Goal: Task Accomplishment & Management: Manage account settings

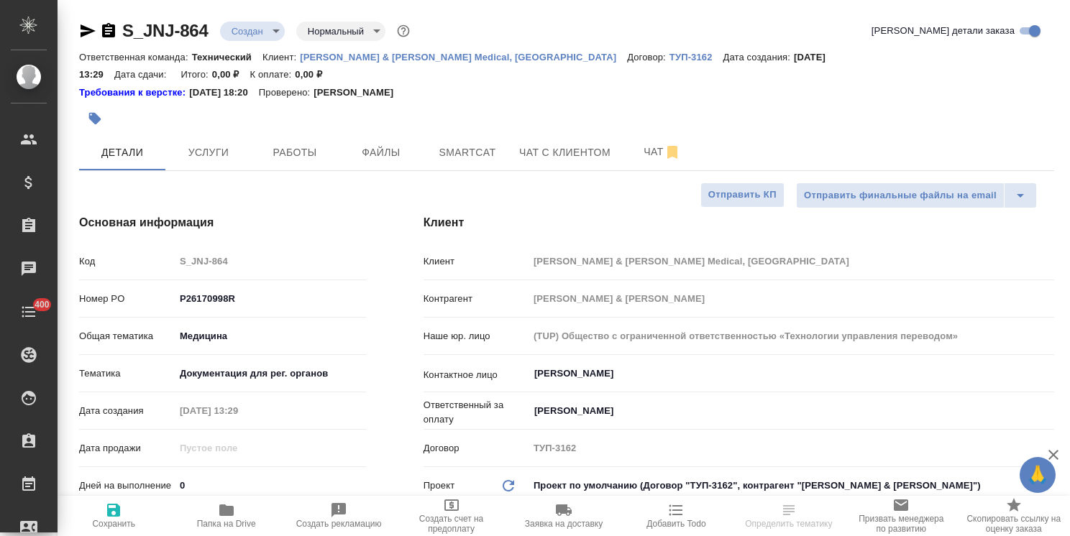
select select "RU"
type textarea "x"
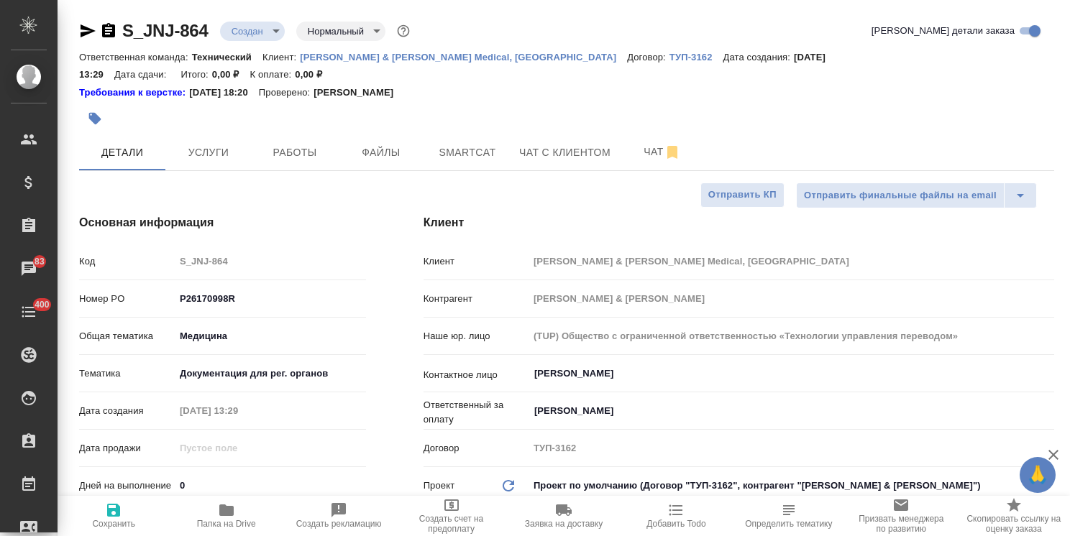
type textarea "x"
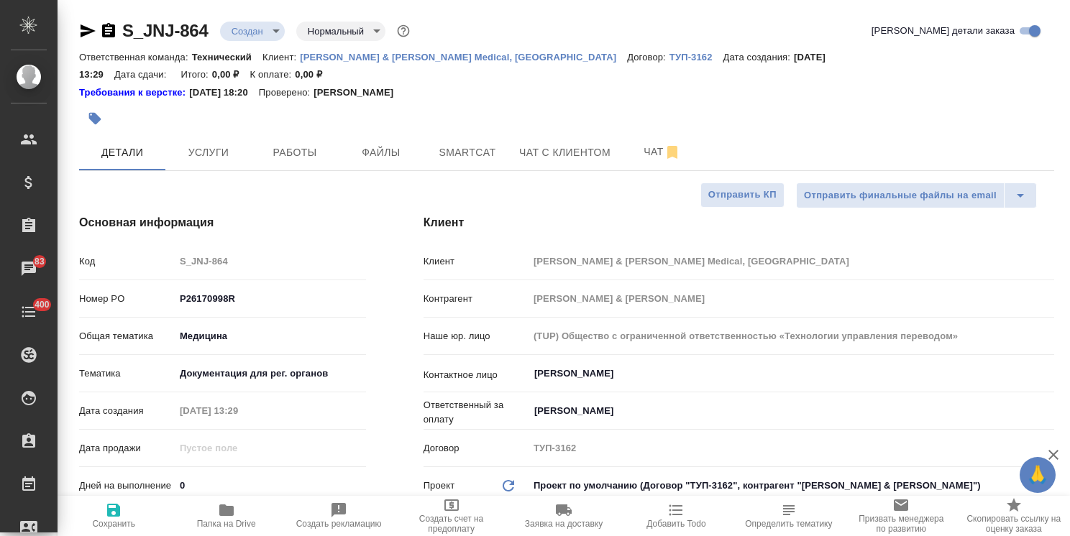
type textarea "x"
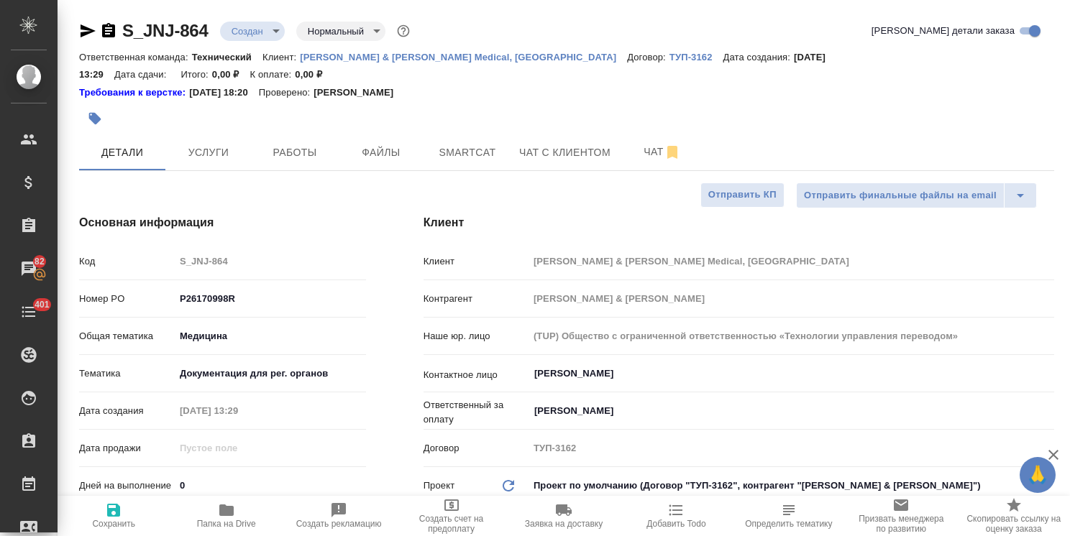
type textarea "x"
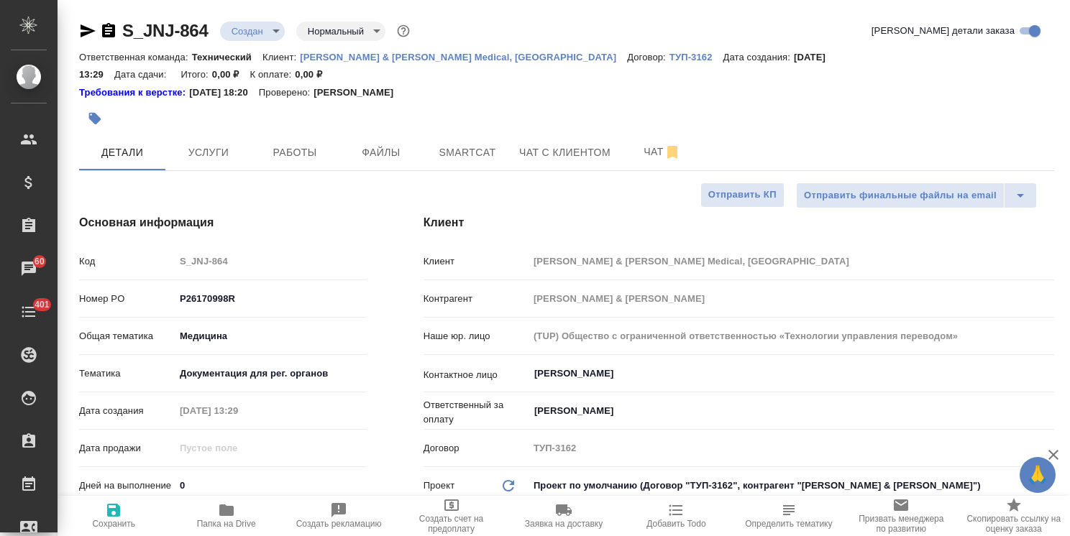
type textarea "x"
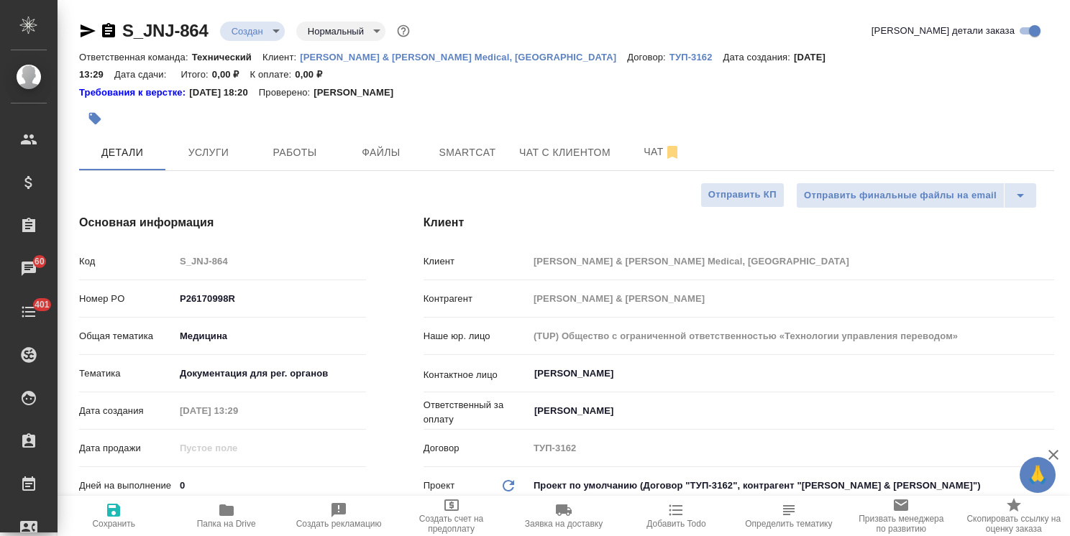
type textarea "x"
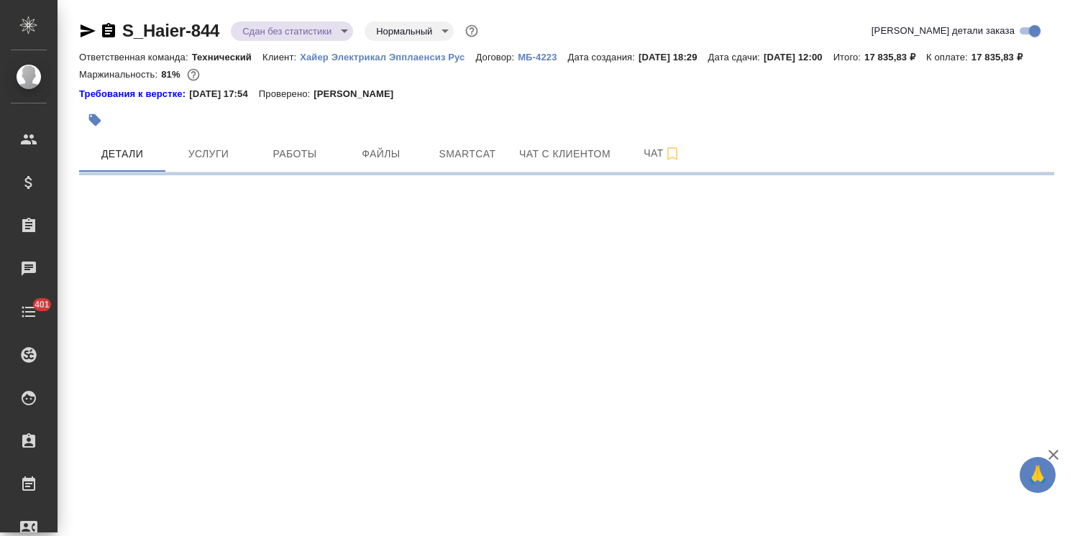
select select "RU"
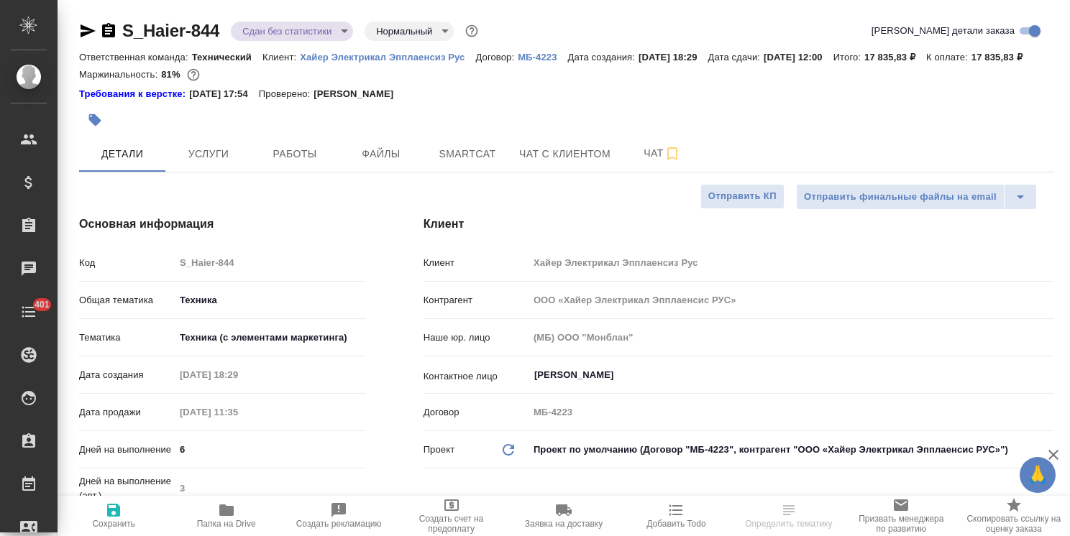
type textarea "x"
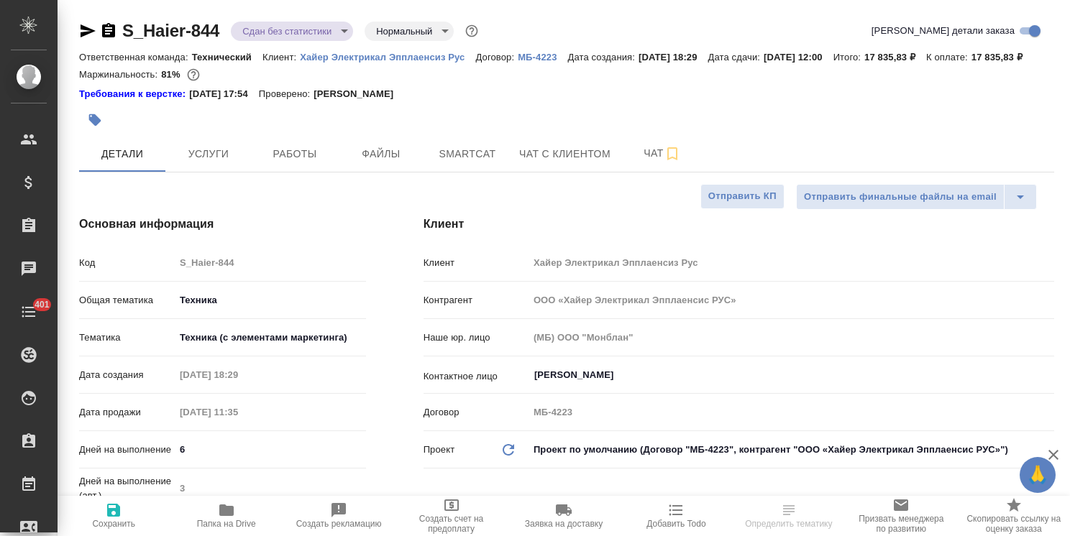
type textarea "x"
select select "RU"
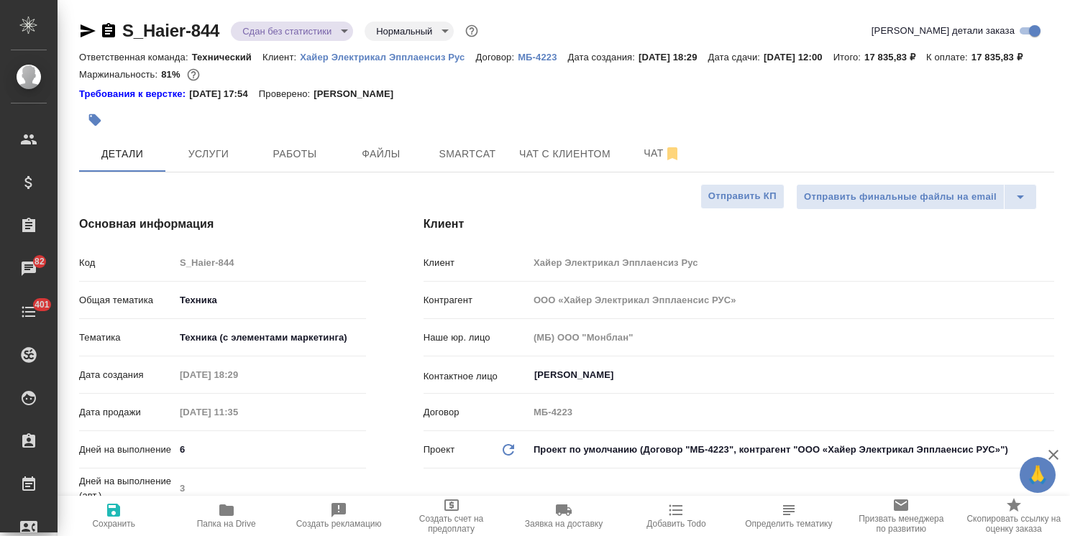
type textarea "x"
click at [254, 519] on span "Папка на Drive" at bounding box center [226, 524] width 59 height 10
type textarea "x"
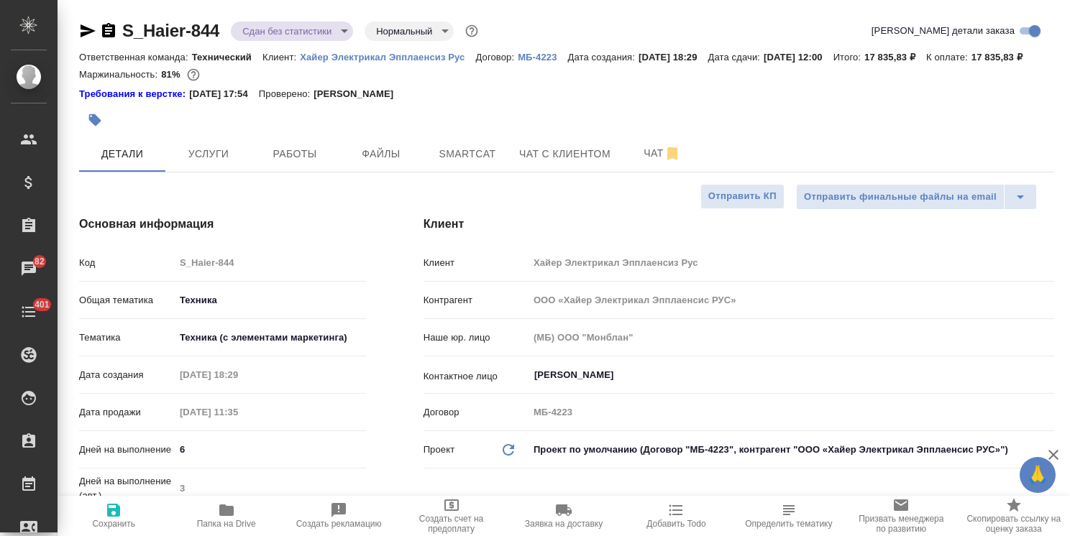
type textarea "x"
click at [661, 162] on span "Чат" at bounding box center [661, 153] width 69 height 18
type textarea "x"
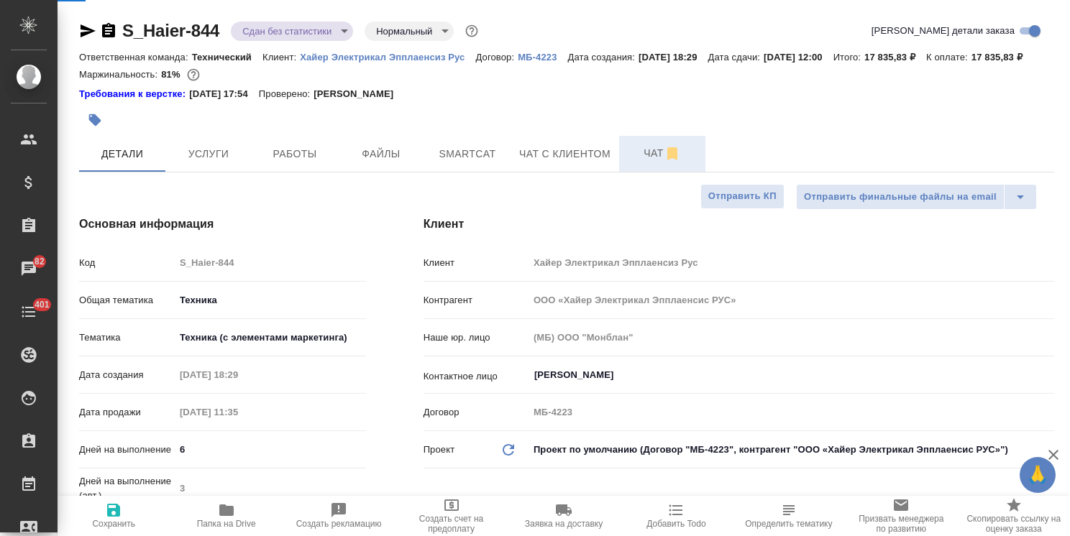
type textarea "x"
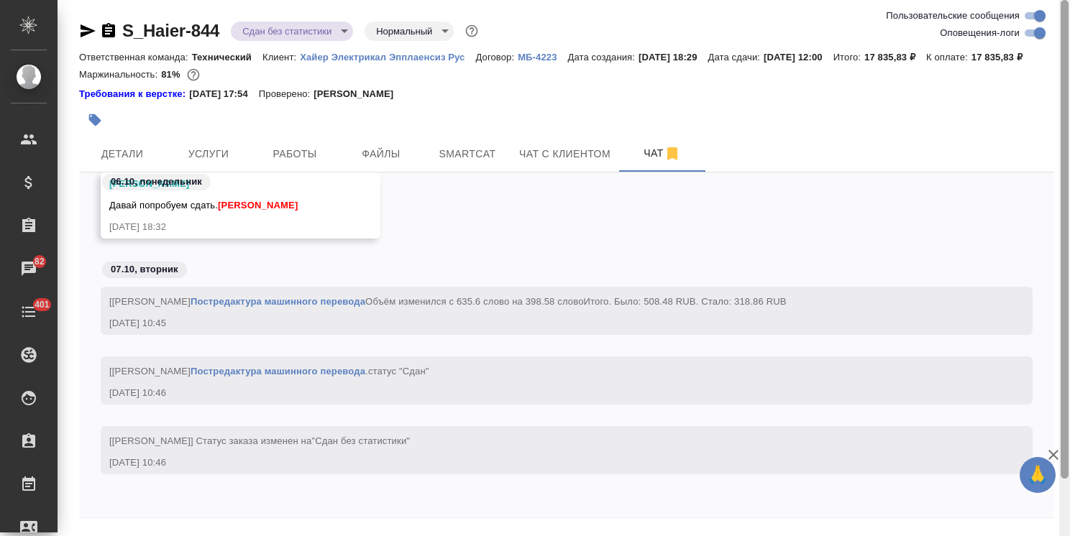
scroll to position [23148, 0]
click at [1049, 453] on icon "button" at bounding box center [1052, 454] width 17 height 17
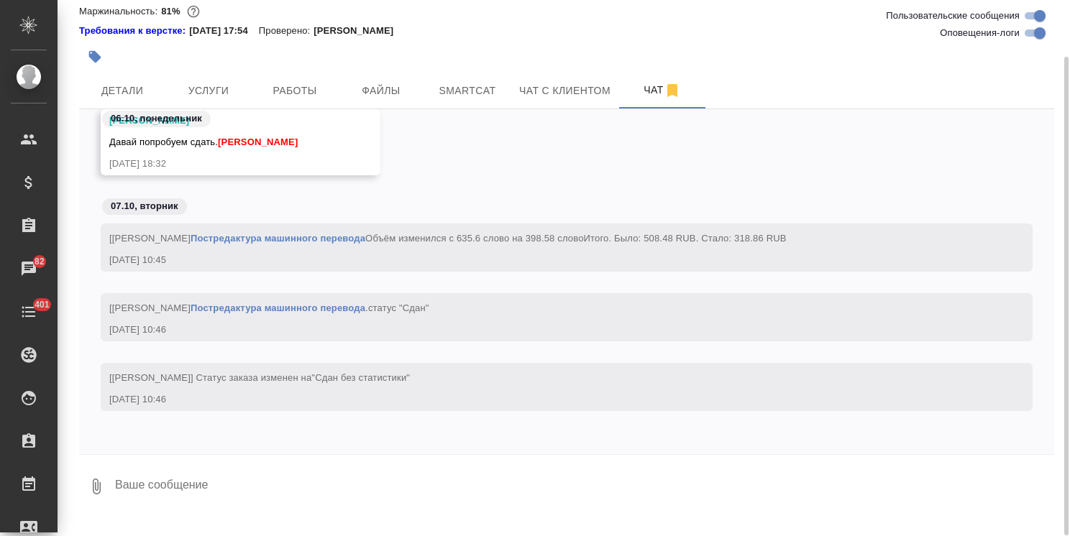
click at [255, 500] on textarea at bounding box center [584, 486] width 940 height 49
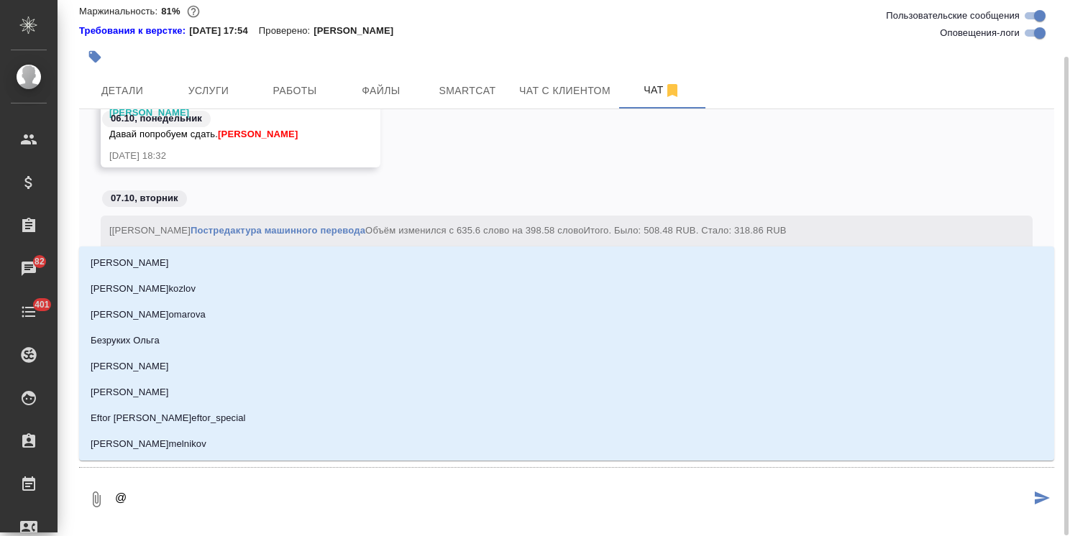
type textarea "@б"
type input "б"
type textarea "@бе"
type input "бе"
type textarea "@бел"
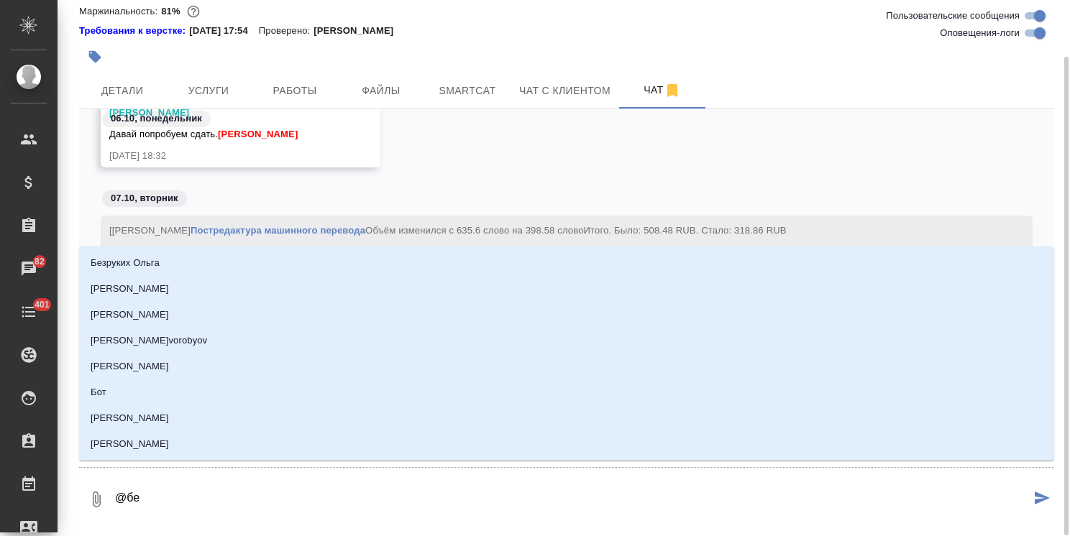
type input "бел"
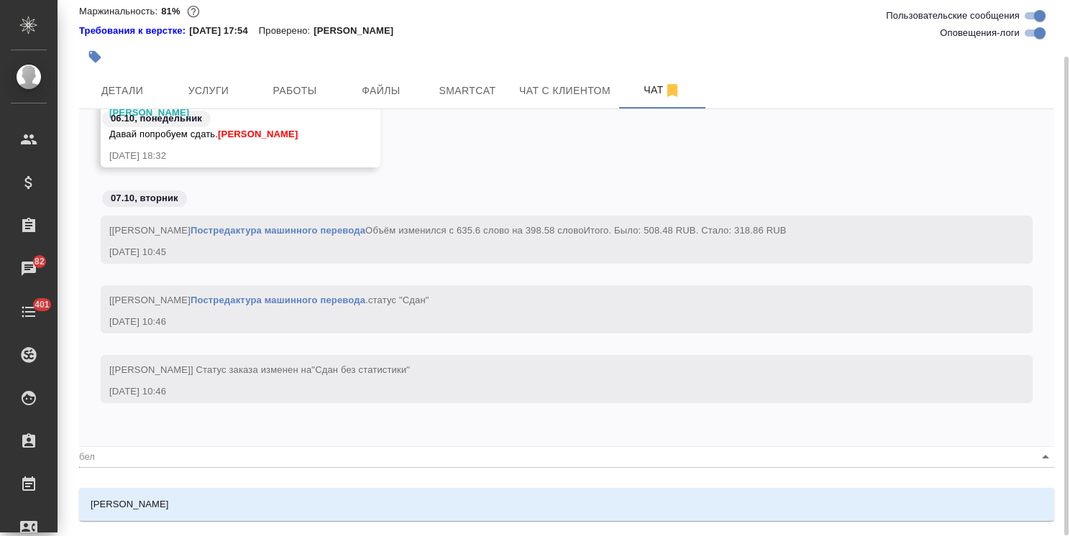
type textarea "@беля"
type input "беля"
click at [316, 518] on ul "Белякова Юлия" at bounding box center [566, 516] width 975 height 26
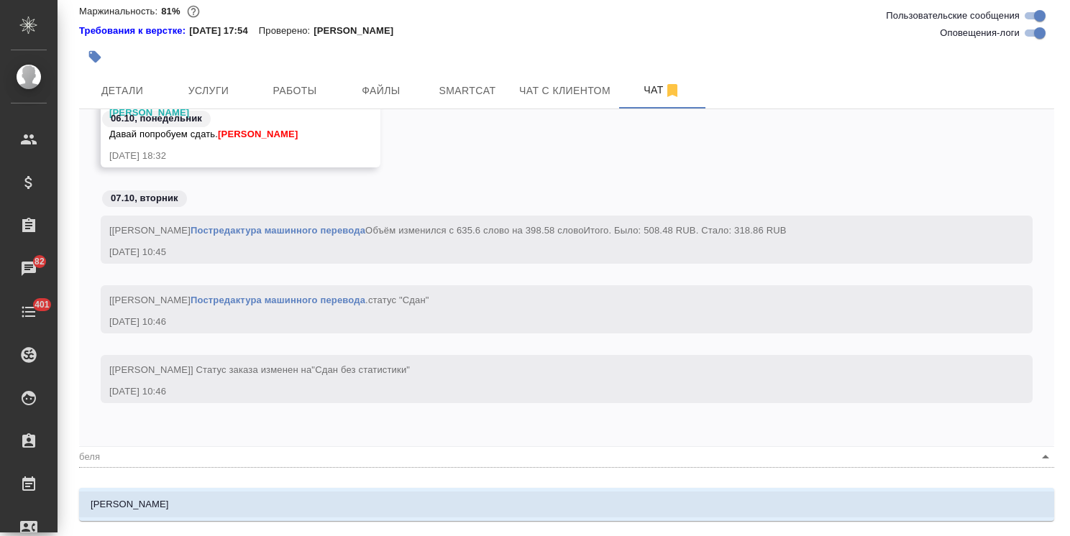
click at [331, 507] on li "Белякова Юлия" at bounding box center [566, 505] width 975 height 26
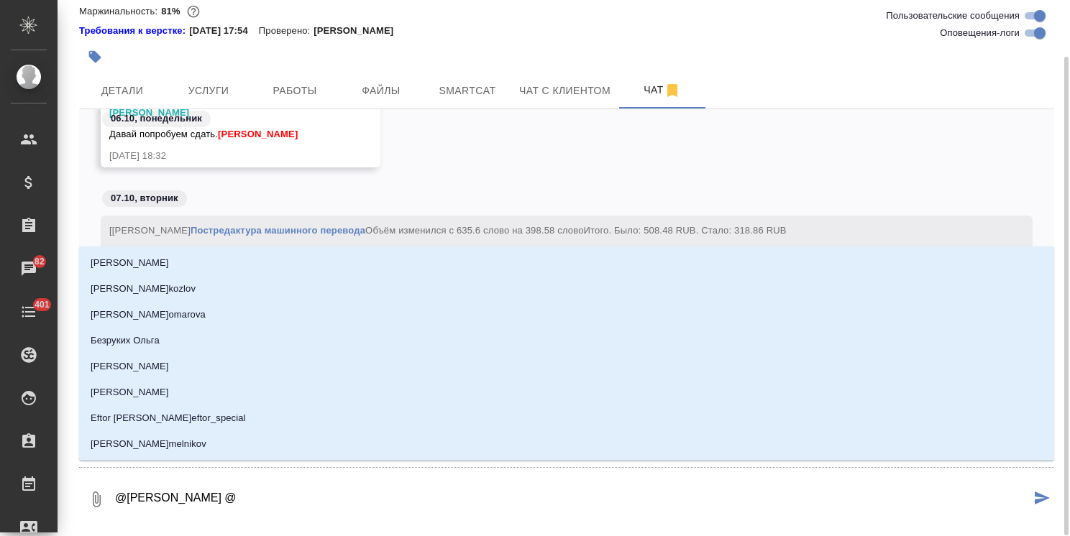
type textarea "@Белякова Юлия @з"
type input "з"
type textarea "@Белякова Юлия @за"
type input "за"
type textarea "@Белякова Юлия @заб"
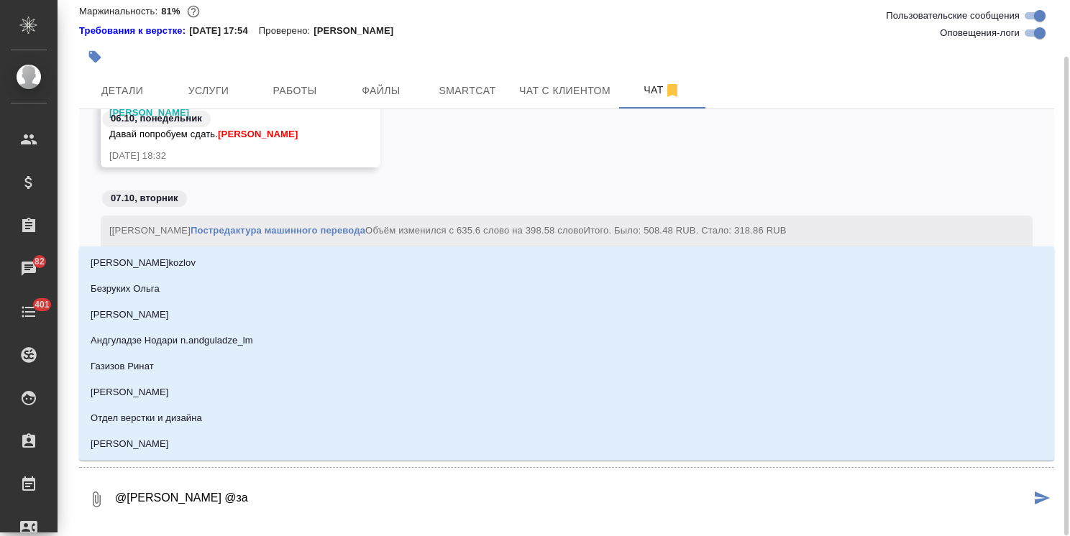
type input "заб"
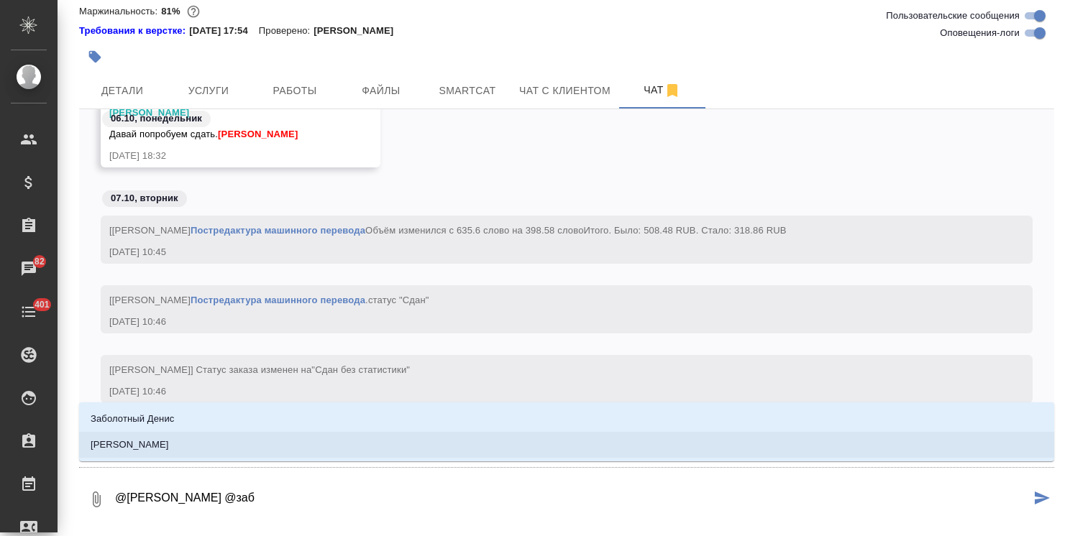
click at [253, 441] on li "[PERSON_NAME]" at bounding box center [566, 445] width 975 height 26
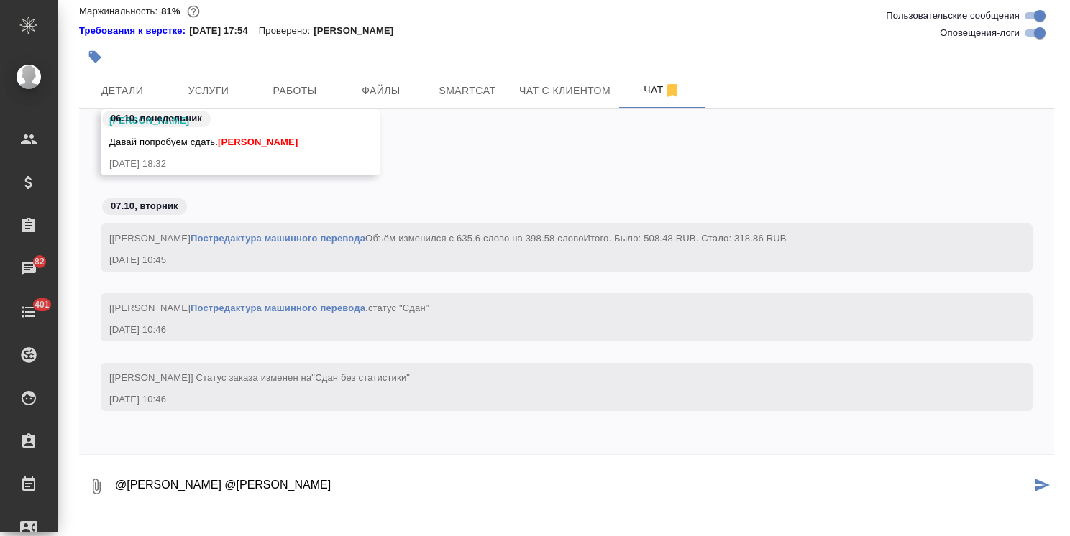
paste textarea "Ольга, Есть правки. Пришлите, как поправите в русской части. Так же стр 21-22 п…"
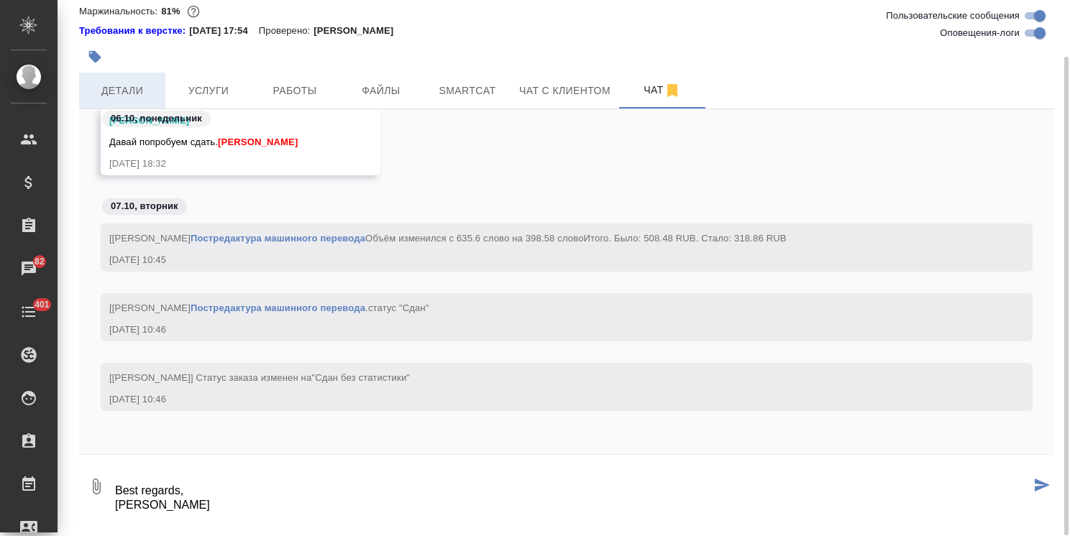
type textarea "@Белякова Юлия @Заборова Александра Ольга, Есть правки. Пришлите, как поправите…"
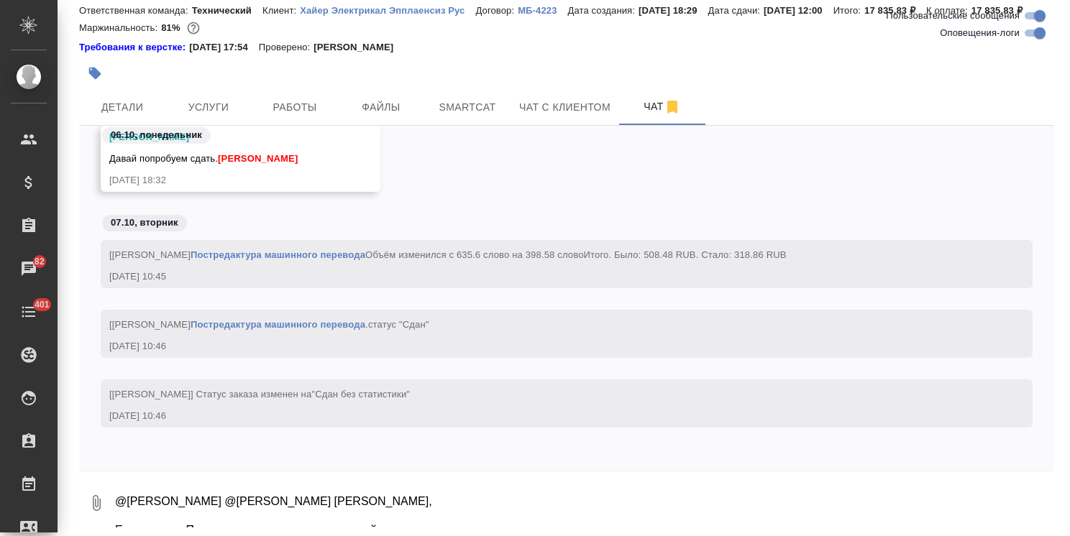
scroll to position [23403, 0]
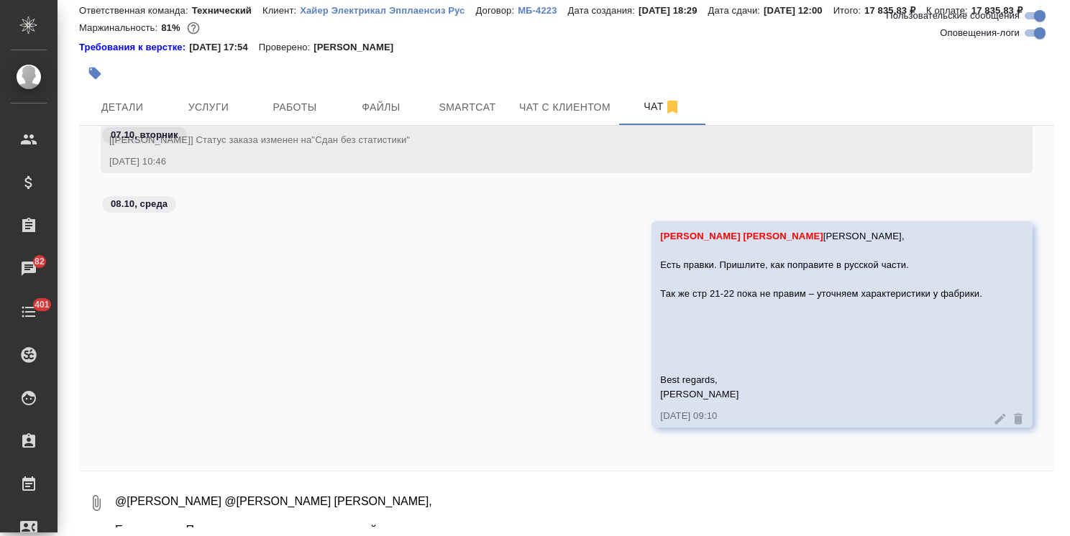
click at [239, 505] on textarea "@Белякова Юлия @Заборова Александра Ольга, Есть правки. Пришлите, как поправите…" at bounding box center [584, 503] width 940 height 49
paste textarea "https://drive.awatera.com/s/NLRNK3MSD48ZBZW"
type textarea "https://drive.awatera.com/s/NLRNK3MSD48ZBZW"
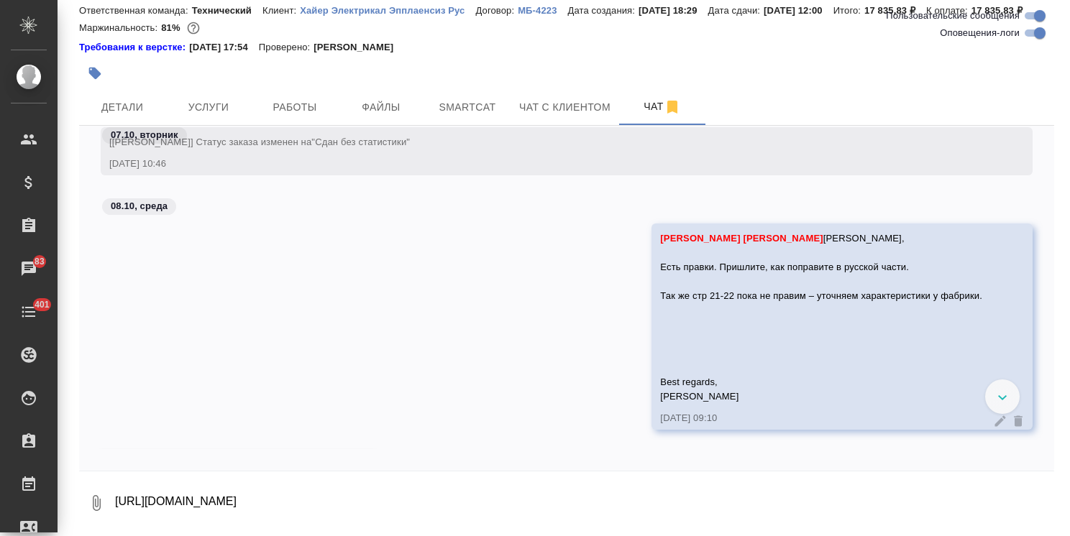
scroll to position [23490, 0]
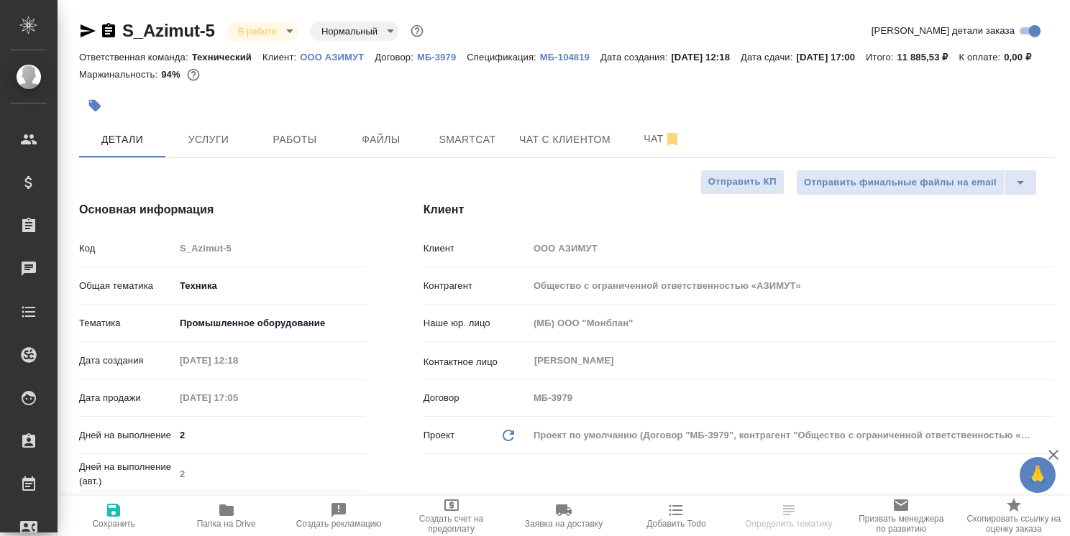
select select "RU"
drag, startPoint x: 221, startPoint y: 20, endPoint x: 92, endPoint y: 16, distance: 129.5
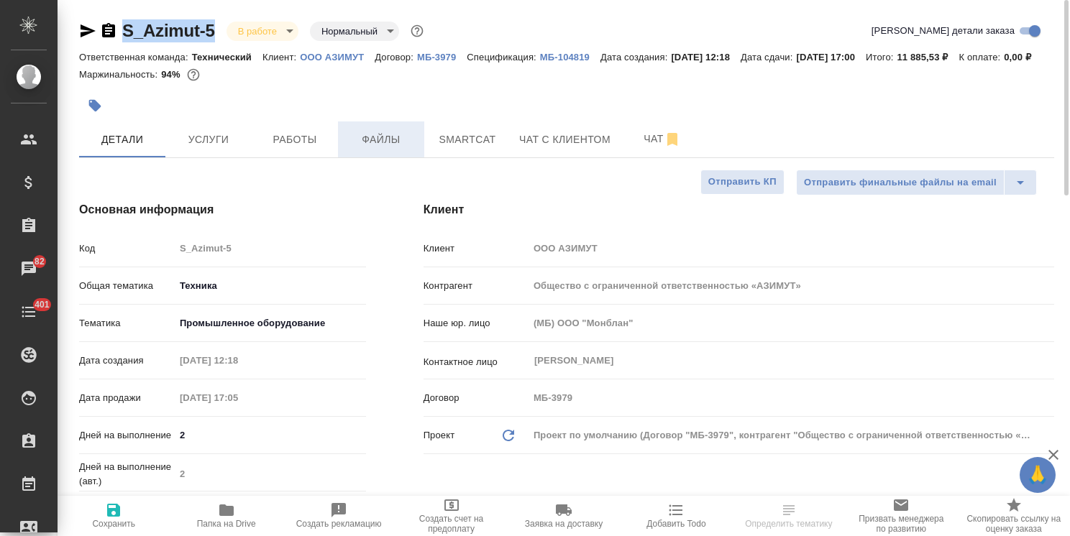
click at [389, 148] on span "Файлы" at bounding box center [380, 140] width 69 height 18
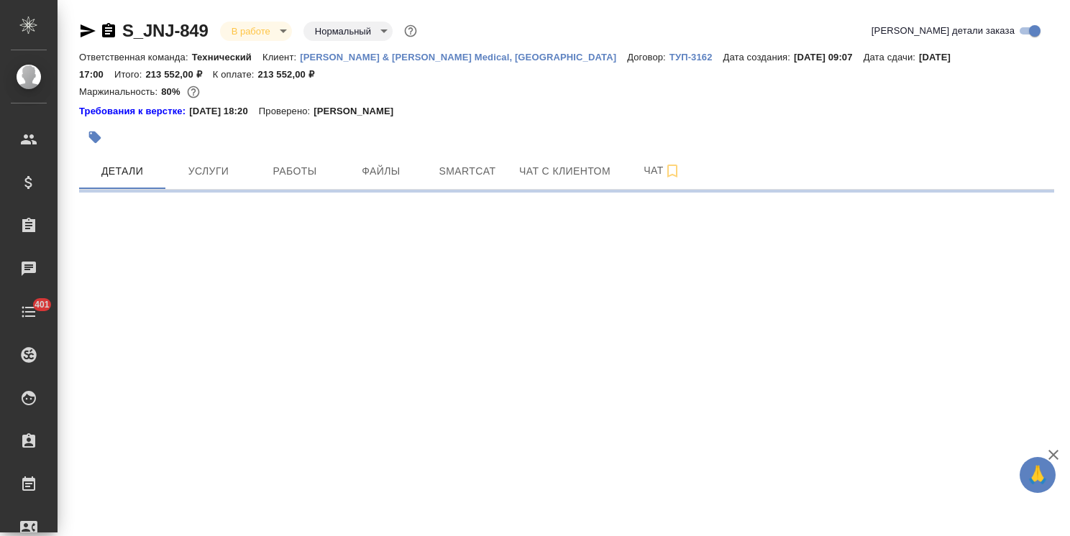
select select "RU"
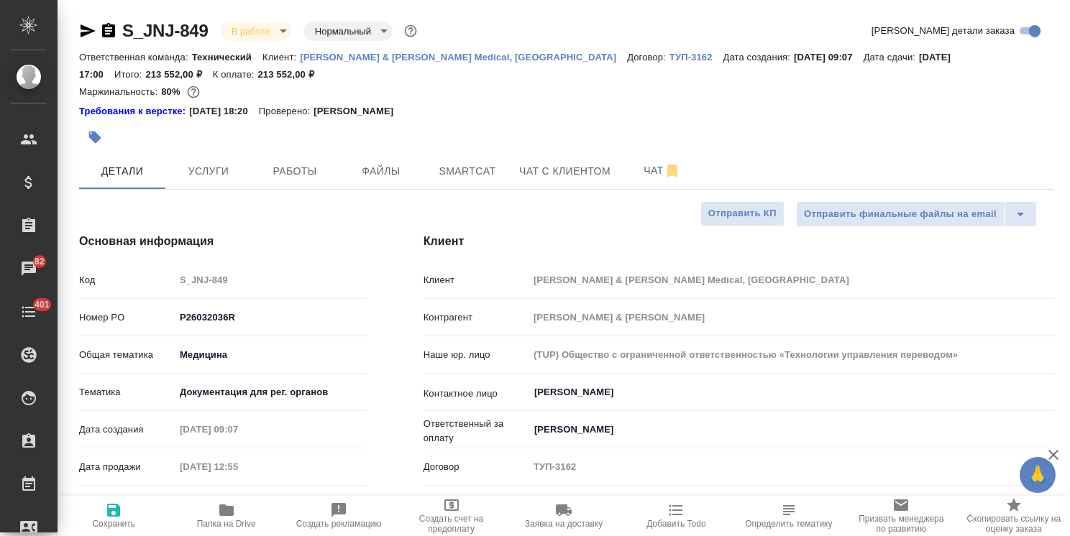
type textarea "x"
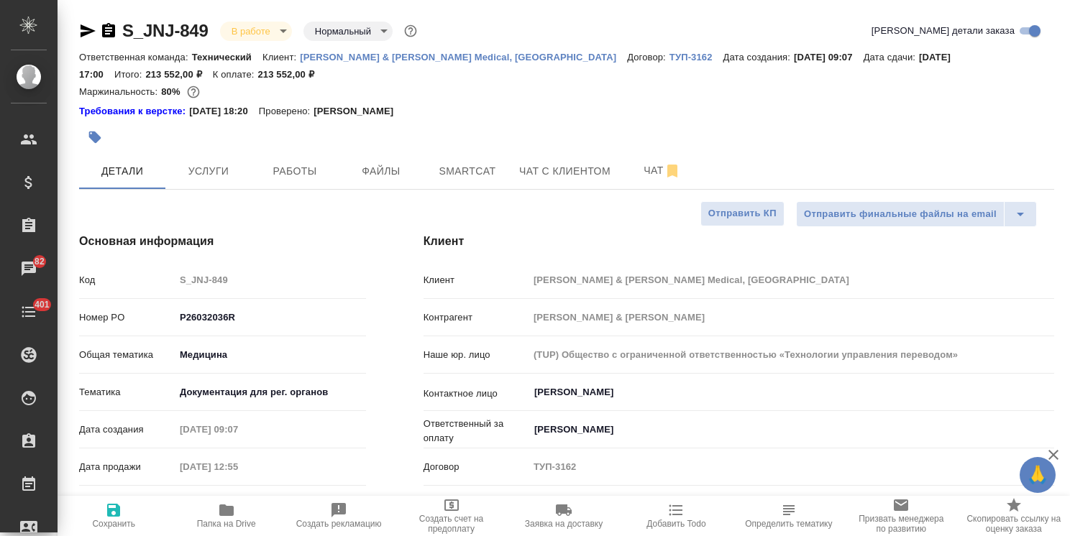
type textarea "x"
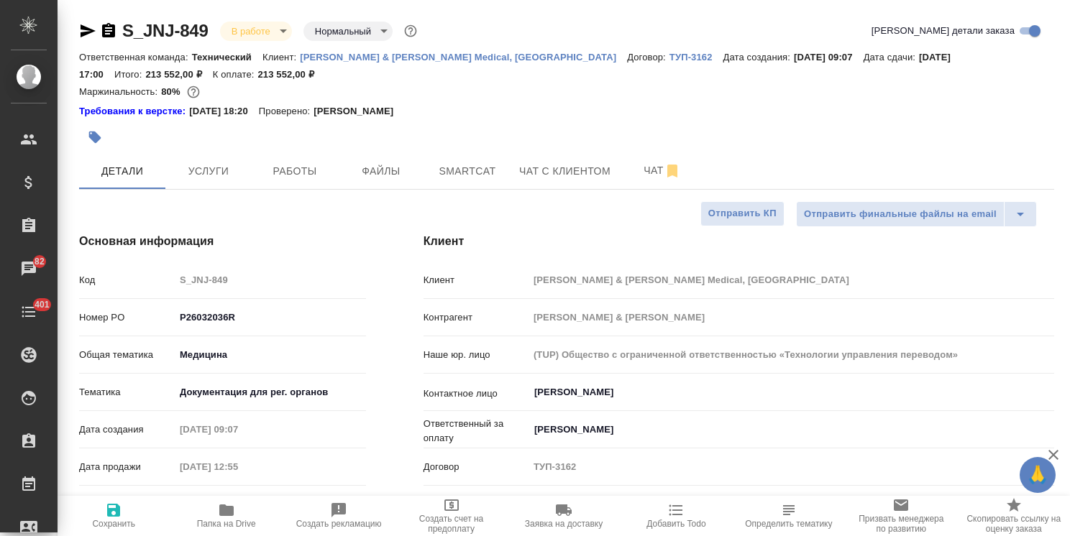
type textarea "x"
drag, startPoint x: 1062, startPoint y: 326, endPoint x: 1095, endPoint y: 42, distance: 285.9
click at [1069, 42] on html "🙏 .cls-1 fill:#fff; AWATERA Usmanova Olga Клиенты Спецификации Заказы 82 Чаты 4…" at bounding box center [535, 268] width 1070 height 536
click at [385, 178] on span "Файлы" at bounding box center [380, 171] width 69 height 18
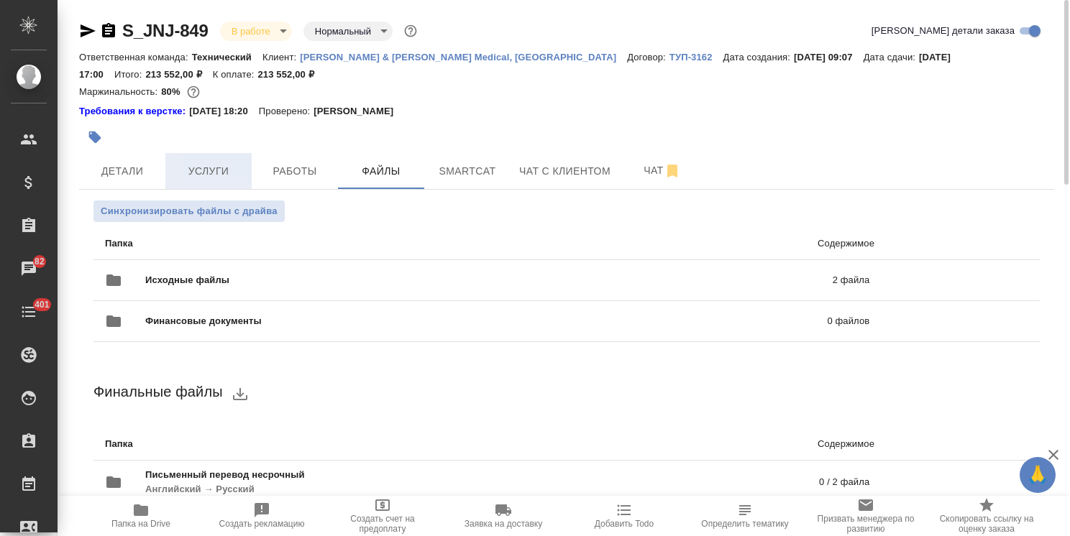
click at [232, 165] on span "Услуги" at bounding box center [208, 171] width 69 height 18
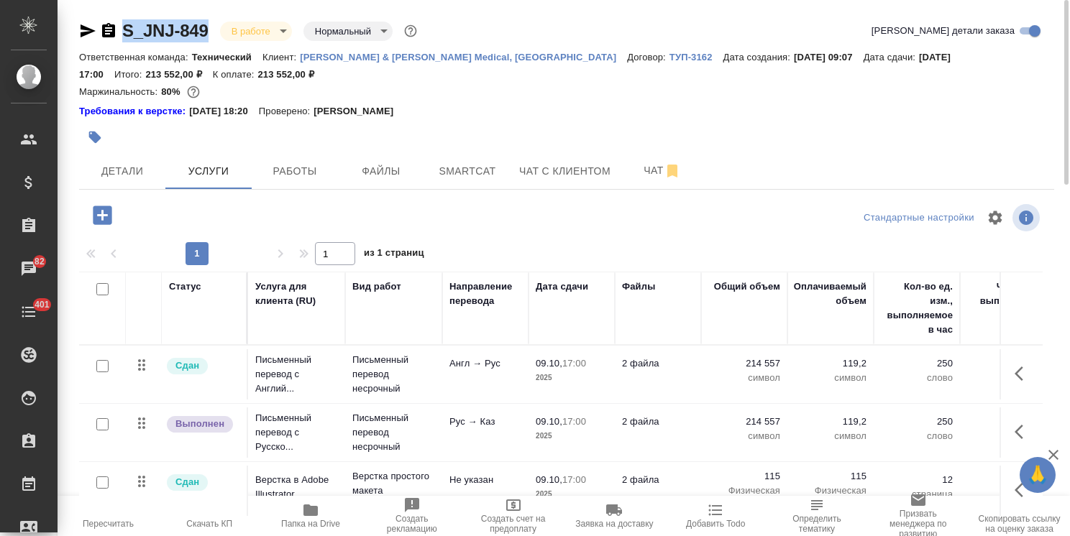
drag, startPoint x: 212, startPoint y: 13, endPoint x: 98, endPoint y: 10, distance: 114.3
click at [98, 10] on div "S_JNJ-849 В работе inProgress Нормальный normal Кратко детали заказа Ответствен…" at bounding box center [566, 308] width 990 height 617
copy link "S_JNJ-849"
click at [142, 167] on span "Детали" at bounding box center [122, 171] width 69 height 18
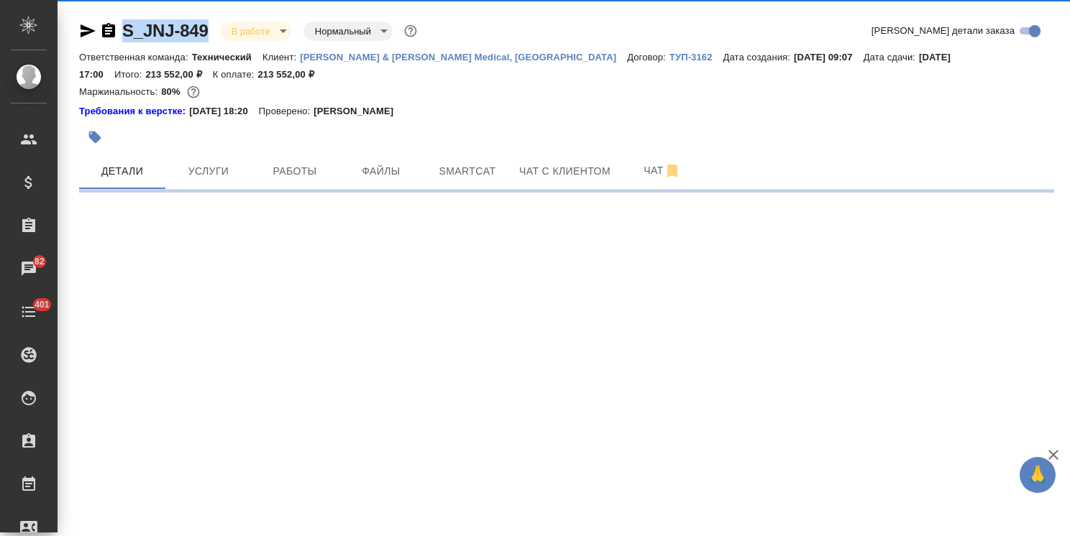
select select "RU"
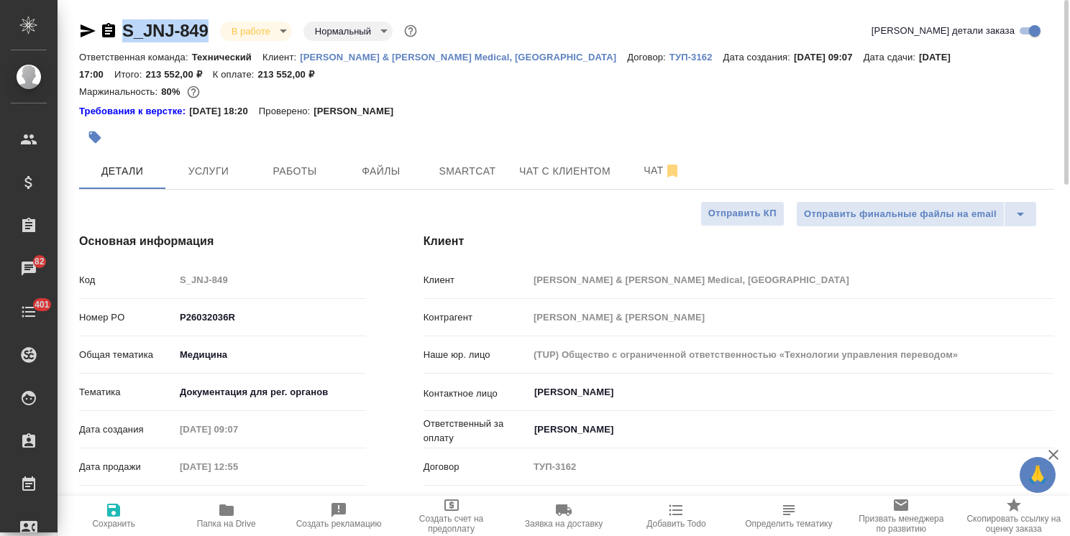
type textarea "x"
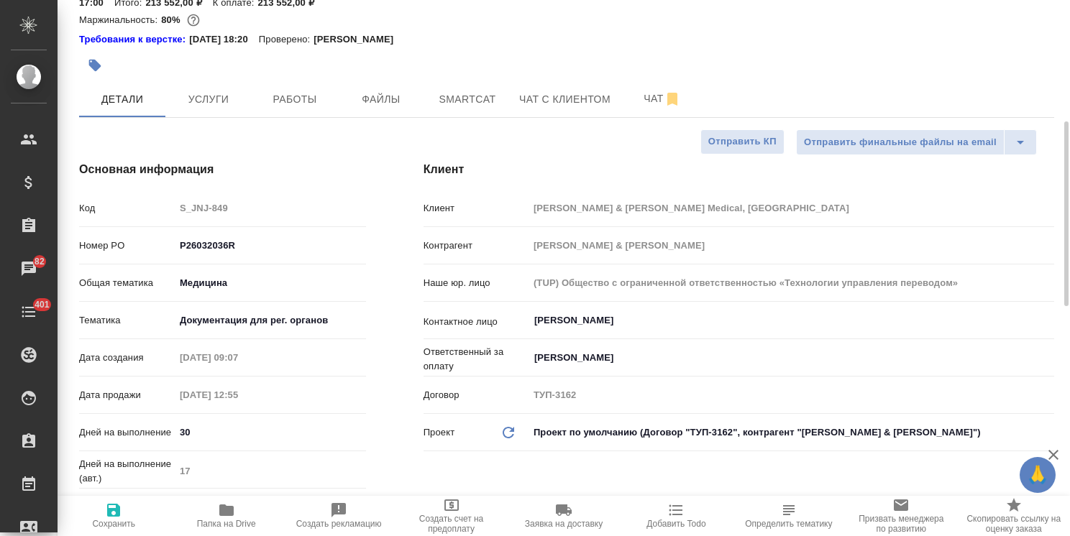
scroll to position [216, 0]
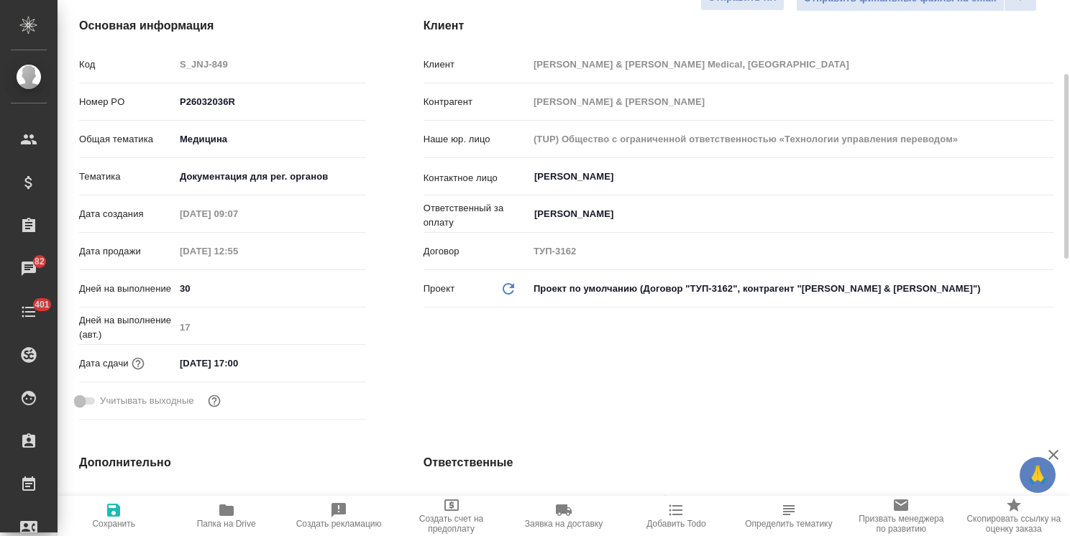
type textarea "x"
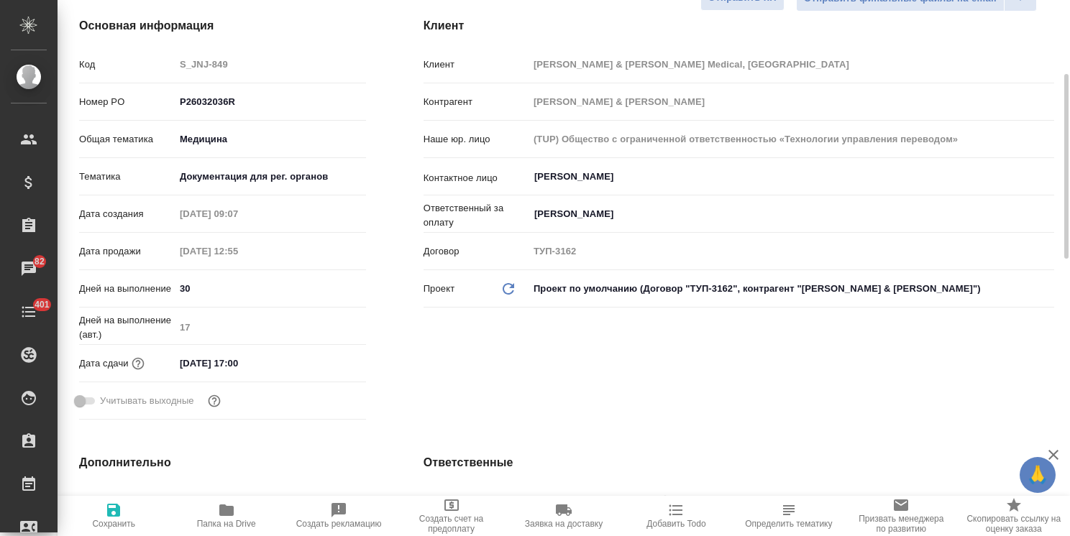
type textarea "x"
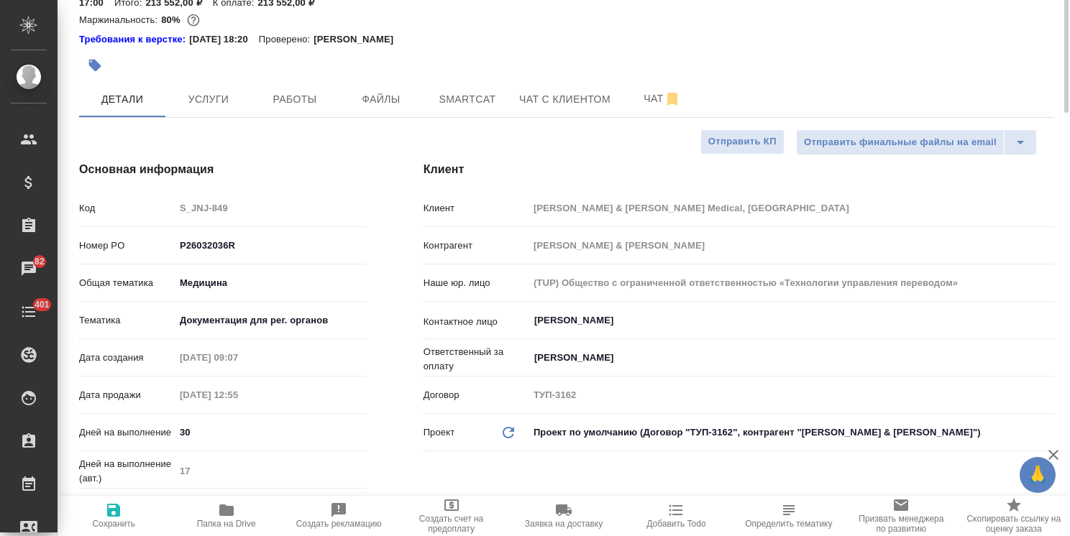
scroll to position [0, 0]
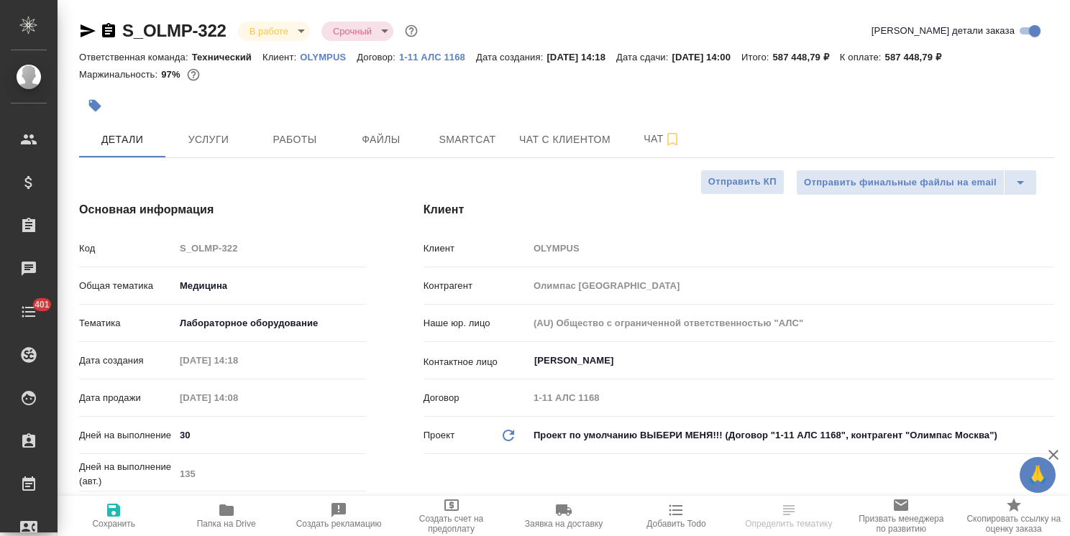
select select "RU"
click at [201, 515] on span "Папка на Drive" at bounding box center [225, 515] width 95 height 27
select select "RU"
type textarea "x"
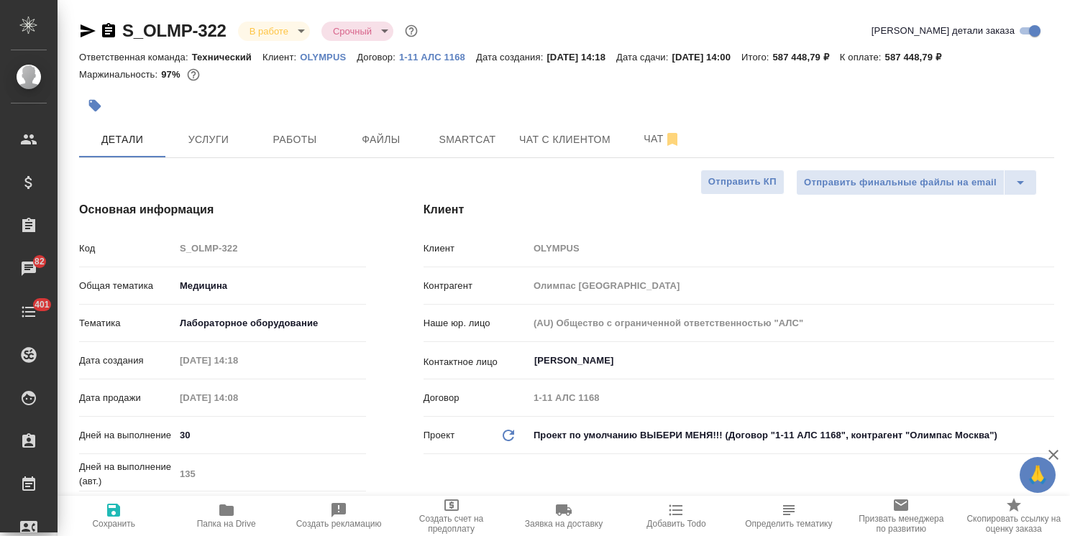
type textarea "x"
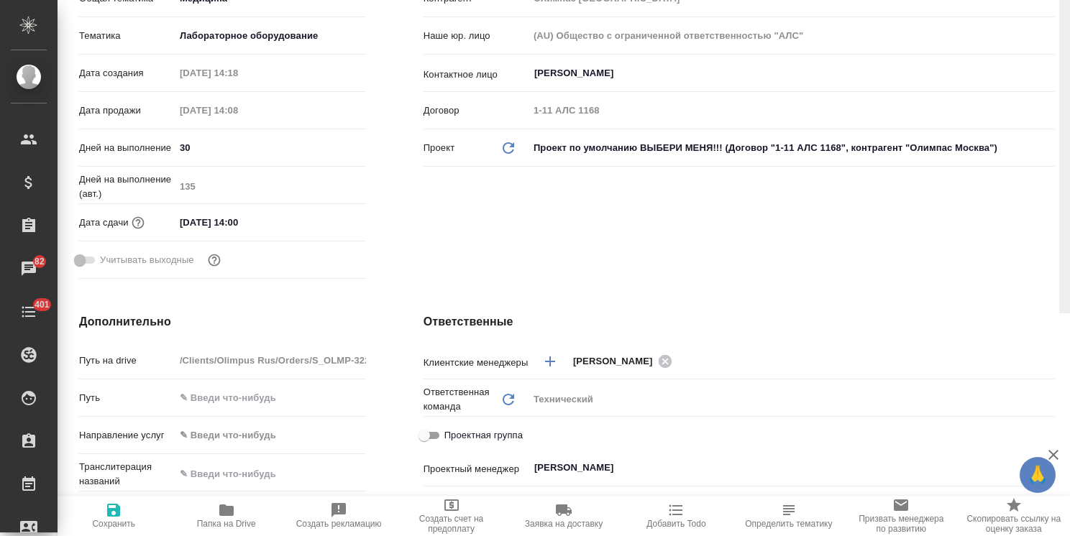
scroll to position [65, 0]
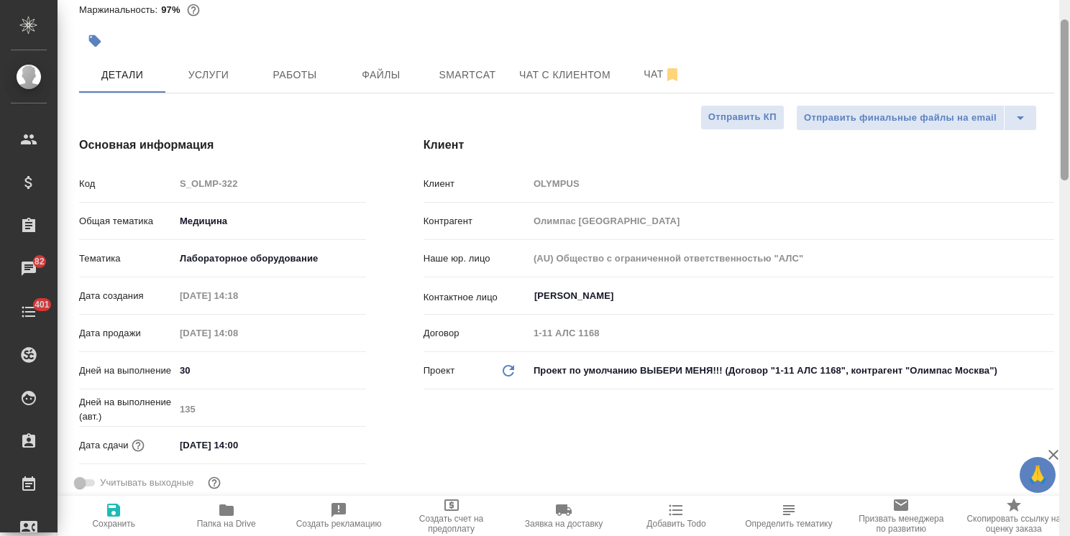
drag, startPoint x: 1061, startPoint y: 234, endPoint x: 811, endPoint y: 119, distance: 274.7
click at [1045, 98] on div "S_OLMP-322 В работе inProgress Срочный urgent Кратко детали заказа Ответственна…" at bounding box center [564, 268] width 1012 height 536
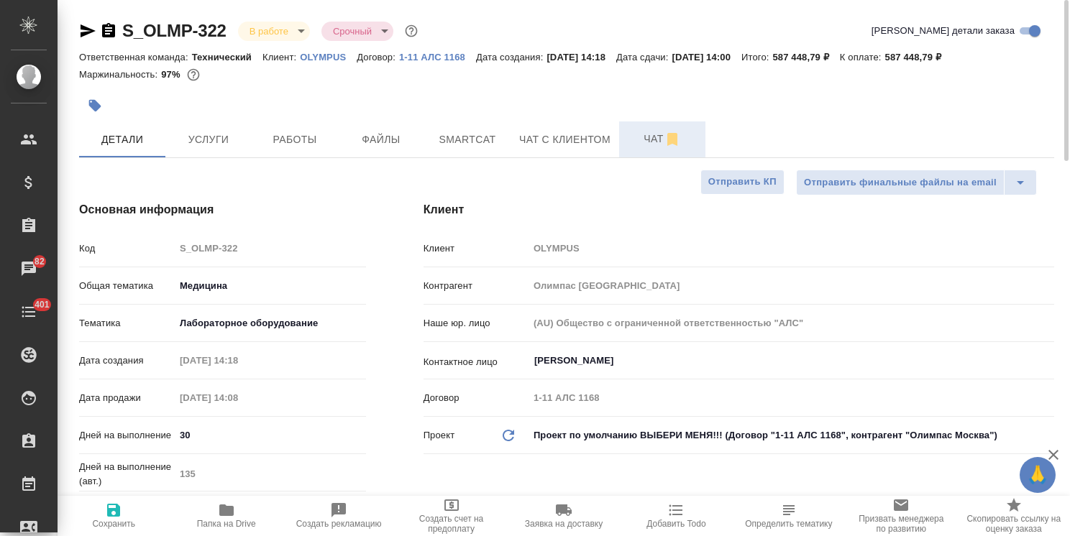
click at [641, 131] on span "Чат" at bounding box center [661, 139] width 69 height 18
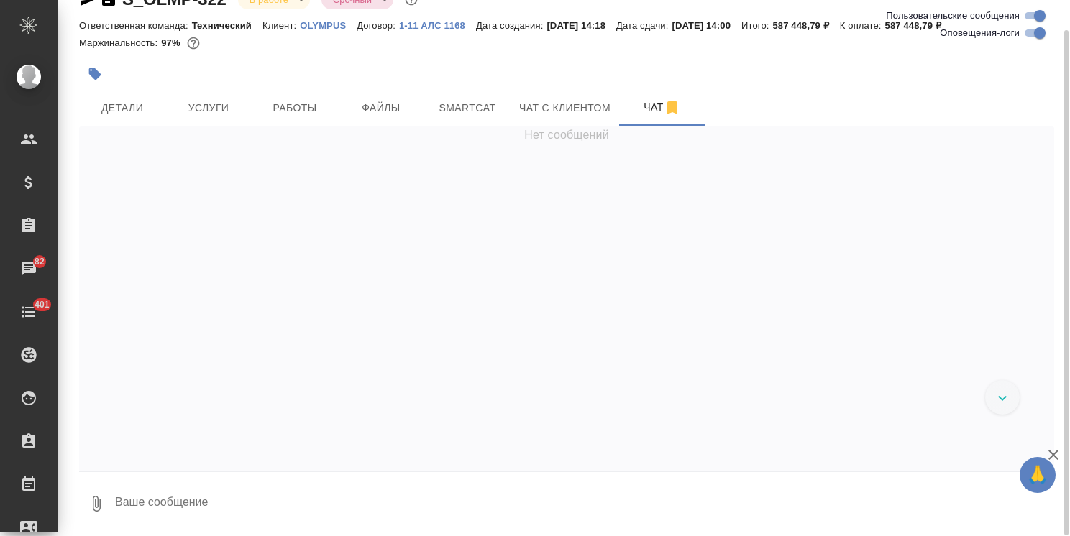
scroll to position [34425, 0]
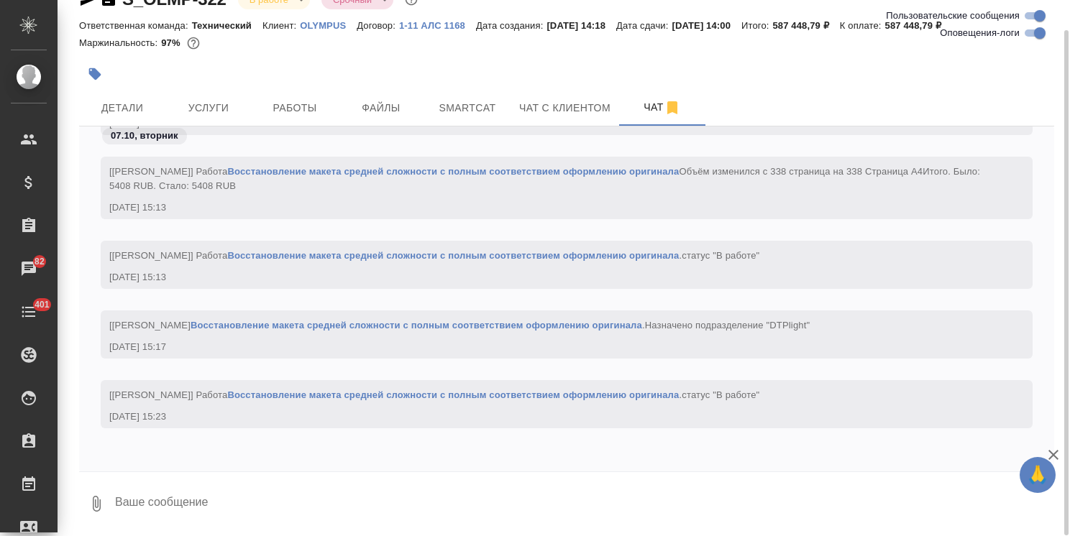
click at [196, 502] on textarea at bounding box center [584, 503] width 940 height 49
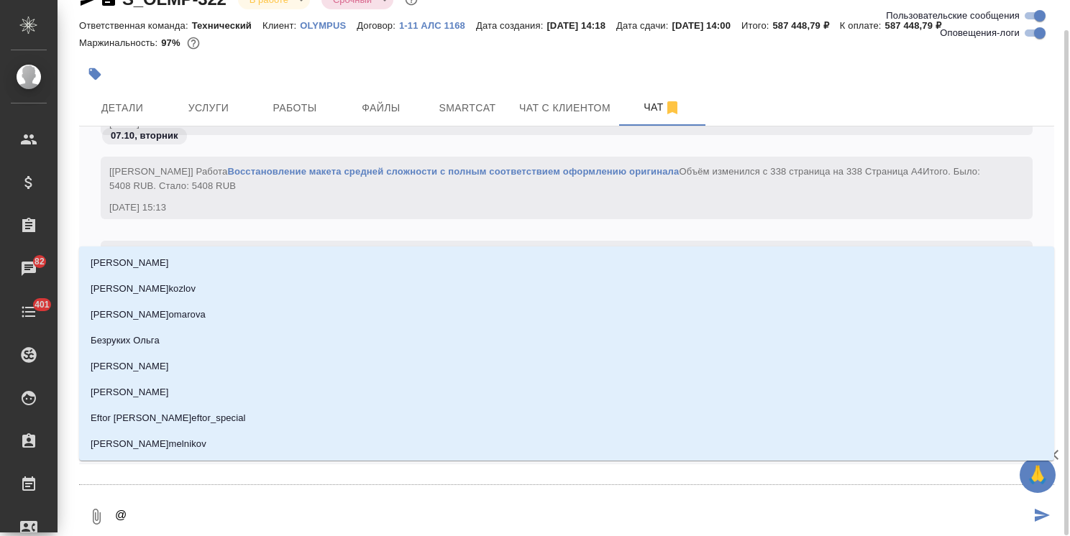
type textarea "@с"
type input "с"
type textarea "@се"
type input "се"
type textarea "@сер"
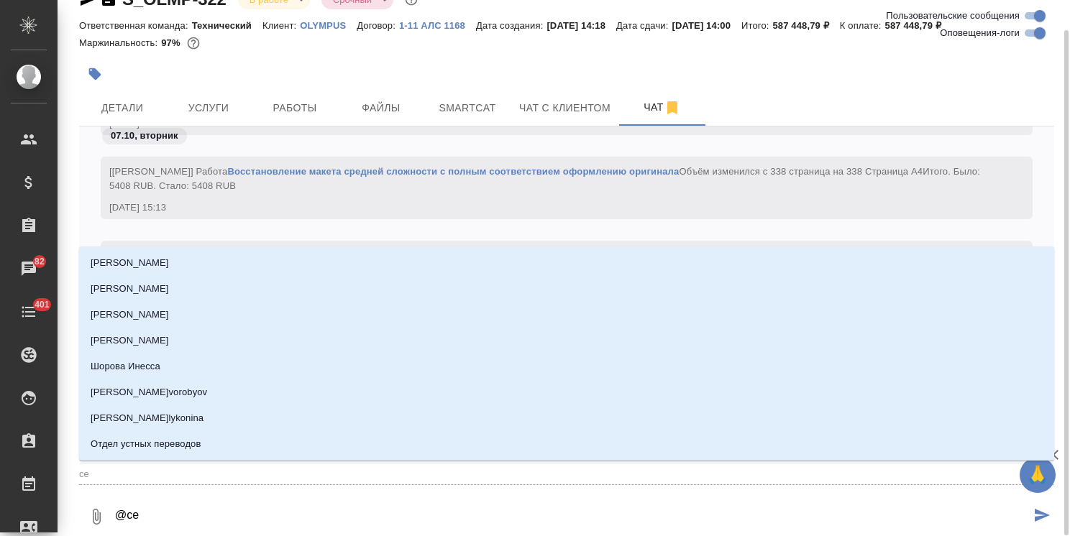
type input "сер"
type textarea "@серг"
type input "серг"
type textarea "@серге"
type input "серге"
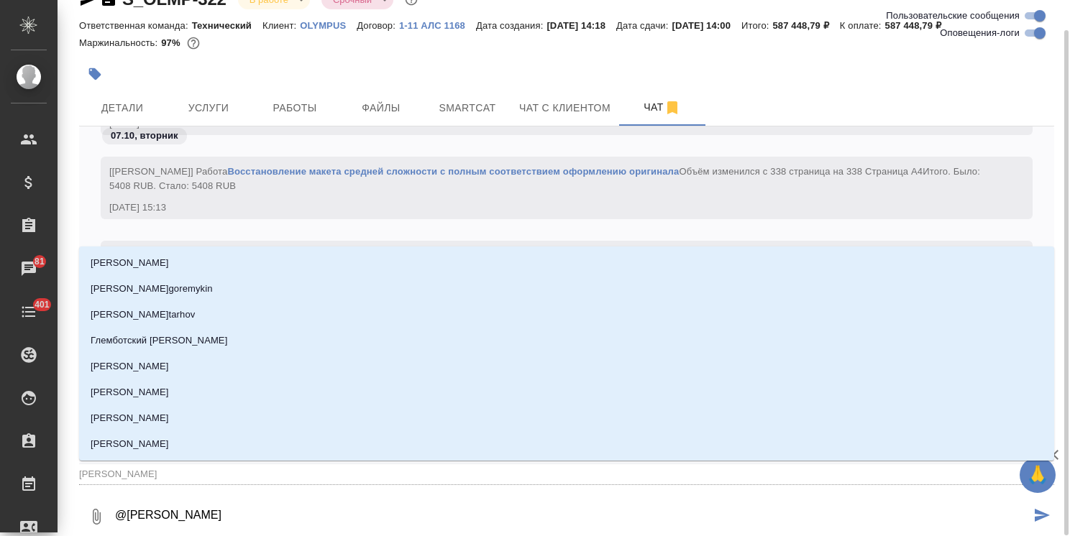
type textarea "@сергее"
type input "сергее"
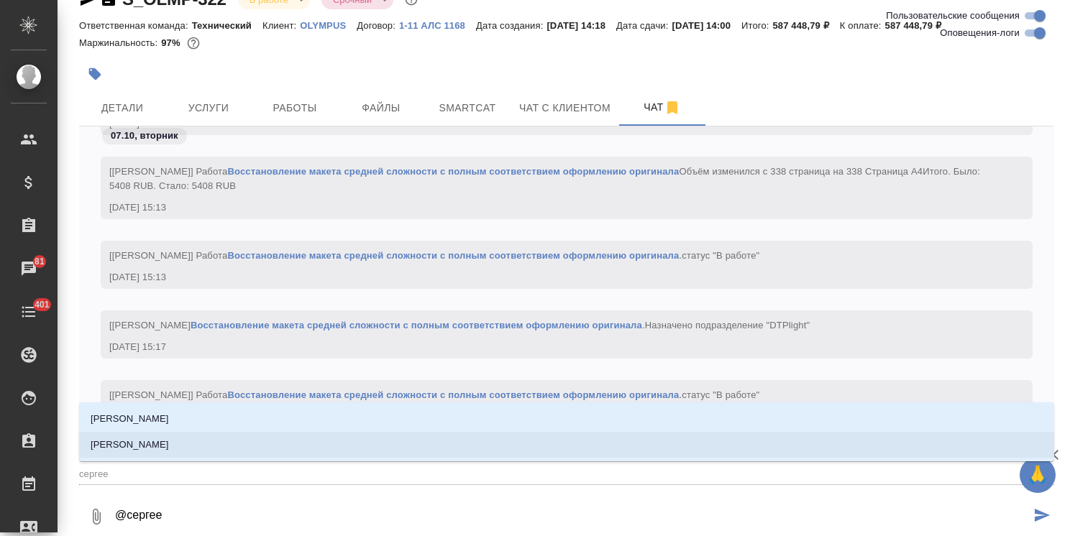
click at [183, 440] on li "[PERSON_NAME]" at bounding box center [566, 445] width 975 height 26
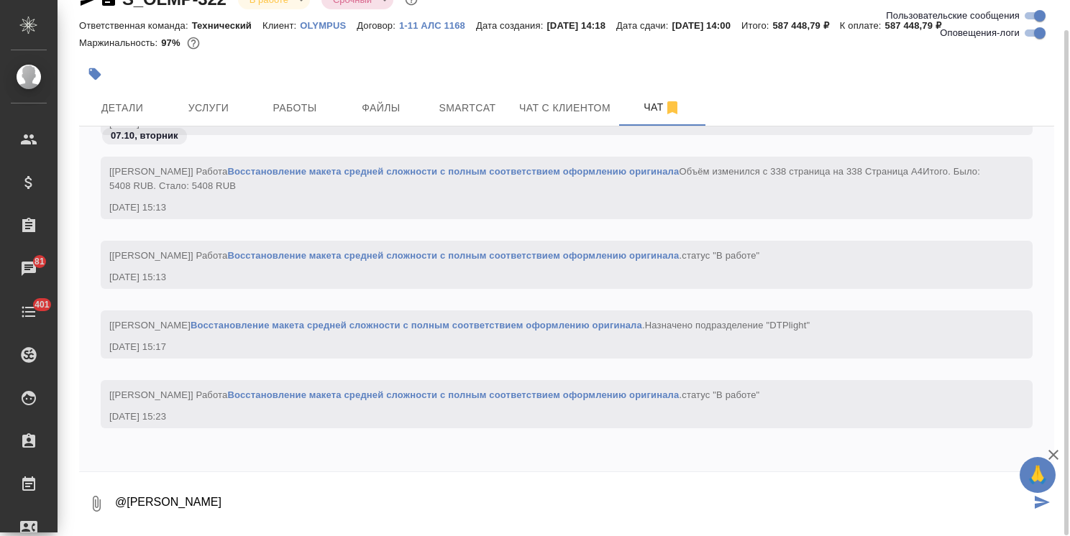
paste textarea "Ольга, Используйте пжл наименования из инструкции Best regards, Kha Kvitko"
type textarea "@Сергеева Анастасия Ольга, Используйте пжл наименования из инструкции Best rega…"
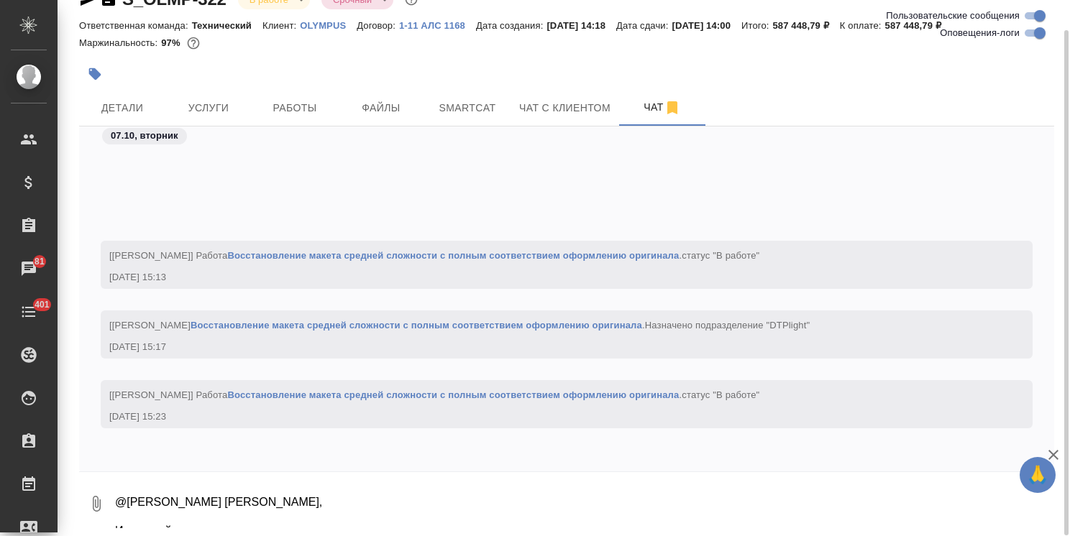
scroll to position [34636, 0]
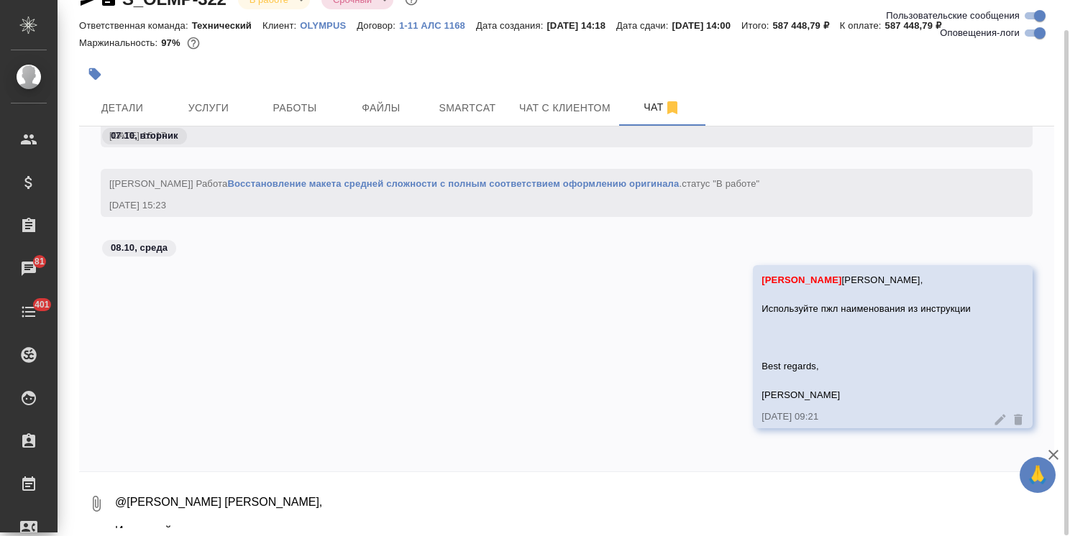
click at [93, 499] on icon "button" at bounding box center [97, 504] width 8 height 16
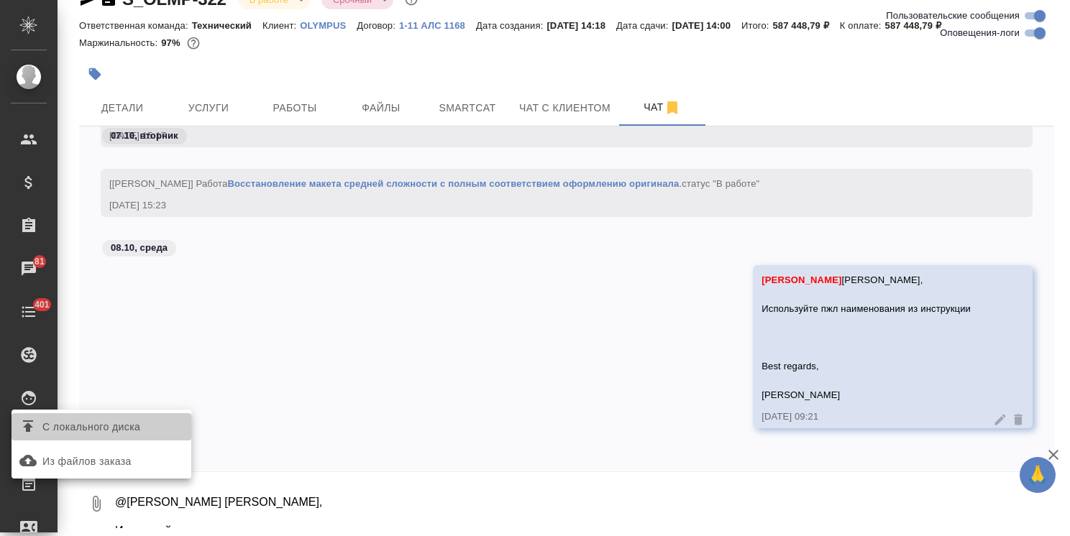
click at [104, 423] on span "С локального диска" at bounding box center [91, 427] width 98 height 18
click at [0, 0] on input "С локального диска" at bounding box center [0, 0] width 0 height 0
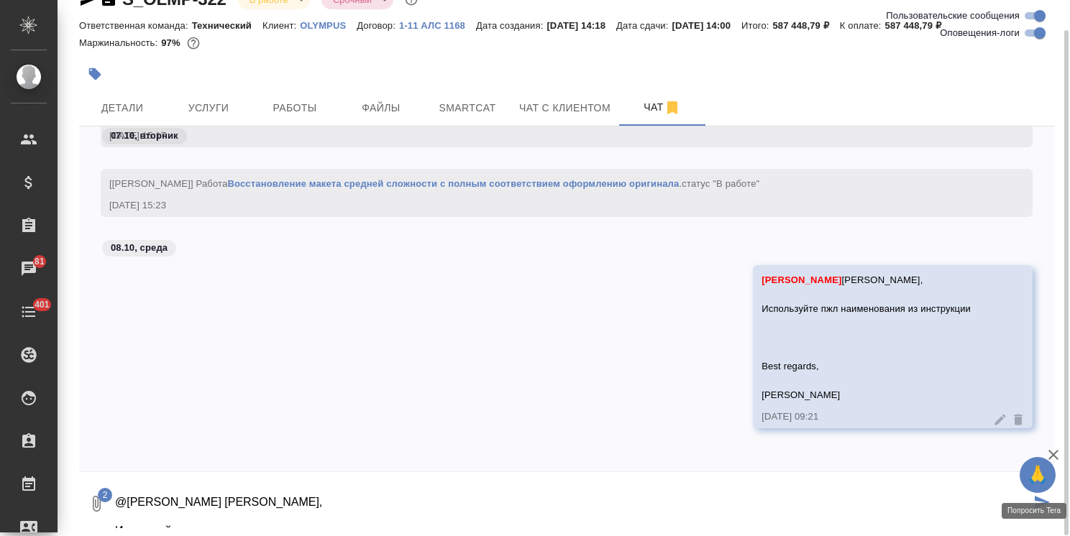
click at [1041, 501] on icon "submit" at bounding box center [1041, 502] width 15 height 13
click at [1052, 453] on icon "button" at bounding box center [1052, 454] width 17 height 17
click at [273, 510] on textarea "@Сергеева Анастасия Ольга, Используйте пжл наименования из инструкции Best rega…" at bounding box center [584, 503] width 940 height 49
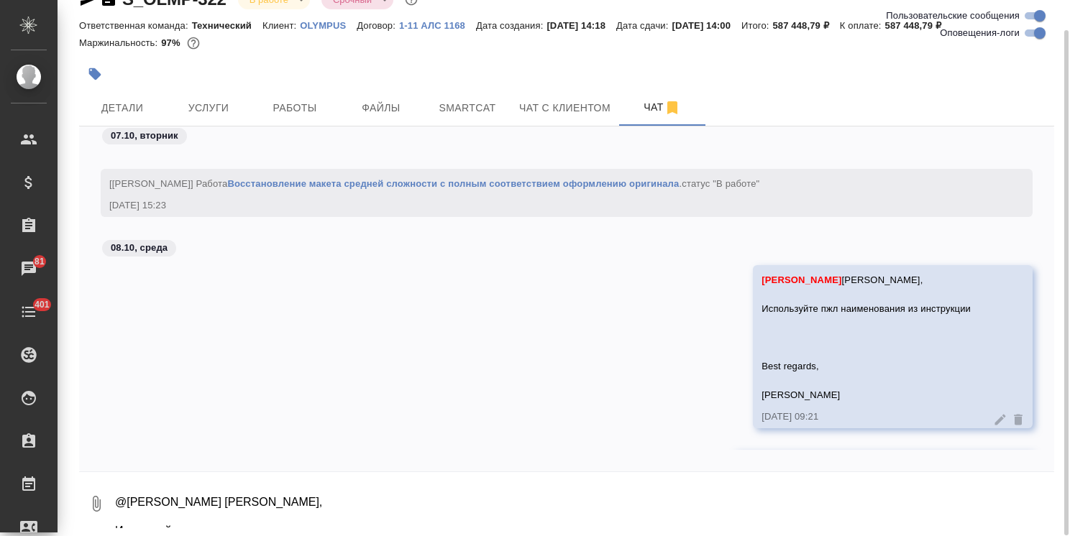
scroll to position [34728, 0]
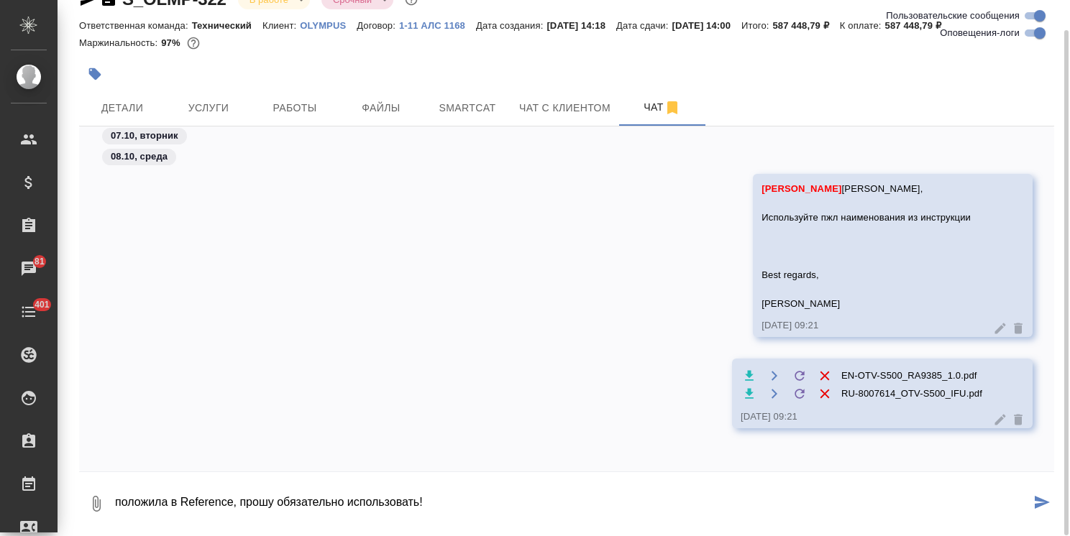
type textarea "положила в Reference, прошу обязательно использовать!"
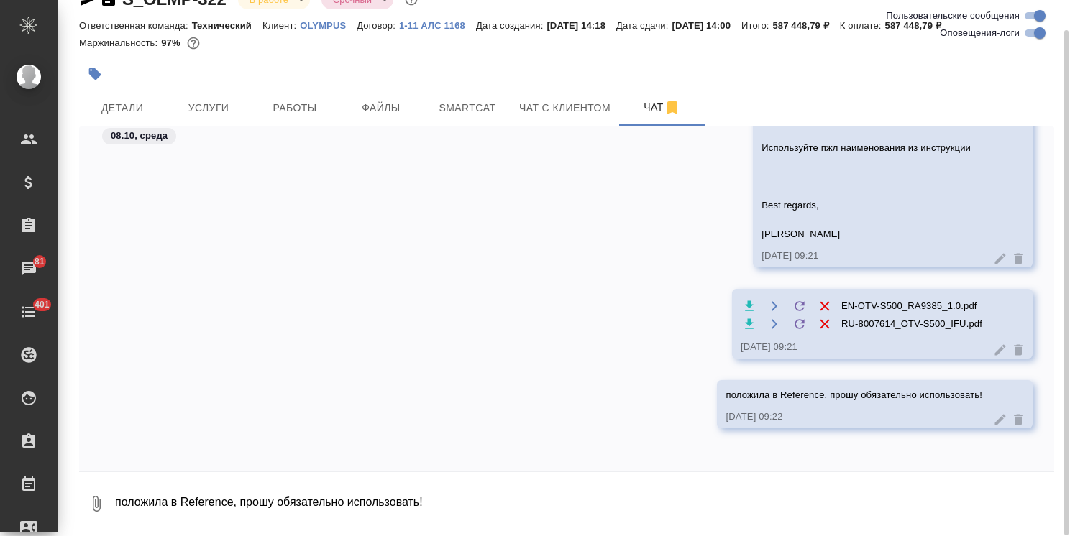
scroll to position [0, 0]
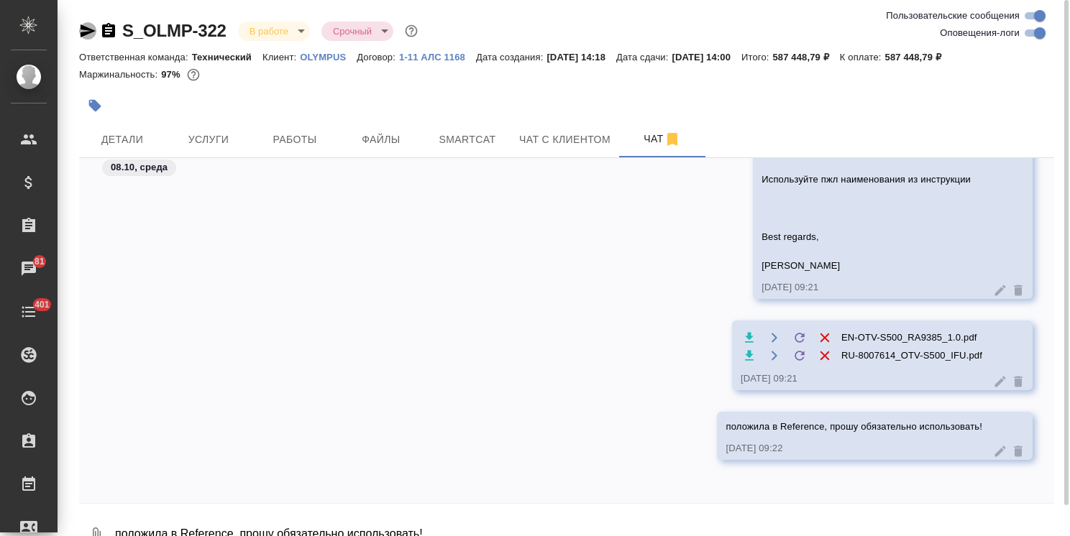
click at [89, 32] on icon "button" at bounding box center [88, 30] width 15 height 13
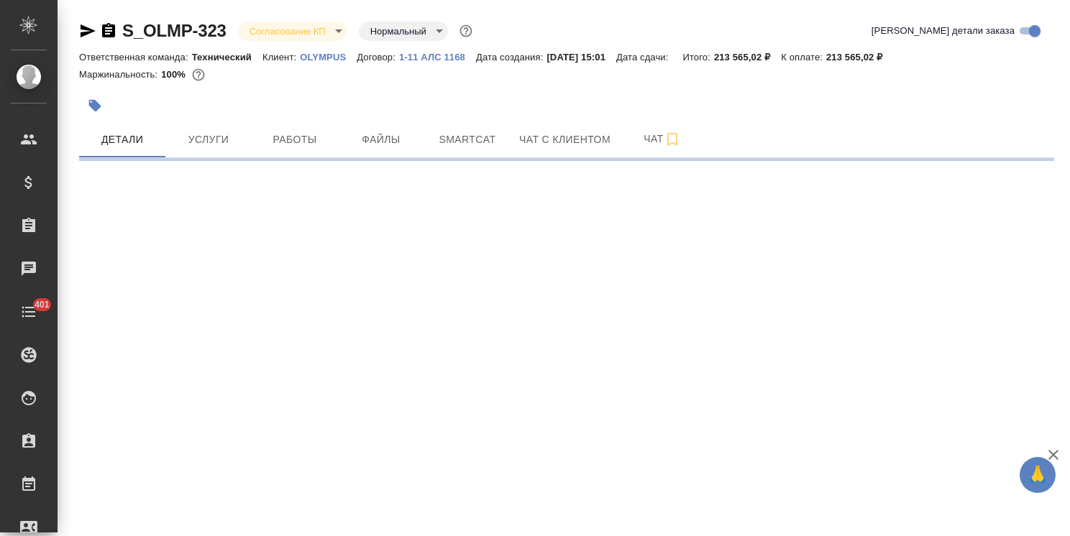
select select "RU"
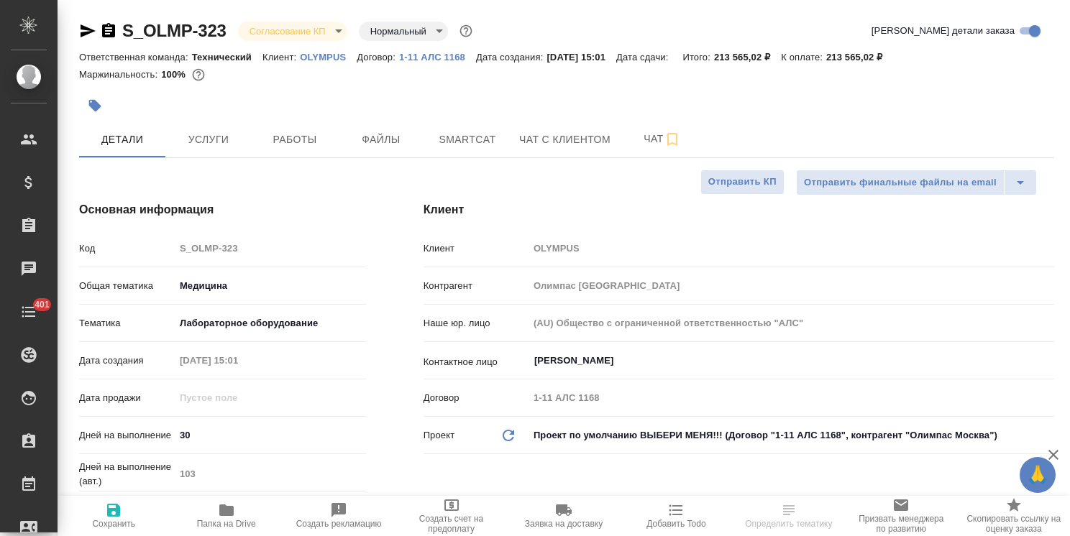
type textarea "x"
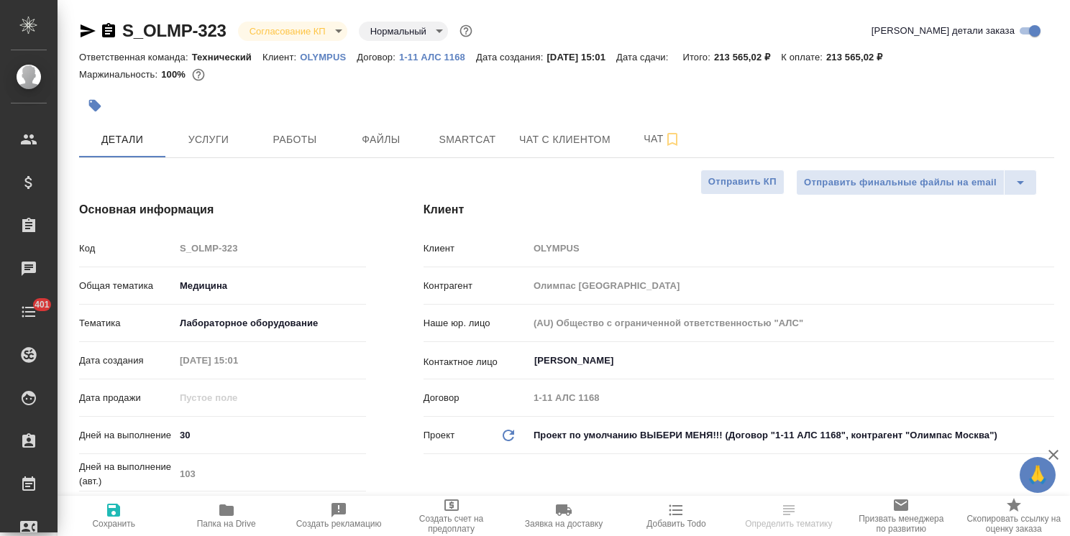
type textarea "x"
click at [86, 33] on icon "button" at bounding box center [88, 30] width 15 height 13
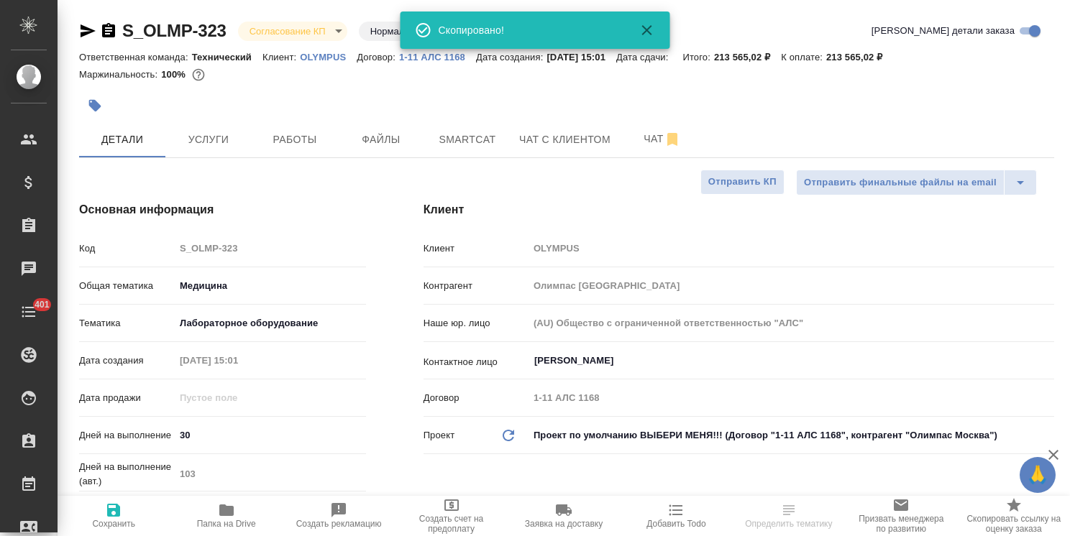
type textarea "x"
select select "RU"
type textarea "x"
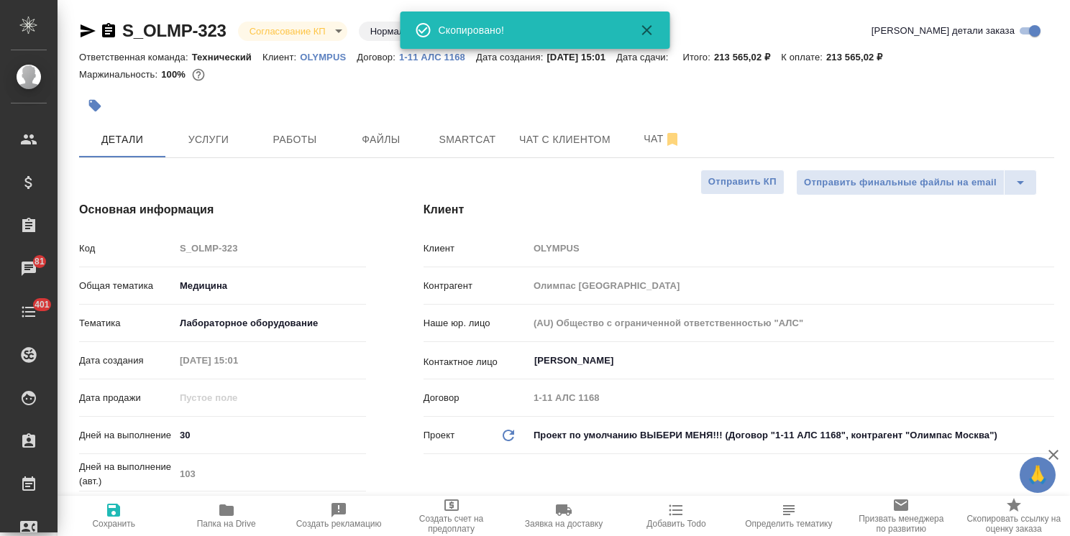
type textarea "x"
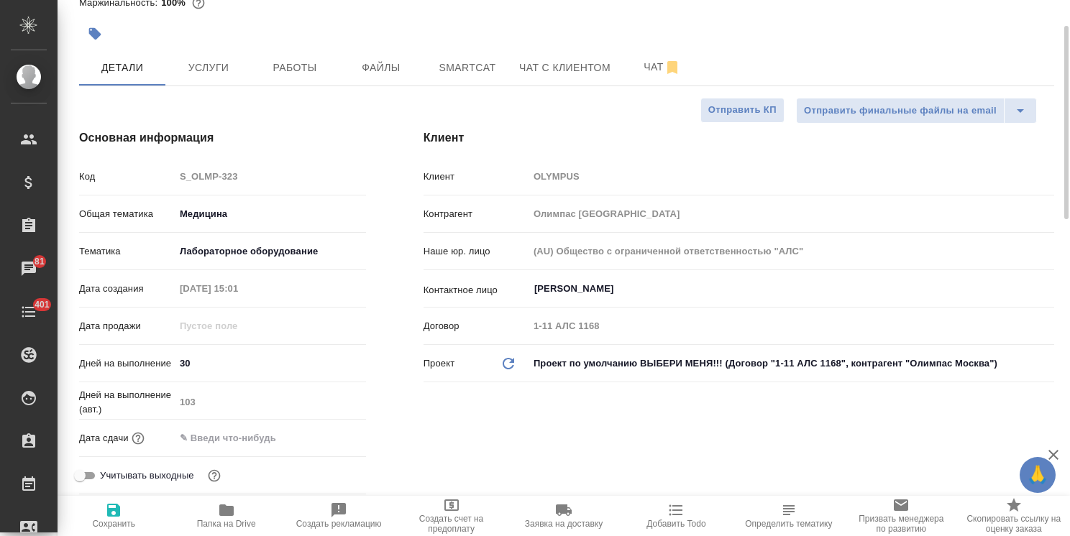
scroll to position [144, 0]
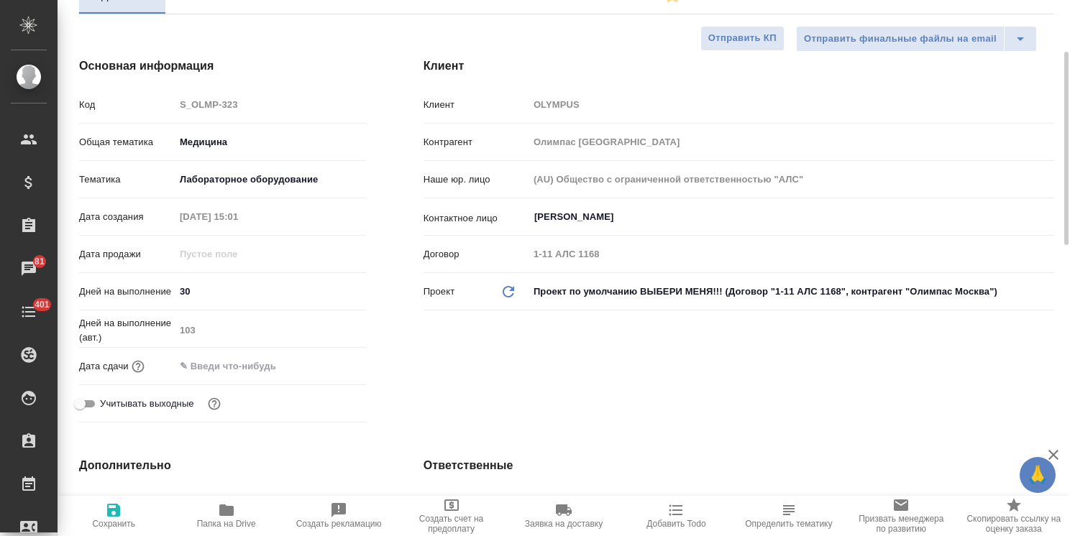
type textarea "x"
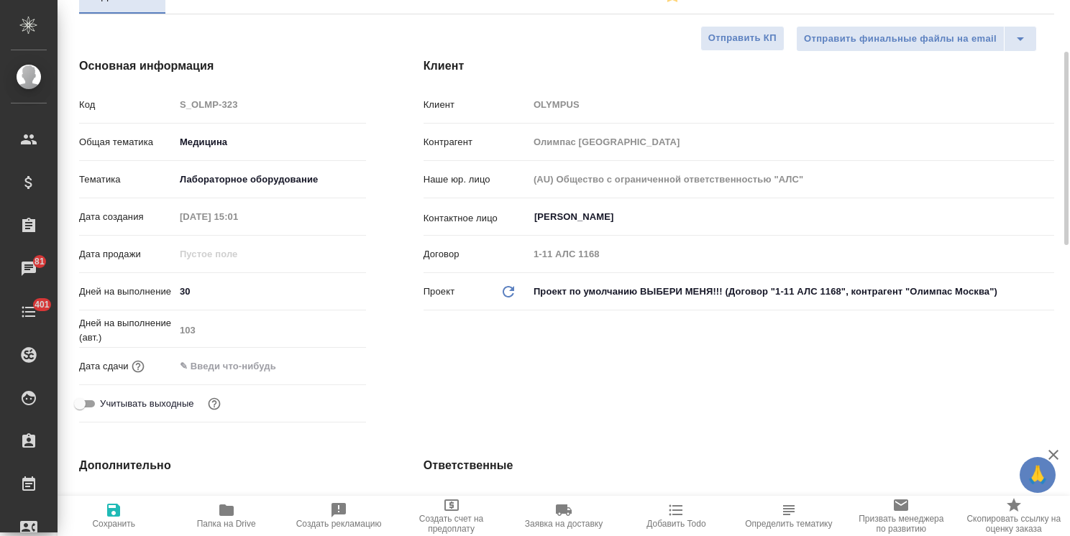
type textarea "x"
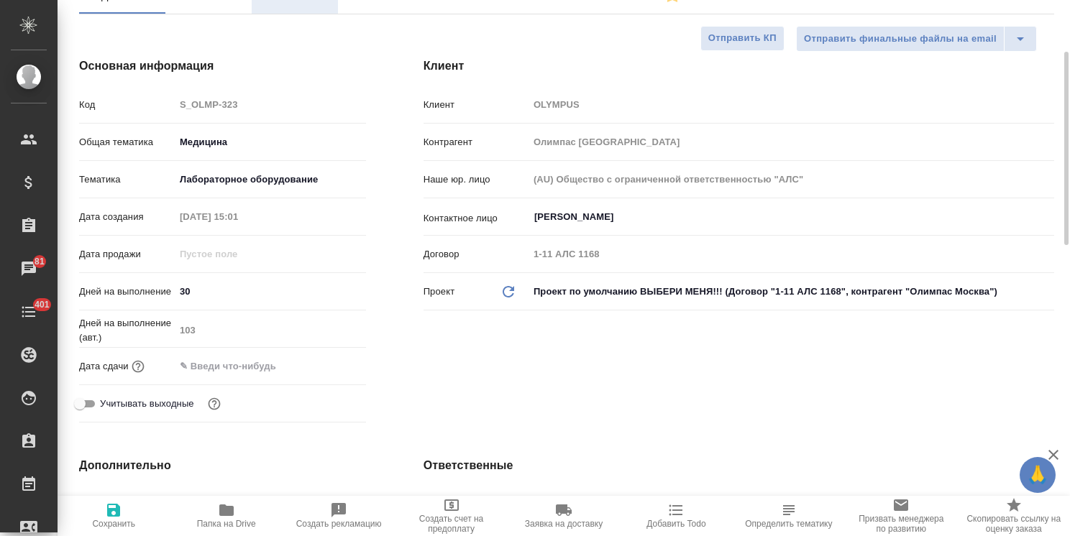
type textarea "x"
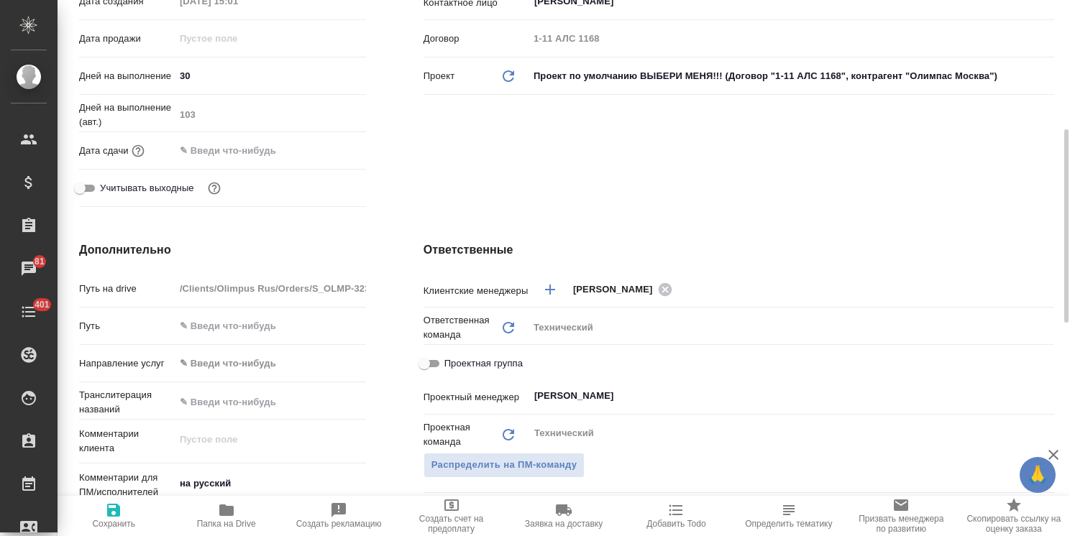
scroll to position [503, 0]
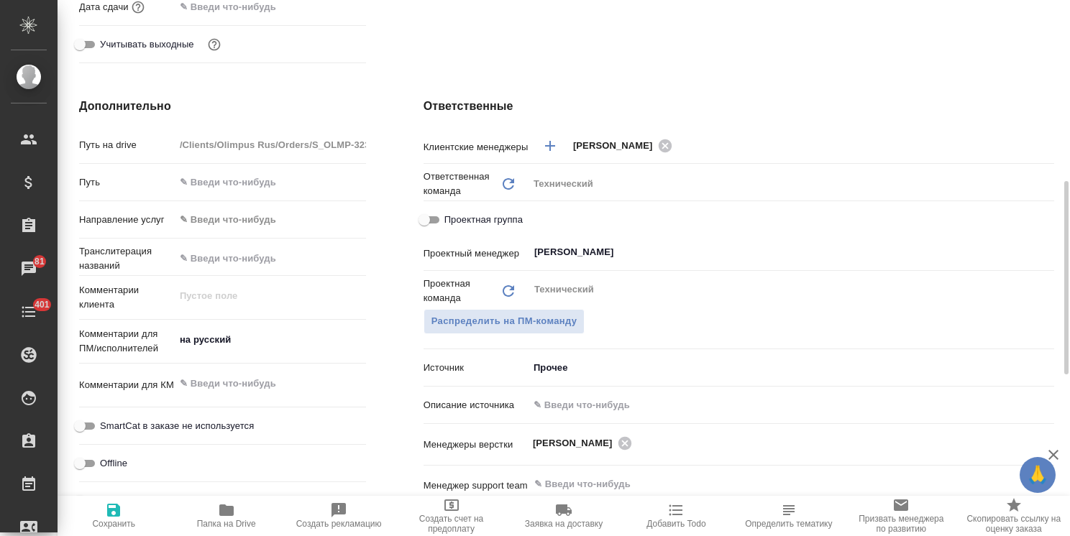
type textarea "x"
click at [272, 345] on textarea "на русский" at bounding box center [270, 340] width 190 height 24
type textarea "на русский"
type textarea "x"
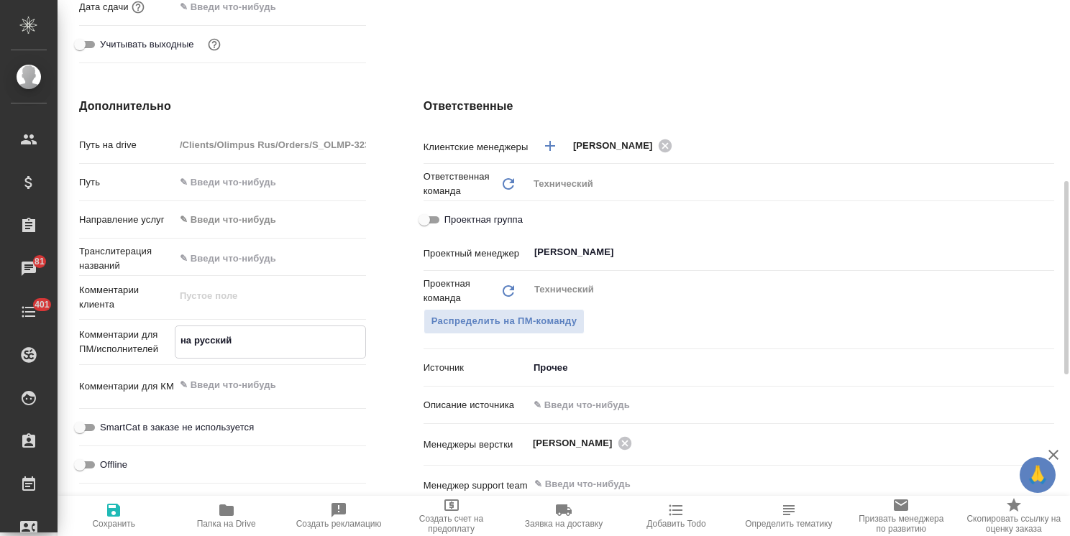
type textarea "x"
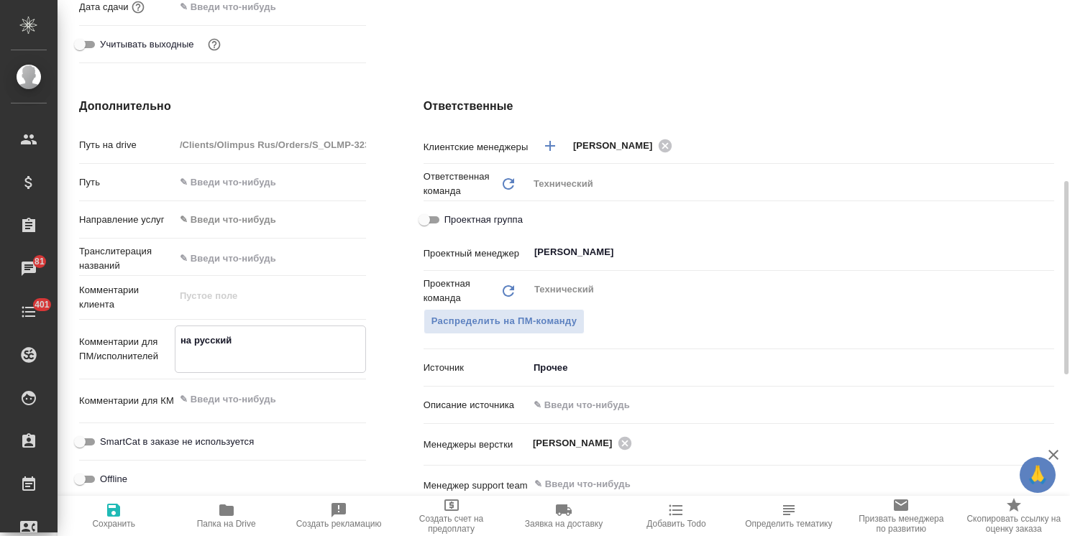
type textarea "на русский"
type textarea "x"
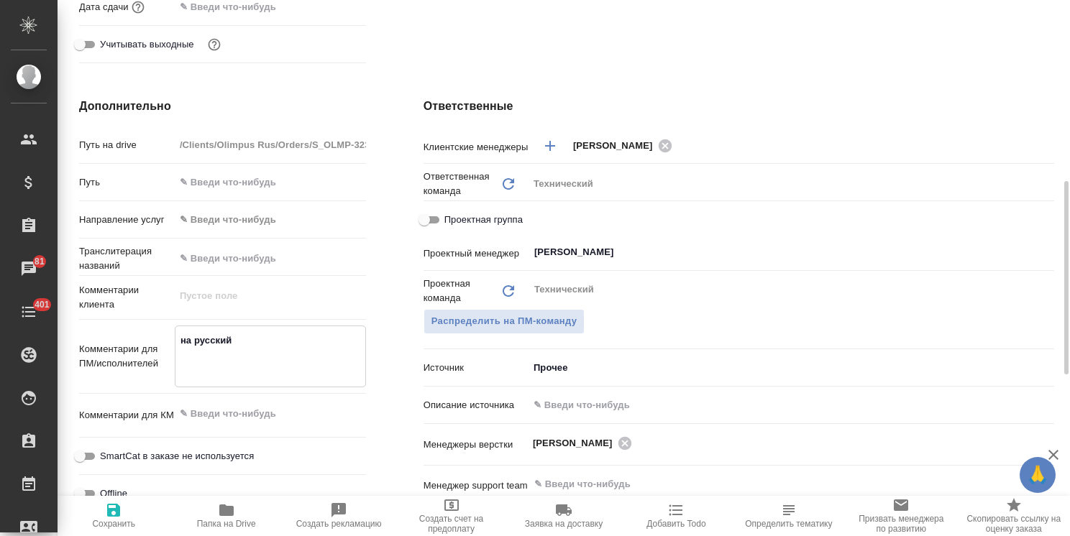
paste textarea "Используйте, пжл, названия"
type textarea "x"
type textarea "на русский [GEOGRAPHIC_DATA], пжл, названия"
type textarea "x"
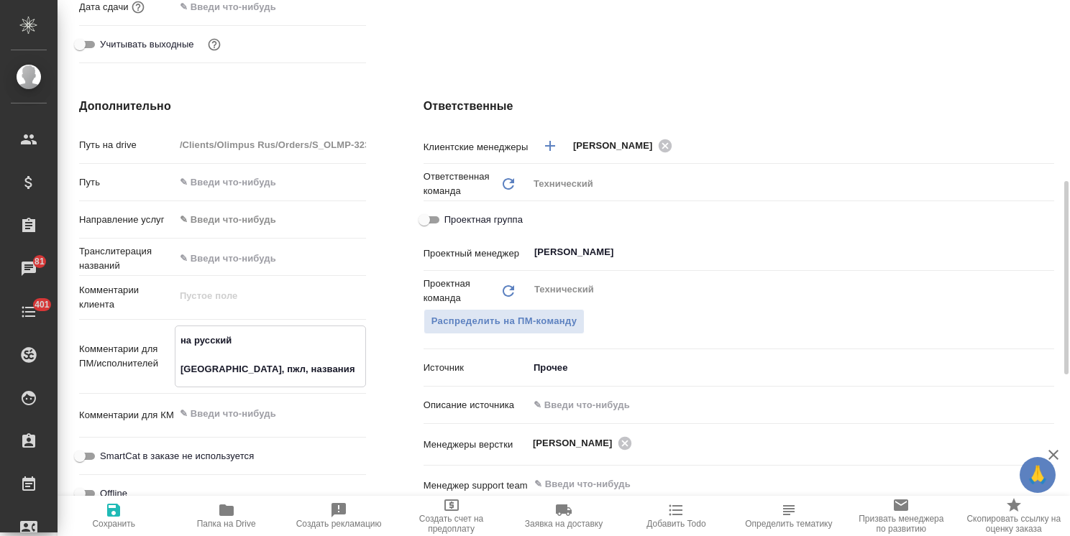
type textarea "на русский [GEOGRAPHIC_DATA], пжл, названия"
type textarea "x"
type textarea "на русский [GEOGRAPHIC_DATA], пжл, названия ("
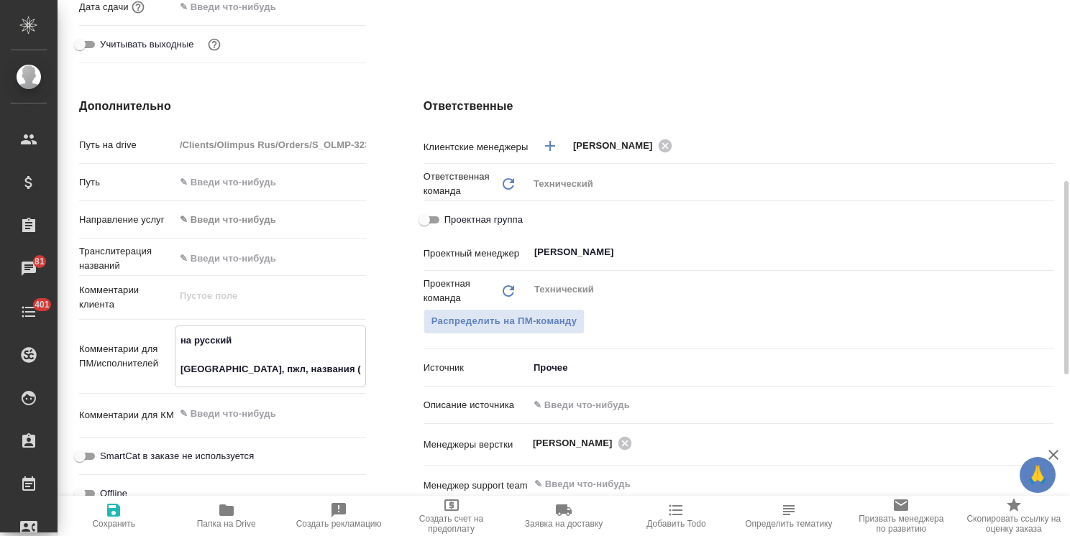
type textarea "x"
type textarea "на русский [GEOGRAPHIC_DATA], пжл, названия (п"
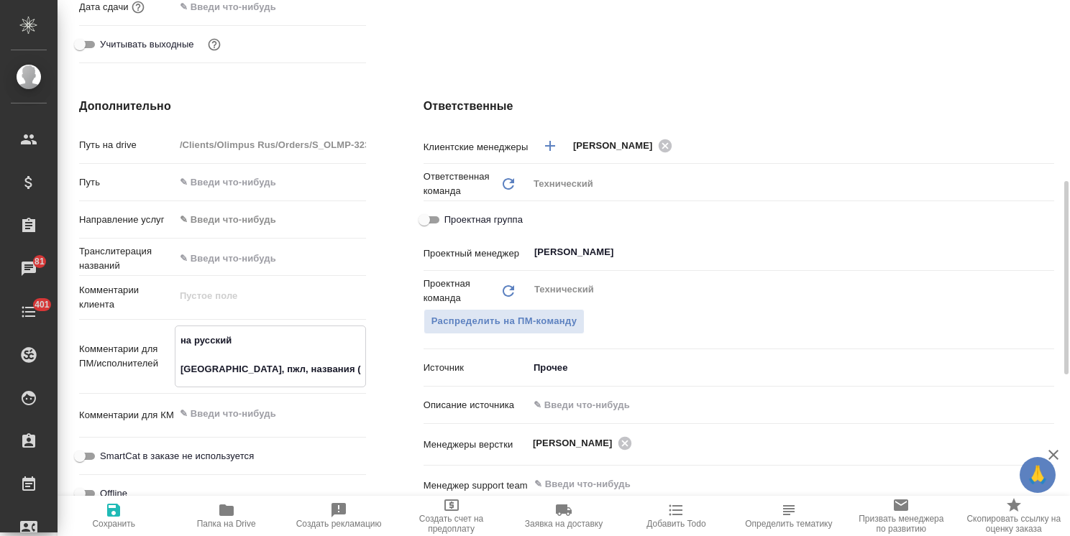
type textarea "x"
type textarea "на русский Используйте, пжл, названия (по"
type textarea "x"
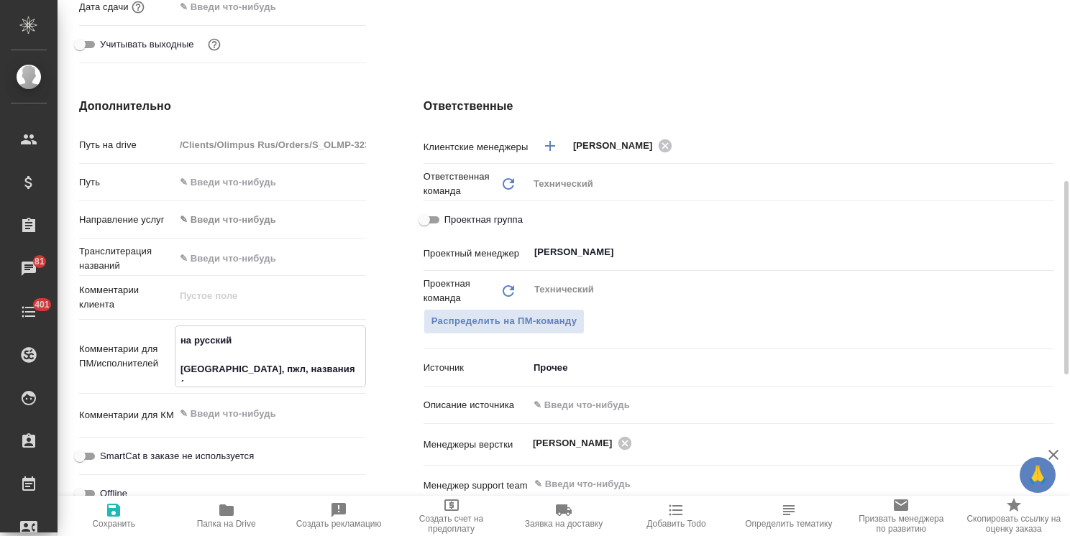
type textarea "x"
type textarea "на русский [GEOGRAPHIC_DATA], пжл, названия (пол"
type textarea "x"
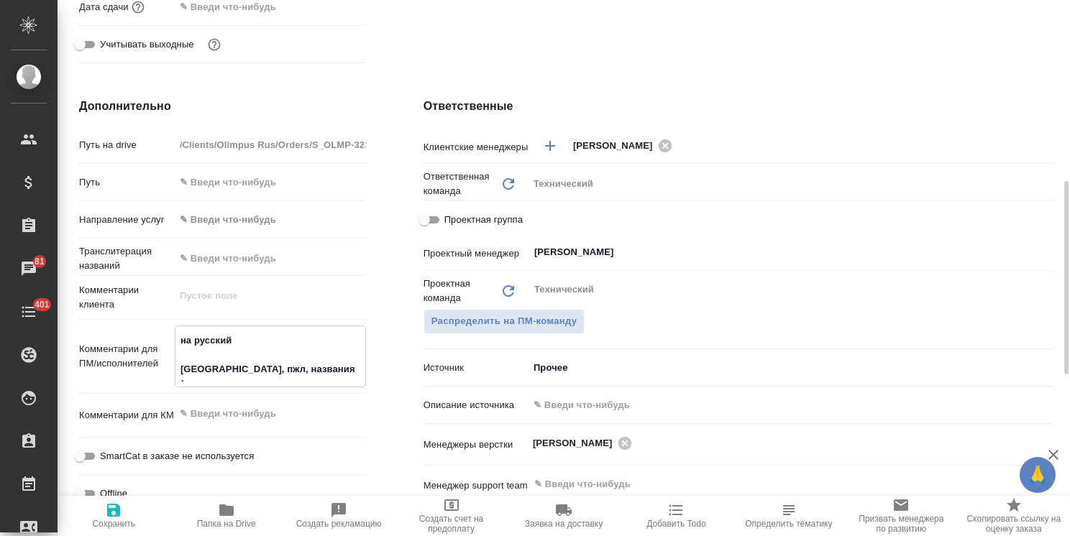
type textarea "на русский [GEOGRAPHIC_DATA], пжл, названия (поло"
type textarea "x"
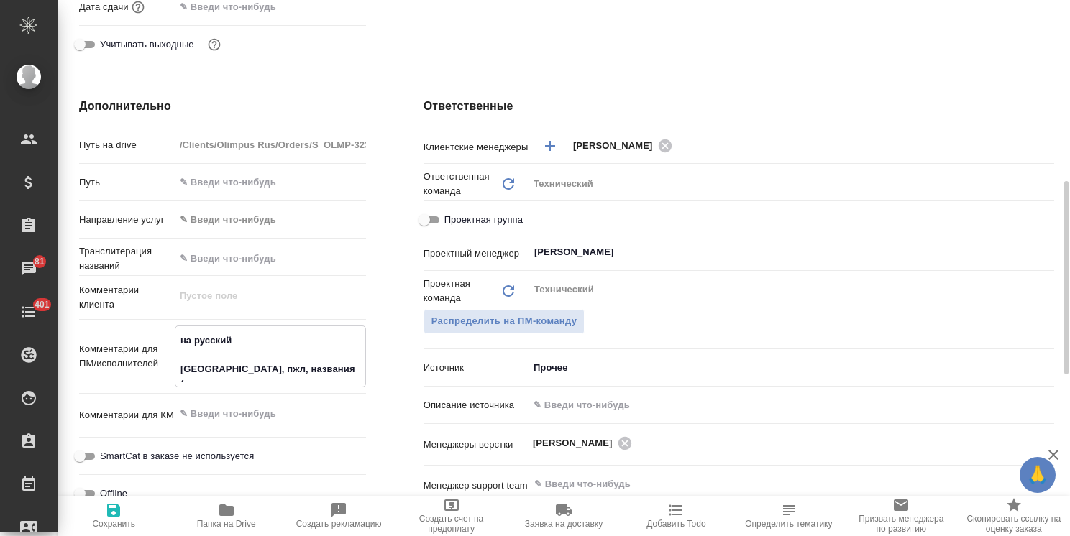
type textarea "на русский [GEOGRAPHIC_DATA], пжл, названия (полож"
type textarea "x"
type textarea "на русский [GEOGRAPHIC_DATA], пжл, названия (положи"
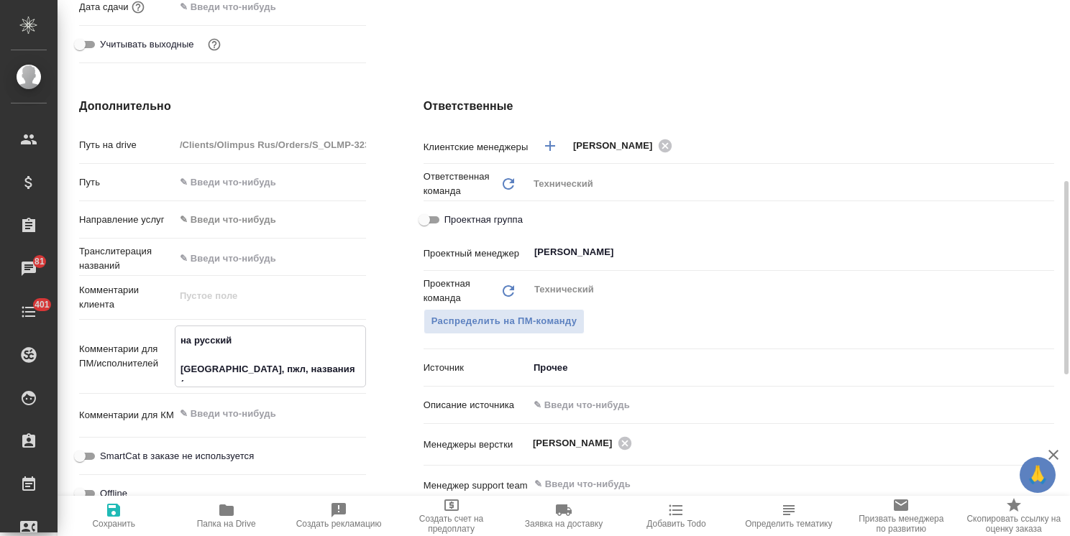
type textarea "x"
type textarea "на русский [GEOGRAPHIC_DATA], пжл, названия (положид"
type textarea "x"
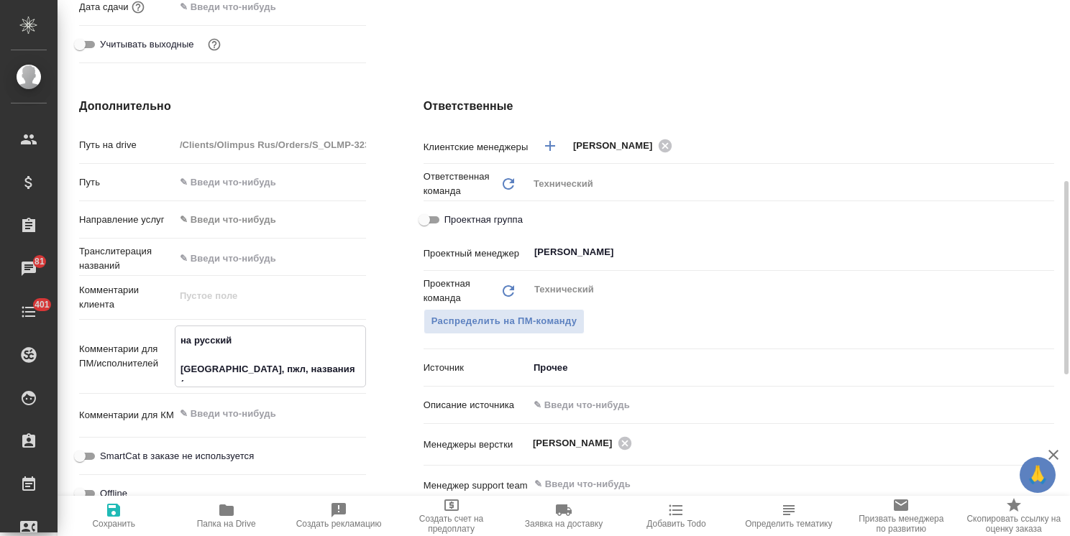
type textarea "x"
type textarea "на русский [GEOGRAPHIC_DATA], пжл, названия (положида"
type textarea "x"
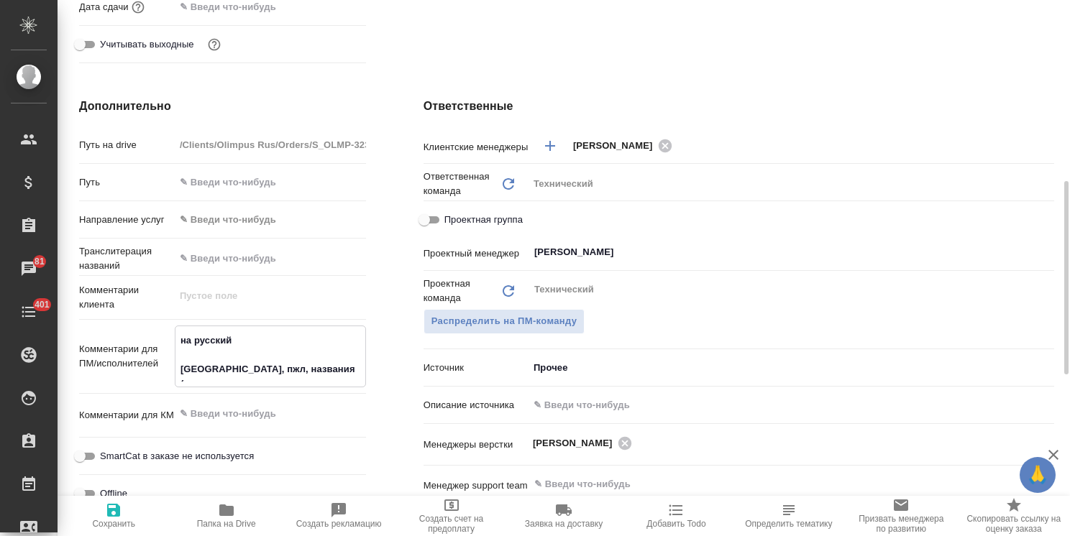
type textarea "x"
type textarea "на русский [GEOGRAPHIC_DATA], пжл, названия (положида"
type textarea "x"
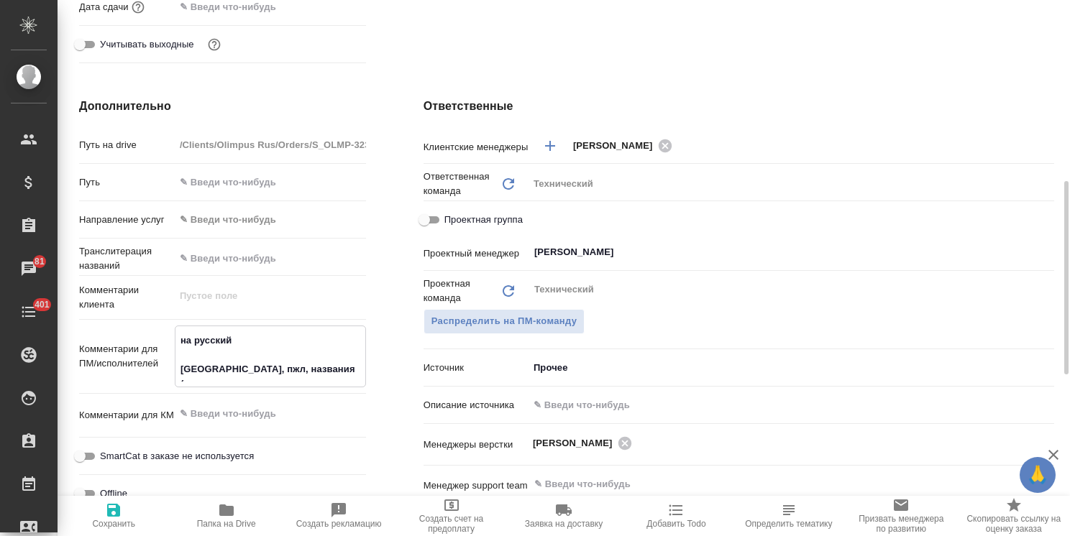
type textarea "на русский [GEOGRAPHIC_DATA], пжл, названия (положида в"
type textarea "x"
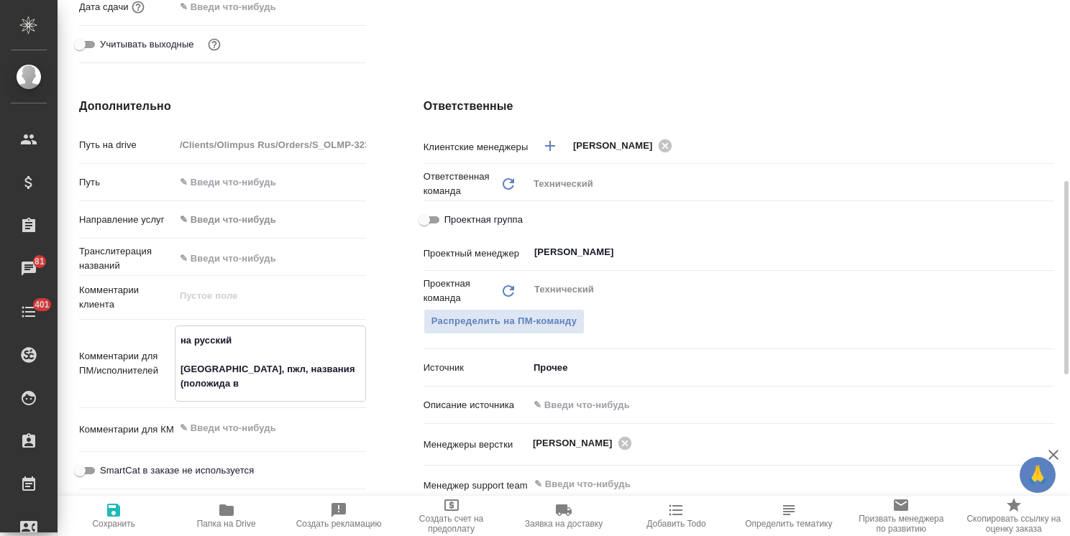
type textarea "на русский [GEOGRAPHIC_DATA], пжл, названия (положида в"
type textarea "x"
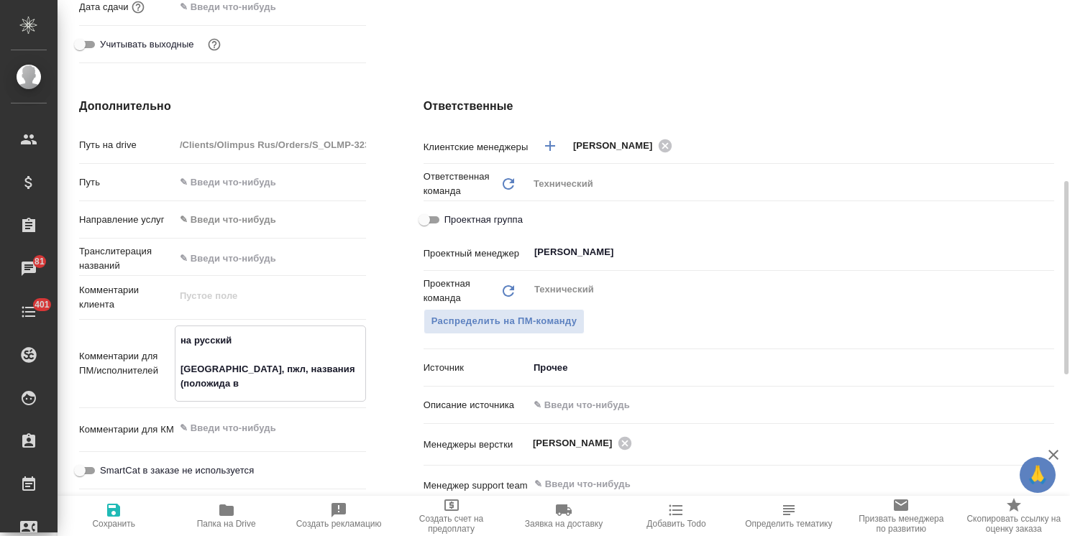
type textarea "на русский [GEOGRAPHIC_DATA], пжл, названия (положида в"
type textarea "x"
type textarea "на русский [GEOGRAPHIC_DATA], пжл, названия (положида"
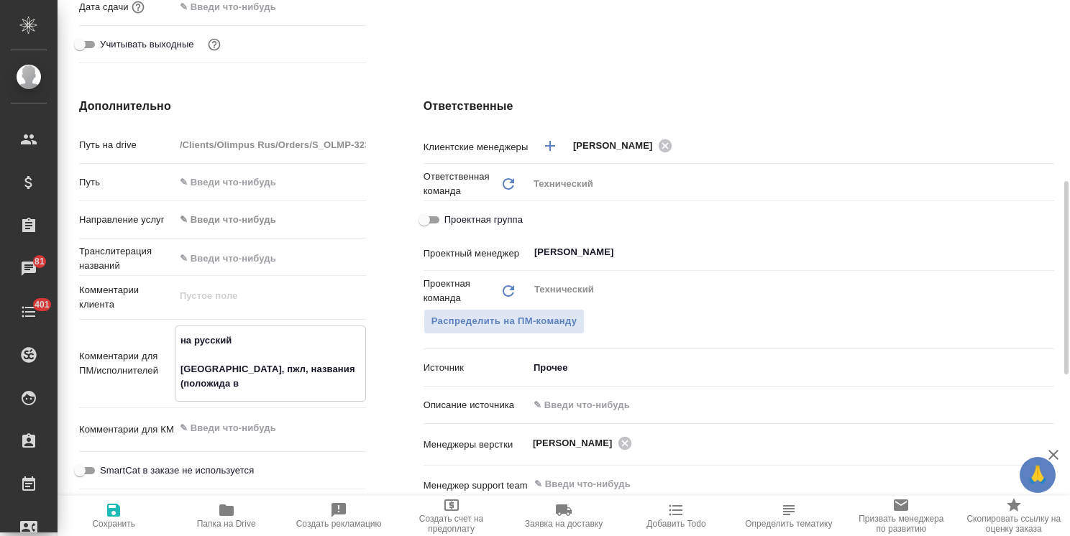
type textarea "x"
type textarea "на русский [GEOGRAPHIC_DATA], пжл, названия (положида"
type textarea "x"
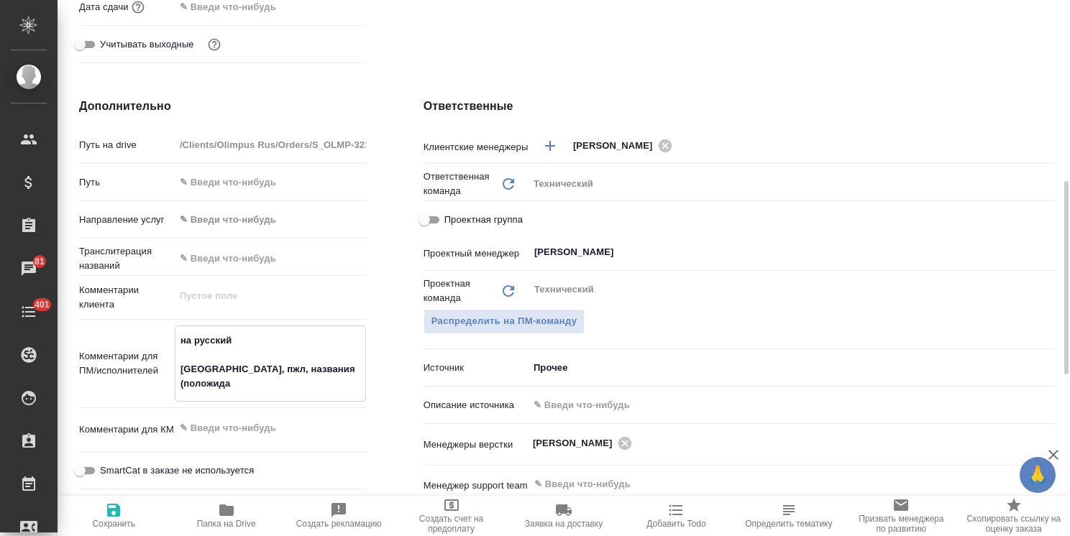
type textarea "x"
type textarea "на русский [GEOGRAPHIC_DATA], пжл, названия (положид"
type textarea "x"
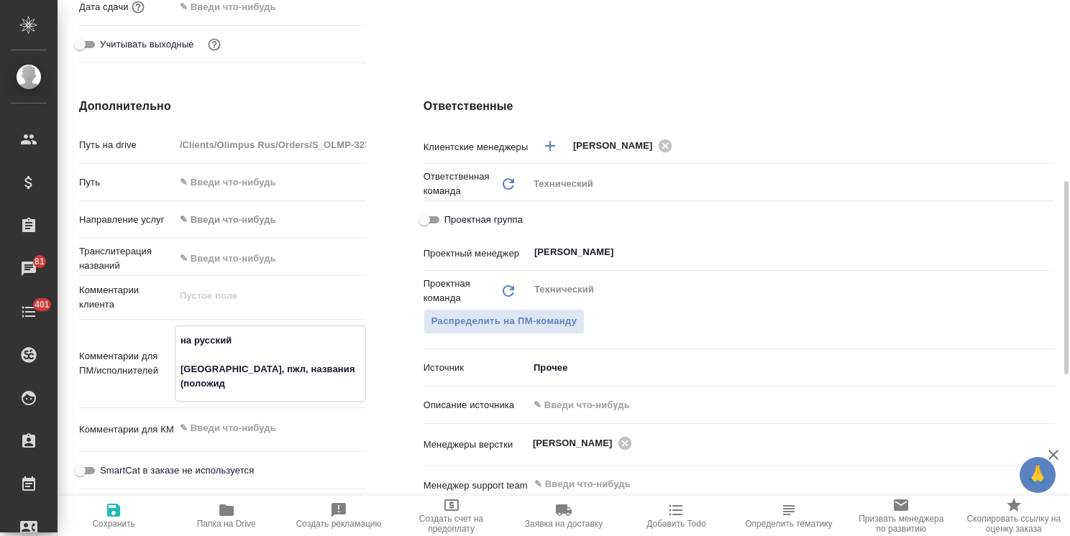
type textarea "x"
type textarea "на русский [GEOGRAPHIC_DATA], пжл, названия (положи"
type textarea "x"
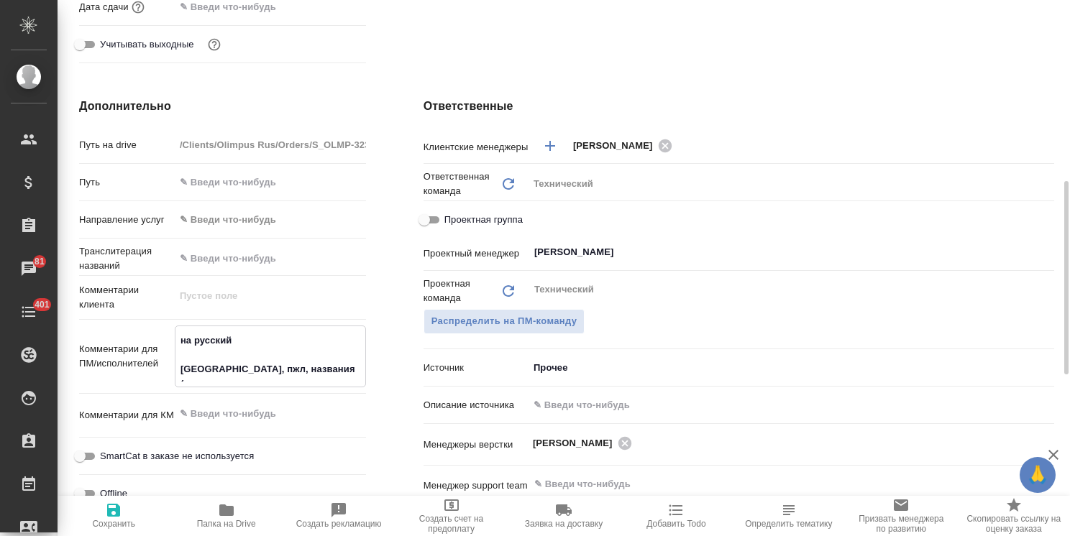
type textarea "x"
type textarea "на русский [GEOGRAPHIC_DATA], пжл, названия (положил"
type textarea "x"
type textarea "на русский [GEOGRAPHIC_DATA], пжл, названия (положила"
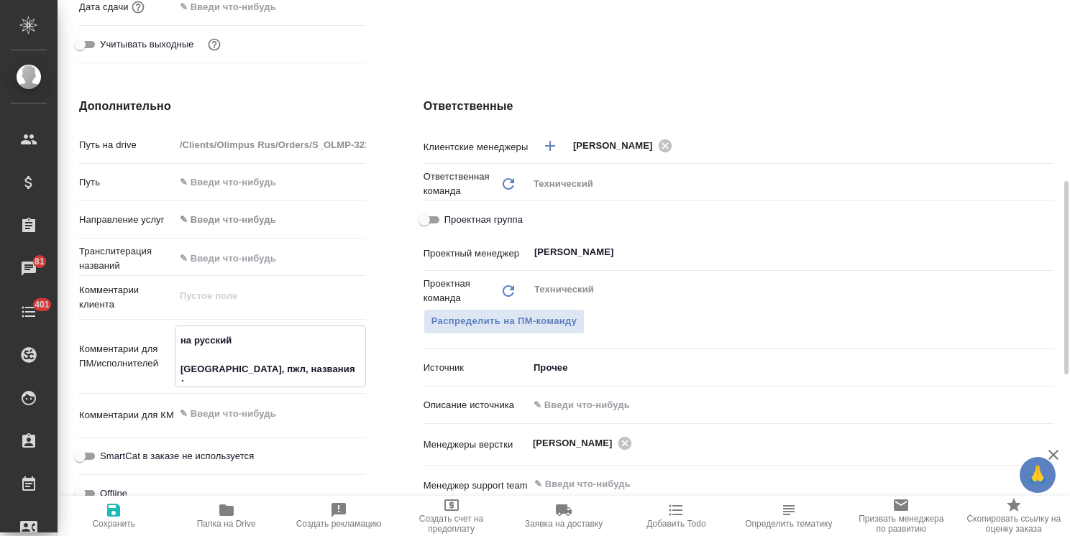
type textarea "x"
type textarea "на русский [GEOGRAPHIC_DATA], пжл, названия (положила"
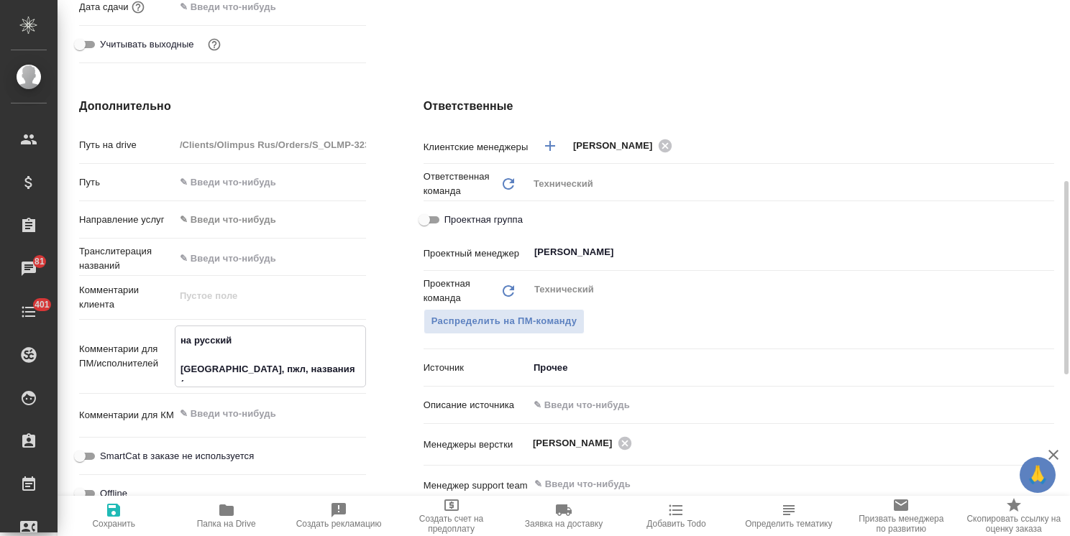
type textarea "x"
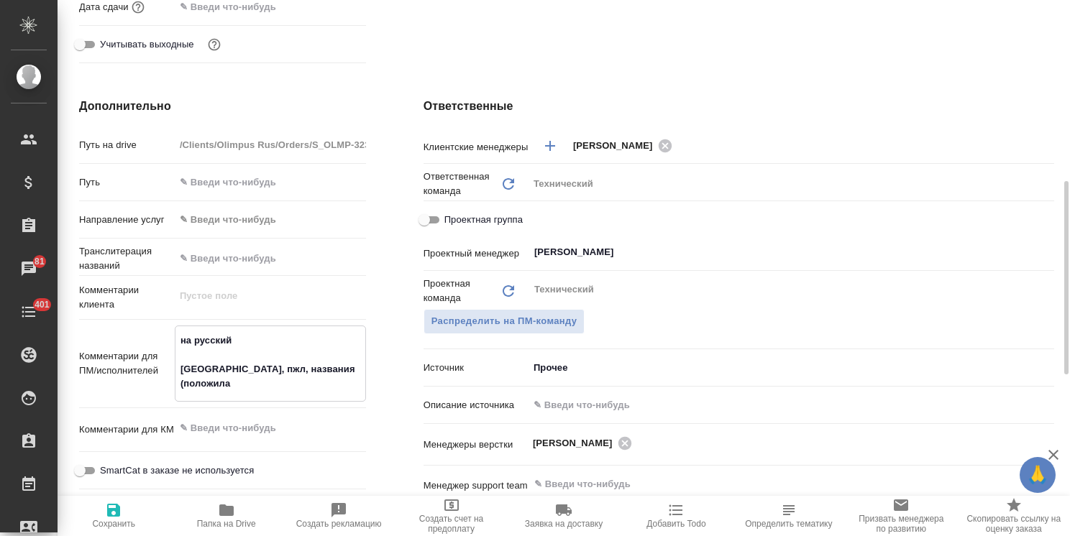
type textarea "x"
type textarea "на русский Используйте, пжл, названия (положила [PERSON_NAME]"
type textarea "x"
type textarea "на русский Используйте, пжл, названия (положила [PERSON_NAME]"
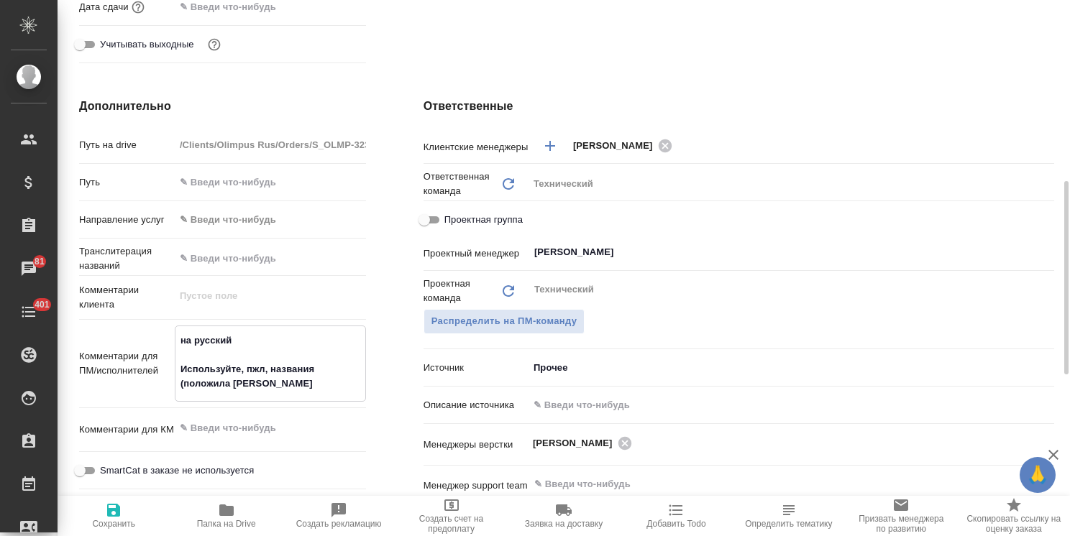
type textarea "x"
type textarea "на русский Используйте, пжл, названия (положила в R"
type textarea "x"
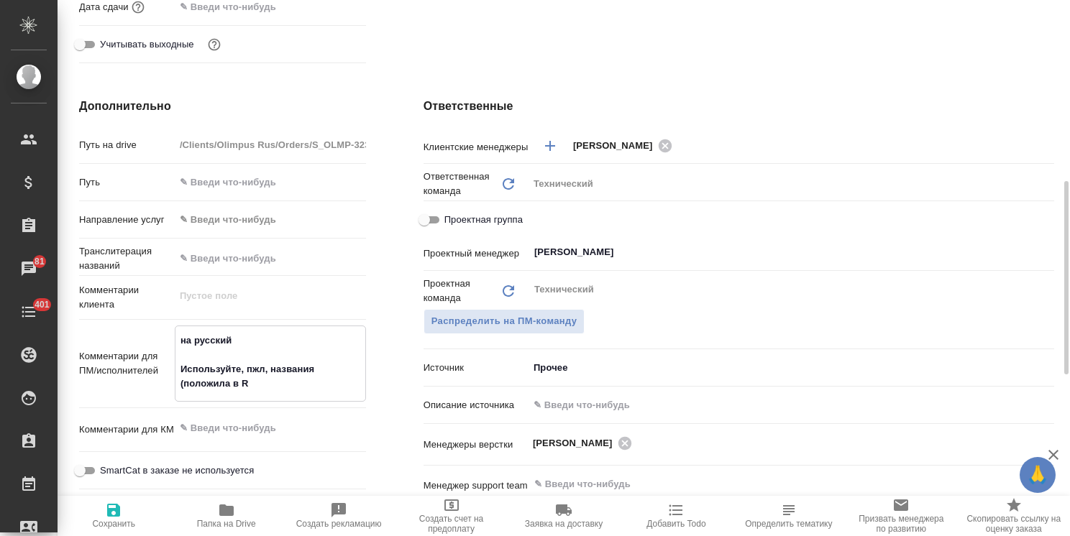
type textarea "x"
type textarea "на русский Используйте, пжл, названия (положила в Re"
type textarea "x"
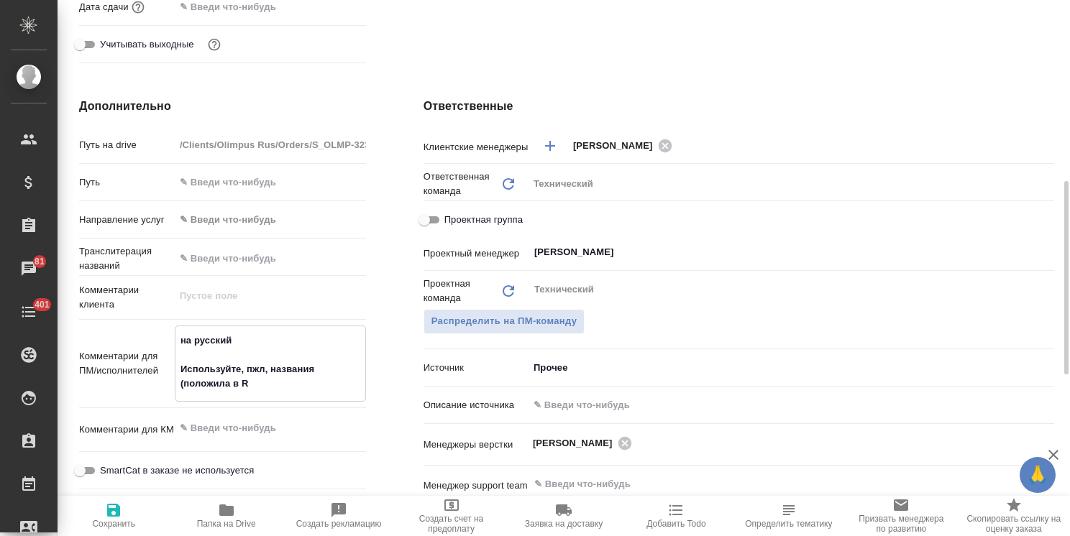
type textarea "x"
type textarea "на русский Используйте, пжл, названия (положила в Ref"
type textarea "x"
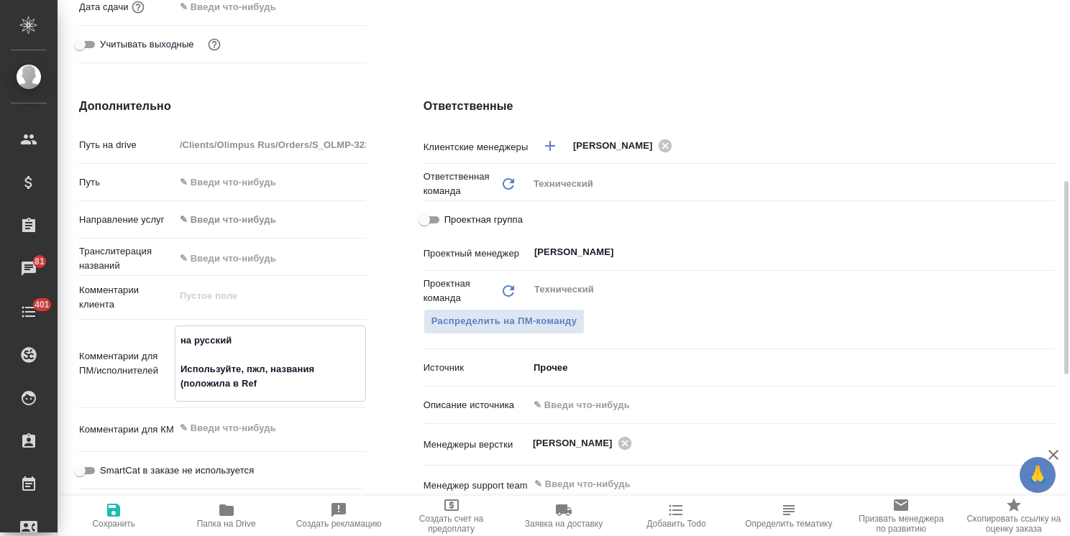
type textarea "x"
type textarea "на русский Используйте, пжл, названия (положила в [GEOGRAPHIC_DATA]"
type textarea "x"
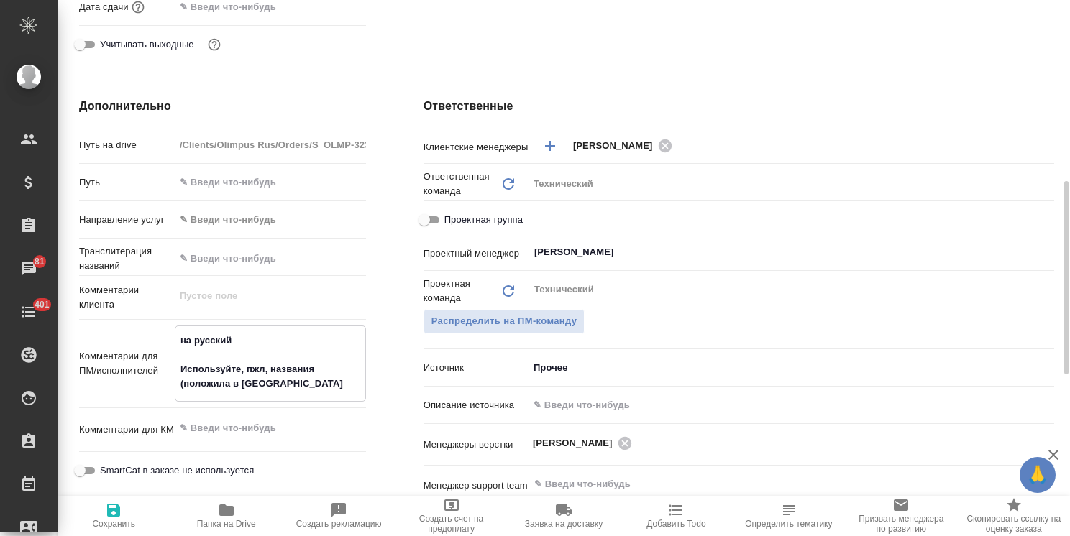
type textarea "на русский Используйте, пжл, названия (положила в Refer"
type textarea "x"
type textarea "на русский Используйте, пжл, названия (положила в Refere"
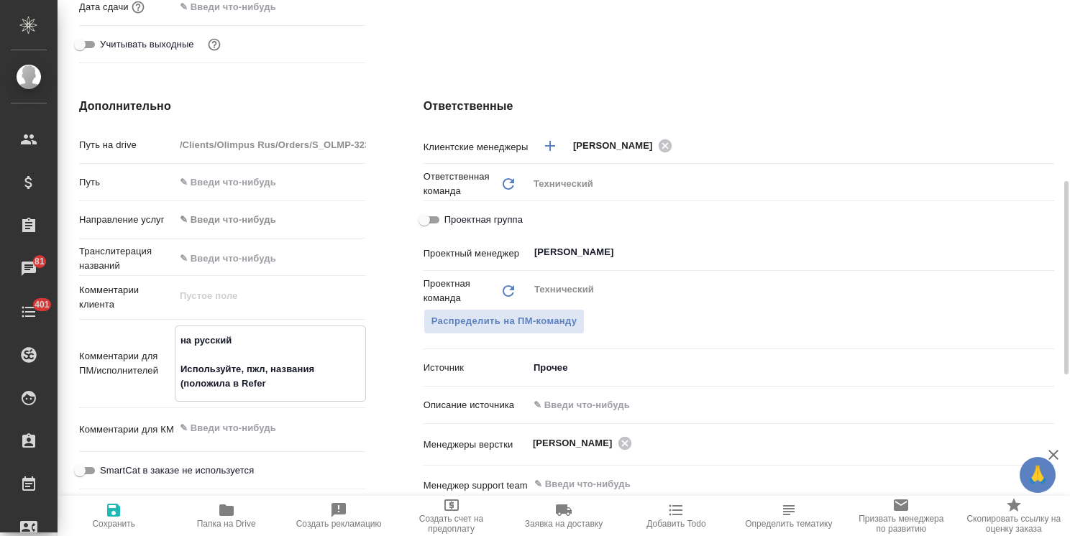
type textarea "x"
type textarea "на русский Используйте, пжл, названия (положила в Referen"
type textarea "x"
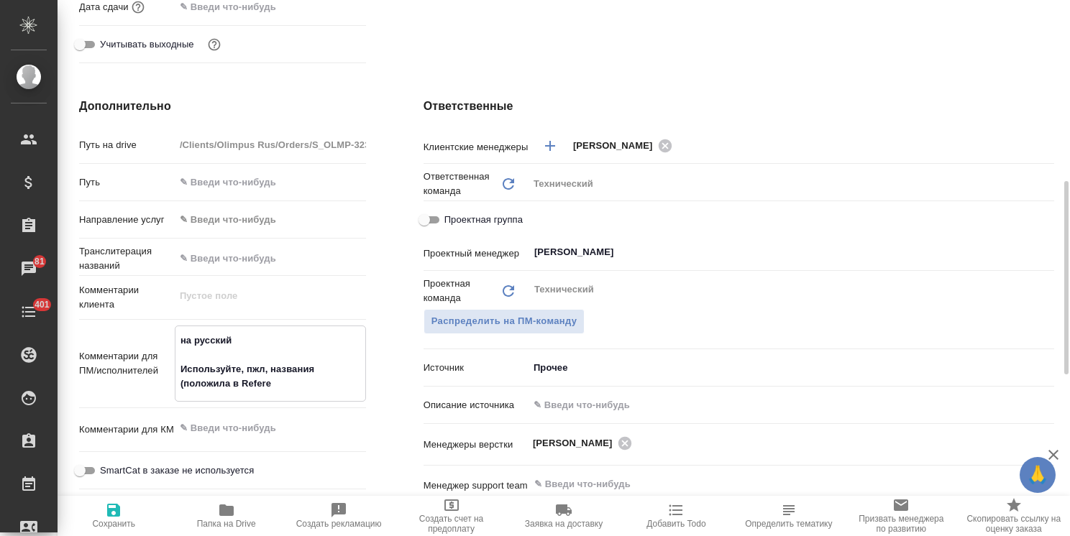
type textarea "x"
type textarea "на русский Используйте, пжл, названия (положила в Referenc"
type textarea "x"
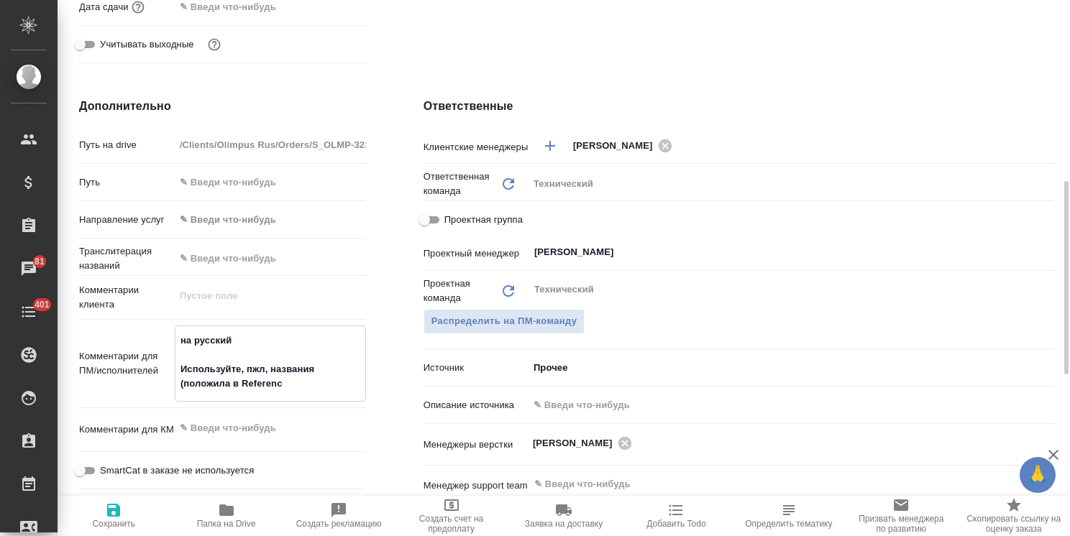
type textarea "x"
type textarea "на русский Используйте, пжл, названия (положила в Reference"
type textarea "x"
type textarea "на русский Используйте, пжл, названия (положила в Reference)"
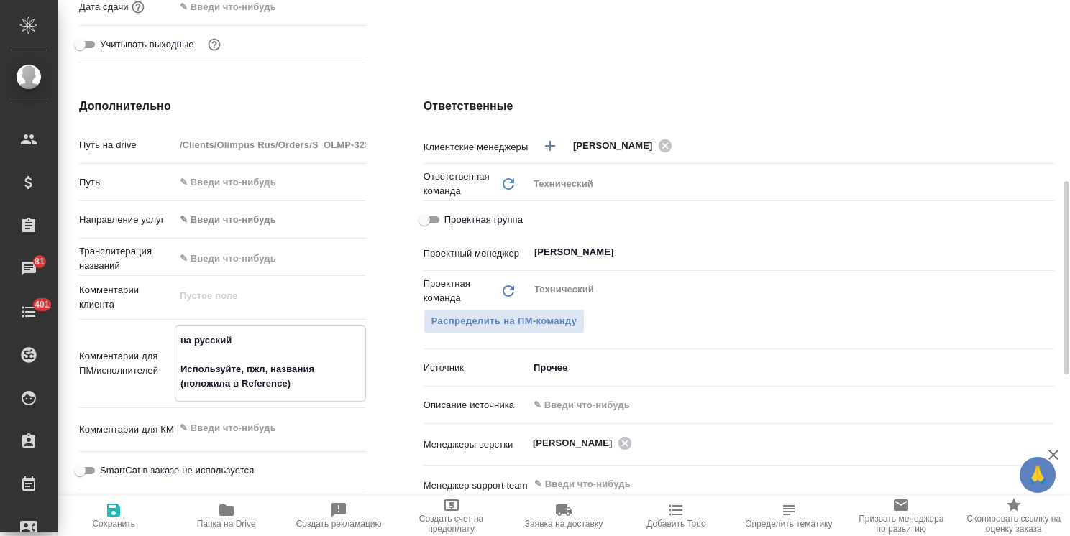
type textarea "x"
type textarea "на русский Используйте, пжл, названия (положила в Reference)."
type textarea "x"
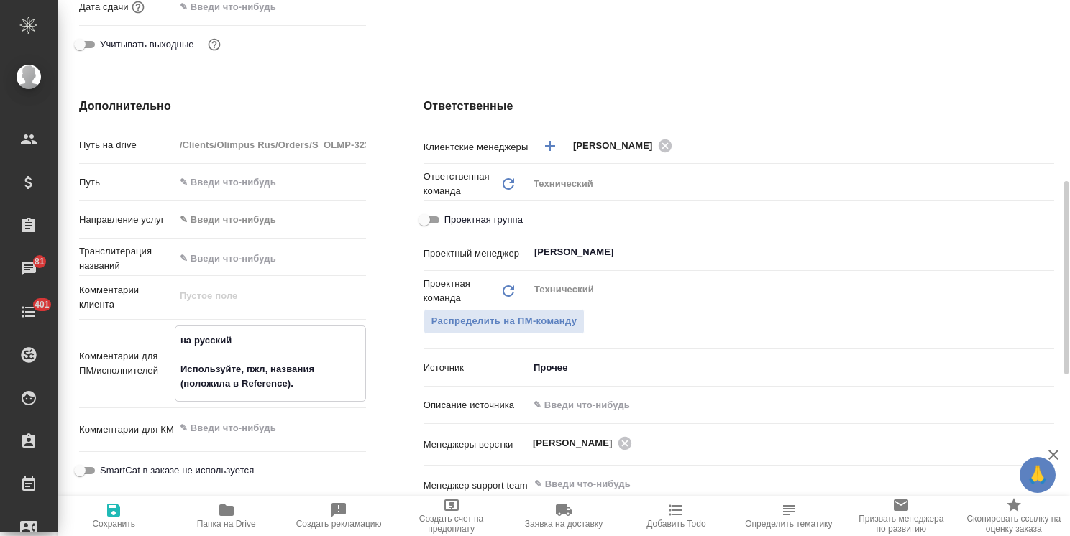
type textarea "x"
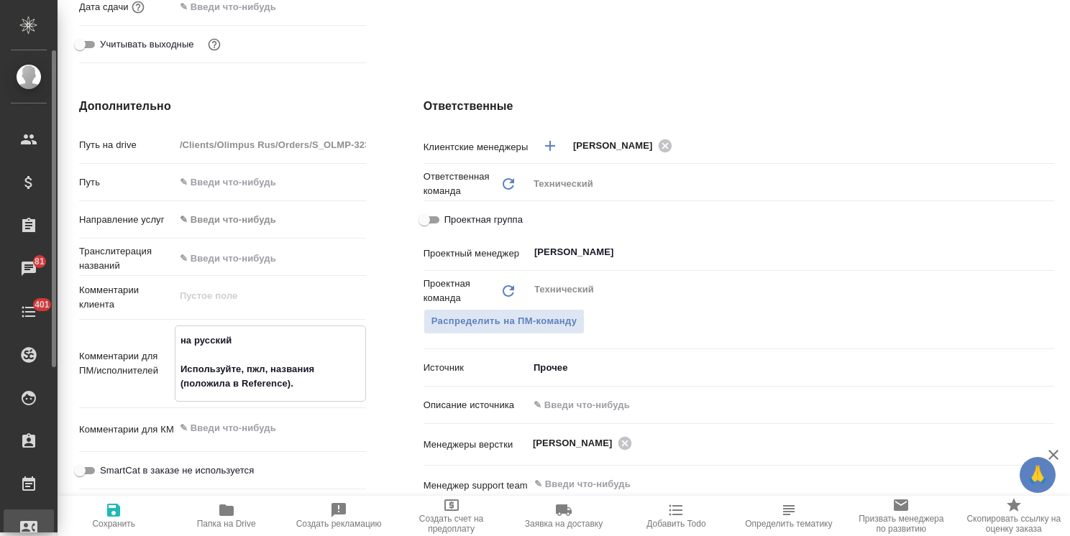
type textarea "x"
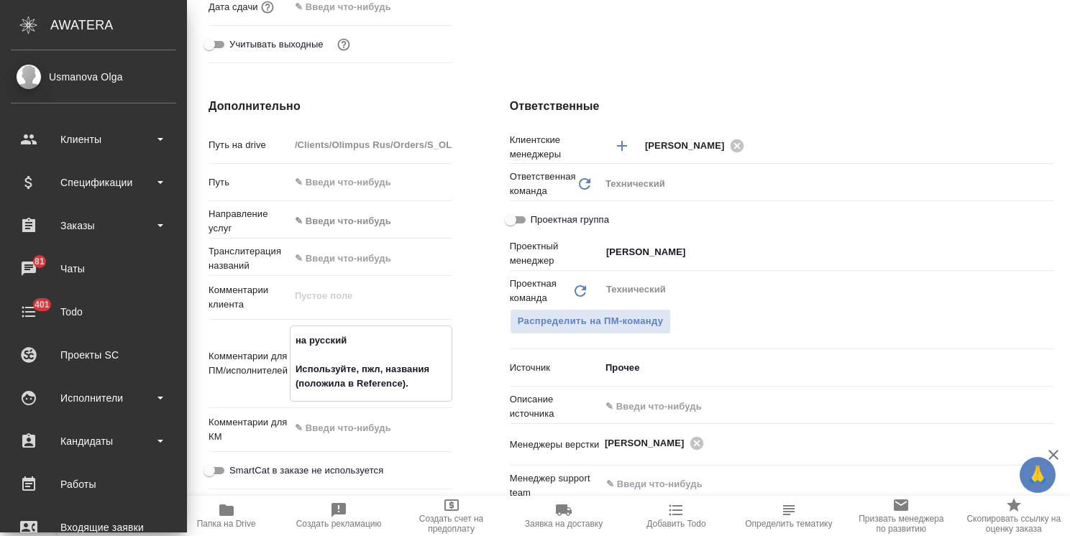
type textarea "x"
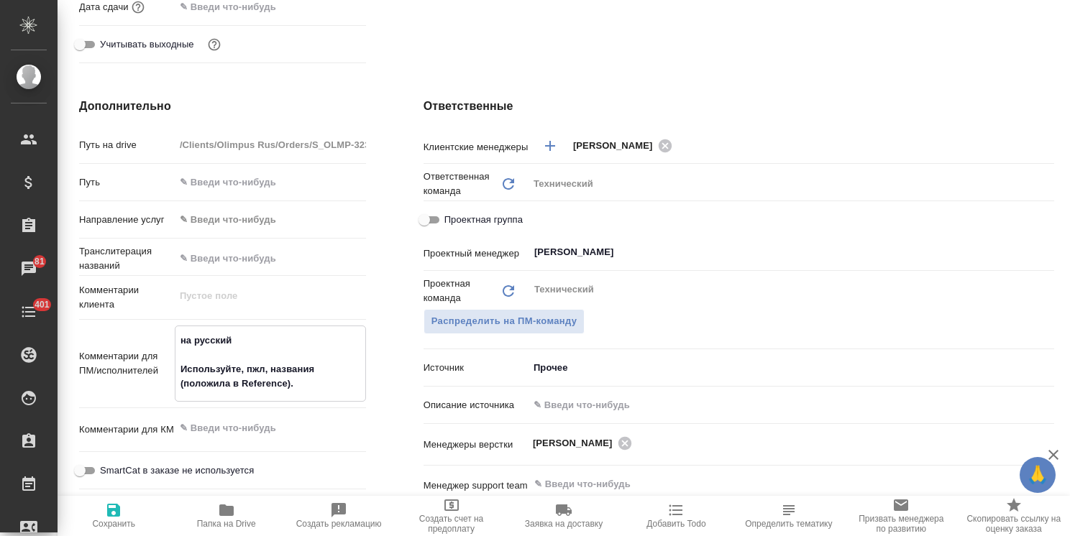
type textarea "на русский Используйте, пжл, названия (положила в Reference)."
type textarea "x"
click at [114, 510] on icon "button" at bounding box center [113, 510] width 13 height 13
type textarea "x"
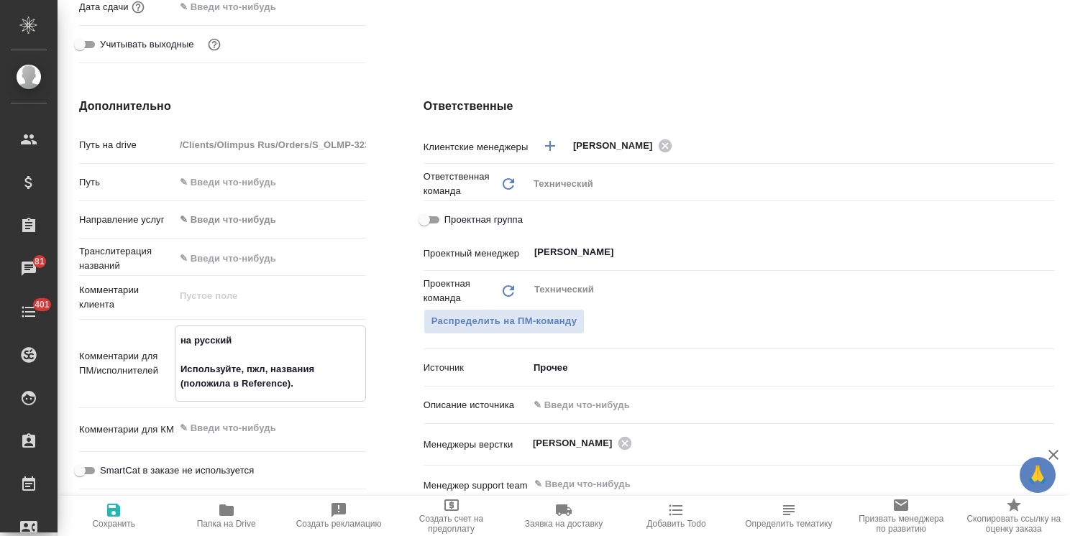
type textarea "x"
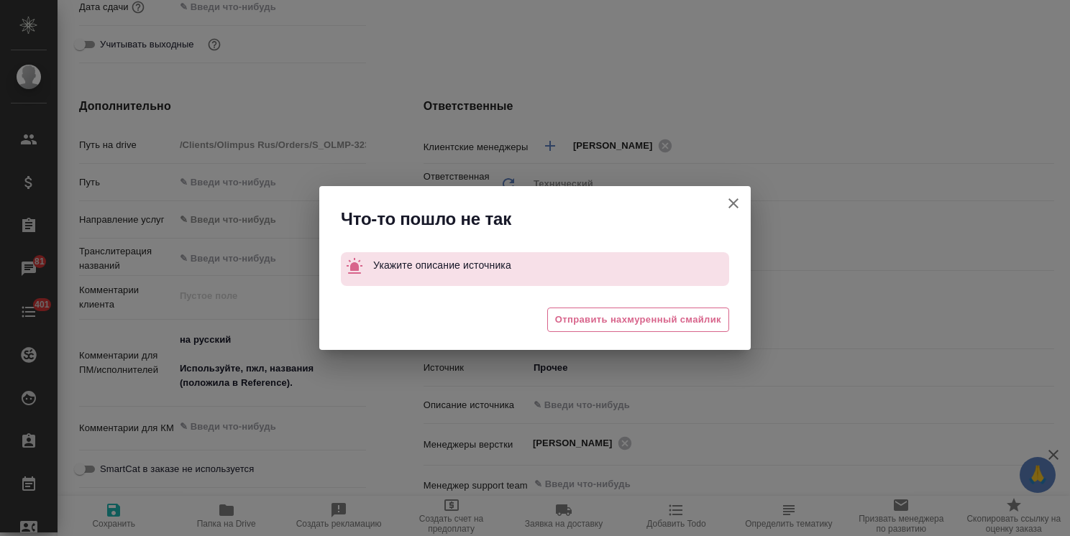
click at [737, 201] on icon "button" at bounding box center [733, 203] width 17 height 17
type textarea "x"
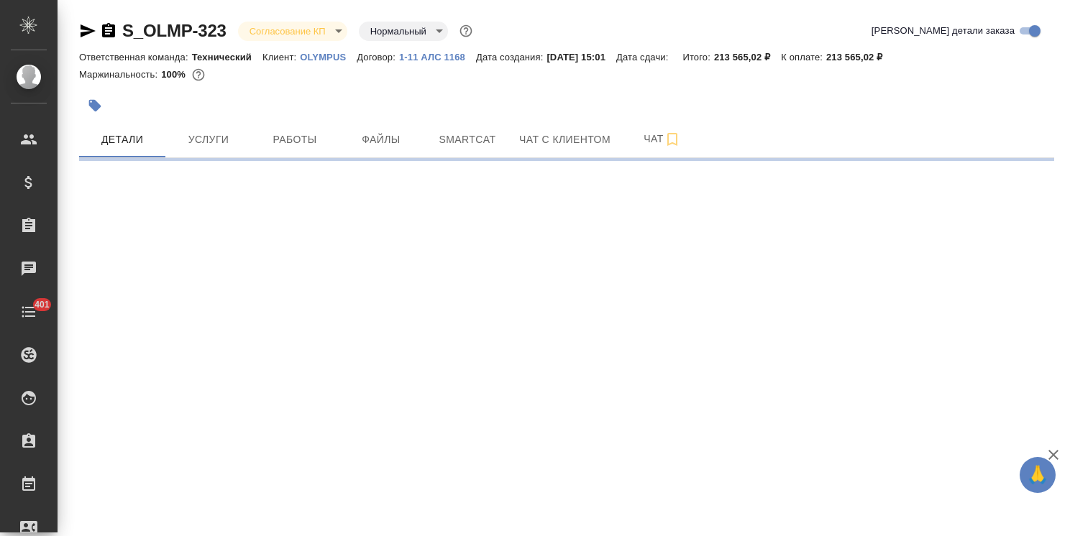
select select "RU"
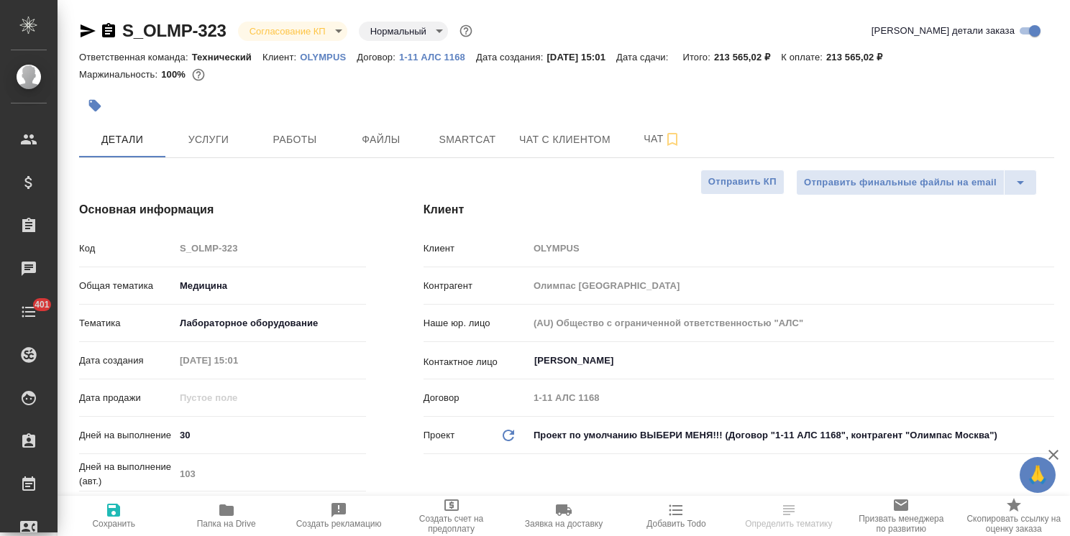
type textarea "x"
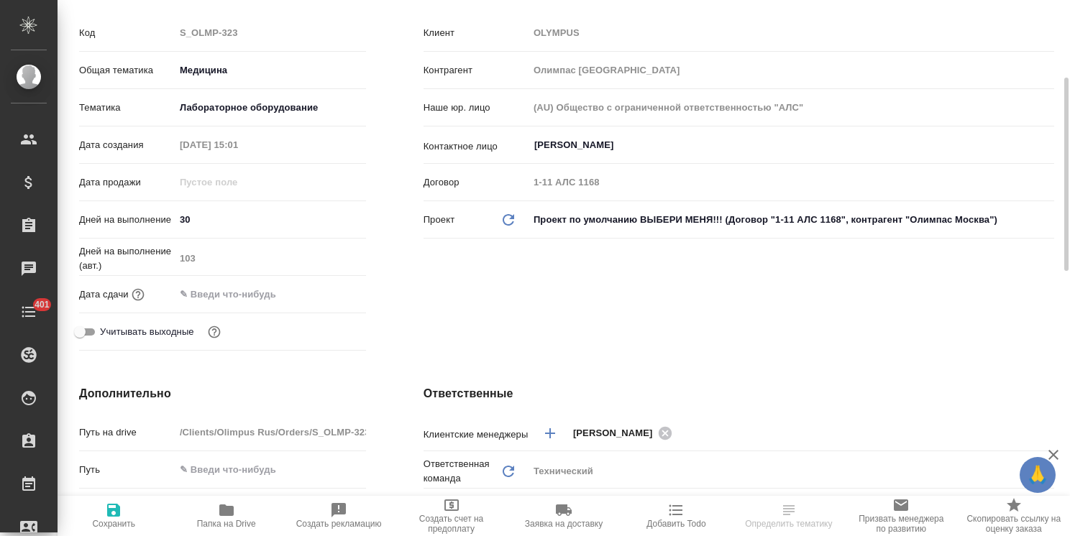
type textarea "x"
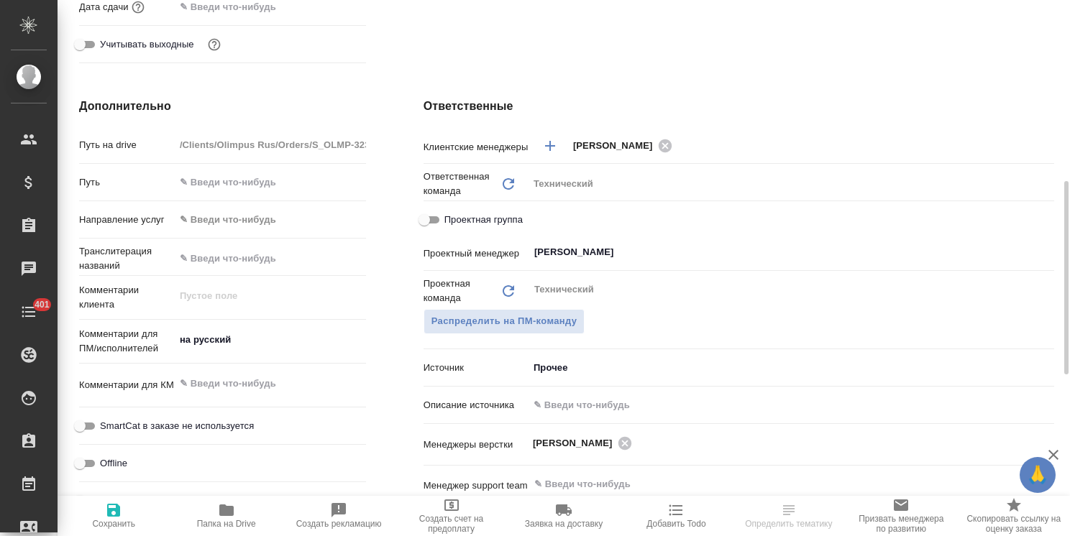
scroll to position [647, 0]
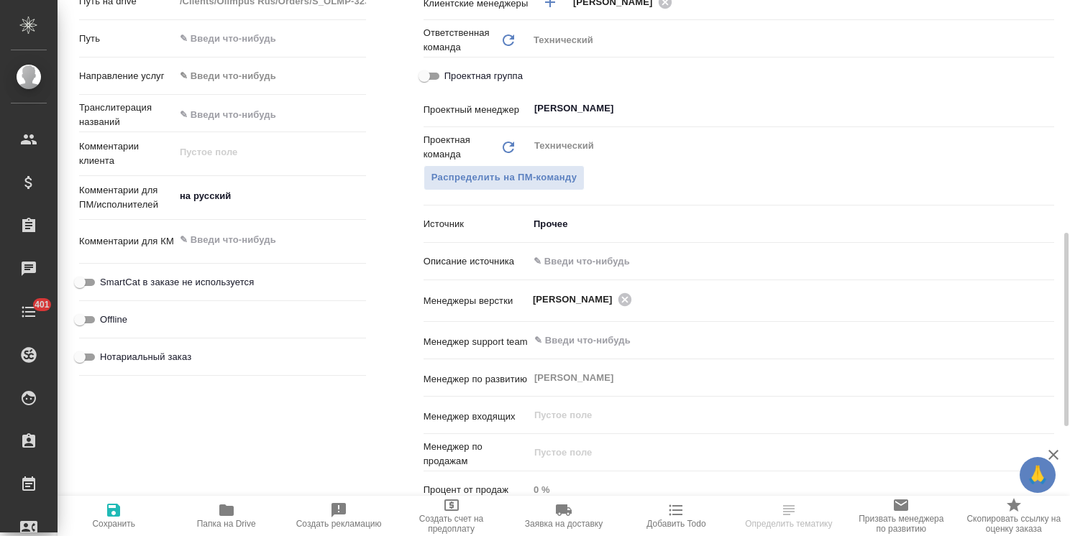
type textarea "x"
click at [271, 237] on textarea at bounding box center [270, 240] width 191 height 24
type textarea "x"
click at [280, 198] on textarea "на русский" at bounding box center [270, 196] width 191 height 24
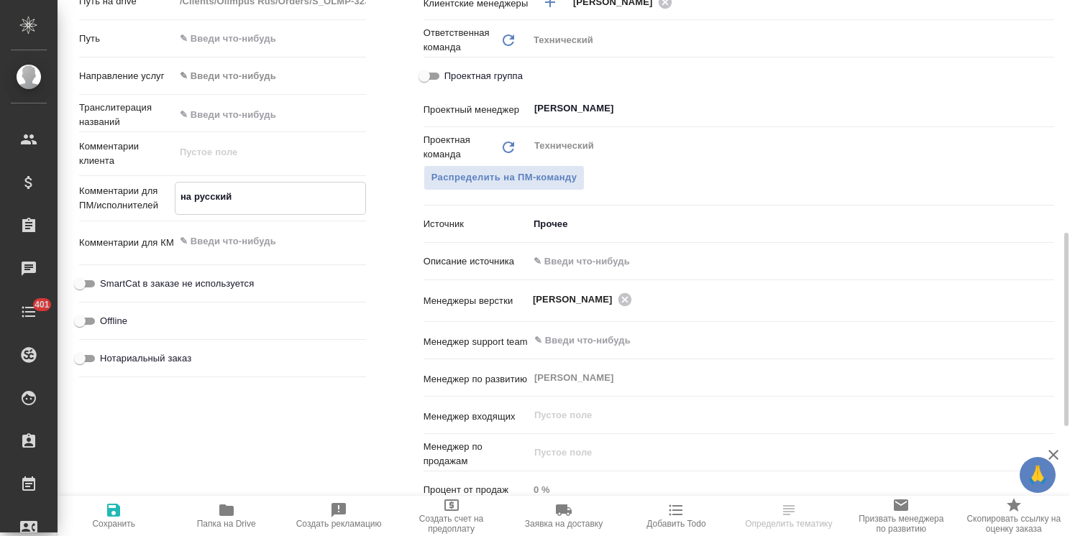
type textarea "на русский"
type textarea "x"
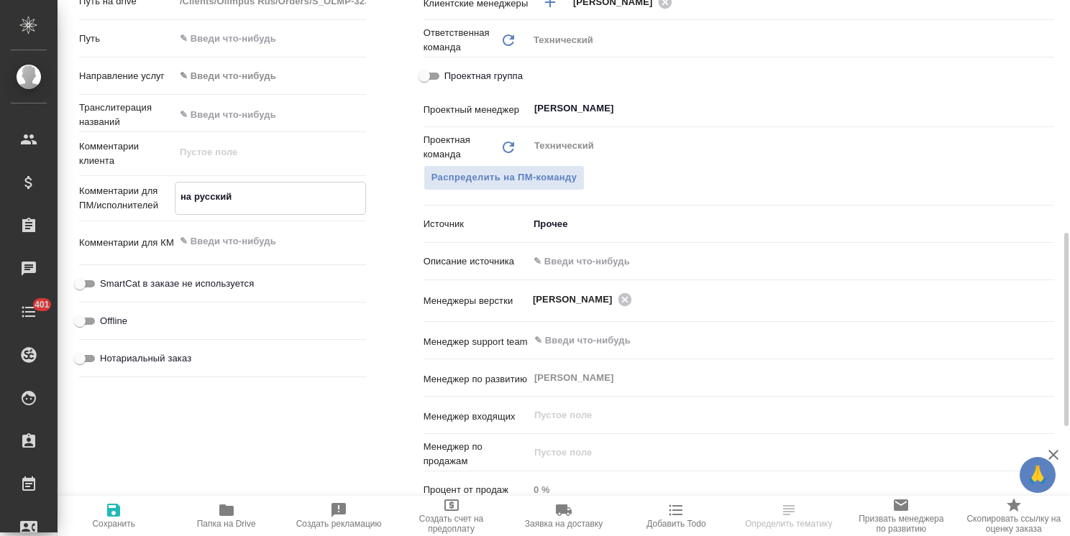
type textarea "на русский"
type textarea "x"
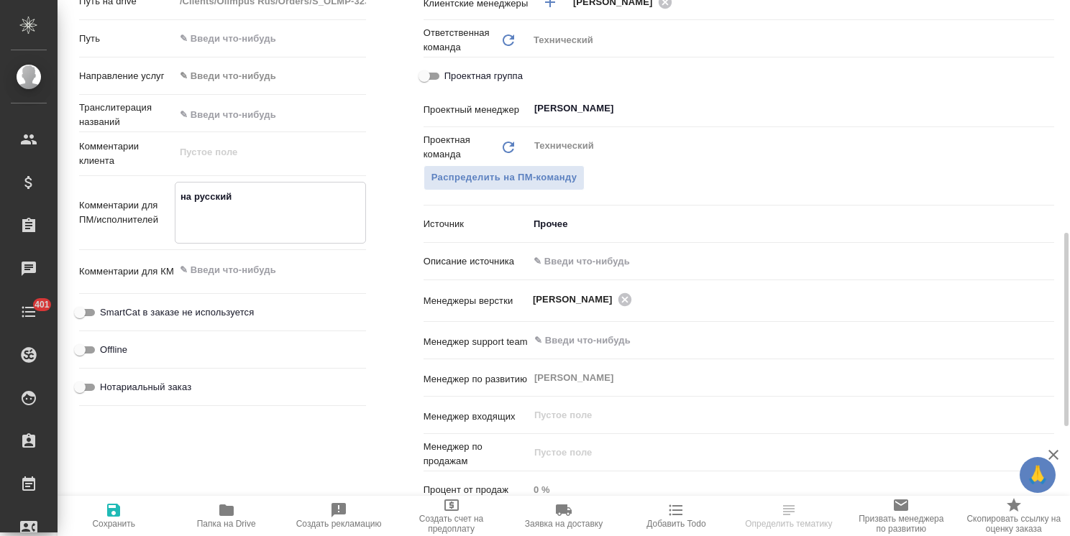
paste textarea "Используйте, пжл, названия"
type textarea "x"
type textarea "на русский [GEOGRAPHIC_DATA], пжл, названия"
type textarea "x"
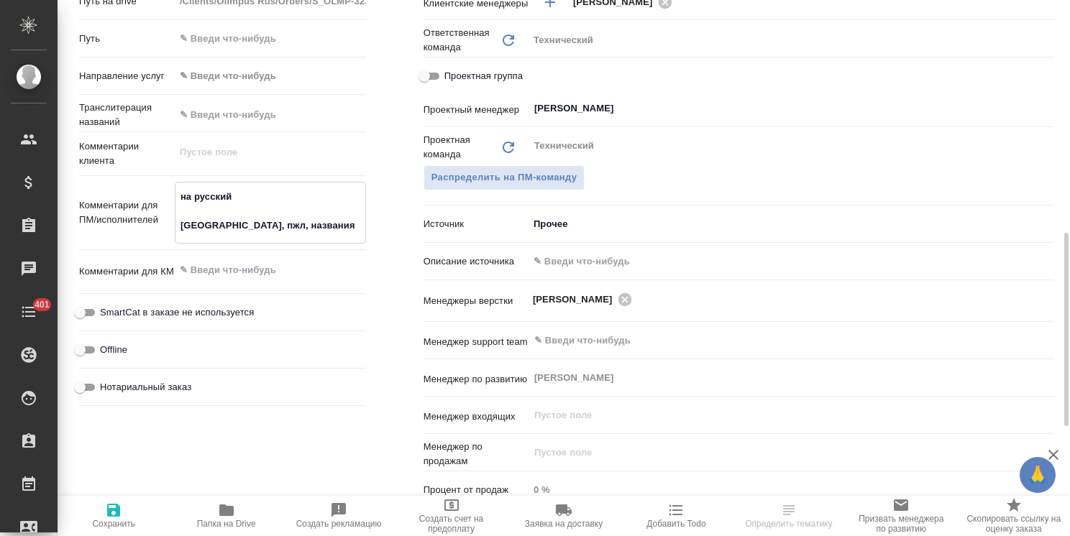
type textarea "на русский Используйте, пжл, названия"
type textarea "x"
click at [120, 512] on icon "button" at bounding box center [113, 510] width 13 height 13
type textarea "x"
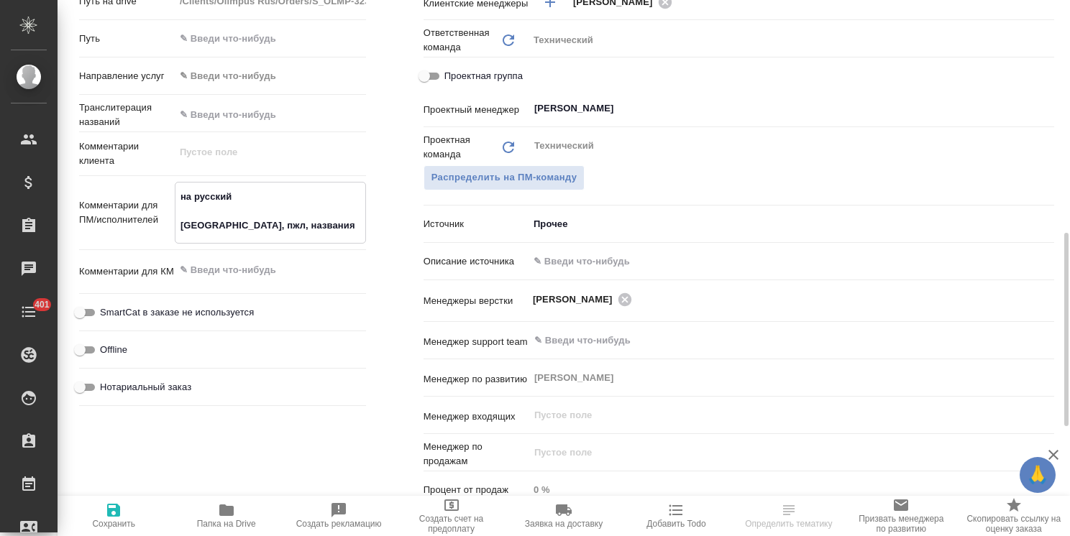
type textarea "x"
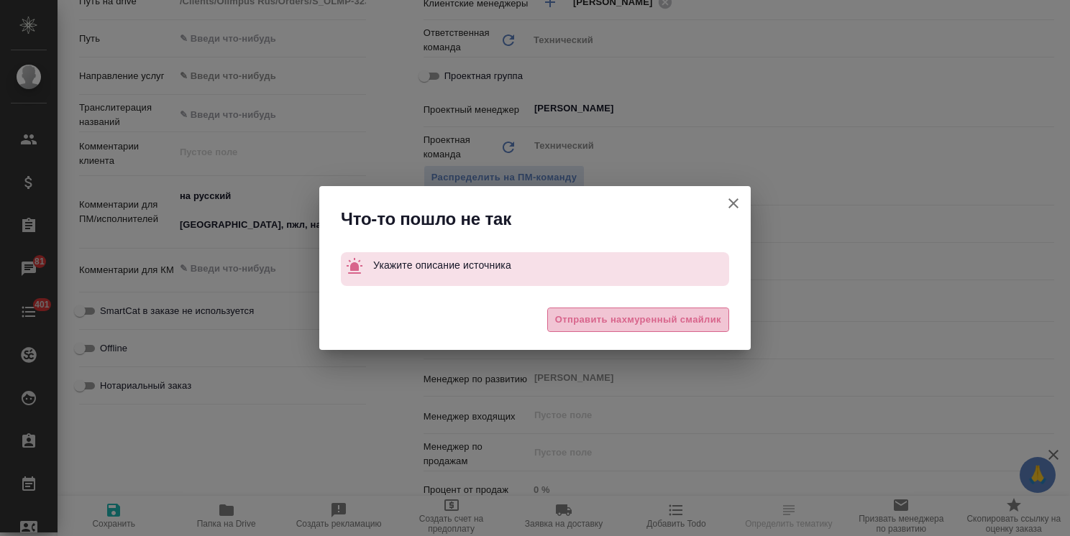
click at [573, 321] on span "Отправить нахмуренный смайлик" at bounding box center [638, 320] width 166 height 17
type textarea "x"
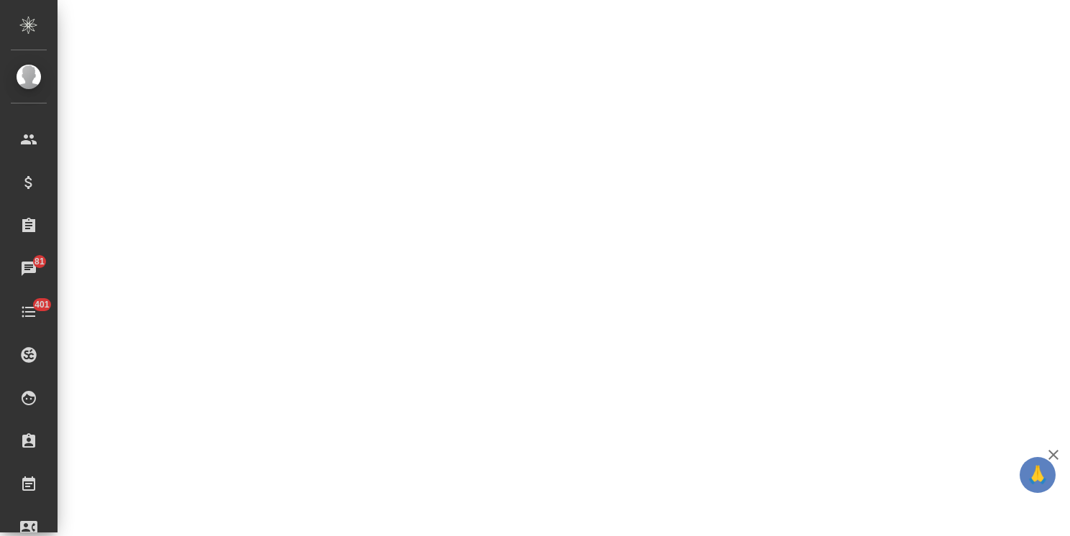
select select "RU"
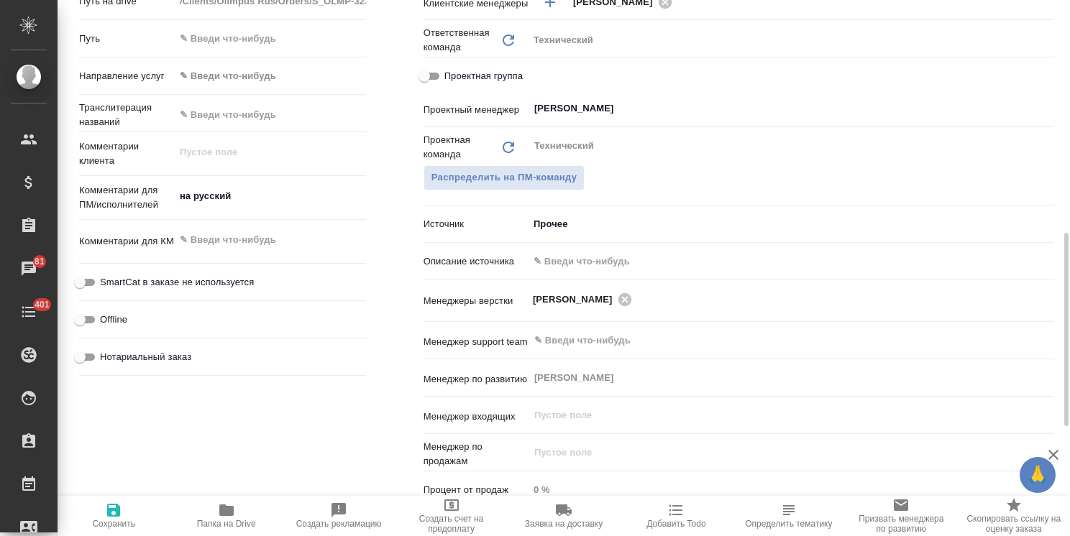
type textarea "x"
click at [265, 203] on textarea "на русский" at bounding box center [270, 196] width 191 height 24
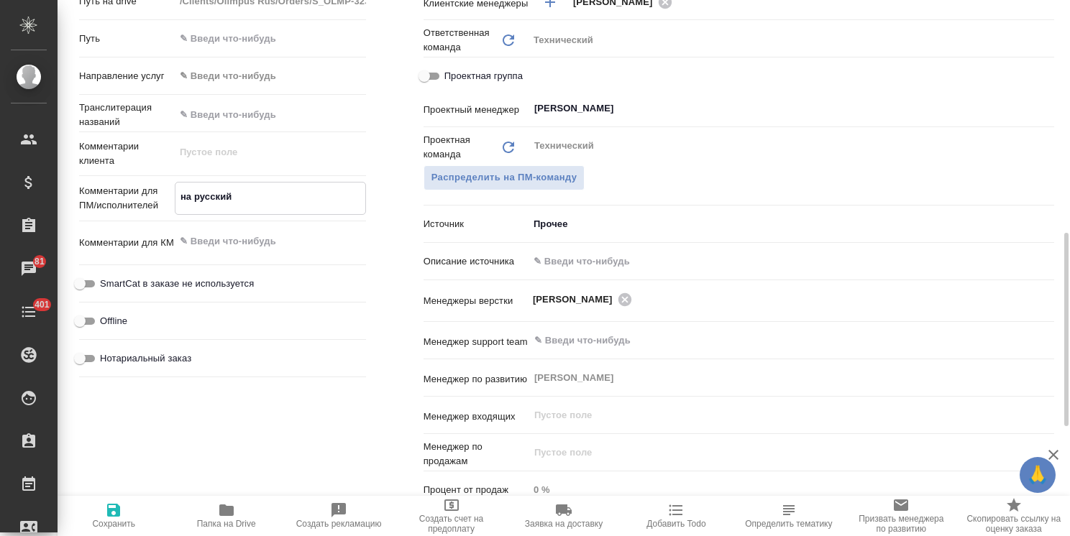
type textarea "x"
type textarea "на русский"
type textarea "x"
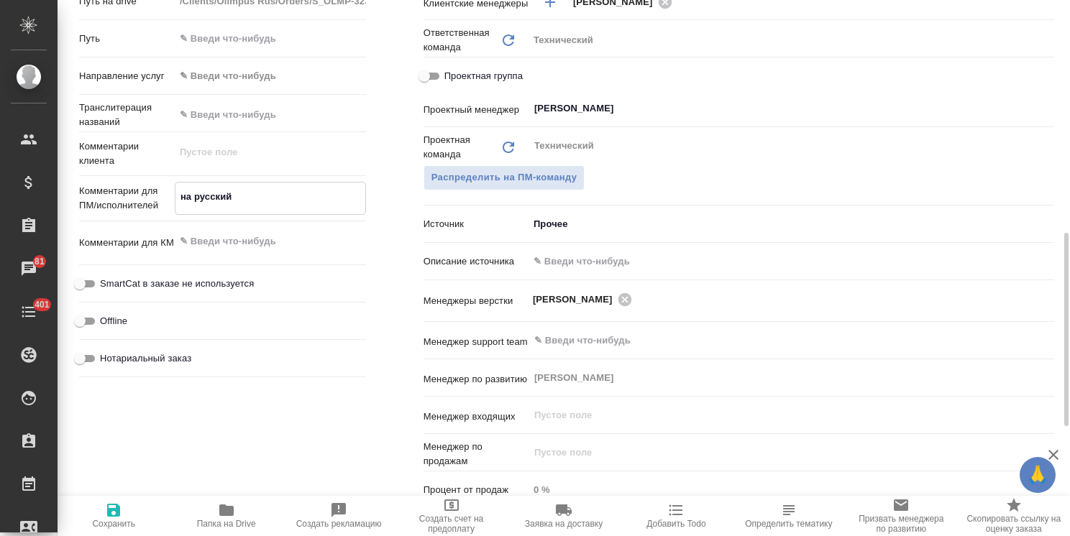
type textarea "на русский"
type textarea "x"
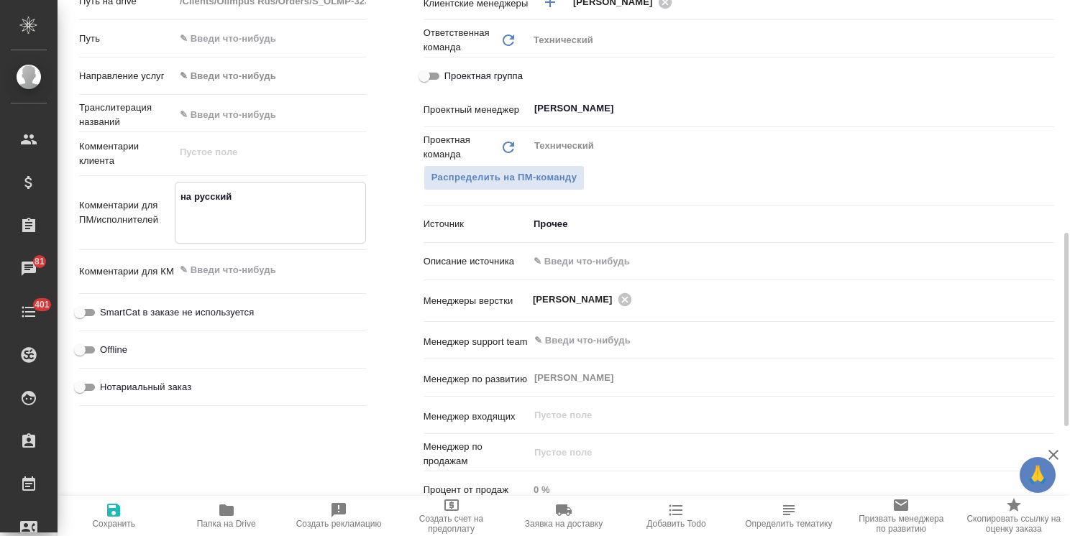
paste textarea "Используйте, пжл, названия"
type textarea "x"
type textarea "на русский Используйте, пжл, названия"
type textarea "x"
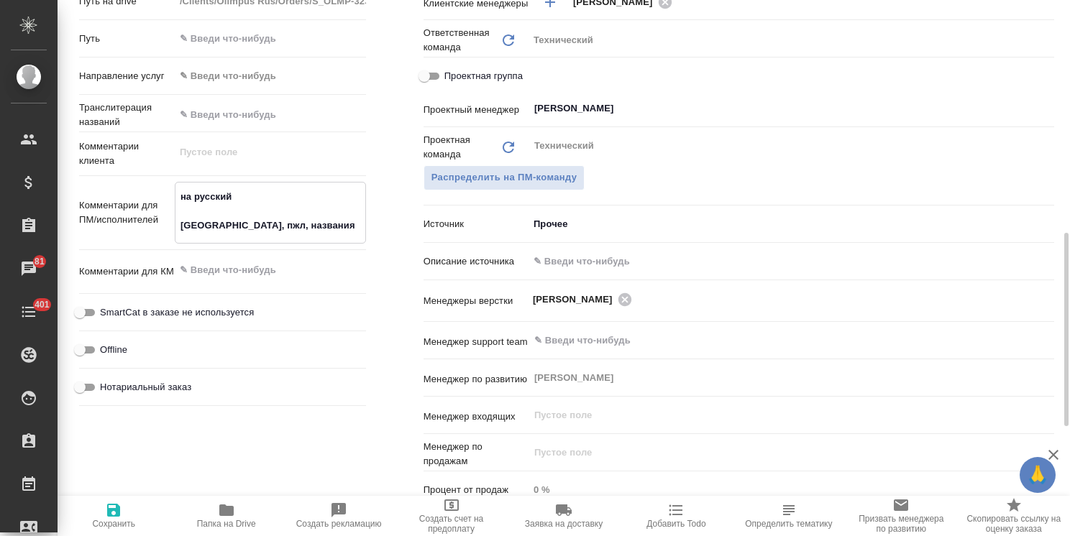
type textarea "на русский Используйте, пжл, названия"
type textarea "x"
click at [117, 510] on icon "button" at bounding box center [113, 510] width 13 height 13
type textarea "x"
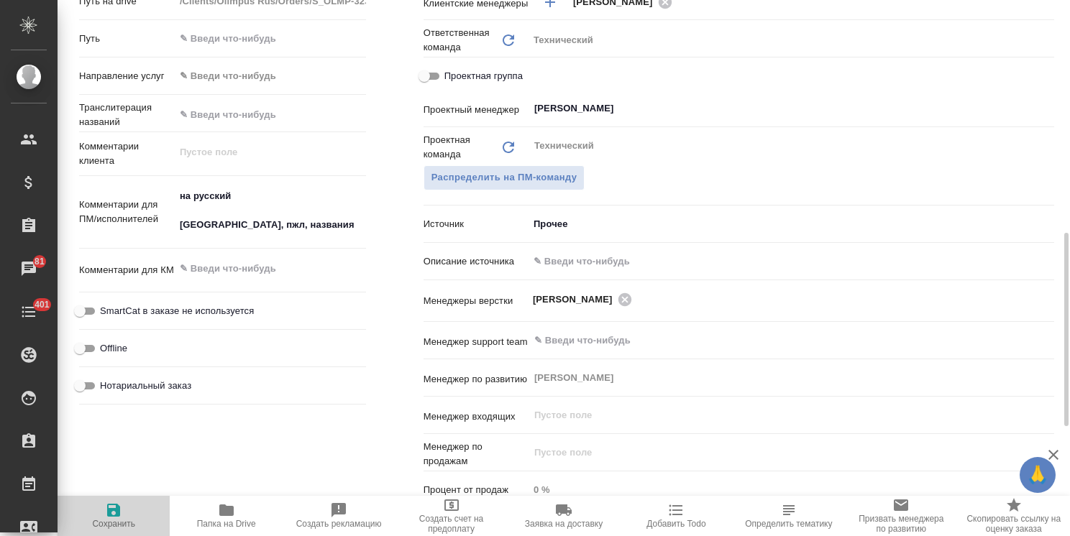
type textarea "x"
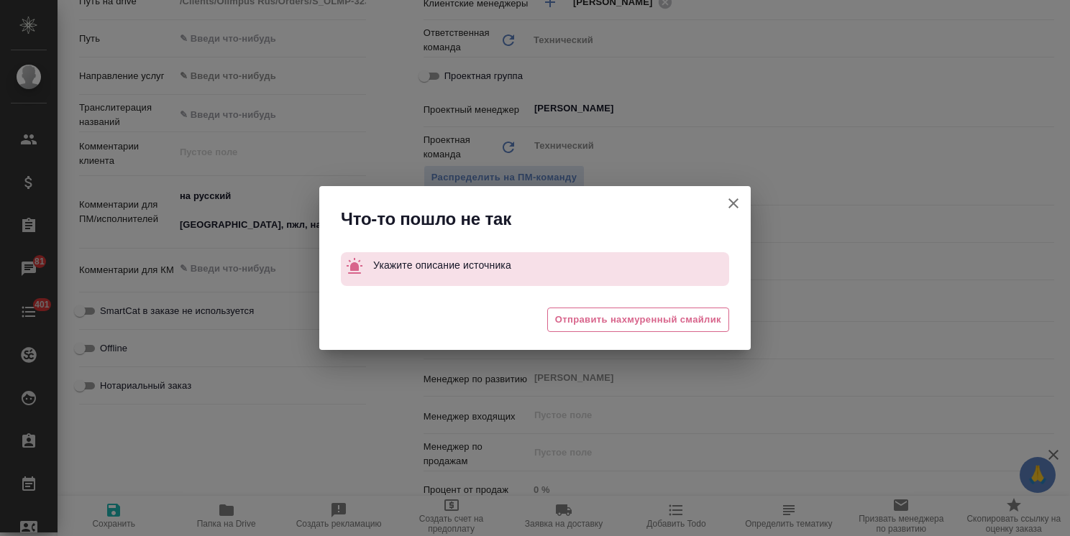
click at [454, 255] on p "Укажите описание источника" at bounding box center [551, 265] width 356 height 26
click at [492, 274] on p "Укажите описание источника" at bounding box center [551, 265] width 356 height 26
click at [737, 198] on icon "button" at bounding box center [733, 203] width 17 height 17
type textarea "x"
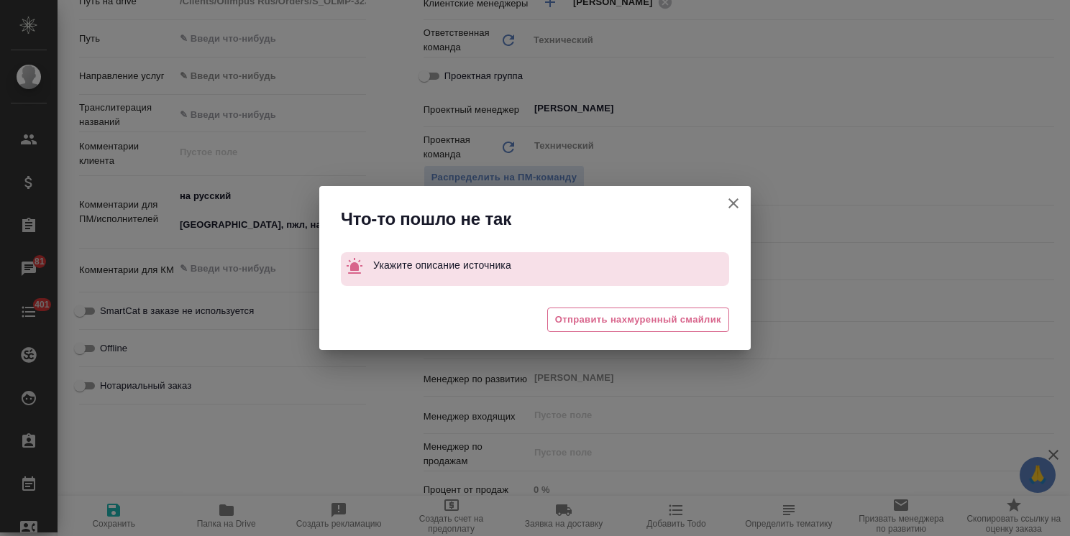
type textarea "x"
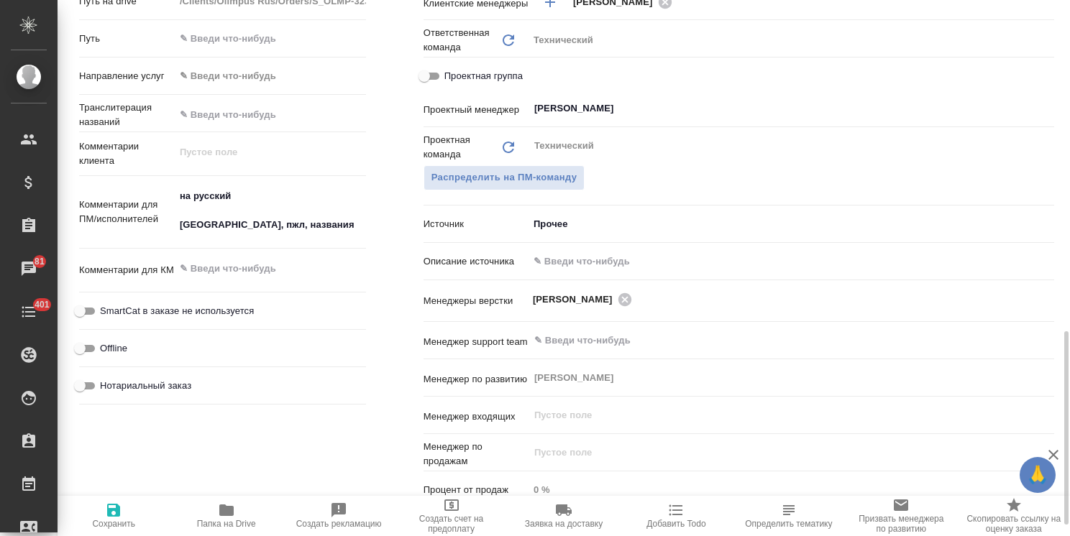
scroll to position [719, 0]
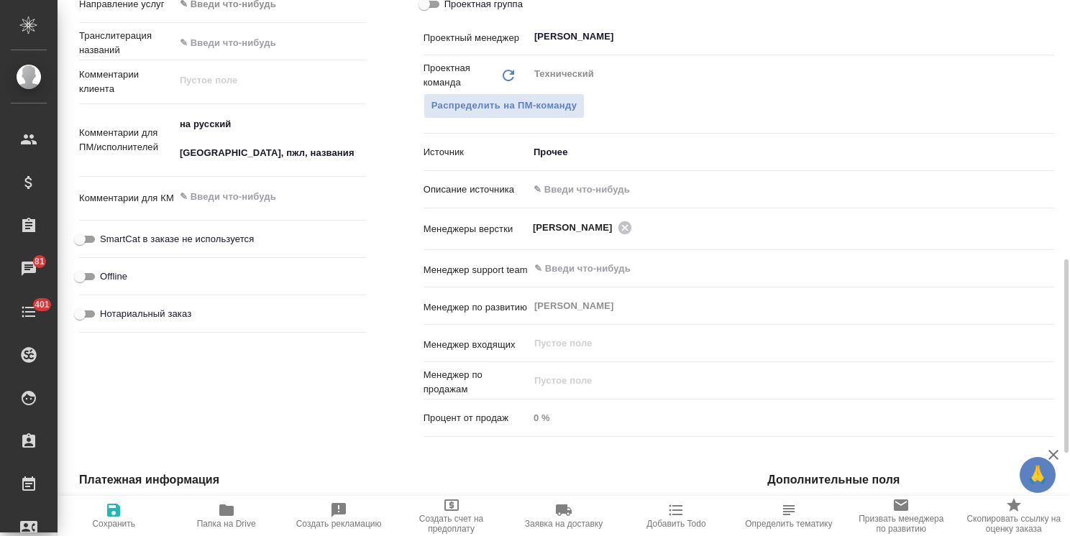
click at [583, 193] on input "text" at bounding box center [790, 189] width 525 height 21
click at [587, 184] on input "text" at bounding box center [791, 189] width 524 height 21
type input "g"
type textarea "x"
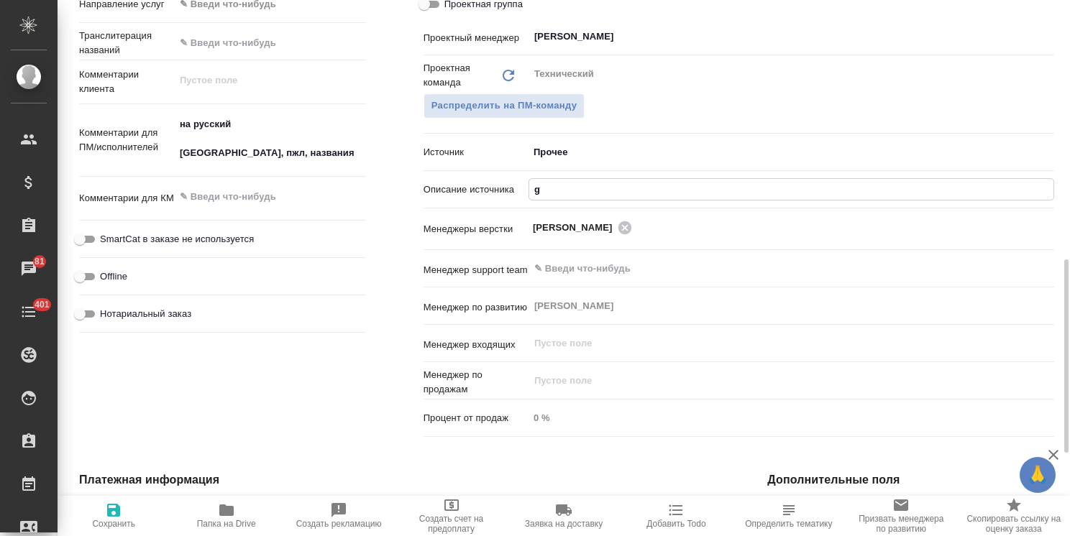
type textarea "x"
type input "gj"
type textarea "x"
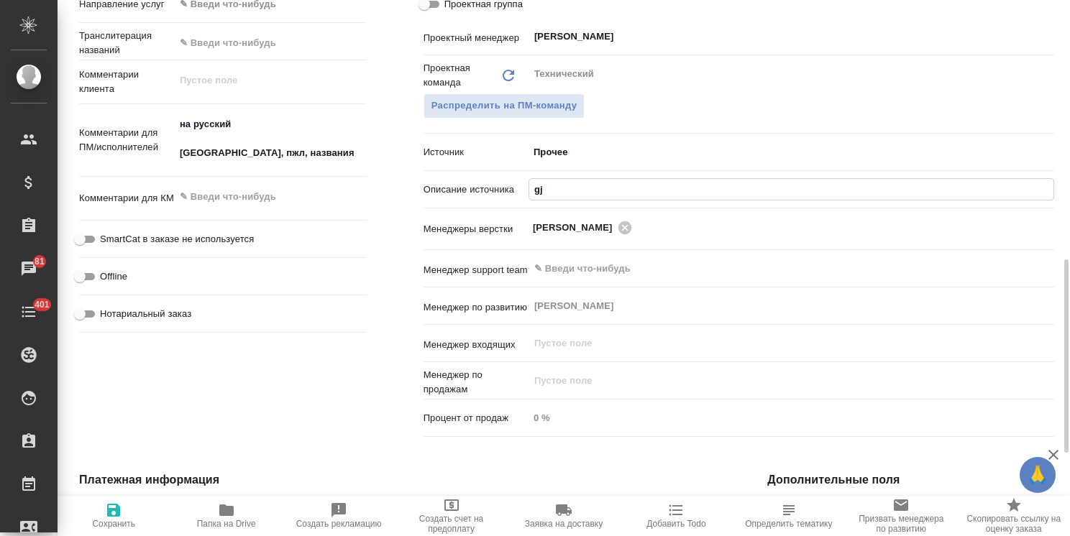
type input "gjx"
type textarea "x"
type input "gjxn"
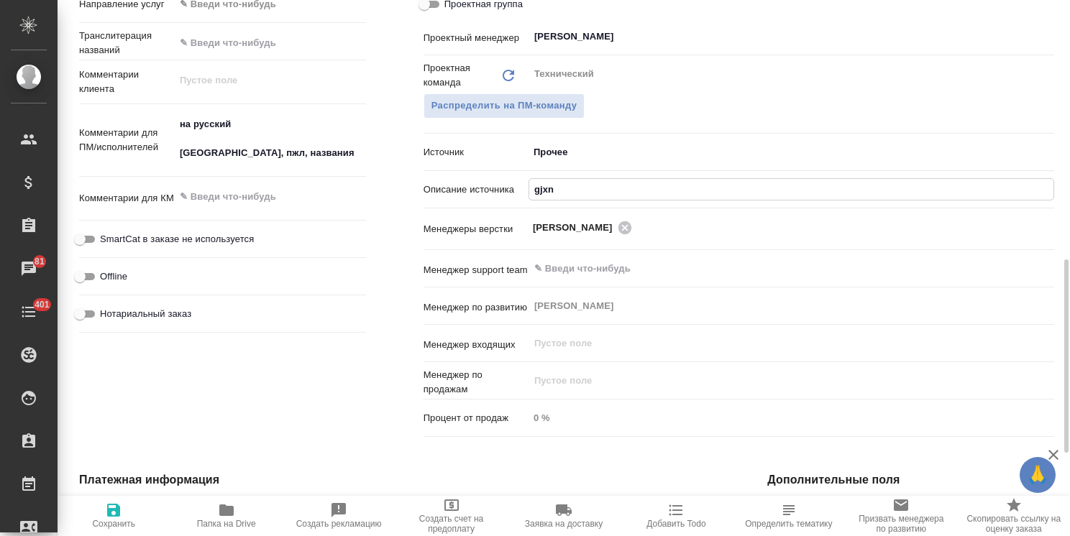
type textarea "x"
type input "gjxn"
type textarea "x"
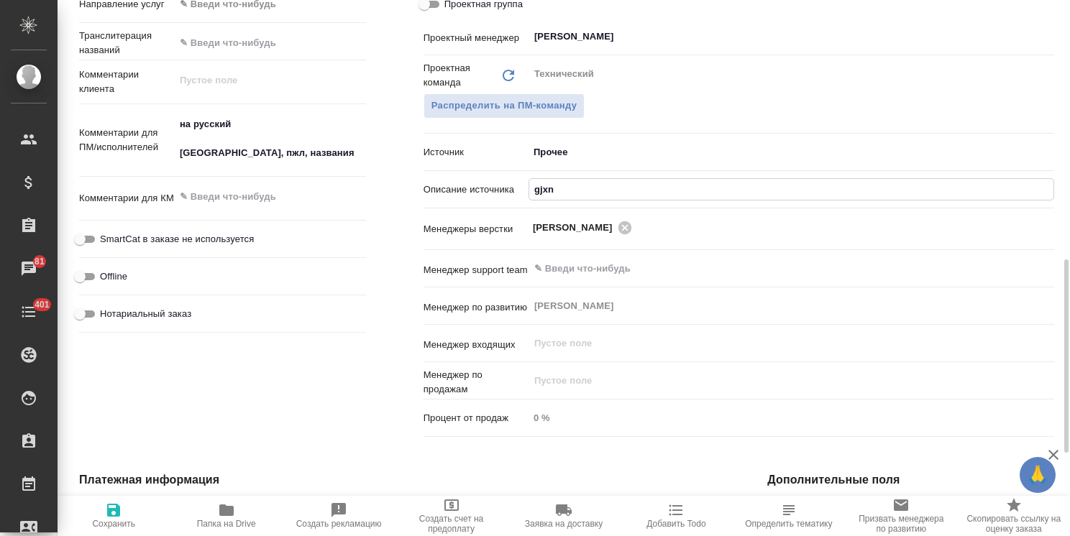
type textarea "x"
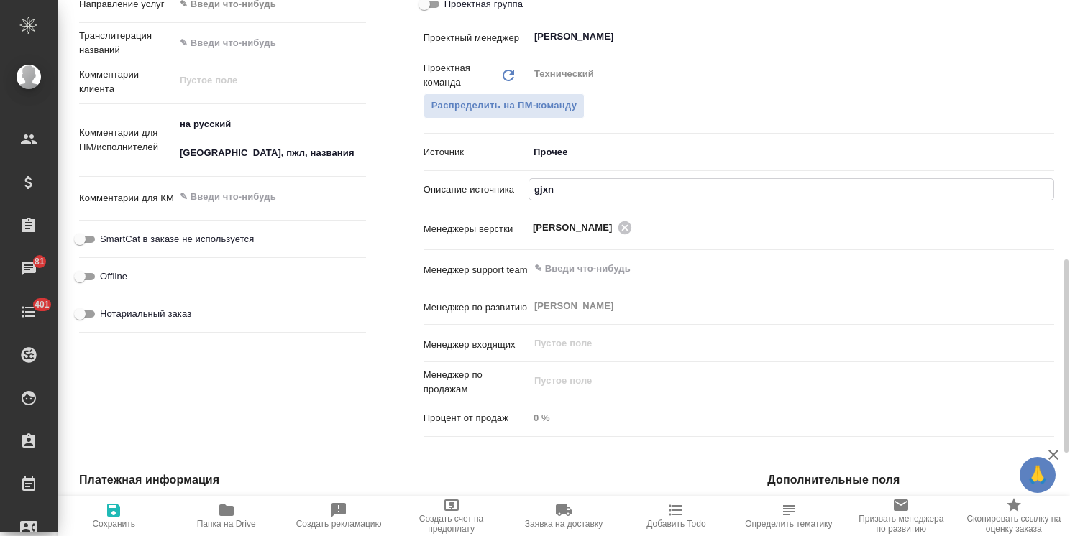
type input "gjx"
type textarea "x"
type input "gj"
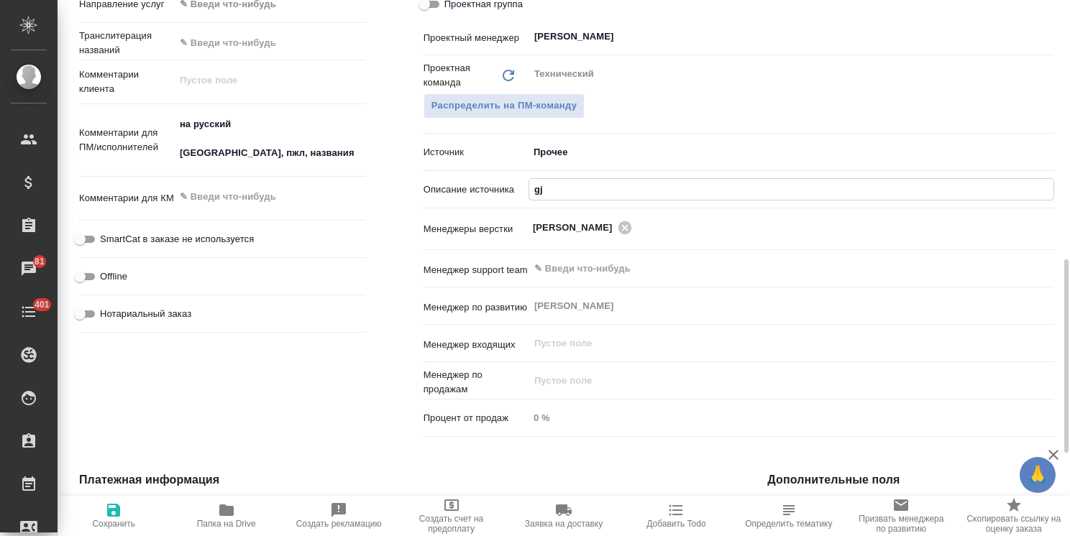
type textarea "x"
type input "g"
type textarea "x"
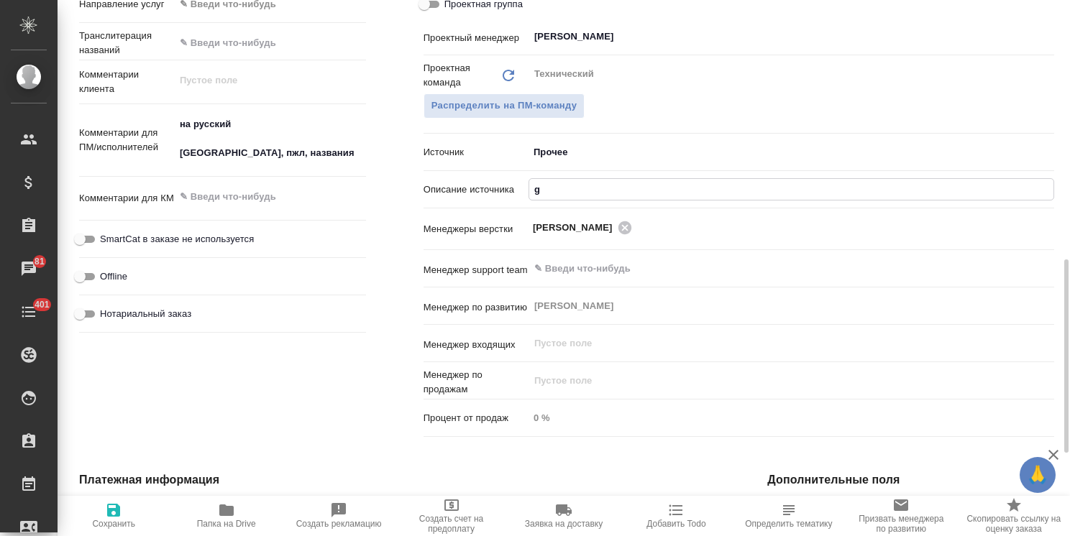
type textarea "x"
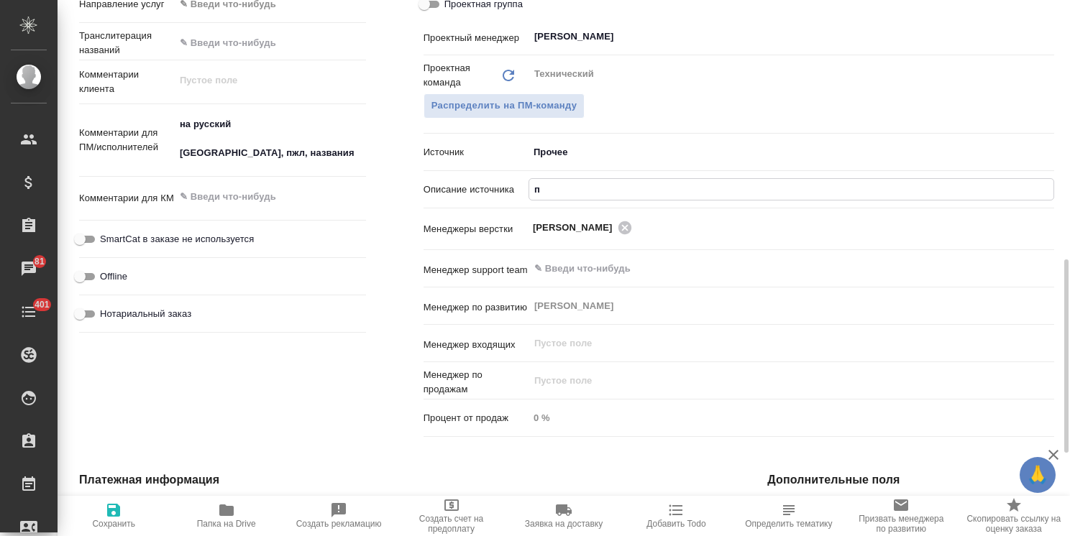
type input "по"
type textarea "x"
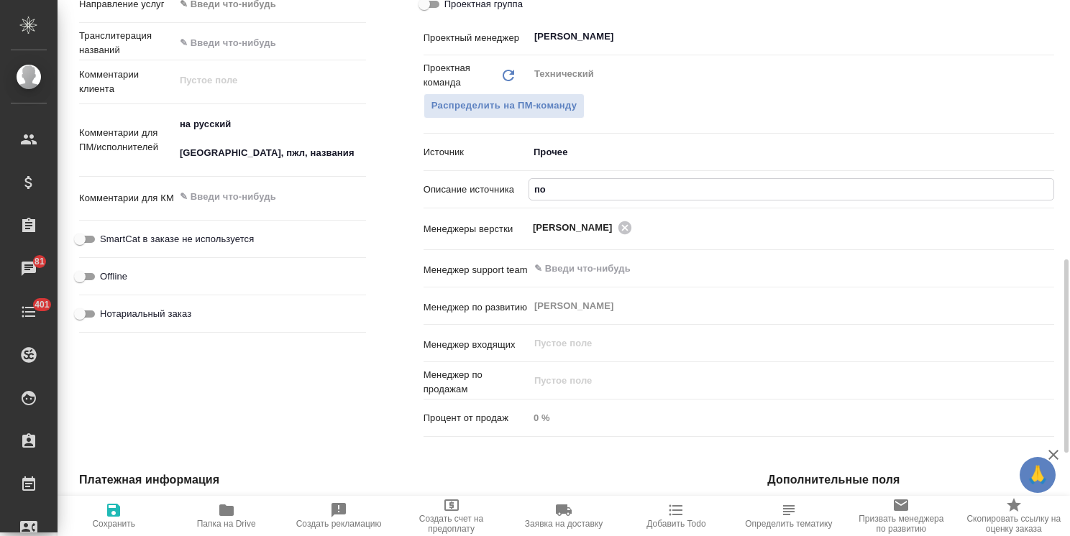
type textarea "x"
type input "поч"
type textarea "x"
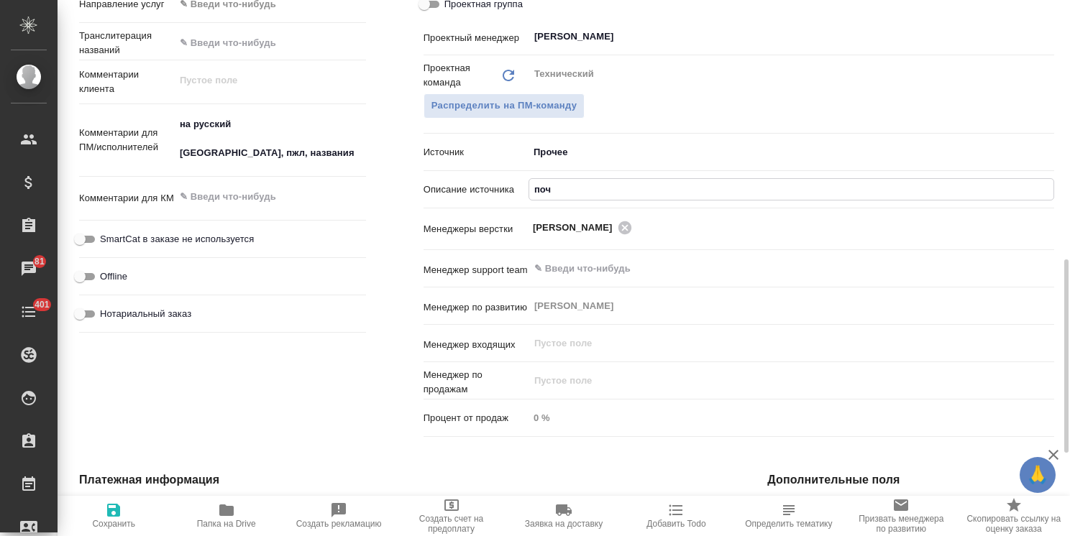
type textarea "x"
type input "почт"
type textarea "x"
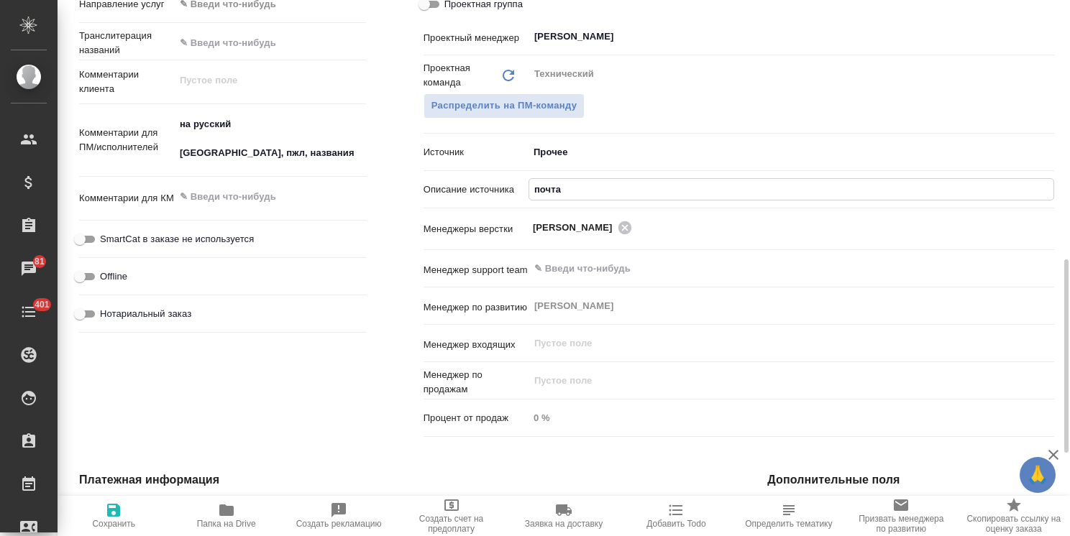
type input "почта"
click at [111, 513] on icon "button" at bounding box center [113, 510] width 13 height 13
type textarea "x"
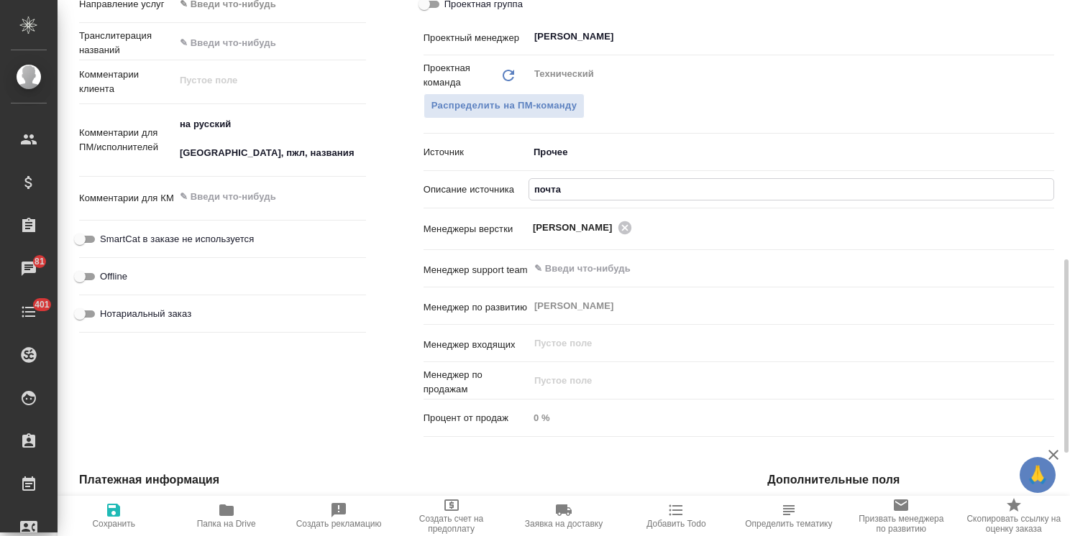
type textarea "x"
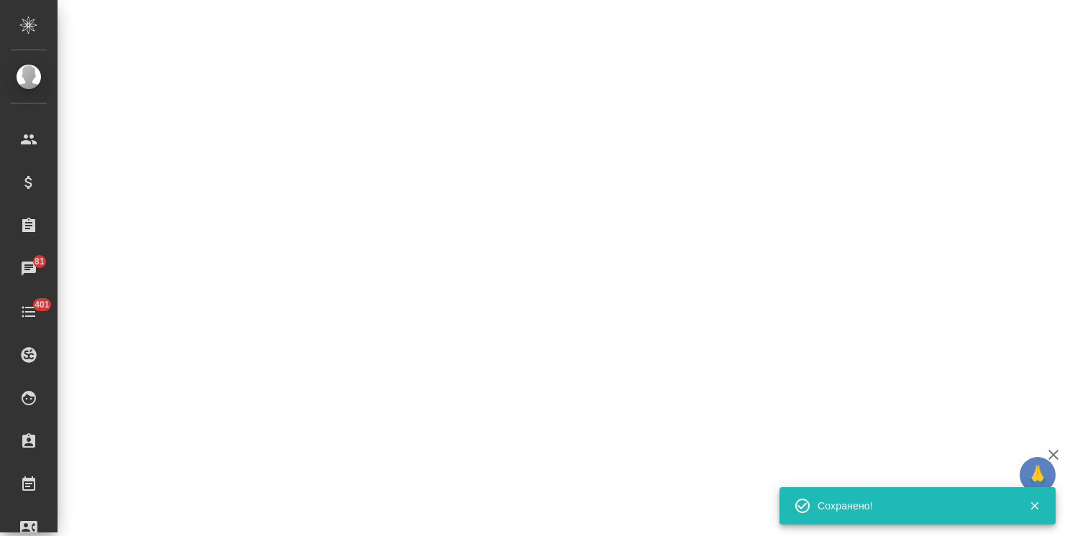
select select "RU"
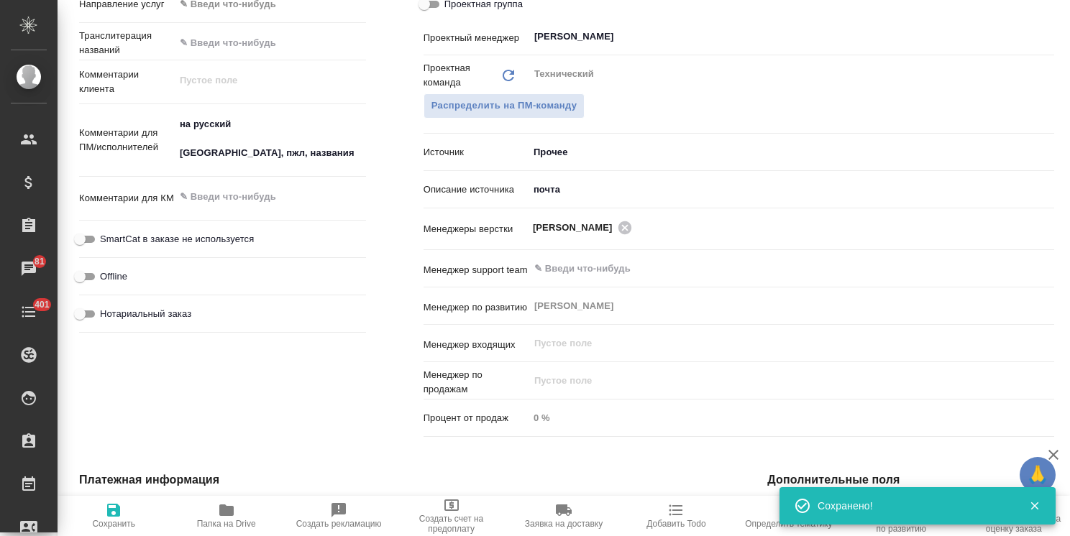
type textarea "x"
click at [328, 154] on textarea "на русский Используйте, пжл, названия" at bounding box center [270, 138] width 191 height 53
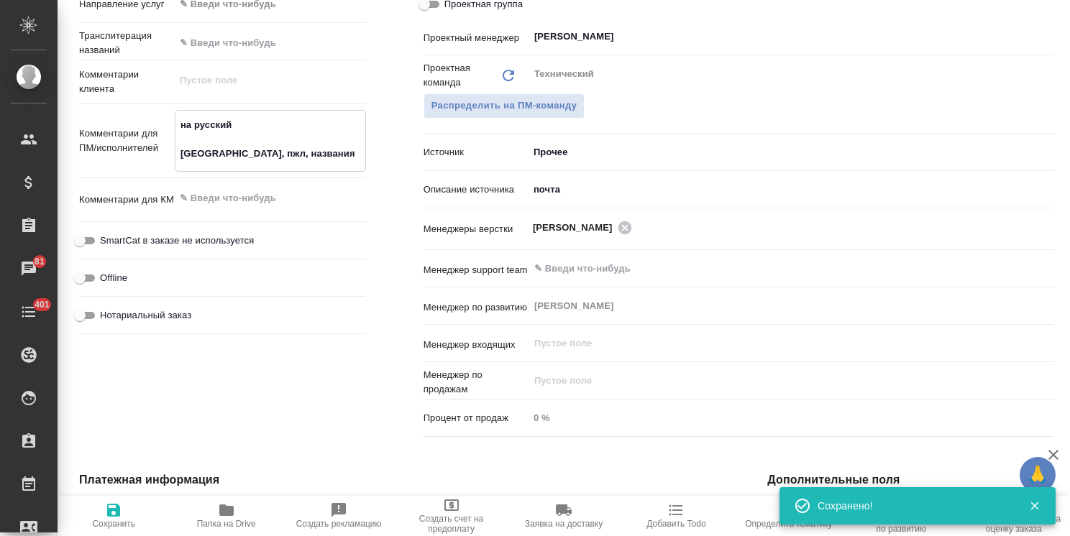
type textarea "x"
type textarea "на русский Используйте, пжл, названия"
type textarea "x"
type textarea "на русский Используйте, пжл, названия ("
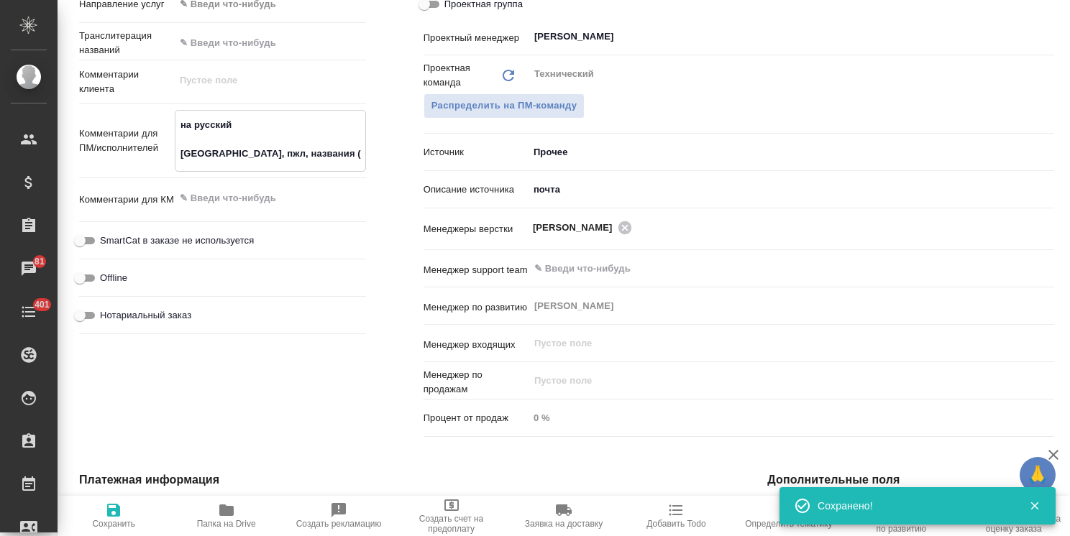
type textarea "x"
type textarea "на русский Используйте, пжл, названия (п"
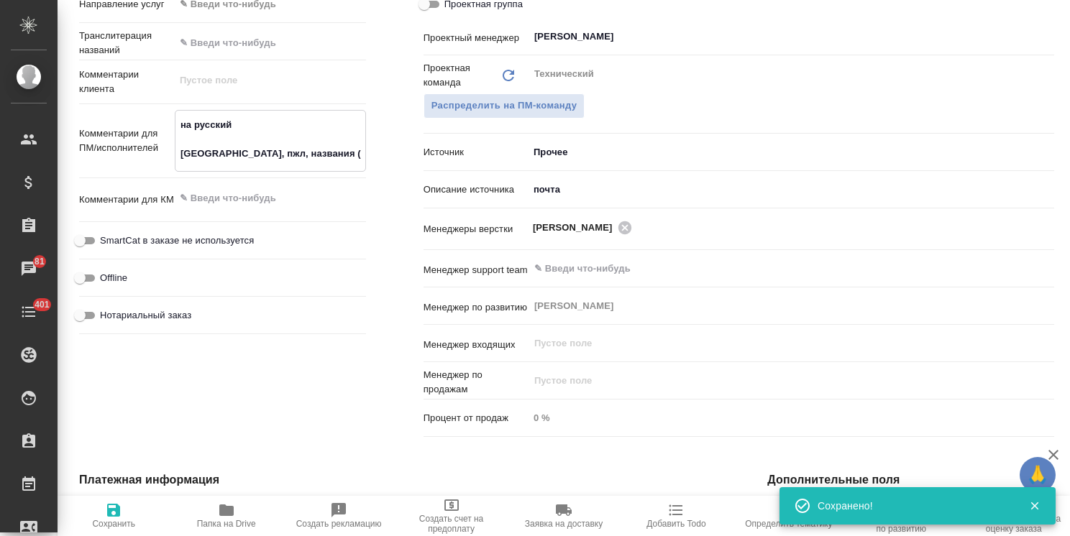
type textarea "x"
type textarea "на русский Используйте, пжл, названия (по"
type textarea "x"
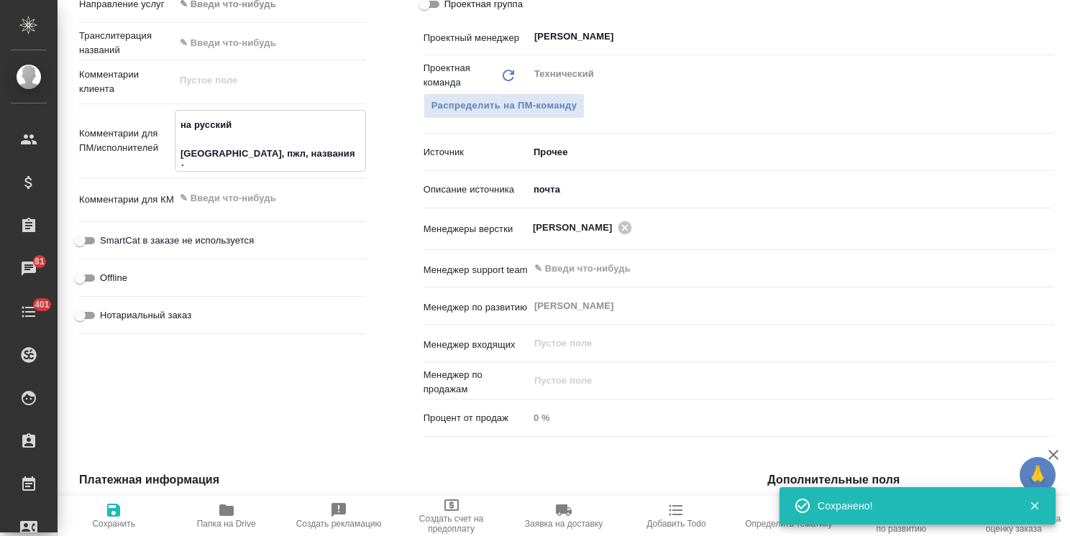
type textarea "x"
type textarea "на русский Используйте, пжл, названия (пол"
type textarea "x"
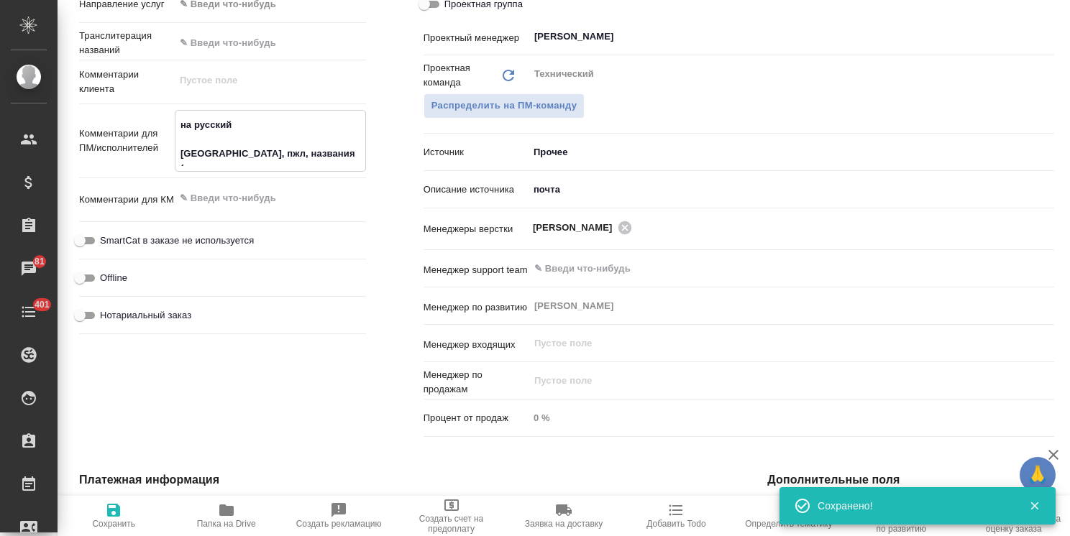
type textarea "x"
type textarea "на русский Используйте, пжл, названия (поло"
type textarea "x"
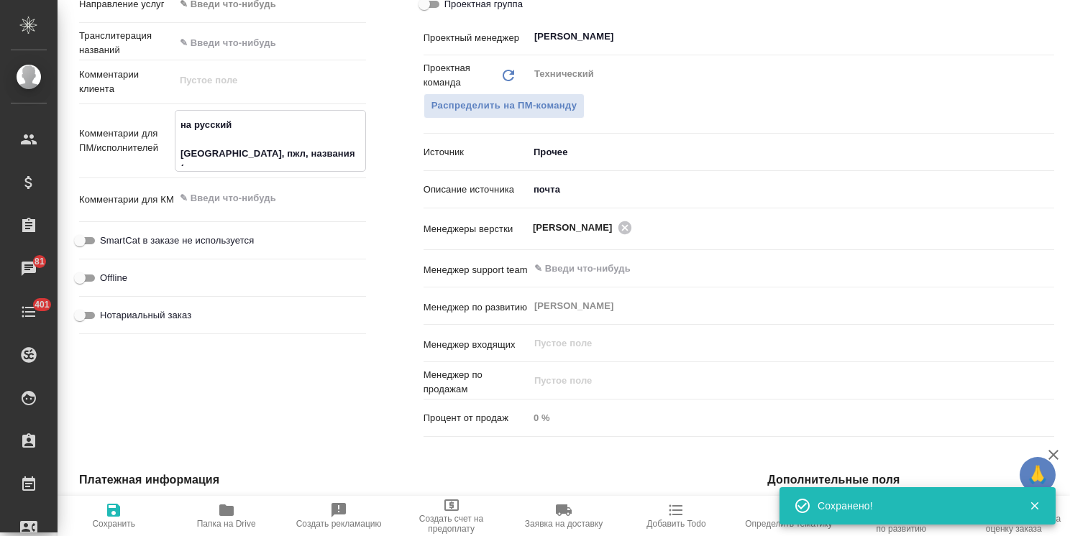
type textarea "на русский Используйте, пжл, названия (полож"
type textarea "x"
type textarea "на русский Используйте, пжл, названия (положи"
type textarea "x"
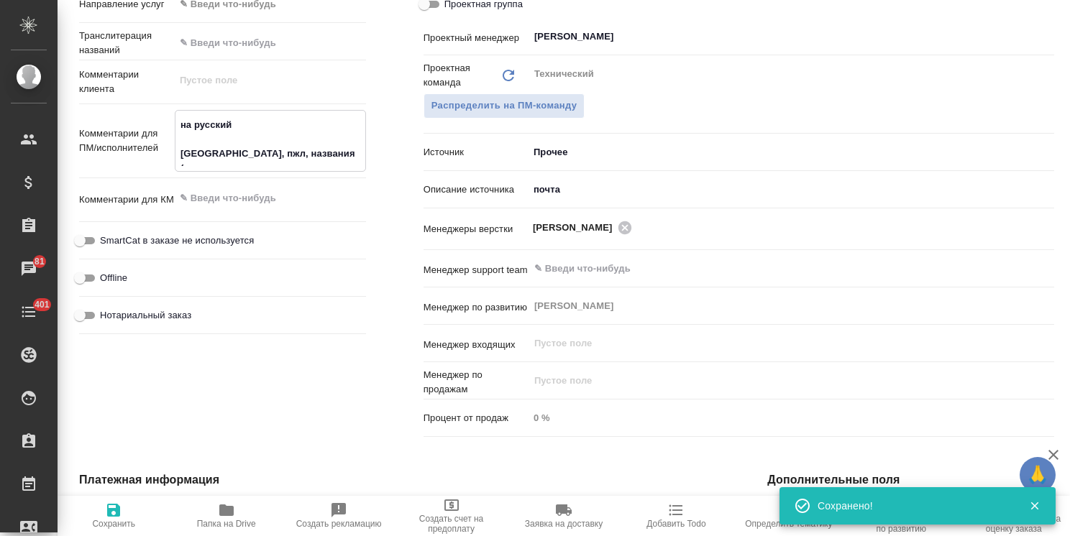
type textarea "x"
type textarea "на русский Используйте, пжл, названия (положид"
type textarea "x"
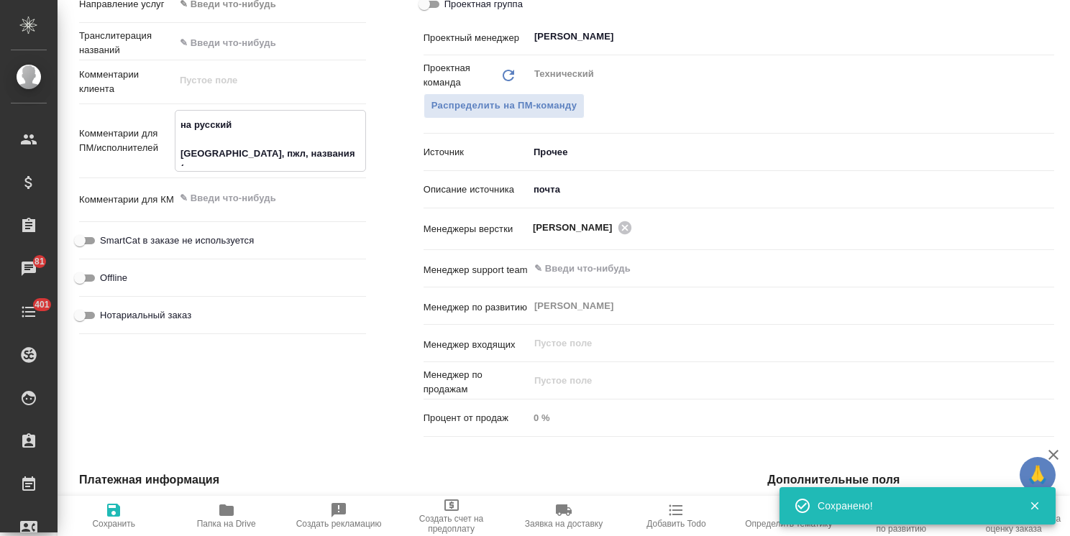
type textarea "x"
type textarea "на русский Используйте, пжл, названия (положида"
type textarea "x"
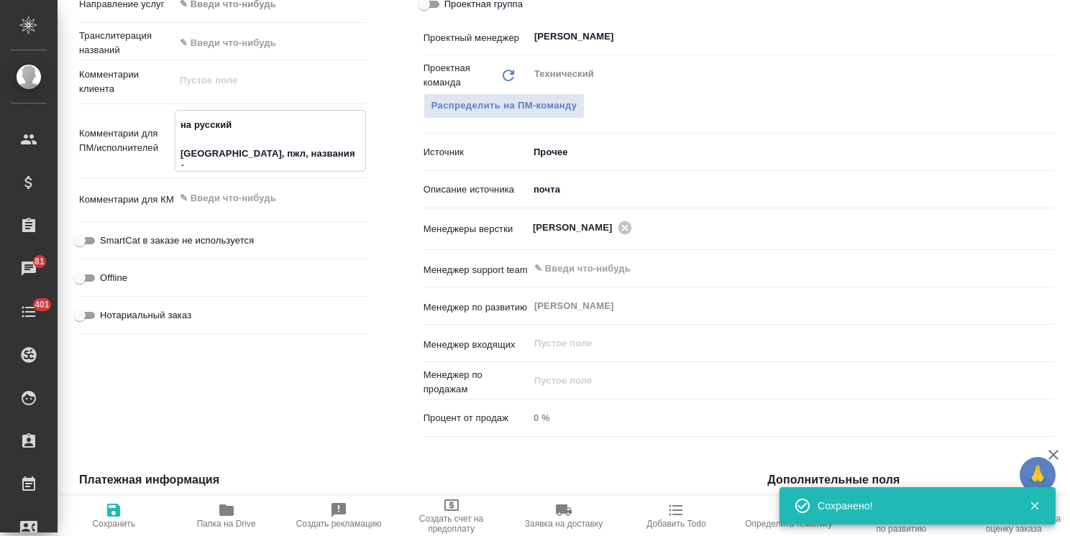
type textarea "x"
type textarea "на русский Используйте, пжл, названия (положида"
type textarea "x"
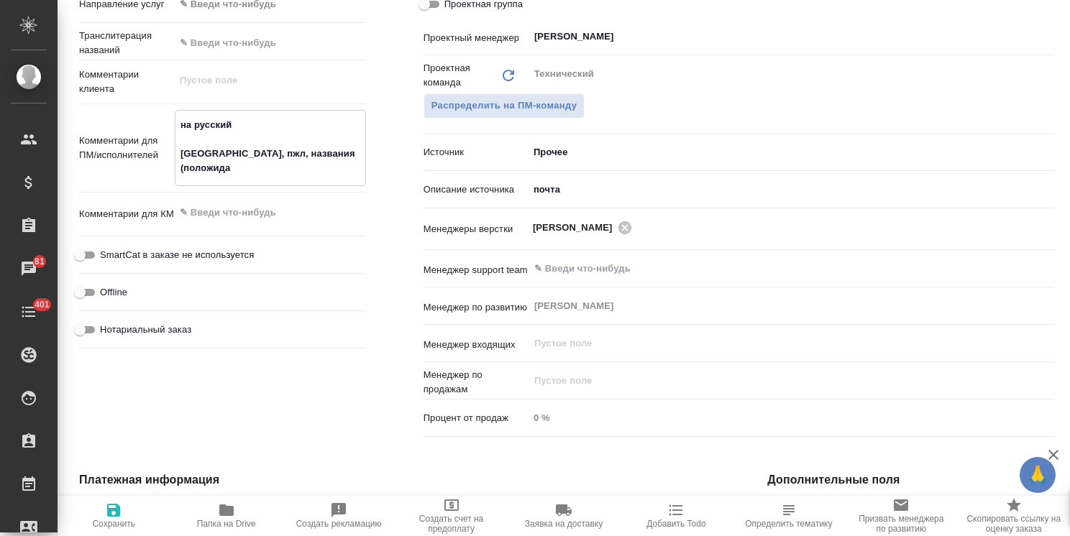
type textarea "x"
type textarea "на русский Используйте, пжл, названия (положида в"
type textarea "x"
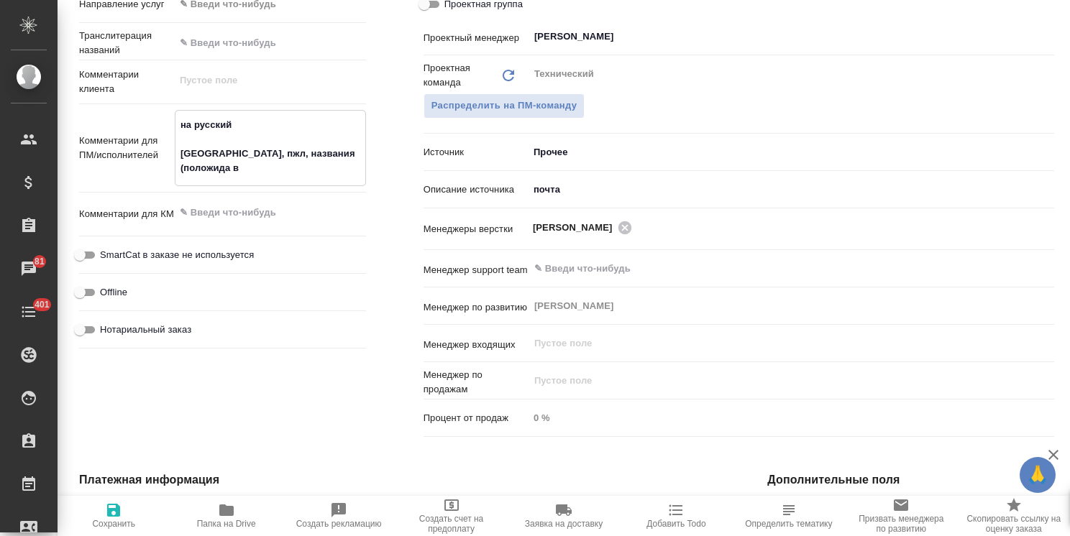
type textarea "на русский Используйте, пжл, названия (положида в"
type textarea "x"
type textarea "на русский Используйте, пжл, названия (положида в"
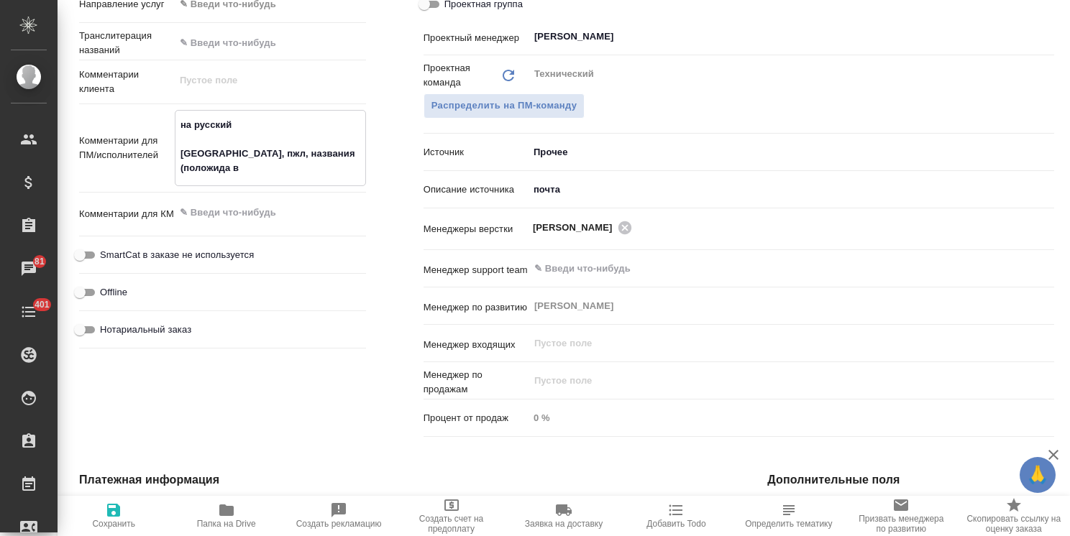
type textarea "x"
type textarea "на русский Используйте, пжл, названия (положида"
type textarea "x"
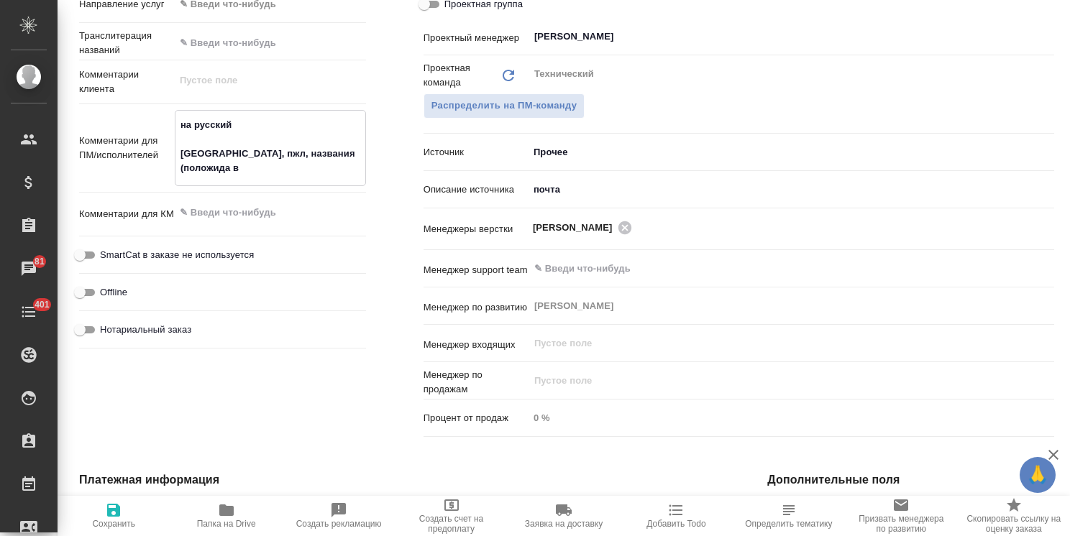
type textarea "x"
type textarea "на русский Используйте, пжл, названия (положида"
type textarea "x"
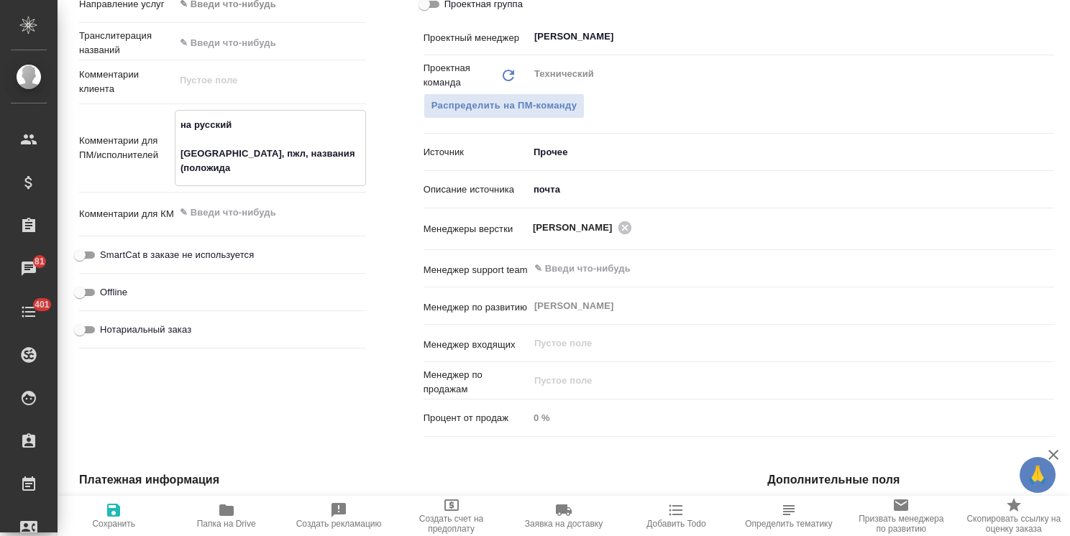
type textarea "x"
type textarea "на русский Используйте, пжл, названия (положид"
type textarea "x"
type textarea "на русский Используйте, пжл, названия (положи"
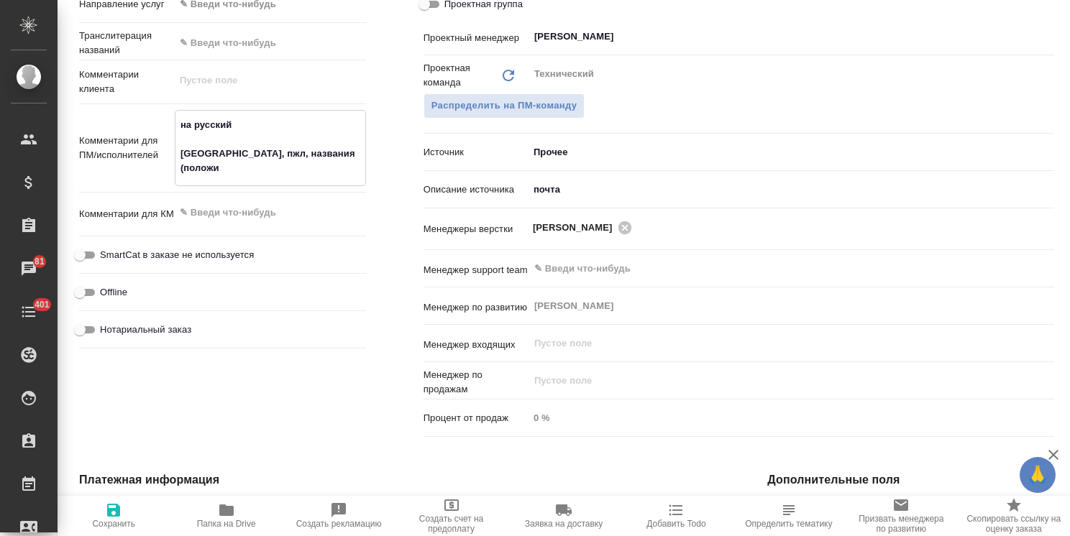
type textarea "x"
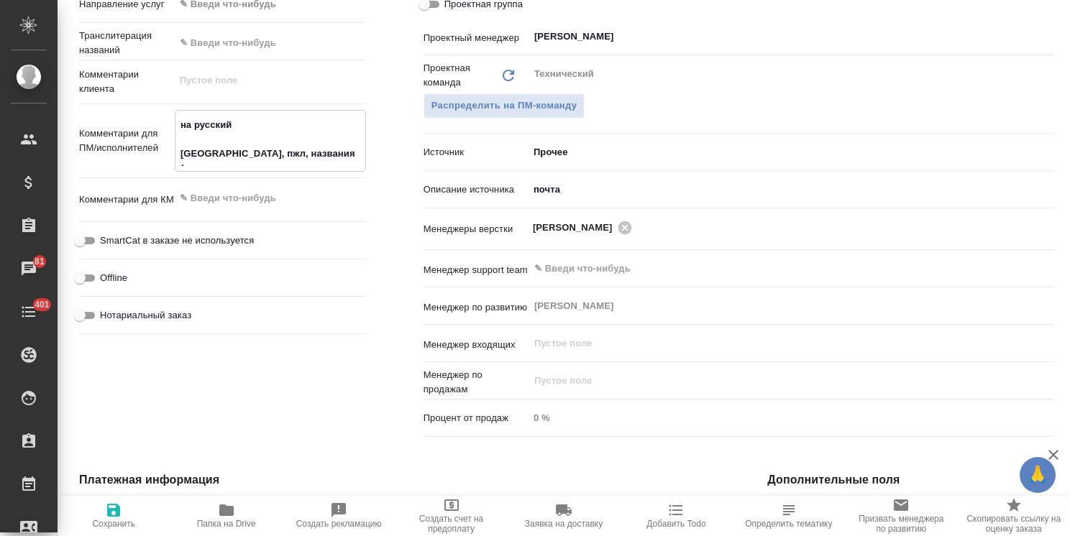
type textarea "x"
type textarea "на русский Используйте, пжл, названия (положил"
type textarea "x"
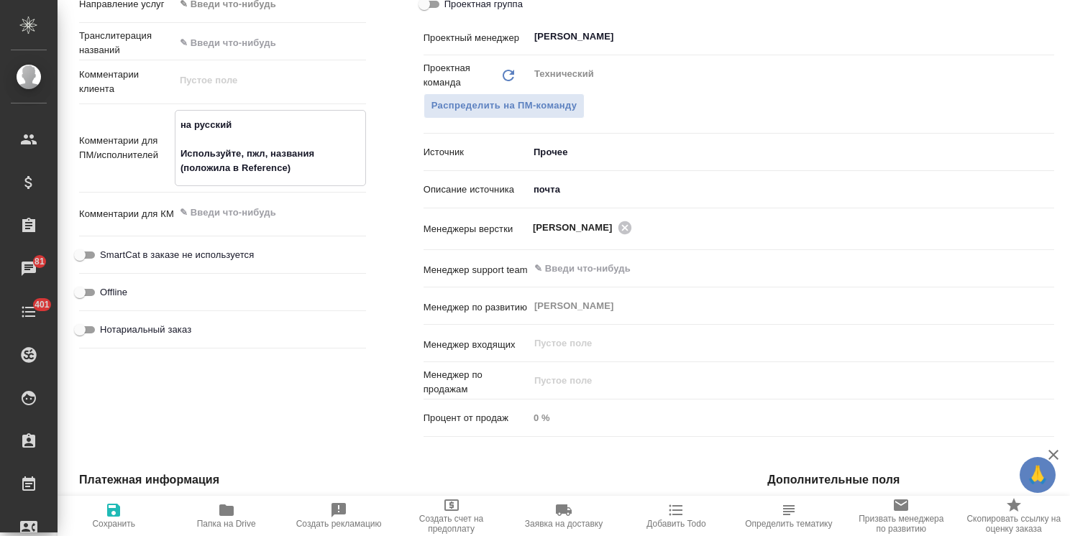
click at [116, 516] on icon "button" at bounding box center [113, 510] width 13 height 13
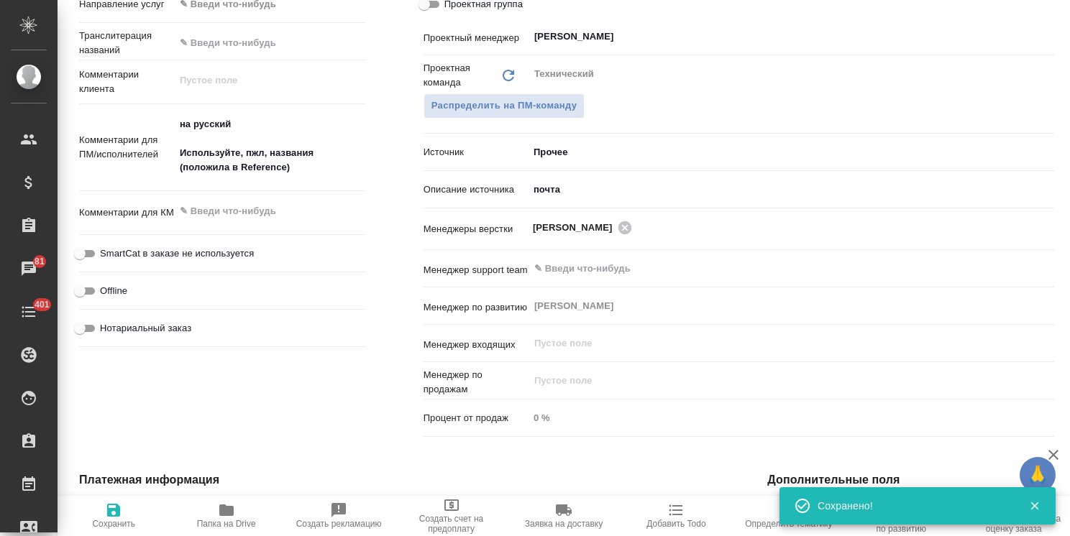
click at [291, 167] on textarea "на русский Используйте, пжл, названия (положила в Reference)" at bounding box center [270, 146] width 191 height 68
click at [134, 521] on span "Сохранить" at bounding box center [113, 524] width 43 height 10
click at [224, 510] on icon "button" at bounding box center [226, 511] width 14 height 12
click at [124, 516] on span "Сохранить" at bounding box center [113, 515] width 95 height 27
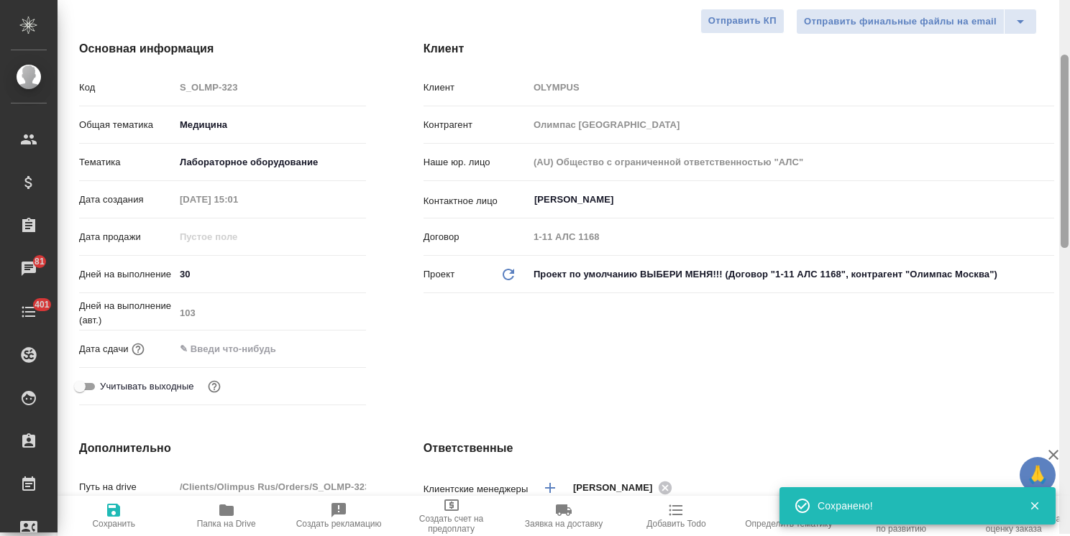
scroll to position [159, 0]
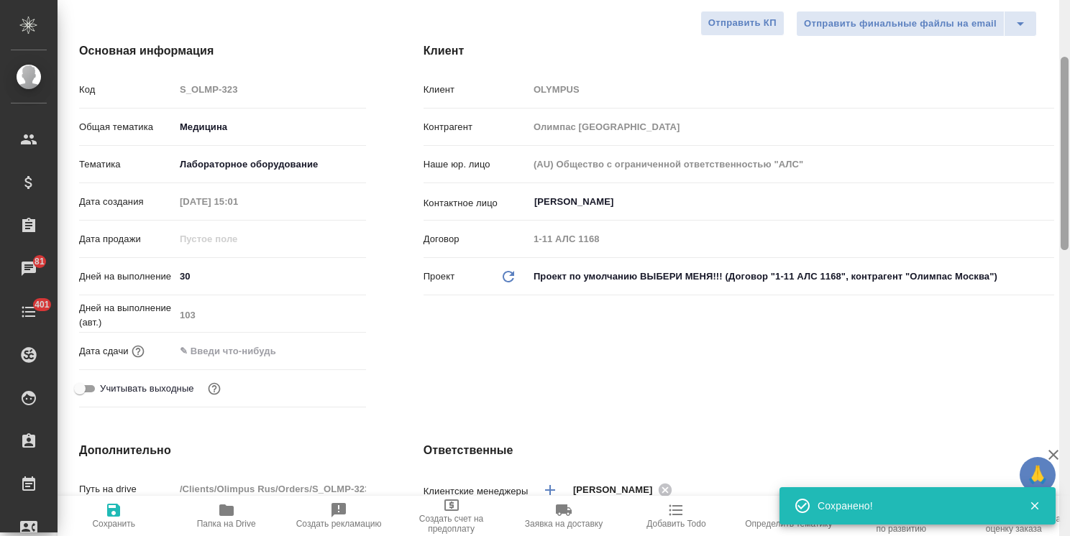
drag, startPoint x: 1065, startPoint y: 349, endPoint x: 1048, endPoint y: 147, distance: 202.7
click at [1048, 147] on div "S_OLMP-323 Согласование КП kpNegotiation Нормальный normal Кратко детали заказа…" at bounding box center [564, 268] width 1012 height 536
click at [269, 357] on input "text" at bounding box center [238, 351] width 126 height 21
click at [325, 346] on icon "button" at bounding box center [324, 349] width 17 height 17
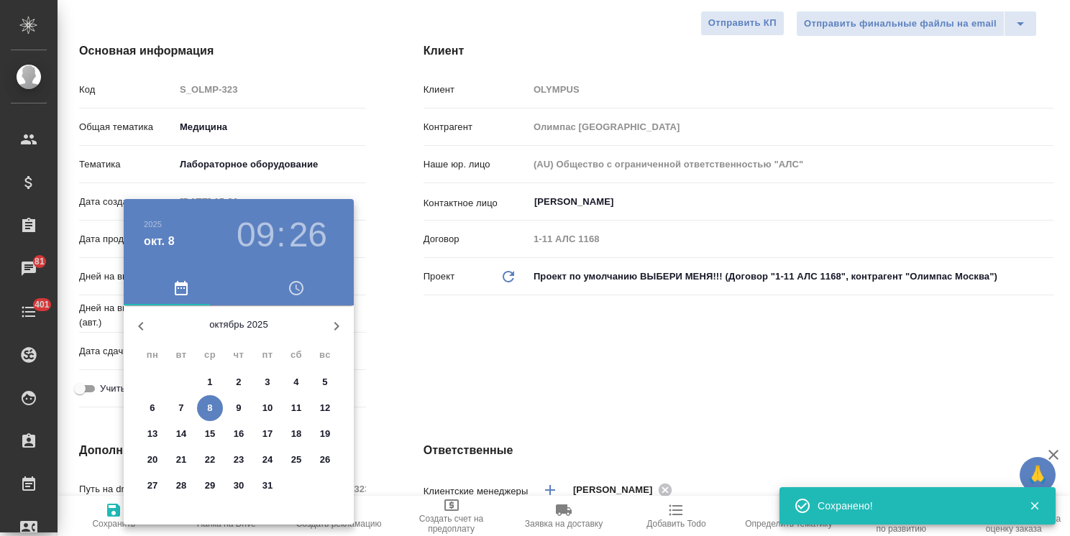
click at [339, 323] on icon "button" at bounding box center [336, 326] width 17 height 17
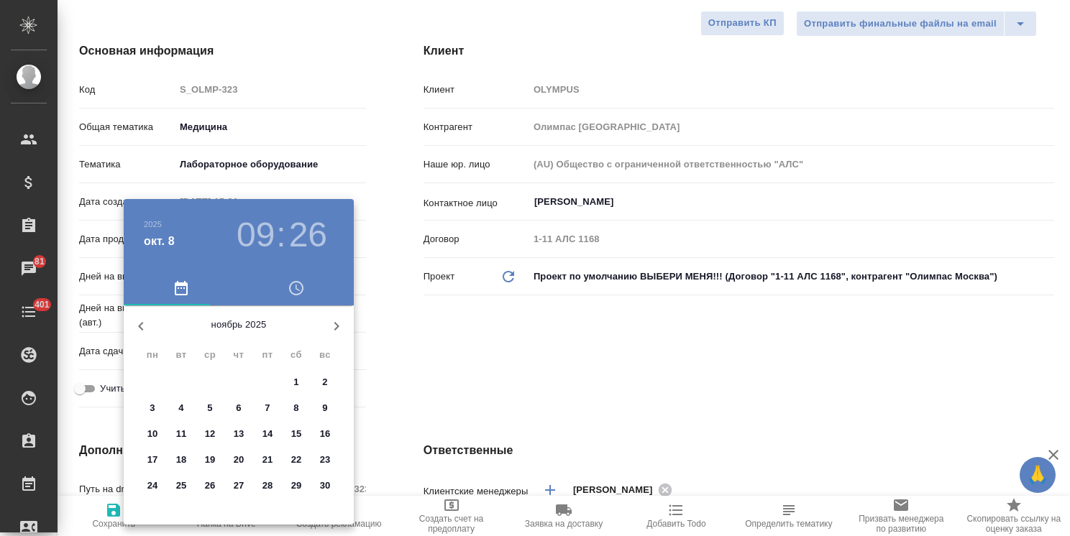
click at [270, 410] on span "7" at bounding box center [267, 408] width 26 height 14
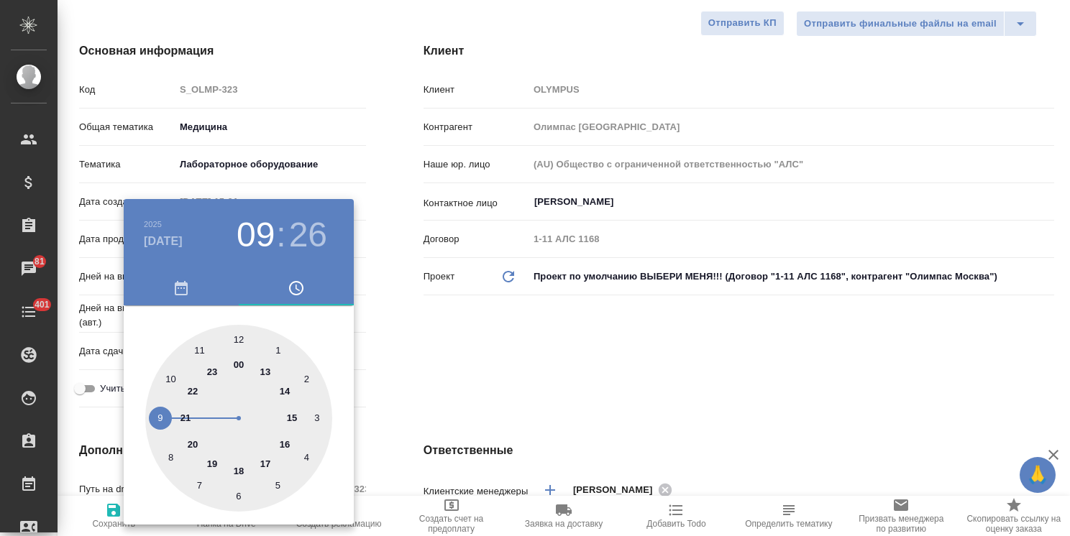
click at [436, 382] on div at bounding box center [535, 268] width 1070 height 536
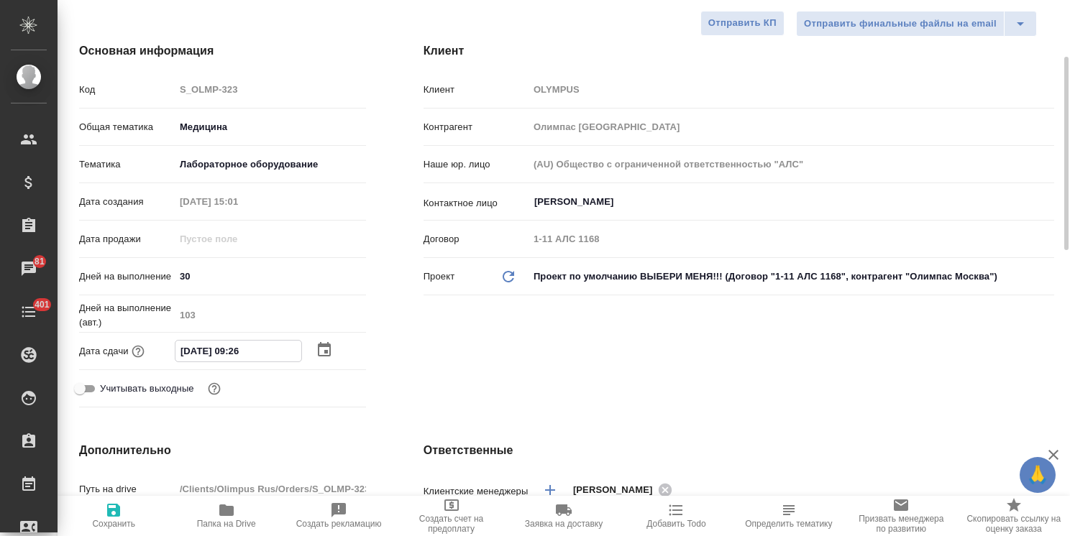
drag, startPoint x: 239, startPoint y: 352, endPoint x: 231, endPoint y: 356, distance: 8.7
click at [231, 356] on input "07.11.2025 09:26" at bounding box center [238, 351] width 126 height 21
drag, startPoint x: 266, startPoint y: 354, endPoint x: 246, endPoint y: 355, distance: 20.2
click at [246, 355] on input "07.11.2025 14:26" at bounding box center [238, 351] width 126 height 21
click at [111, 519] on span "Сохранить" at bounding box center [113, 524] width 43 height 10
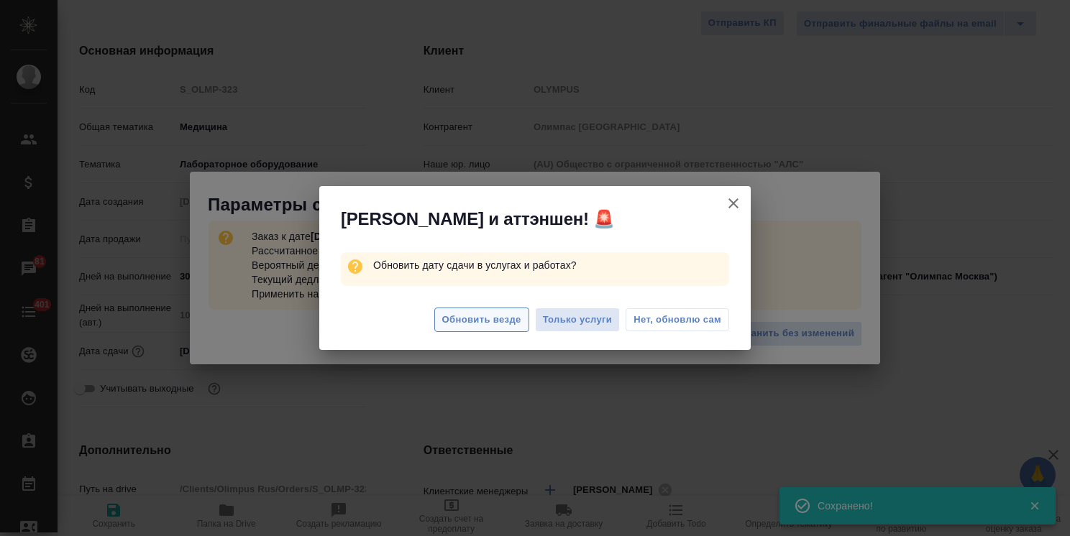
click at [490, 319] on span "Обновить везде" at bounding box center [481, 320] width 79 height 17
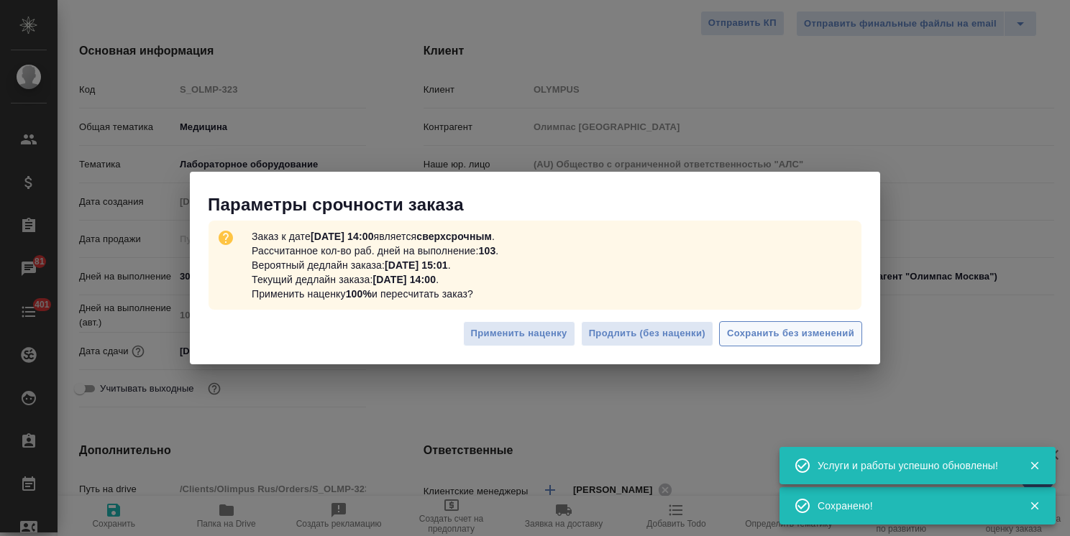
click at [791, 331] on span "Сохранить без изменений" at bounding box center [790, 334] width 127 height 17
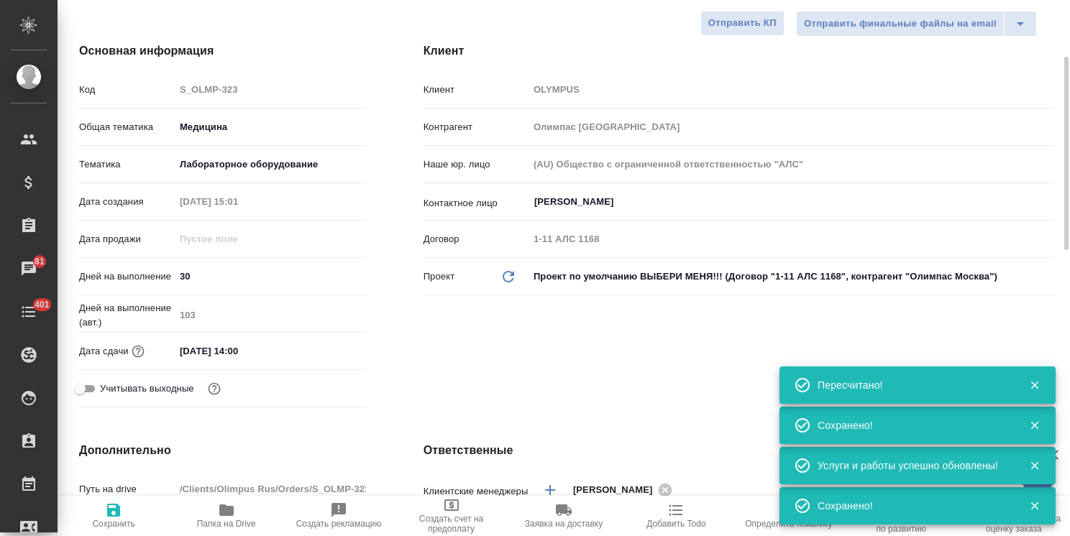
click at [245, 346] on input "07.11.2025 14:00" at bounding box center [238, 351] width 126 height 21
click at [236, 348] on input "07.11.2025 14:00" at bounding box center [238, 351] width 126 height 21
click at [111, 511] on icon "button" at bounding box center [113, 510] width 13 height 13
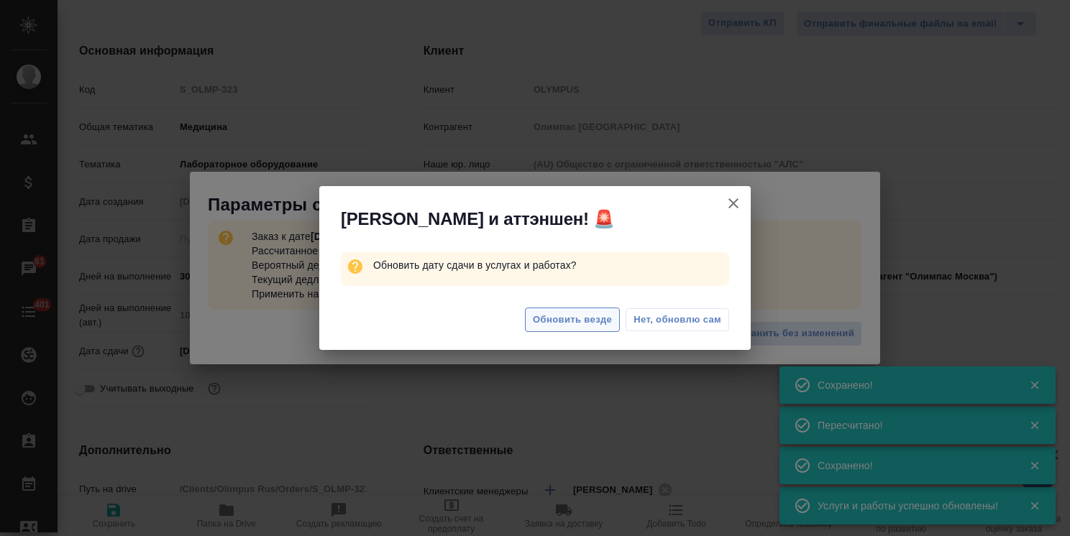
click at [550, 321] on span "Обновить везде" at bounding box center [572, 320] width 79 height 17
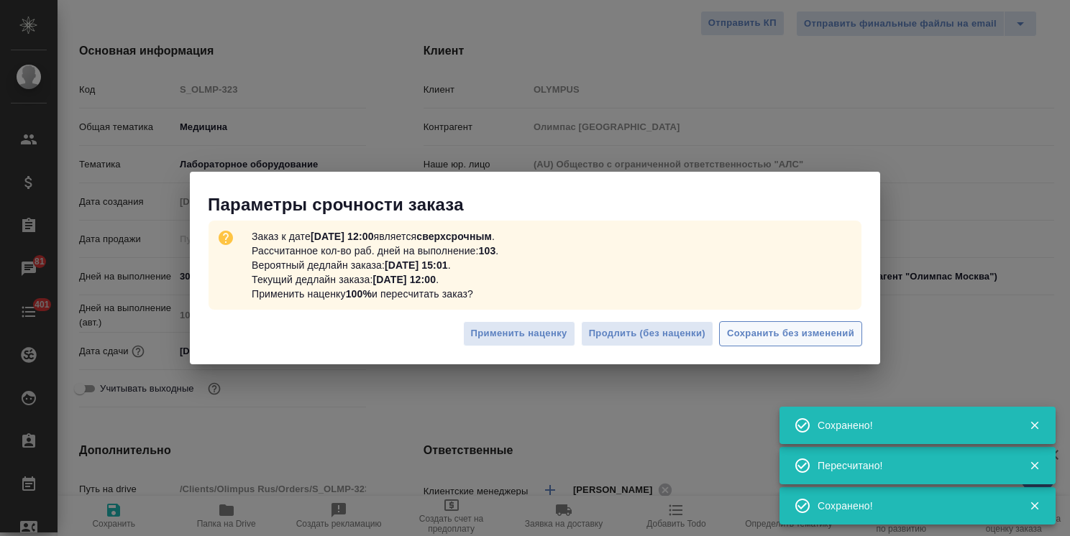
click at [757, 336] on span "Сохранить без изменений" at bounding box center [790, 334] width 127 height 17
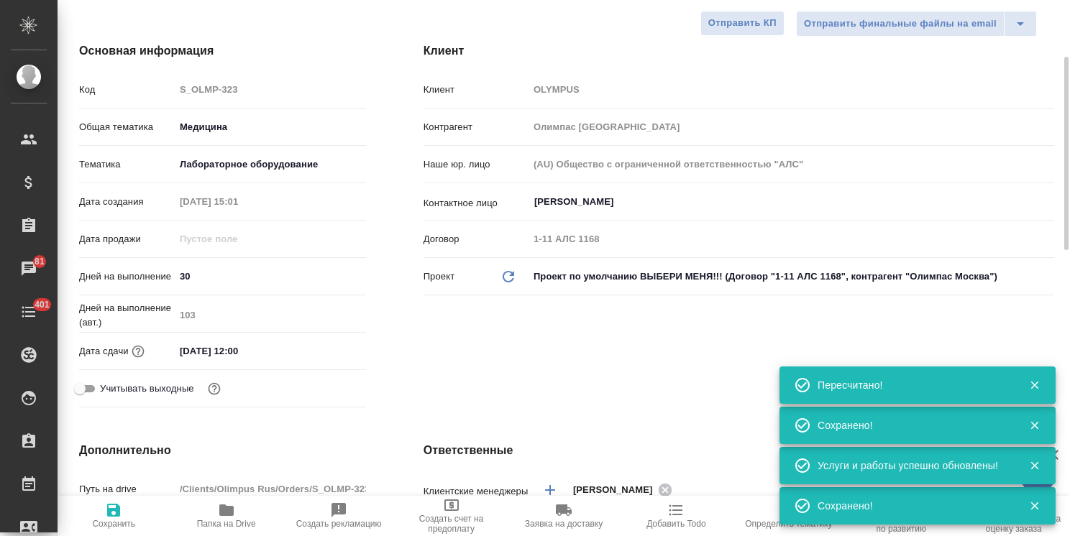
drag, startPoint x: 275, startPoint y: 345, endPoint x: 89, endPoint y: 344, distance: 185.5
click at [89, 344] on div "Дата сдачи 07.11.2025 12:00" at bounding box center [222, 351] width 287 height 25
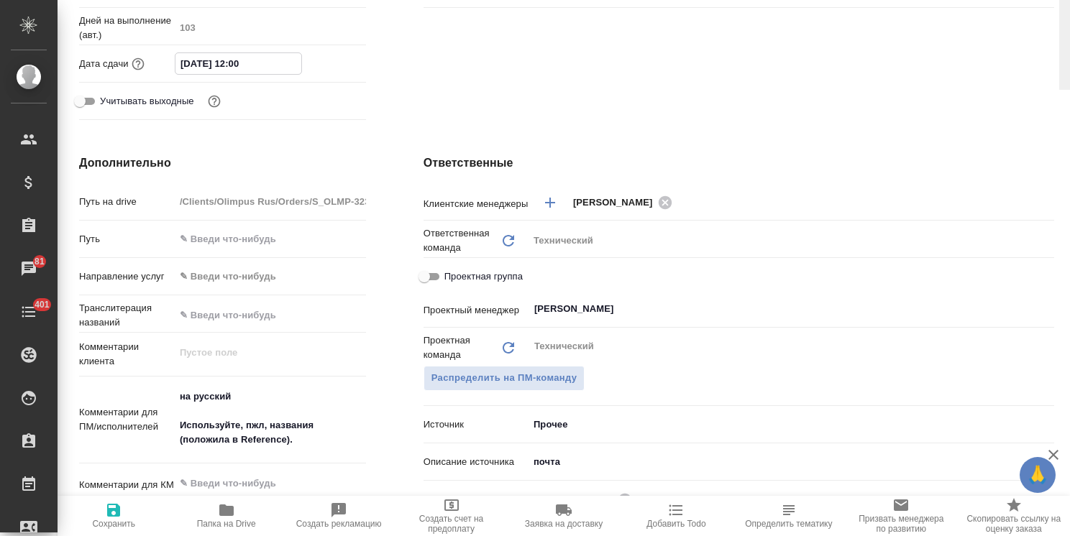
scroll to position [0, 0]
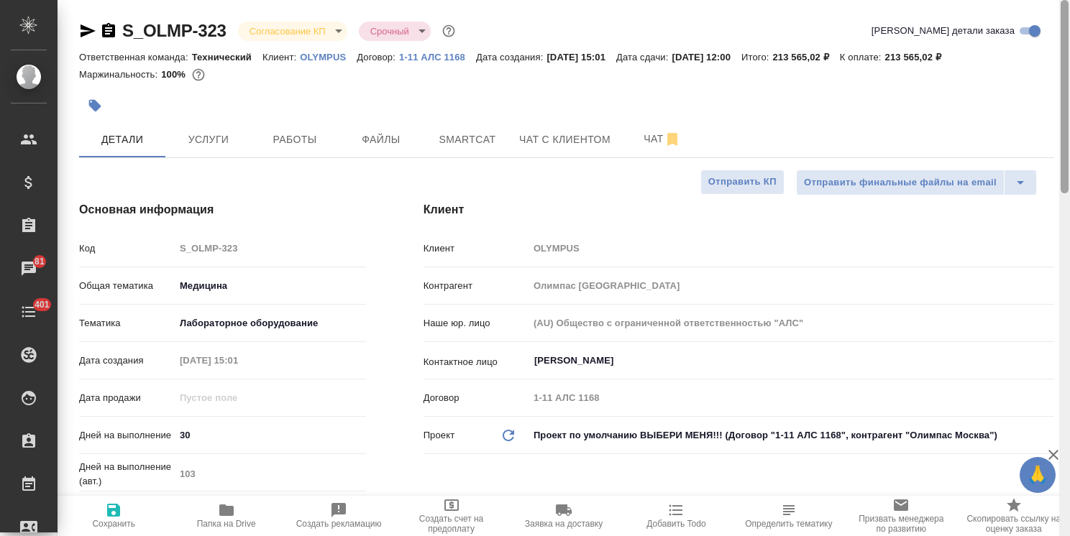
drag, startPoint x: 1066, startPoint y: 272, endPoint x: 369, endPoint y: 34, distance: 736.0
click at [1039, 0] on div "S_OLMP-323 Согласование КП kpNegotiation Срочный urgent Кратко детали заказа От…" at bounding box center [564, 268] width 1012 height 536
click at [285, 27] on body "🙏 .cls-1 fill:#fff; AWATERA Usmanova Olga Клиенты Спецификации Заказы 81 Чаты 4…" at bounding box center [535, 268] width 1070 height 536
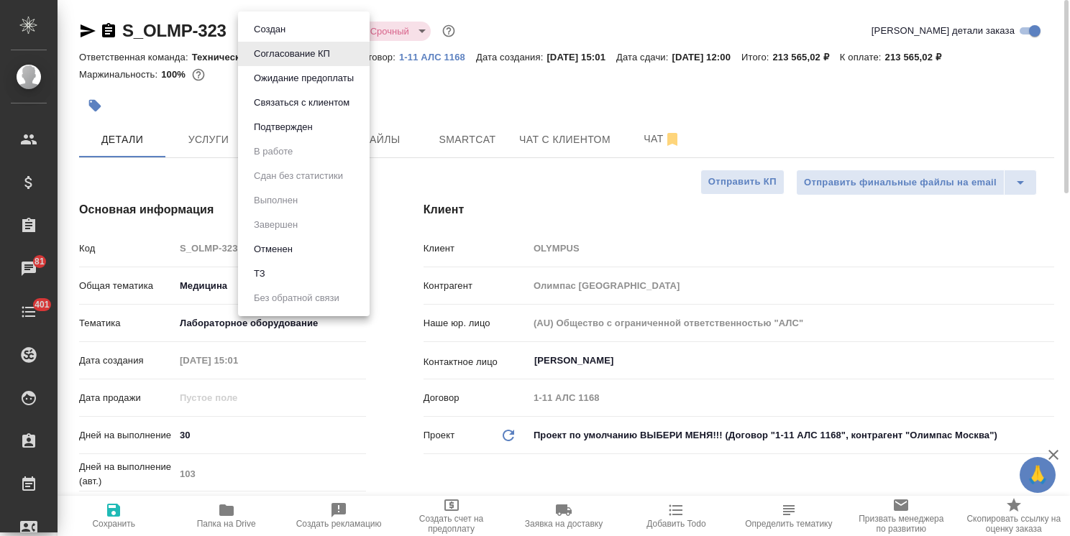
click at [291, 131] on button "Подтвержден" at bounding box center [283, 127] width 68 height 16
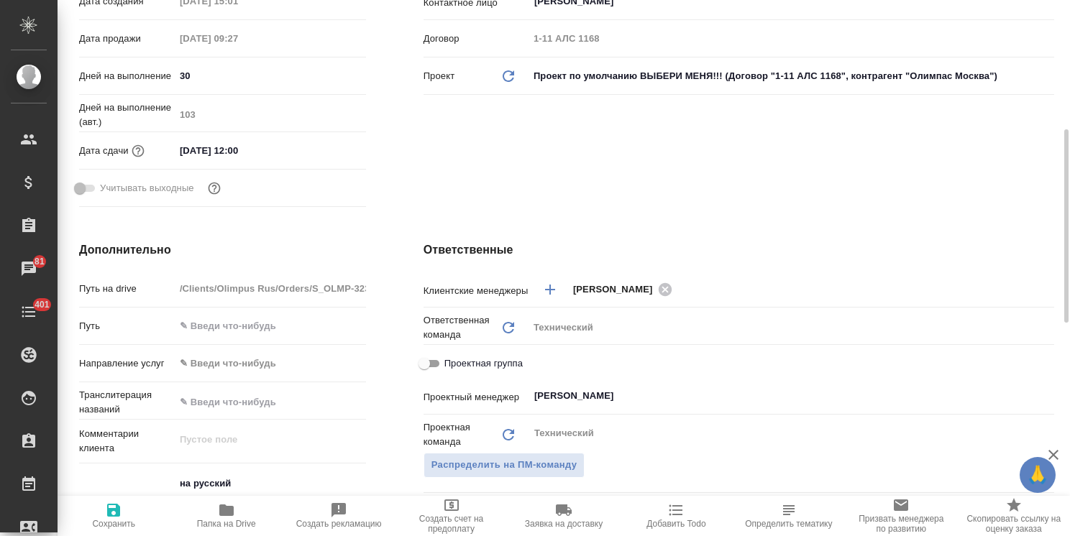
scroll to position [431, 0]
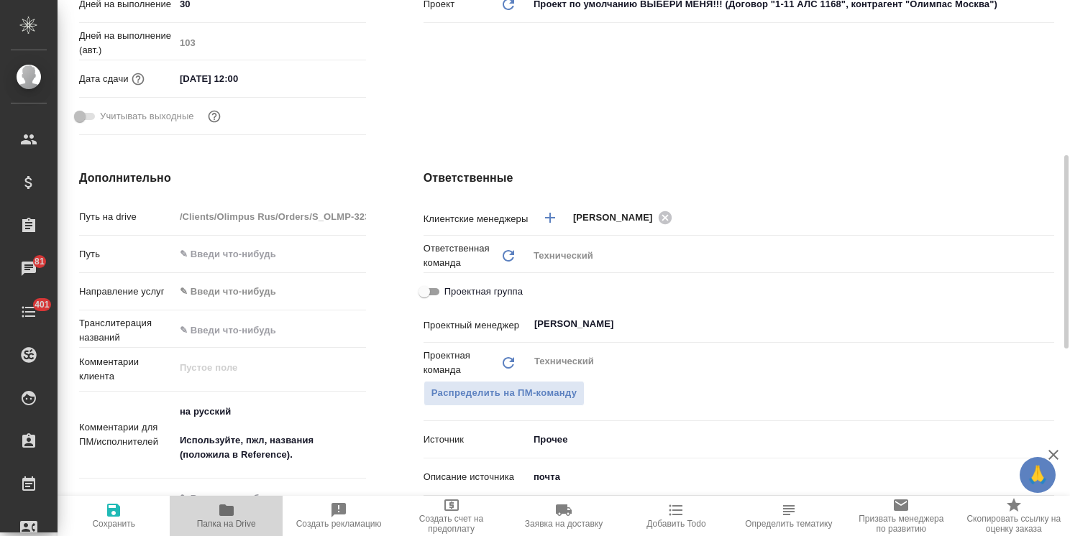
click at [224, 516] on icon "button" at bounding box center [226, 510] width 17 height 17
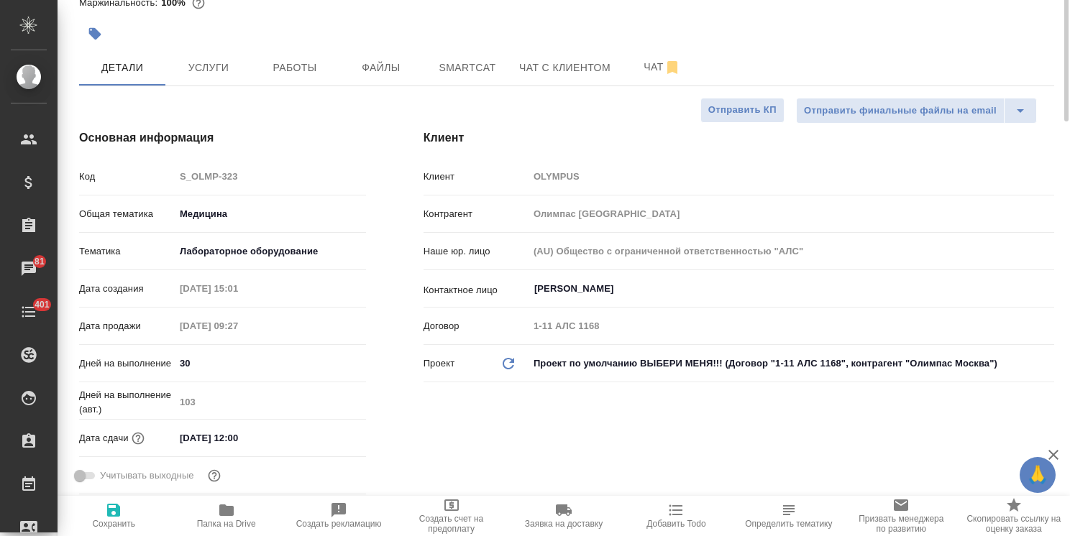
scroll to position [0, 0]
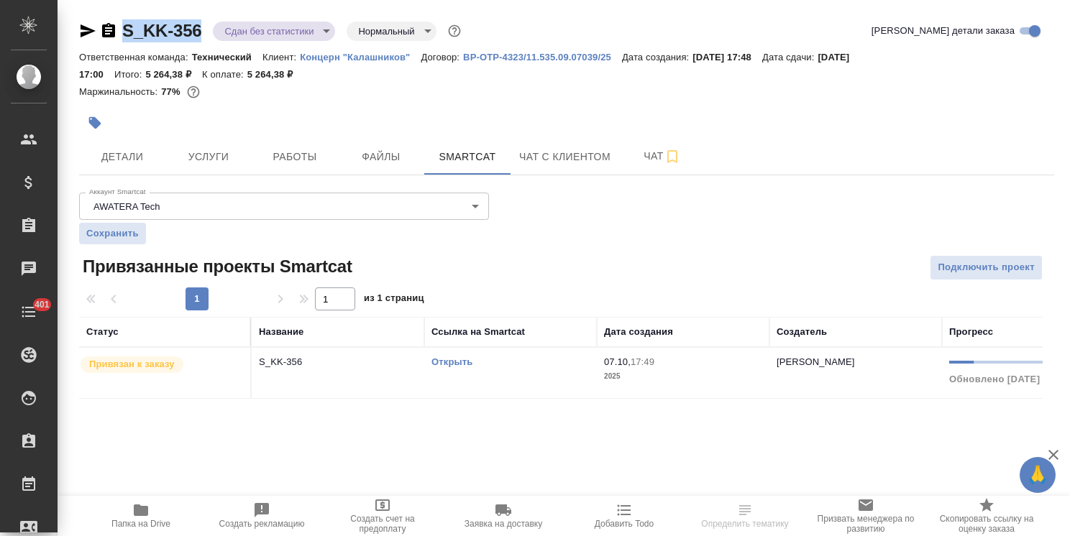
drag, startPoint x: 200, startPoint y: 14, endPoint x: 98, endPoint y: 11, distance: 101.4
click at [98, 11] on div "S_KK-356 Сдан без статистики distributed Нормальный normal Кратко детали заказа…" at bounding box center [566, 218] width 990 height 436
copy link "S_KK-356"
drag, startPoint x: 355, startPoint y: 157, endPoint x: 344, endPoint y: 153, distance: 12.0
click at [355, 157] on span "Файлы" at bounding box center [380, 157] width 69 height 18
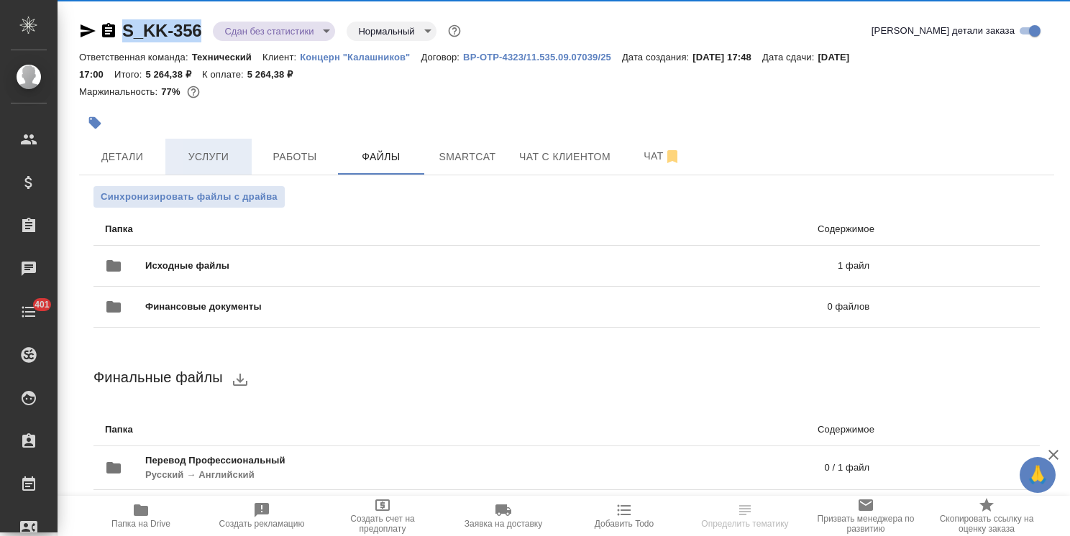
click at [216, 150] on span "Услуги" at bounding box center [208, 157] width 69 height 18
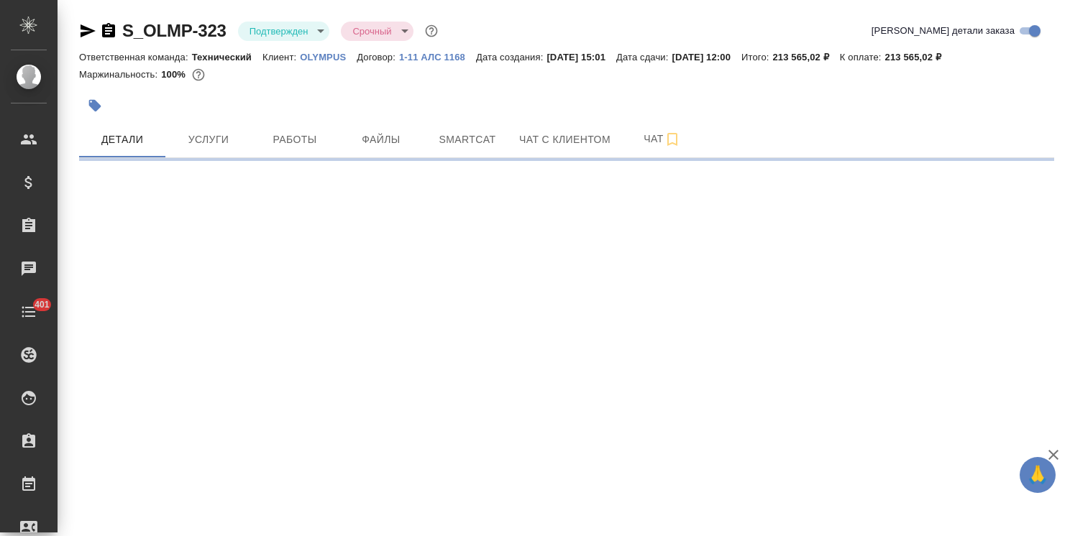
select select "RU"
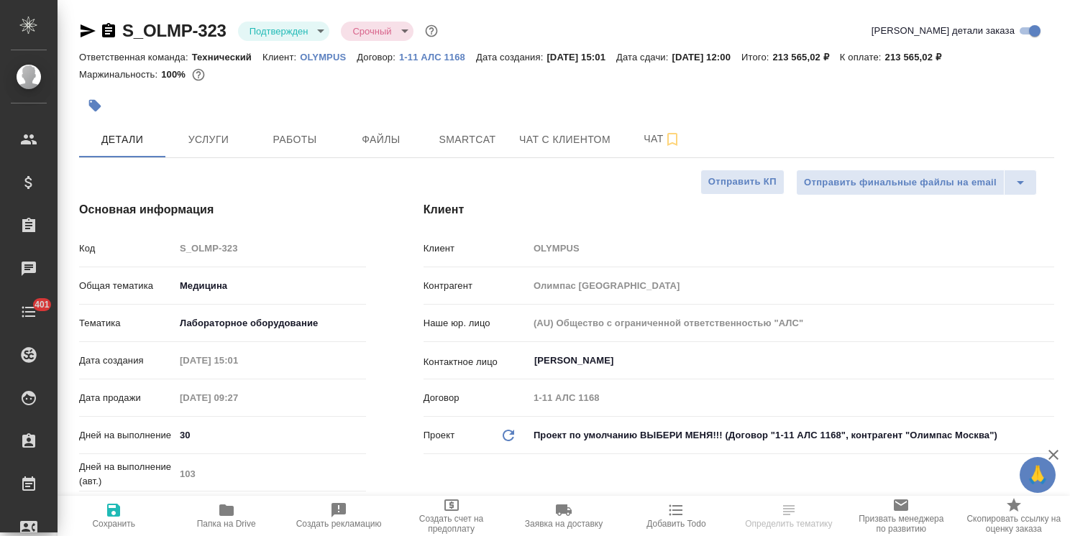
type textarea "x"
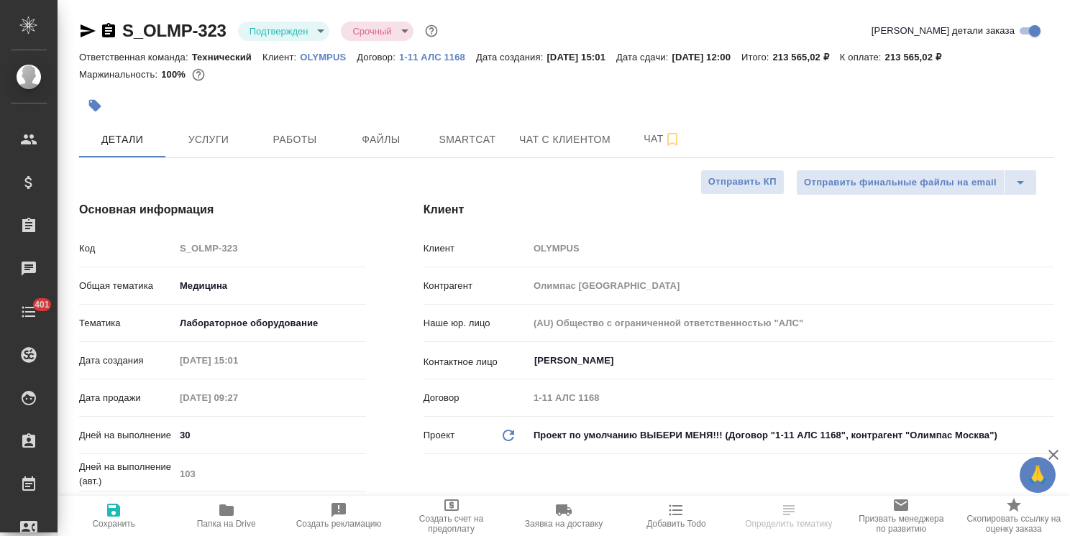
type textarea "x"
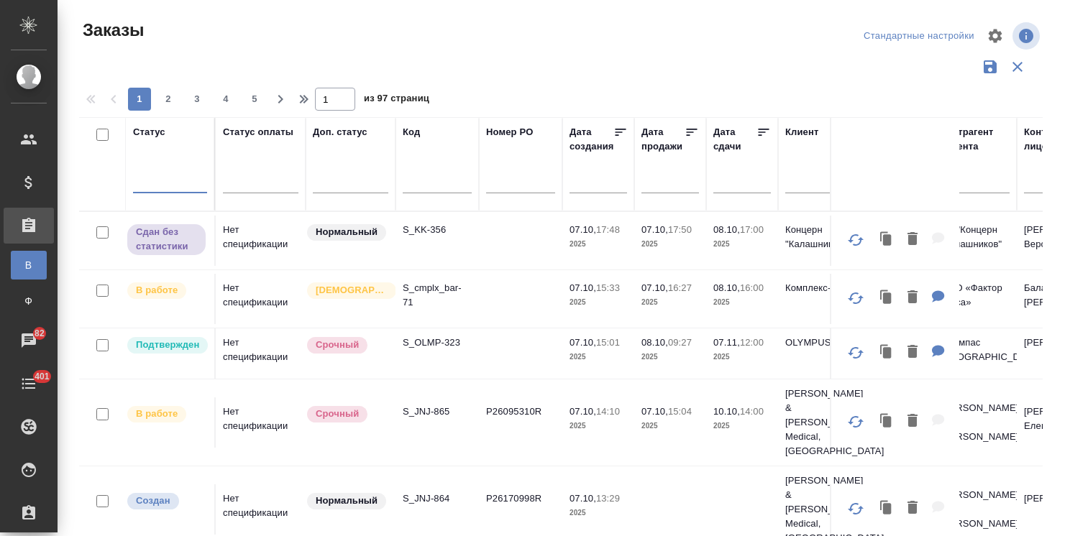
scroll to position [106, 0]
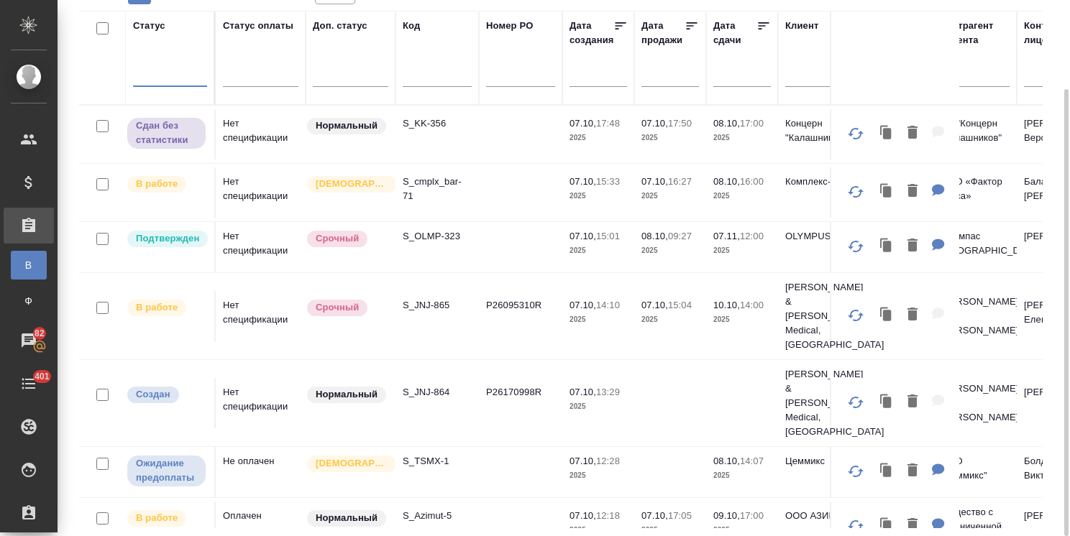
click at [423, 68] on input "text" at bounding box center [437, 77] width 69 height 18
paste input "S_OZBI-93"
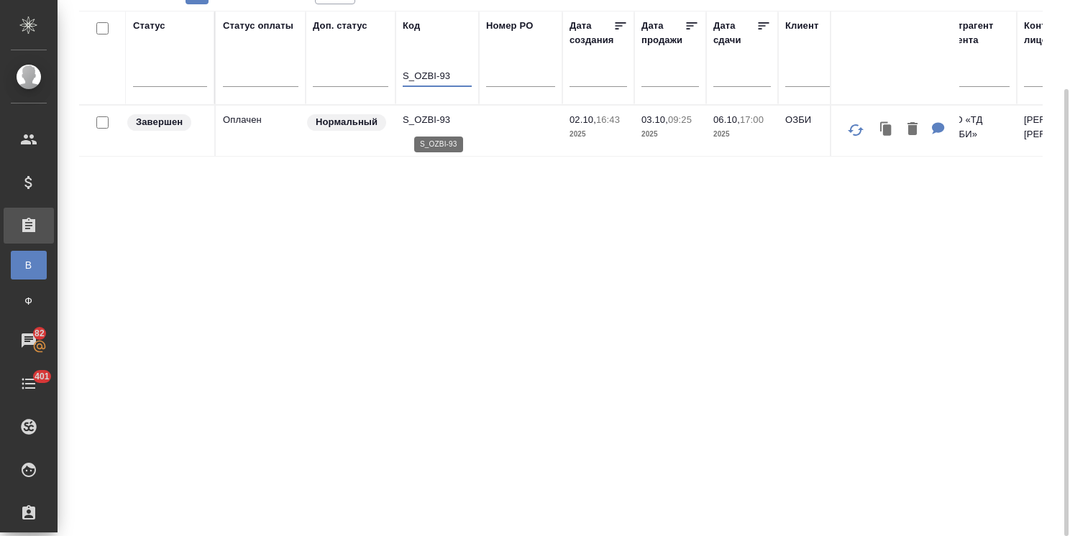
type input "S_OZBI-93"
click at [429, 122] on p "S_OZBI-93" at bounding box center [437, 120] width 69 height 14
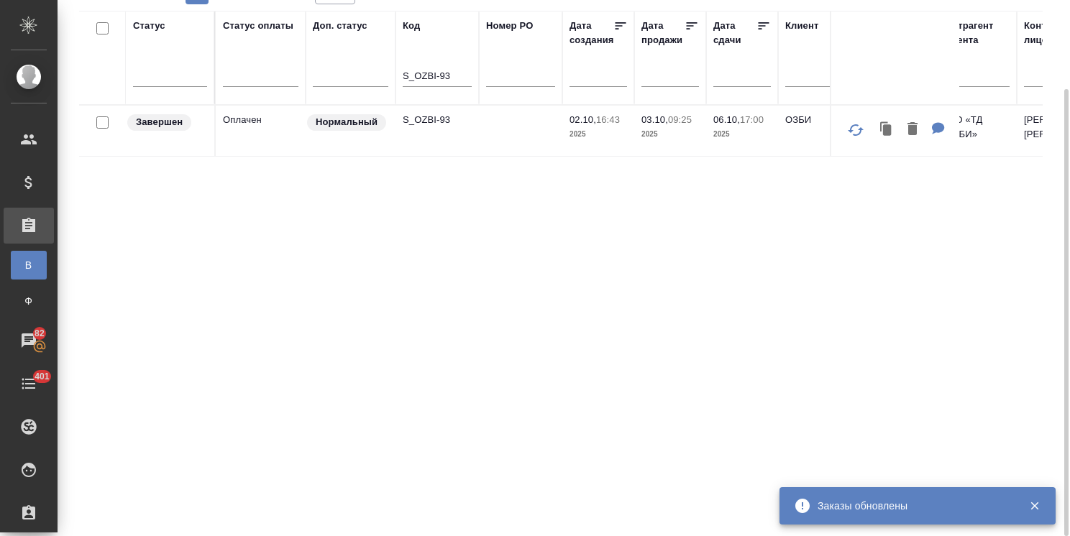
click at [886, 131] on icon "button" at bounding box center [887, 129] width 9 height 11
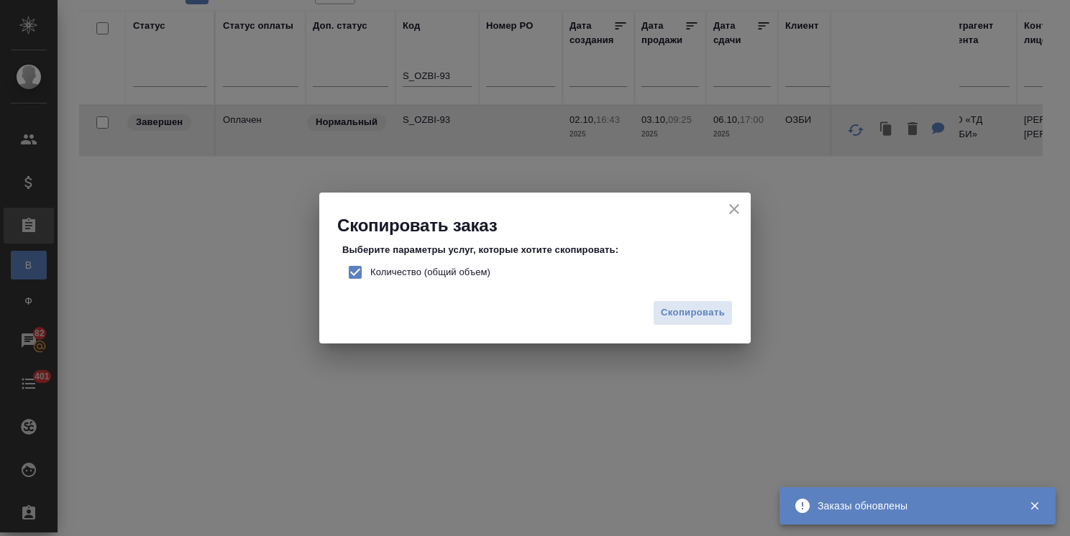
click at [452, 263] on label "Количество (общий объем)" at bounding box center [415, 272] width 150 height 30
click at [370, 263] on input "Количество (общий объем)" at bounding box center [355, 272] width 30 height 30
checkbox input "false"
click at [722, 316] on span "Скопировать" at bounding box center [693, 313] width 64 height 17
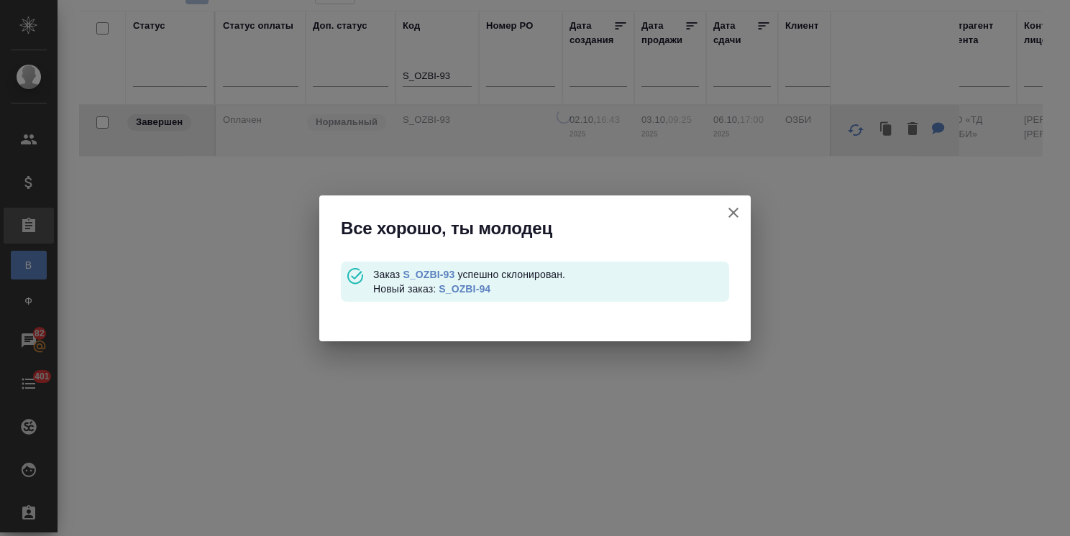
click at [468, 286] on link "S_OZBI-94" at bounding box center [464, 289] width 52 height 12
click at [728, 207] on icon "button" at bounding box center [733, 212] width 17 height 17
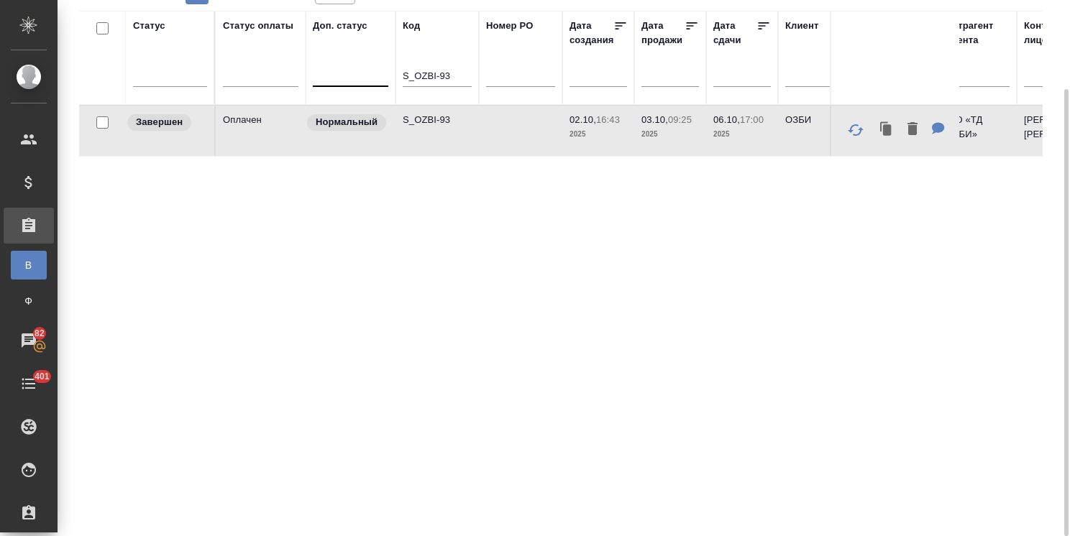
drag, startPoint x: 469, startPoint y: 78, endPoint x: 354, endPoint y: 70, distance: 115.2
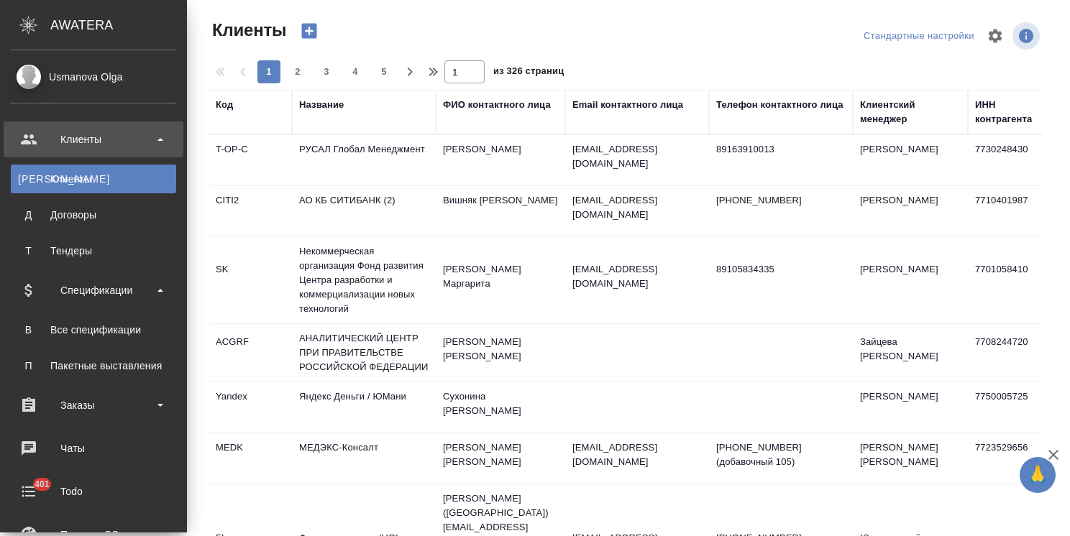
select select "RU"
click at [91, 330] on div "Все спецификации" at bounding box center [93, 330] width 151 height 14
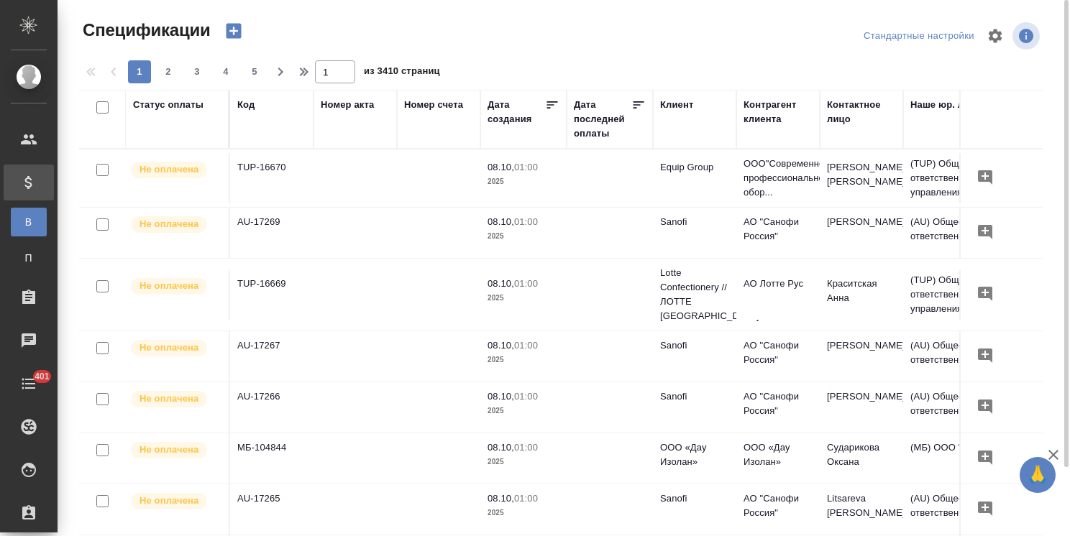
click at [247, 104] on div "Код" at bounding box center [245, 105] width 17 height 14
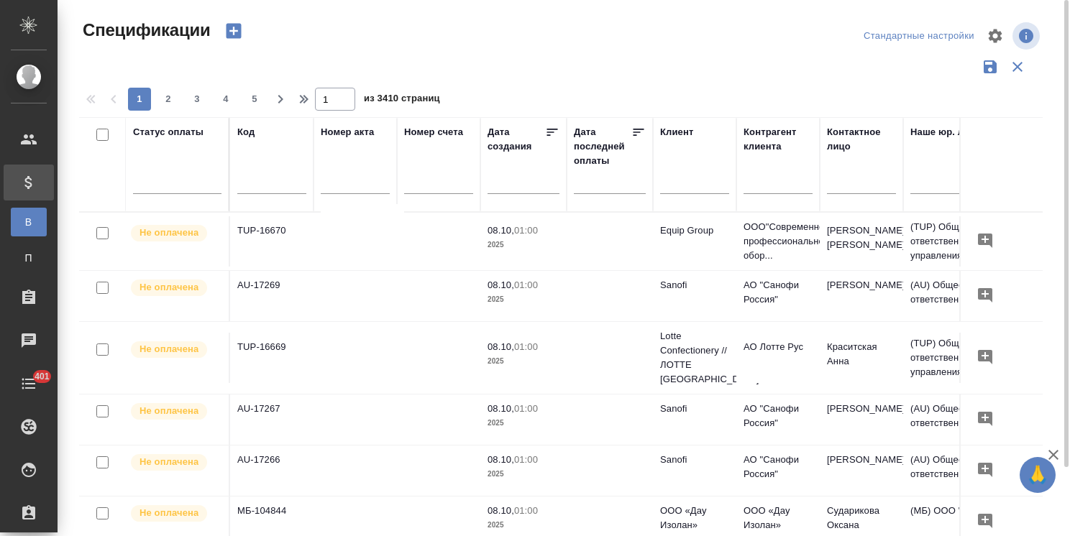
click at [250, 185] on input "text" at bounding box center [271, 184] width 69 height 18
paste input "МБ-104731"
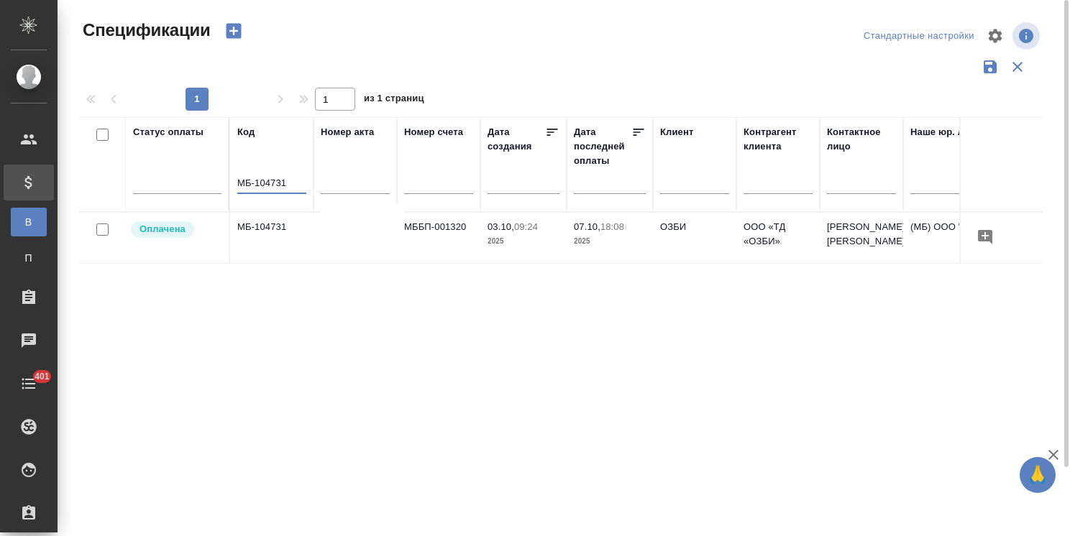
type input "МБ-104731"
click at [267, 229] on td "МБ-104731" at bounding box center [271, 238] width 83 height 50
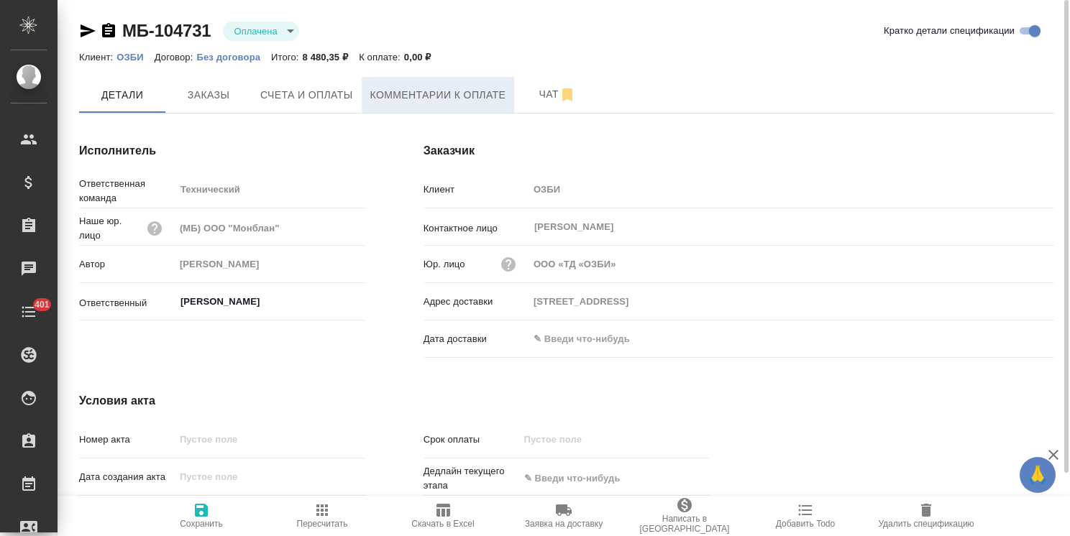
click at [387, 99] on span "Комментарии к оплате" at bounding box center [438, 95] width 136 height 18
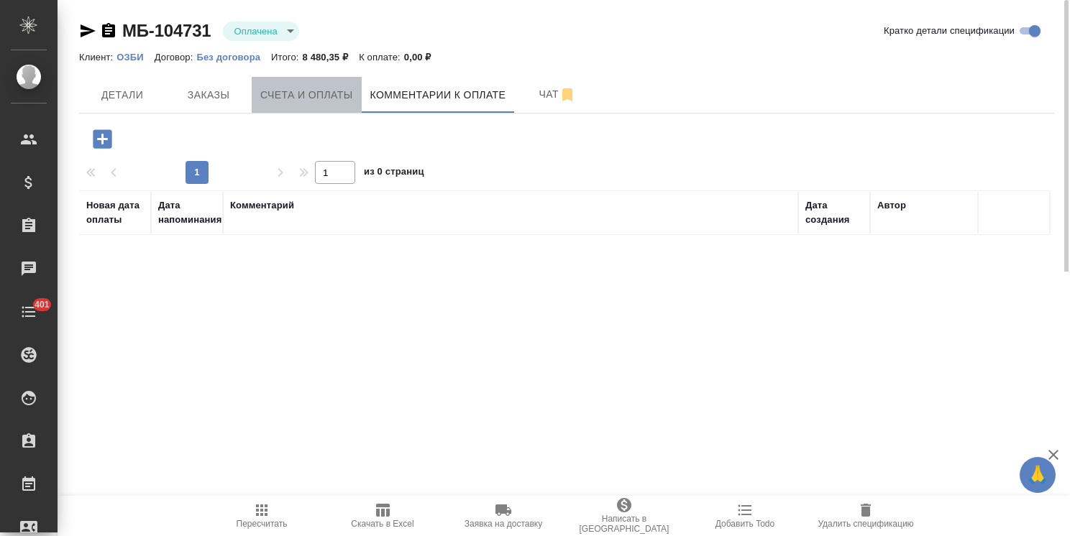
click at [336, 96] on span "Счета и оплаты" at bounding box center [306, 95] width 93 height 18
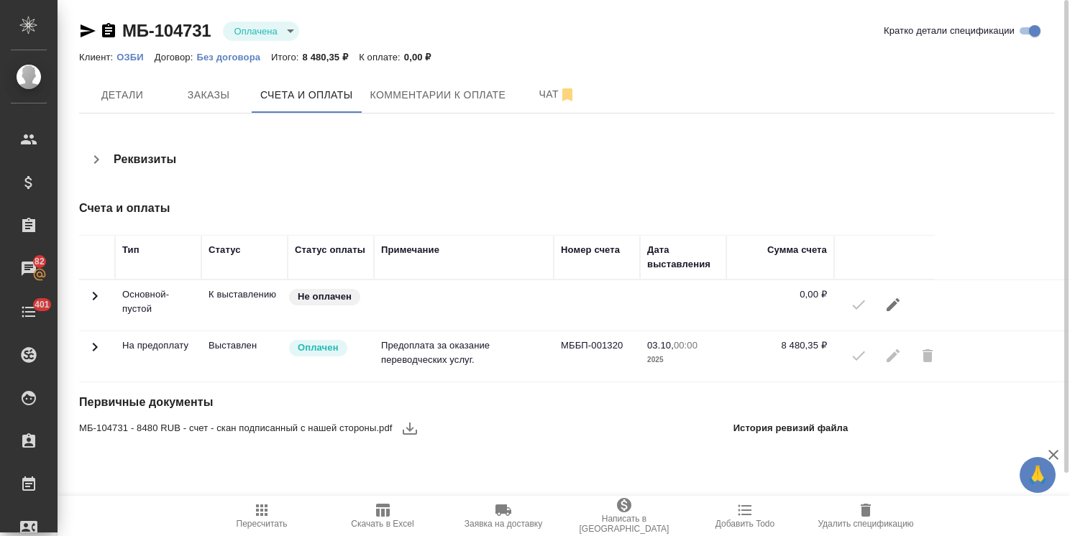
click at [854, 357] on div at bounding box center [884, 356] width 86 height 35
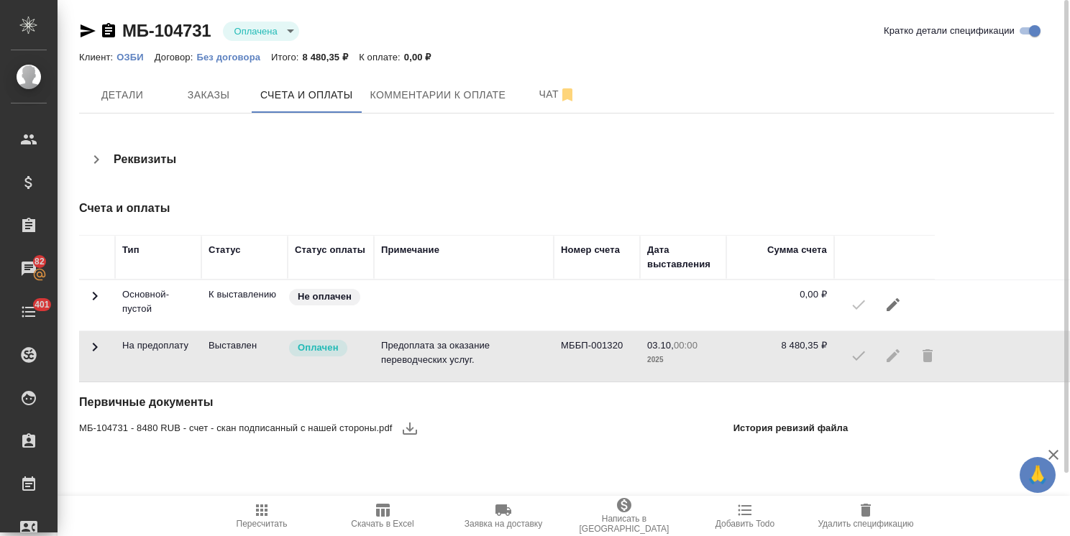
click at [856, 300] on div at bounding box center [884, 305] width 86 height 35
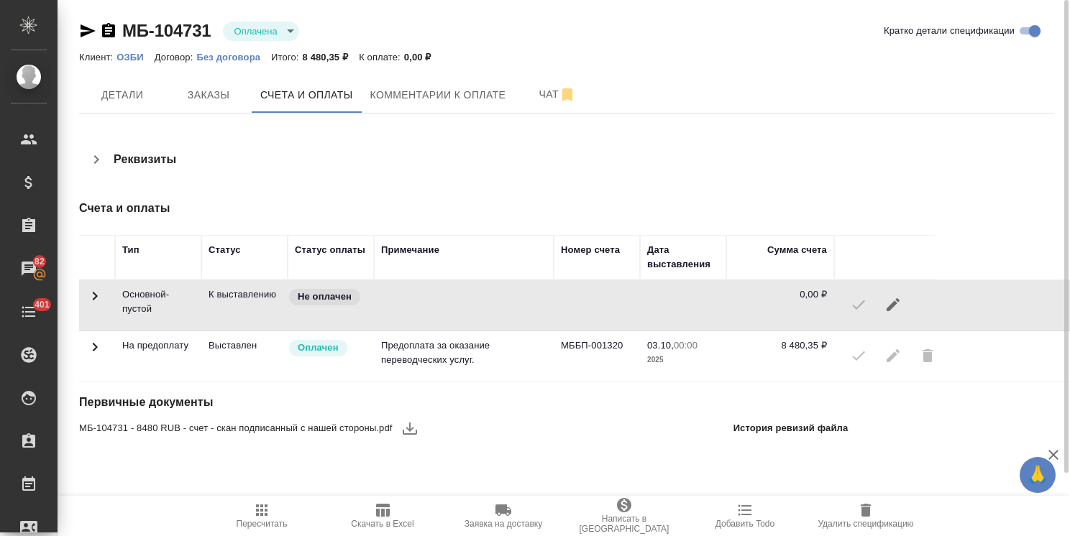
click at [853, 301] on div at bounding box center [884, 305] width 86 height 35
drag, startPoint x: 218, startPoint y: 11, endPoint x: 73, endPoint y: 12, distance: 145.2
click at [73, 12] on div "МБ-104731 Оплачена payed Кратко детали спецификации Клиент: ОЗБИ Договор: Без д…" at bounding box center [566, 241] width 990 height 482
copy link "МБ-104731"
click at [203, 96] on span "Заказы" at bounding box center [208, 95] width 69 height 18
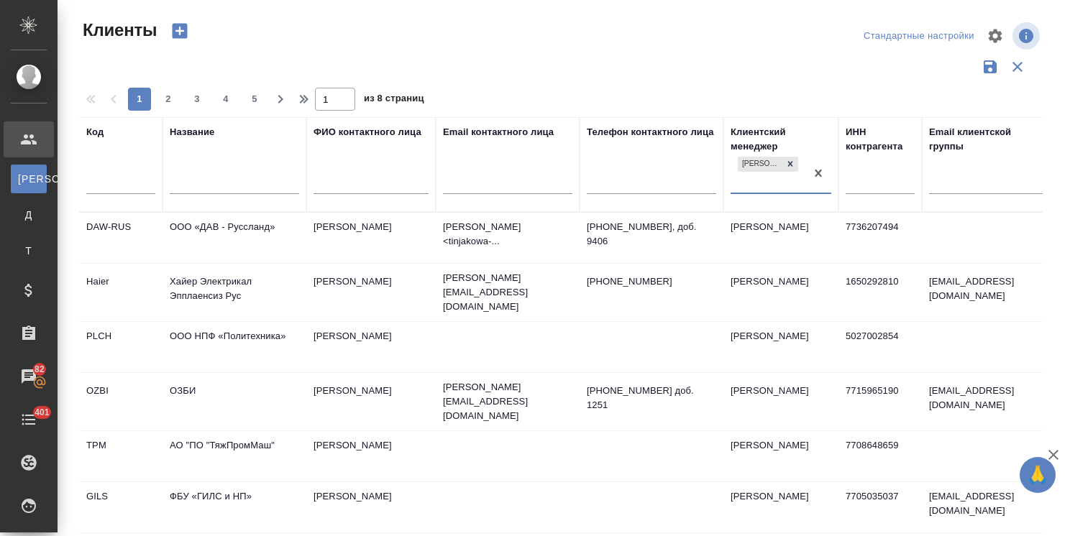
select select "RU"
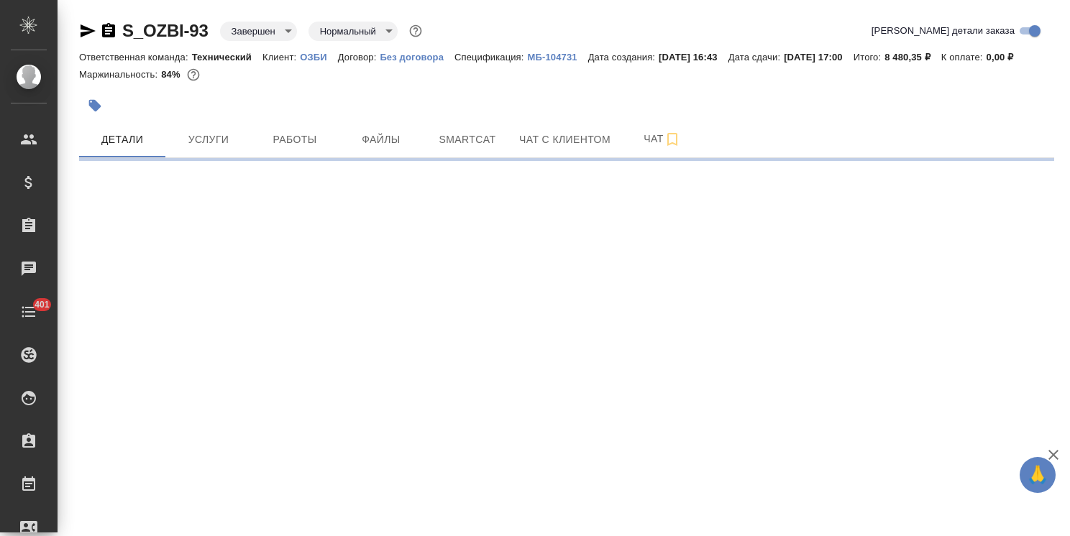
select select "RU"
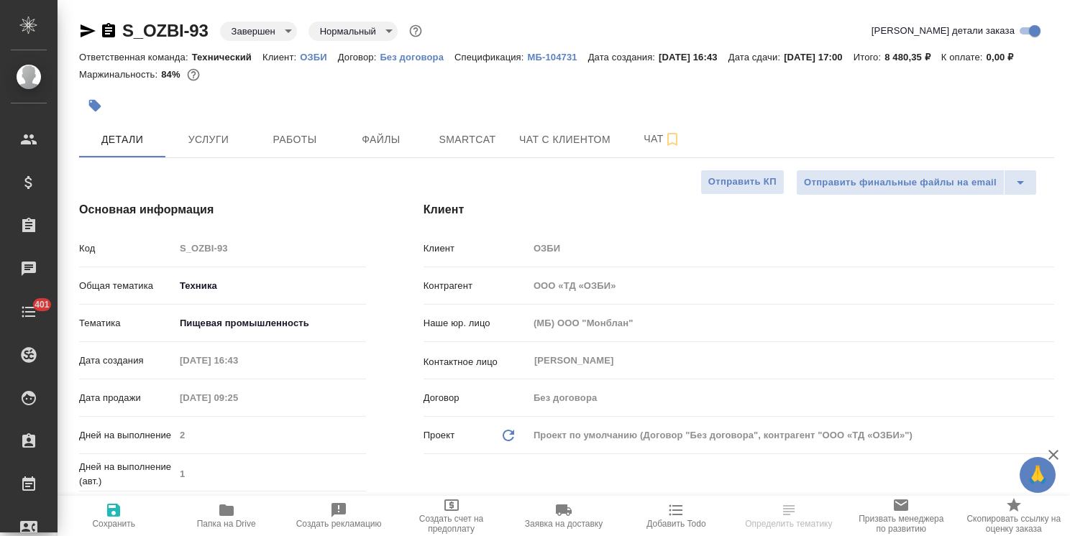
type textarea "x"
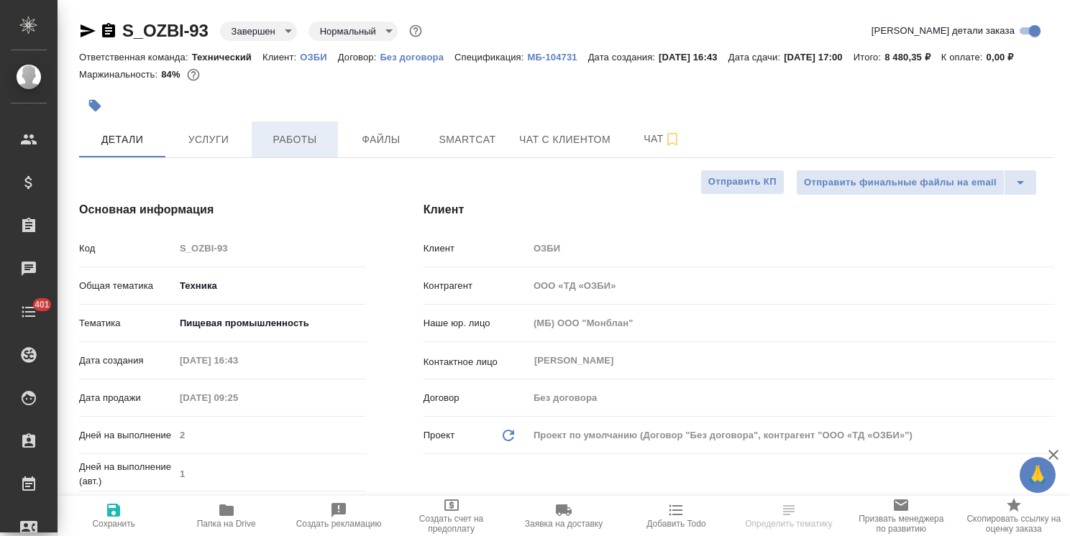
type textarea "x"
click at [196, 149] on span "Услуги" at bounding box center [208, 140] width 69 height 18
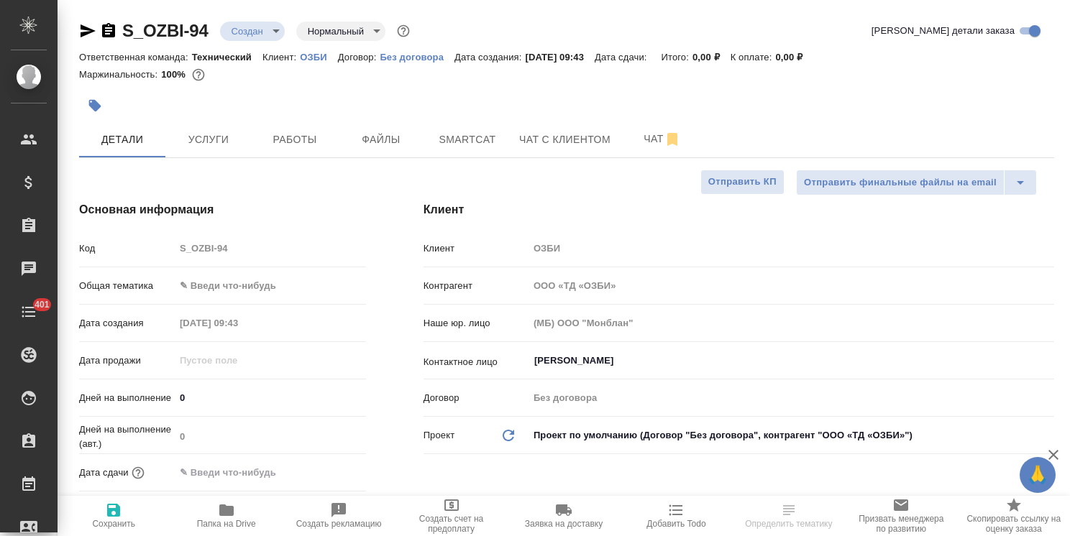
select select "RU"
click at [275, 274] on body "🙏 .cls-1 fill:#fff; AWATERA Usmanova Olga Клиенты Спецификации Заказы Чаты 401 …" at bounding box center [535, 268] width 1070 height 536
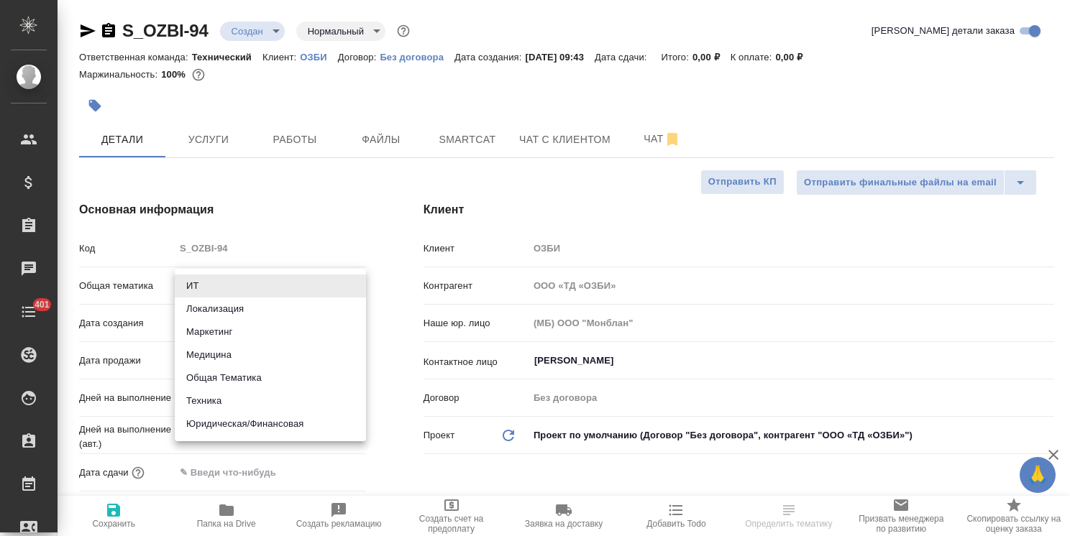
click at [230, 405] on li "Техника" at bounding box center [270, 401] width 191 height 23
type input "tech"
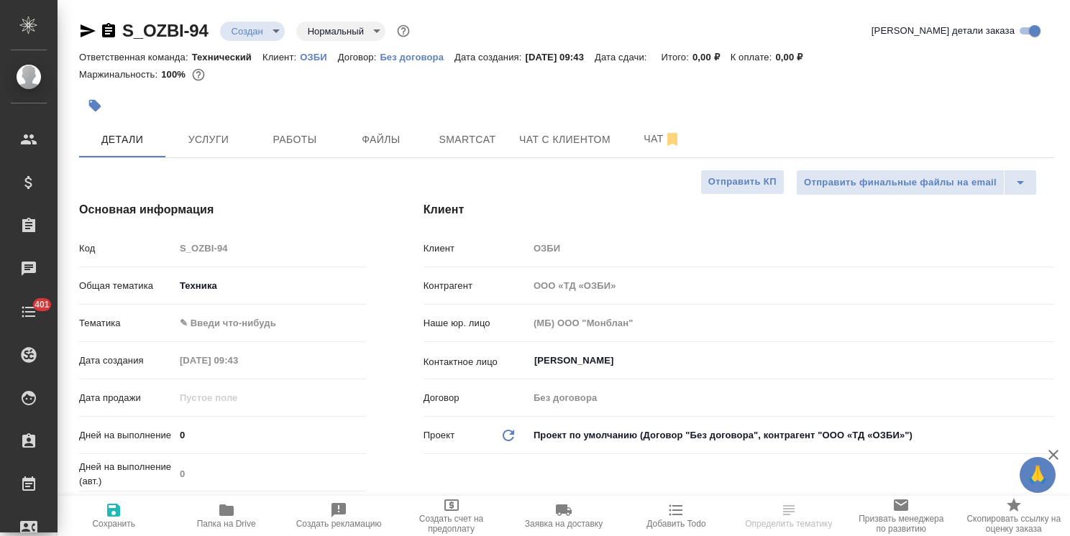
click at [252, 327] on body "🙏 .cls-1 fill:#fff; AWATERA Usmanova Olga Клиенты Спецификации Заказы Чаты 401 …" at bounding box center [535, 268] width 1070 height 536
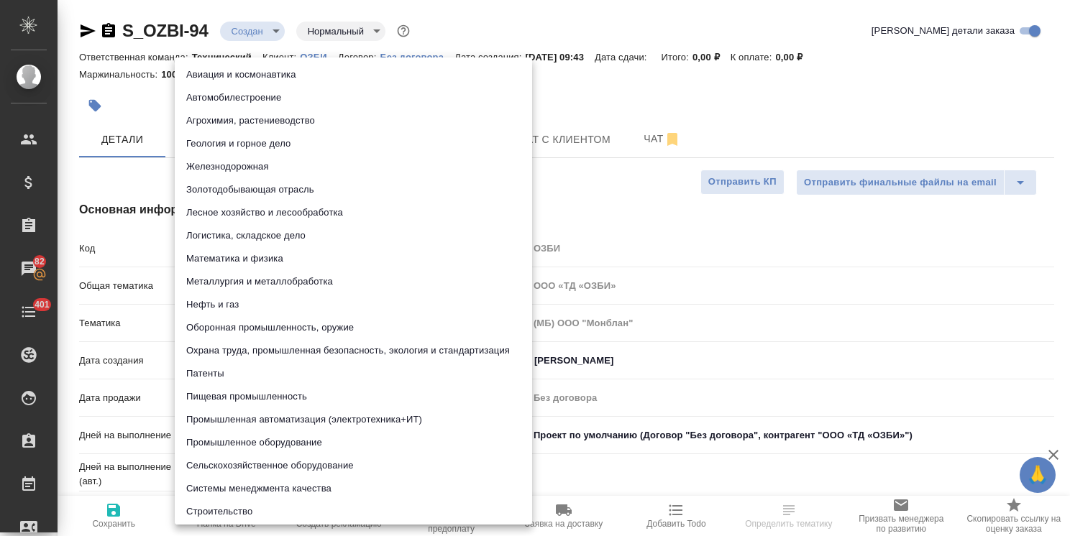
click at [240, 402] on li "Пищевая промышленность" at bounding box center [353, 396] width 357 height 23
type input "5a8b8b956a9677013d343d8f"
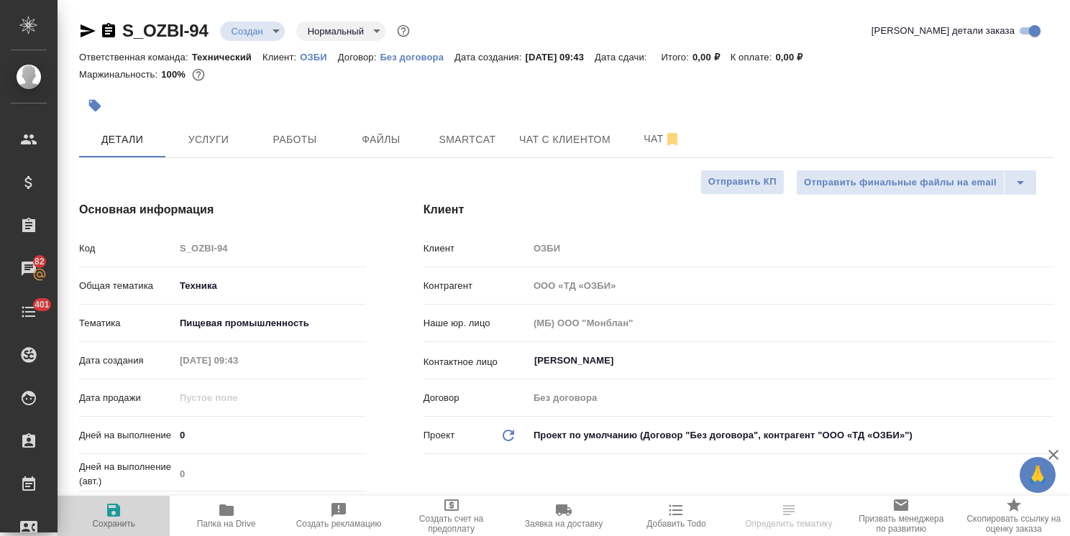
click at [111, 518] on icon "button" at bounding box center [113, 510] width 17 height 17
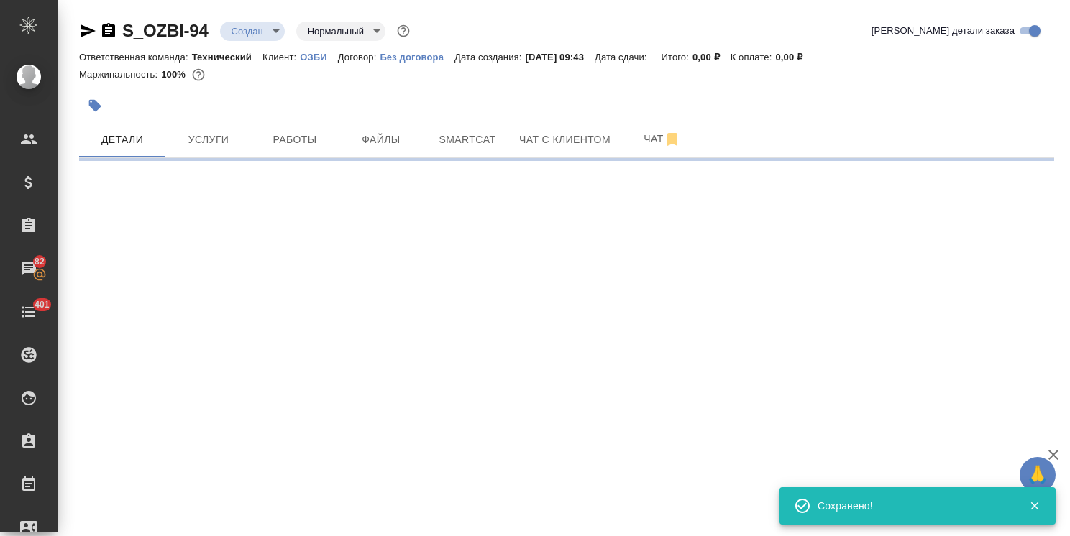
select select "RU"
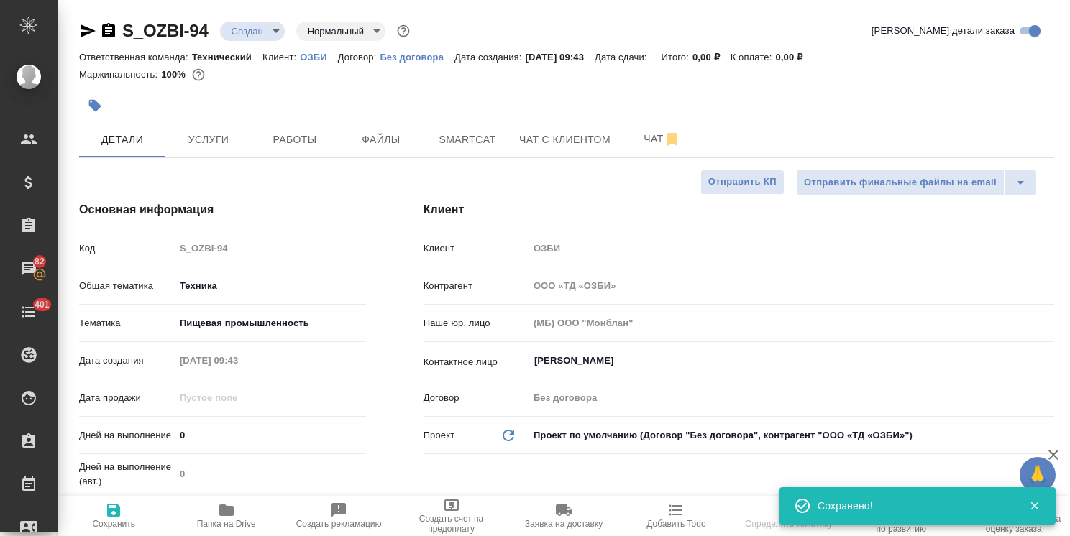
type textarea "x"
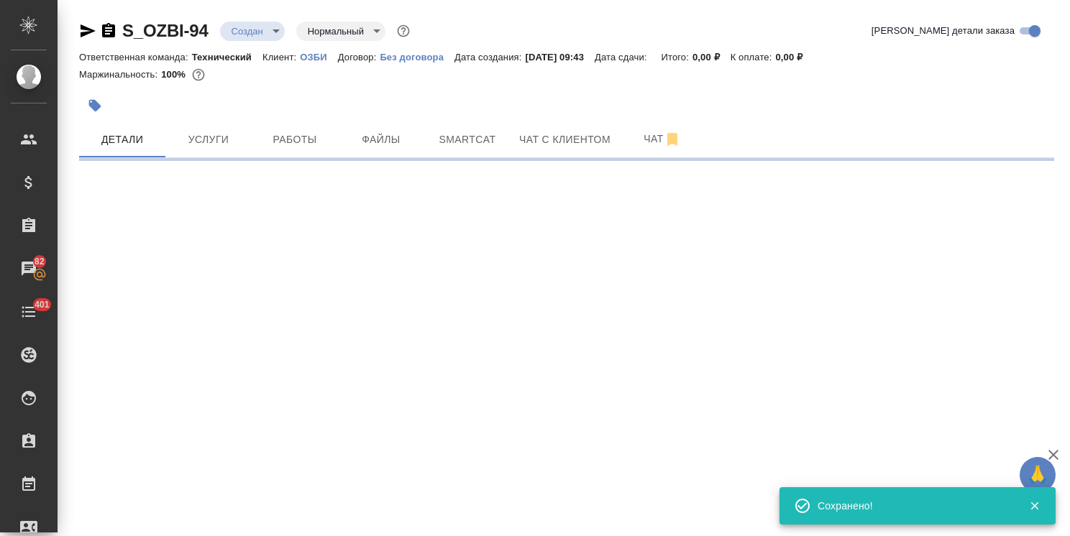
select select "RU"
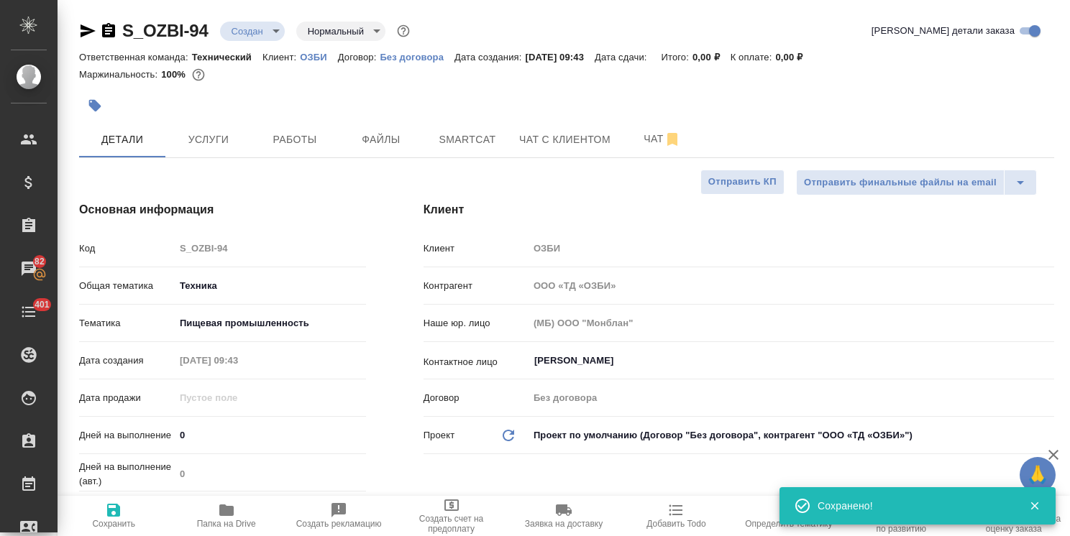
type textarea "x"
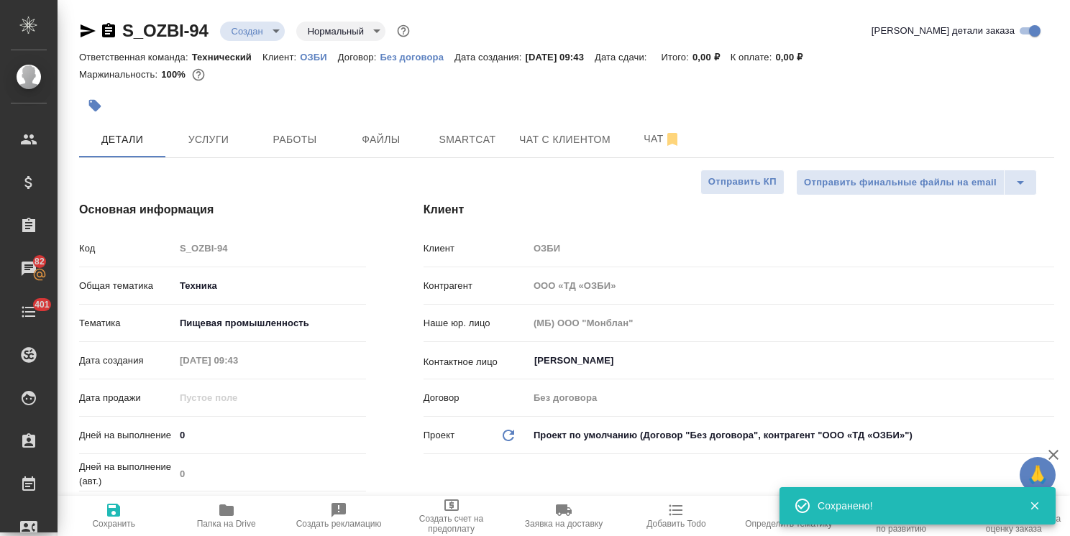
type textarea "x"
click at [382, 140] on span "Файлы" at bounding box center [380, 140] width 69 height 18
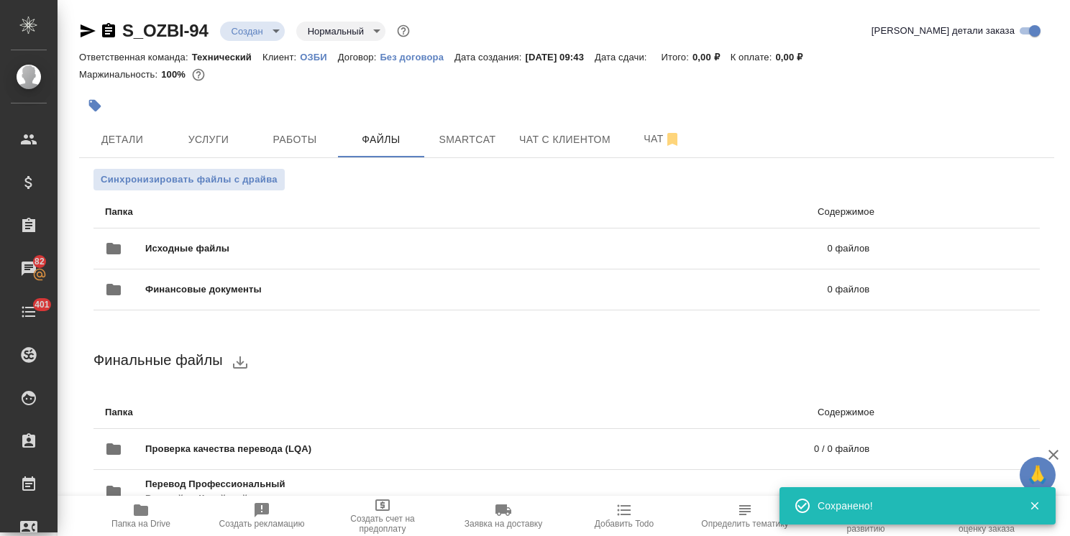
click at [201, 234] on div "Исходные файлы 0 файлов" at bounding box center [487, 248] width 764 height 35
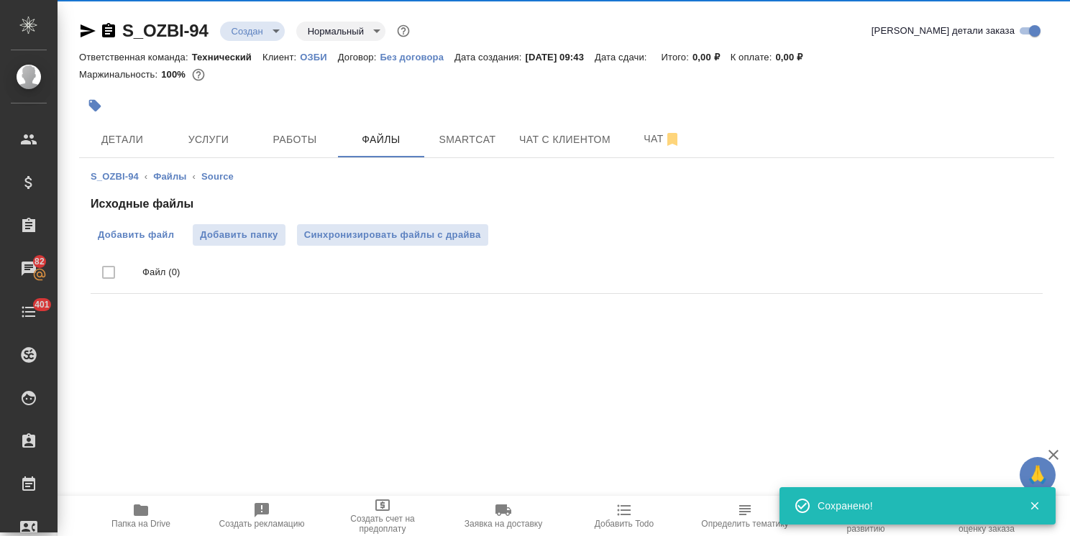
click at [129, 232] on span "Добавить файл" at bounding box center [136, 235] width 76 height 14
click at [0, 0] on input "Добавить файл" at bounding box center [0, 0] width 0 height 0
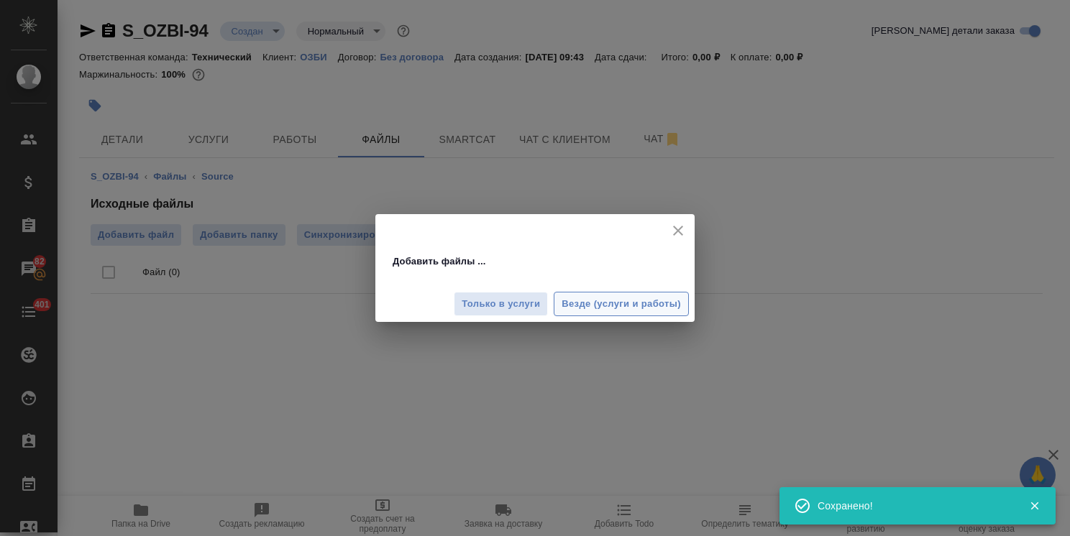
click at [608, 303] on span "Везде (услуги и работы)" at bounding box center [620, 304] width 119 height 17
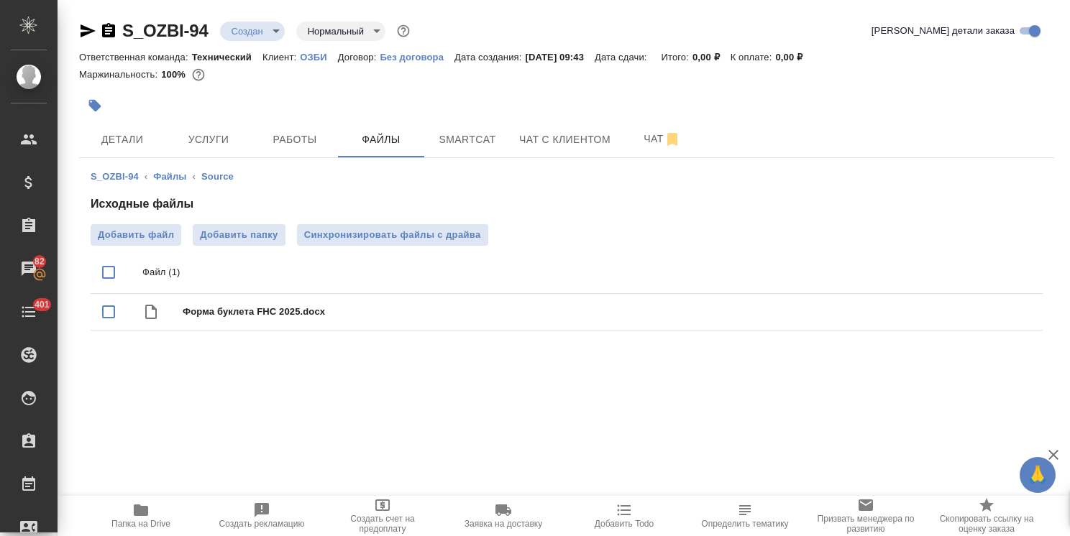
click at [132, 134] on span "Детали" at bounding box center [122, 140] width 69 height 18
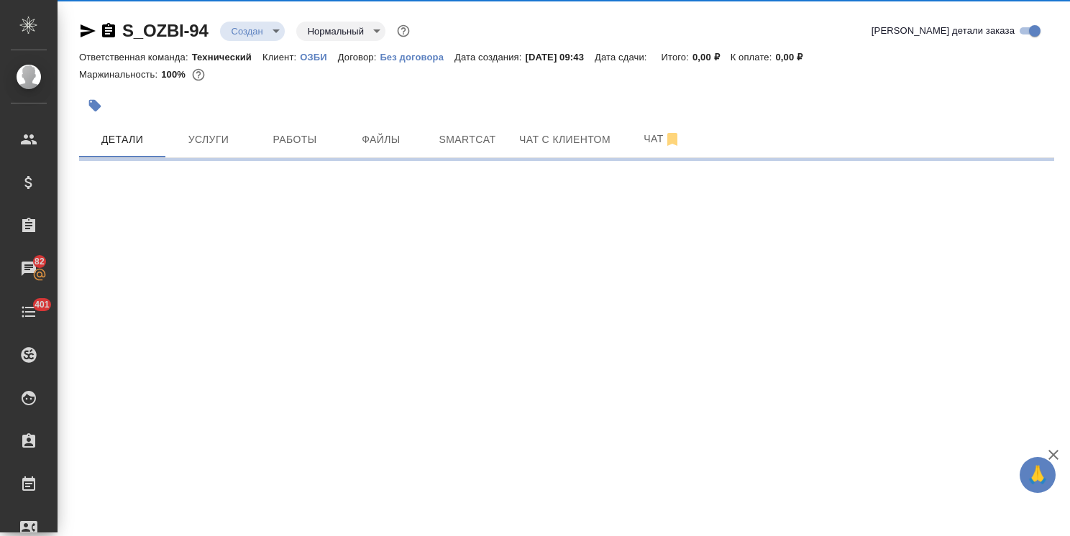
select select "RU"
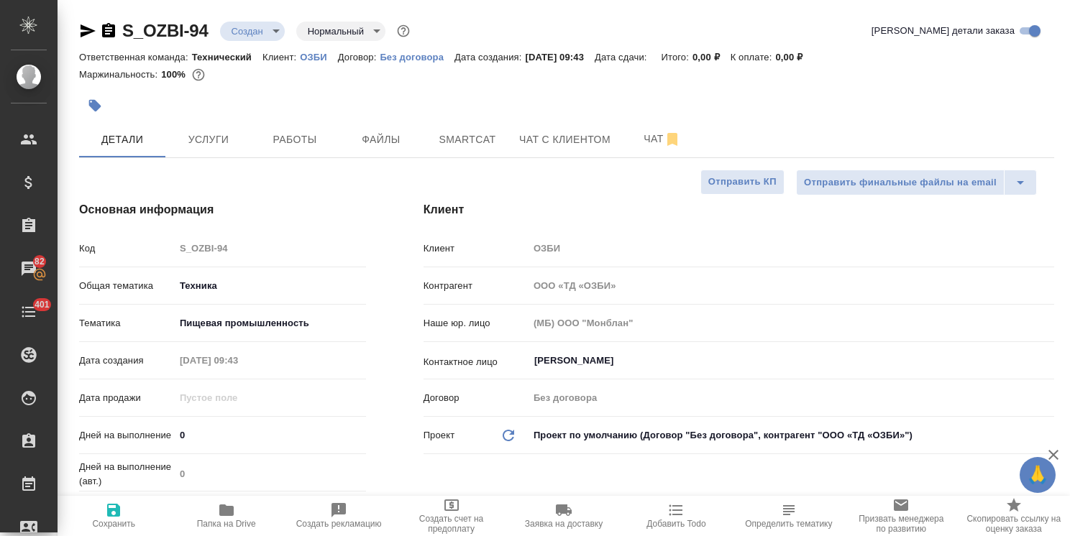
type textarea "x"
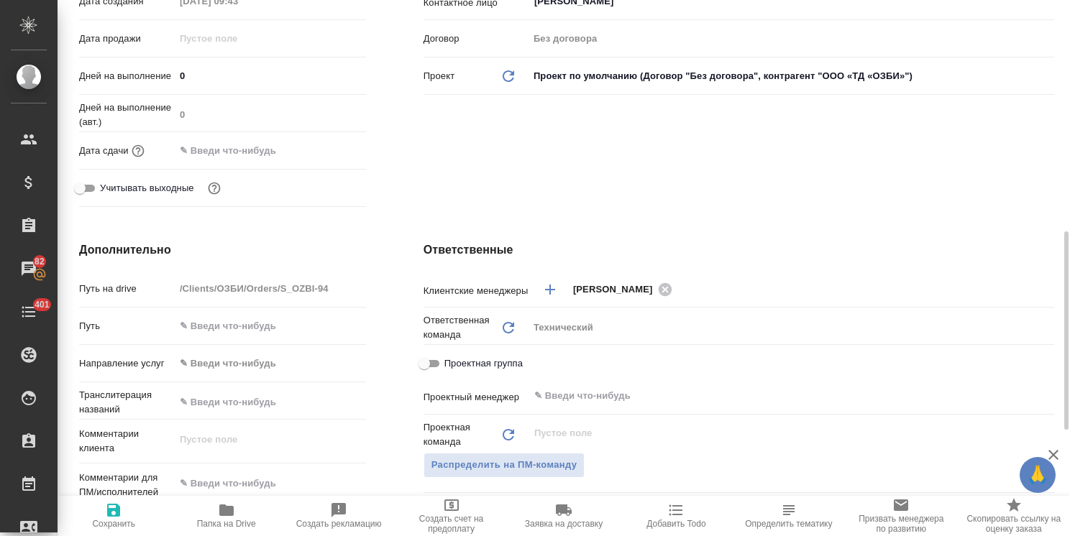
scroll to position [431, 0]
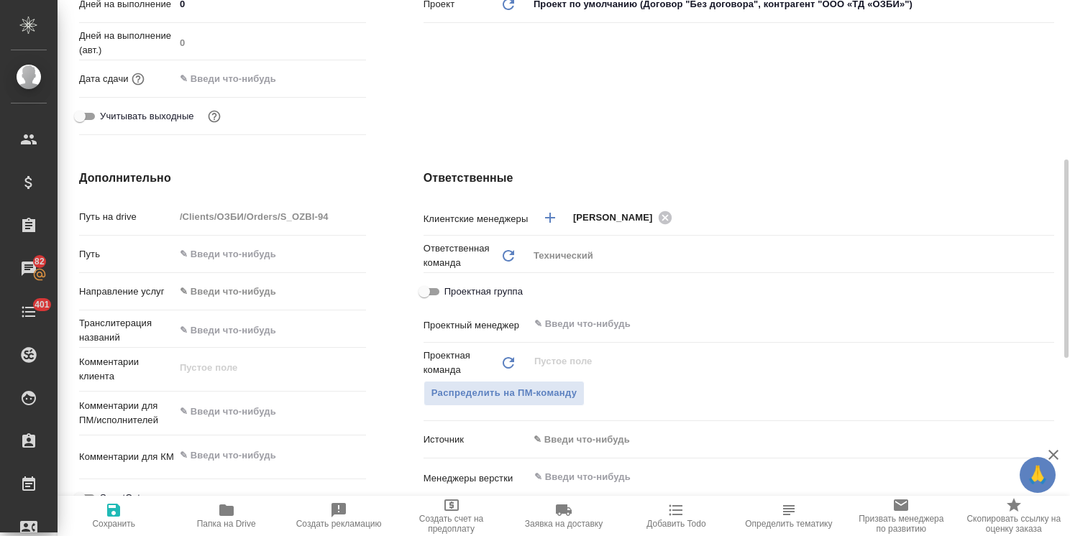
type textarea "x"
click at [265, 407] on textarea at bounding box center [270, 412] width 191 height 24
type textarea "x"
type textarea "н"
type textarea "x"
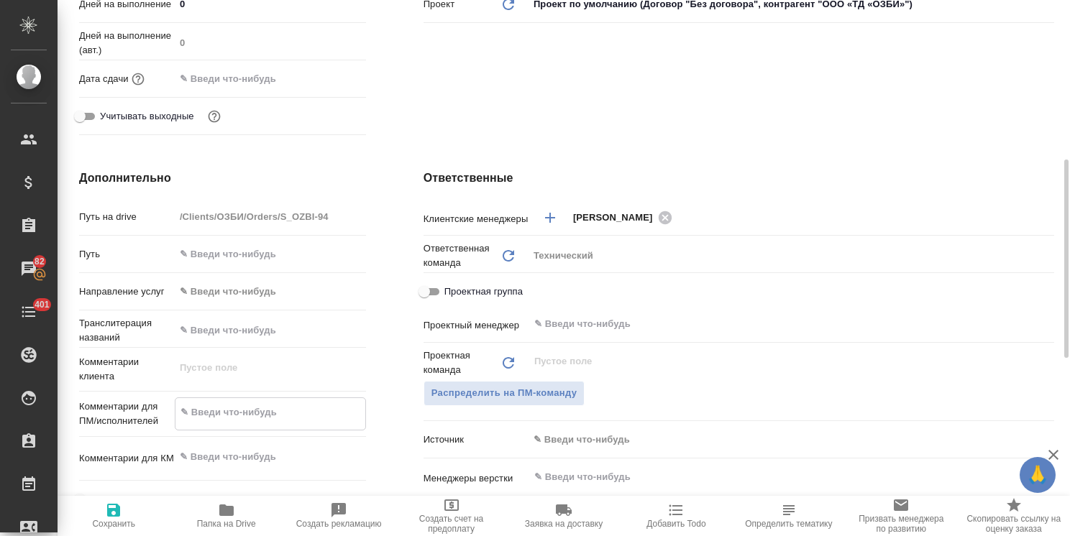
type textarea "x"
type textarea "на"
type textarea "x"
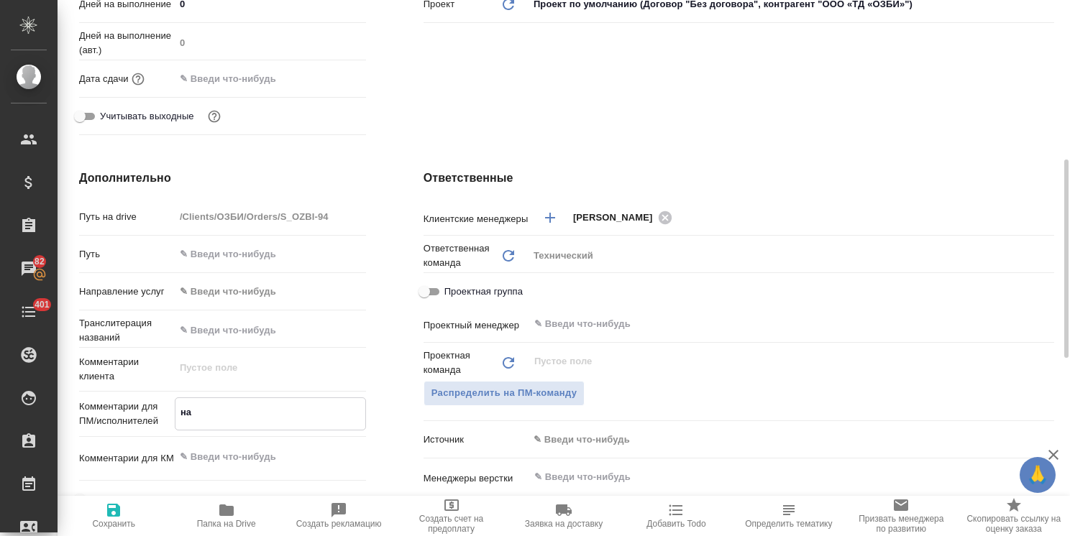
type textarea "x"
type textarea "на"
type textarea "x"
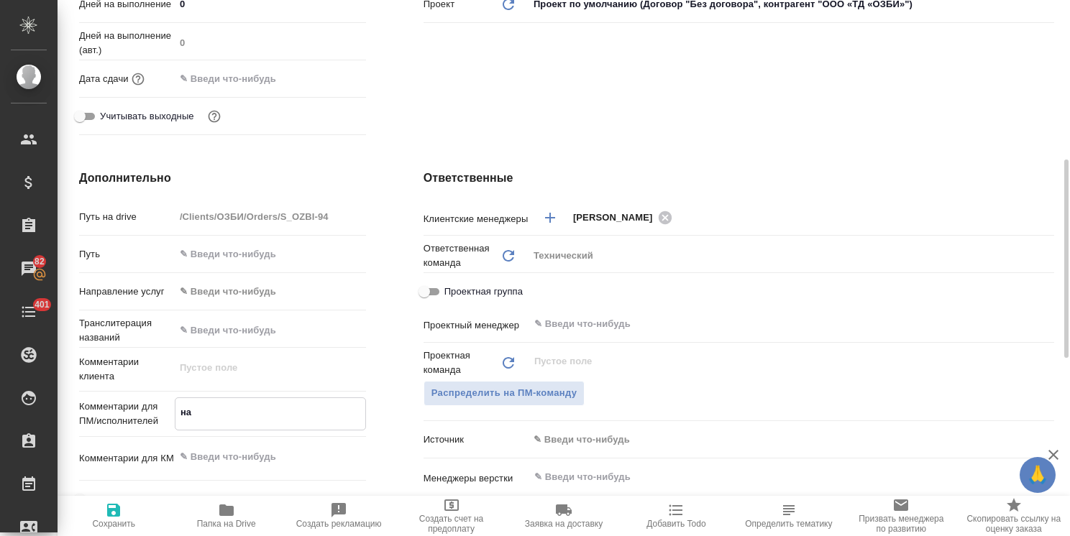
type textarea "на к"
type textarea "x"
type textarea "на ки"
type textarea "x"
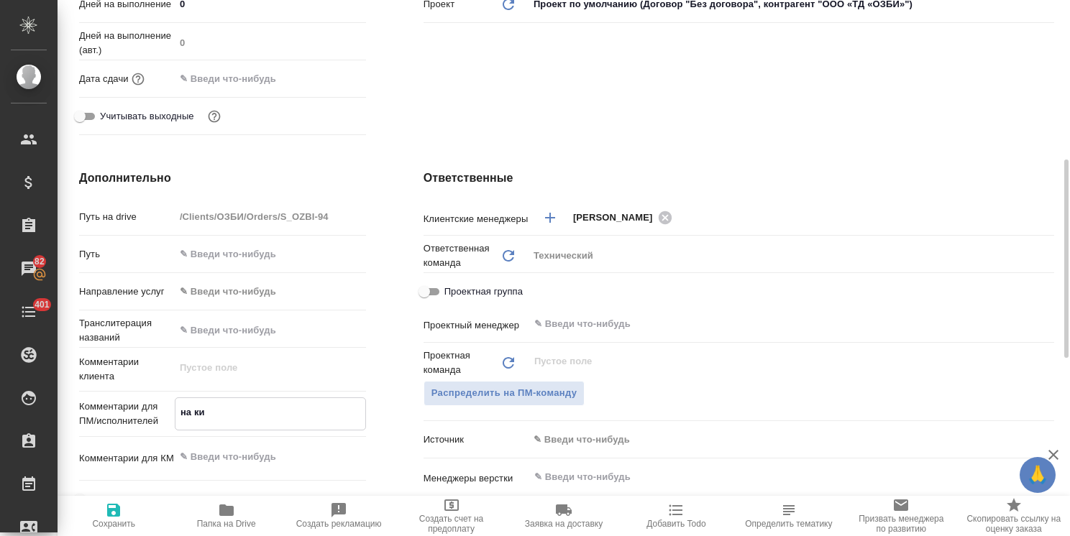
type textarea "x"
type textarea "на кит"
type textarea "x"
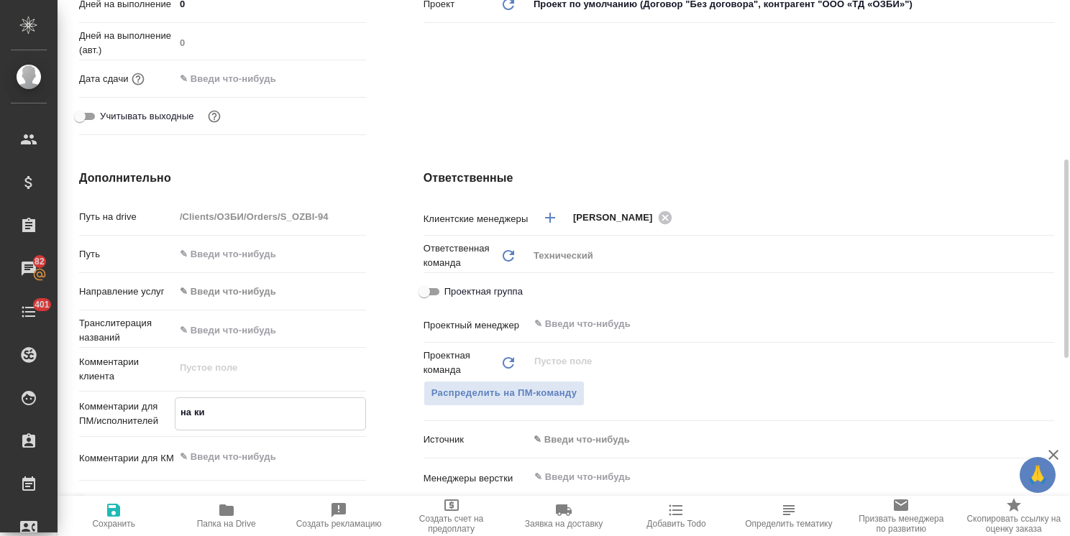
type textarea "x"
type textarea "на кита"
type textarea "x"
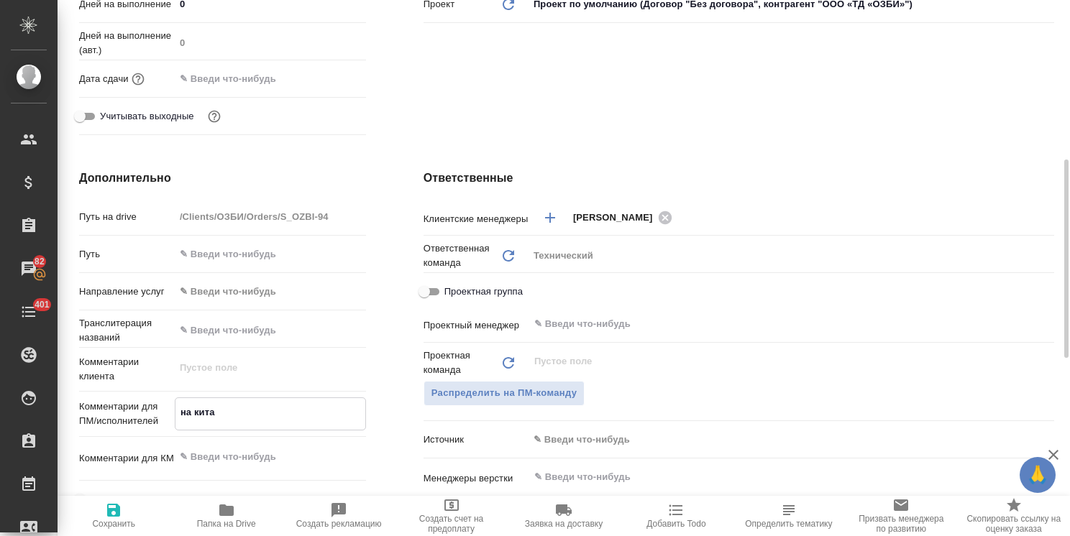
type textarea "на китай"
type textarea "x"
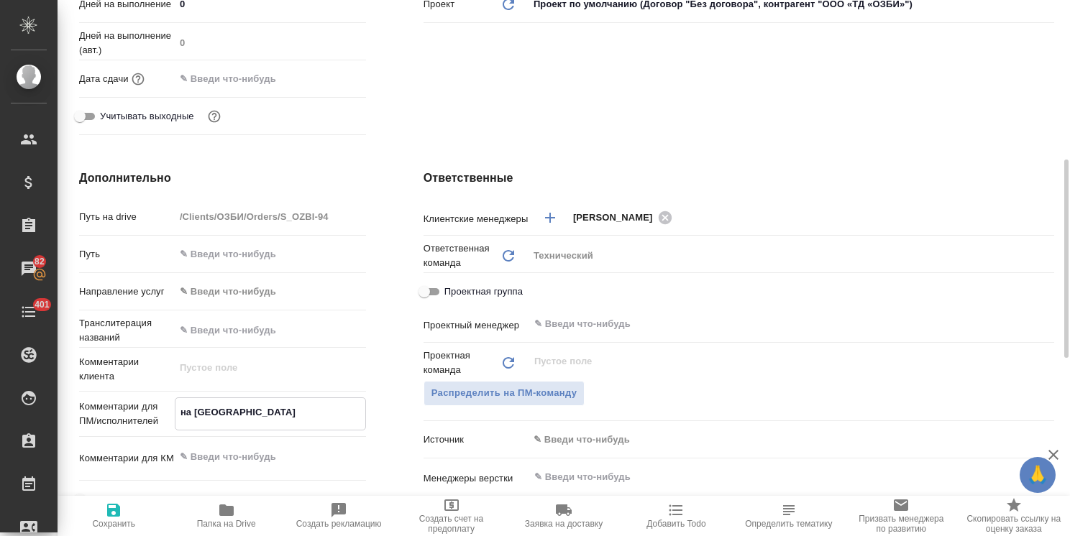
type textarea "на китайс"
type textarea "x"
type textarea "на китайск"
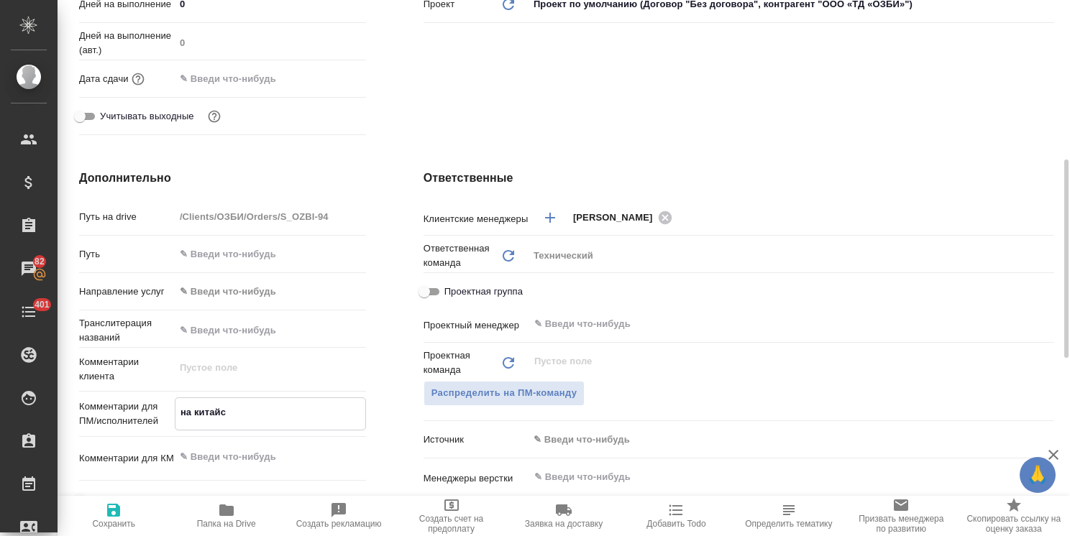
type textarea "x"
type textarea "на китайски"
type textarea "x"
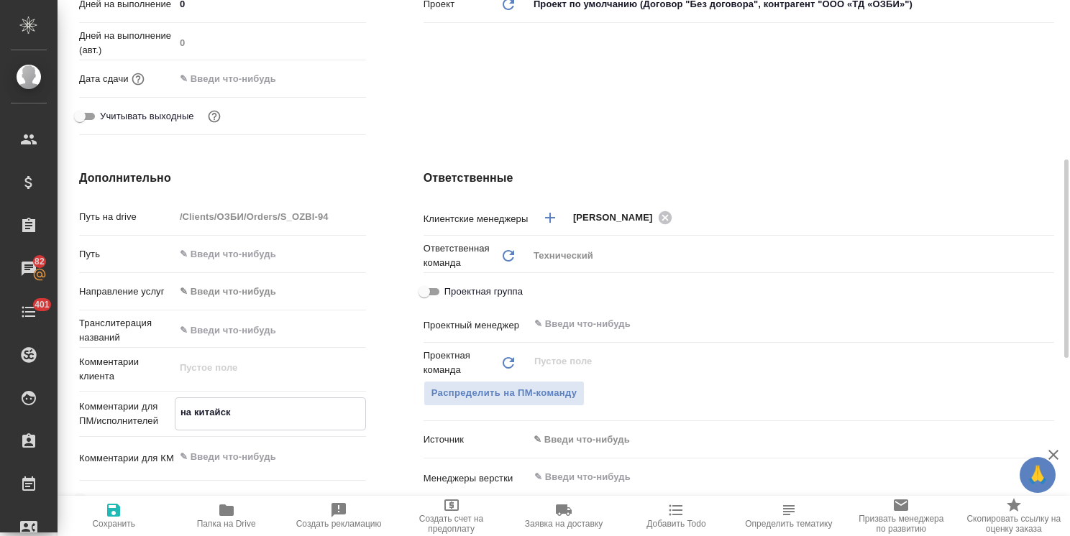
type textarea "x"
type textarea "на китайский"
type textarea "x"
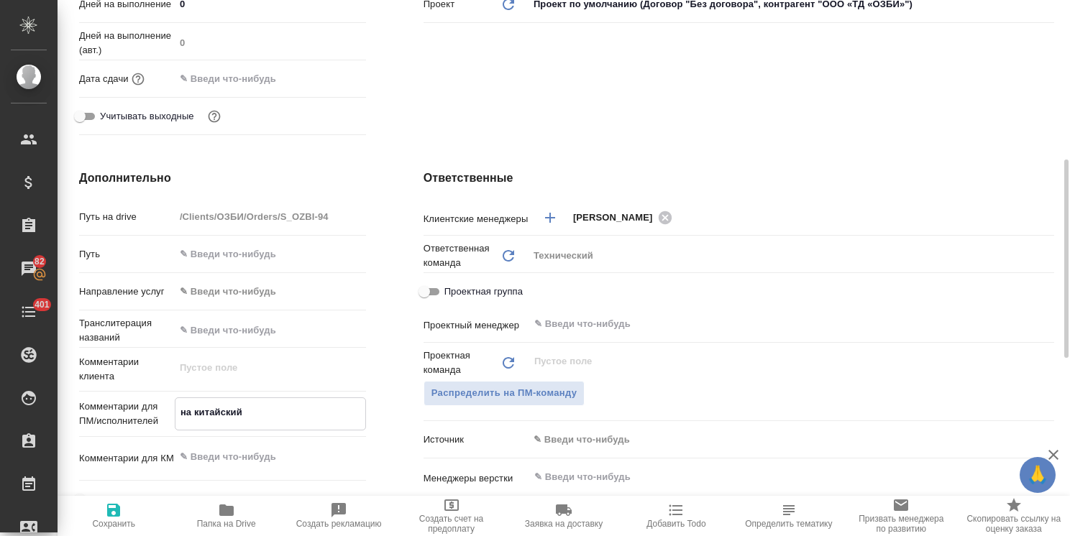
type textarea "на китайский"
type textarea "x"
click at [96, 523] on span "Сохранить" at bounding box center [113, 524] width 43 height 10
type textarea "x"
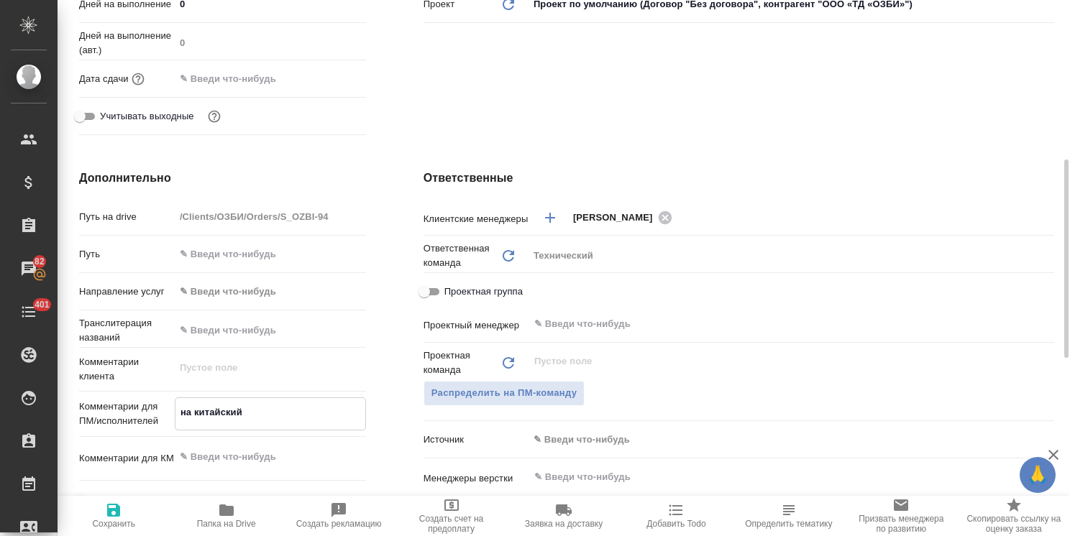
type textarea "x"
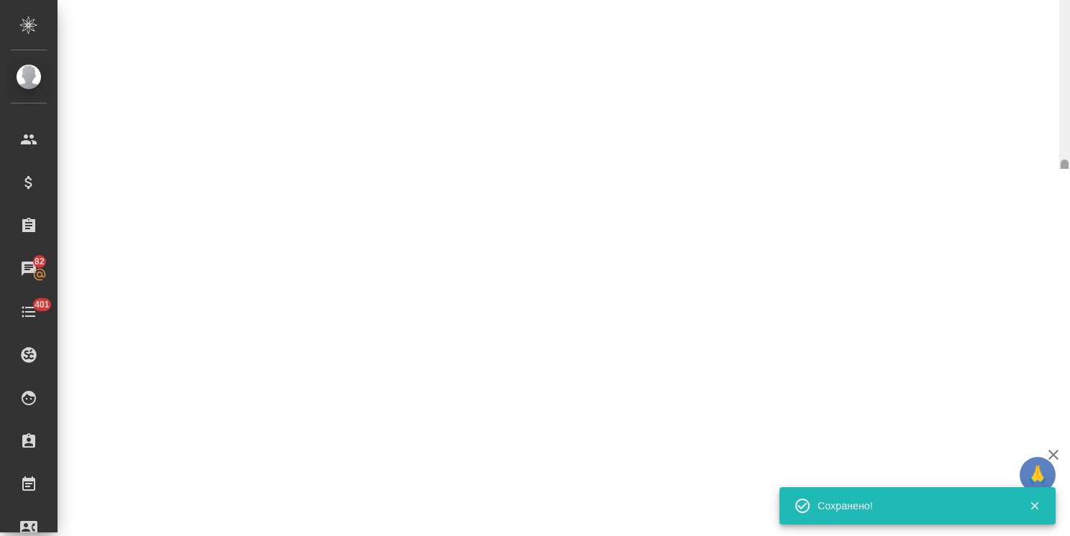
select select "RU"
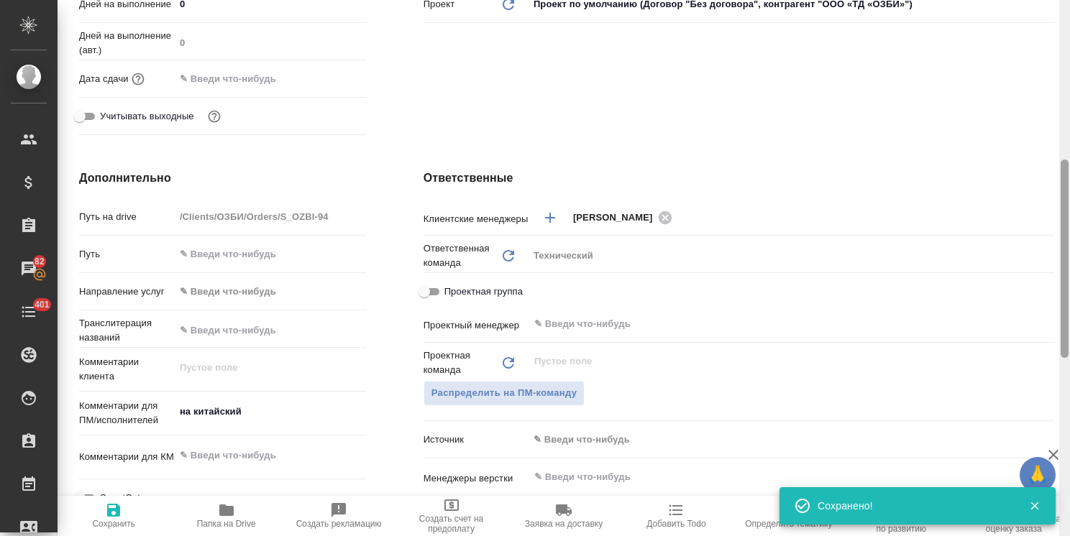
type textarea "x"
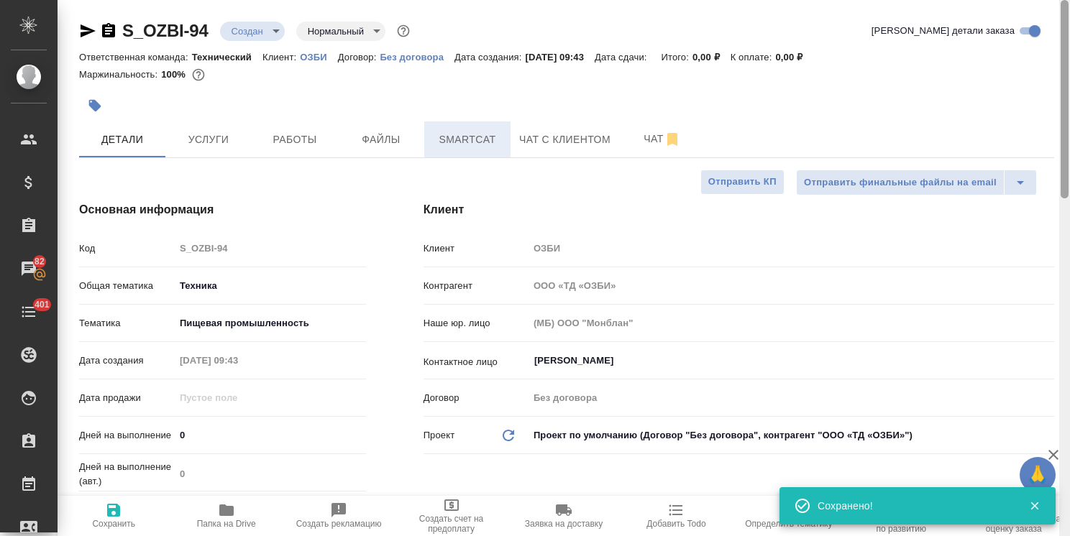
drag, startPoint x: 1065, startPoint y: 324, endPoint x: 476, endPoint y: 144, distance: 615.7
click at [1054, 123] on div "S_OZBI-94 Создан new Нормальный normal Кратко детали заказа Ответственная коман…" at bounding box center [564, 268] width 1012 height 536
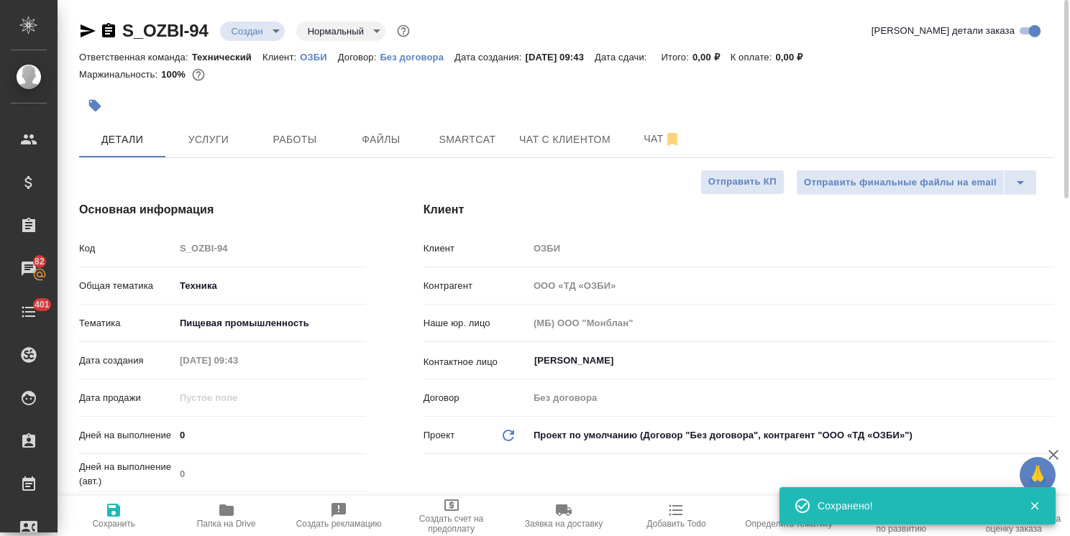
click at [213, 141] on span "Услуги" at bounding box center [208, 140] width 69 height 18
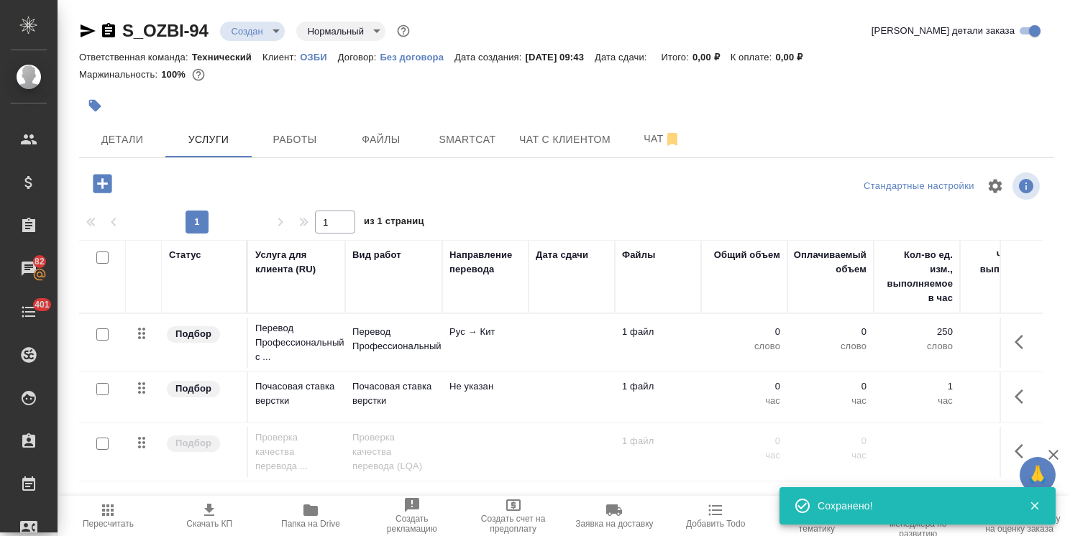
click at [101, 388] on input "checkbox" at bounding box center [102, 389] width 12 height 12
checkbox input "true"
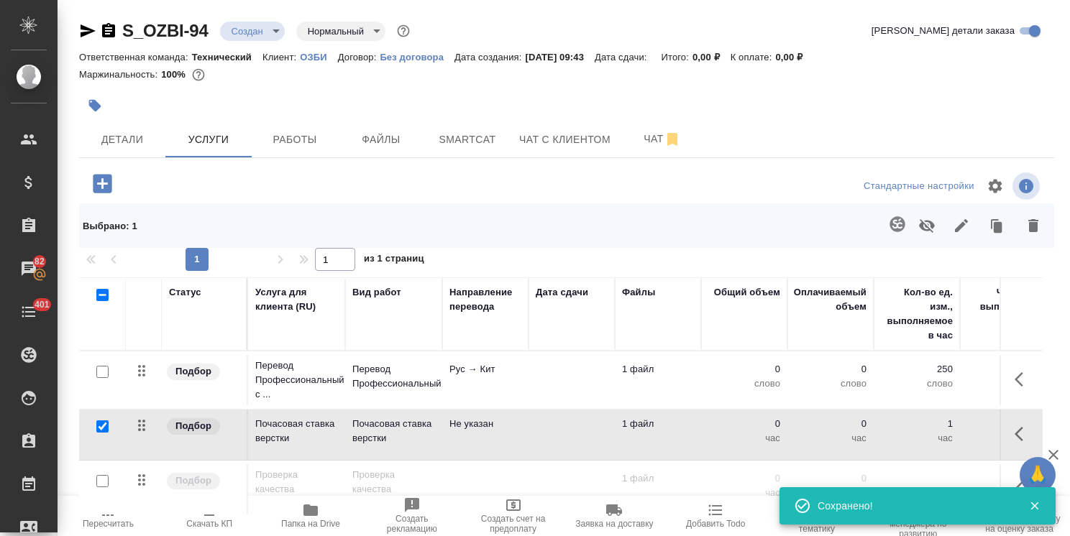
click at [102, 478] on input "checkbox" at bounding box center [102, 481] width 12 height 12
checkbox input "true"
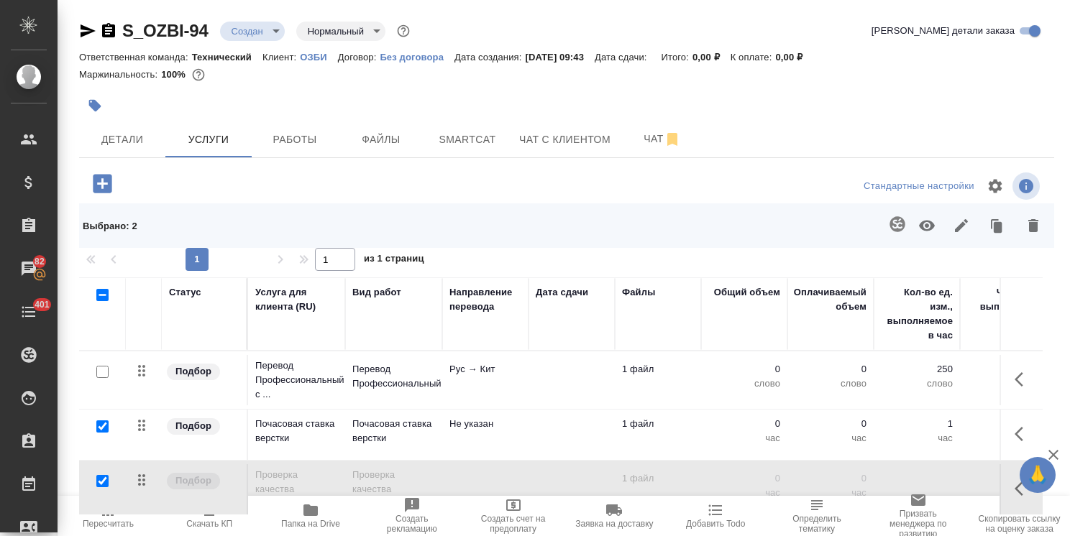
click at [1029, 224] on icon "button" at bounding box center [1033, 225] width 10 height 13
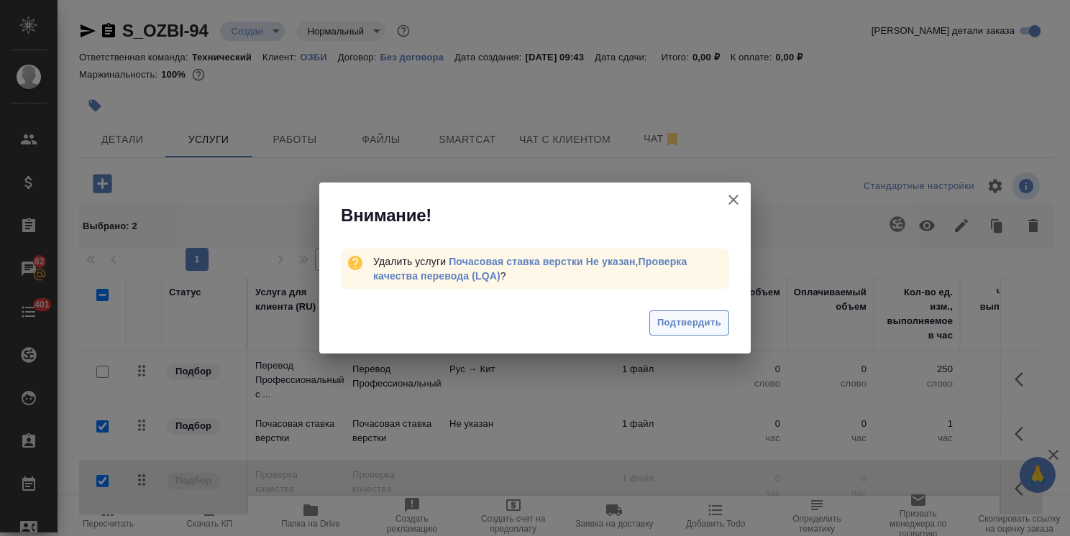
click at [670, 326] on span "Подтвердить" at bounding box center [689, 323] width 64 height 17
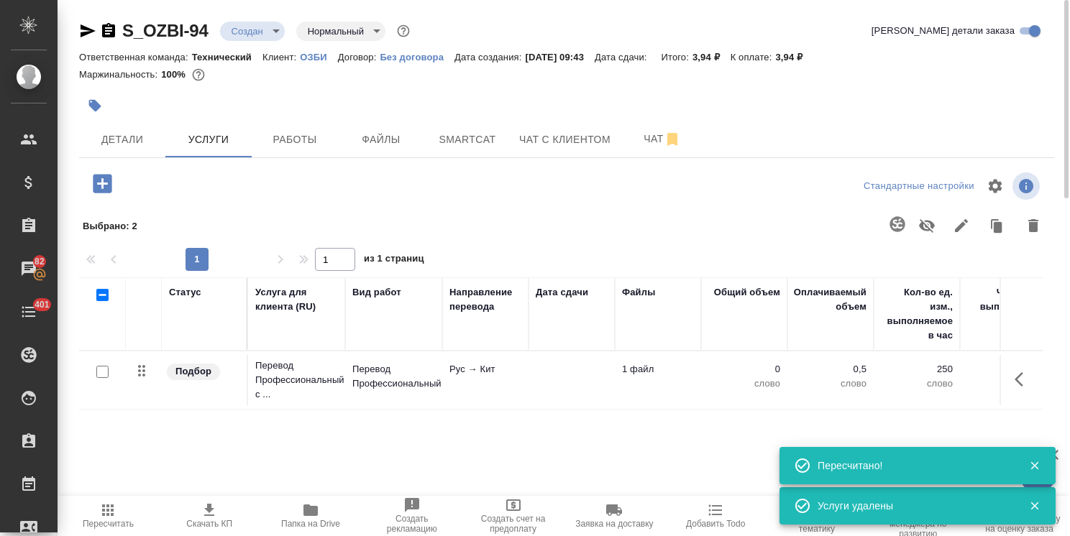
click at [553, 388] on td at bounding box center [571, 380] width 86 height 50
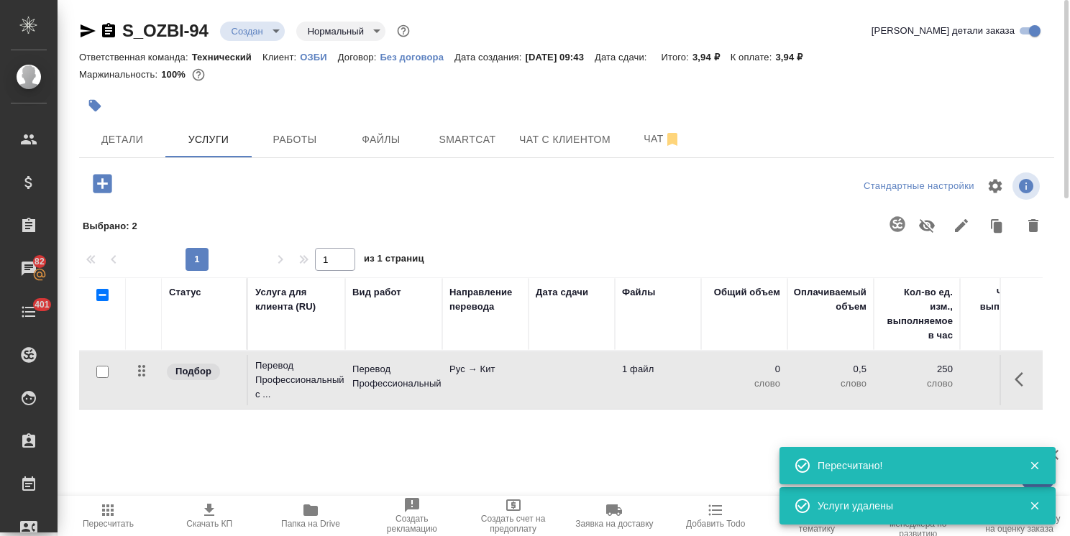
click at [553, 388] on td at bounding box center [571, 380] width 86 height 50
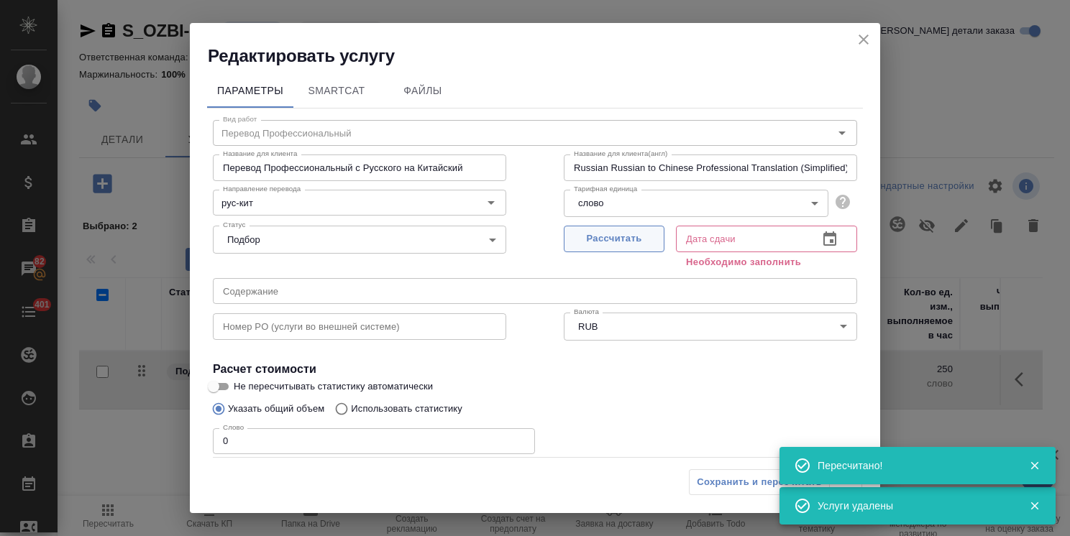
click at [585, 233] on span "Рассчитать" at bounding box center [613, 239] width 85 height 17
type input "08.10.2025 09:44"
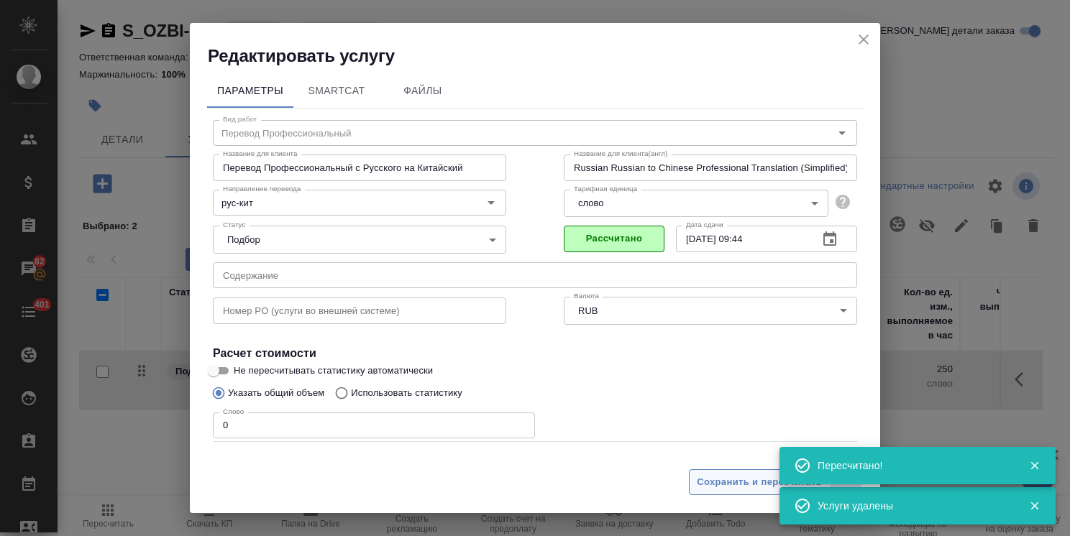
click at [714, 480] on span "Сохранить и пересчитать" at bounding box center [758, 482] width 125 height 17
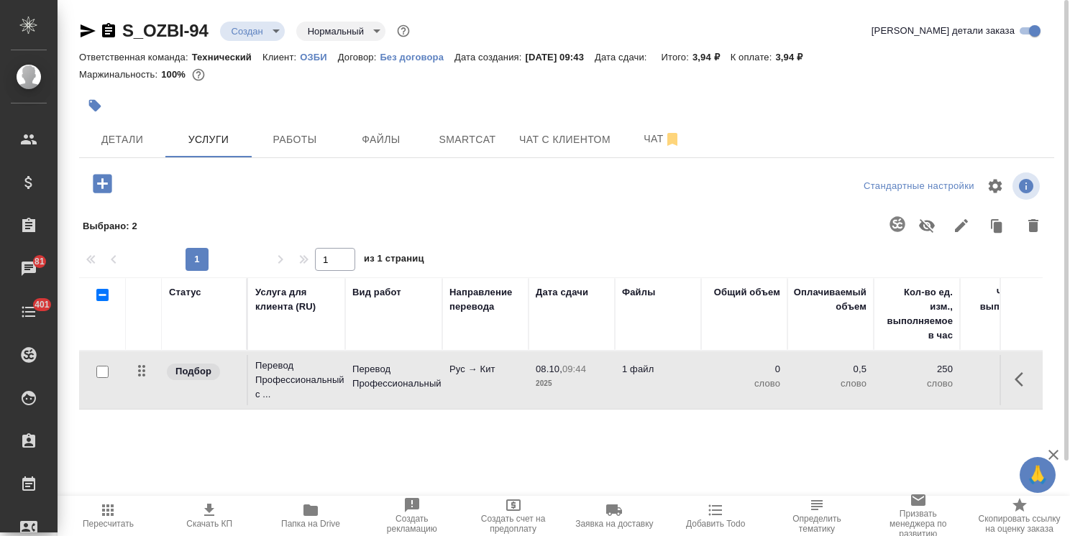
click at [318, 60] on p "ОЗБИ" at bounding box center [319, 57] width 38 height 11
click at [147, 133] on span "Детали" at bounding box center [122, 140] width 69 height 18
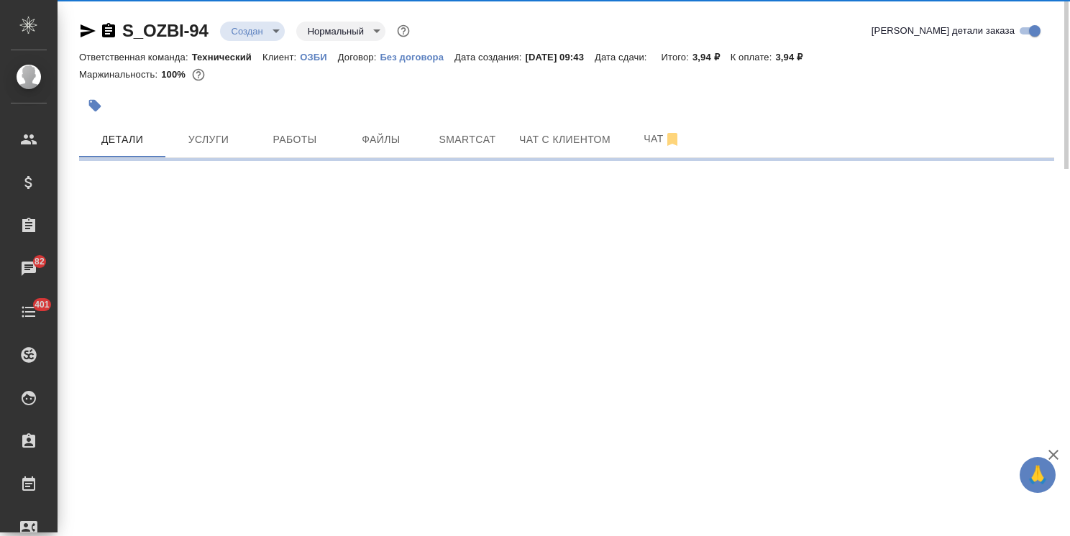
select select "RU"
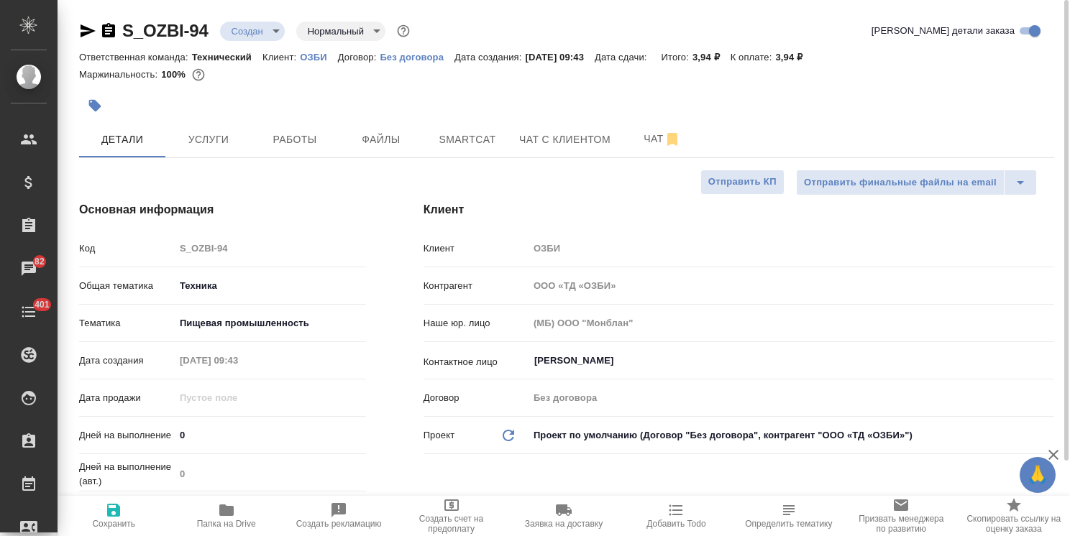
type textarea "x"
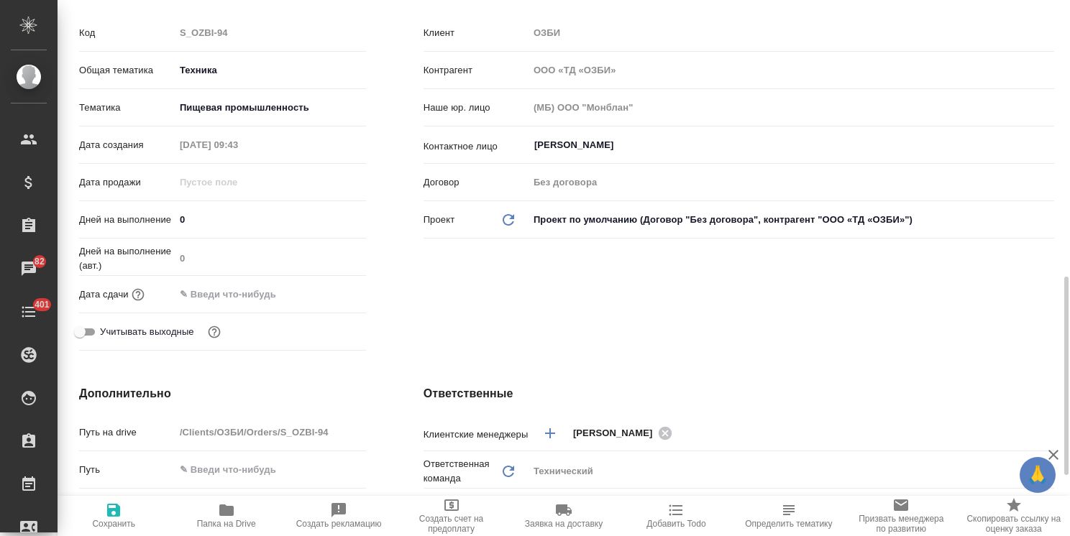
scroll to position [503, 0]
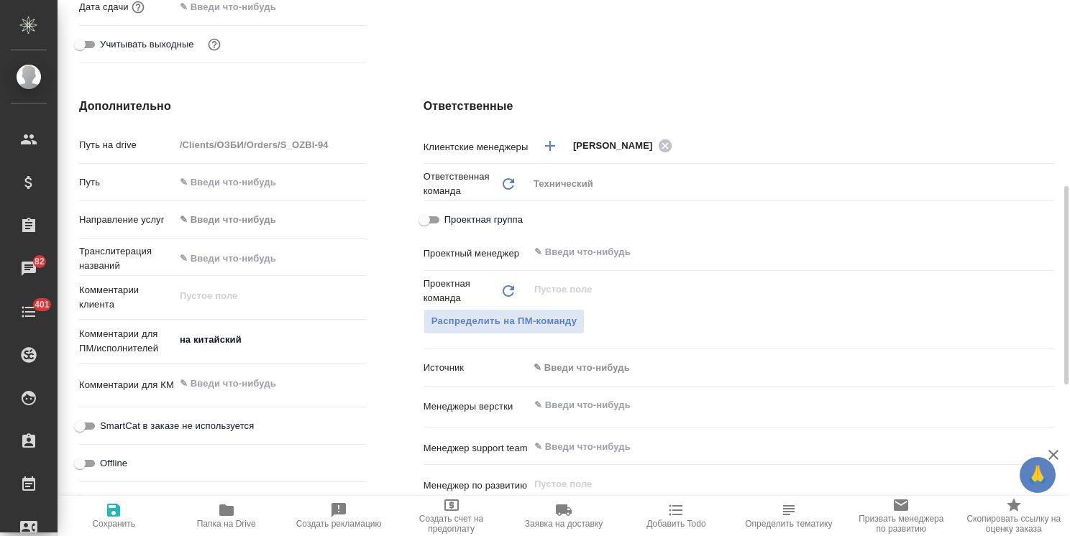
type textarea "x"
click at [274, 343] on textarea "на китайский" at bounding box center [270, 340] width 191 height 24
type textarea "x"
type textarea "на китайский"
type textarea "x"
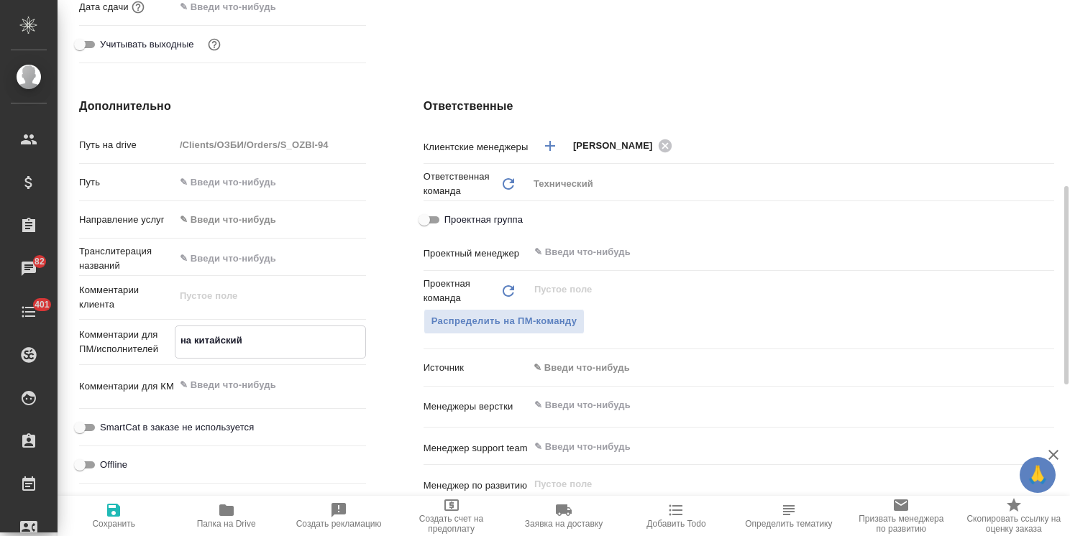
type textarea "x"
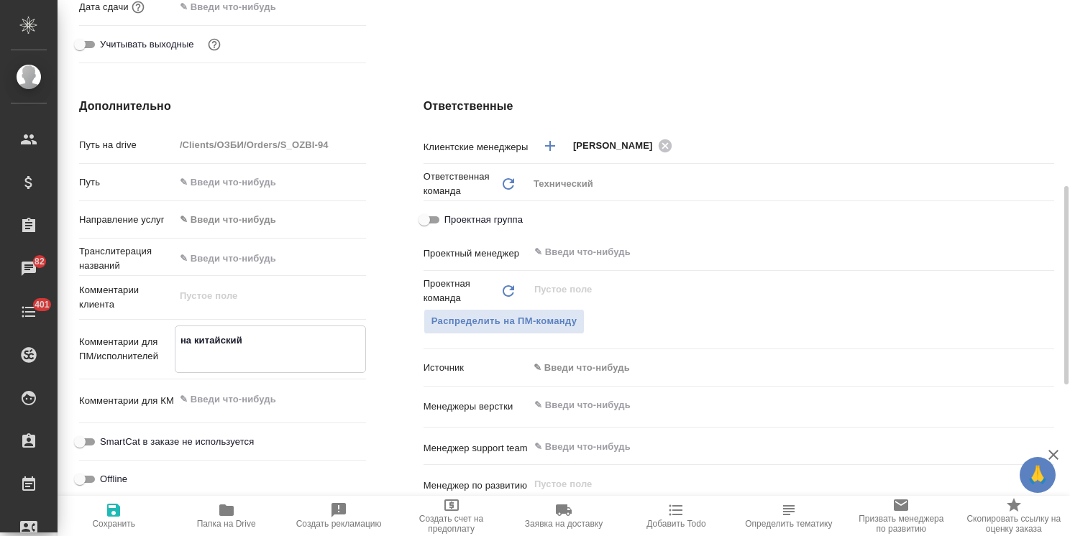
type textarea "на китайский"
type textarea "x"
paste textarea "Добавьте пожалуйста третий столбец."
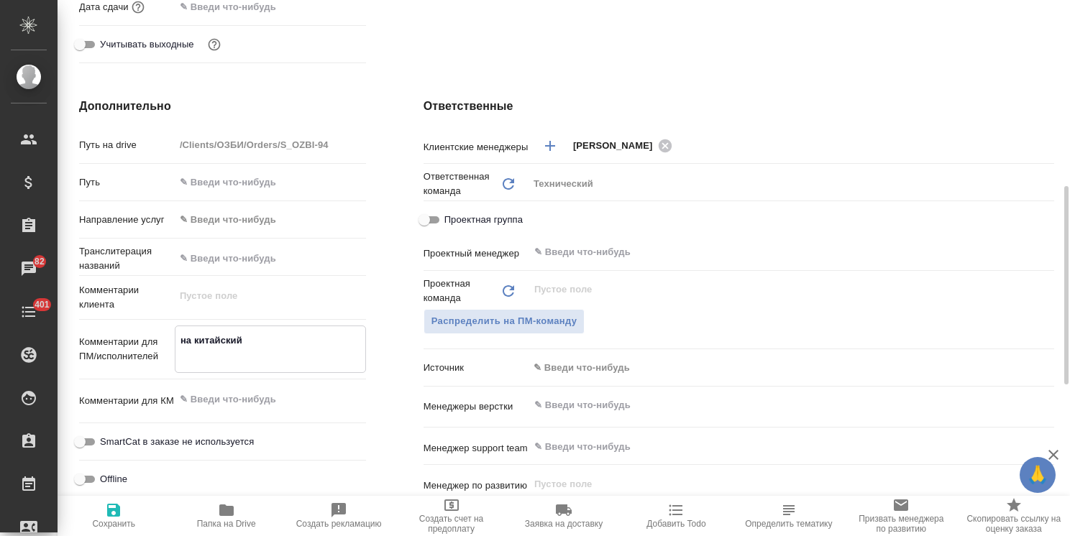
type textarea "x"
type textarea "на китайский Добавьте пожалуйста третий столбец."
type textarea "x"
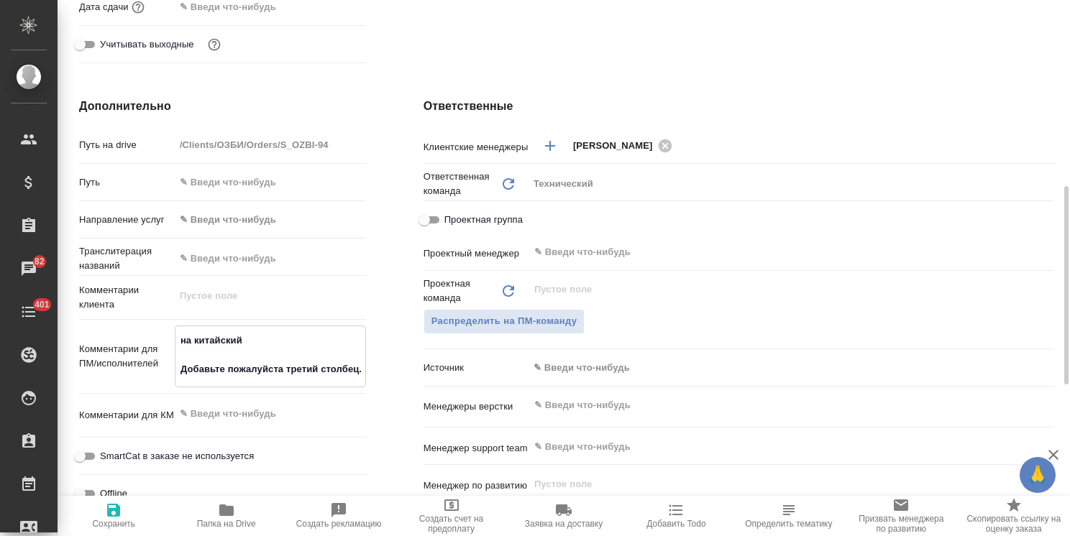
type textarea "на китайский Добавьте пожалуйста третий столбец"
type textarea "x"
type textarea "на китайский Добавьте пожалуйста третий столбец"
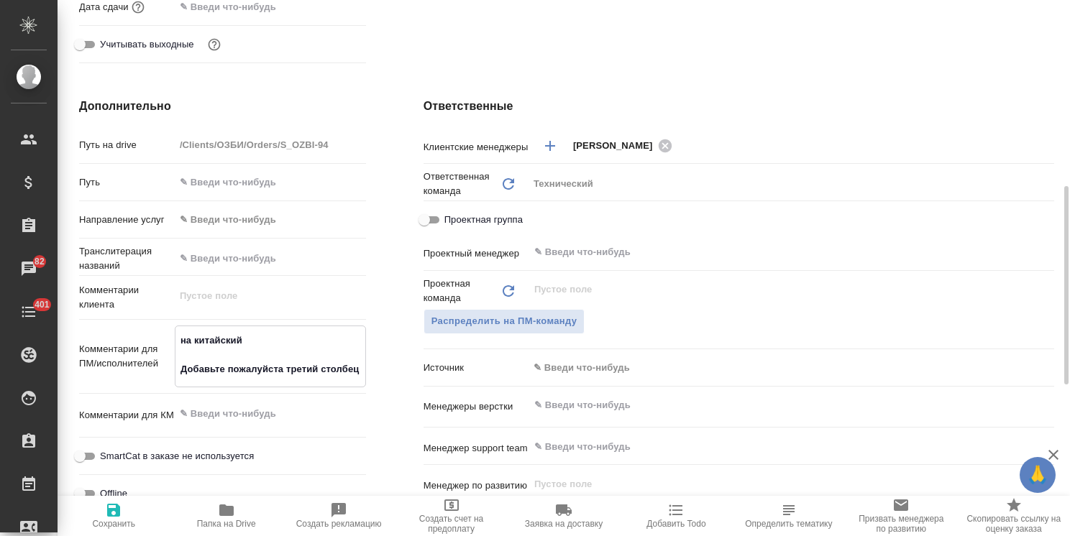
type textarea "x"
type textarea "на китайский Добавьте пожалуйста третий столбец д"
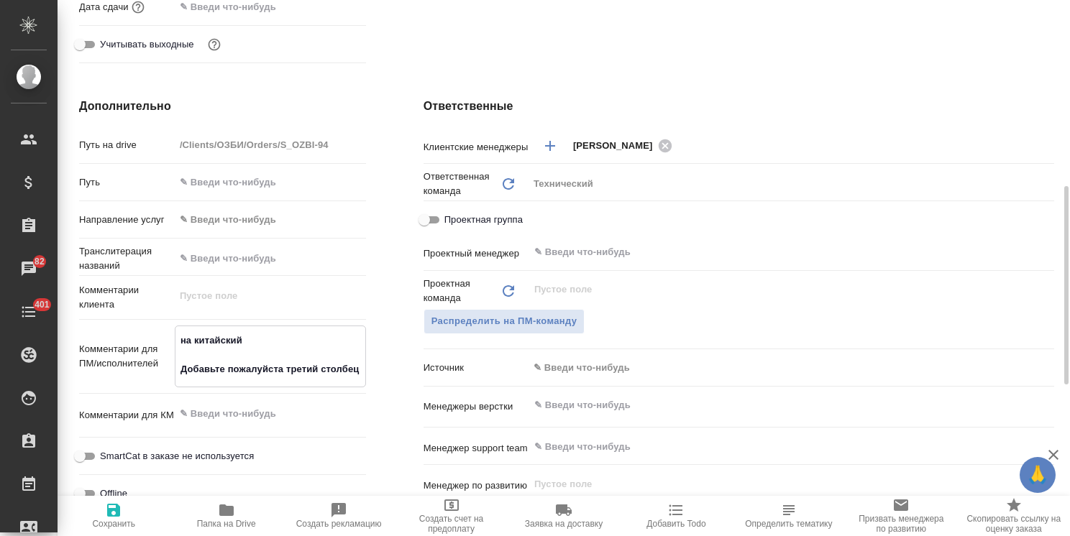
type textarea "x"
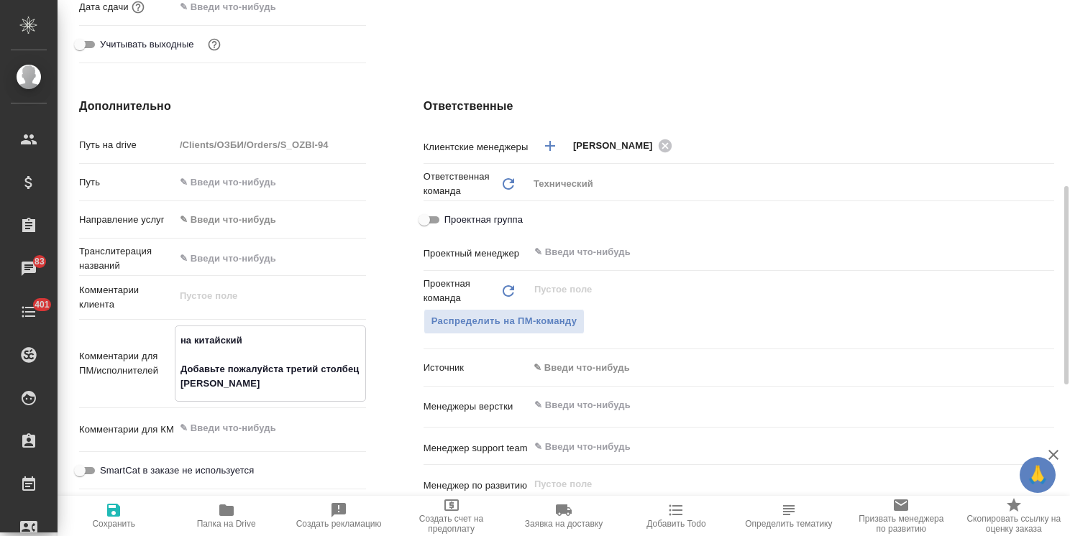
type textarea "x"
type textarea "на китайский Добавьте пожалуйста третий столбец дл"
type textarea "x"
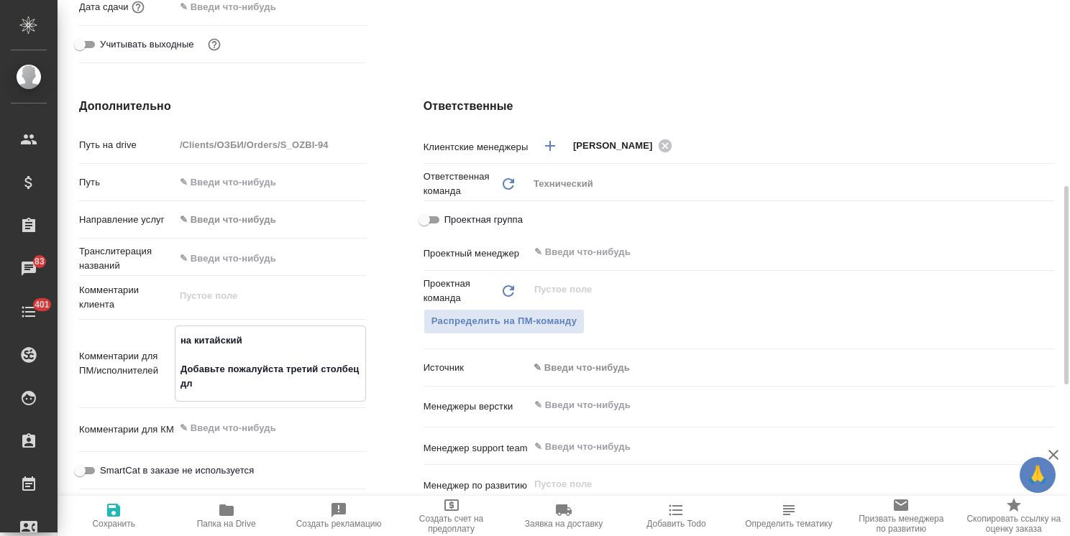
type textarea "на китайский Добавьте пожалуйста третий столбец для"
type textarea "x"
type textarea "на китайский Добавьте пожалуйста третий столбец для"
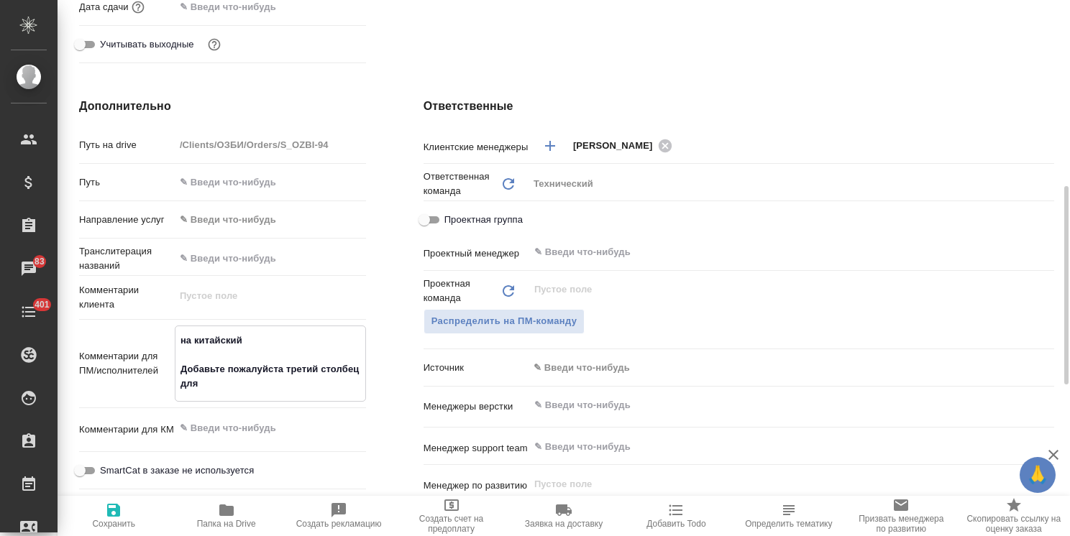
type textarea "x"
type textarea "на китайский Добавьте пожалуйста третий столбец для к"
type textarea "x"
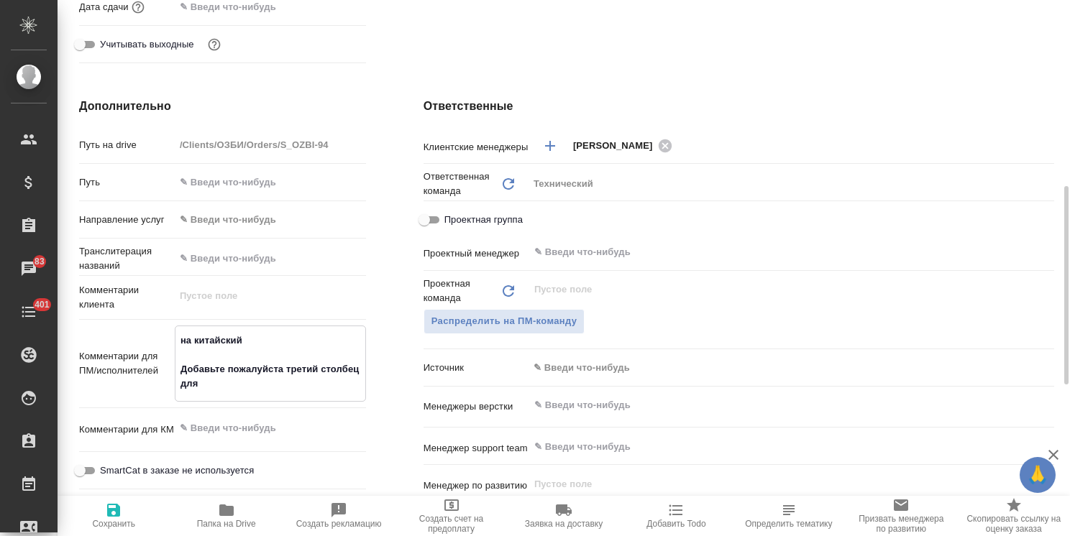
type textarea "x"
type textarea "на китайский Добавьте пожалуйста третий столбец для ки"
type textarea "x"
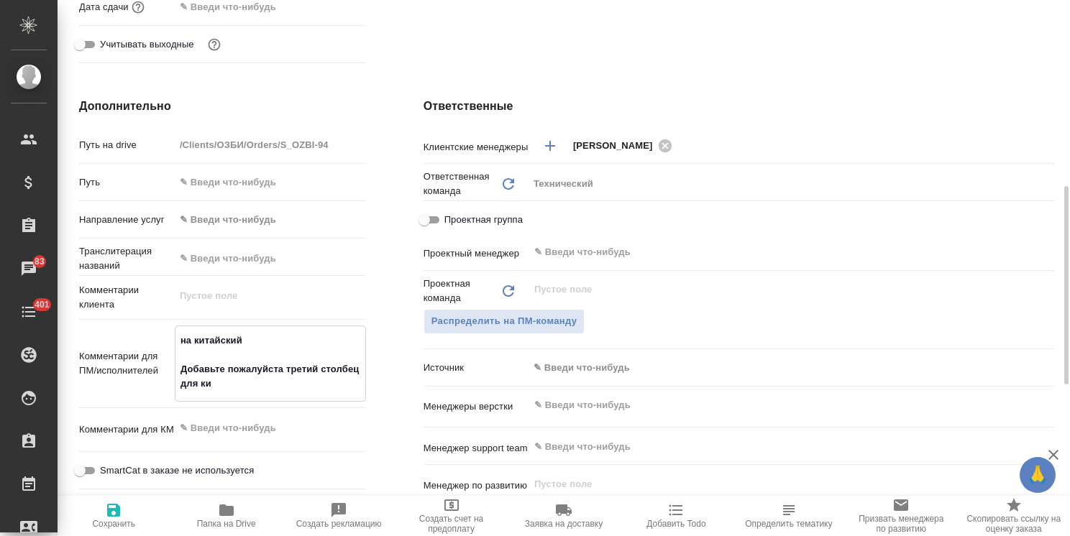
type textarea "x"
type textarea "на китайский Добавьте пожалуйста третий столбец для кит"
type textarea "x"
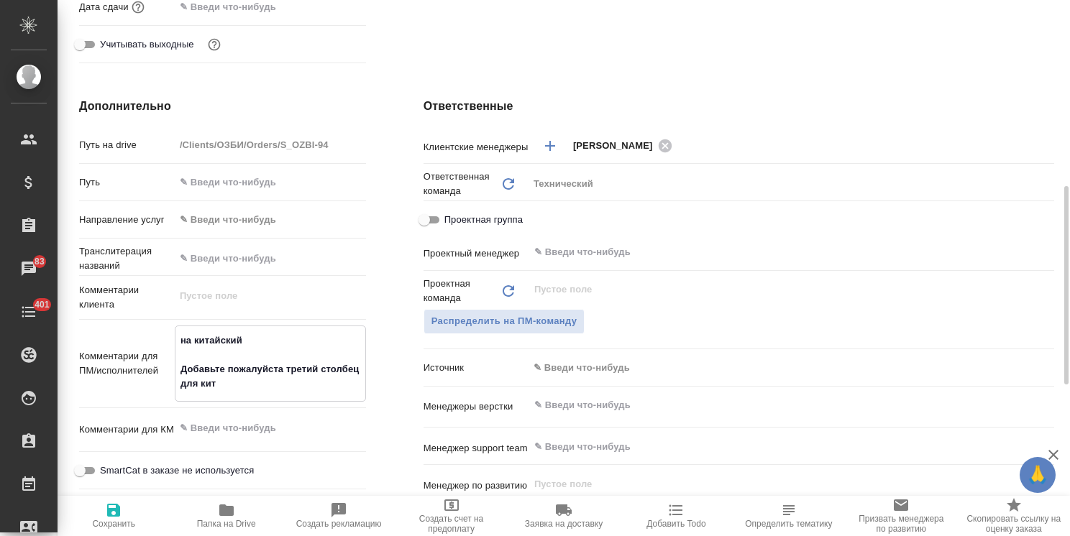
type textarea "на китайский Добавьте пожалуйста третий столбец для кит."
type textarea "x"
type textarea "на китайский Добавьте пожалуйста третий столбец для кит."
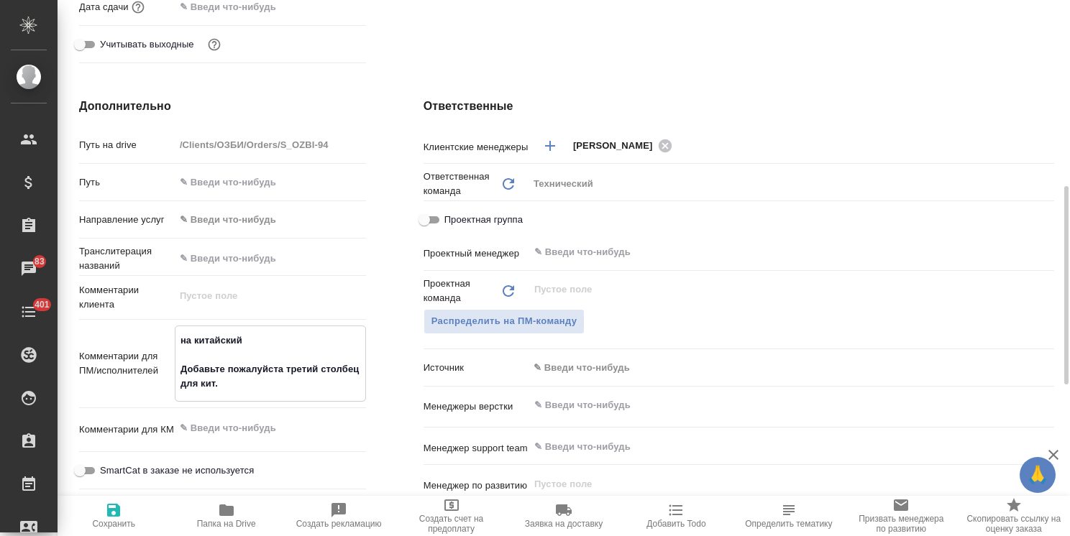
type textarea "x"
type textarea "на китайский Добавьте пожалуйста третий столбец для кит. п"
type textarea "x"
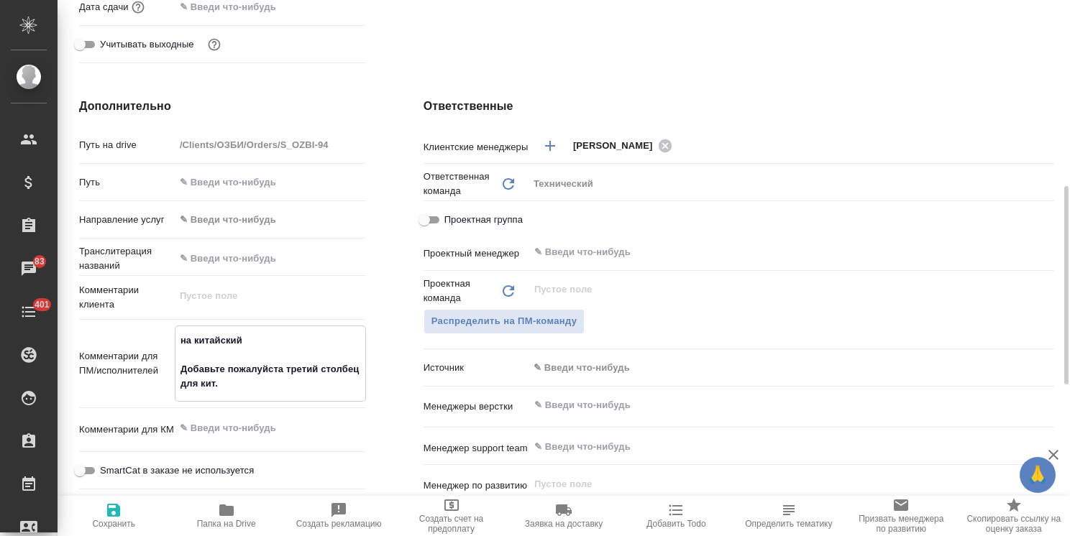
type textarea "x"
type textarea "на китайский Добавьте пожалуйста третий столбец для кит. пе"
type textarea "x"
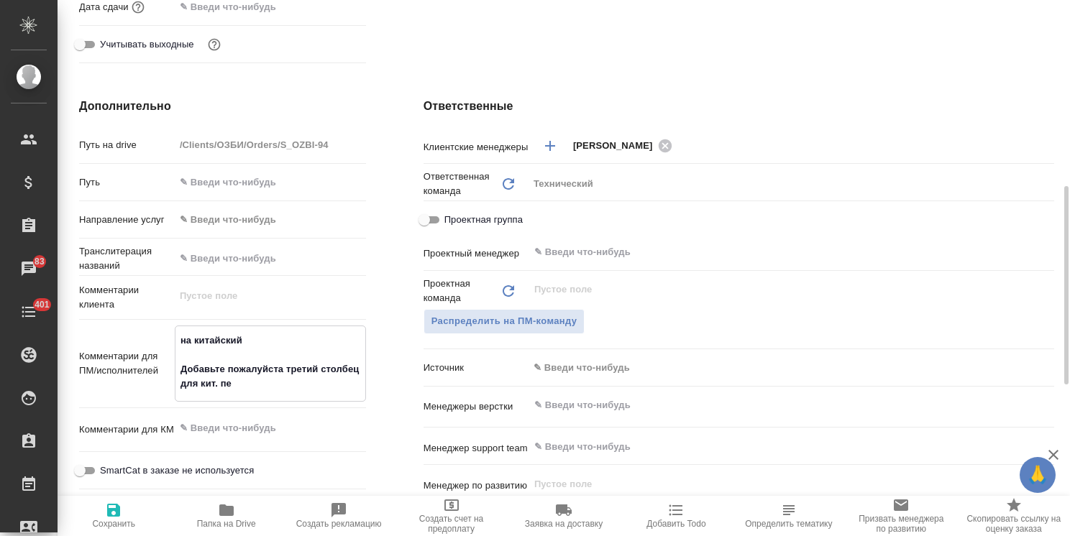
type textarea "x"
type textarea "на китайский Добавьте пожалуйста третий столбец для кит. пер"
type textarea "x"
type textarea "на китайский Добавьте пожалуйста третий столбец для кит. пере"
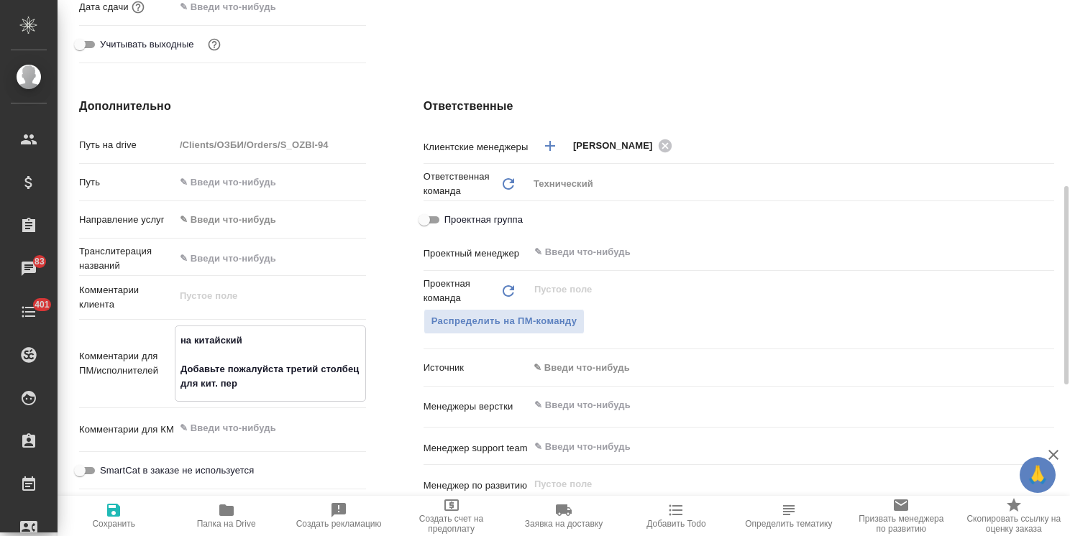
type textarea "x"
type textarea "на китайский Добавьте пожалуйста третий столбец для кит. перево"
type textarea "x"
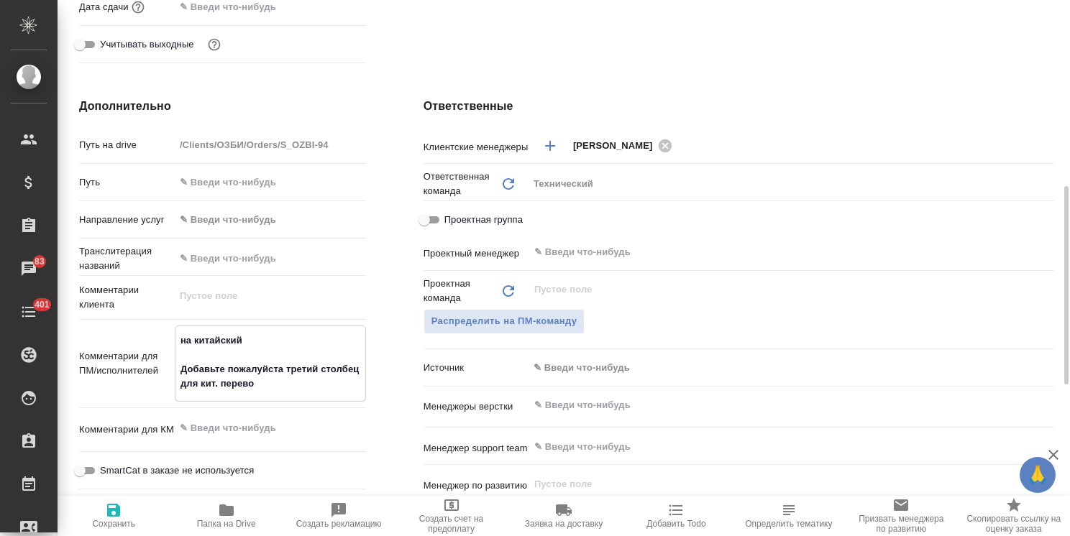
type textarea "x"
type textarea "на китайский Добавьте пожалуйста третий столбец для кит. перевод"
type textarea "x"
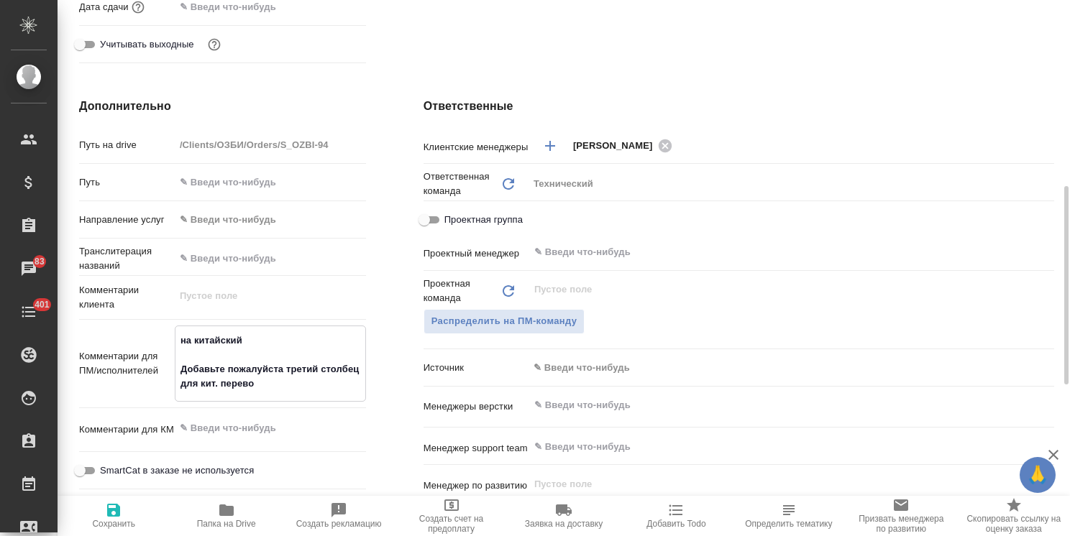
type textarea "x"
type textarea "на китайский Добавьте пожалуйста третий столбец для кит. перевода"
type textarea "x"
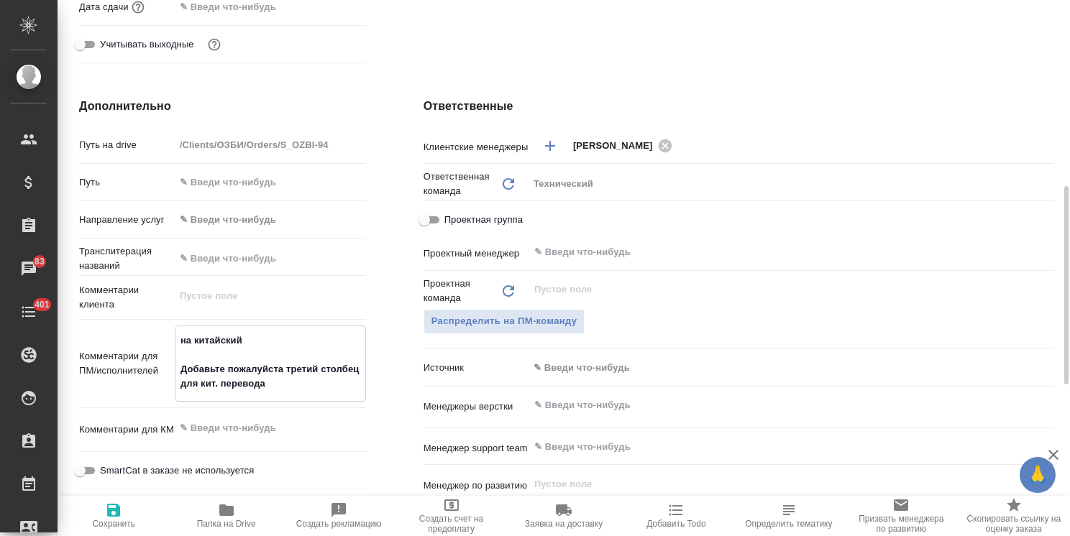
type textarea "x"
type textarea "на китайский Добавьте пожалуйста третий столбец для кит. перевода."
type textarea "x"
type textarea "на китайский Добавьте пожалуйста третий столбец для кит. перевода."
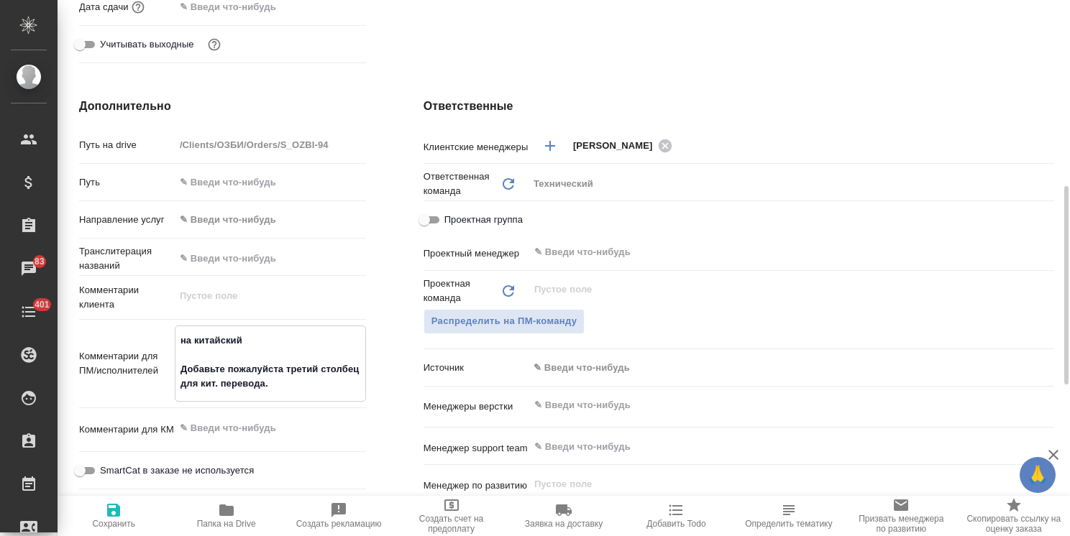
type textarea "x"
click at [139, 513] on span "Сохранить" at bounding box center [113, 515] width 95 height 27
type textarea "x"
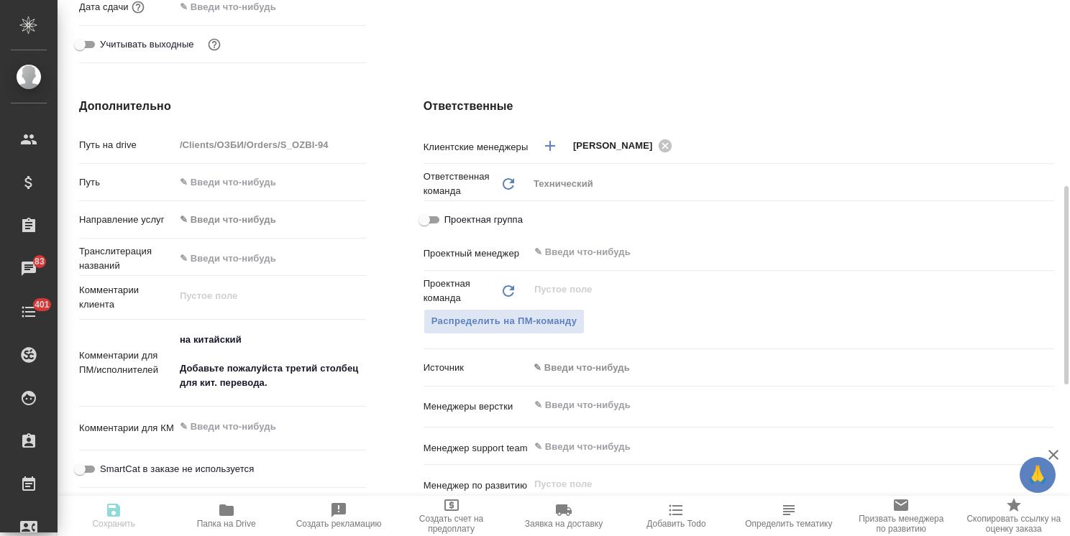
type textarea "x"
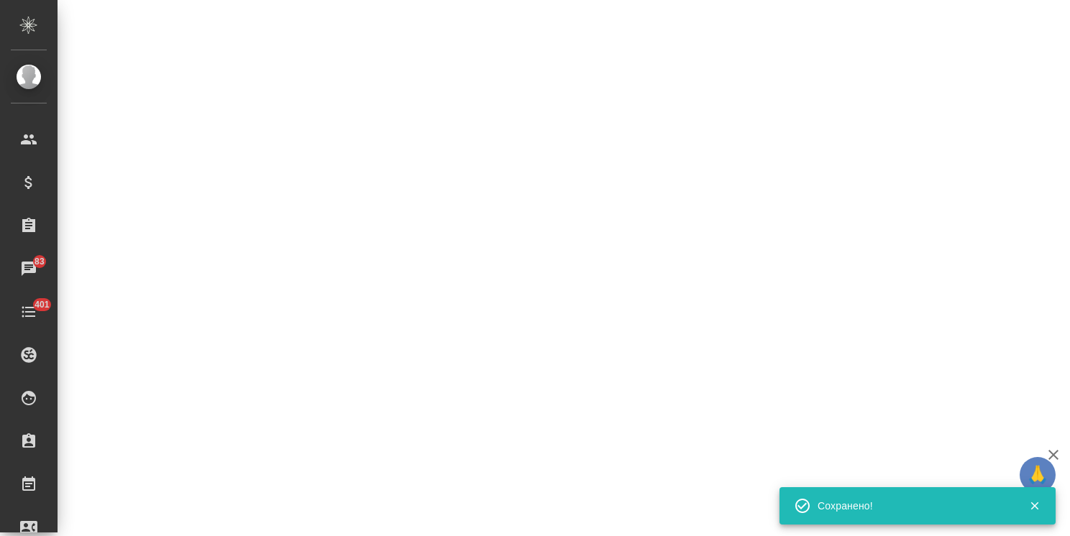
select select "RU"
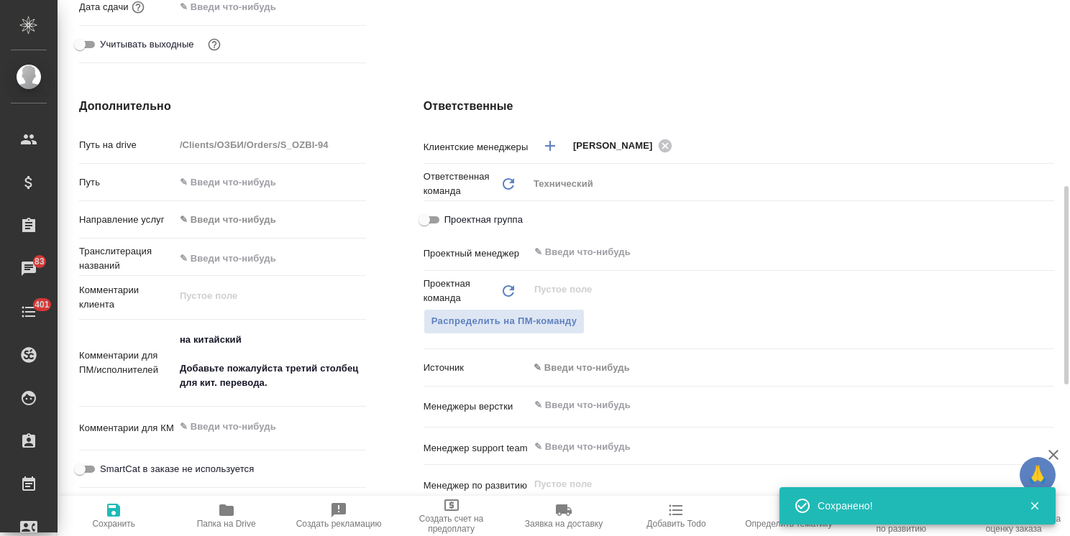
type textarea "x"
click at [589, 400] on input "text" at bounding box center [767, 405] width 469 height 17
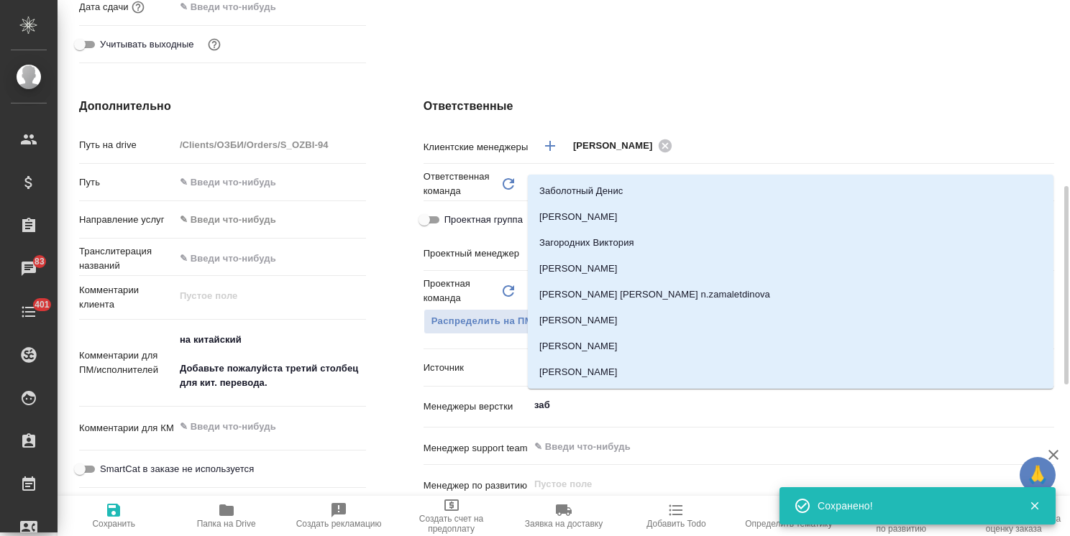
type input "забо"
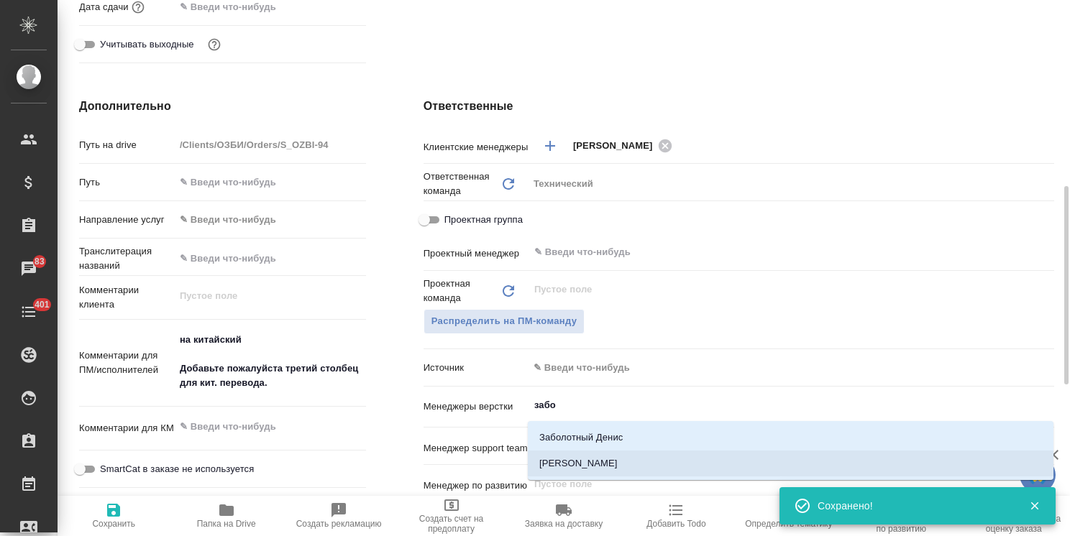
click at [621, 466] on li "[PERSON_NAME]" at bounding box center [790, 464] width 525 height 26
type textarea "x"
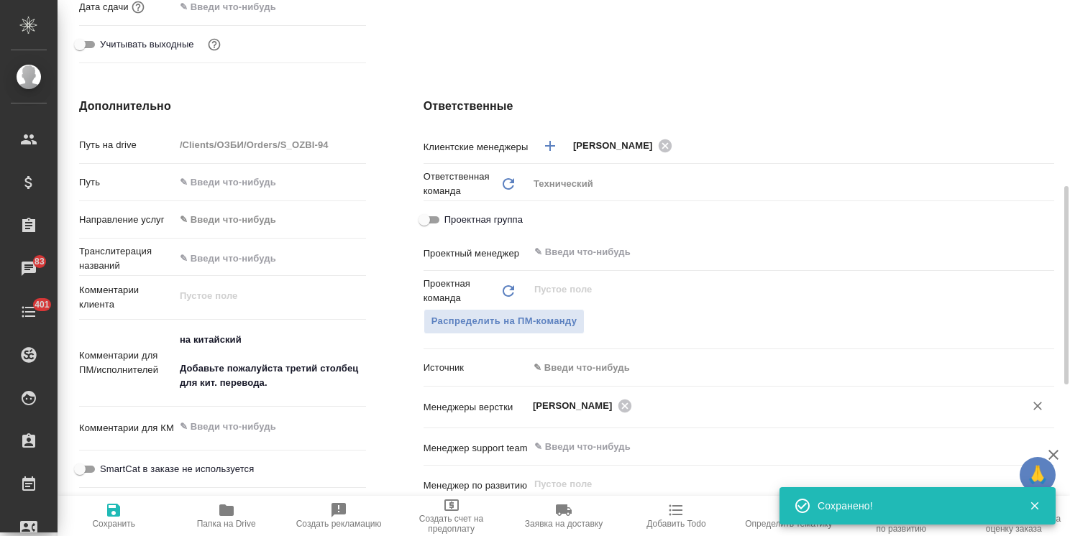
click at [118, 515] on icon "button" at bounding box center [113, 510] width 13 height 13
type textarea "x"
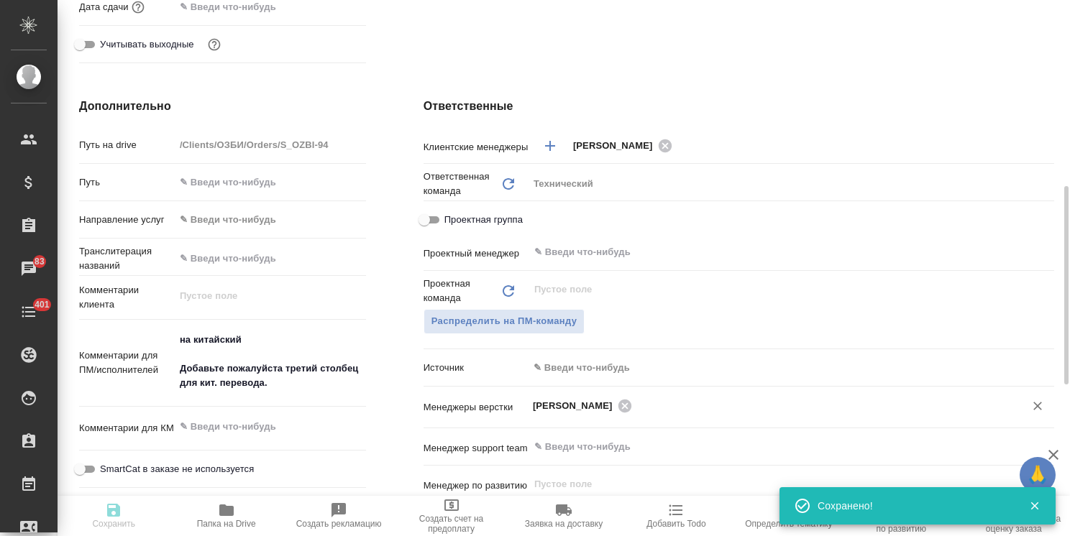
type textarea "x"
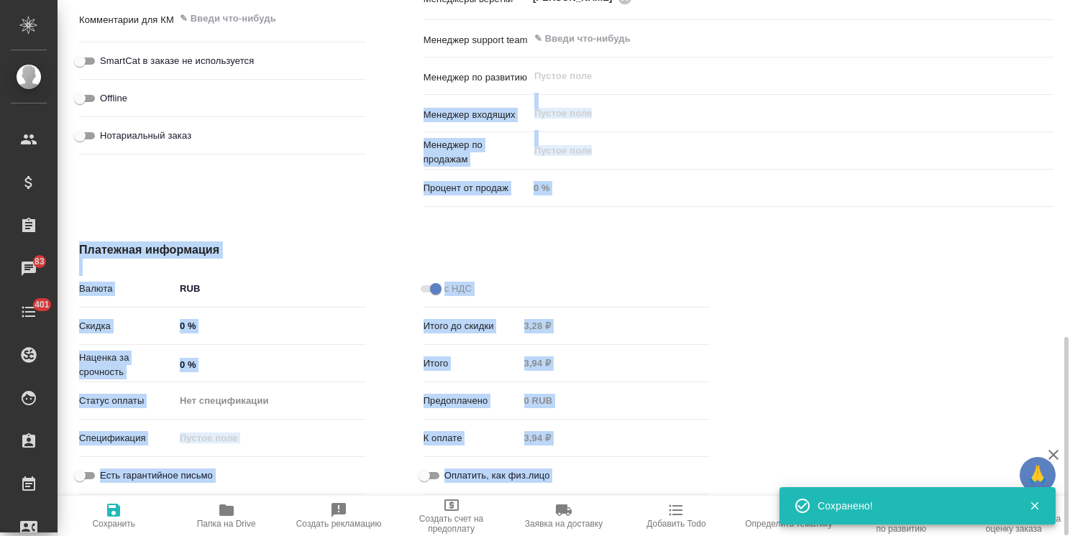
click at [1013, 69] on div "S_OZBI-94 Создан new Нормальный normal Кратко детали заказа Ответственная коман…" at bounding box center [564, 268] width 1012 height 536
click at [801, 235] on div at bounding box center [910, 371] width 344 height 316
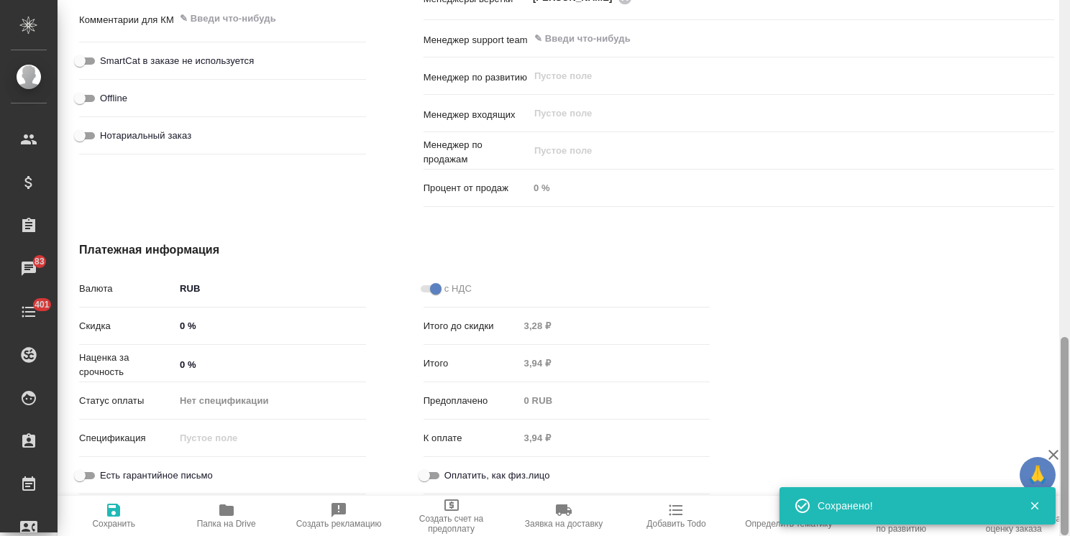
scroll to position [46, 0]
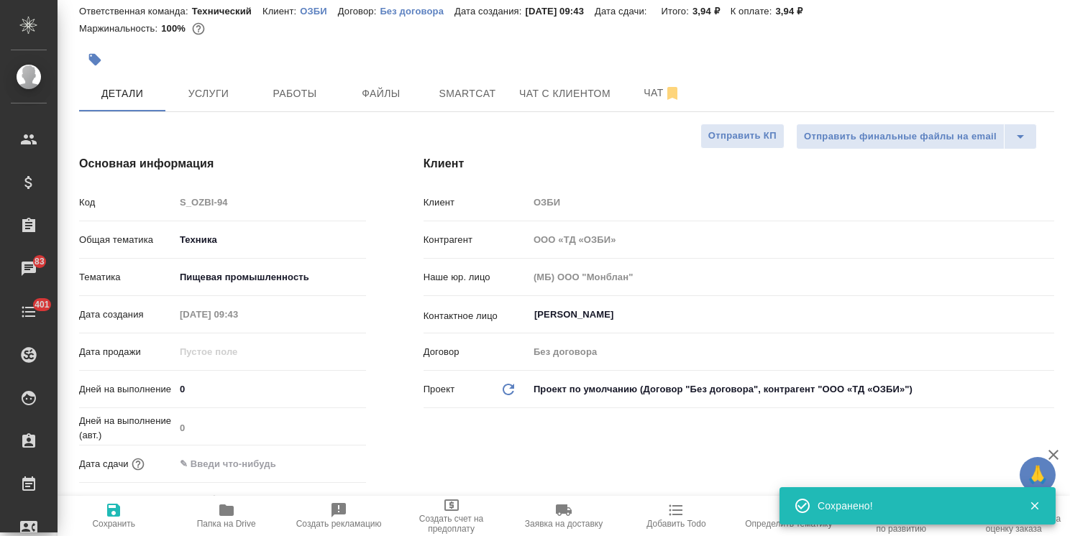
drag, startPoint x: 1066, startPoint y: 385, endPoint x: 1052, endPoint y: 7, distance: 378.4
click at [1052, 7] on div "S_OZBI-94 Создан new Нормальный normal Кратко детали заказа Ответственная коман…" at bounding box center [564, 268] width 1012 height 536
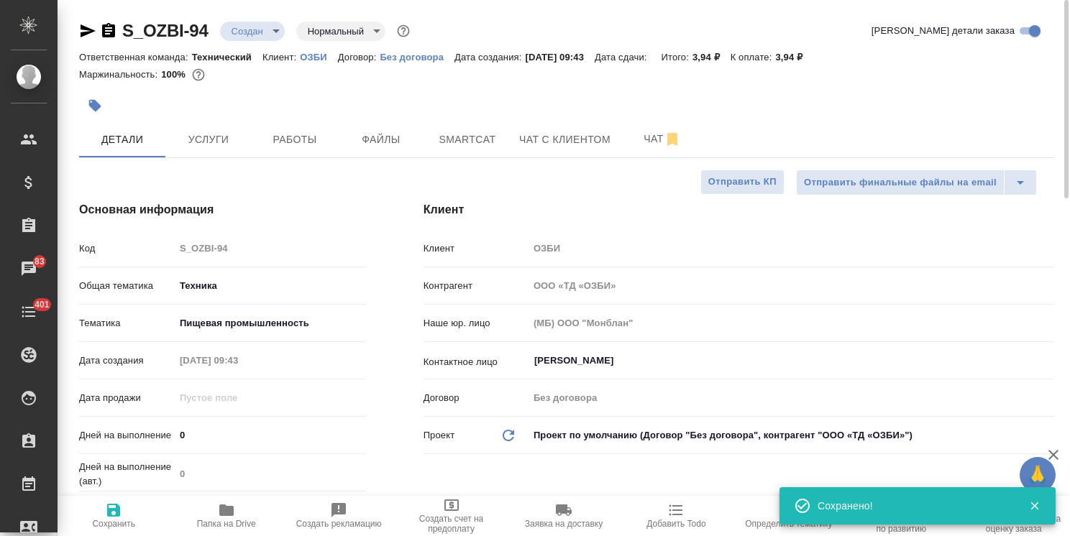
click at [257, 32] on body "🙏 .cls-1 fill:#fff; AWATERA Usmanova Olga Клиенты Спецификации Заказы 83 Чаты 4…" at bounding box center [535, 268] width 1070 height 536
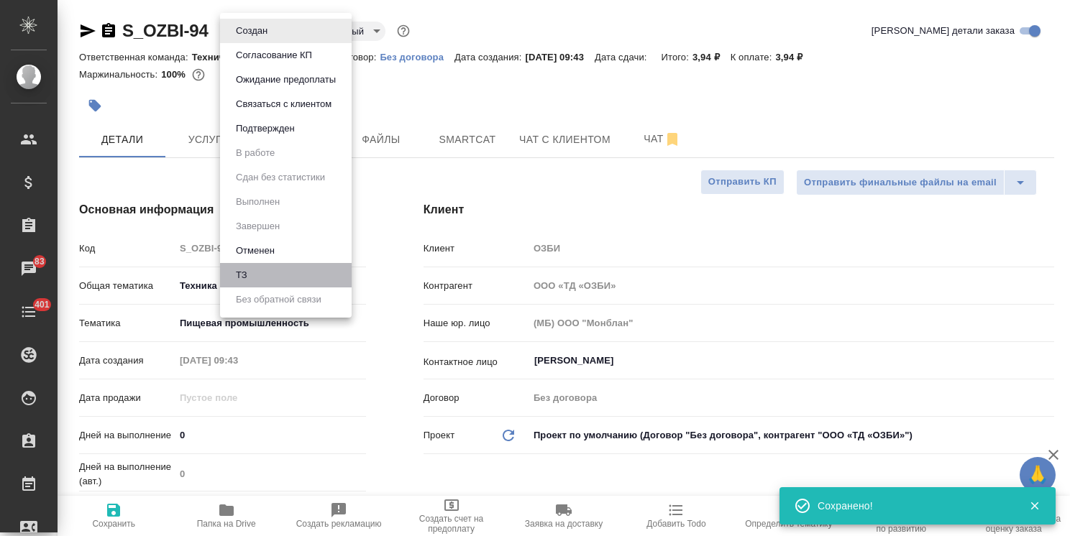
click at [257, 277] on li "ТЗ" at bounding box center [286, 275] width 132 height 24
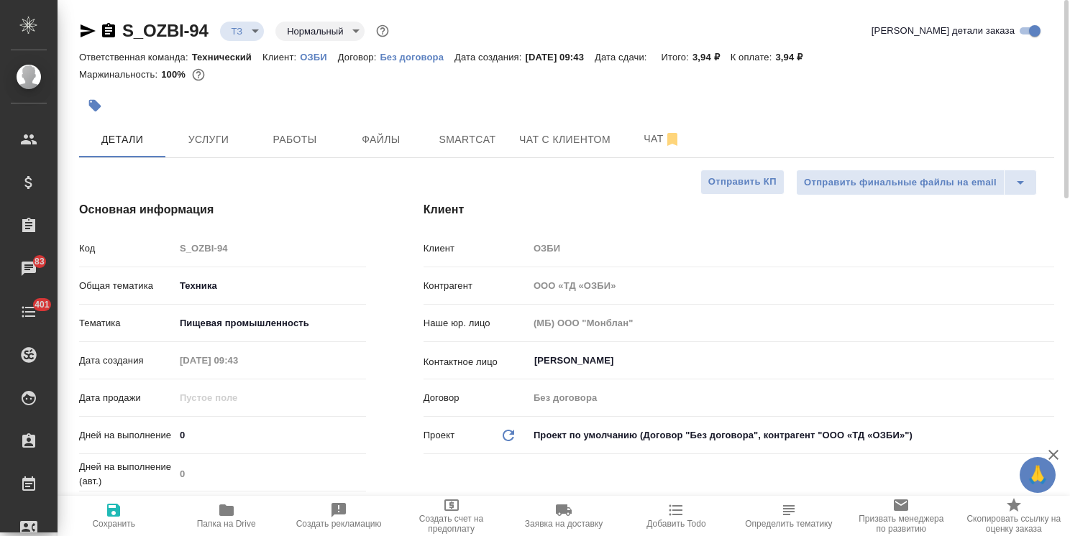
click at [262, 183] on div "Основная информация Код S_OZBI-94 Общая тематика Техника tech Тематика Пищевая …" at bounding box center [222, 387] width 344 height 428
click at [231, 139] on span "Услуги" at bounding box center [208, 140] width 69 height 18
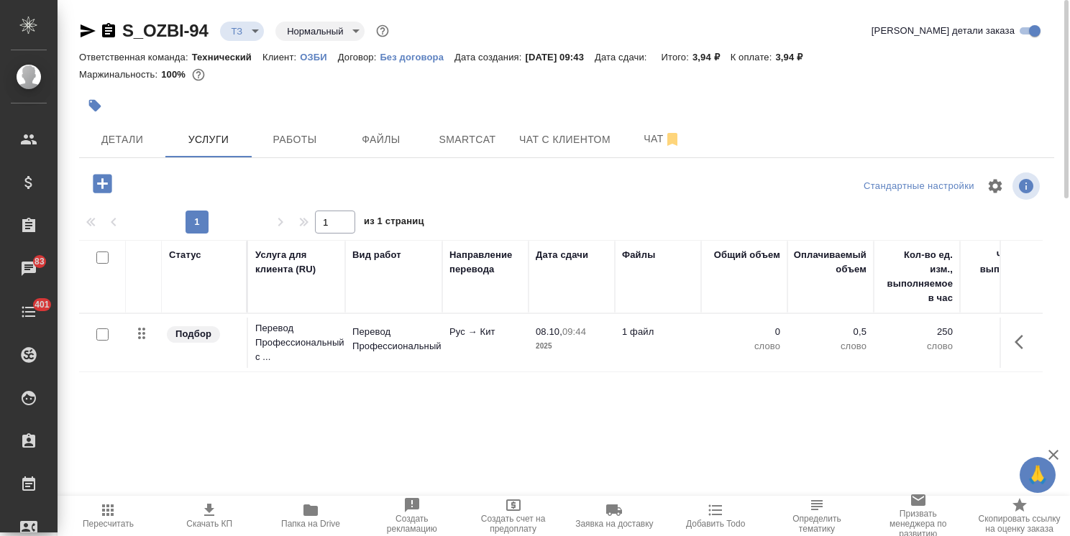
click at [104, 337] on input "checkbox" at bounding box center [102, 334] width 12 height 12
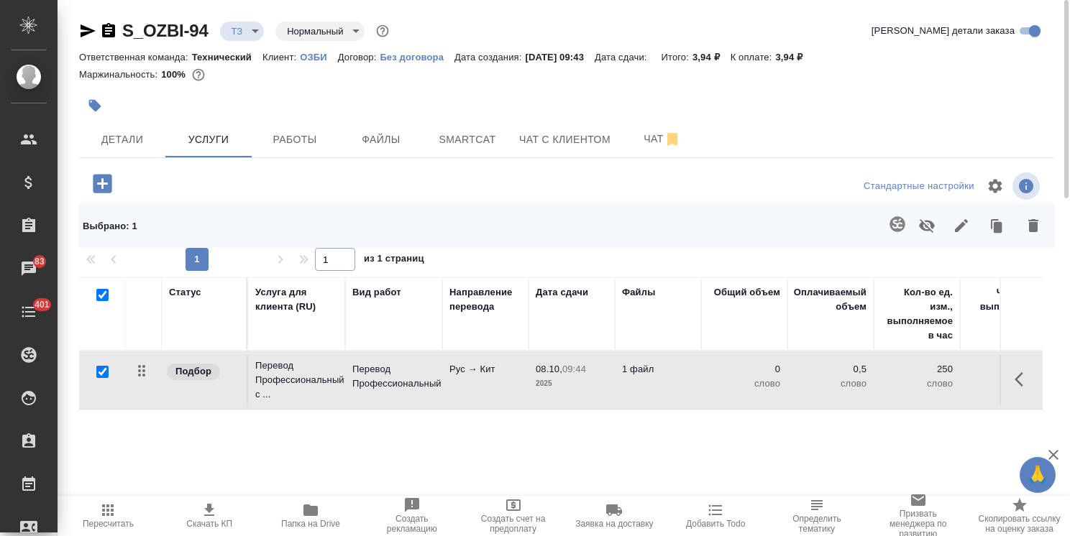
click at [891, 217] on icon "button" at bounding box center [896, 224] width 17 height 17
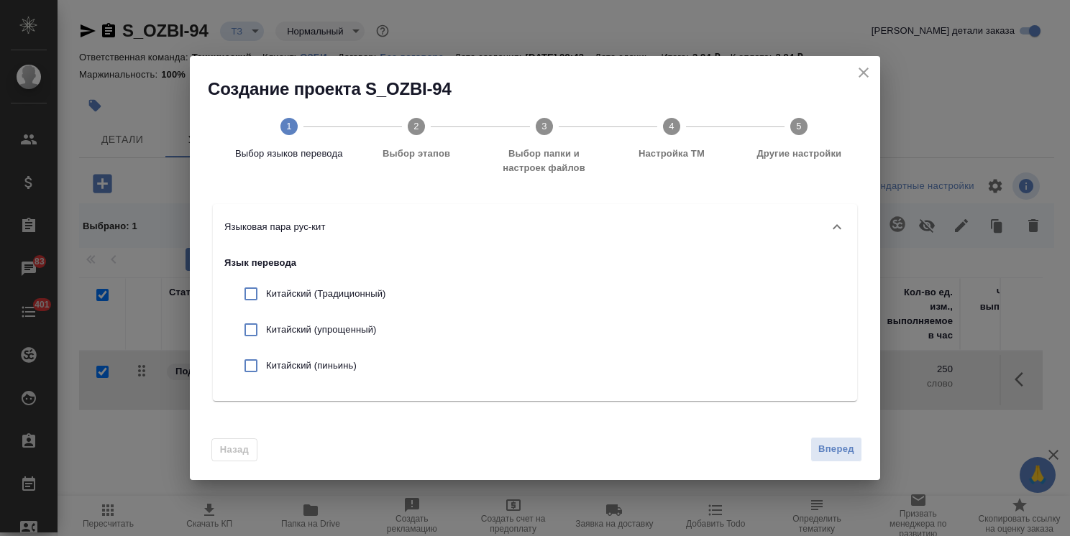
click at [336, 335] on p "Китайский (упрощенный)" at bounding box center [325, 330] width 119 height 14
click at [840, 449] on span "Вперед" at bounding box center [836, 449] width 36 height 17
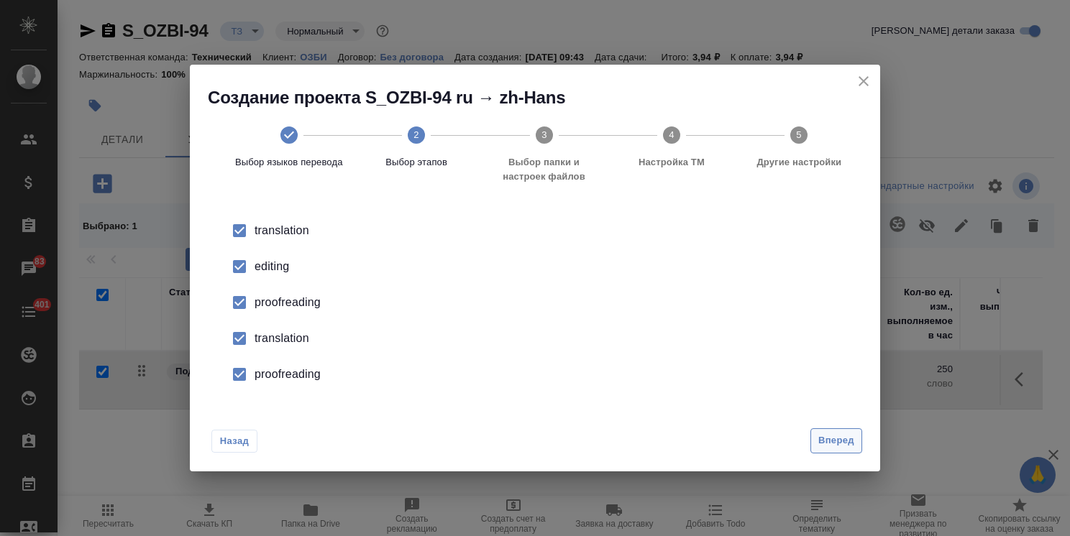
click at [819, 438] on span "Вперед" at bounding box center [836, 441] width 36 height 17
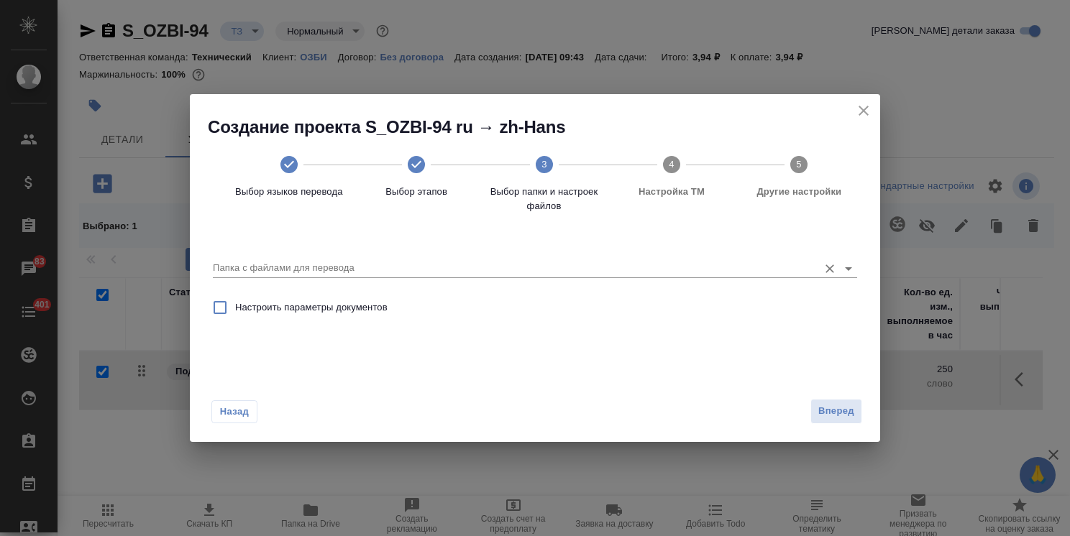
click at [358, 269] on input "Папка с файлами для перевода" at bounding box center [512, 267] width 598 height 17
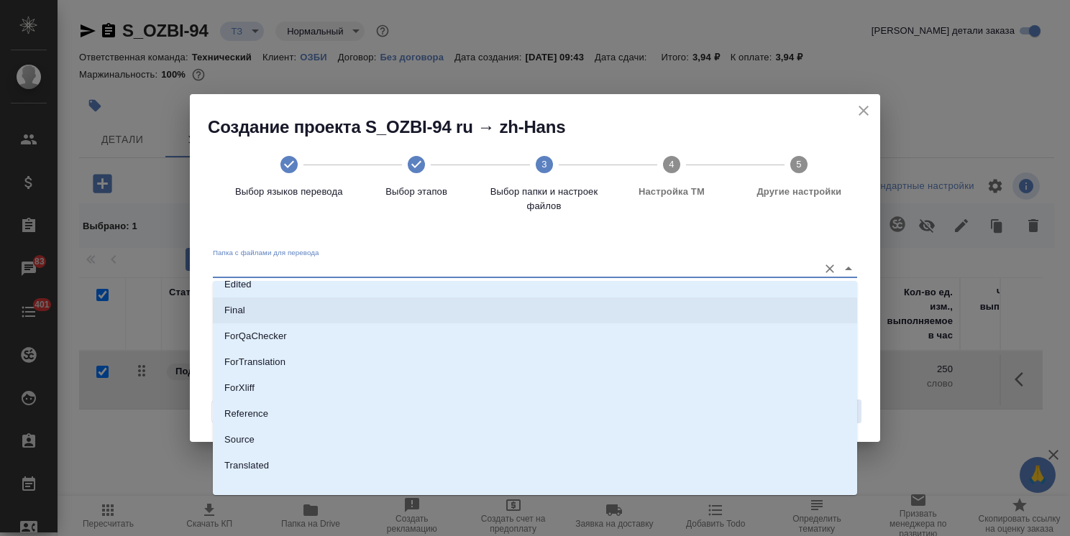
scroll to position [144, 0]
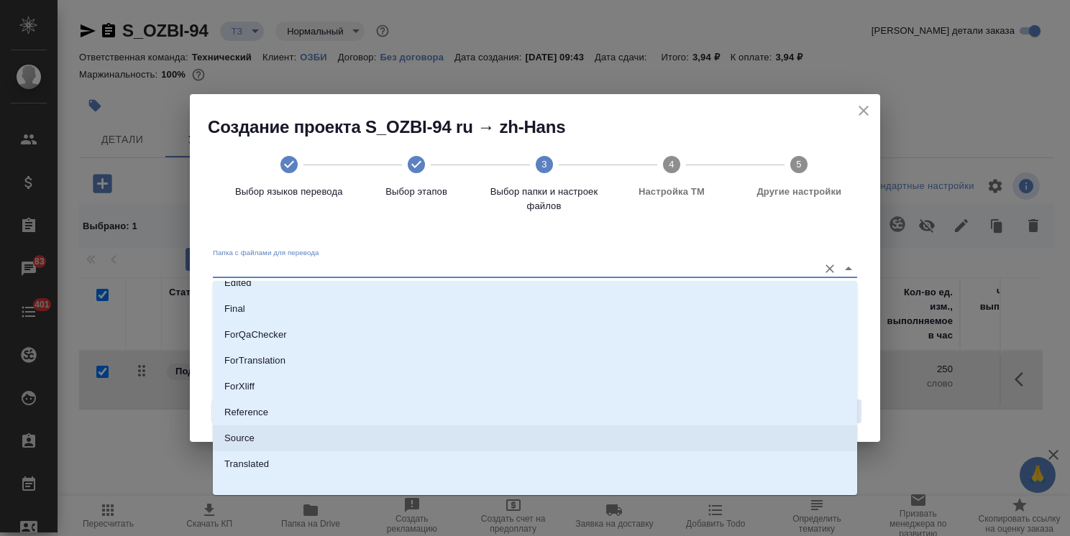
click at [264, 436] on li "Source" at bounding box center [535, 439] width 644 height 26
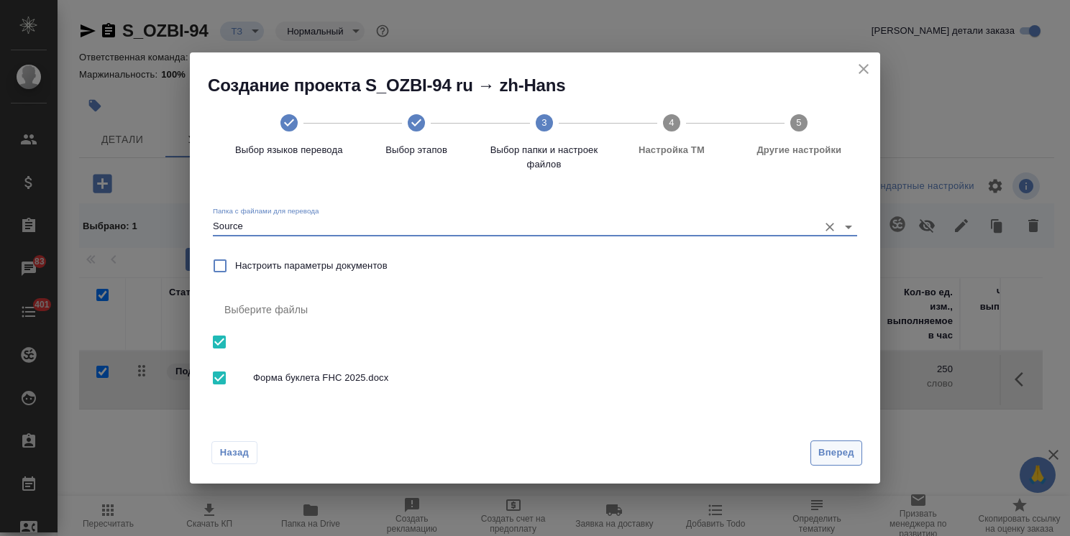
click at [831, 450] on span "Вперед" at bounding box center [836, 453] width 36 height 17
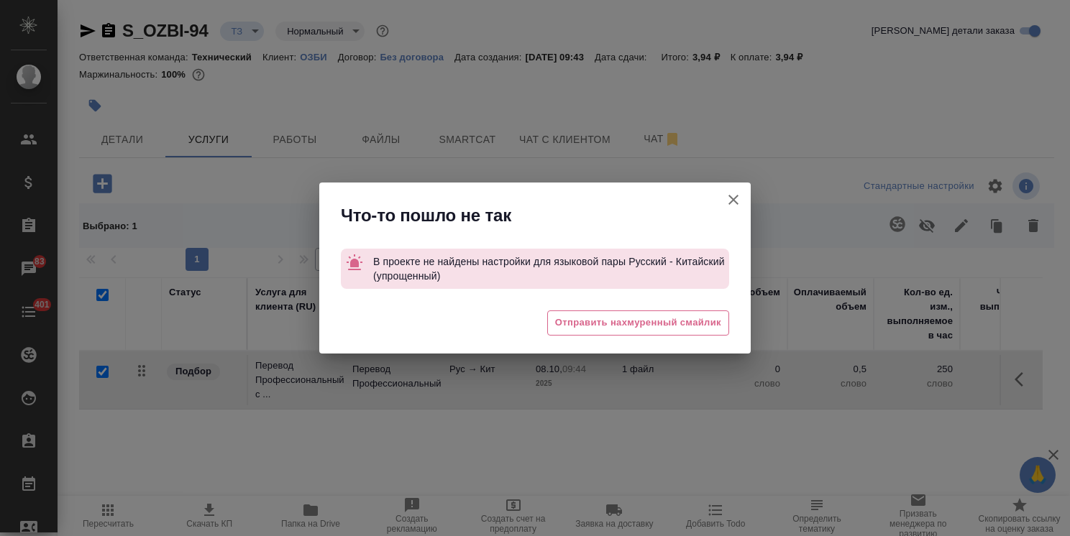
click at [727, 201] on icon "button" at bounding box center [733, 199] width 17 height 17
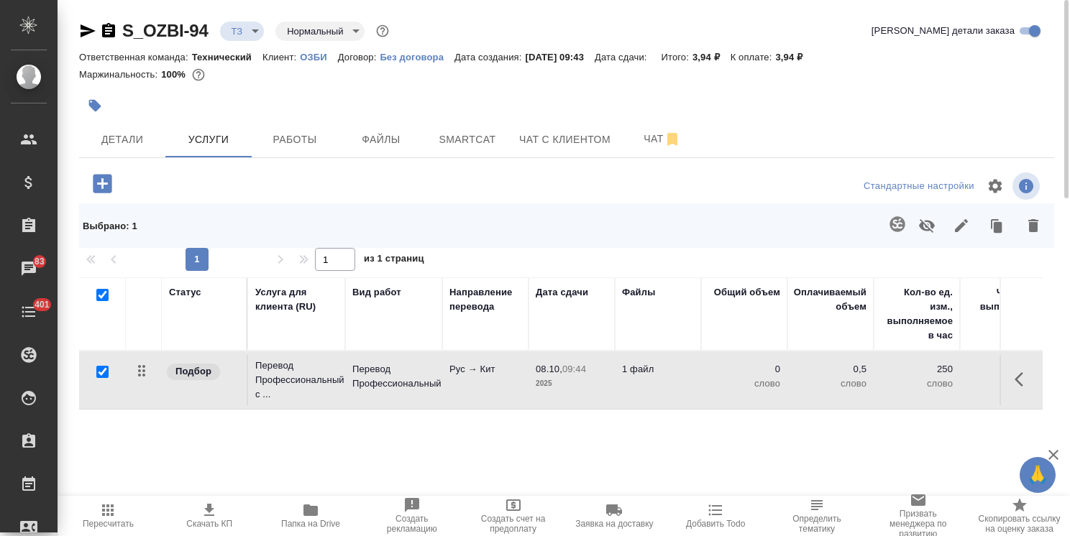
click at [511, 367] on p "Рус → Кит" at bounding box center [485, 369] width 72 height 14
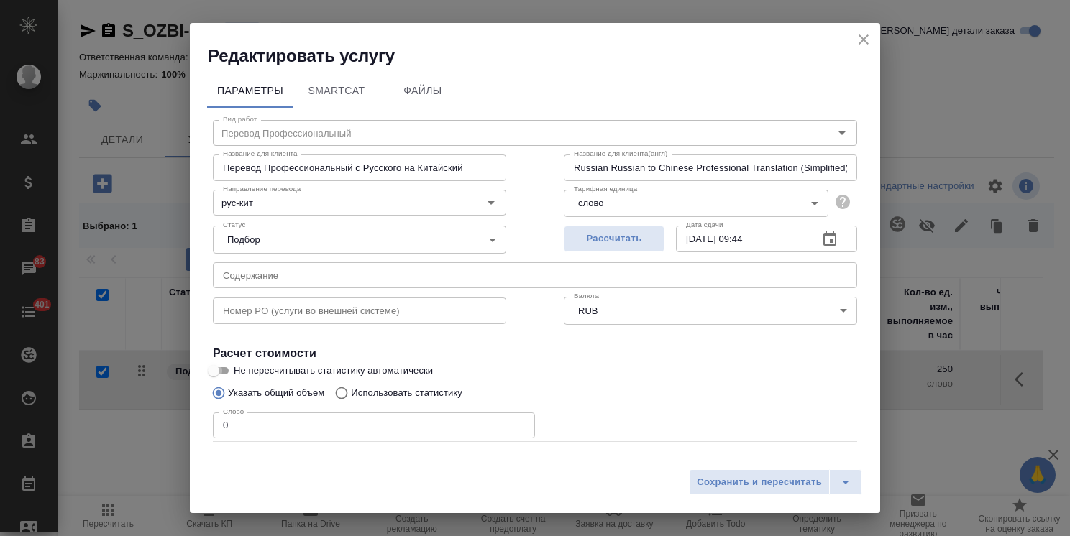
click at [222, 372] on input "Не пересчитывать статистику автоматически" at bounding box center [214, 370] width 52 height 17
drag, startPoint x: 253, startPoint y: 424, endPoint x: 178, endPoint y: 405, distance: 77.8
click at [178, 405] on div "Редактировать услугу Параметры SmartCat Файлы Вид работ Перевод Профессиональны…" at bounding box center [535, 268] width 1070 height 536
click at [735, 470] on button "Сохранить и пересчитать" at bounding box center [759, 482] width 141 height 26
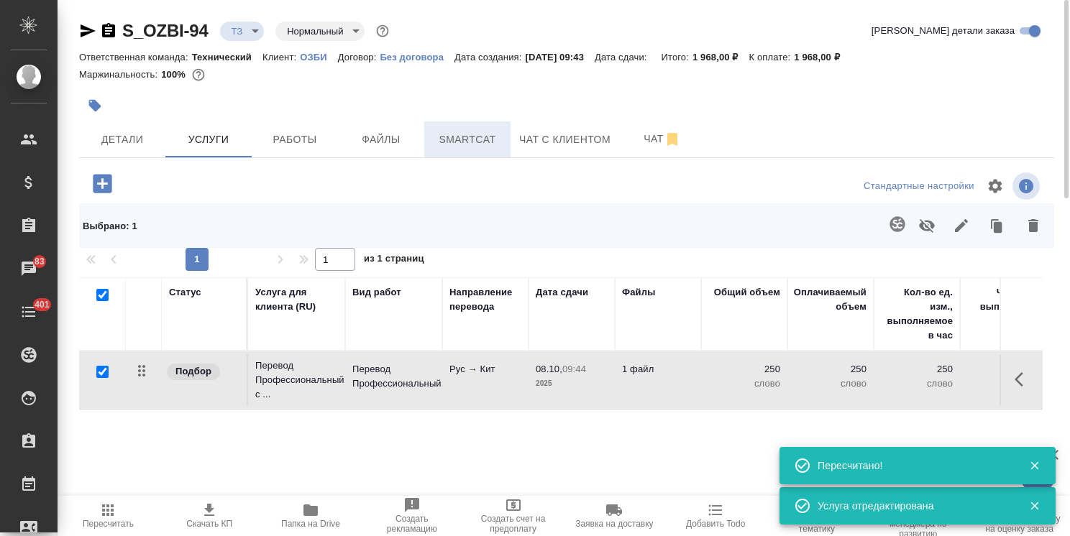
click at [479, 147] on span "Smartcat" at bounding box center [467, 140] width 69 height 18
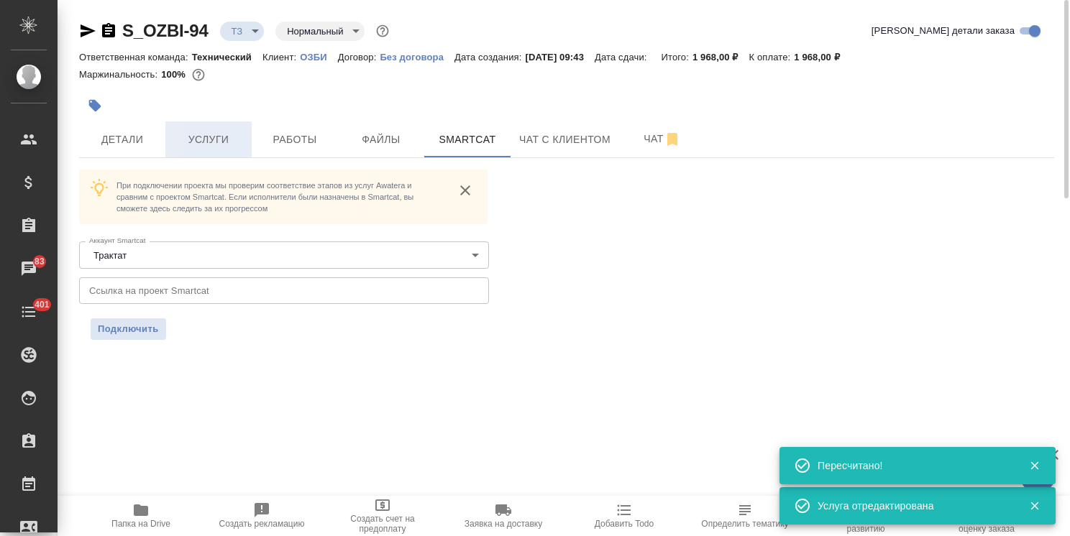
click at [190, 133] on span "Услуги" at bounding box center [208, 140] width 69 height 18
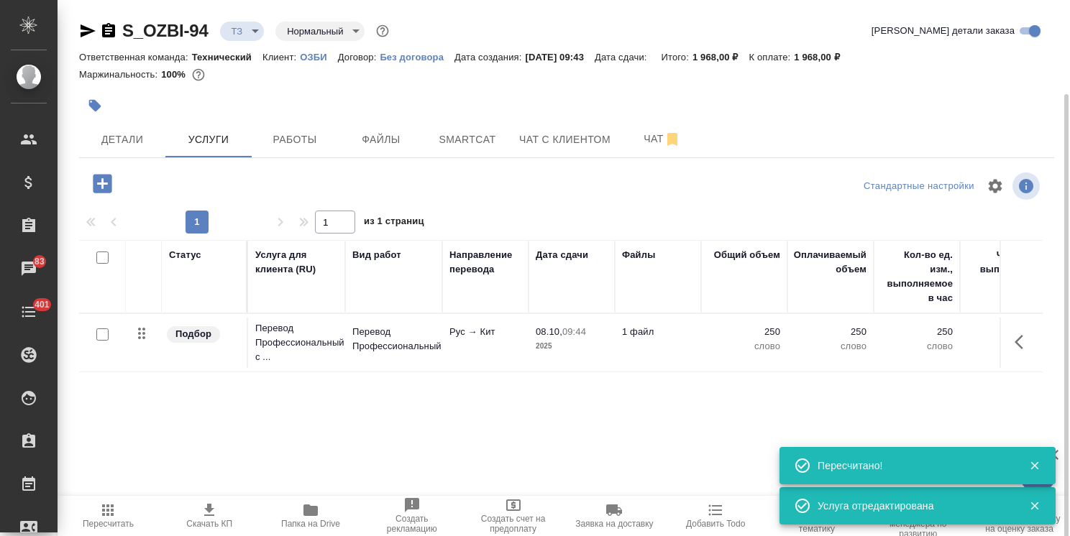
scroll to position [49, 0]
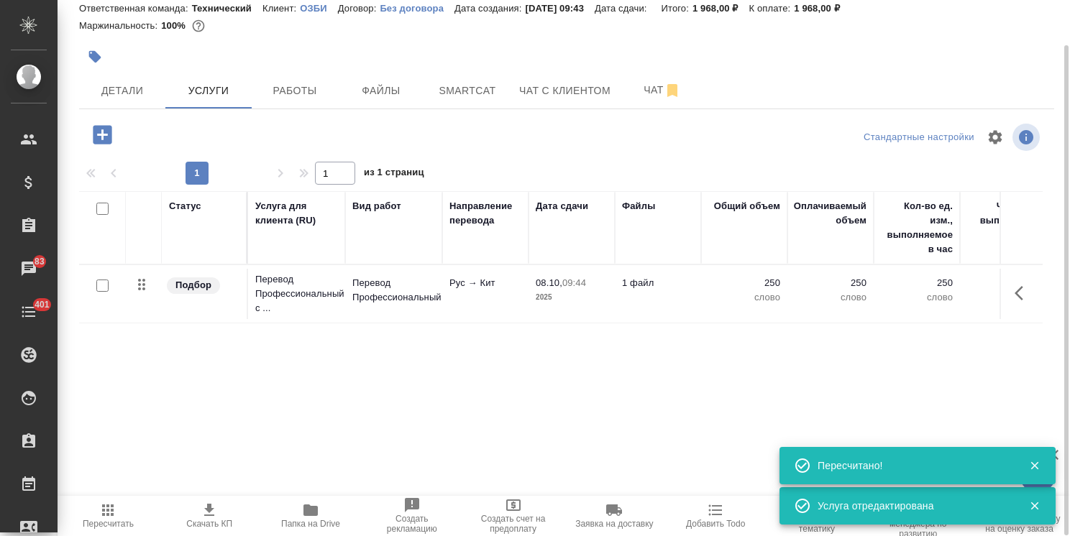
drag, startPoint x: 574, startPoint y: 487, endPoint x: 704, endPoint y: 492, distance: 130.9
click at [719, 489] on div "Статус Услуга для клиента (RU) Вид работ Направление перевода Дата сдачи Файлы …" at bounding box center [560, 345] width 963 height 309
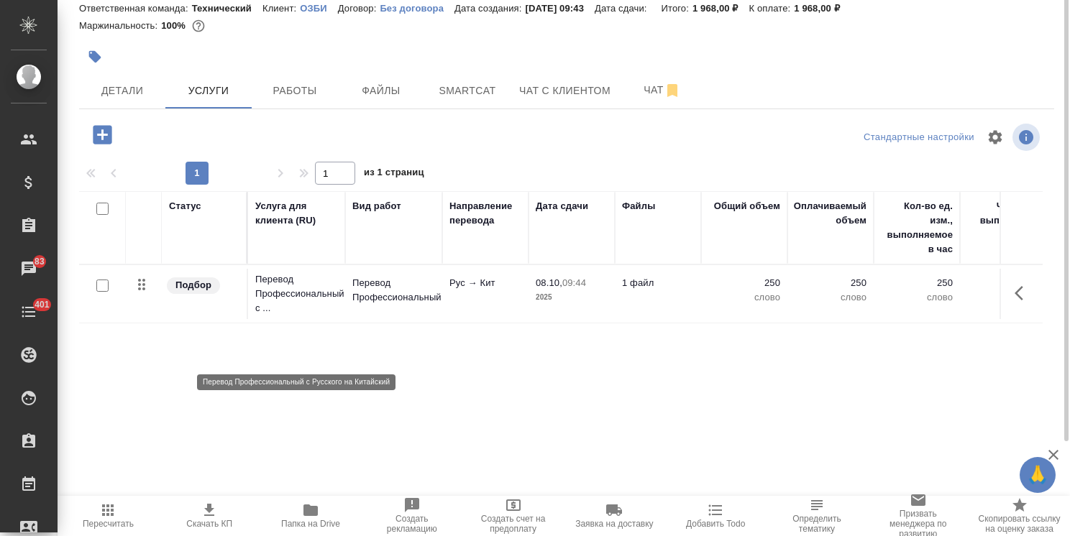
scroll to position [0, 0]
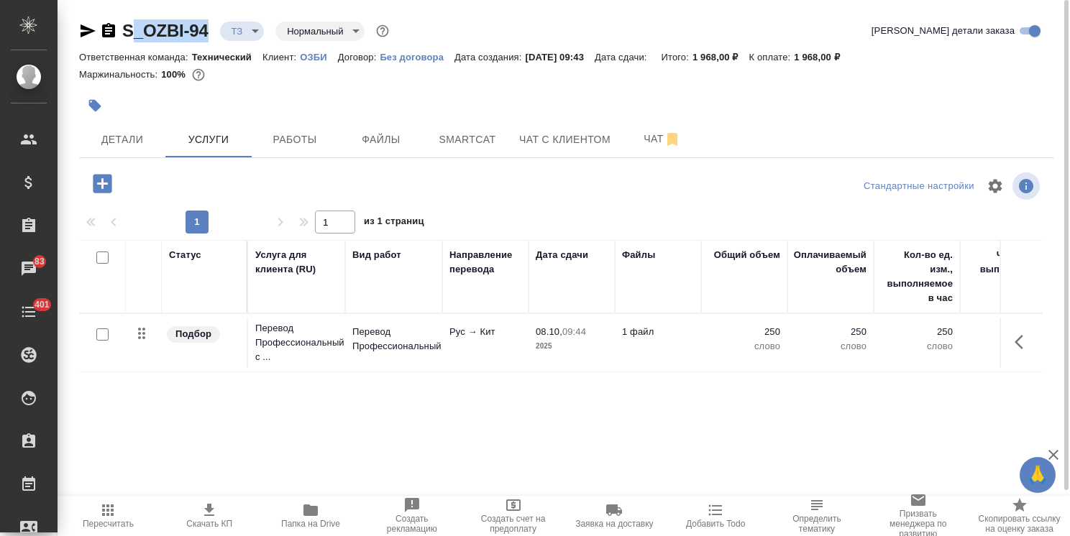
drag, startPoint x: 167, startPoint y: 14, endPoint x: 99, endPoint y: 14, distance: 67.6
click at [99, 14] on div "S_OZBI-94 ТЗ tz Нормальный normal Кратко детали заказа Ответственная команда: Т…" at bounding box center [566, 293] width 990 height 586
copy link "S_OZBI-94"
click at [459, 151] on button "Smartcat" at bounding box center [467, 139] width 86 height 36
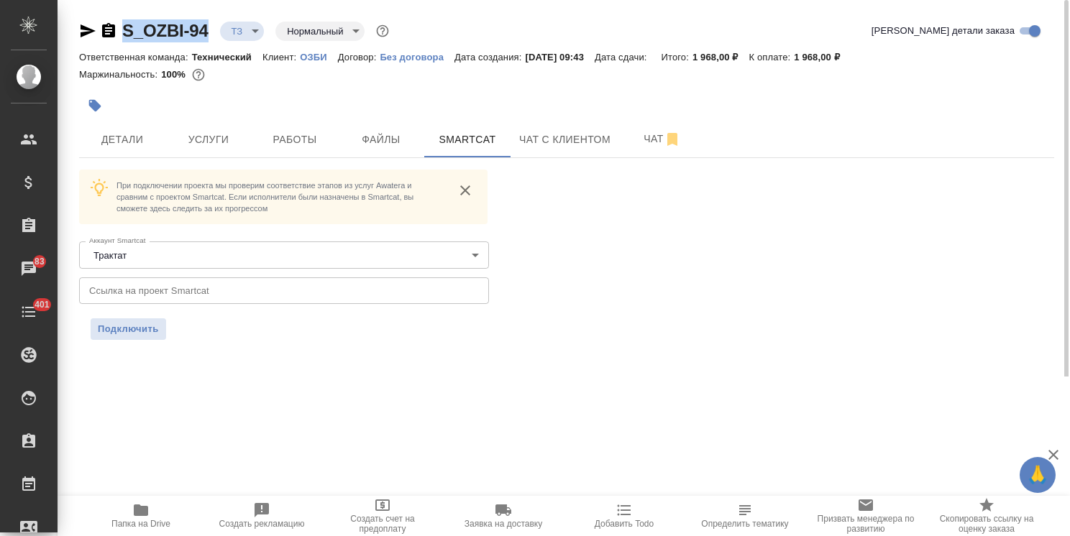
drag, startPoint x: 223, startPoint y: 293, endPoint x: 213, endPoint y: 298, distance: 10.9
click at [223, 293] on input "text" at bounding box center [284, 290] width 410 height 26
click at [137, 325] on span "Подключить" at bounding box center [128, 329] width 61 height 14
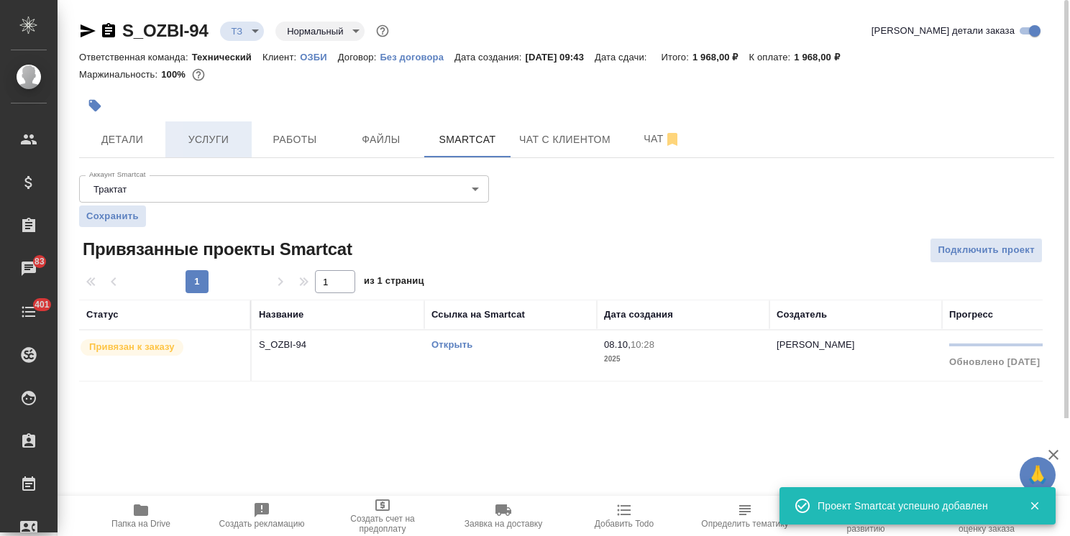
click at [219, 137] on span "Услуги" at bounding box center [208, 140] width 69 height 18
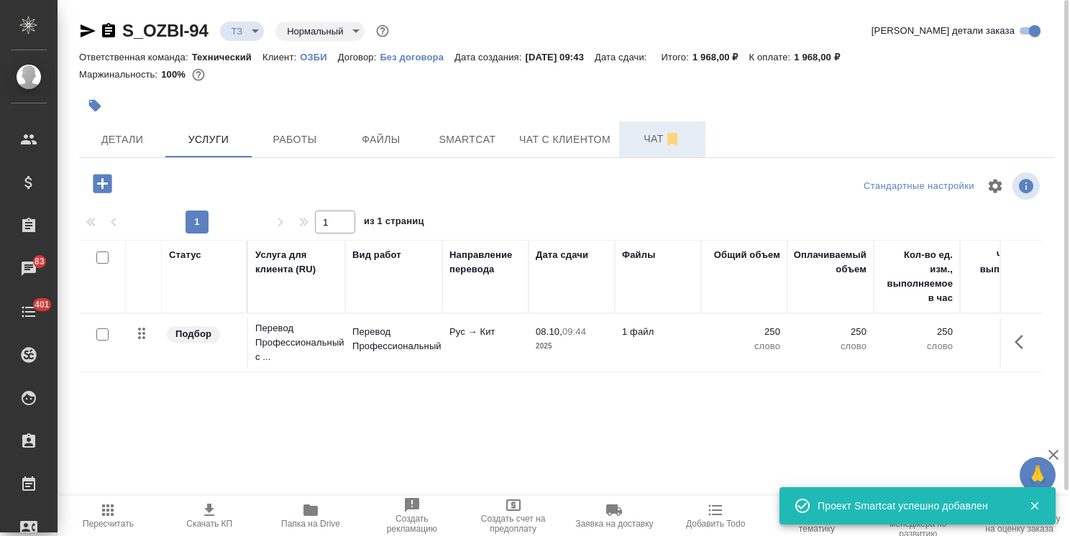
click at [625, 139] on button "Чат" at bounding box center [662, 139] width 86 height 36
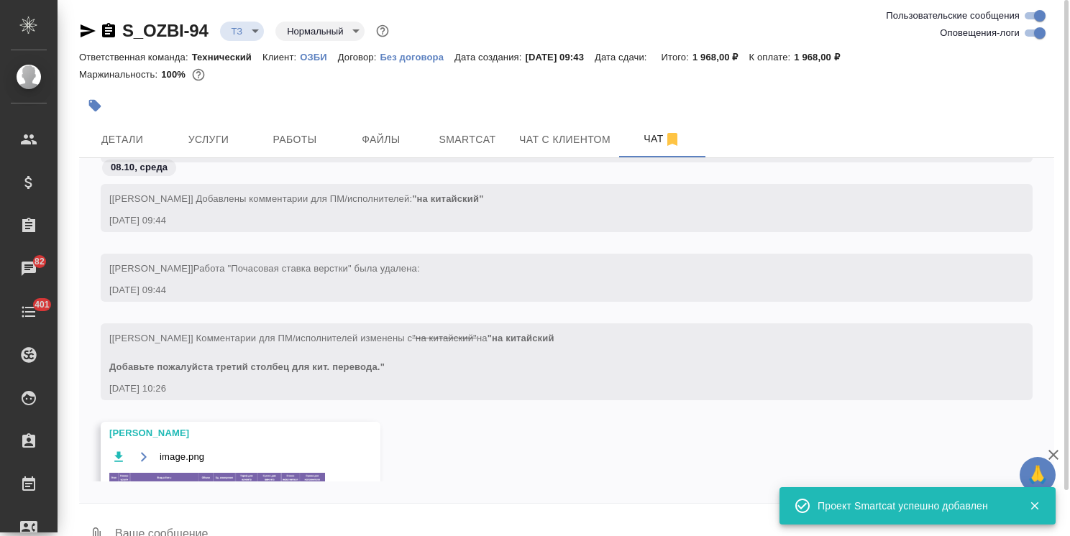
scroll to position [362, 0]
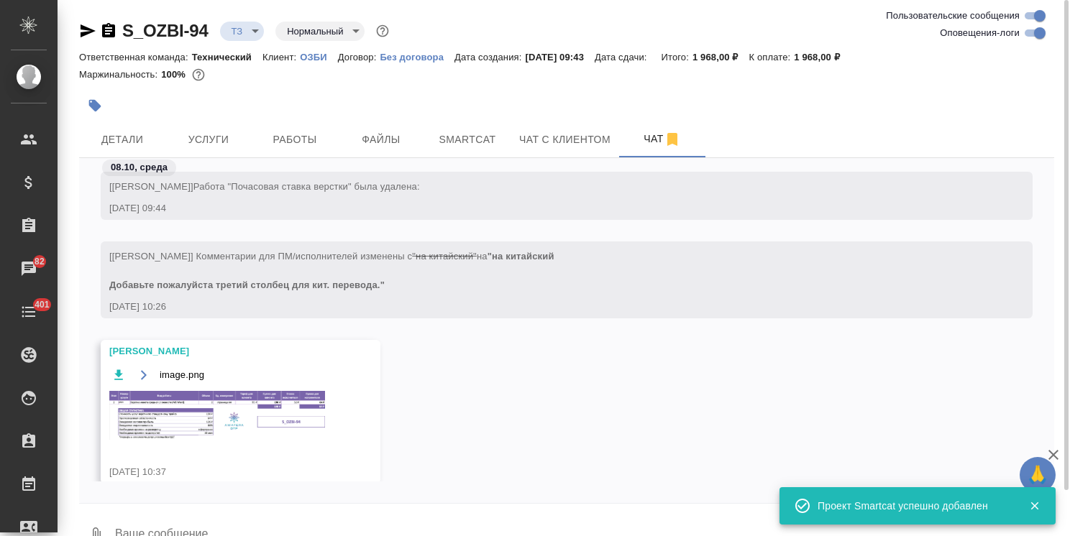
click at [221, 433] on img at bounding box center [217, 415] width 216 height 49
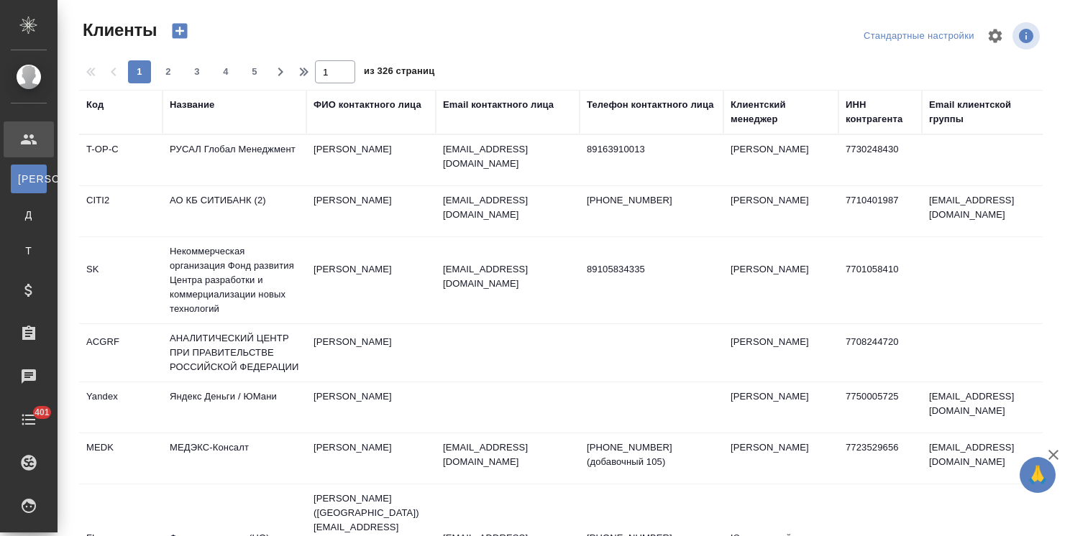
select select "RU"
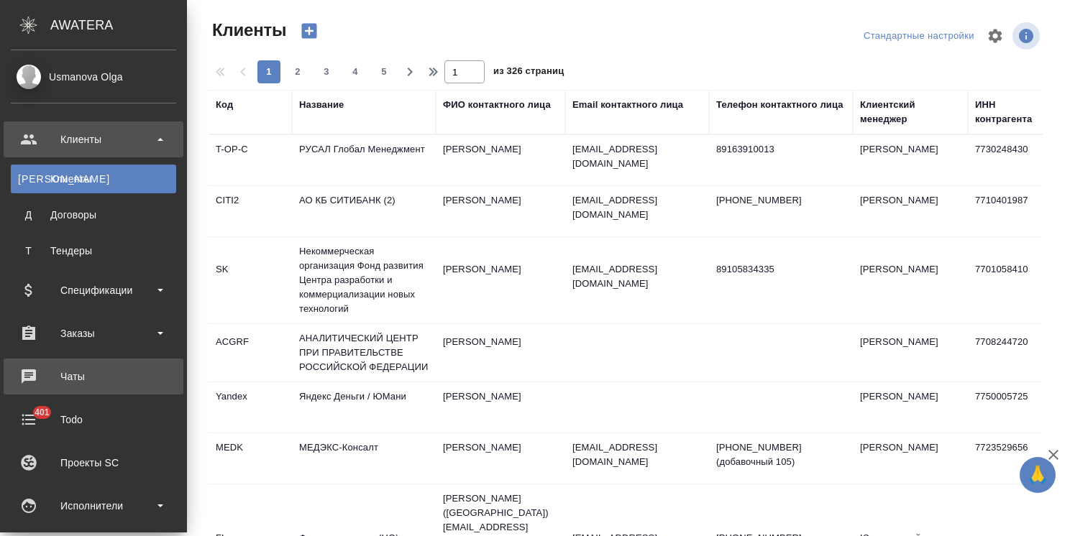
click at [71, 374] on div "Чаты" at bounding box center [93, 377] width 165 height 22
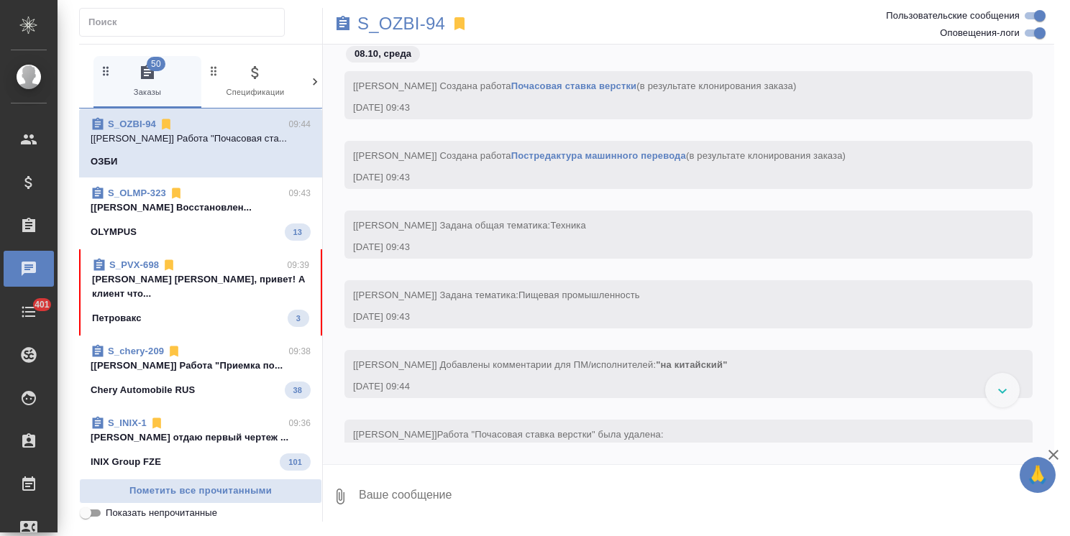
scroll to position [46, 0]
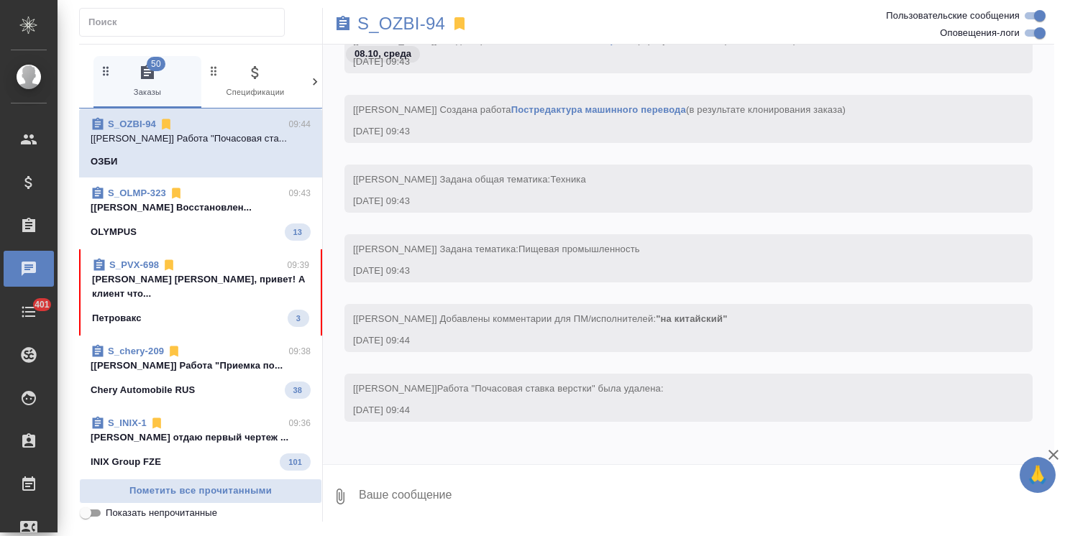
click at [201, 272] on div "S_PVX-698 09:39" at bounding box center [200, 265] width 217 height 14
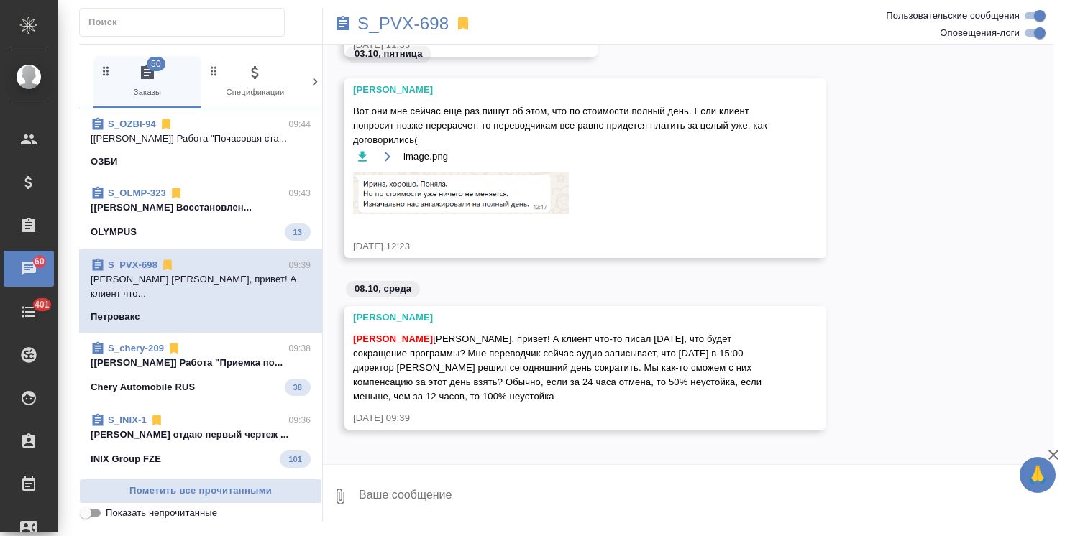
scroll to position [3919, 0]
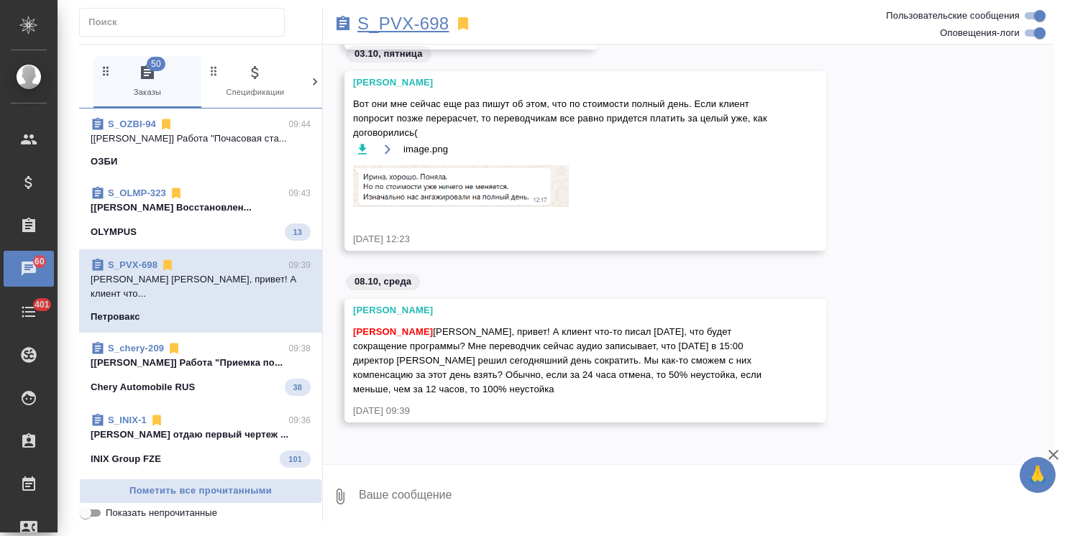
click at [417, 28] on p "S_PVX-698" at bounding box center [402, 24] width 91 height 14
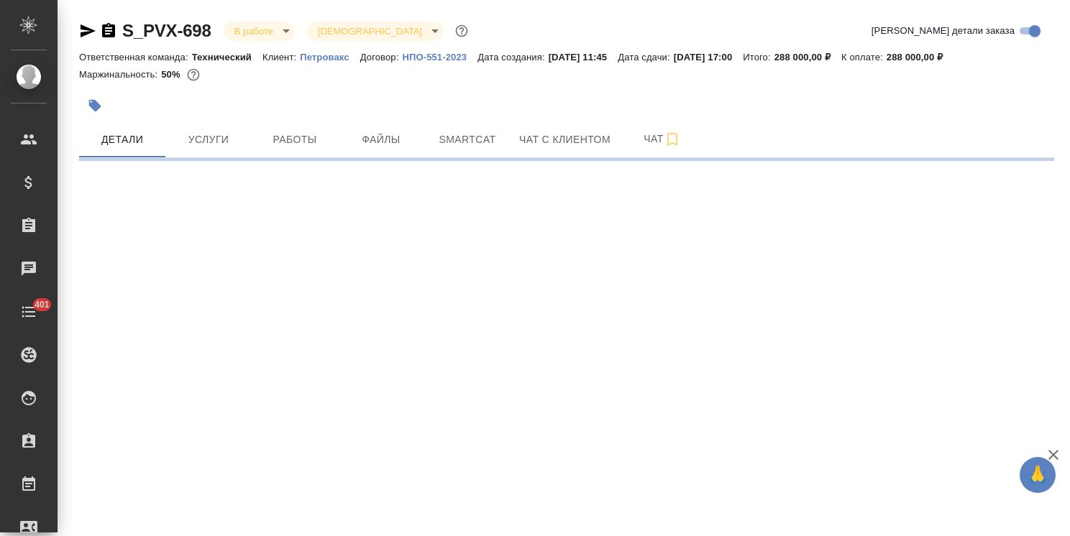
select select "RU"
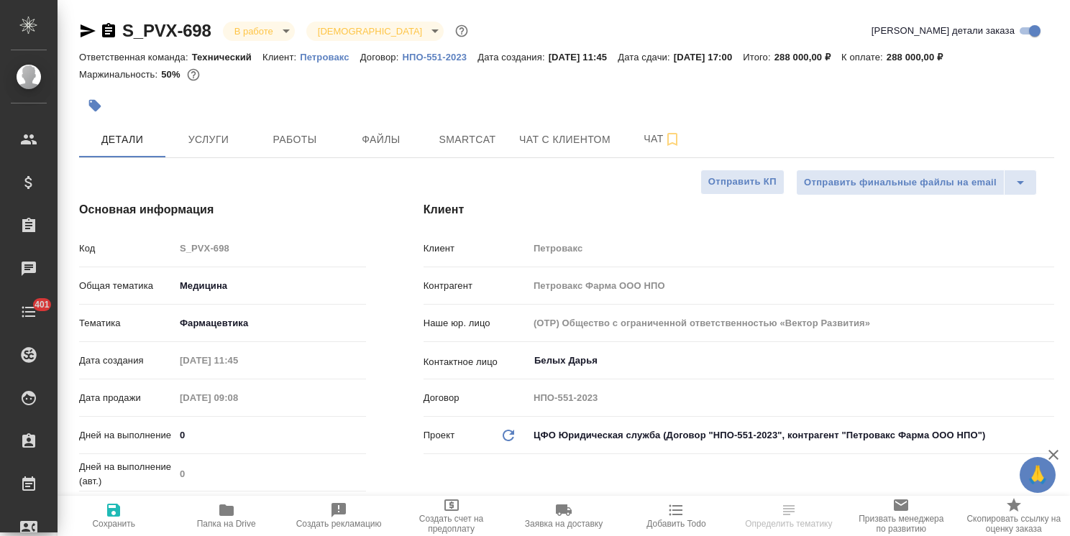
type textarea "x"
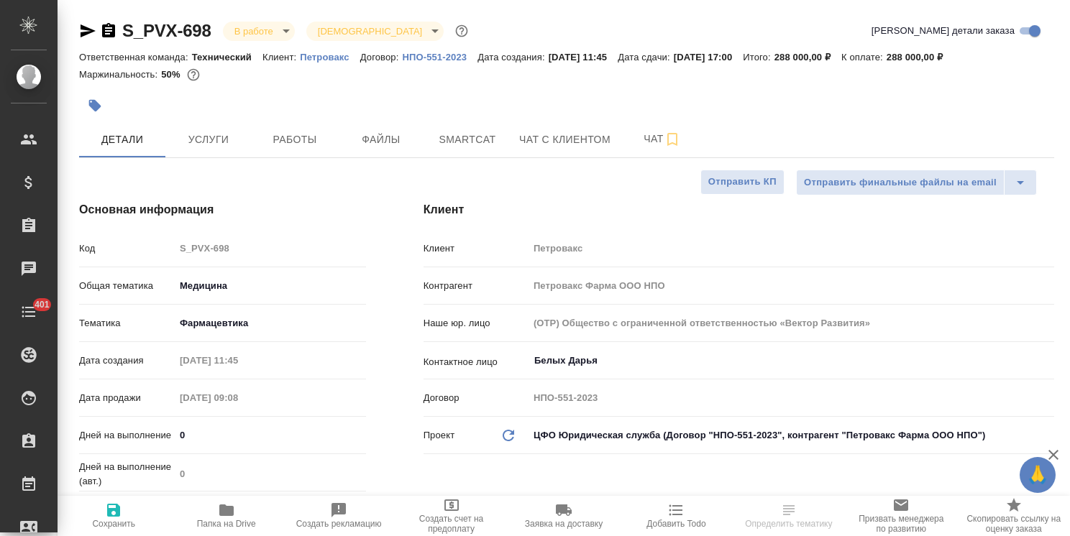
type textarea "x"
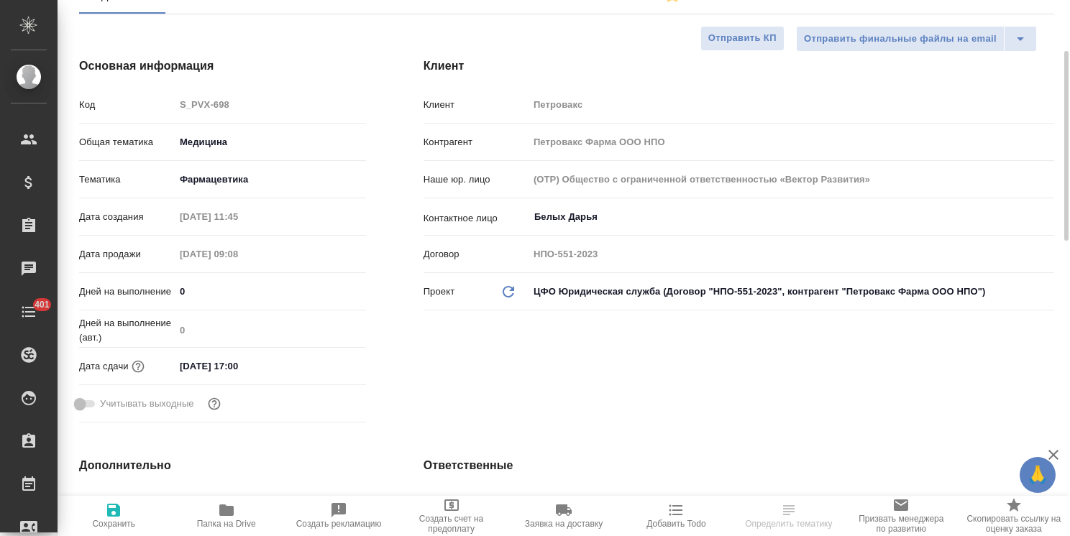
type textarea "x"
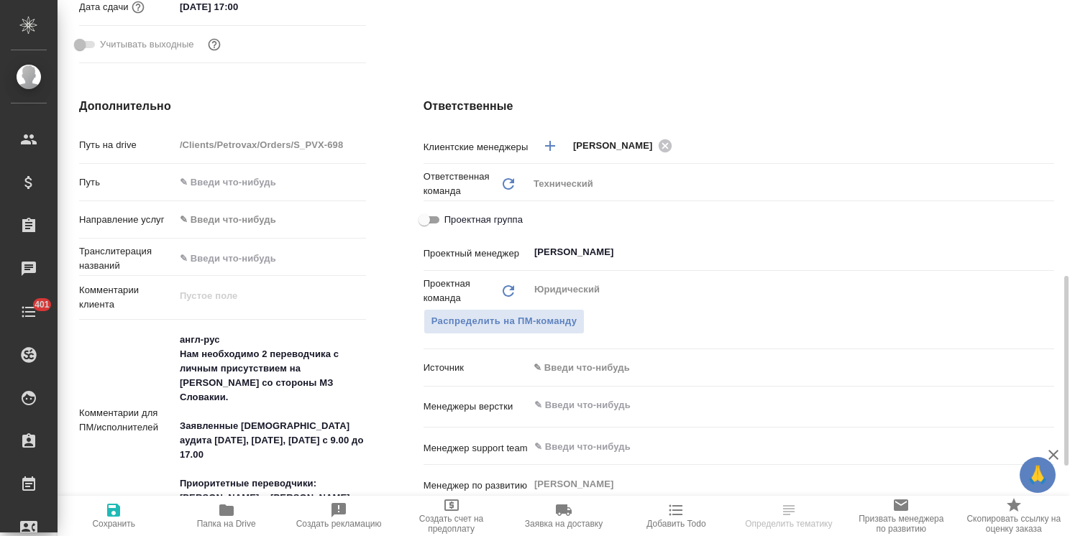
scroll to position [575, 0]
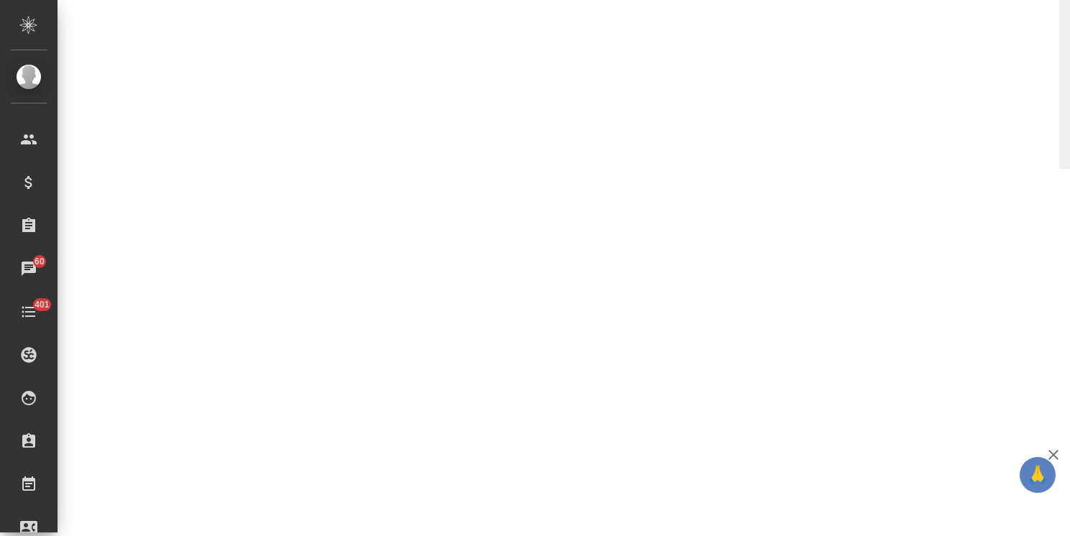
select select "RU"
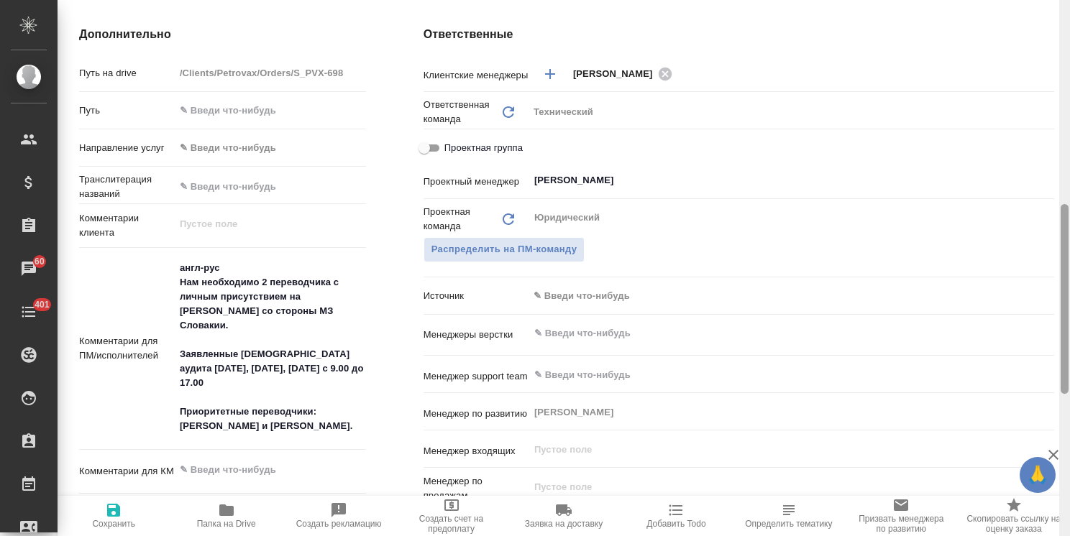
type textarea "x"
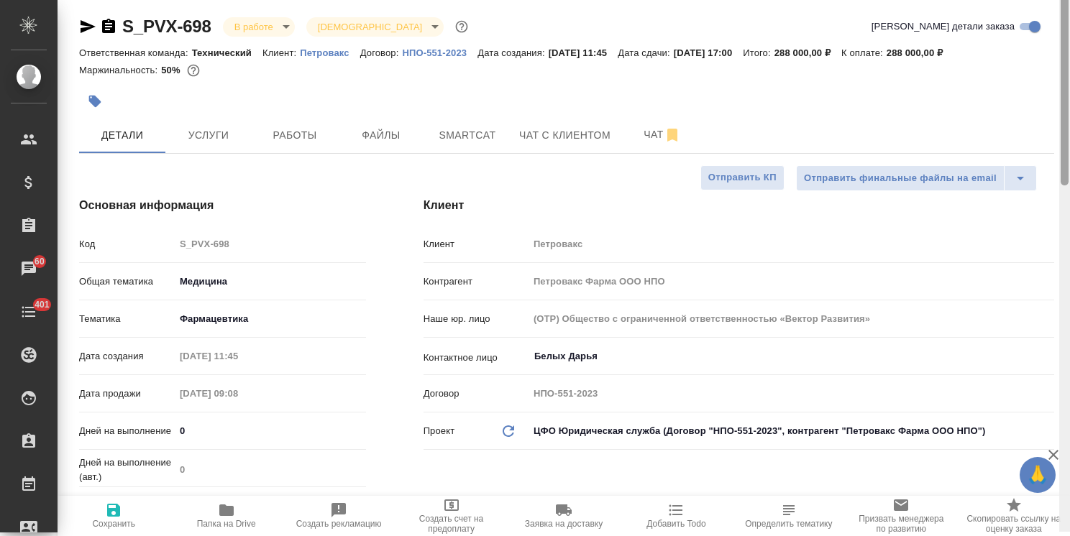
scroll to position [0, 0]
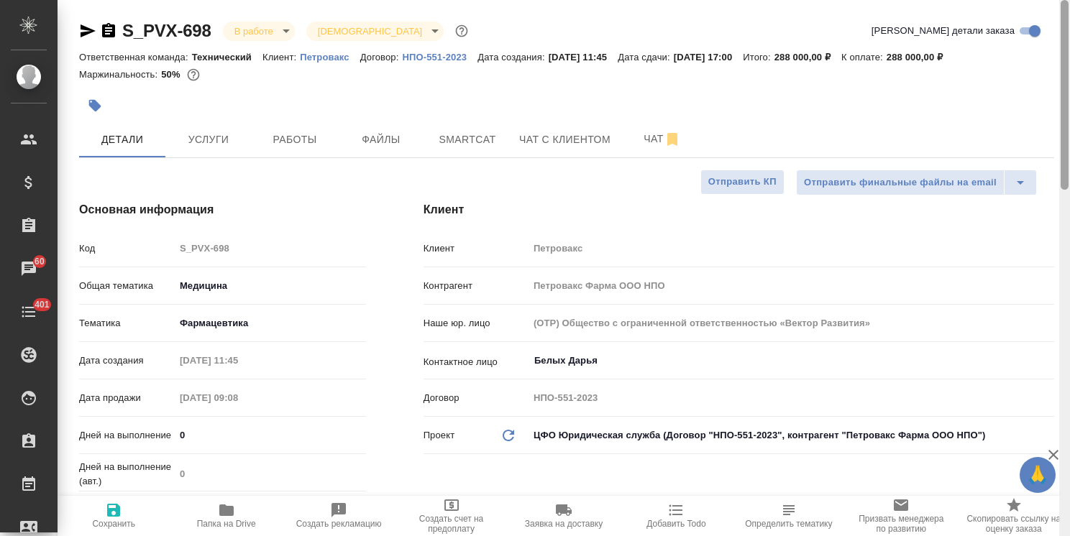
drag, startPoint x: 1063, startPoint y: 369, endPoint x: 762, endPoint y: 104, distance: 401.3
click at [1035, 83] on div "S_PVX-698 В работе inProgress Святая троица holyTrinity Кратко детали заказа От…" at bounding box center [564, 268] width 1012 height 536
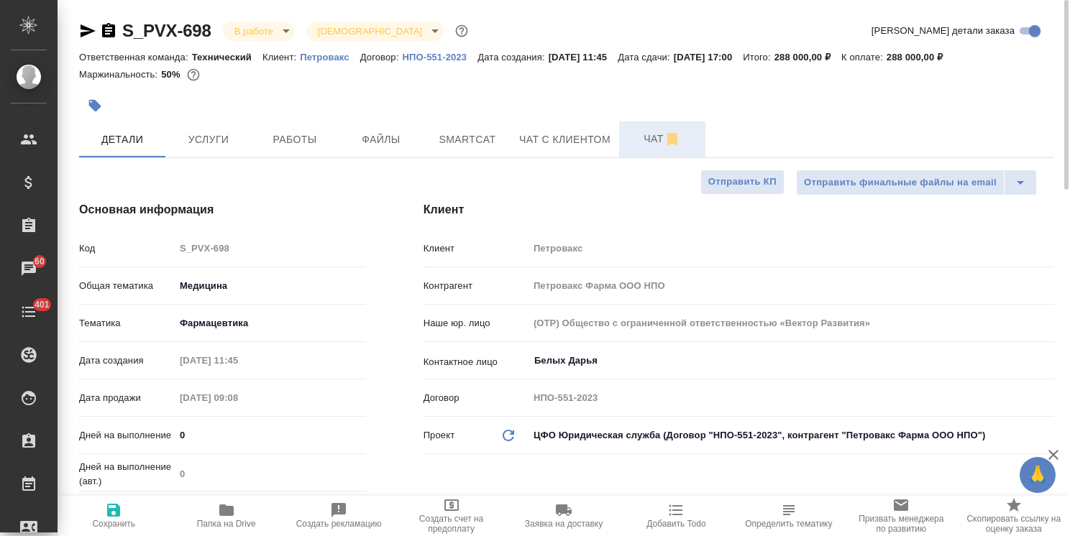
click at [650, 129] on button "Чат" at bounding box center [662, 139] width 86 height 36
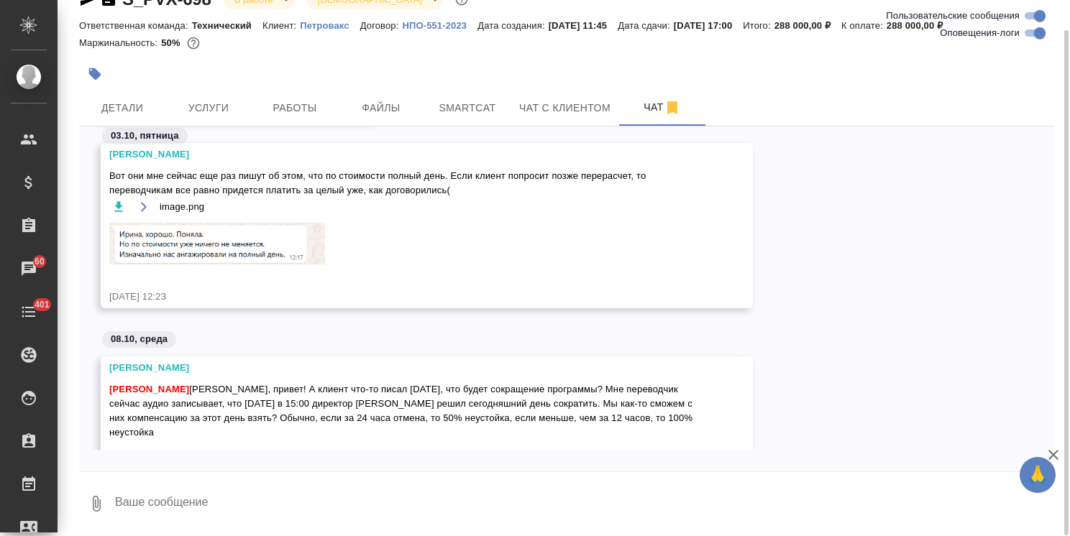
scroll to position [3430, 0]
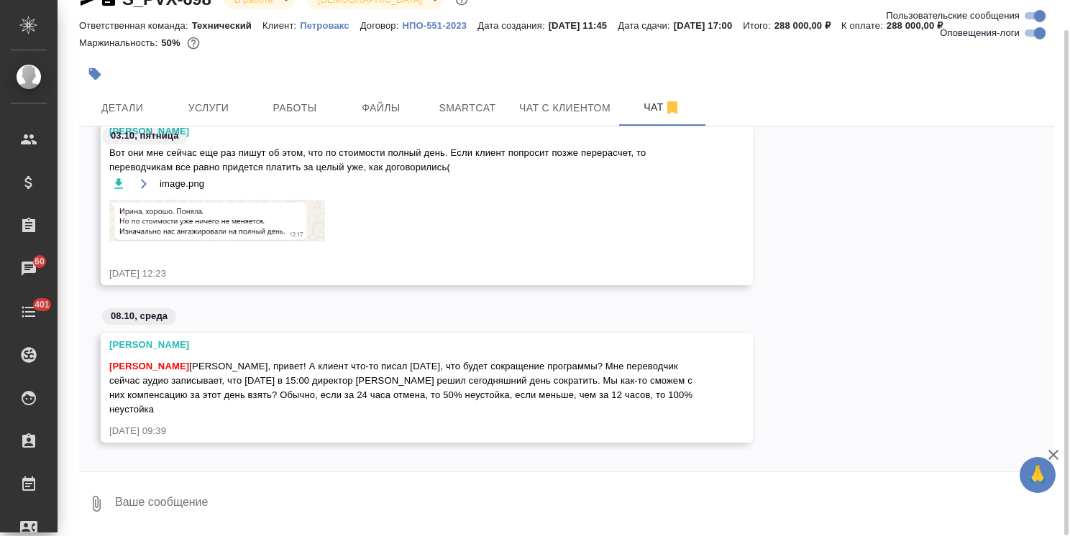
click at [157, 489] on textarea at bounding box center [584, 503] width 940 height 49
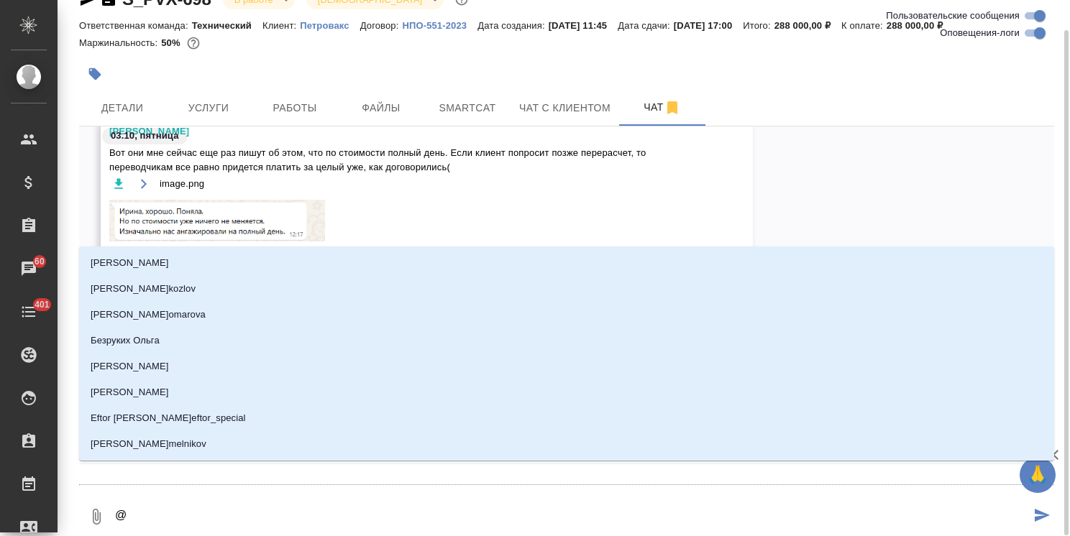
type textarea "@ф"
type input "ф"
type textarea "@фе"
type input "фе"
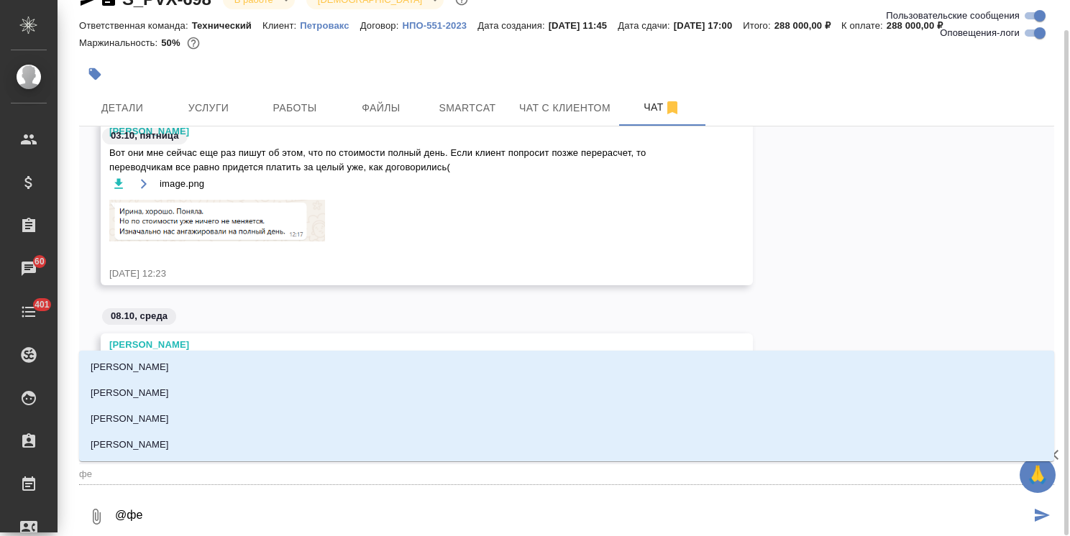
type textarea "@фед"
type input "фед"
type textarea "@федо"
type input "федо"
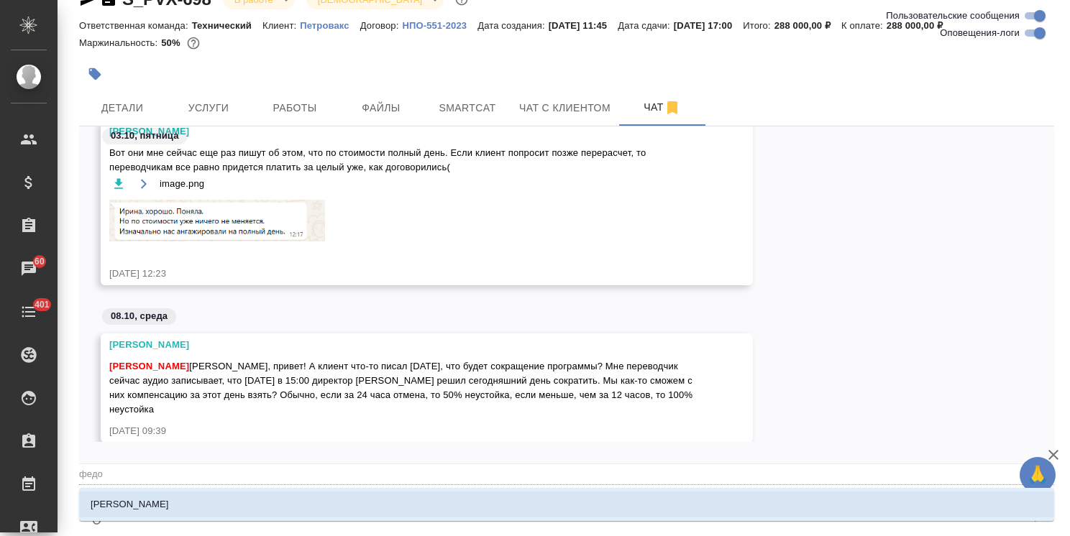
click at [185, 500] on li "[PERSON_NAME]" at bounding box center [566, 505] width 975 height 26
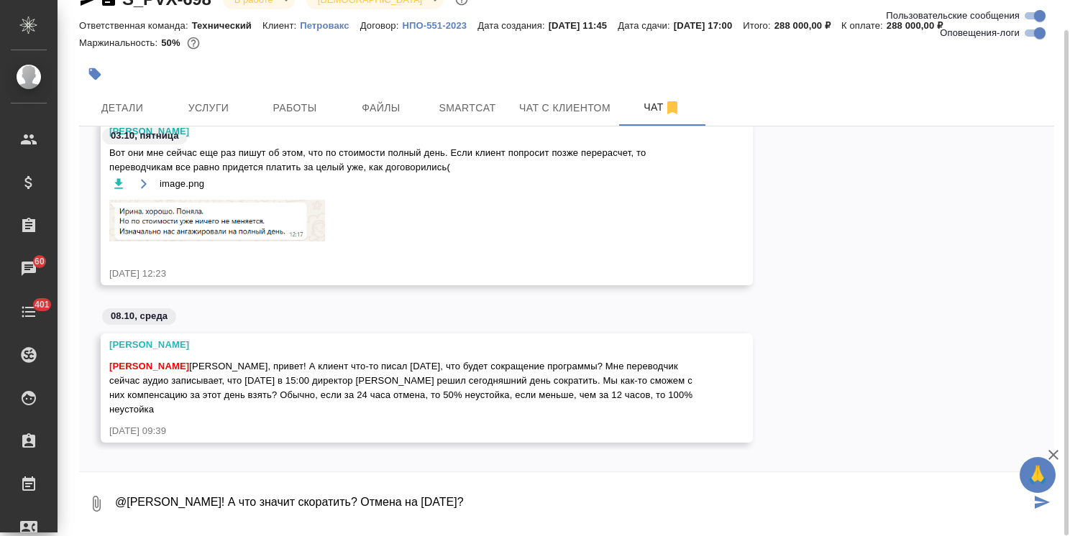
type textarea "@Федотова Ирина Привет! А что значит скоратить? Отмена на сегодня?"
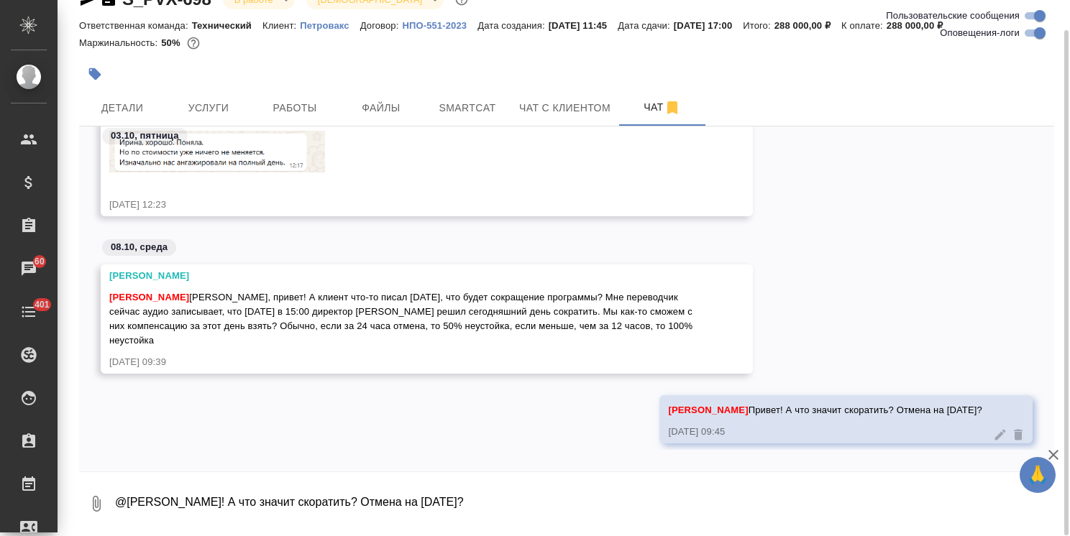
click at [993, 428] on icon at bounding box center [1000, 435] width 14 height 14
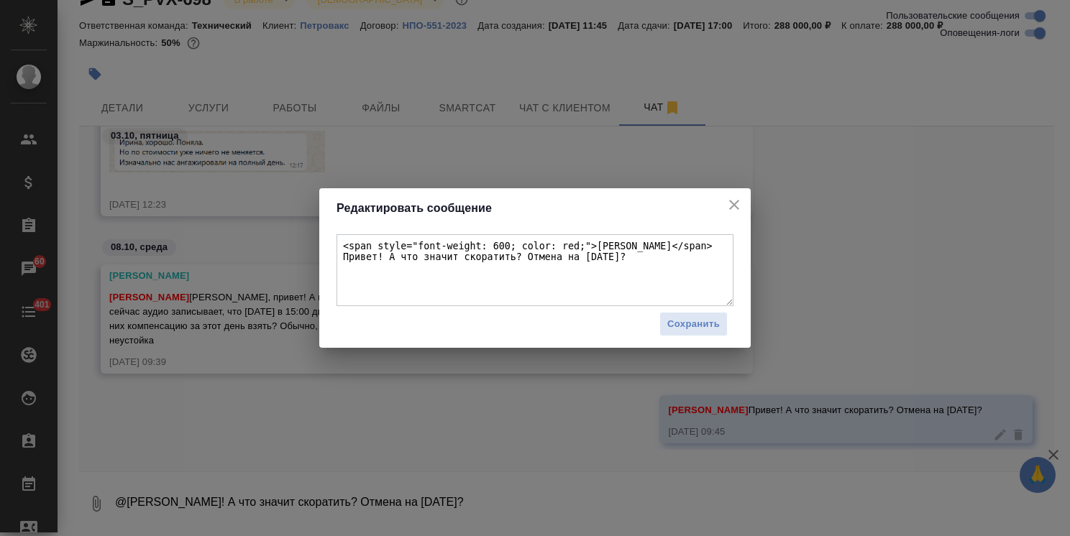
drag, startPoint x: 469, startPoint y: 257, endPoint x: 461, endPoint y: 260, distance: 8.7
click at [461, 260] on textarea "<span style="font-weight: 600; color: red;">Федотова Ирина</span> Привет! А что…" at bounding box center [534, 270] width 397 height 72
type textarea "<span style="font-weight: 600; color: red;">Федотова Ирина</span> Привет! А что…"
click at [684, 324] on span "Сохранить" at bounding box center [693, 324] width 52 height 17
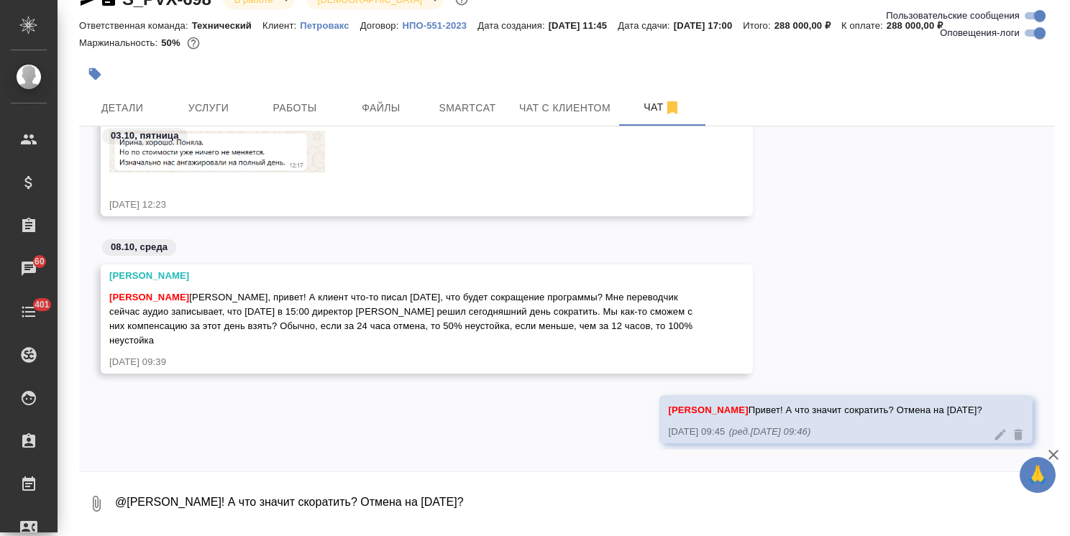
click at [1056, 452] on icon "button" at bounding box center [1053, 455] width 10 height 10
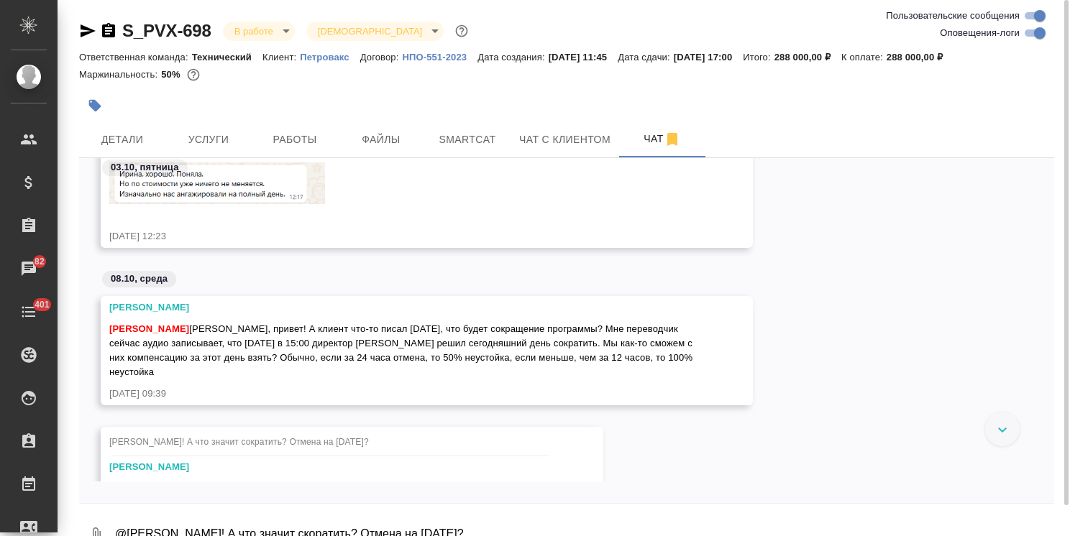
scroll to position [3474, 0]
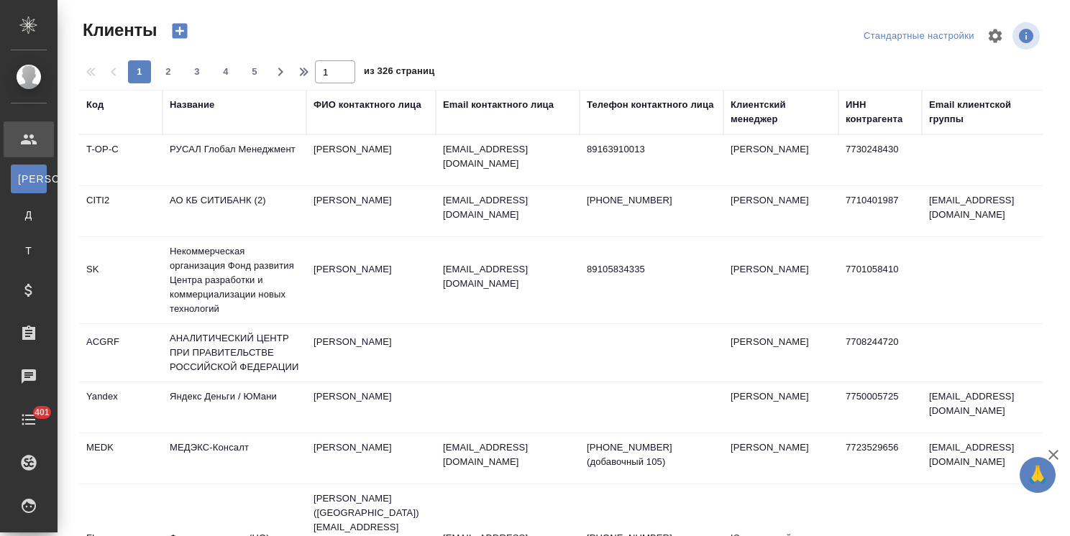
select select "RU"
click at [193, 109] on div "Название" at bounding box center [192, 105] width 45 height 14
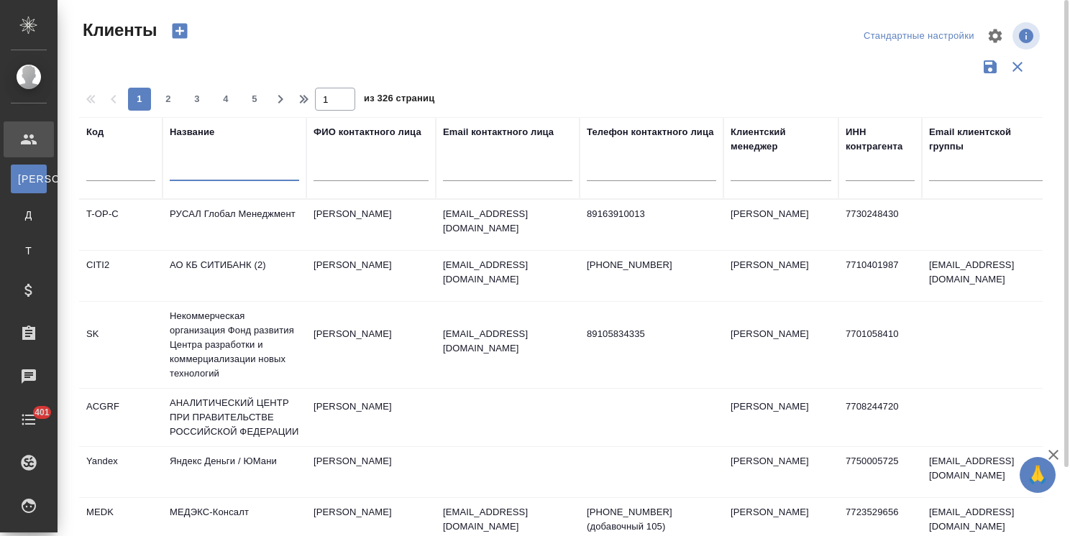
click at [196, 171] on input "text" at bounding box center [234, 172] width 129 height 18
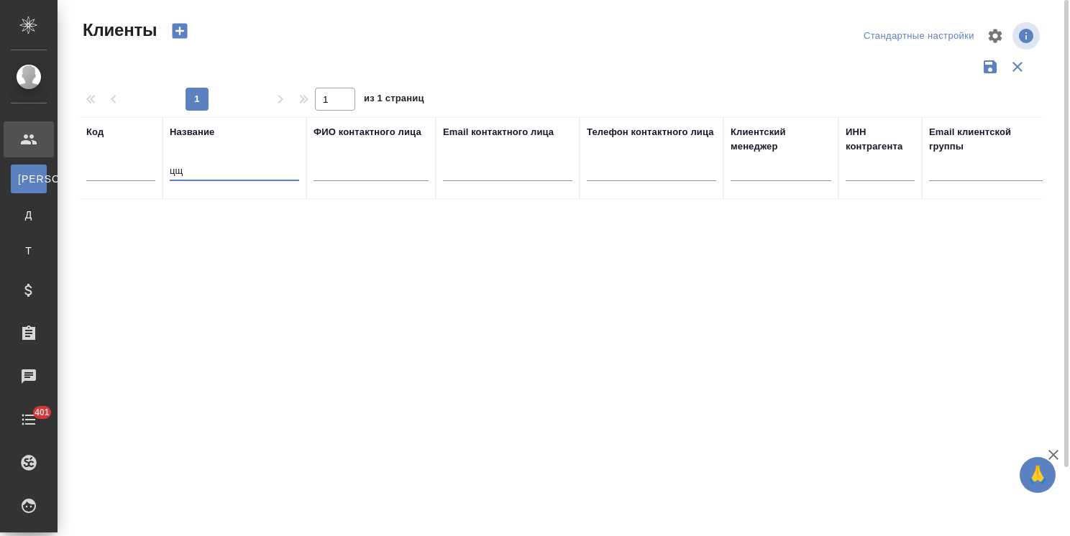
type input "ц"
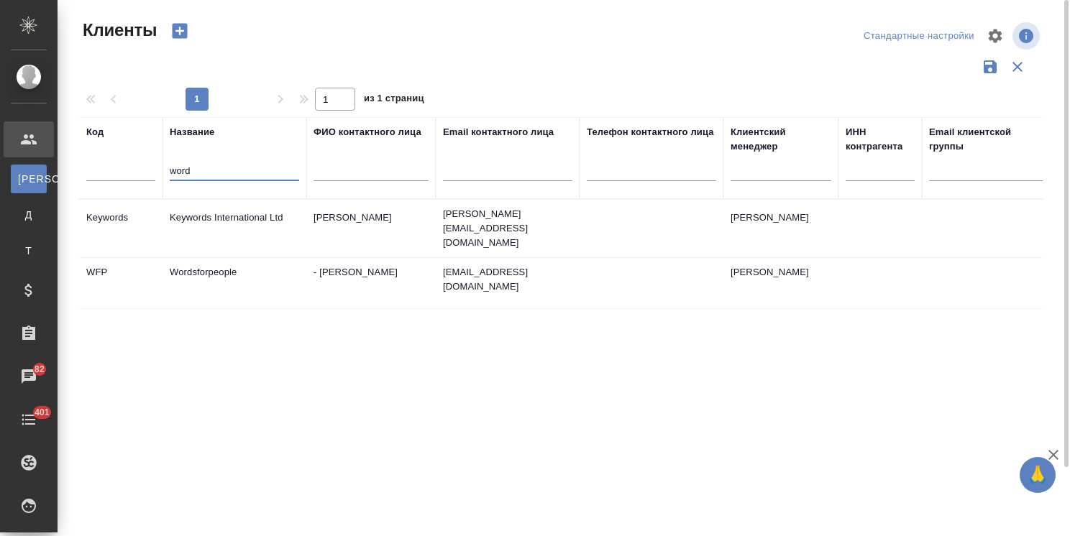
drag, startPoint x: 207, startPoint y: 173, endPoint x: 185, endPoint y: 177, distance: 22.7
click at [185, 177] on input "word" at bounding box center [234, 172] width 129 height 18
type input "world"
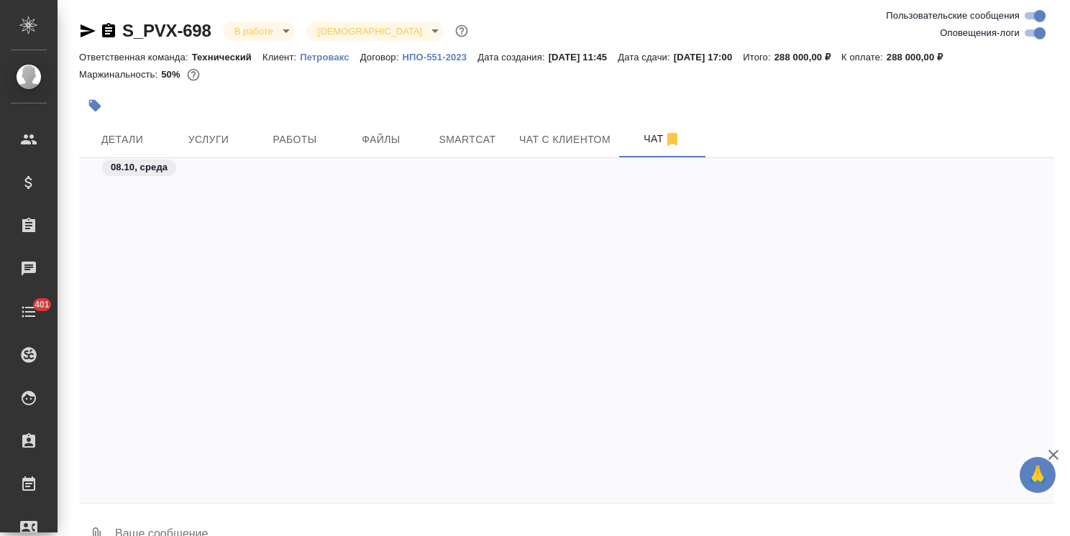
scroll to position [3508, 0]
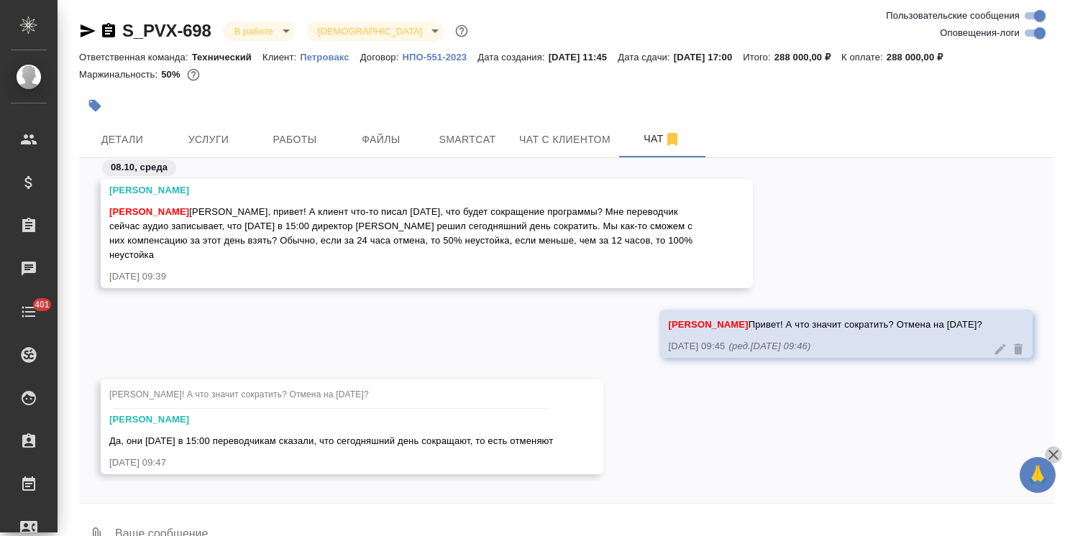
click at [1049, 459] on icon "button" at bounding box center [1053, 455] width 10 height 10
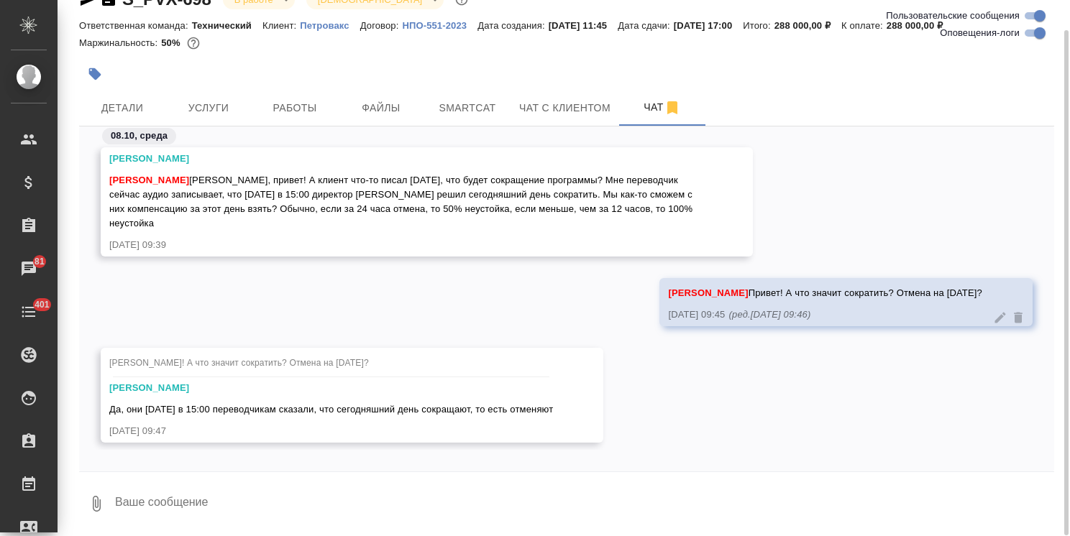
click at [206, 503] on textarea at bounding box center [584, 503] width 940 height 49
type textarea "Понятно, напишу клиенту."
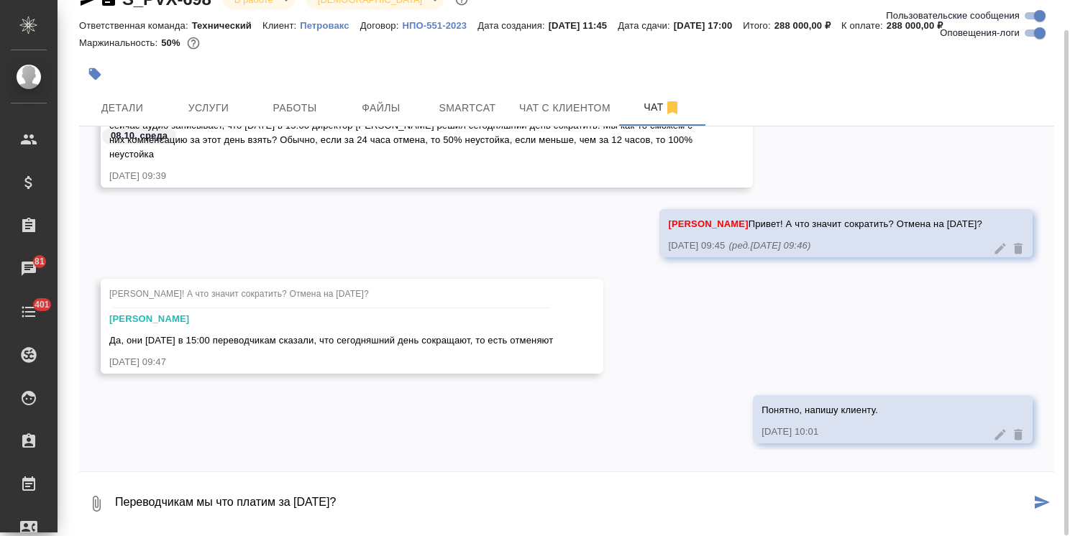
type textarea "Переводчикам мы что платим за [DATE]?"
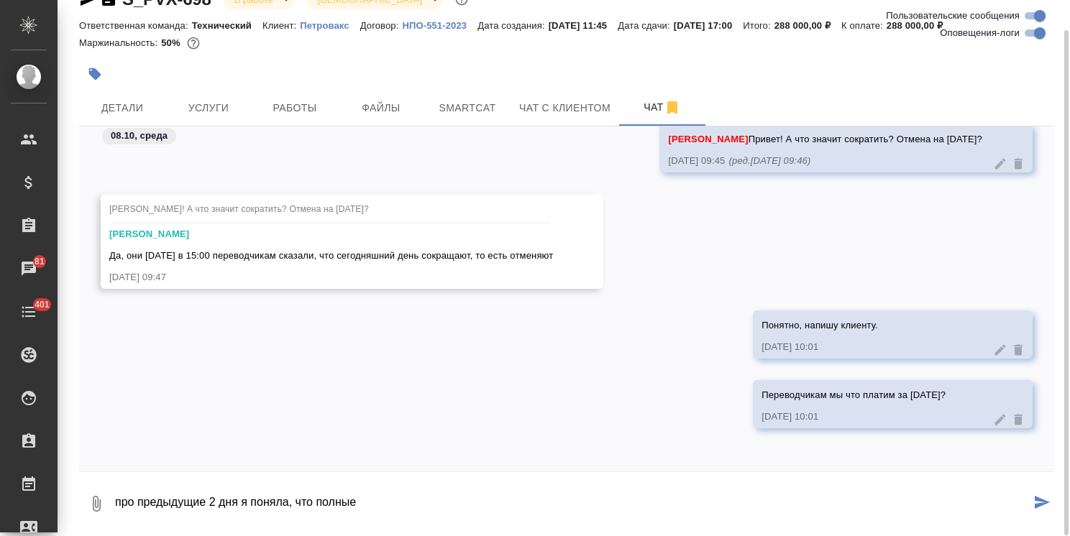
type textarea "про предыду щие 2 дня я поняла, что полные"
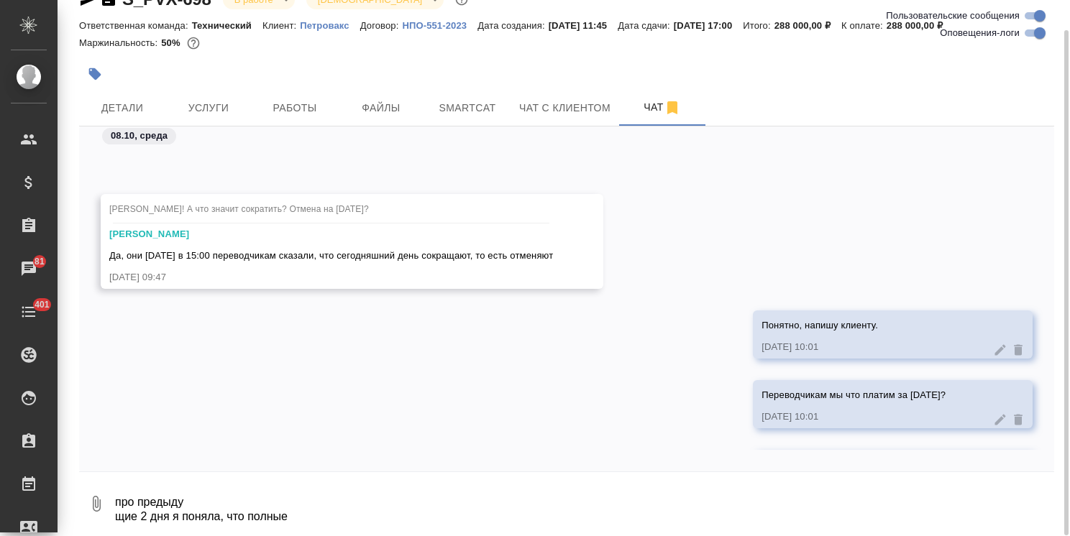
scroll to position [3731, 0]
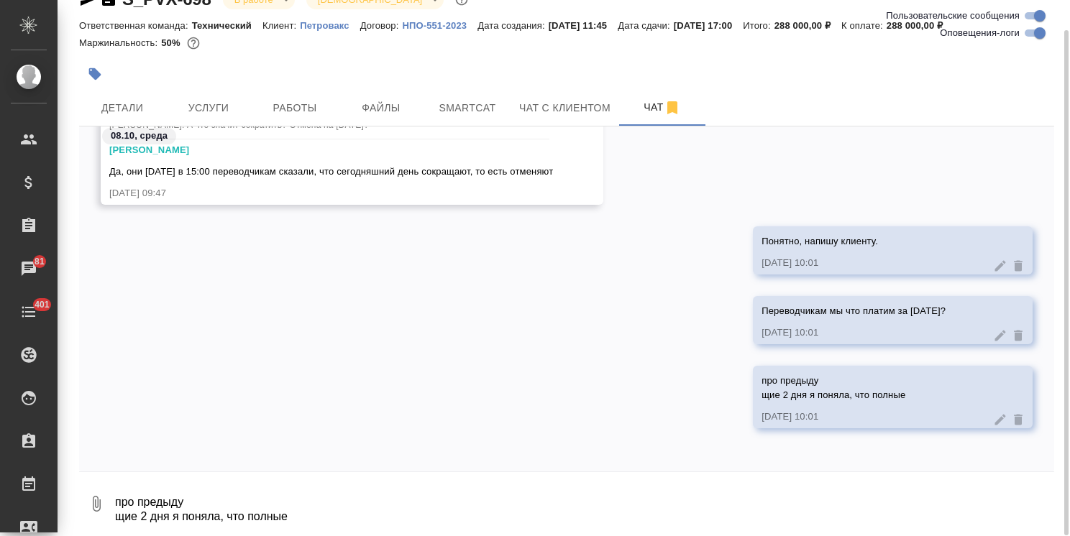
click at [993, 419] on icon at bounding box center [1000, 420] width 14 height 14
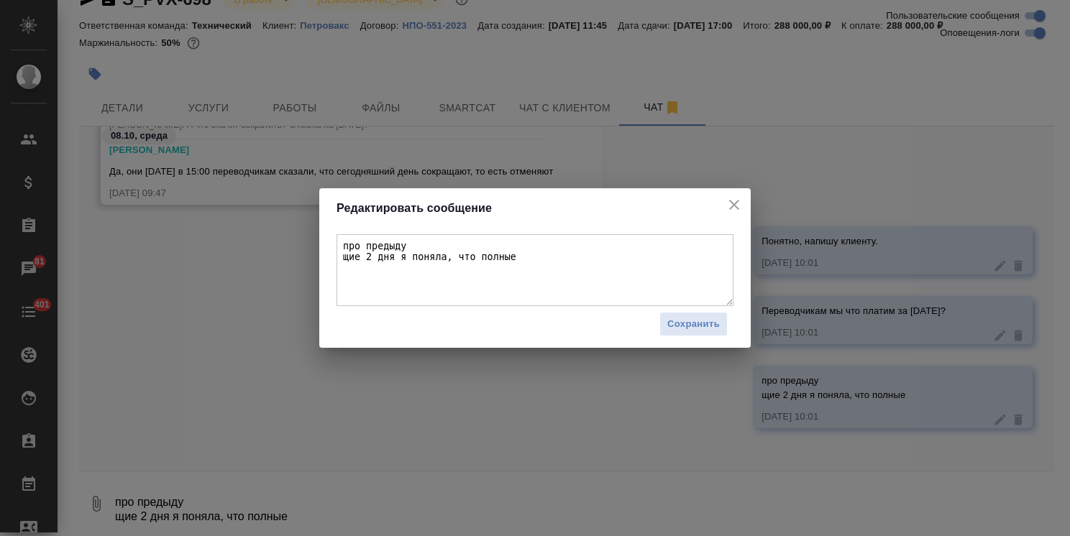
click at [343, 257] on textarea "про предыду щие 2 дня я поняла, что полные" at bounding box center [534, 270] width 397 height 72
type textarea "про предыдущие 2 дня я поняла, что полные"
click at [673, 320] on span "Сохранить" at bounding box center [693, 324] width 52 height 17
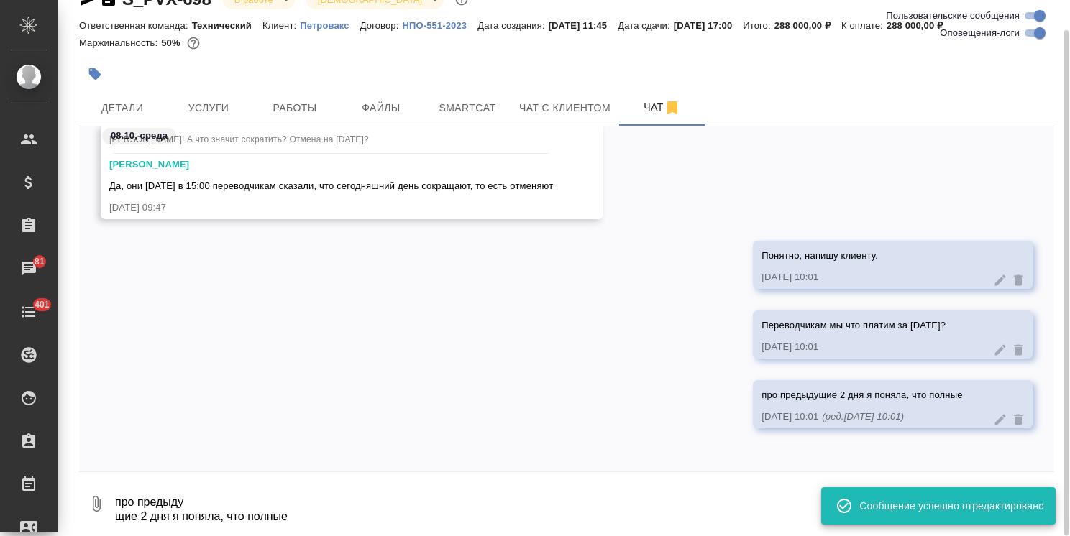
scroll to position [3716, 0]
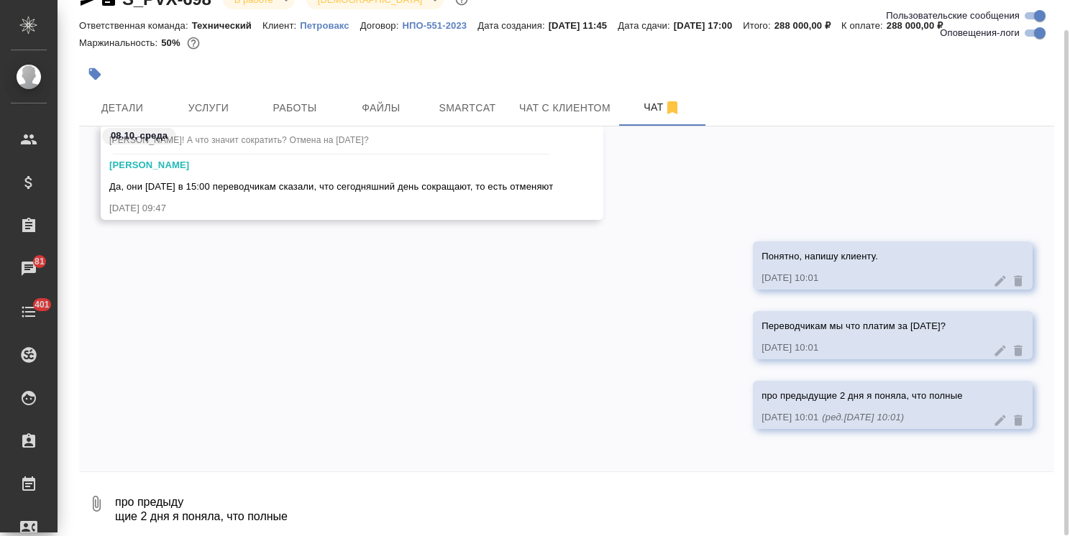
click at [180, 502] on textarea "про предыду щие 2 дня я поняла, что полные" at bounding box center [584, 503] width 940 height 49
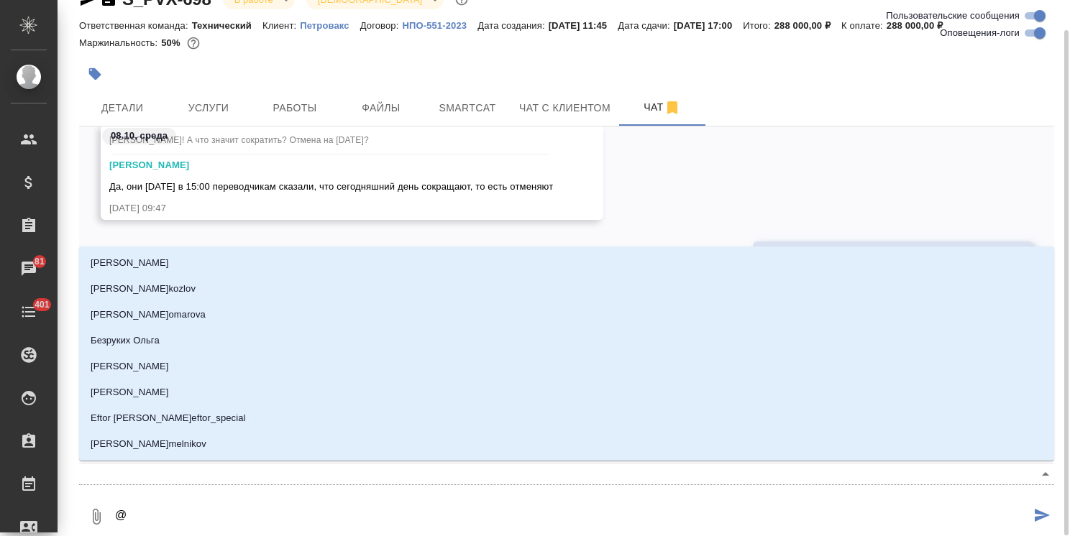
type textarea "@ф"
type input "ф"
type textarea "@фе"
type input "фе"
type textarea "@фед"
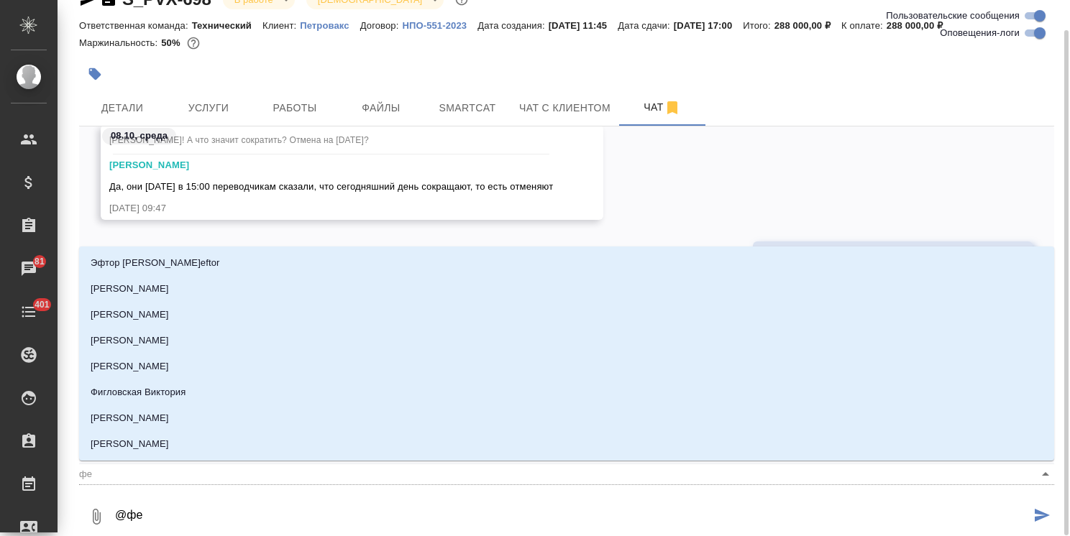
type input "фед"
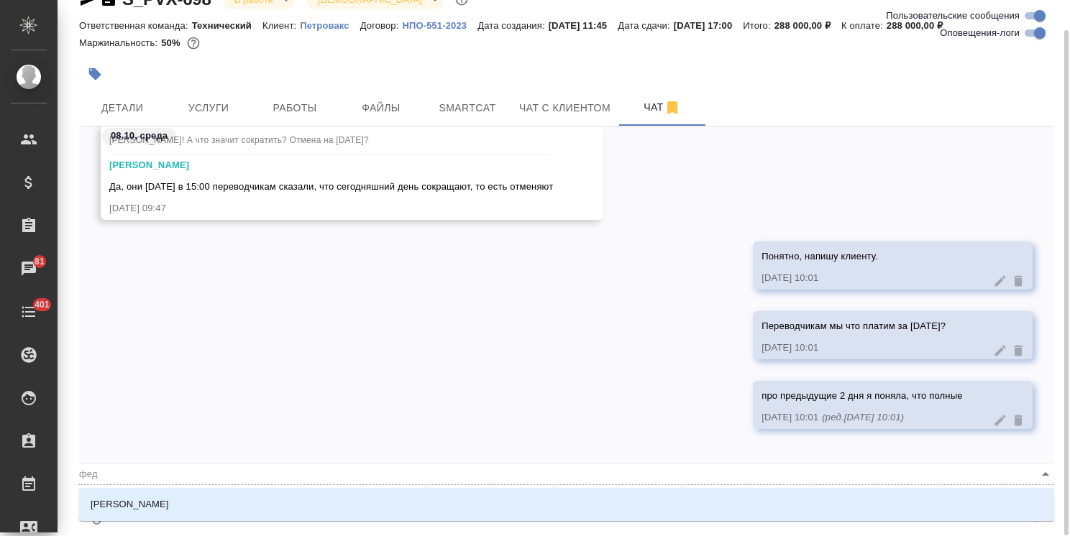
type textarea "@федо"
type input "федо"
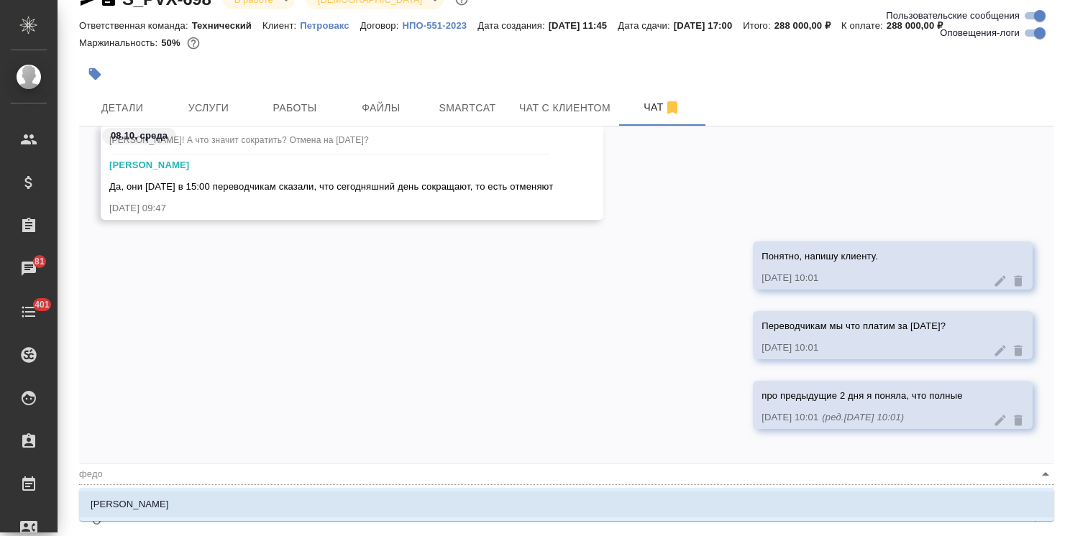
click at [180, 505] on li "[PERSON_NAME]" at bounding box center [566, 505] width 975 height 26
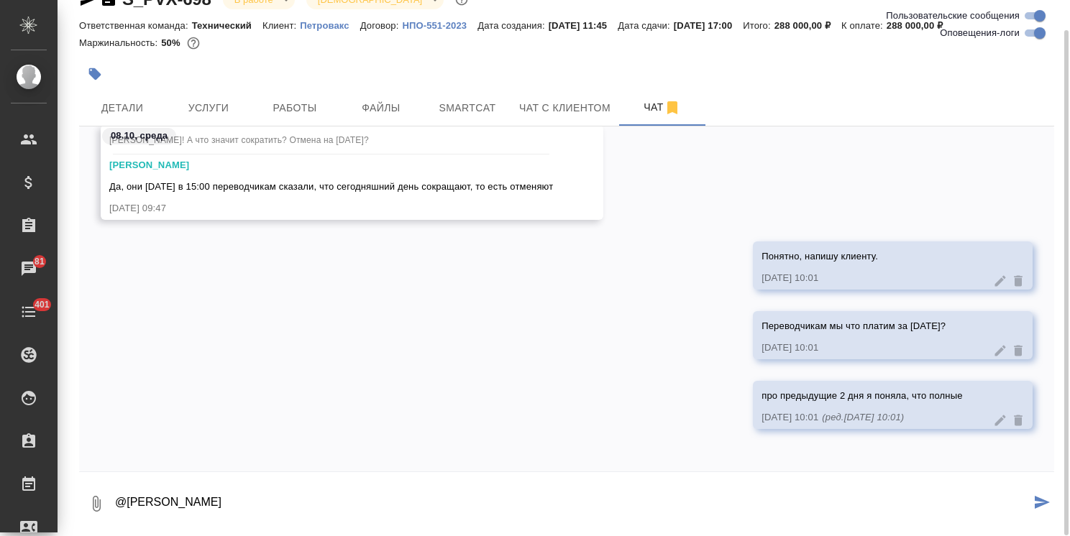
type textarea "@[PERSON_NAME]"
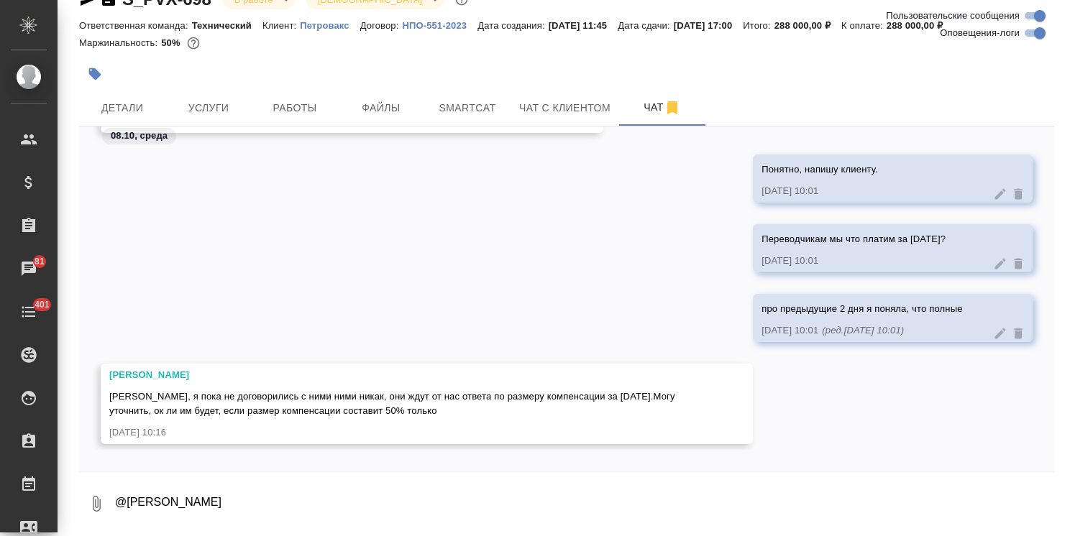
scroll to position [3818, 0]
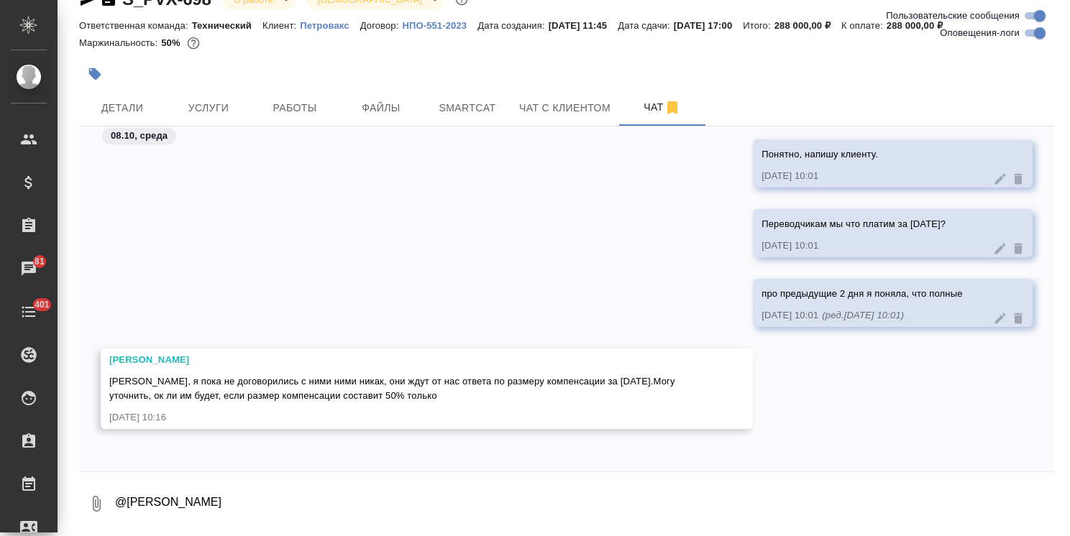
click at [227, 493] on textarea "@[PERSON_NAME]" at bounding box center [584, 503] width 940 height 49
type textarea "пока не нужно, подождем клиента"
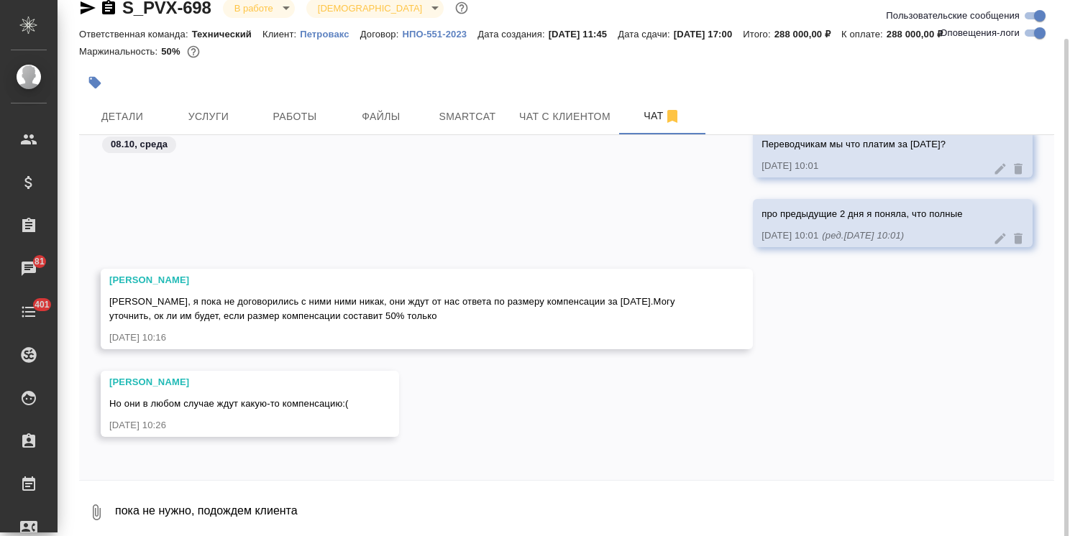
scroll to position [32, 0]
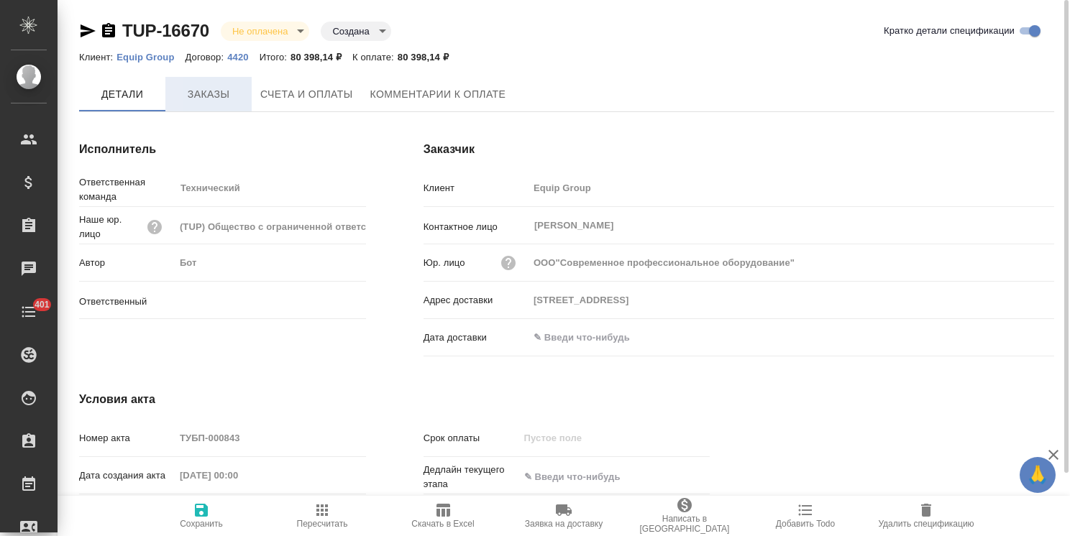
click at [210, 88] on span "Заказы" at bounding box center [208, 95] width 69 height 18
type input "[PERSON_NAME]"
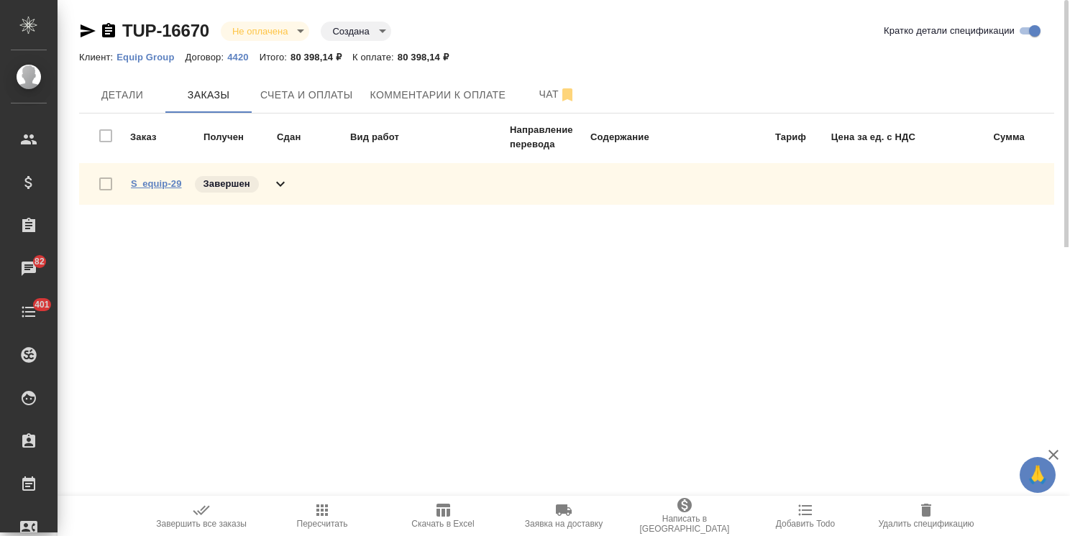
click at [147, 180] on link "S_equip-29" at bounding box center [156, 183] width 51 height 11
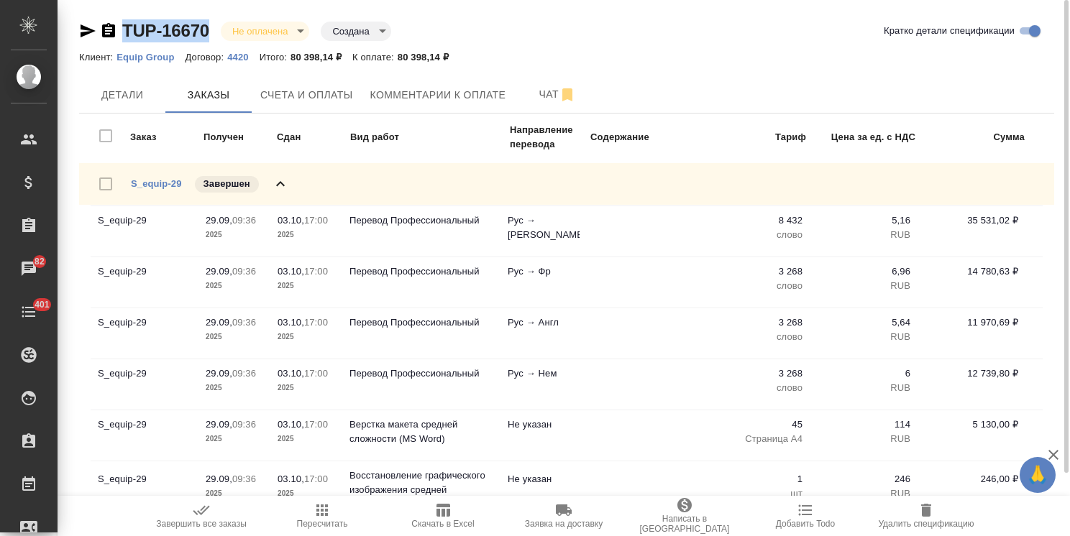
drag, startPoint x: 216, startPoint y: 14, endPoint x: 98, endPoint y: 7, distance: 118.1
click at [107, 14] on div "TUP-16670 Не оплачена notPayed Создана created Кратко детали спецификации Клиен…" at bounding box center [566, 281] width 990 height 562
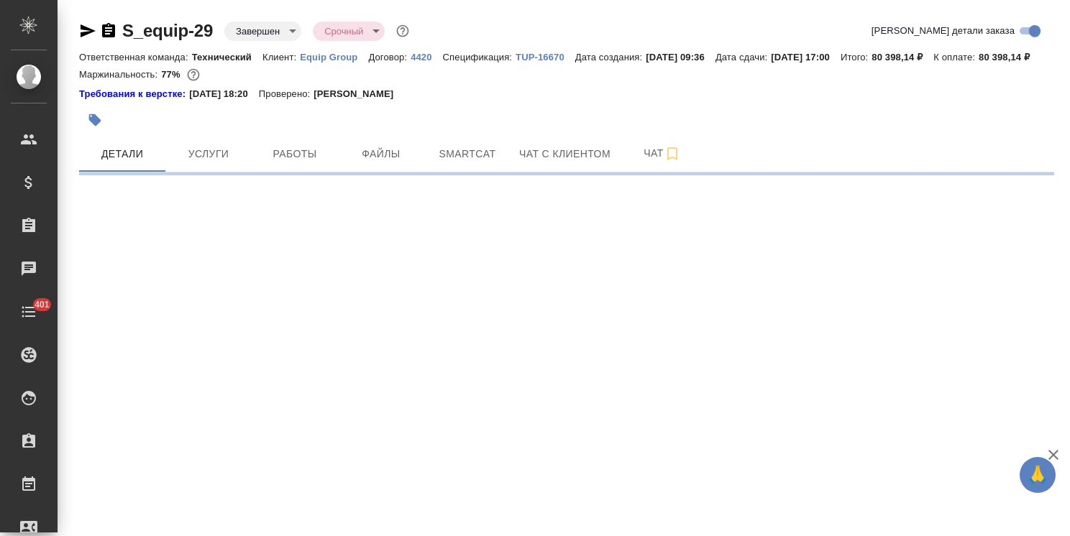
select select "RU"
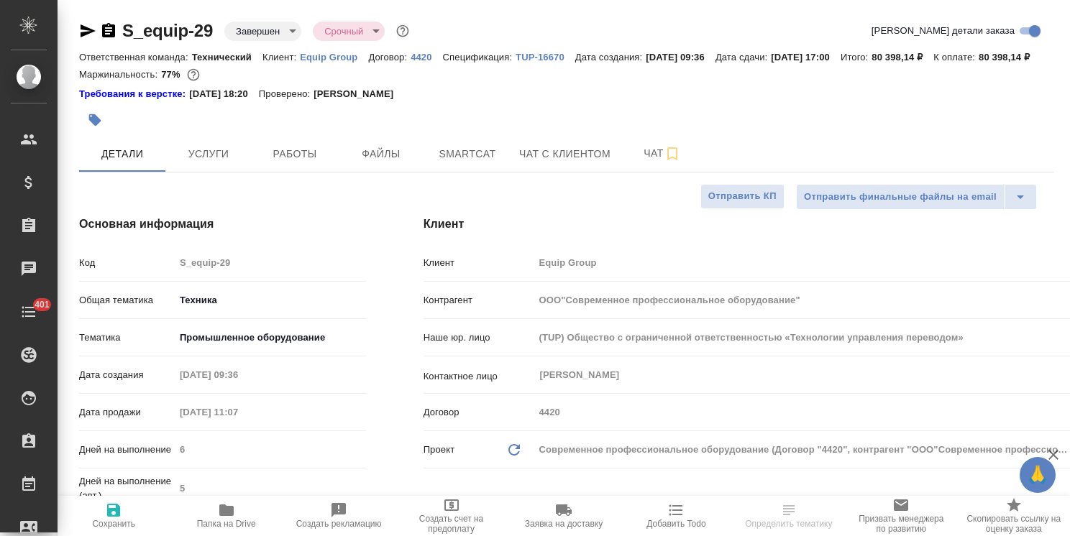
type textarea "x"
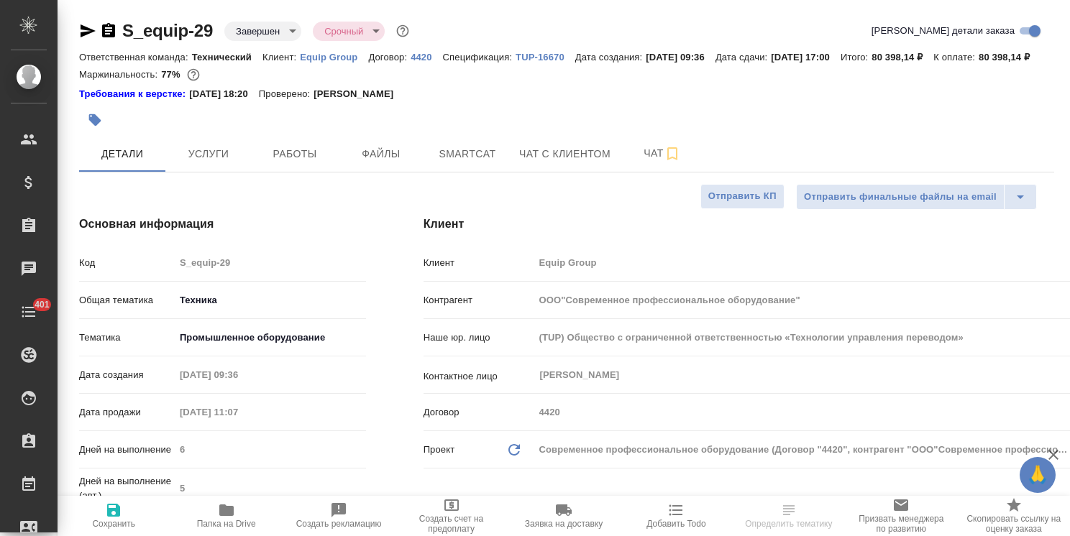
type textarea "x"
drag, startPoint x: 222, startPoint y: 24, endPoint x: 106, endPoint y: 27, distance: 116.5
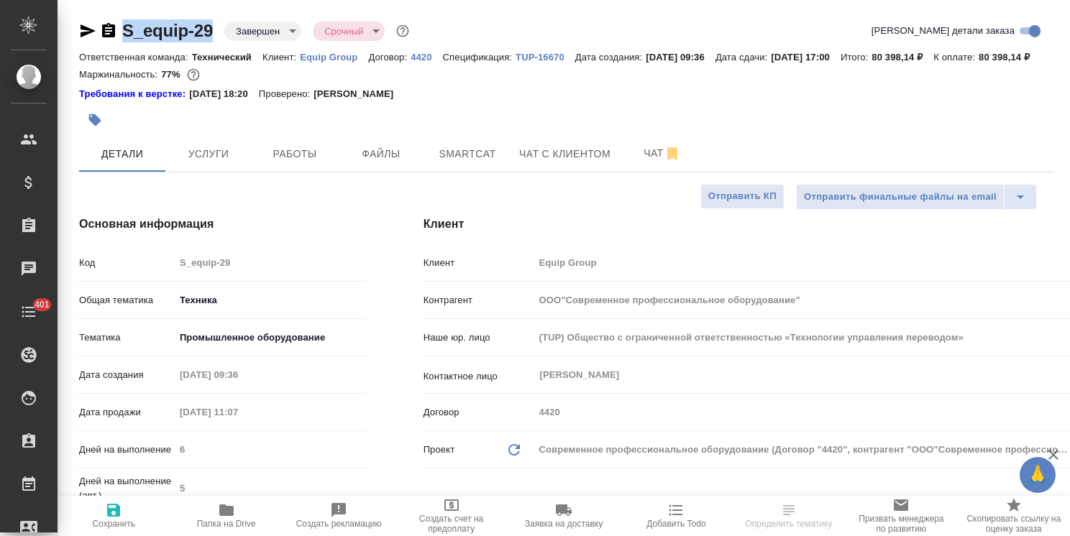
click at [106, 28] on div "S_equip-29 Завершен closed Срочный urgent" at bounding box center [245, 30] width 333 height 23
copy link "S_equip-29"
type textarea "x"
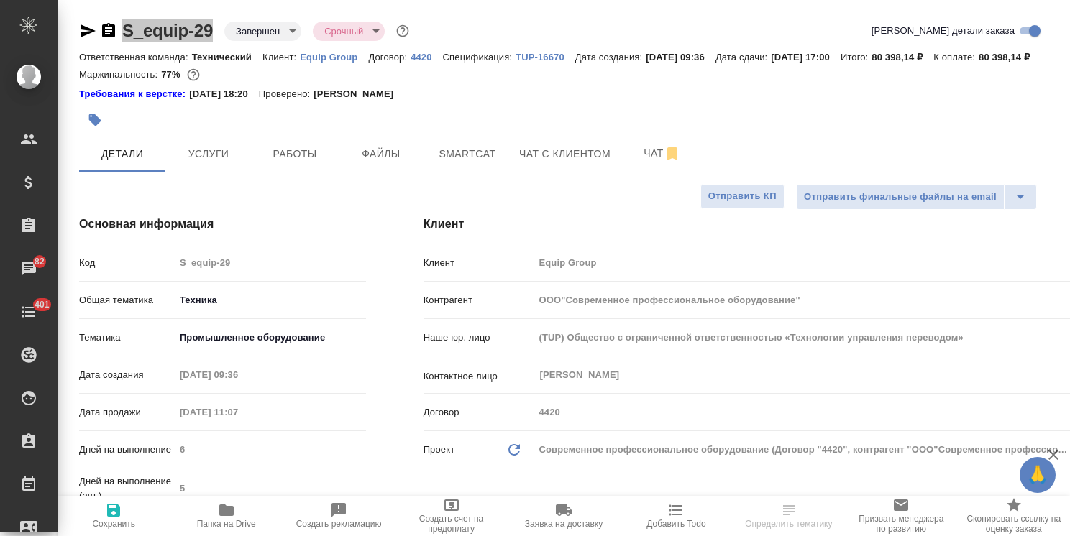
select select "RU"
type textarea "x"
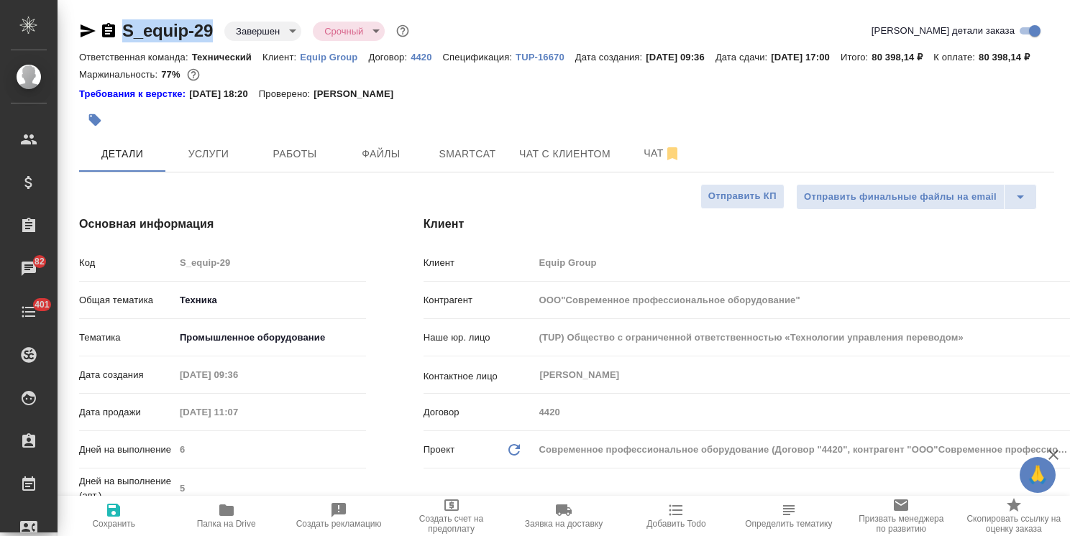
type textarea "x"
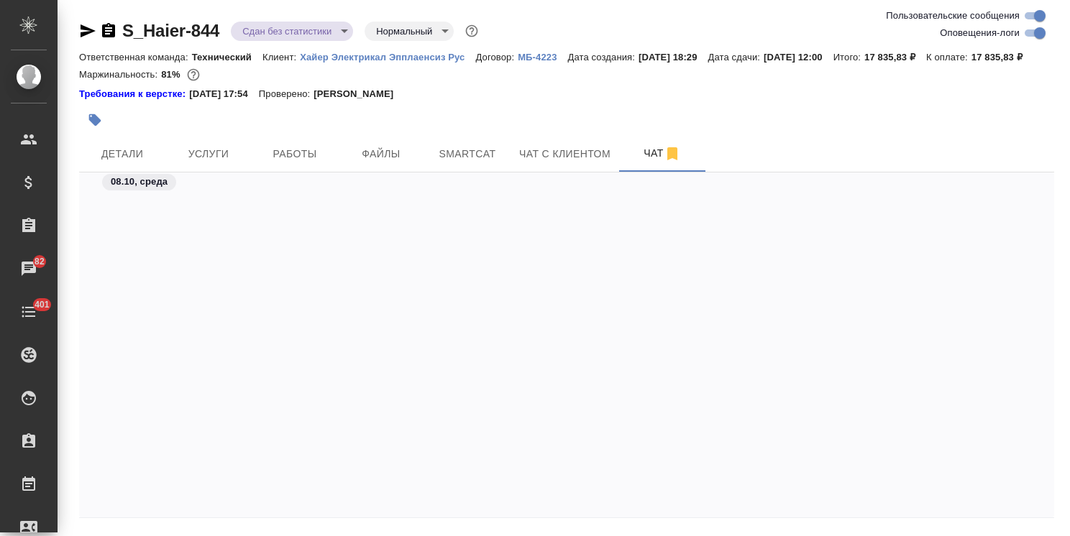
scroll to position [23490, 0]
click at [1052, 459] on icon "button" at bounding box center [1052, 454] width 17 height 17
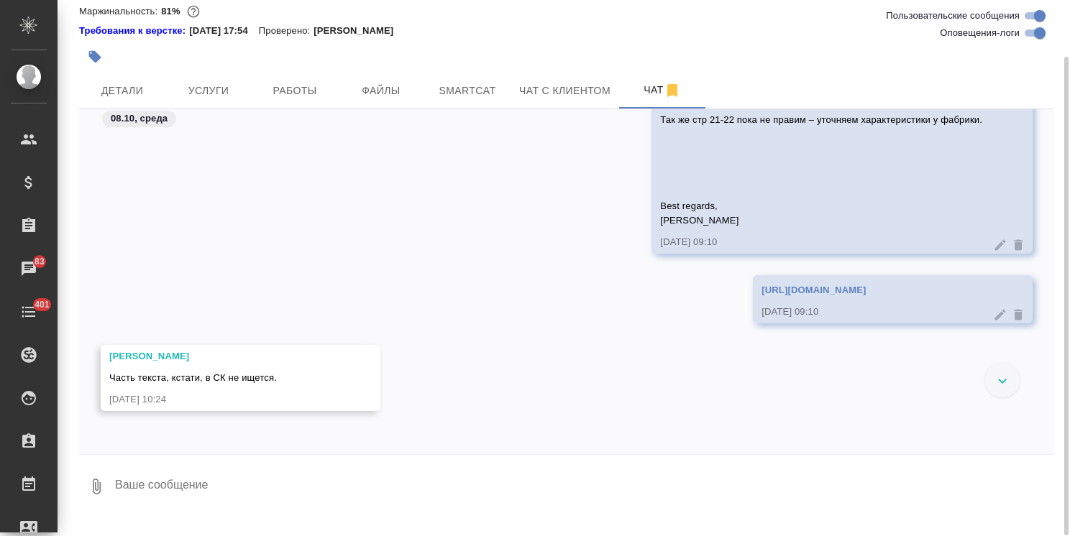
scroll to position [24158, 0]
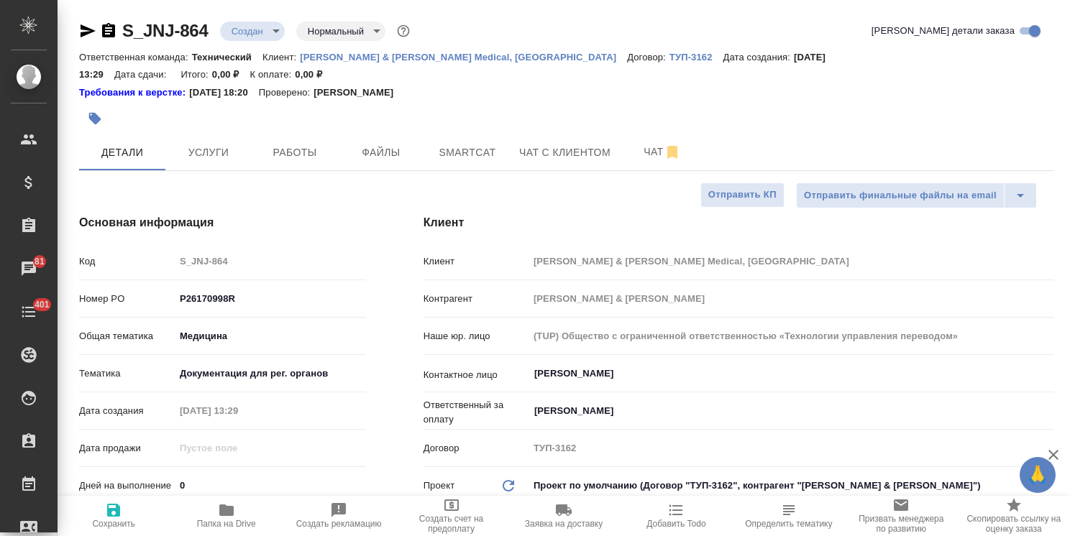
select select "RU"
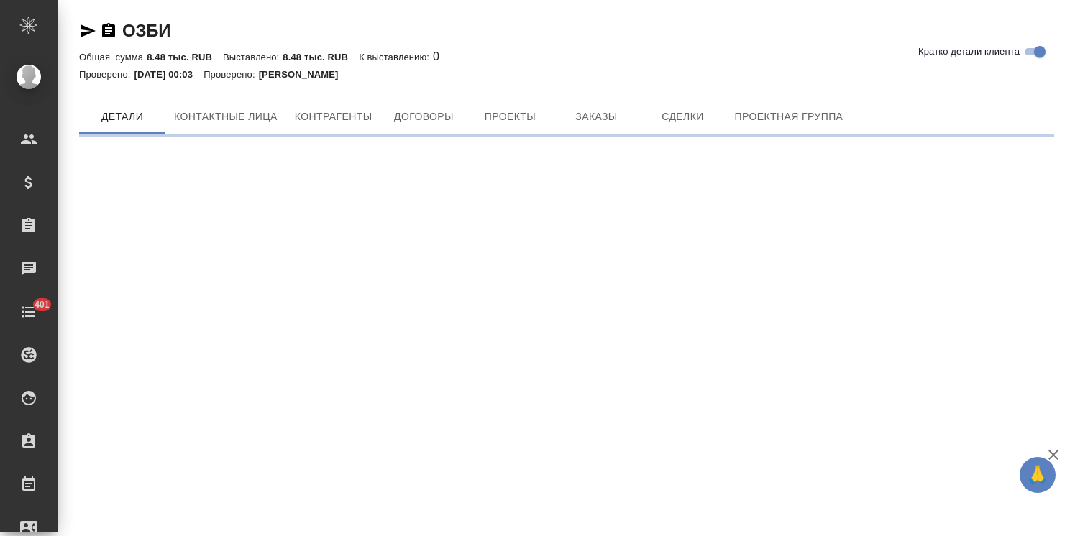
click at [584, 96] on div "ОЗБИ Кратко детали клиента Общая сумма 8.48 тыс. RUB Выставлено: 8.48 тыс. RUB …" at bounding box center [566, 72] width 990 height 145
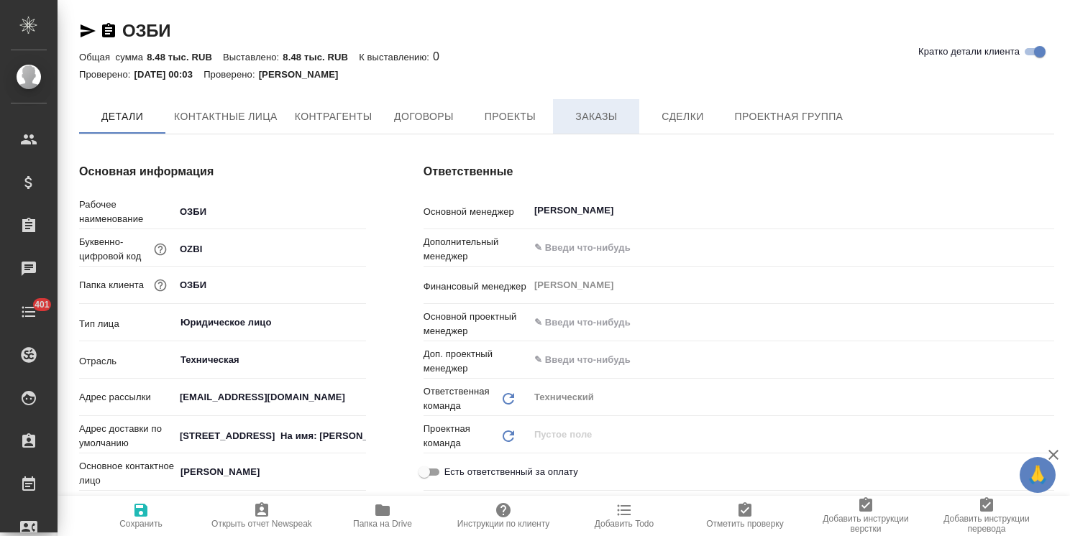
click at [582, 114] on span "Заказы" at bounding box center [595, 117] width 69 height 18
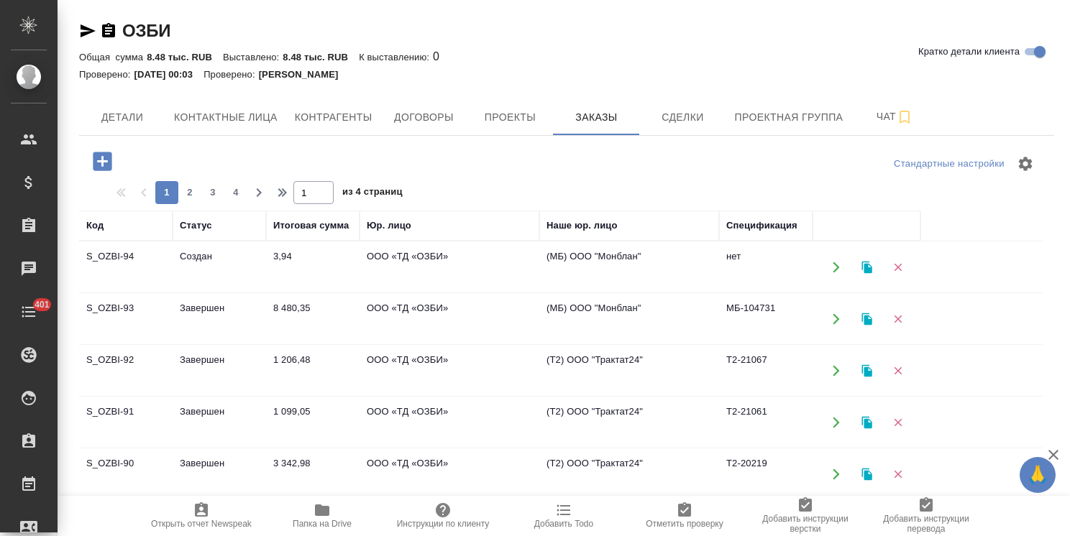
click at [133, 364] on td "S_OZBI-92" at bounding box center [125, 371] width 93 height 50
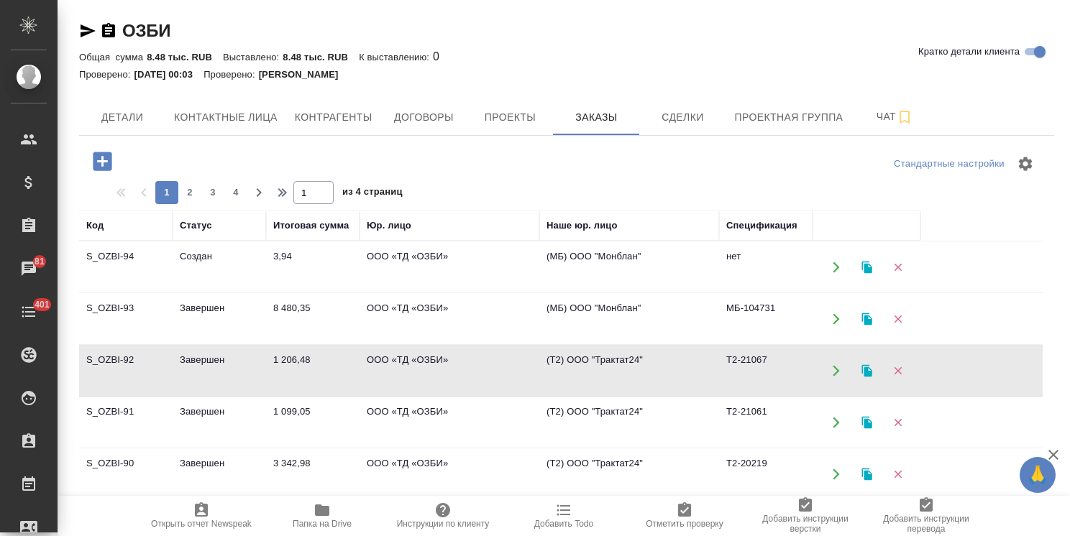
click at [219, 379] on td "Завершен" at bounding box center [219, 371] width 93 height 50
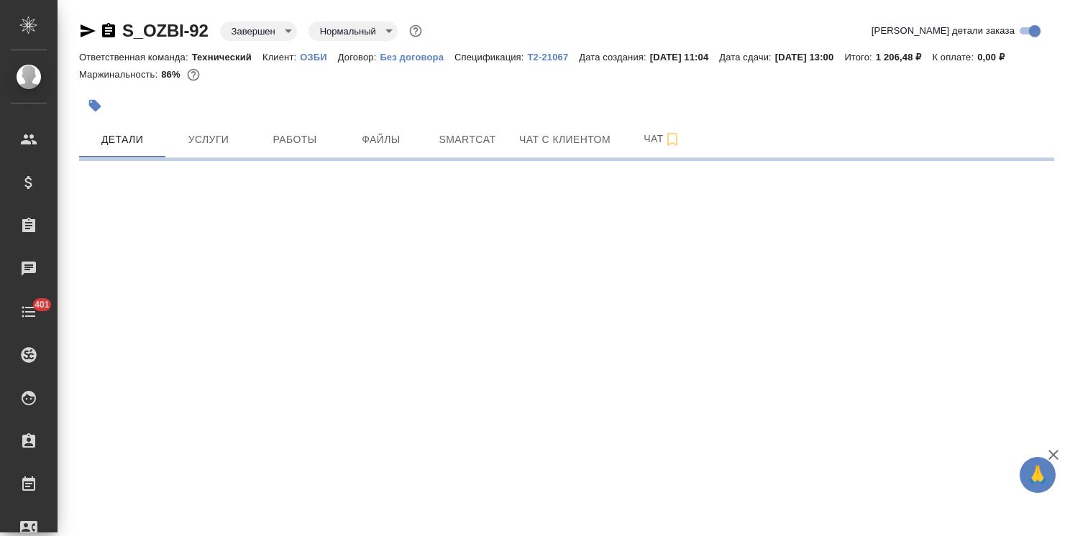
select select "RU"
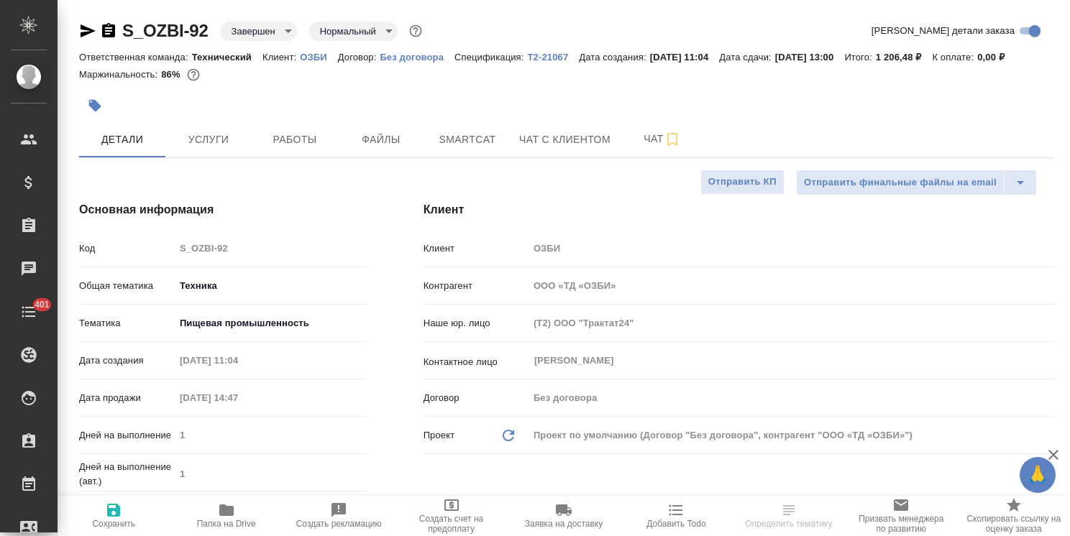
type textarea "x"
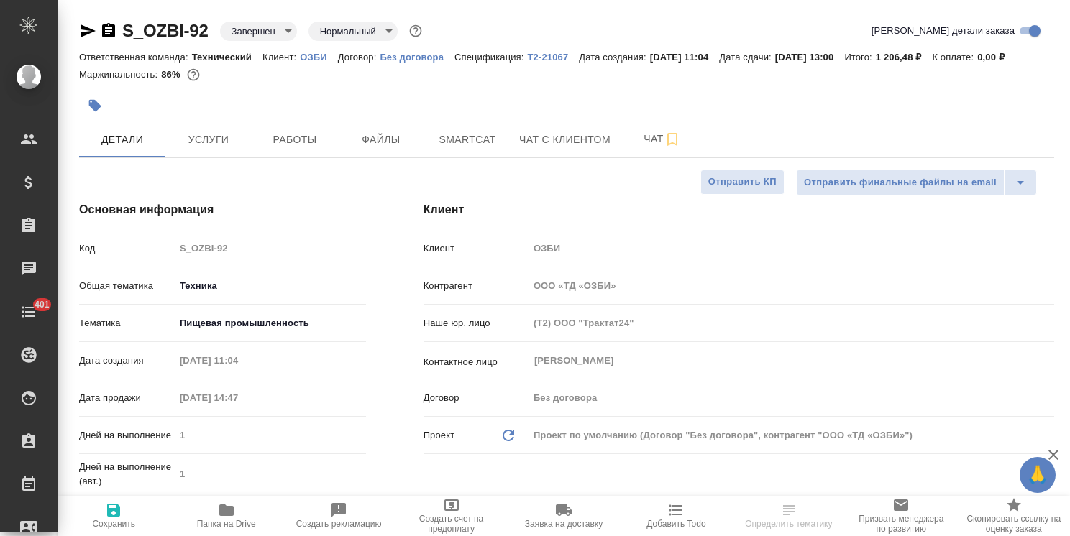
type textarea "x"
click at [558, 50] on link "Т2-21067" at bounding box center [554, 56] width 52 height 12
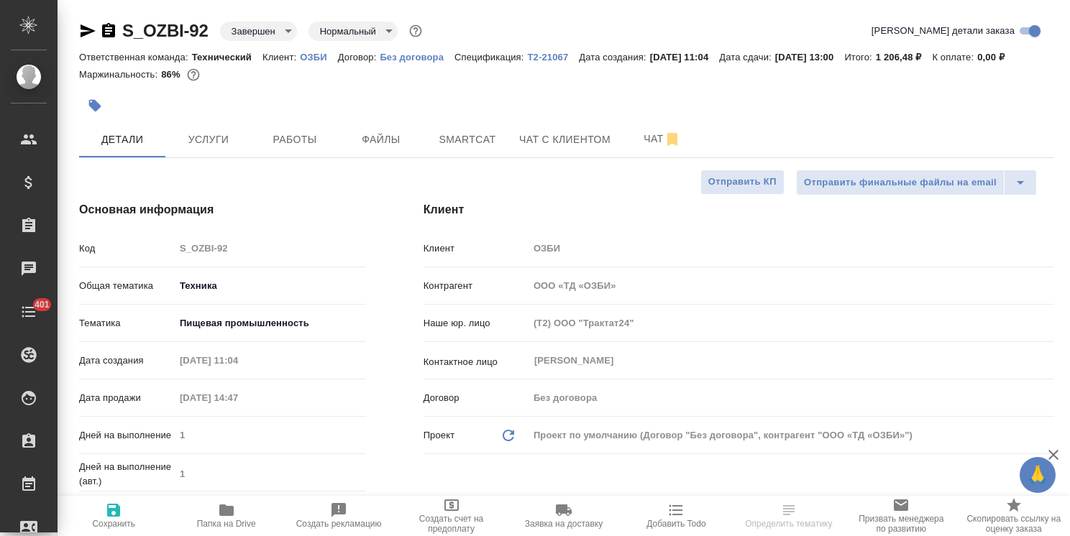
type textarea "x"
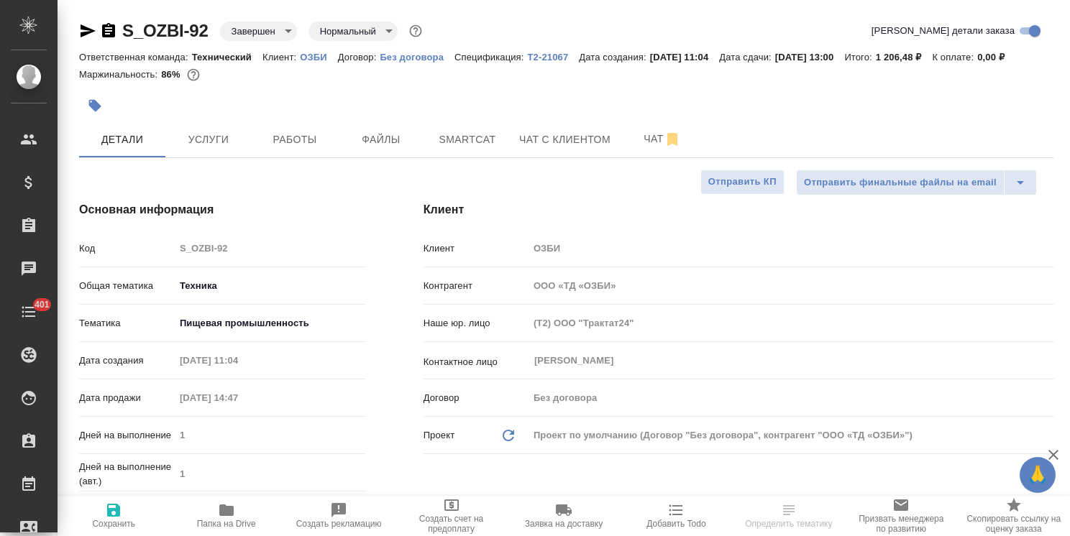
type textarea "x"
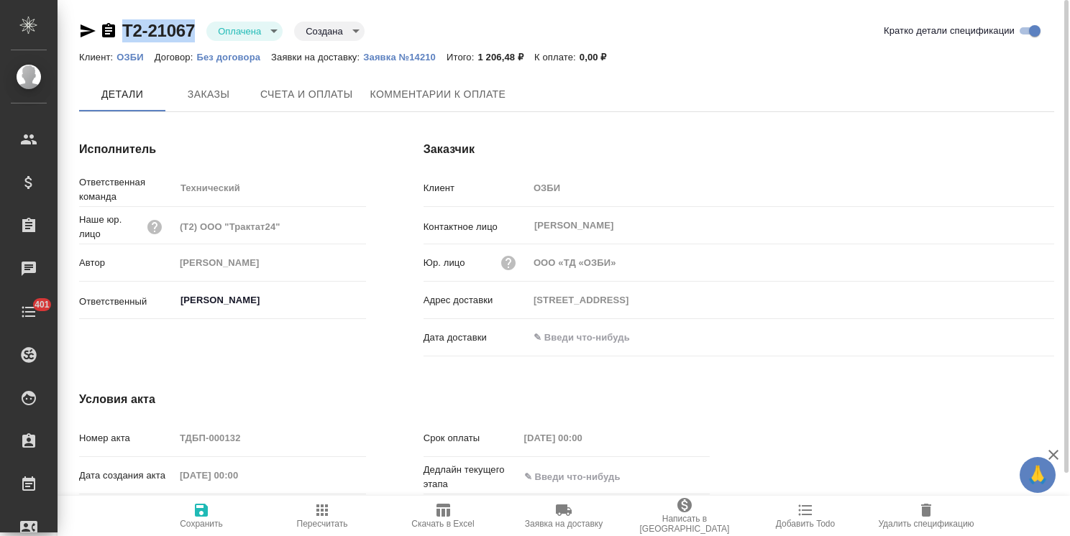
drag, startPoint x: 206, startPoint y: 14, endPoint x: 94, endPoint y: 10, distance: 112.2
click at [94, 10] on div "Т2-21067 Оплачена payed Создана created Кратко детали спецификации Клиент: ОЗБИ…" at bounding box center [566, 306] width 990 height 612
copy link "Т2-21067"
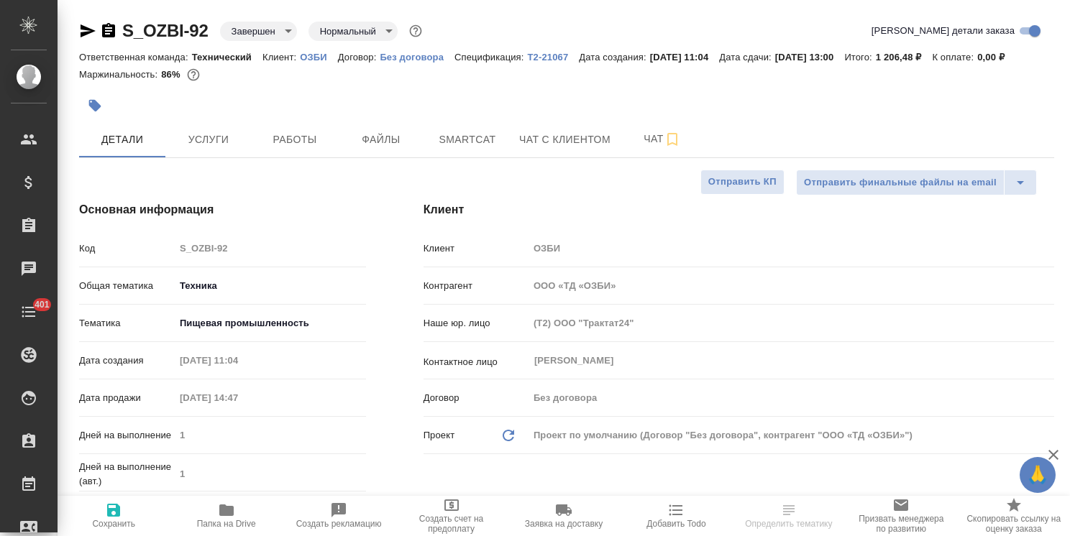
select select "RU"
type textarea "x"
click at [556, 55] on p "Т2-21067" at bounding box center [554, 57] width 52 height 11
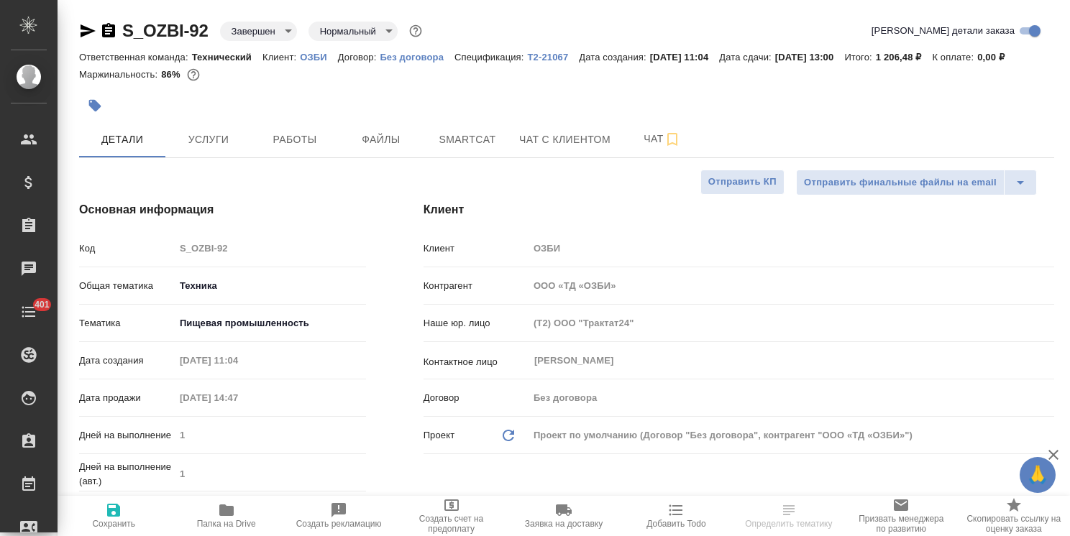
type textarea "x"
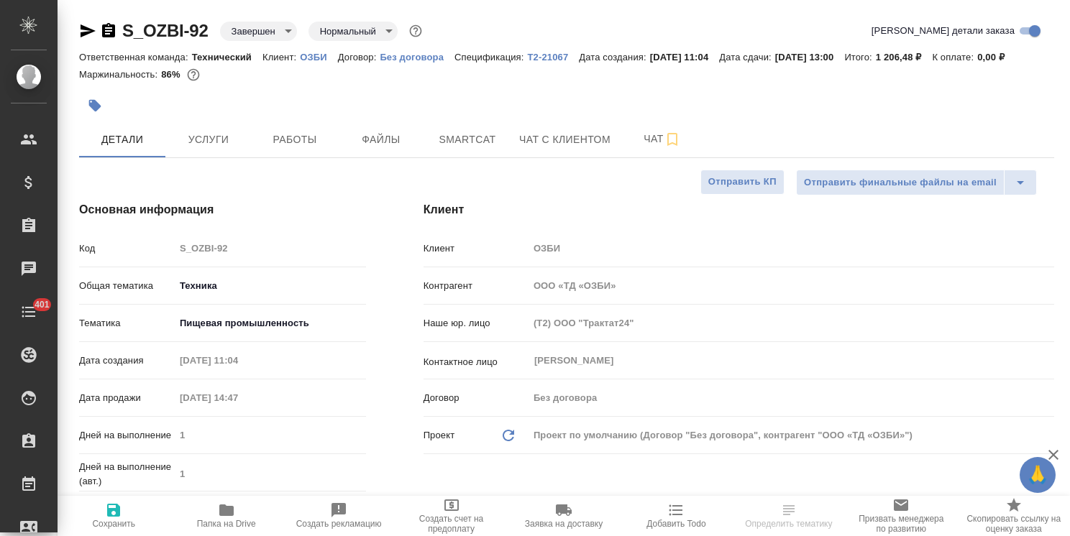
type textarea "x"
select select "RU"
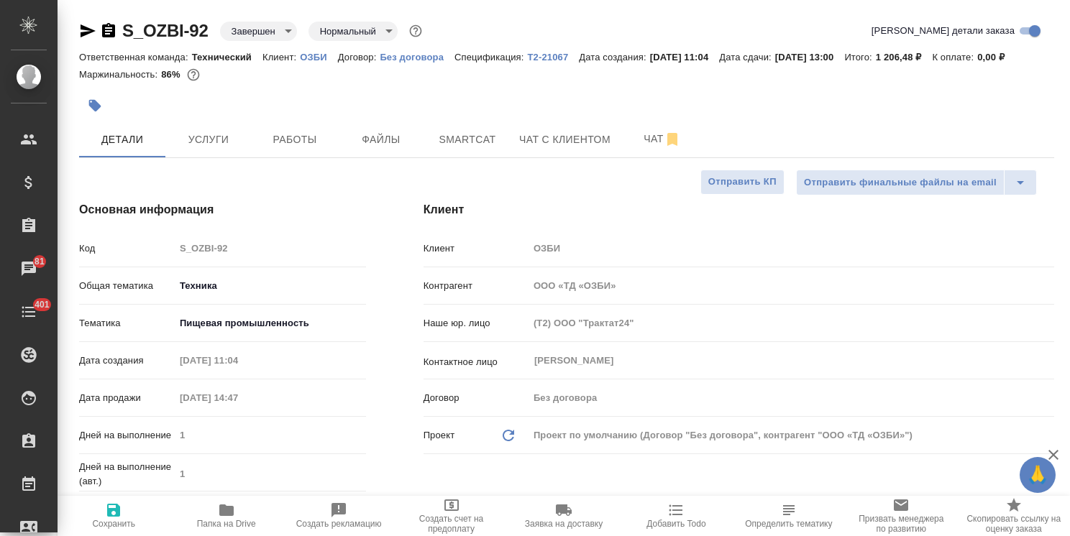
type textarea "x"
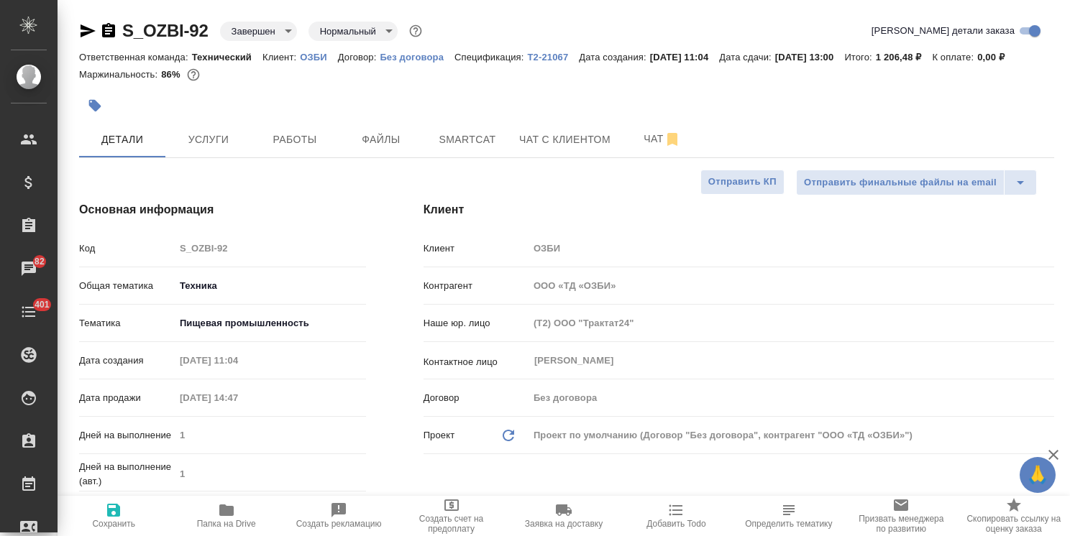
type textarea "x"
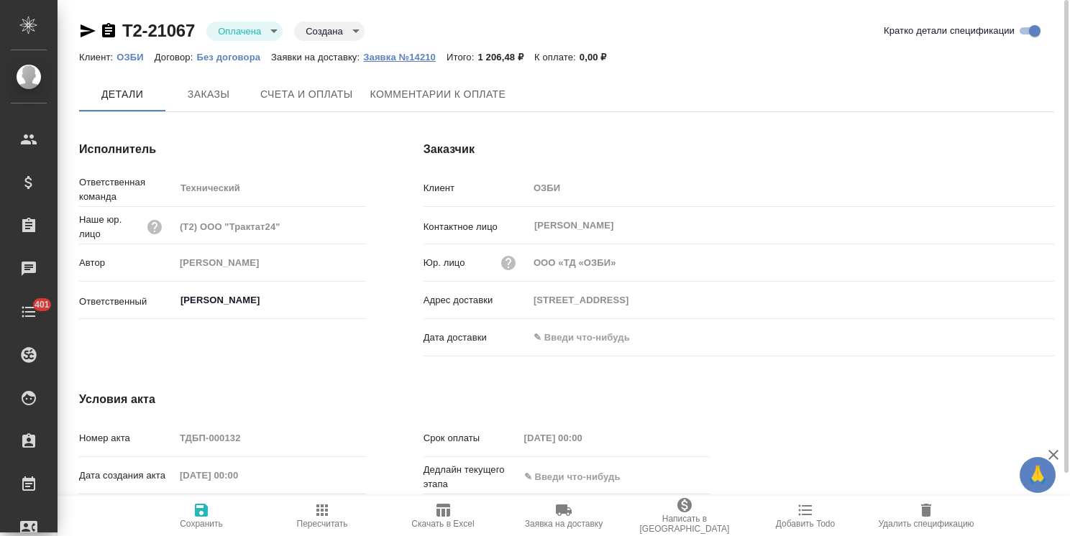
click at [405, 60] on p "Заявка №14210" at bounding box center [404, 57] width 83 height 11
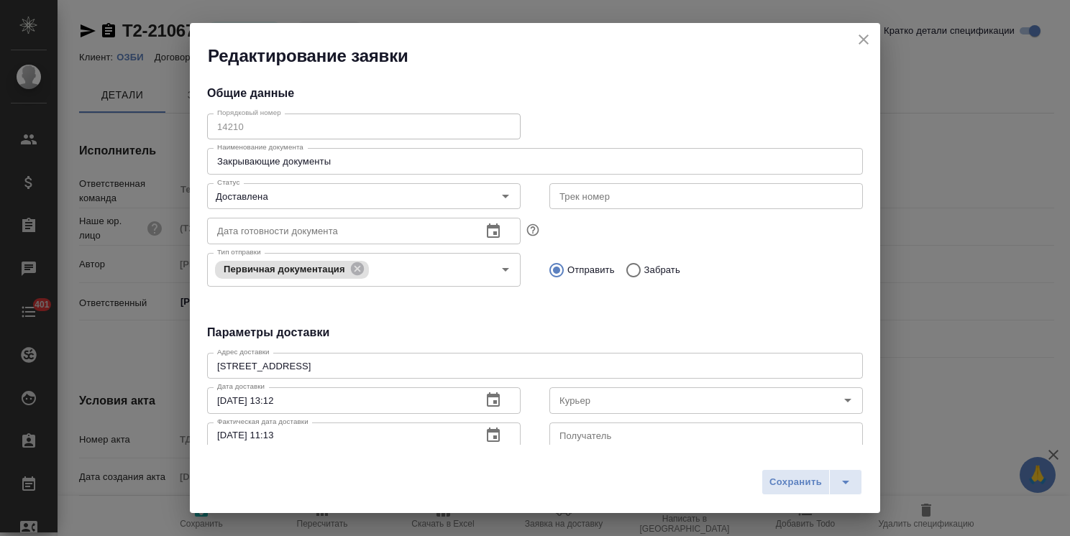
type input "[PERSON_NAME]"
type input "[PHONE_NUMBER] доб. 1282"
type input "[PERSON_NAME]"
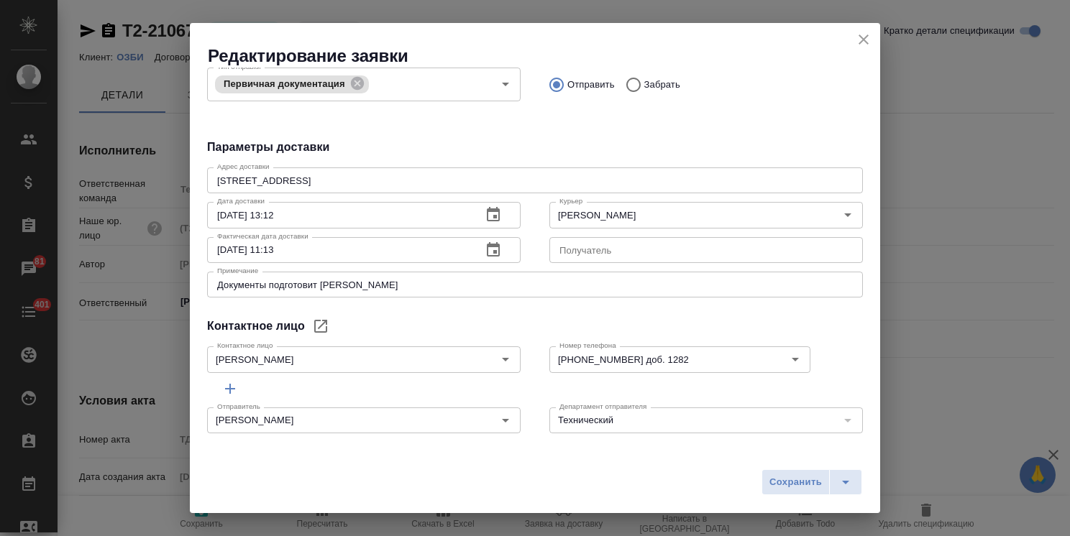
scroll to position [190, 0]
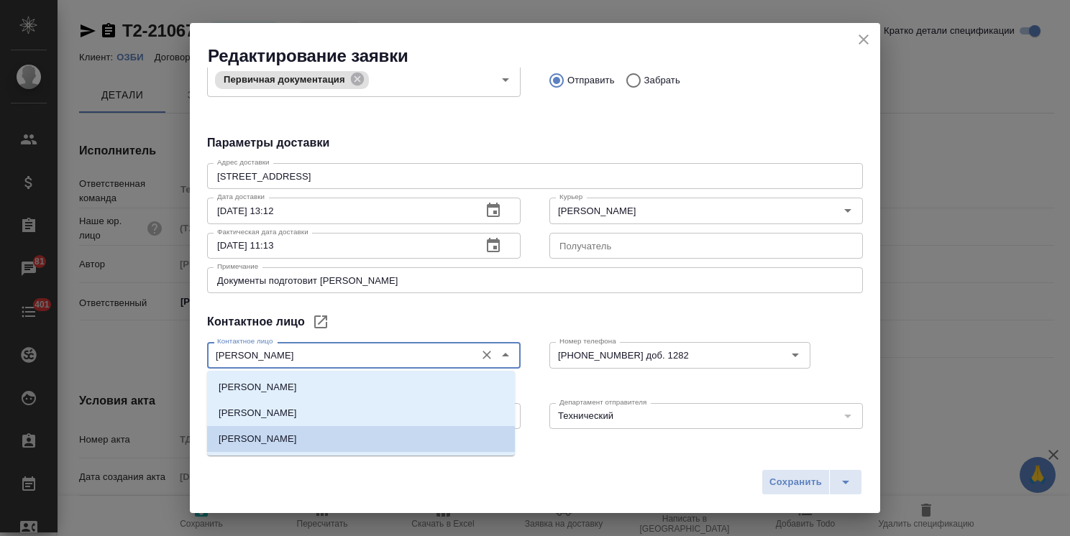
drag, startPoint x: 302, startPoint y: 347, endPoint x: 101, endPoint y: 338, distance: 201.5
click at [107, 344] on div "Редактирование заявки Общие данные Порядковый номер 14210 Порядковый номер Наим…" at bounding box center [535, 268] width 1070 height 536
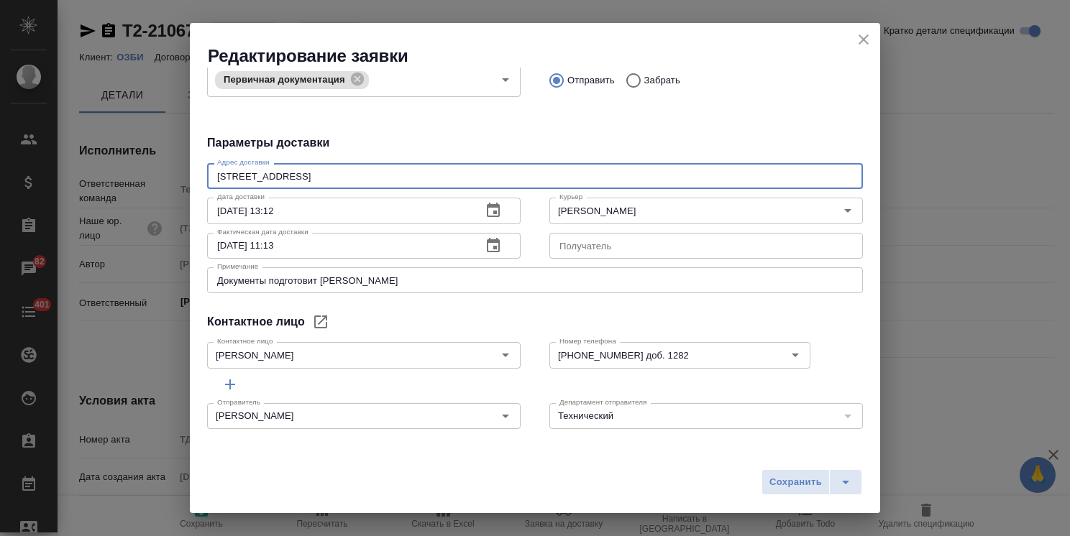
drag, startPoint x: 430, startPoint y: 178, endPoint x: 52, endPoint y: 146, distance: 379.5
click at [101, 168] on div "Редактирование заявки Общие данные Порядковый номер 14210 Порядковый номер Наим…" at bounding box center [535, 268] width 1070 height 536
click at [696, 351] on input "+7 (495) 663-91-87 доб. 1282" at bounding box center [655, 354] width 204 height 17
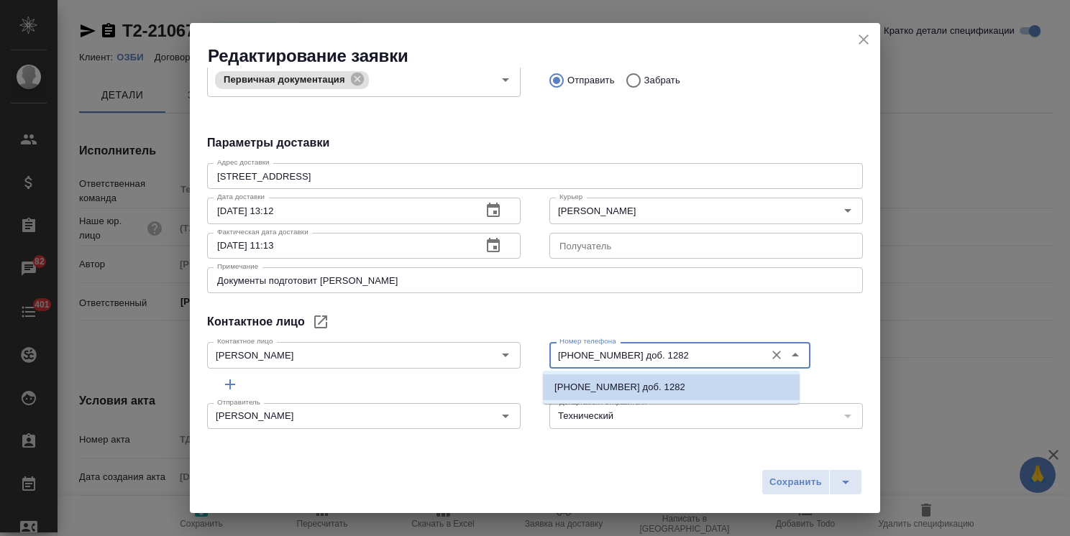
click at [645, 338] on div "Номер телефона +7 (495) 663-91-87 доб. 1282 Номер телефона" at bounding box center [679, 353] width 261 height 35
click at [697, 351] on input "+7 (495) 663-91-87 доб. 1282" at bounding box center [655, 354] width 204 height 17
drag, startPoint x: 690, startPoint y: 354, endPoint x: 465, endPoint y: 338, distance: 225.6
click at [449, 341] on div "Контактное лицо Шадаева Ирина Контактное лицо Номер телефона +7 (495) 663-91-87…" at bounding box center [535, 353] width 684 height 63
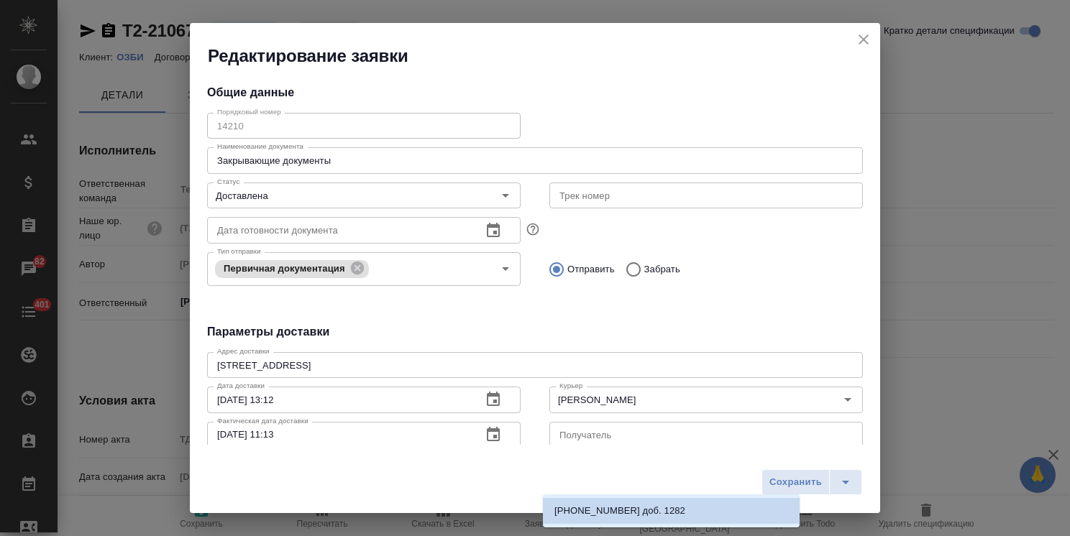
scroll to position [0, 0]
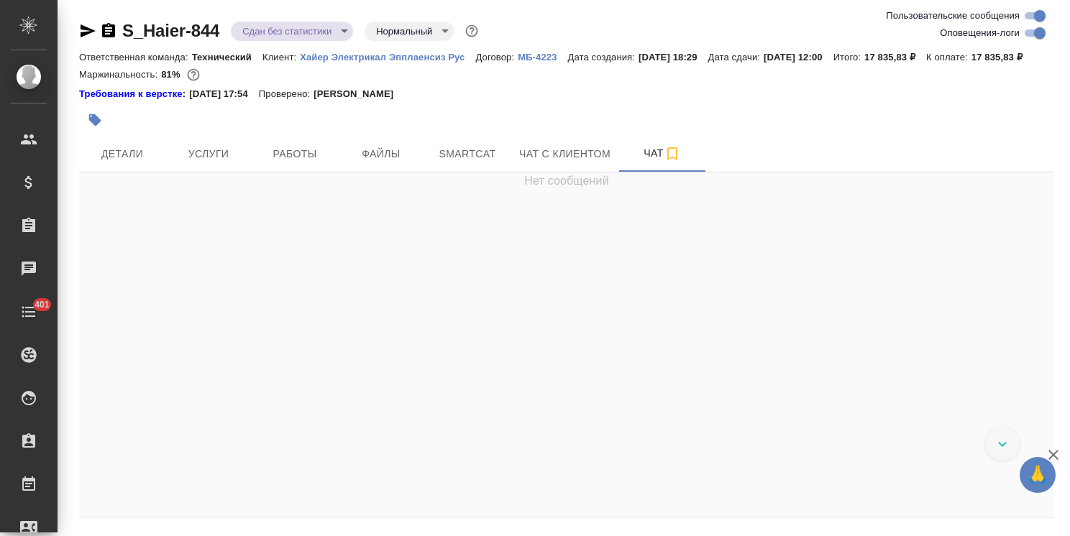
click at [1049, 450] on icon "button" at bounding box center [1052, 454] width 17 height 17
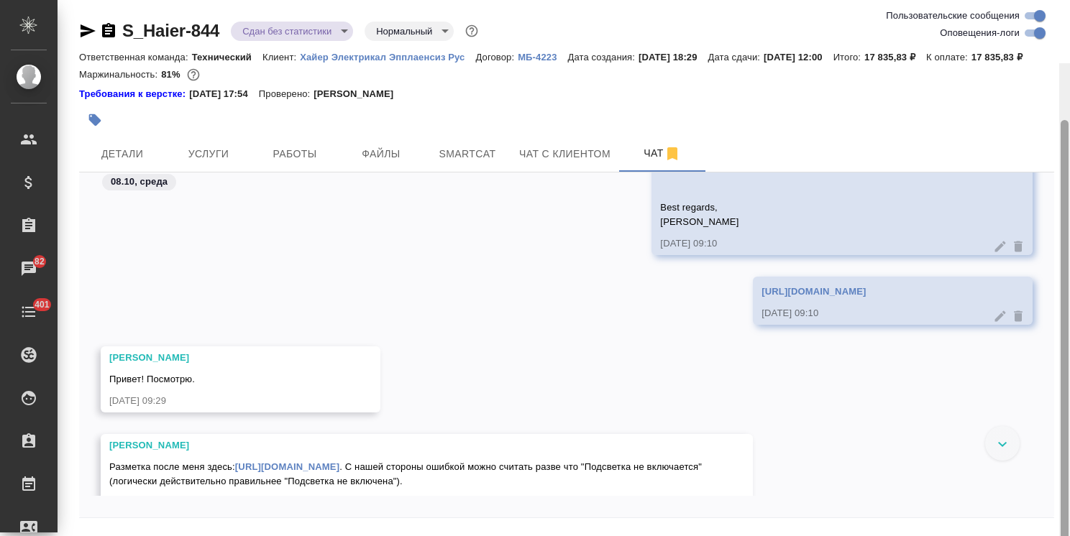
scroll to position [63, 0]
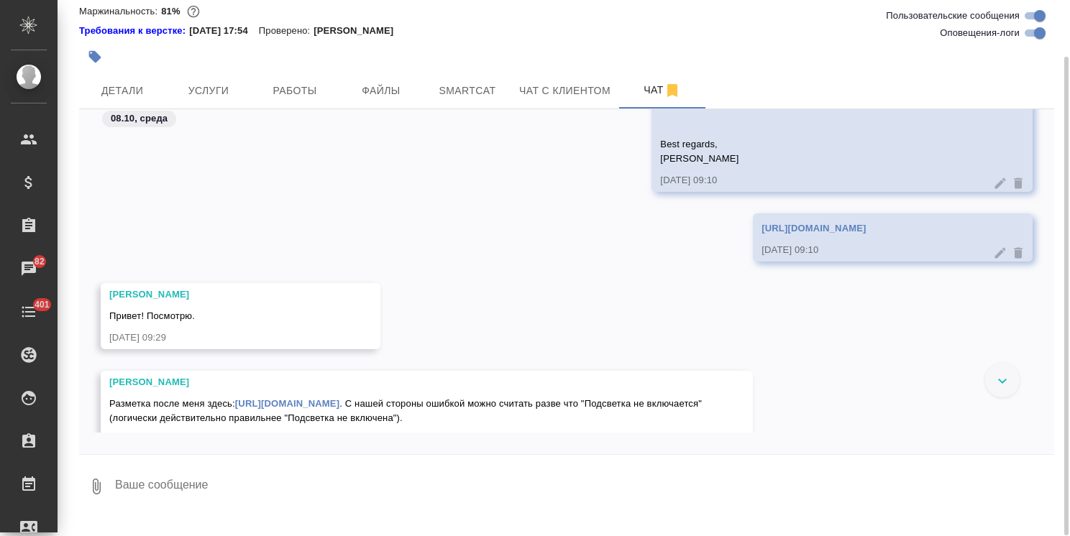
click at [304, 511] on textarea at bounding box center [584, 486] width 940 height 49
type textarea """
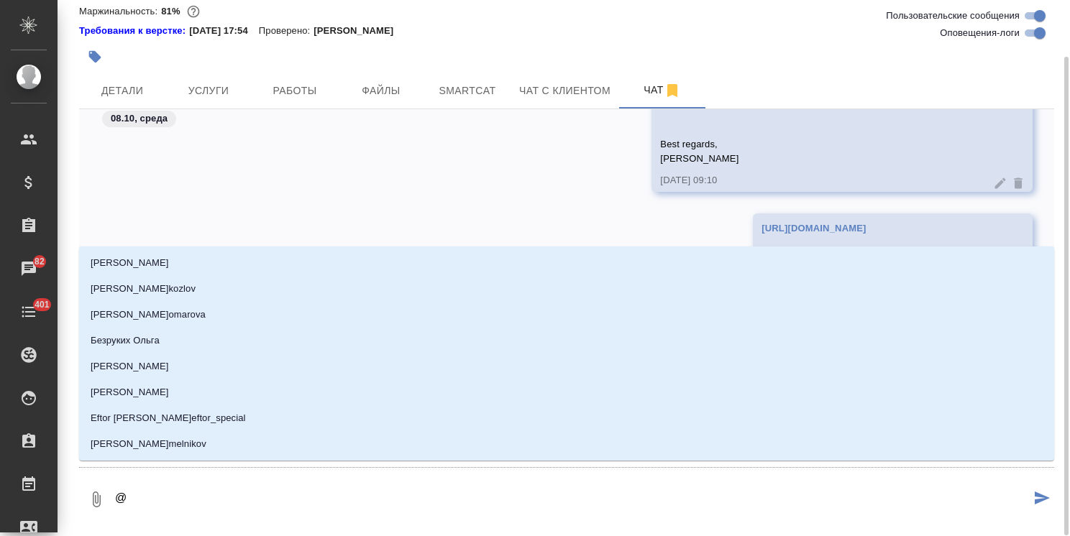
type textarea "@з"
type input "з"
type textarea "@за"
type input "за"
type textarea "@заб"
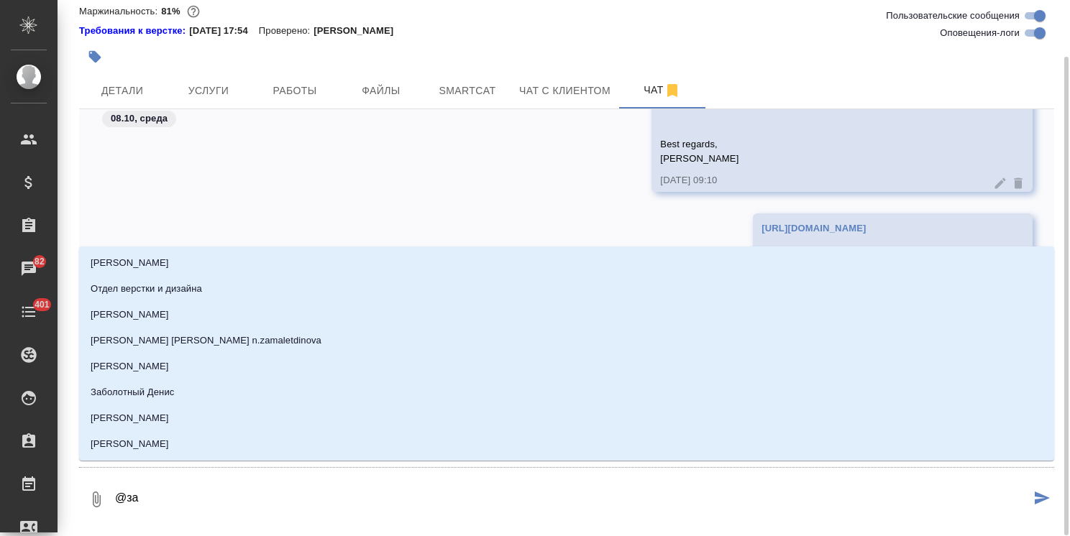
type input "заб"
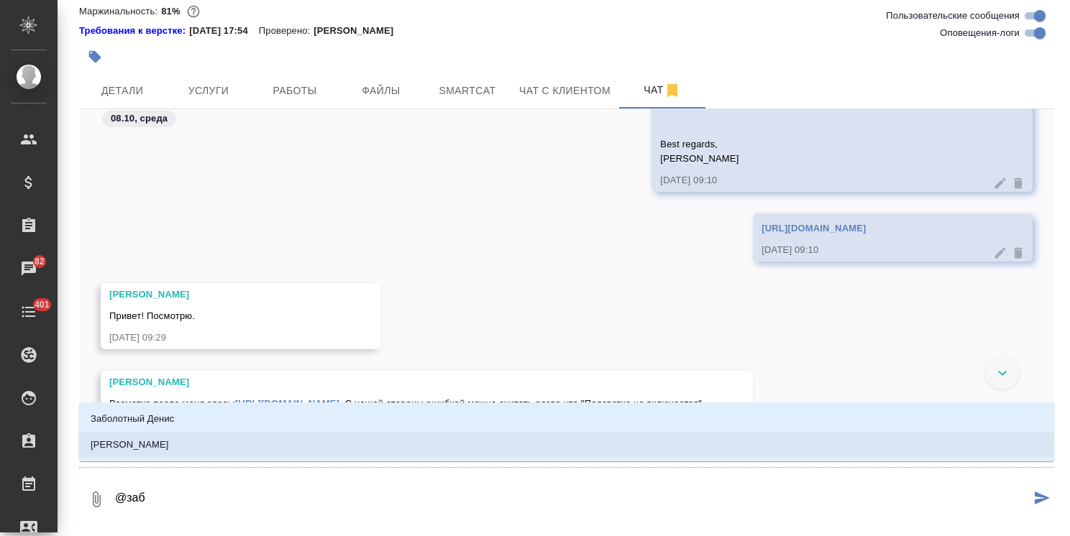
click at [287, 449] on li "[PERSON_NAME]" at bounding box center [566, 445] width 975 height 26
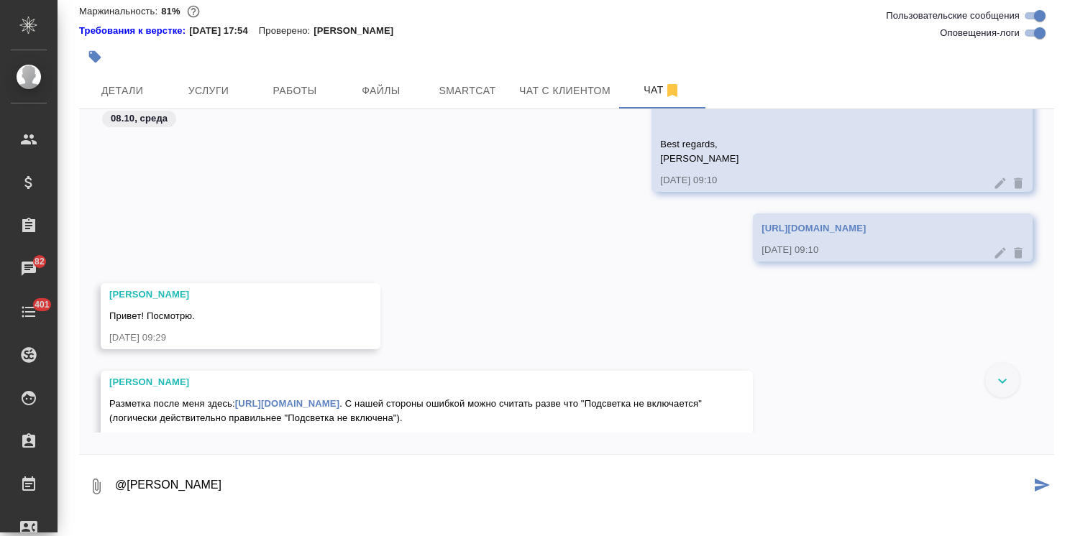
type textarea "@[PERSON_NAME]"
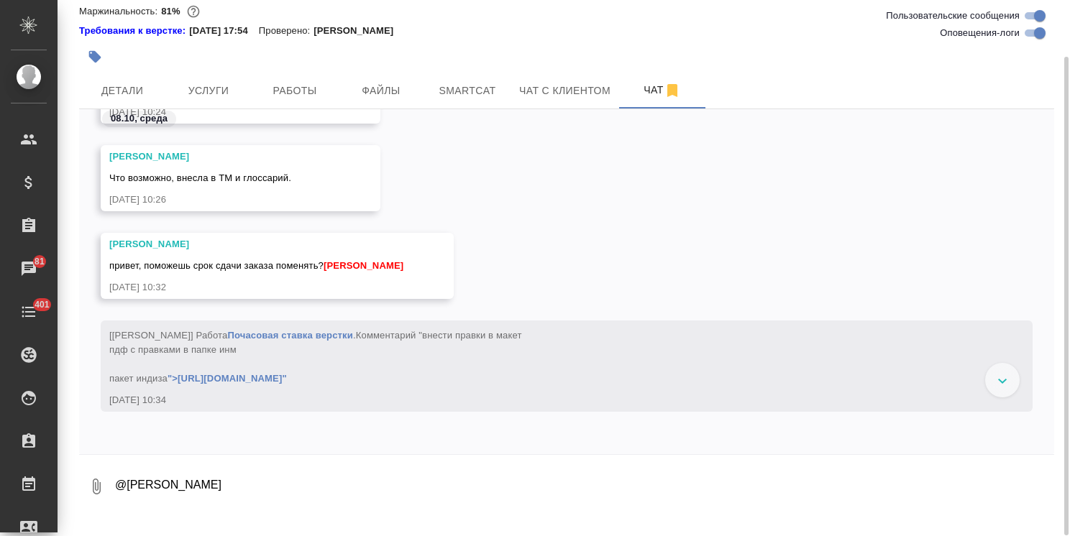
scroll to position [24346, 0]
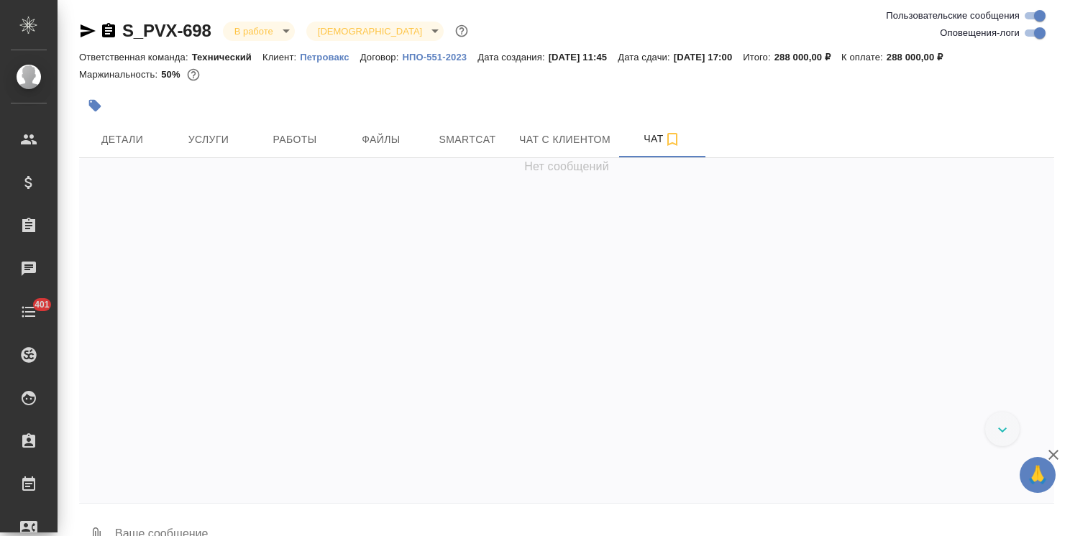
click at [1057, 459] on icon "button" at bounding box center [1053, 455] width 10 height 10
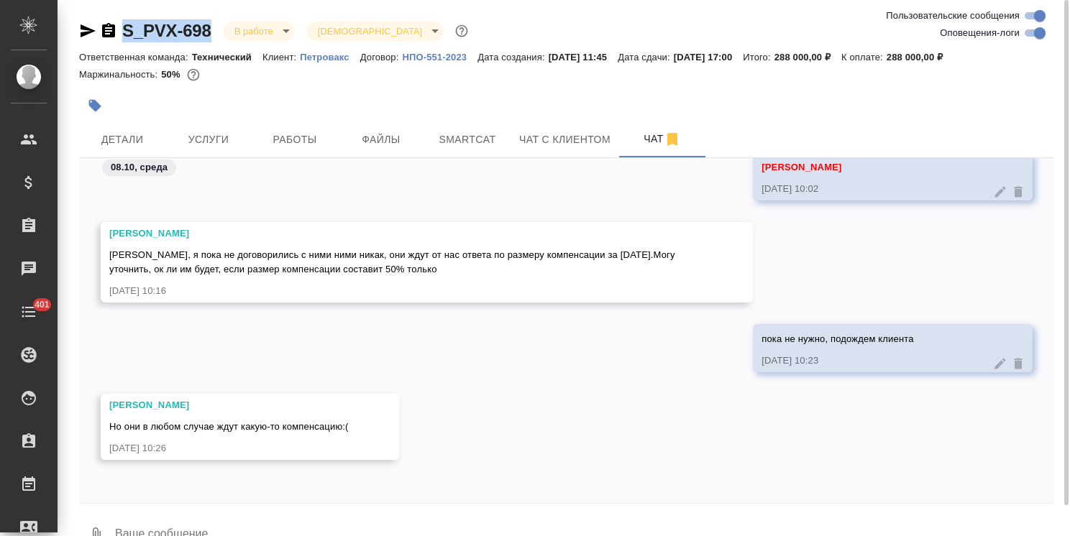
drag, startPoint x: 198, startPoint y: 12, endPoint x: 104, endPoint y: 9, distance: 94.9
click at [103, 9] on div "S_PVX-698 В работе inProgress Святая троица holyTrinity Ответственная команда: …" at bounding box center [566, 284] width 990 height 569
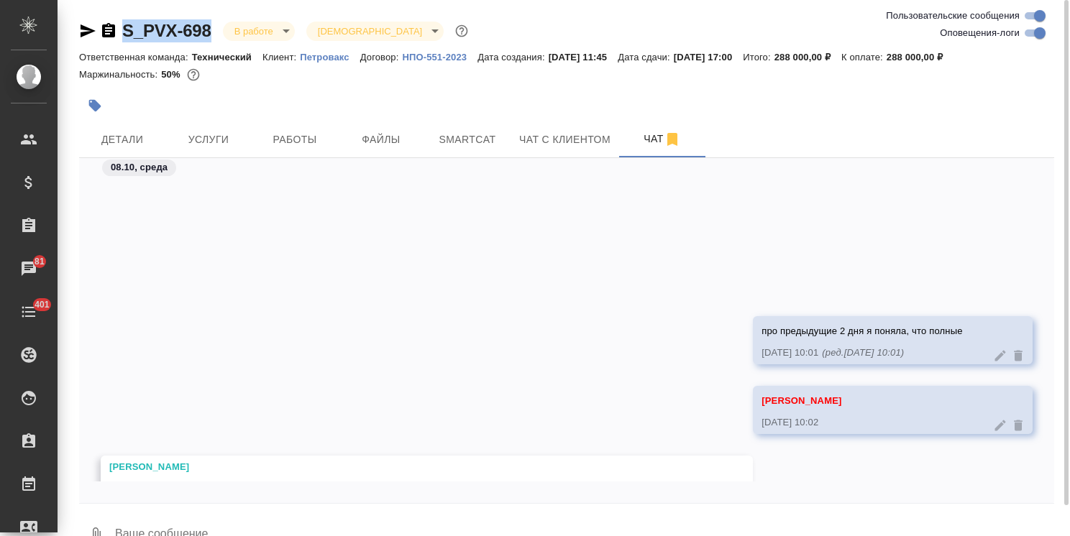
scroll to position [4531, 0]
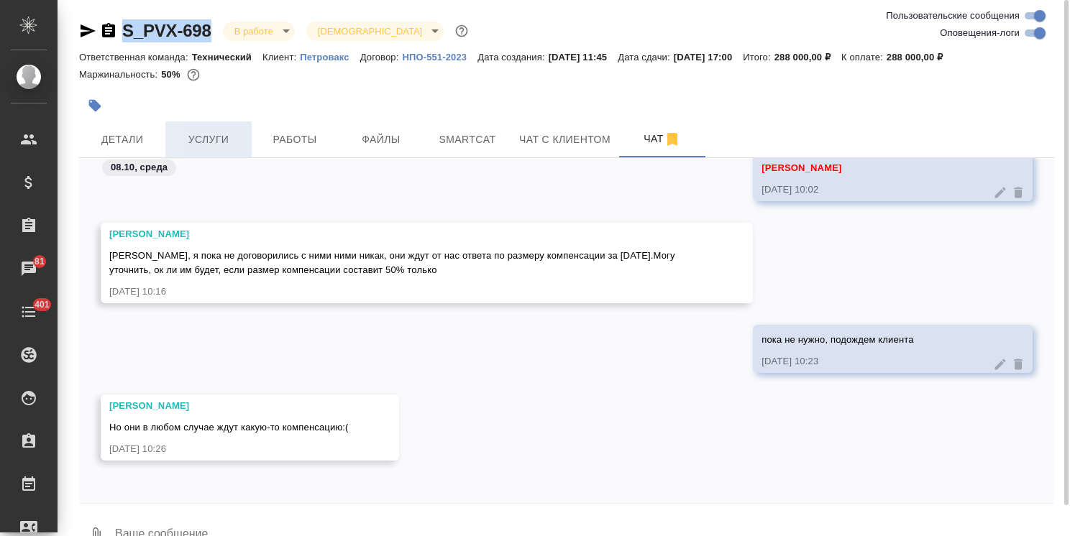
click at [207, 129] on button "Услуги" at bounding box center [208, 139] width 86 height 36
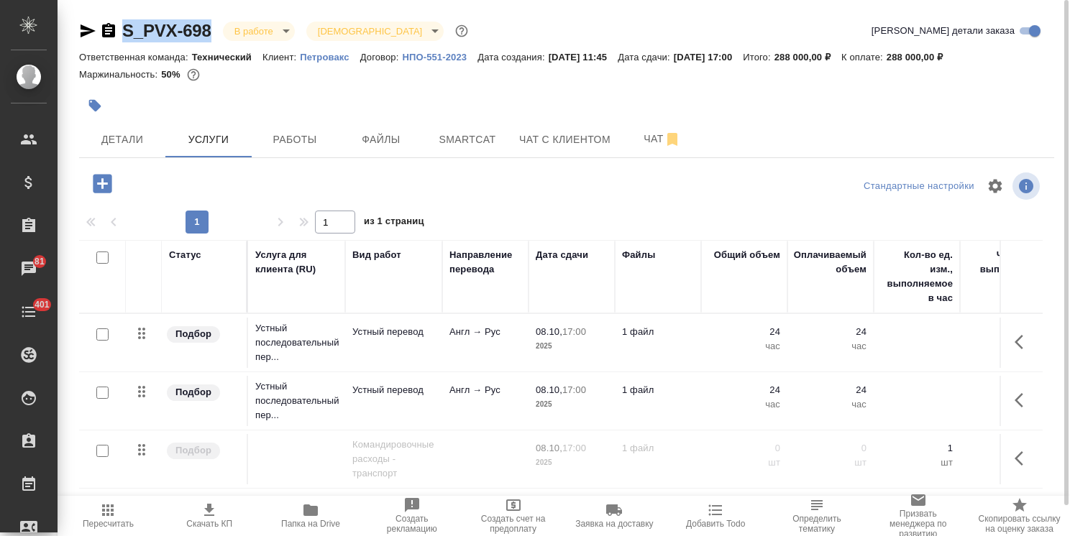
click at [313, 518] on icon "button" at bounding box center [310, 510] width 17 height 17
click at [632, 142] on span "Чат" at bounding box center [661, 139] width 69 height 18
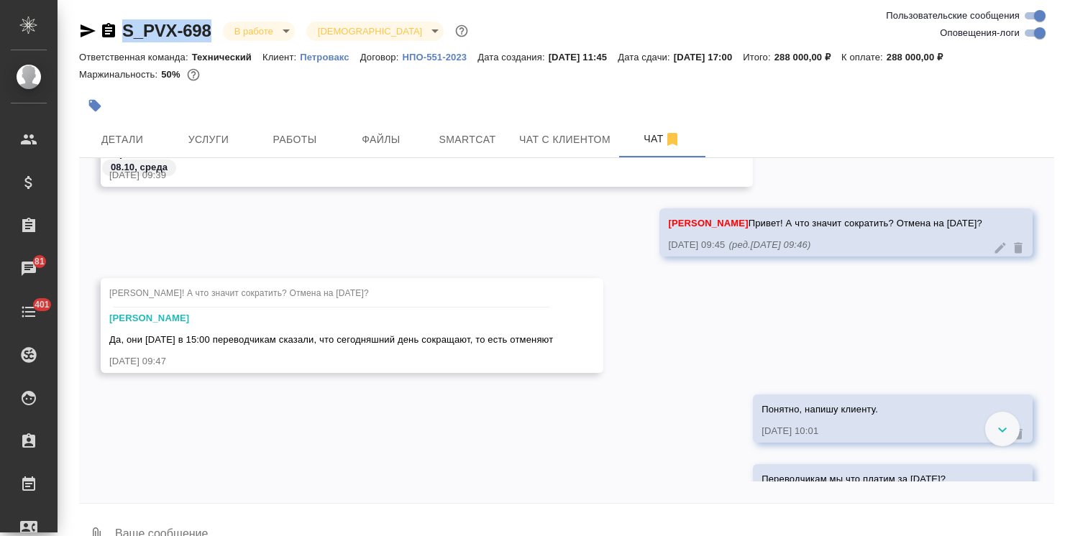
scroll to position [3467, 0]
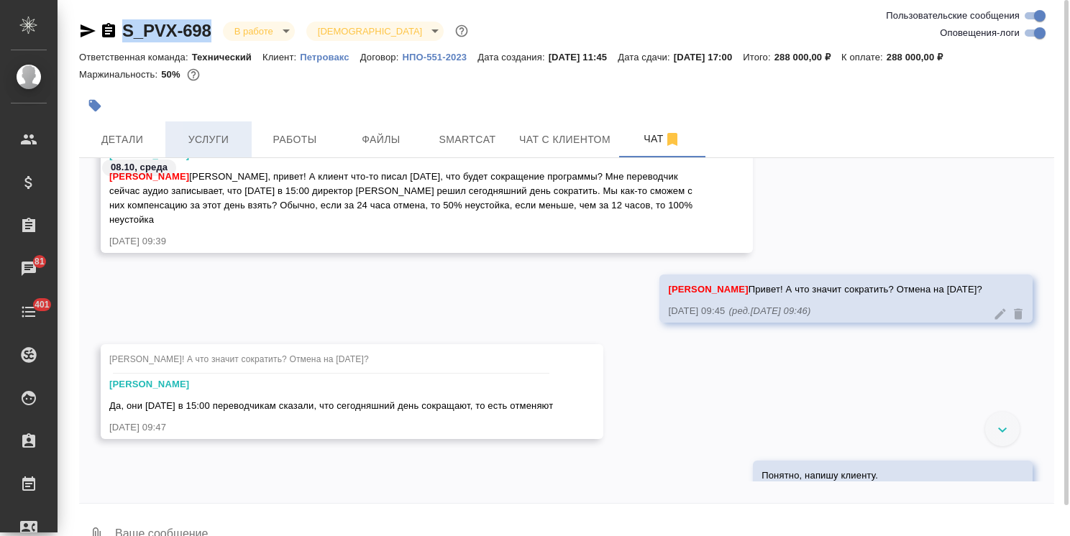
click at [206, 135] on span "Услуги" at bounding box center [208, 140] width 69 height 18
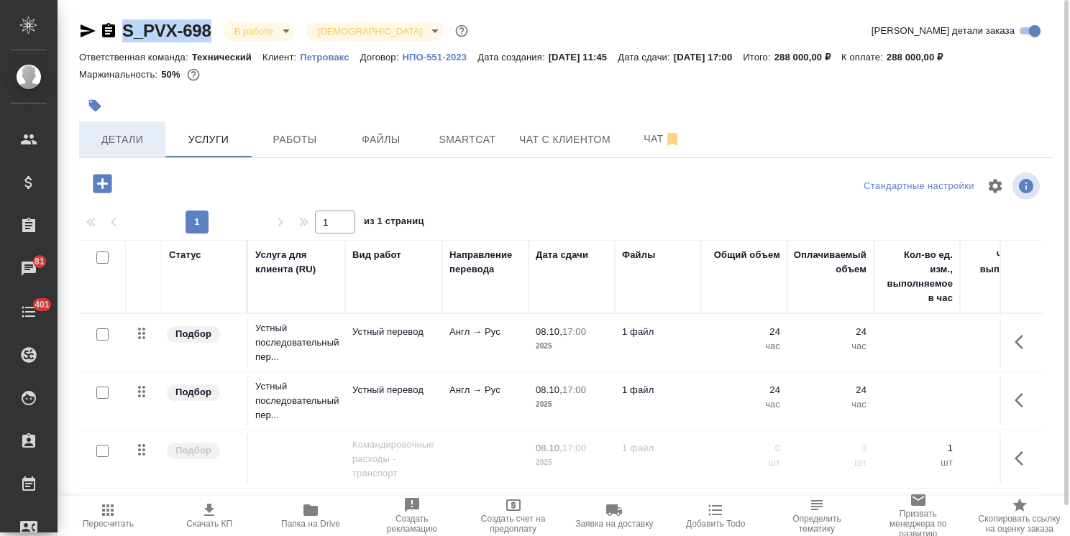
click at [137, 134] on span "Детали" at bounding box center [122, 140] width 69 height 18
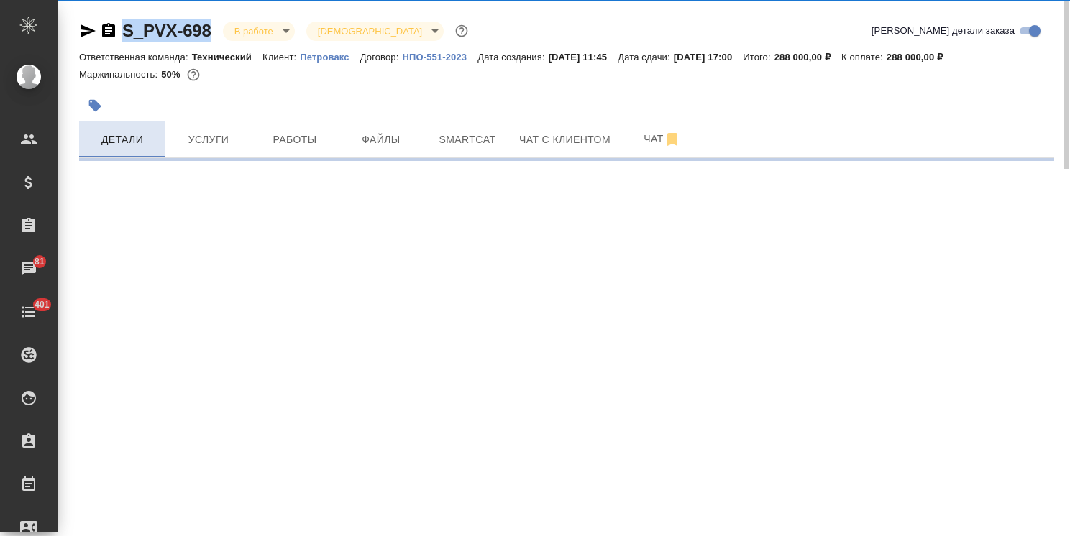
select select "RU"
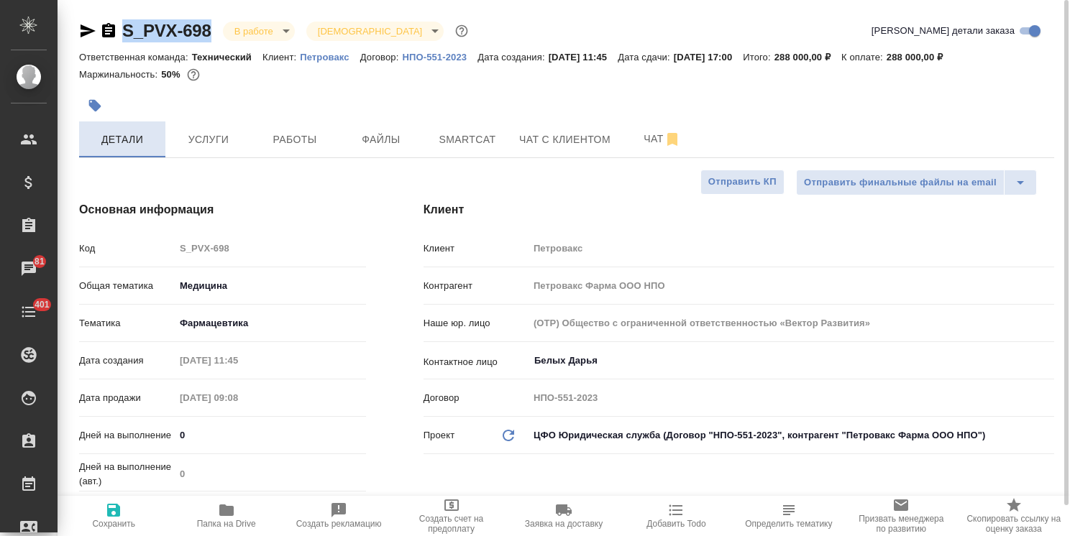
type textarea "x"
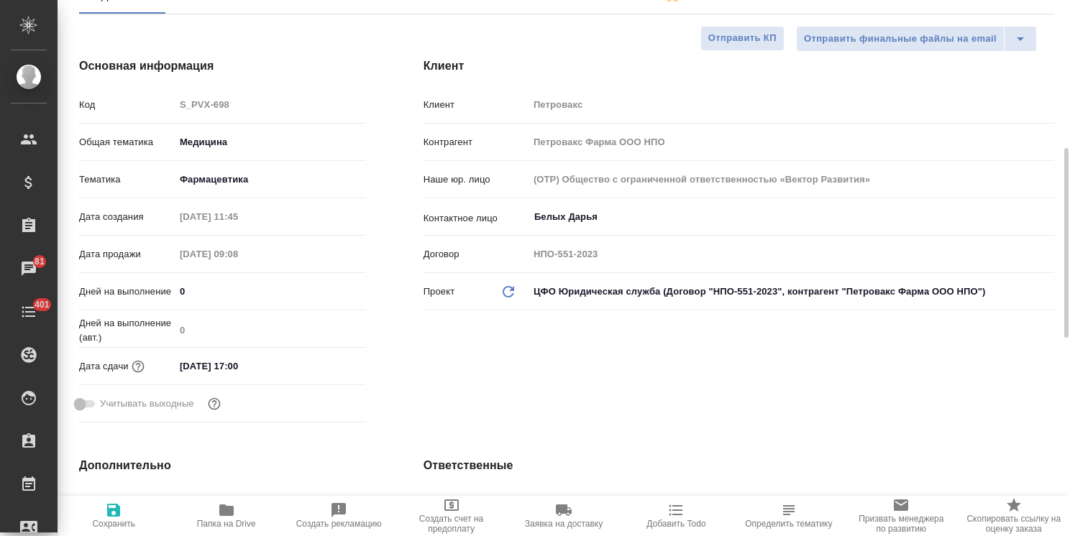
scroll to position [359, 0]
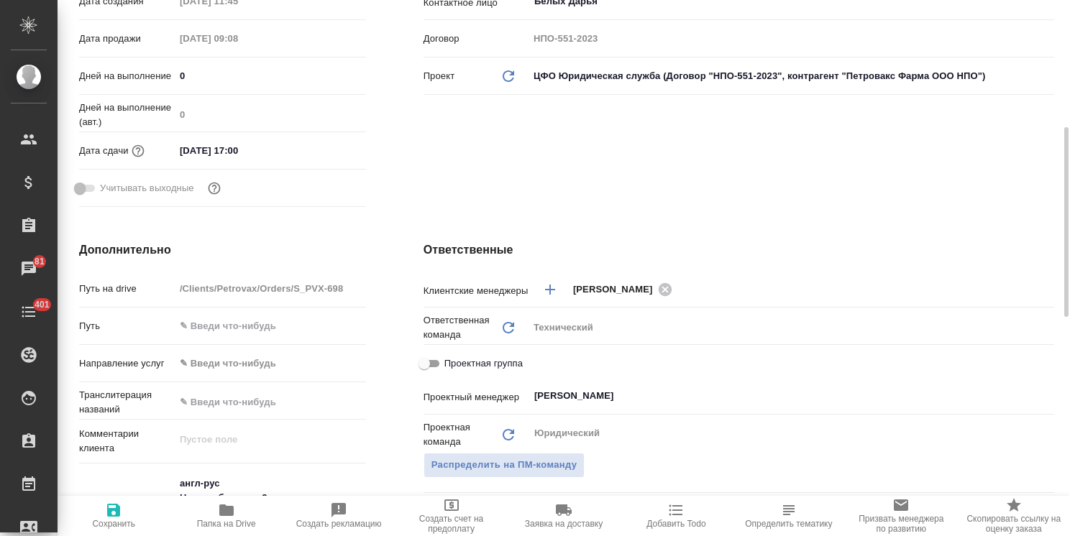
type textarea "x"
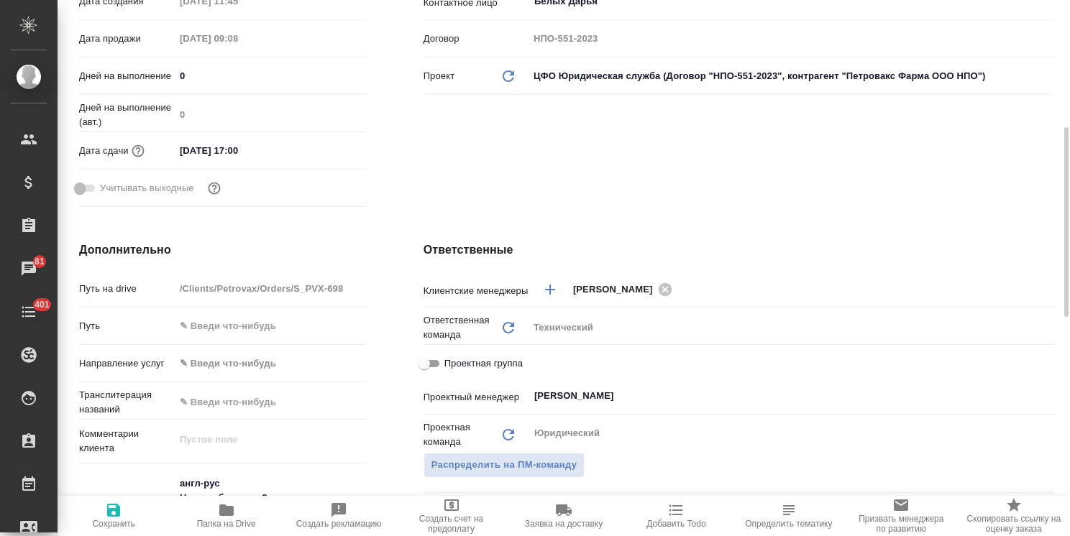
type textarea "x"
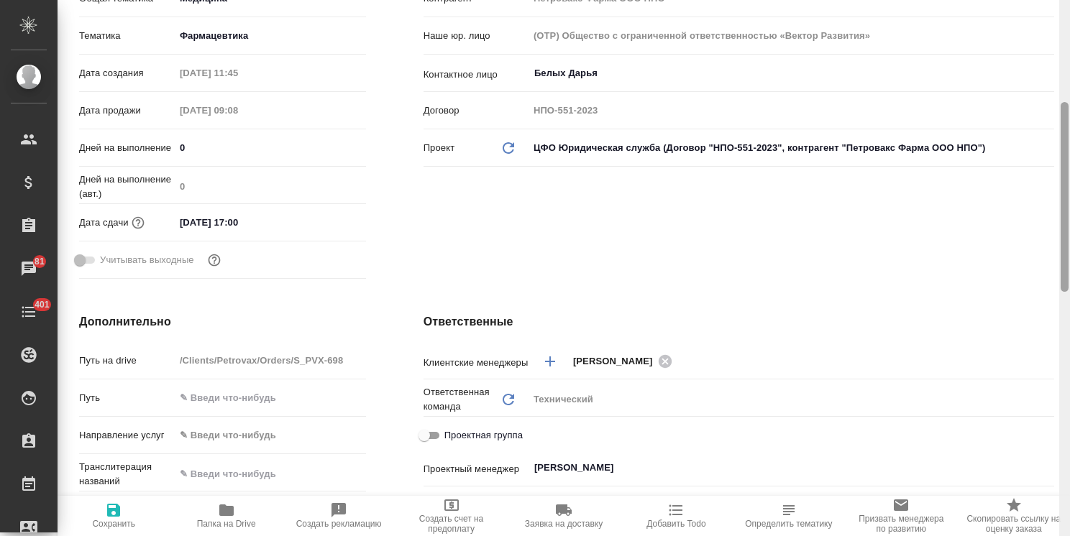
scroll to position [0, 0]
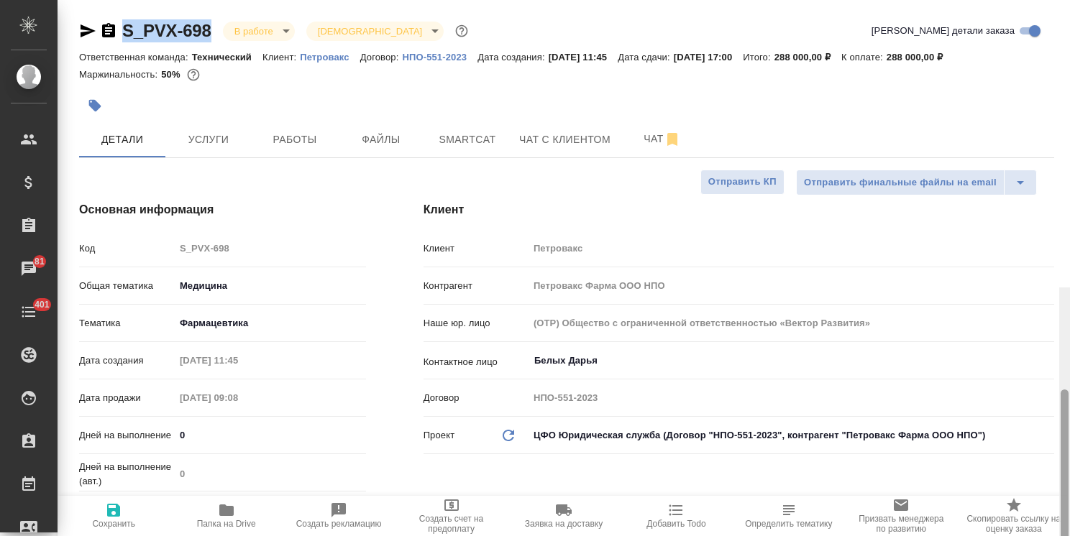
drag, startPoint x: 1064, startPoint y: 243, endPoint x: 1023, endPoint y: -25, distance: 271.2
click at [1023, 0] on html ".cls-1 fill:#fff; AWATERA Usmanova Olga Клиенты Спецификации Заказы 81 Чаты 401…" at bounding box center [535, 268] width 1070 height 536
click at [644, 137] on span "Чат" at bounding box center [661, 139] width 69 height 18
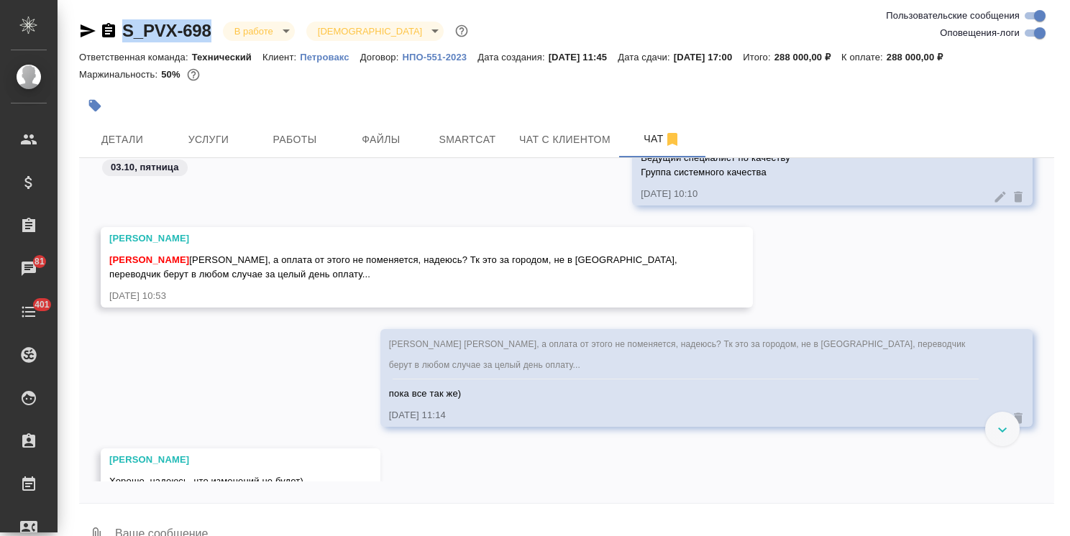
scroll to position [3339, 0]
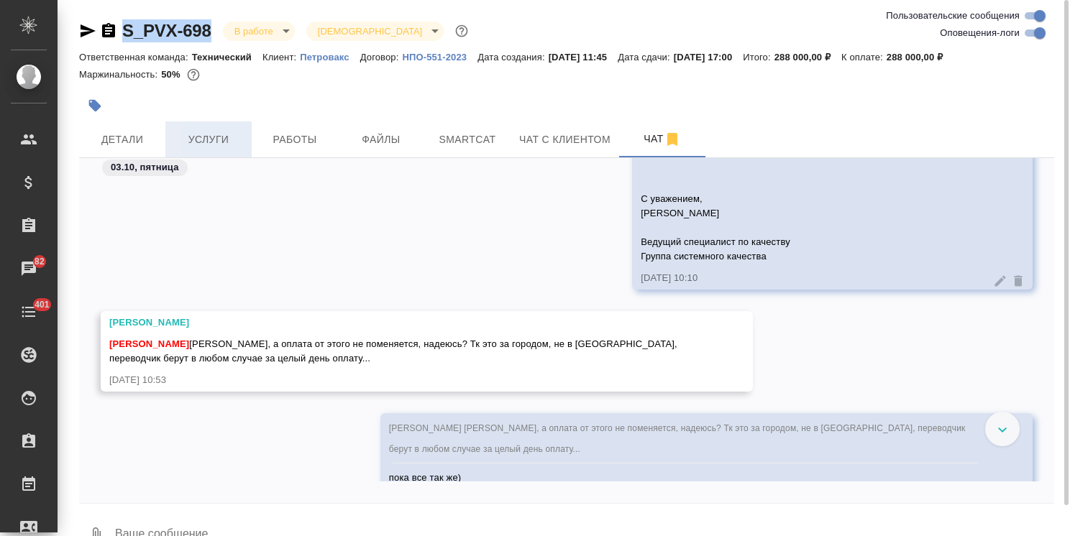
click at [198, 139] on span "Услуги" at bounding box center [208, 140] width 69 height 18
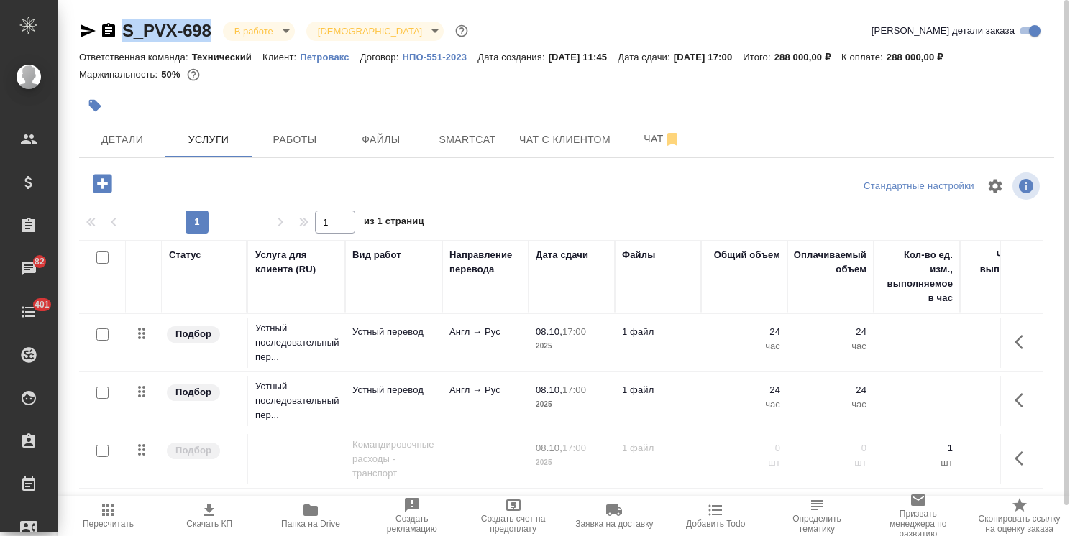
click at [684, 332] on p "1 файл" at bounding box center [658, 332] width 72 height 14
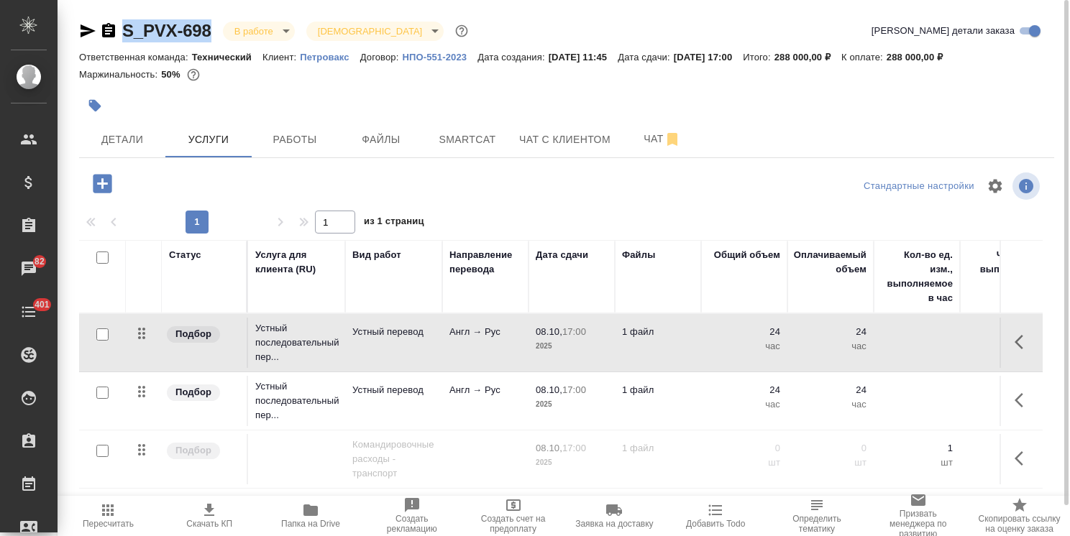
click at [670, 339] on p "1 файл" at bounding box center [658, 332] width 72 height 14
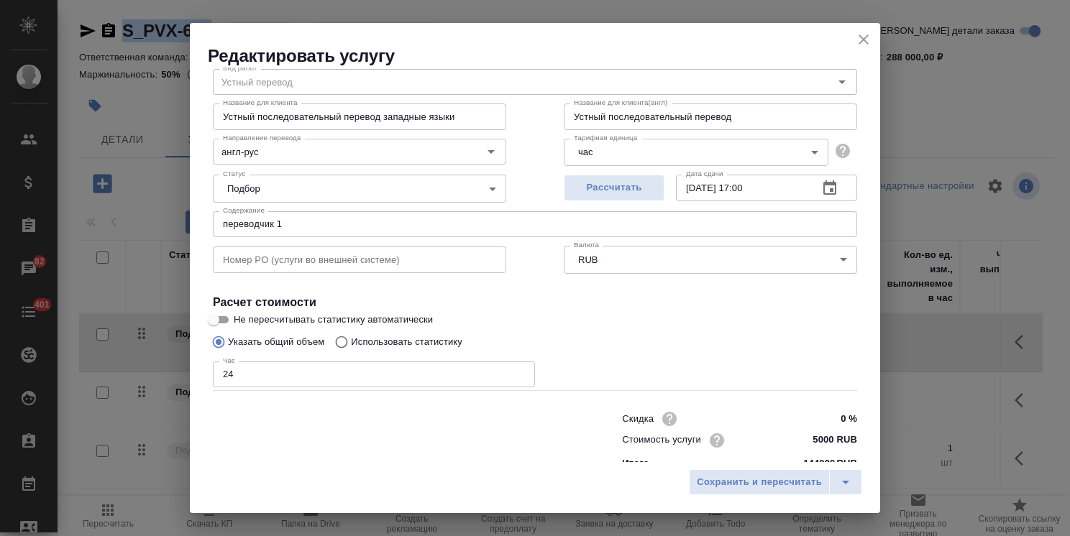
scroll to position [70, 0]
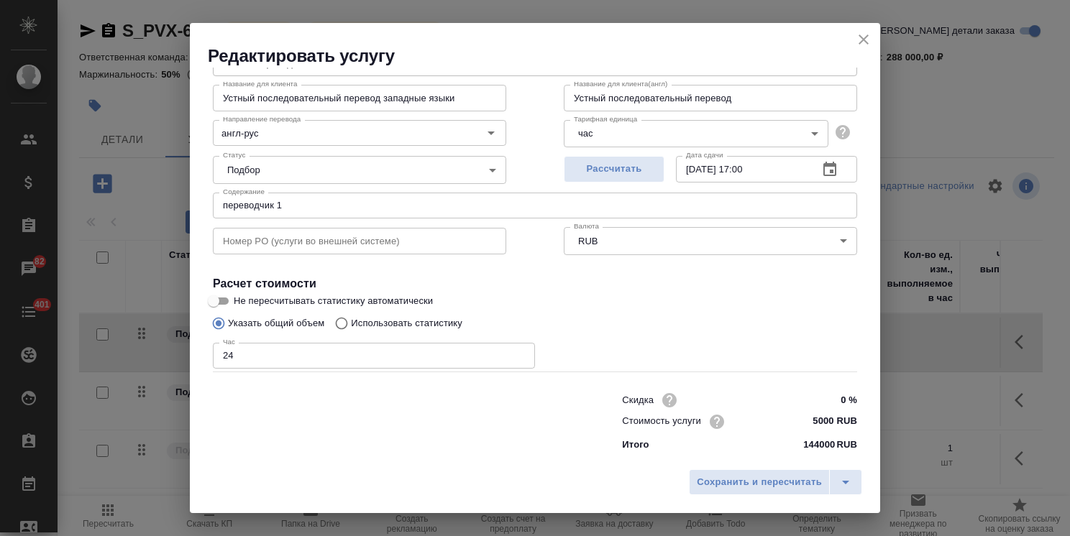
drag, startPoint x: 254, startPoint y: 349, endPoint x: 164, endPoint y: 346, distance: 89.9
click at [164, 346] on div "Редактировать услугу Параметры SmartCat Файлы Вид работ Устный перевод Вид рабо…" at bounding box center [535, 268] width 1070 height 536
drag, startPoint x: 265, startPoint y: 355, endPoint x: 152, endPoint y: 352, distance: 112.2
click at [157, 352] on div "Редактировать услугу Параметры SmartCat Файлы Вид работ Устный перевод Вид рабо…" at bounding box center [535, 268] width 1070 height 536
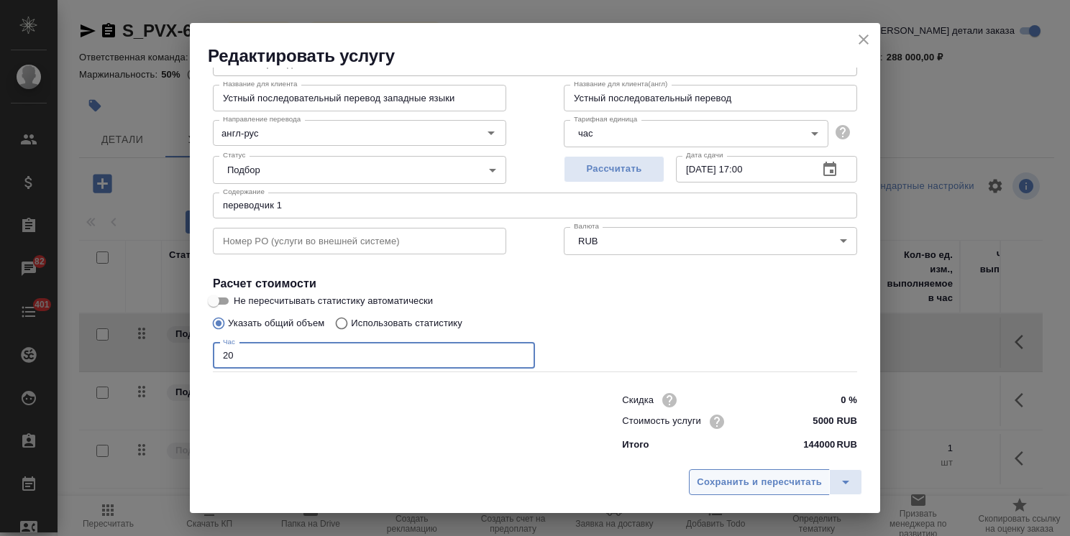
type input "20"
click at [771, 482] on span "Сохранить и пересчитать" at bounding box center [758, 482] width 125 height 17
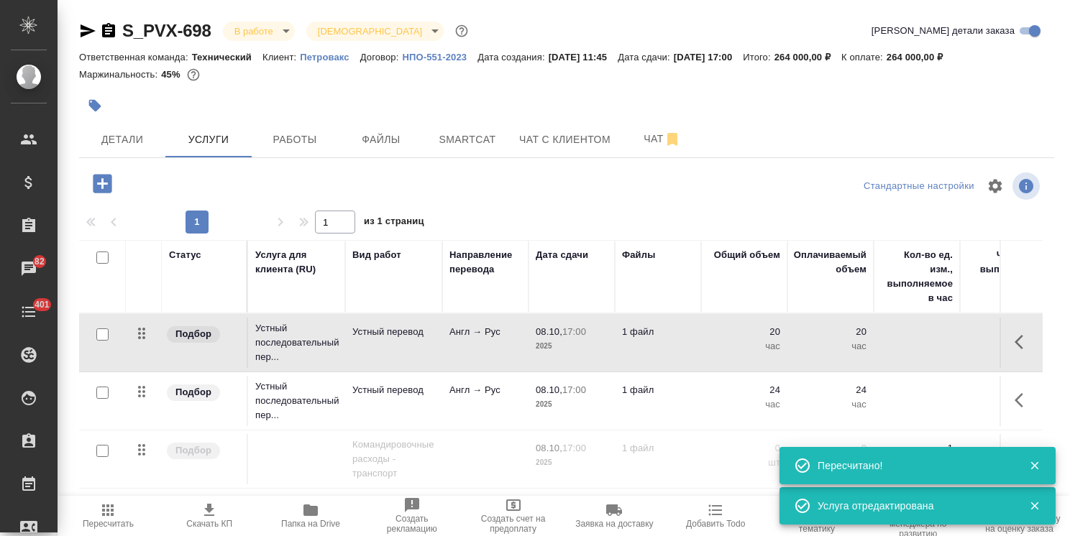
click at [586, 392] on p "17:00" at bounding box center [574, 390] width 24 height 11
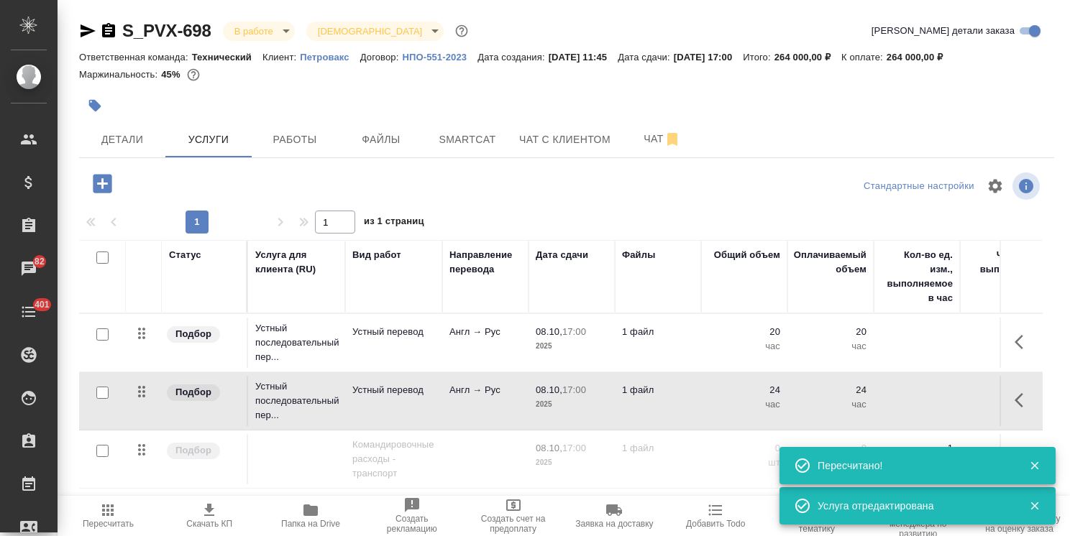
click at [586, 392] on p "17:00" at bounding box center [574, 390] width 24 height 11
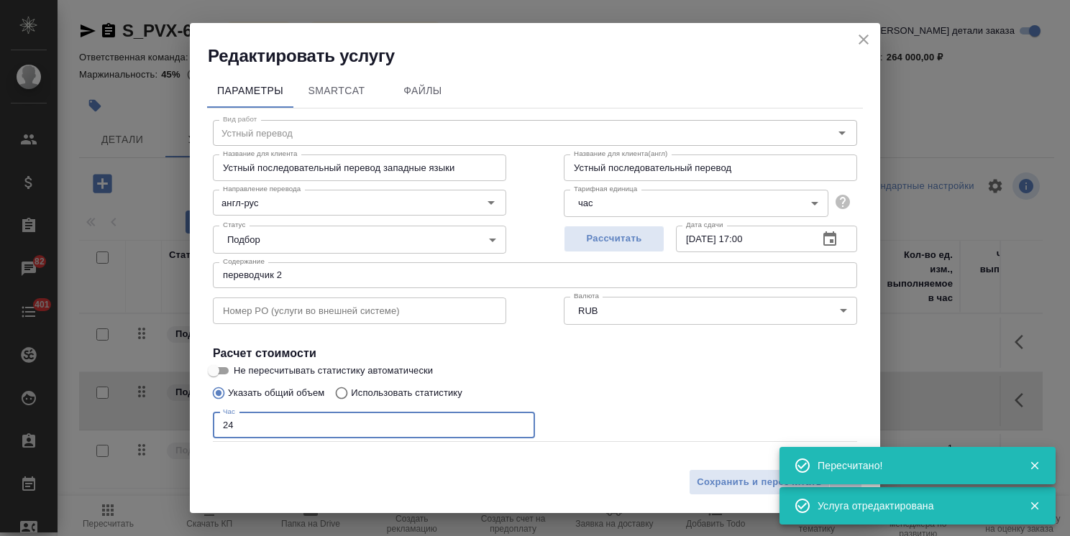
drag, startPoint x: 171, startPoint y: 418, endPoint x: 159, endPoint y: 418, distance: 12.2
click at [164, 418] on div "Редактировать услугу Параметры SmartCat Файлы Вид работ Устный перевод Вид рабо…" at bounding box center [535, 268] width 1070 height 536
paste input "0"
type input "20"
click at [735, 486] on span "Сохранить и пересчитать" at bounding box center [758, 482] width 125 height 17
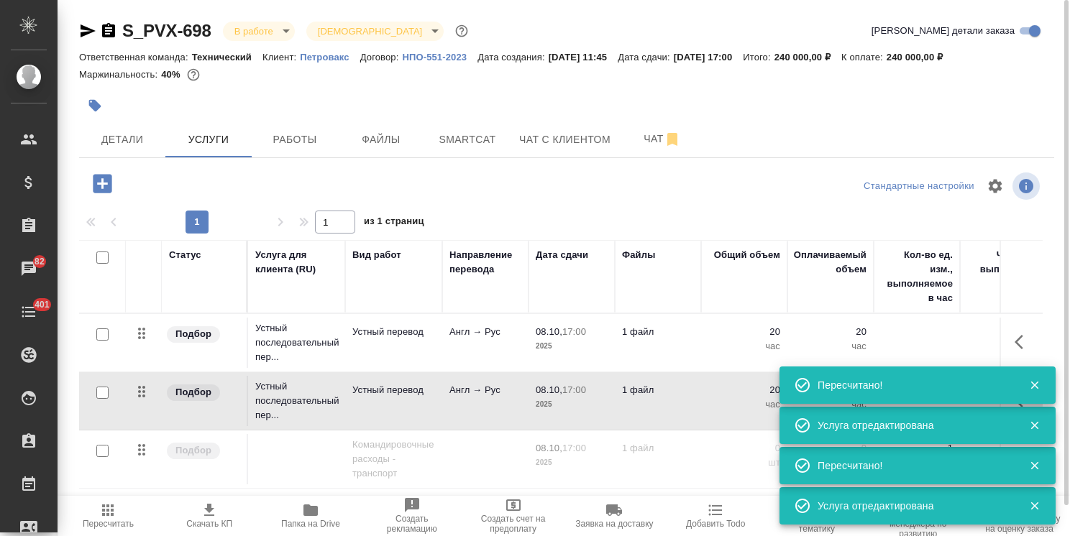
click at [104, 525] on span "Пересчитать" at bounding box center [108, 524] width 51 height 10
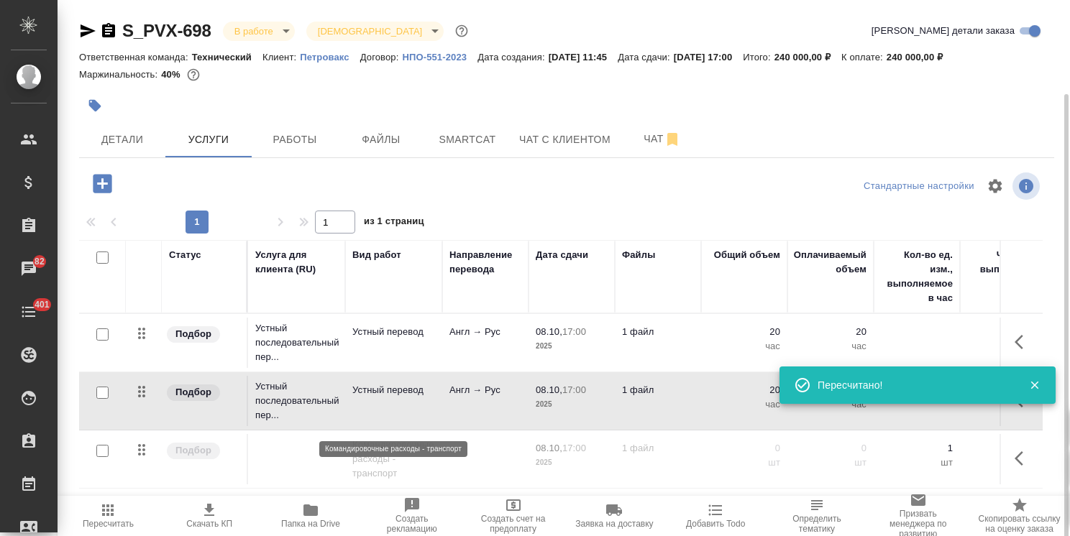
scroll to position [49, 0]
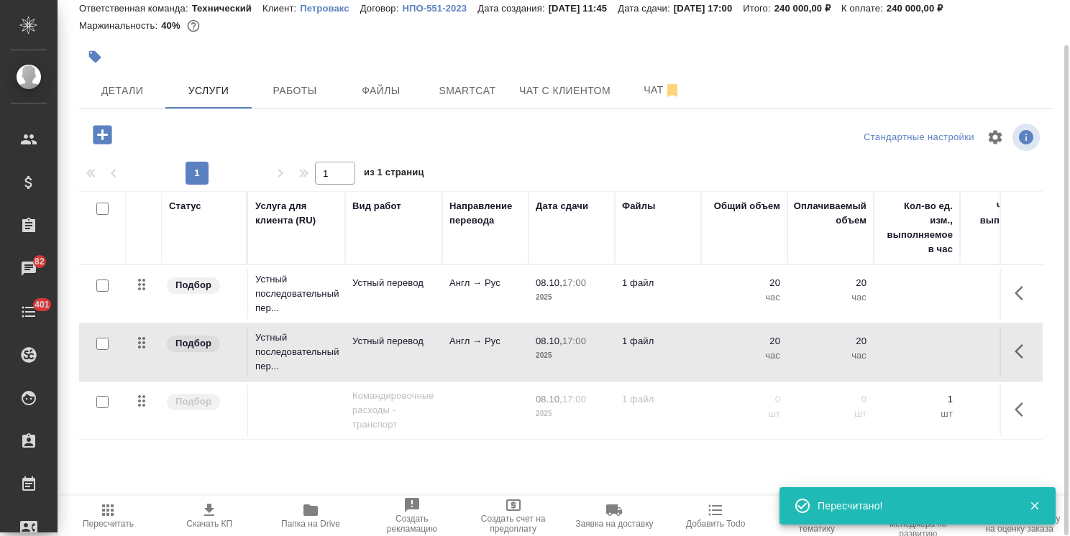
click at [211, 519] on span "Скачать КП" at bounding box center [209, 524] width 46 height 10
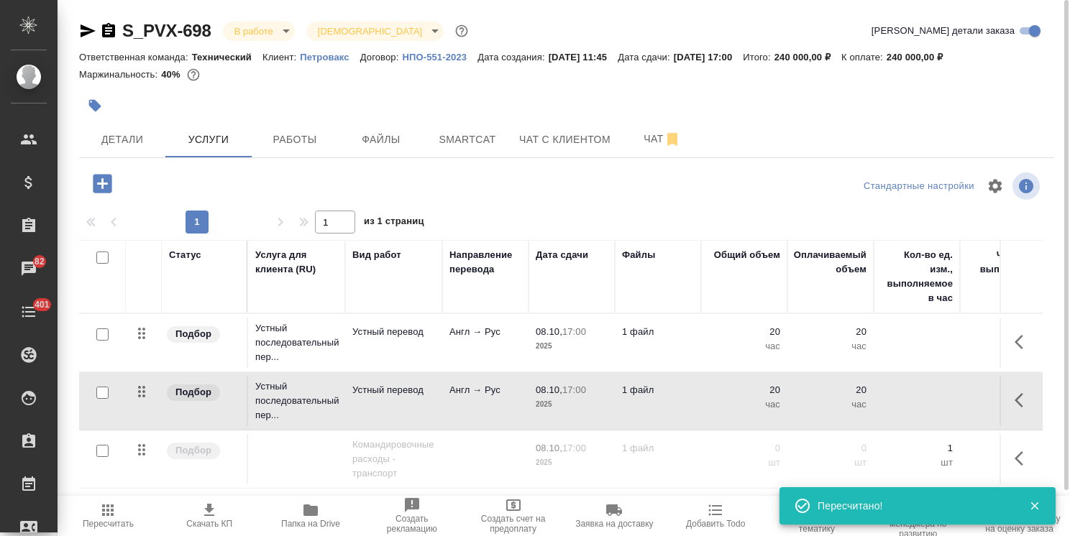
click at [378, 89] on div at bounding box center [566, 88] width 975 height 3
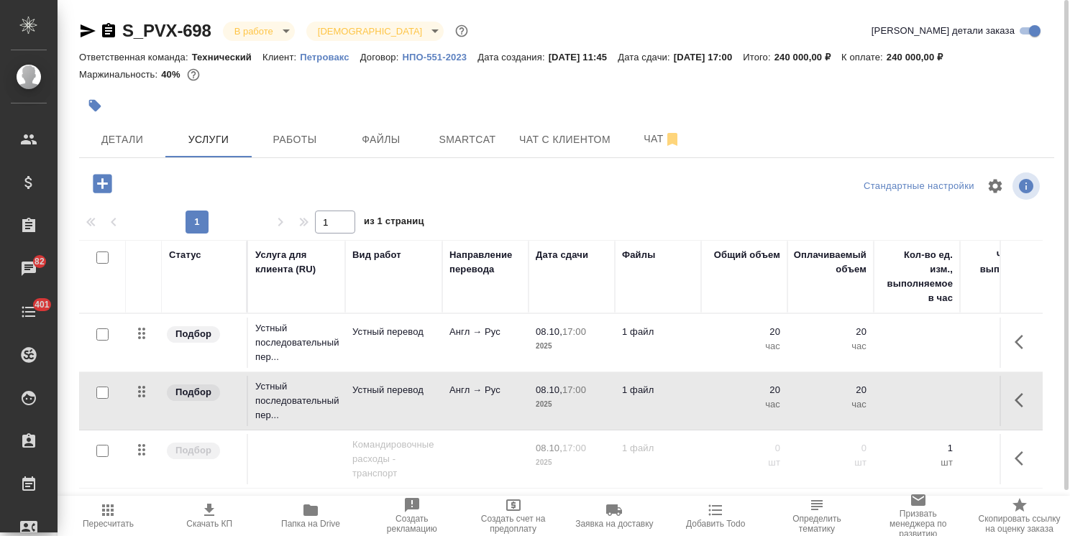
click at [120, 509] on span "Пересчитать" at bounding box center [108, 515] width 84 height 27
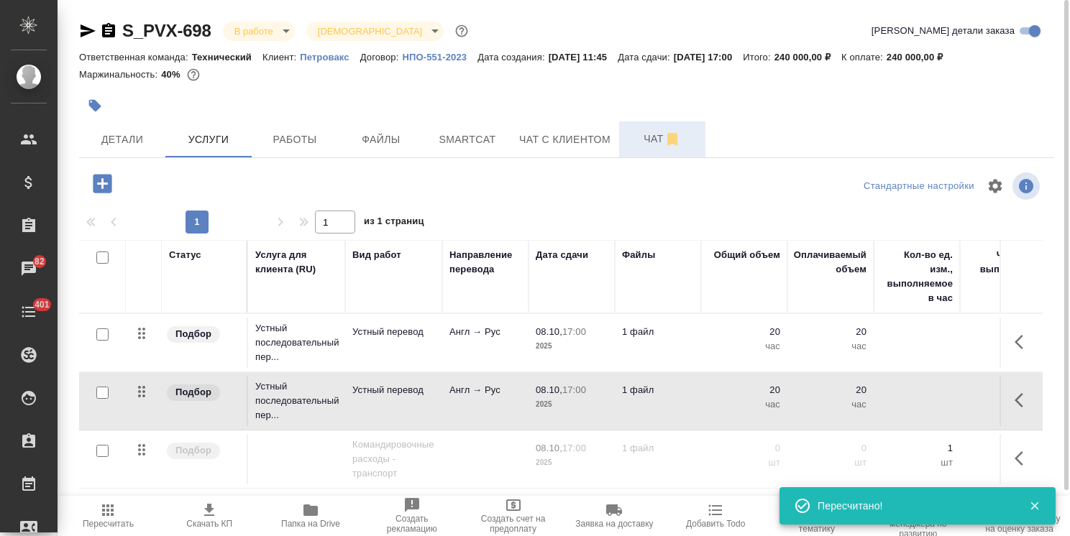
click at [644, 142] on span "Чат" at bounding box center [661, 139] width 69 height 18
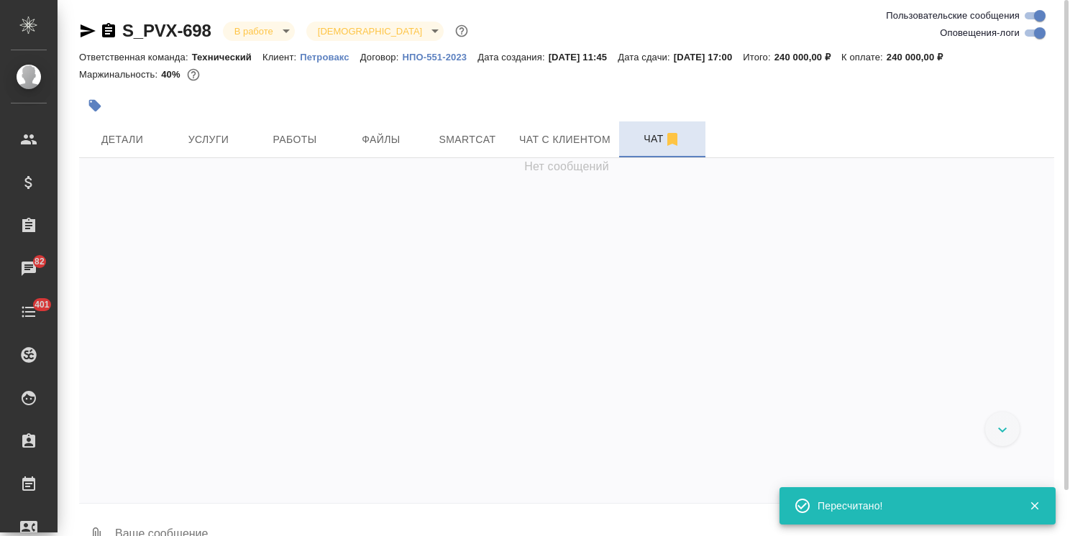
scroll to position [3877, 0]
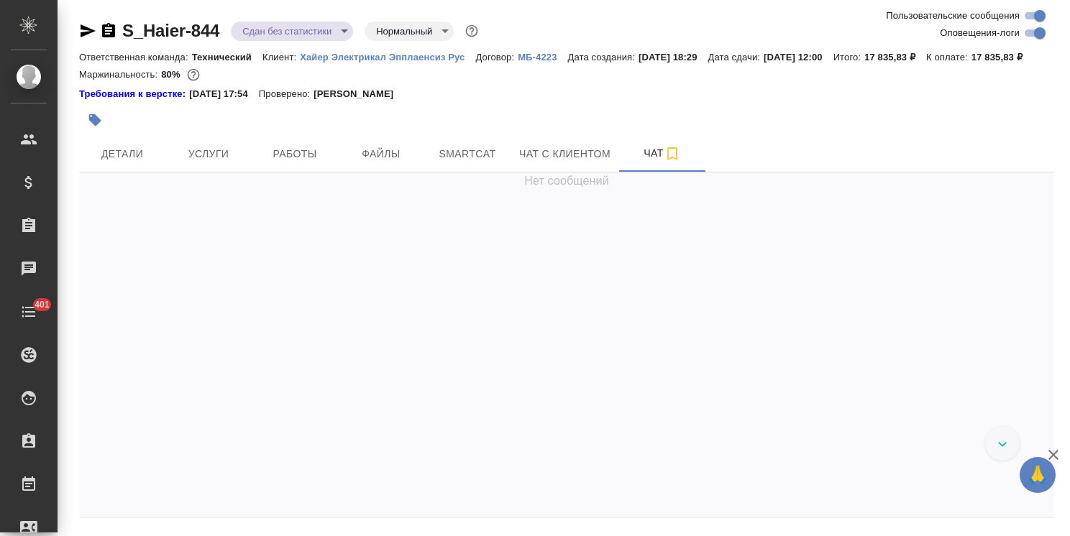
click at [1052, 452] on icon "button" at bounding box center [1052, 454] width 17 height 17
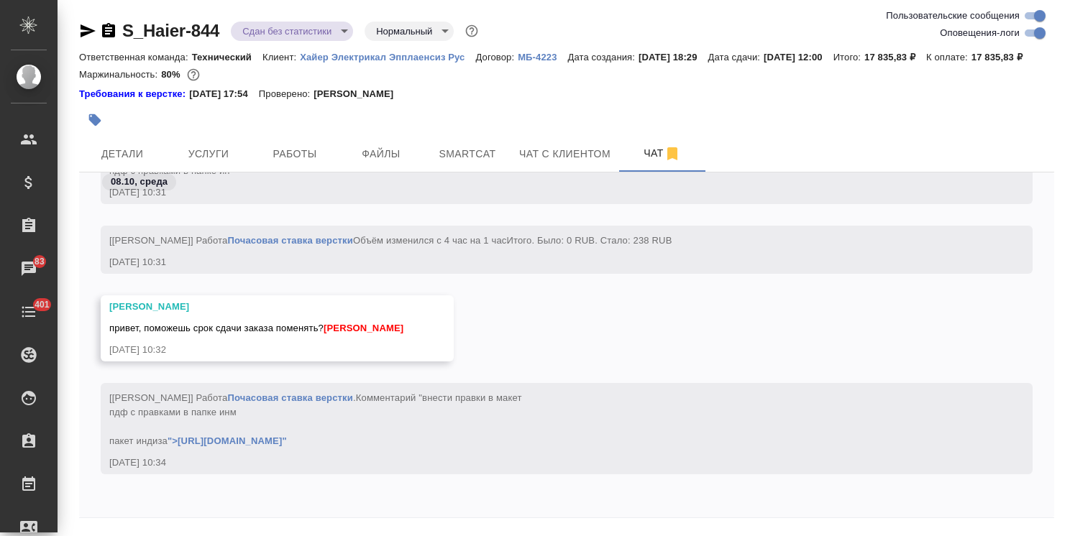
scroll to position [25591, 0]
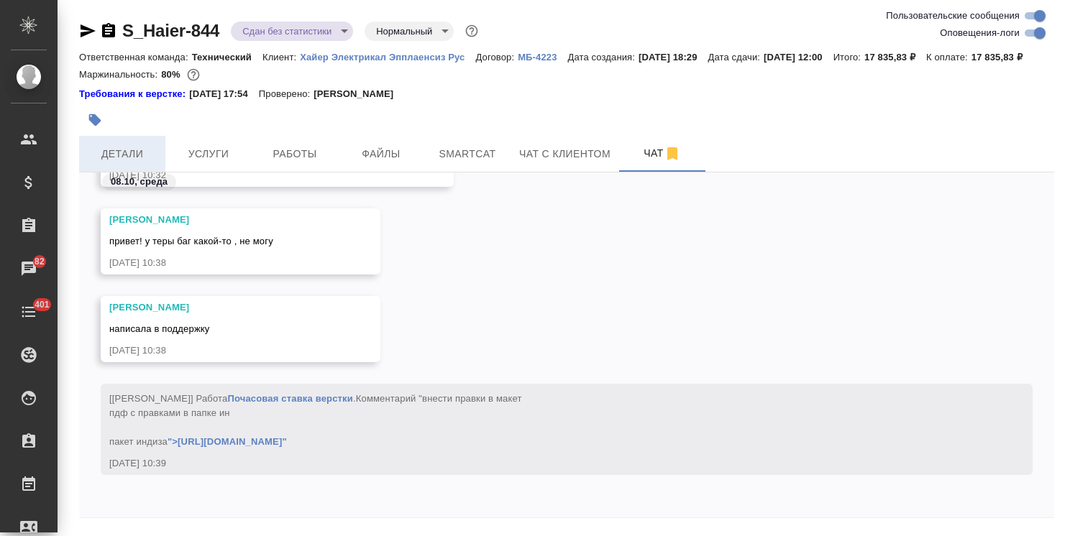
click at [98, 163] on span "Детали" at bounding box center [122, 154] width 69 height 18
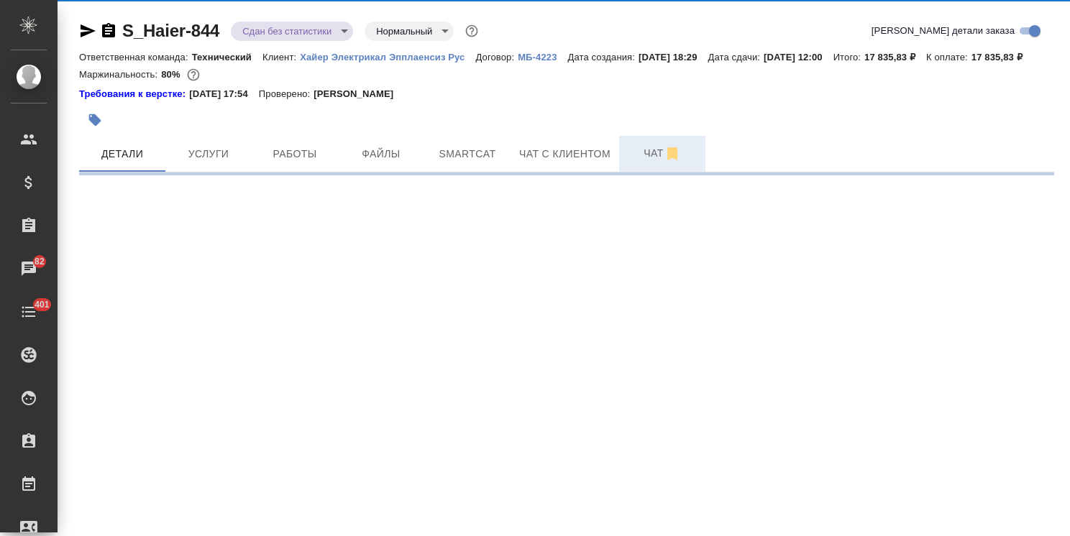
select select "RU"
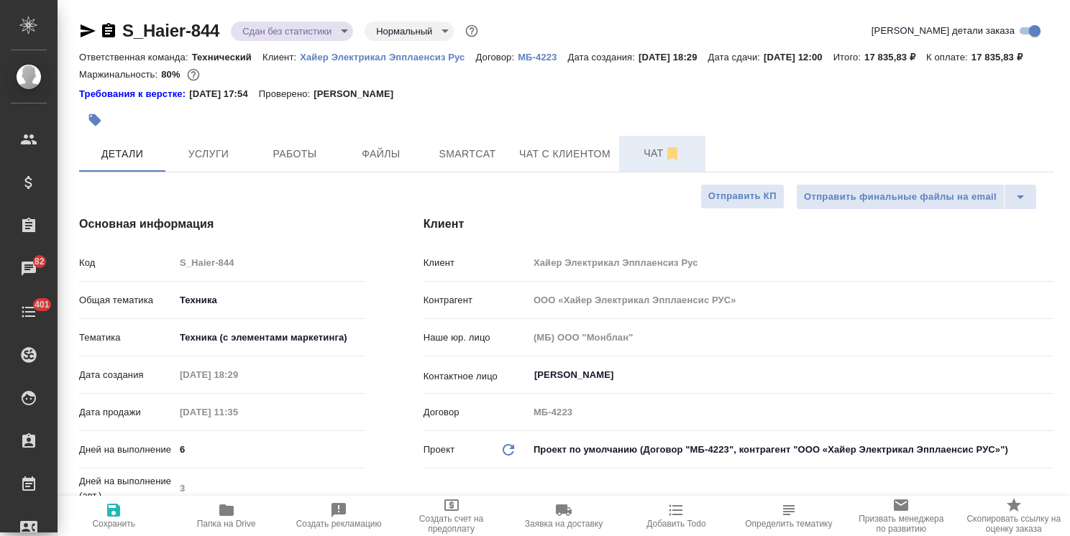
type textarea "x"
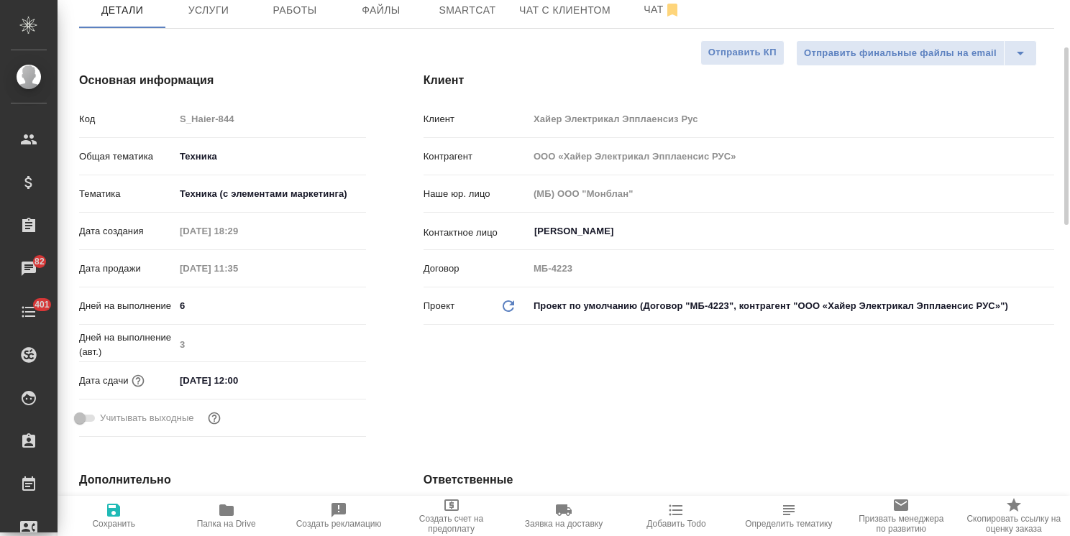
scroll to position [72, 0]
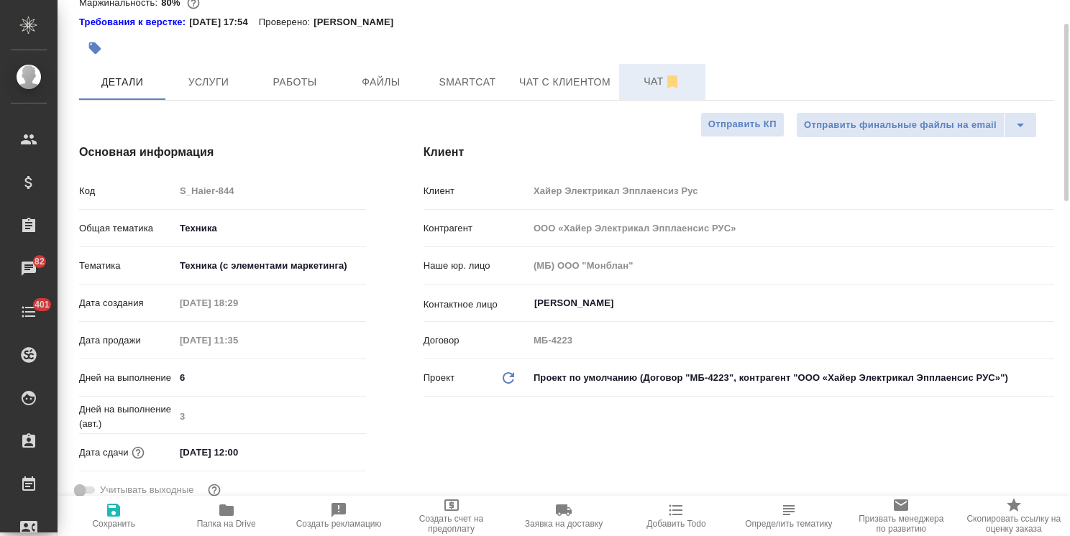
click at [642, 91] on span "Чат" at bounding box center [661, 82] width 69 height 18
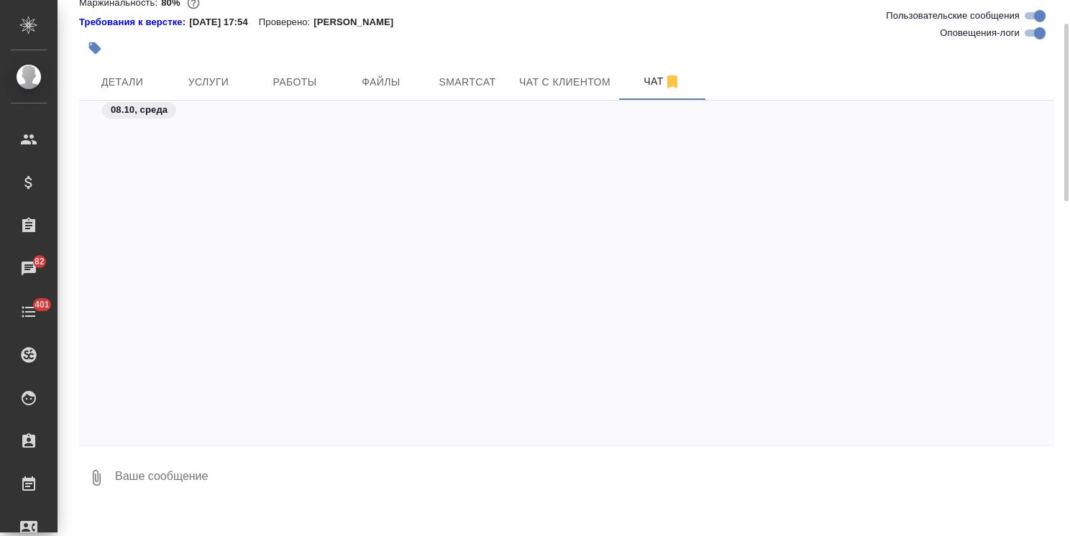
scroll to position [25959, 0]
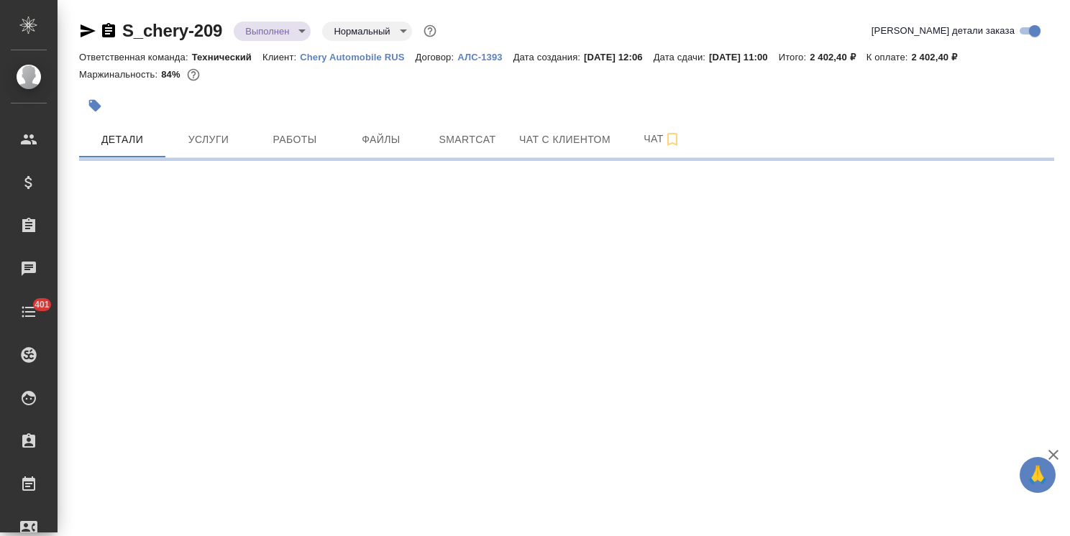
select select "RU"
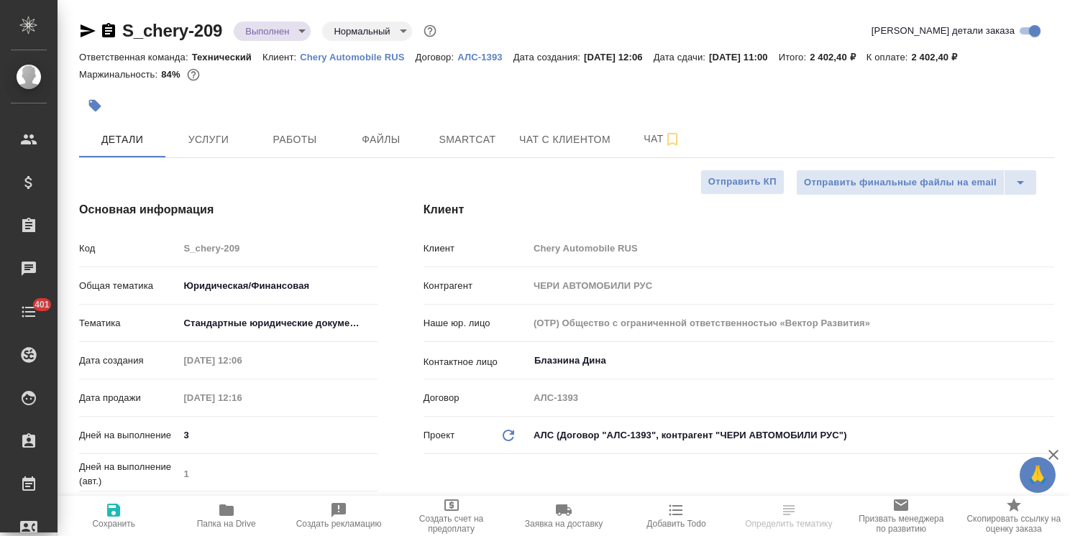
type textarea "x"
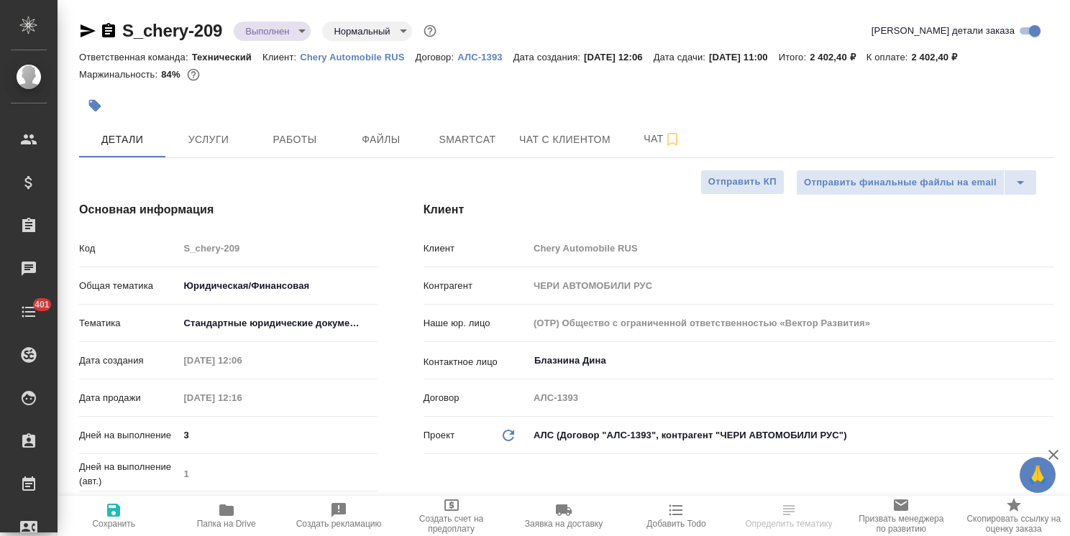
type textarea "x"
click at [221, 513] on icon "button" at bounding box center [226, 511] width 14 height 12
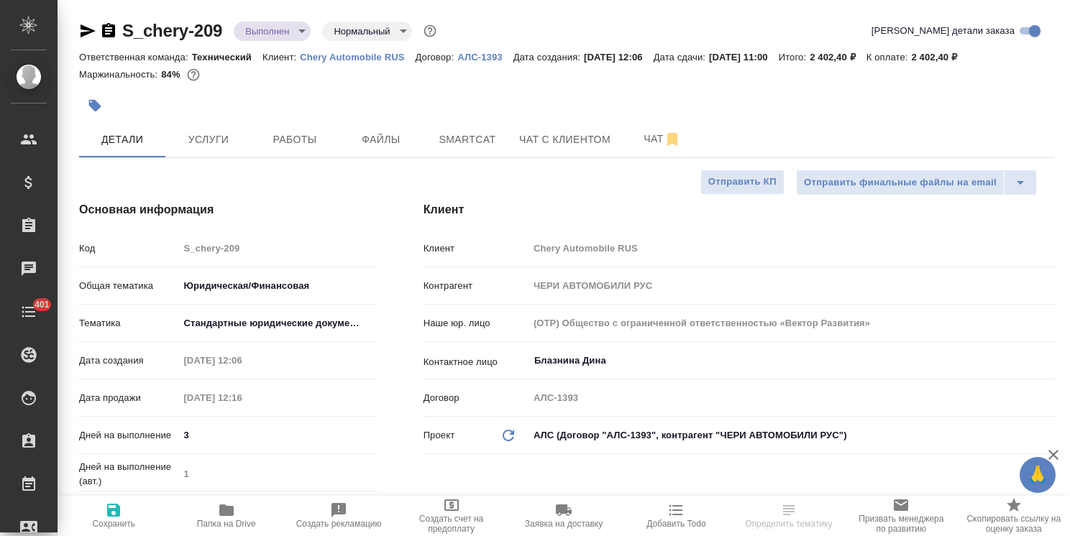
type textarea "x"
select select "RU"
type textarea "x"
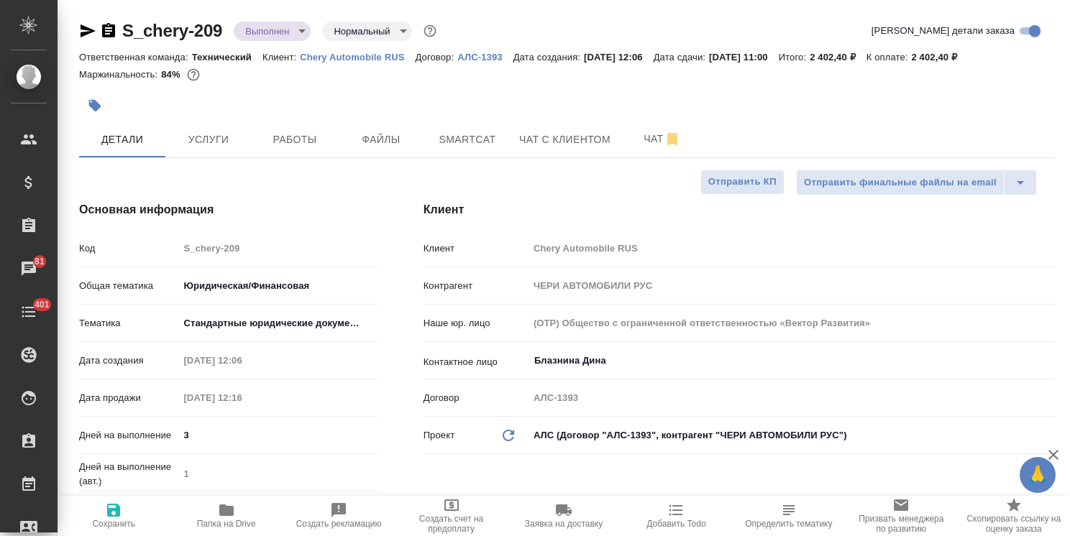
type textarea "x"
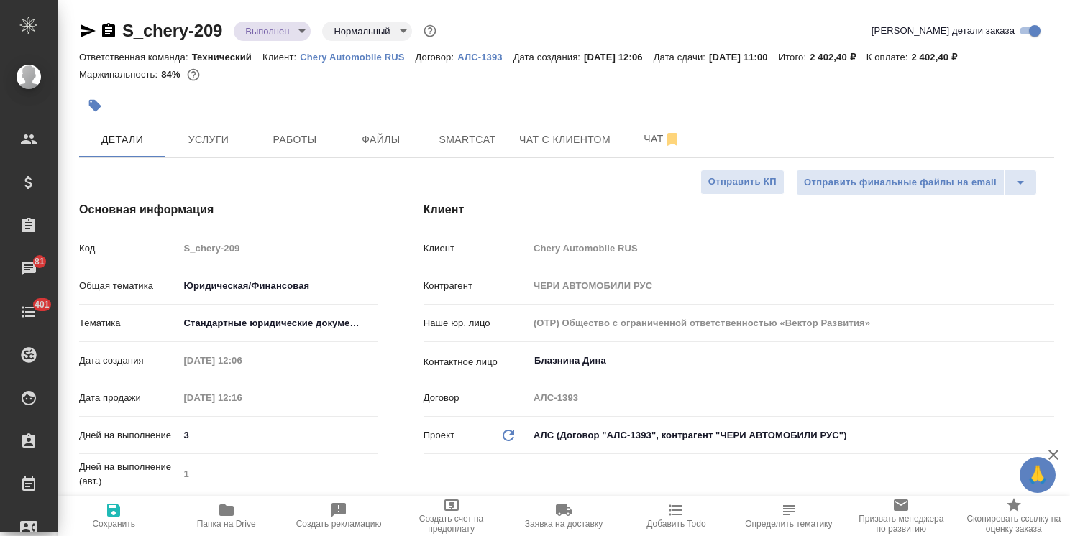
type textarea "x"
drag, startPoint x: 231, startPoint y: 6, endPoint x: 93, endPoint y: 14, distance: 137.5
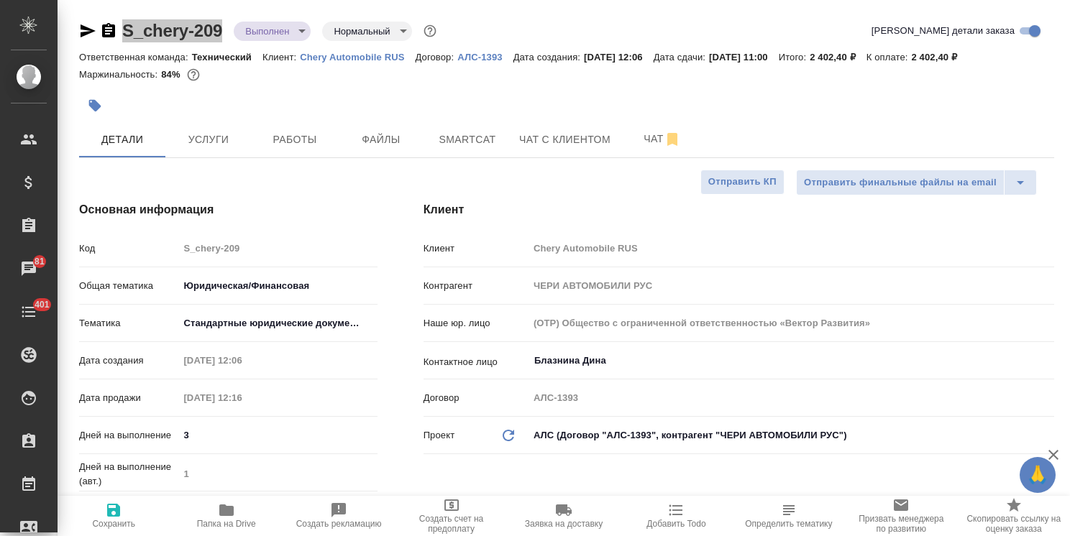
type textarea "x"
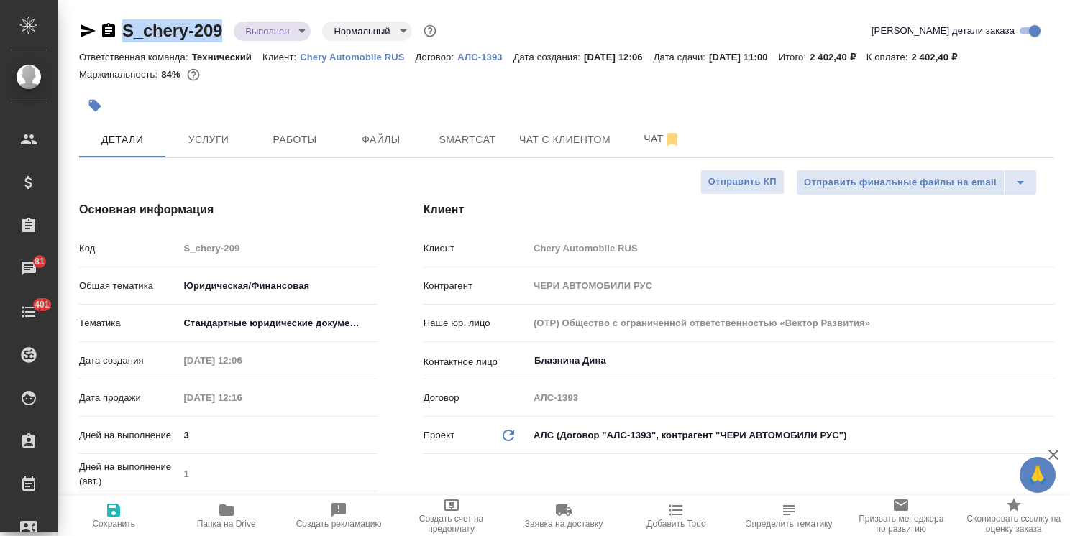
type textarea "x"
click at [233, 516] on icon "button" at bounding box center [226, 510] width 17 height 17
type textarea "x"
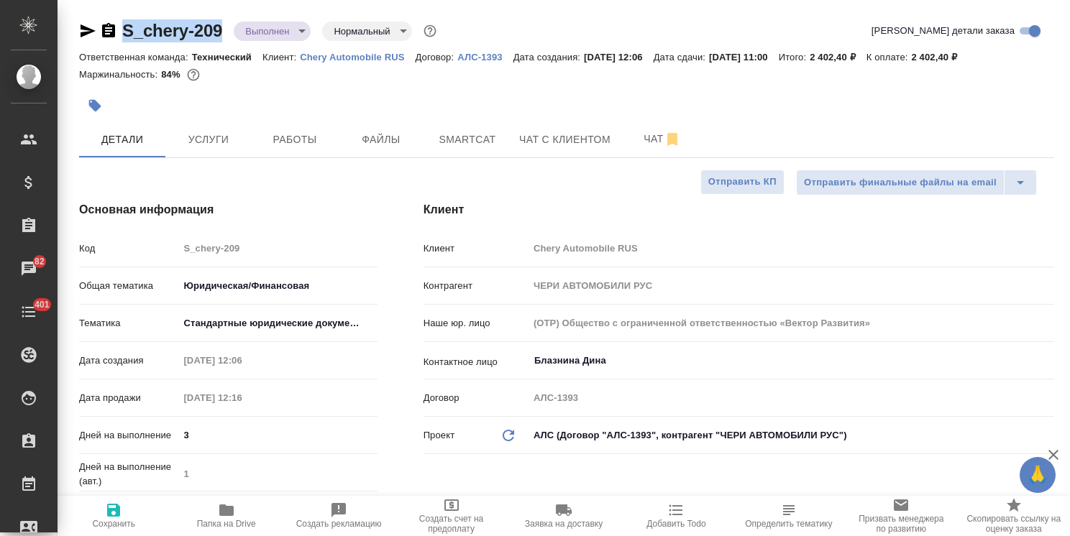
type textarea "x"
drag, startPoint x: 318, startPoint y: 101, endPoint x: 303, endPoint y: 83, distance: 22.9
click at [318, 101] on div at bounding box center [404, 106] width 650 height 32
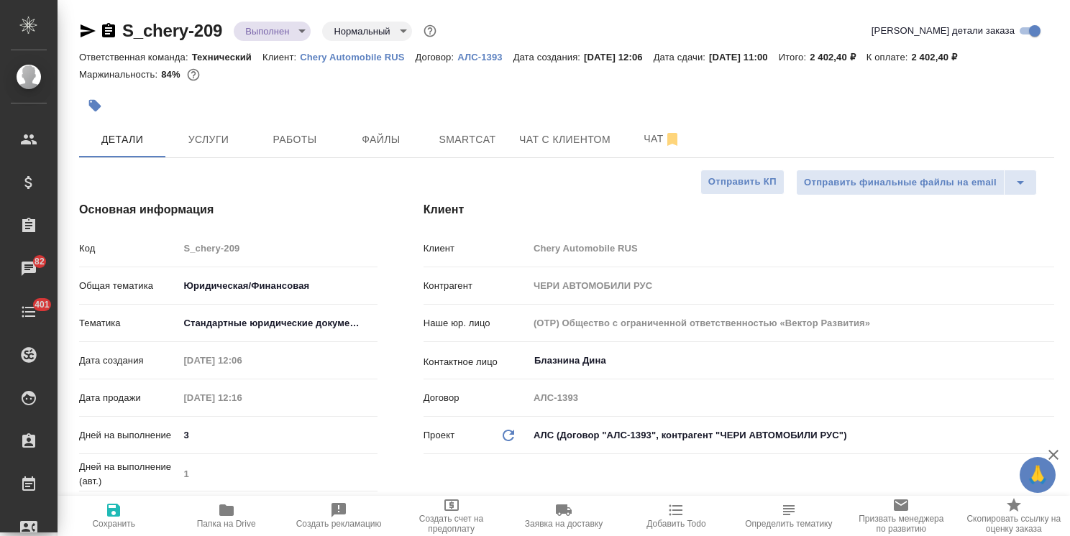
type textarea "x"
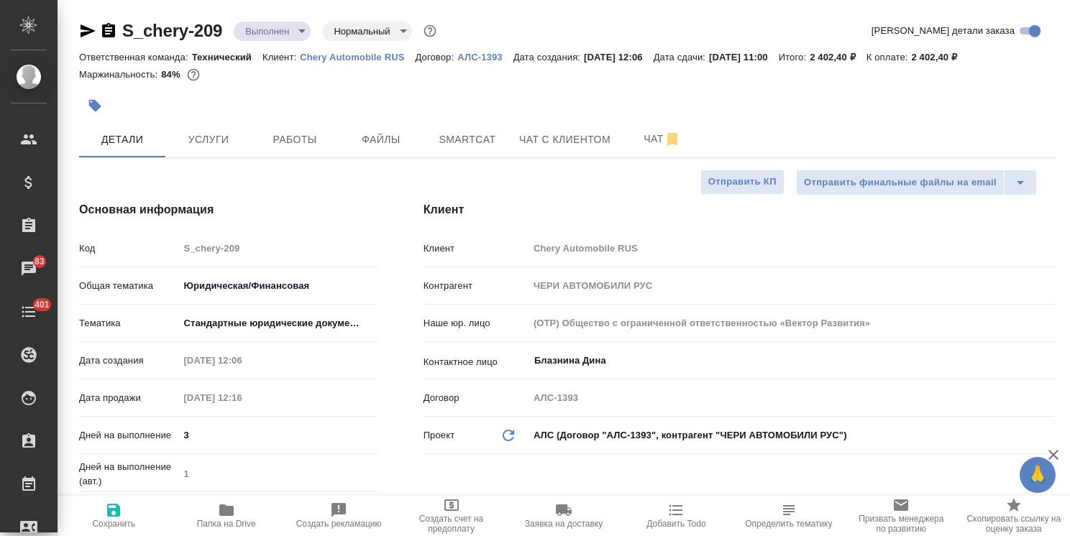
type textarea "x"
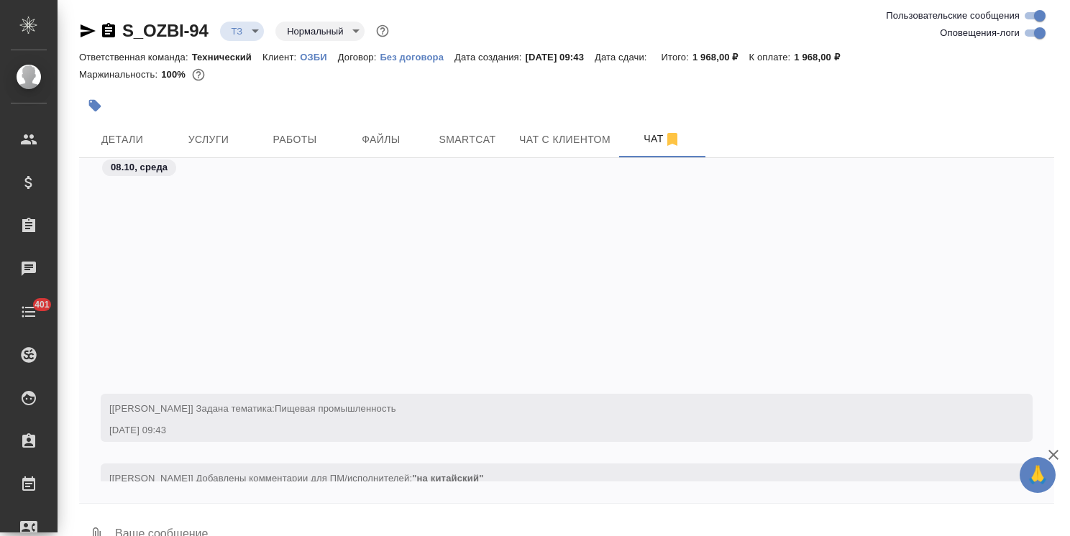
click at [205, 139] on span "Услуги" at bounding box center [208, 140] width 69 height 18
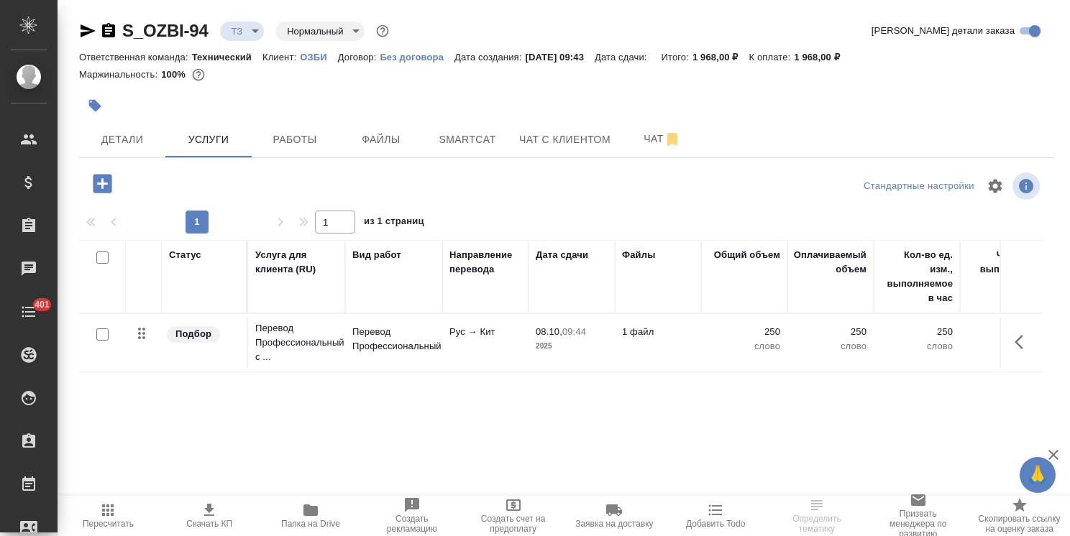
click at [92, 180] on icon "button" at bounding box center [102, 183] width 25 height 25
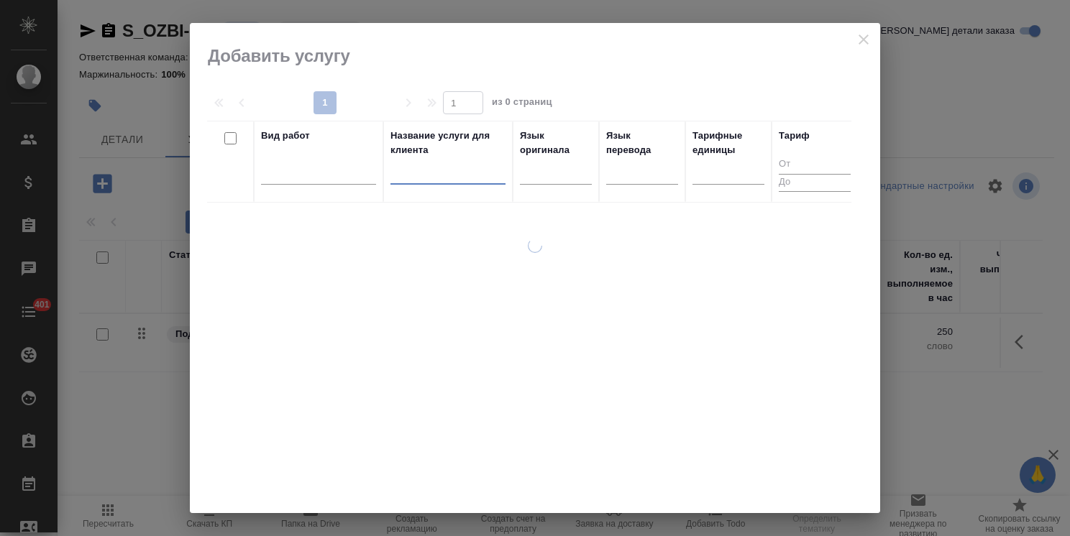
click at [442, 180] on input "text" at bounding box center [447, 176] width 115 height 18
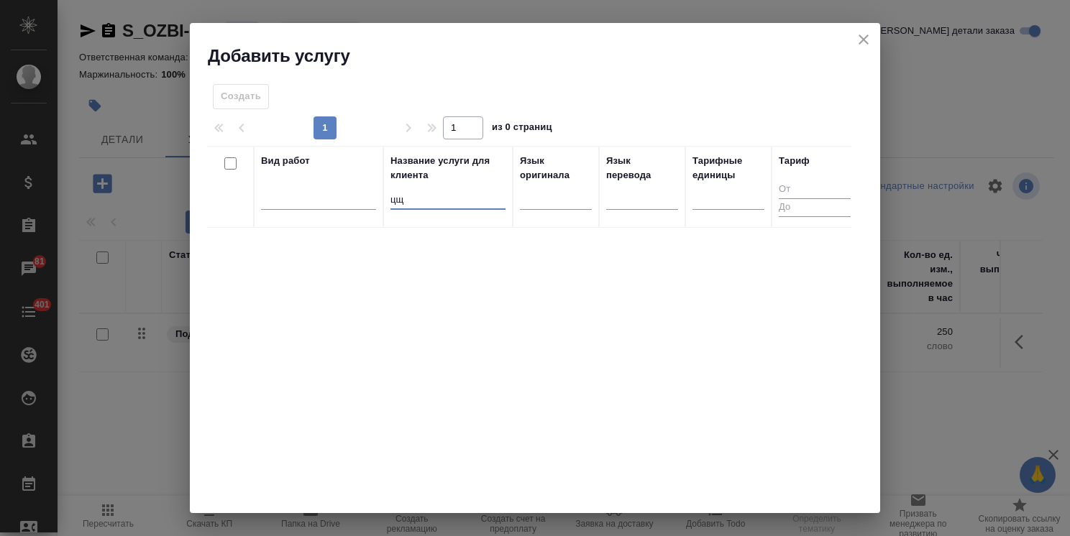
type input "ц"
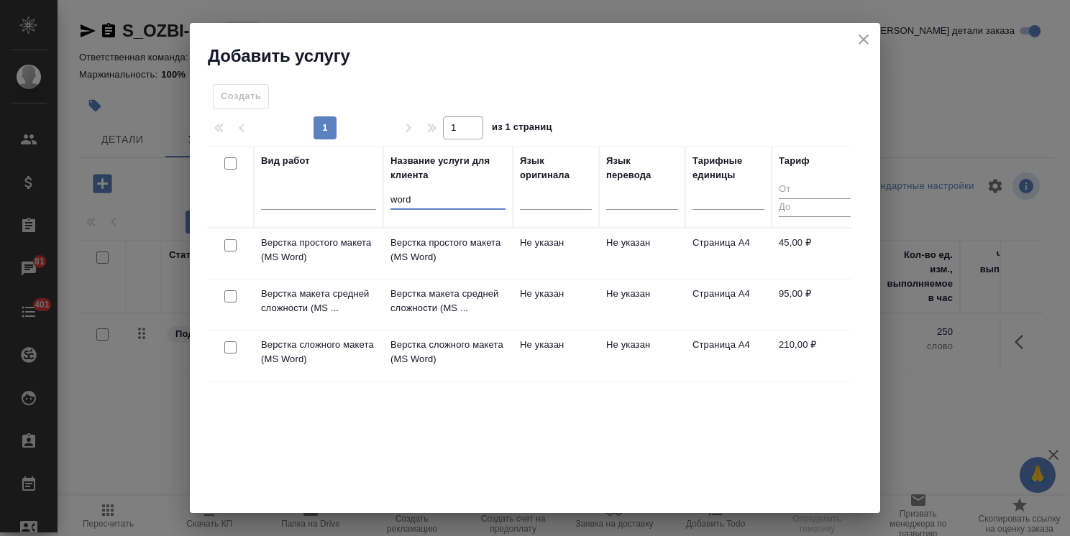
type input "word"
click at [227, 294] on input "checkbox" at bounding box center [230, 296] width 12 height 12
checkbox input "true"
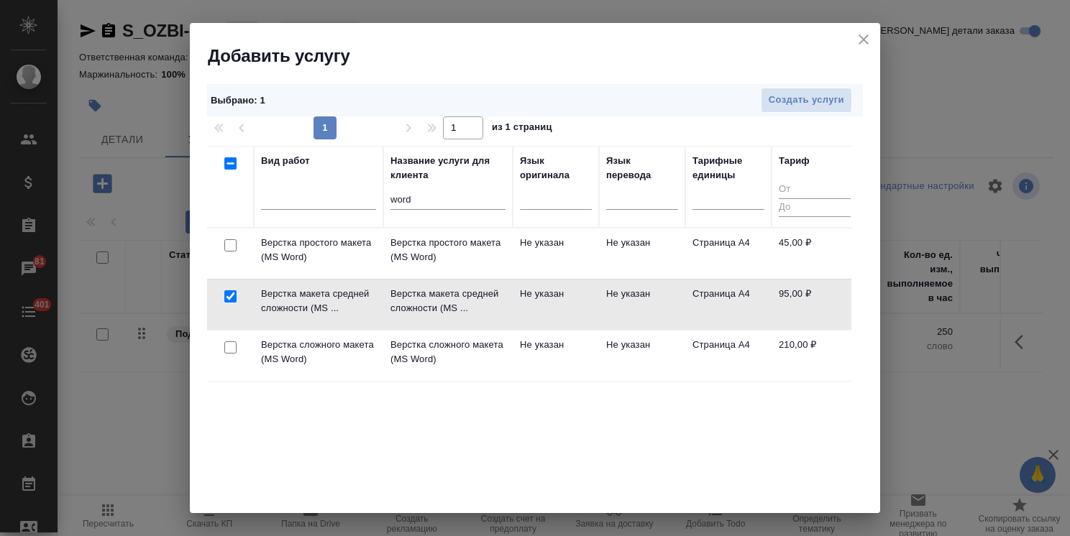
click at [779, 96] on span "Создать услуги" at bounding box center [805, 100] width 75 height 17
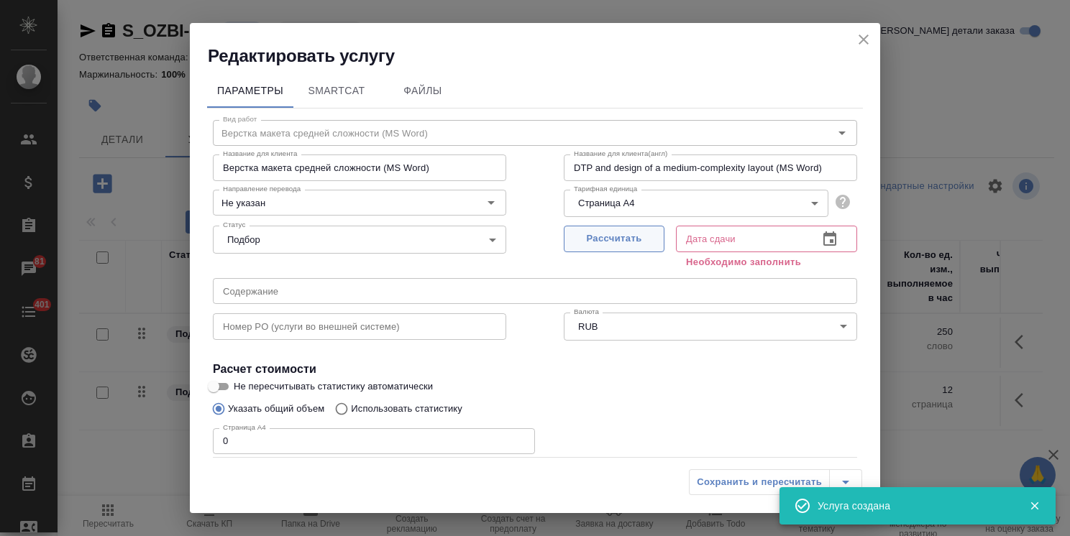
click at [604, 237] on span "Рассчитать" at bounding box center [613, 239] width 85 height 17
type input "[DATE] 10:38"
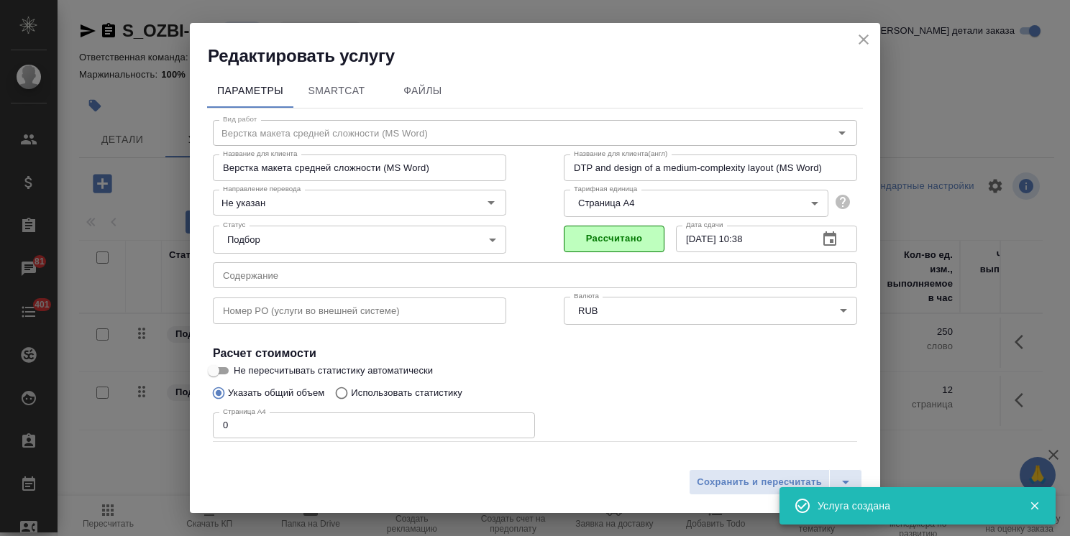
drag, startPoint x: 254, startPoint y: 427, endPoint x: 216, endPoint y: 426, distance: 38.8
click at [236, 427] on input "0" at bounding box center [374, 426] width 322 height 26
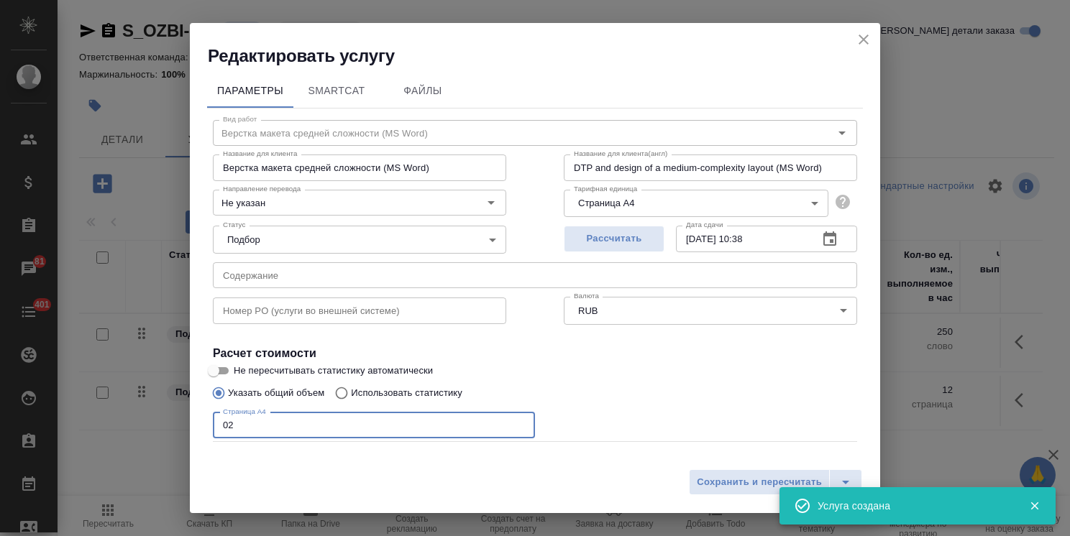
drag, startPoint x: 204, startPoint y: 420, endPoint x: 227, endPoint y: 421, distance: 23.0
click at [173, 420] on div "Редактировать услугу Параметры SmartCat Файлы Вид работ Верстка макета средней …" at bounding box center [535, 268] width 1070 height 536
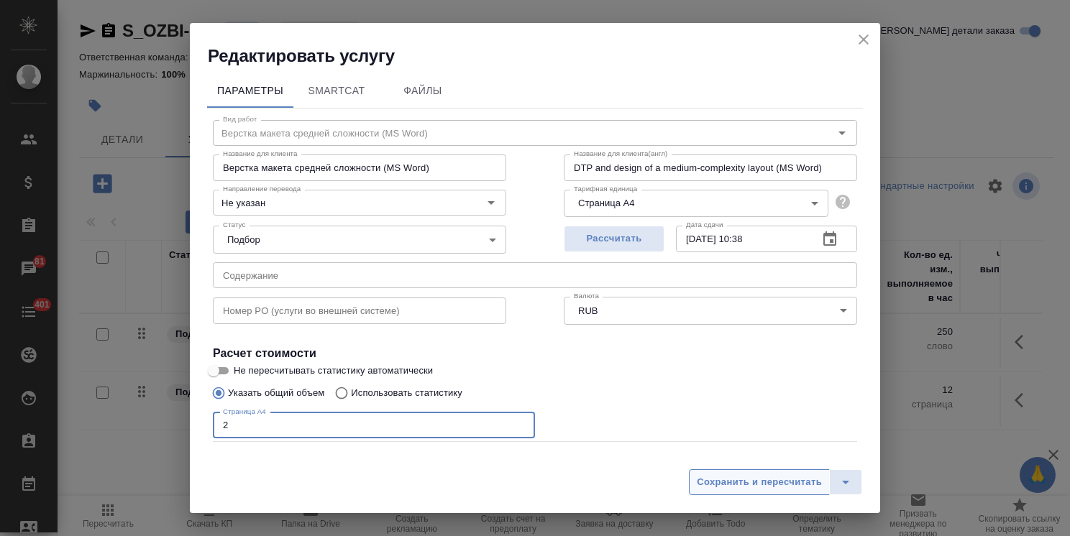
type input "2"
click at [739, 470] on button "Сохранить и пересчитать" at bounding box center [759, 482] width 141 height 26
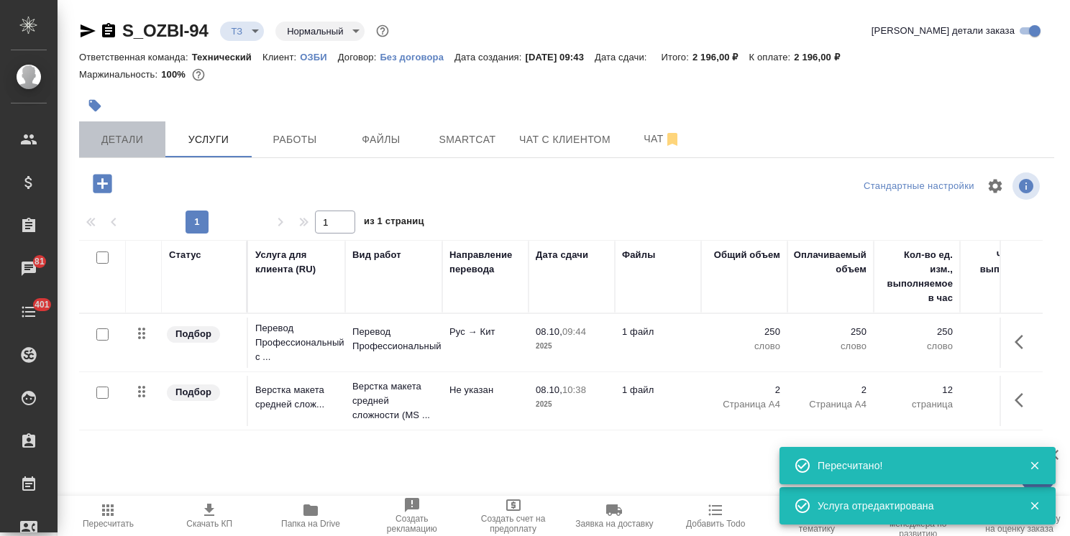
click at [116, 144] on span "Детали" at bounding box center [122, 140] width 69 height 18
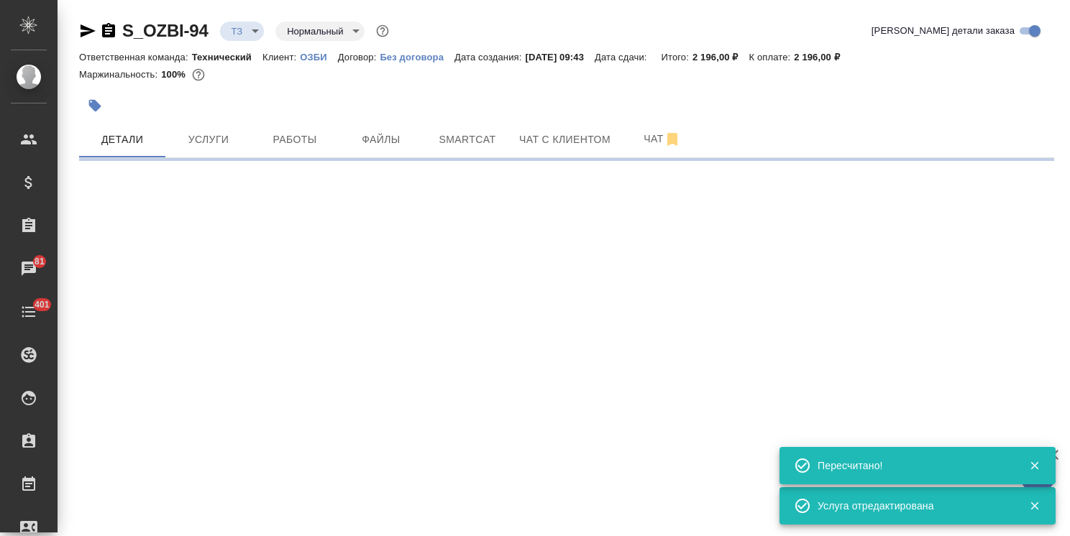
select select "RU"
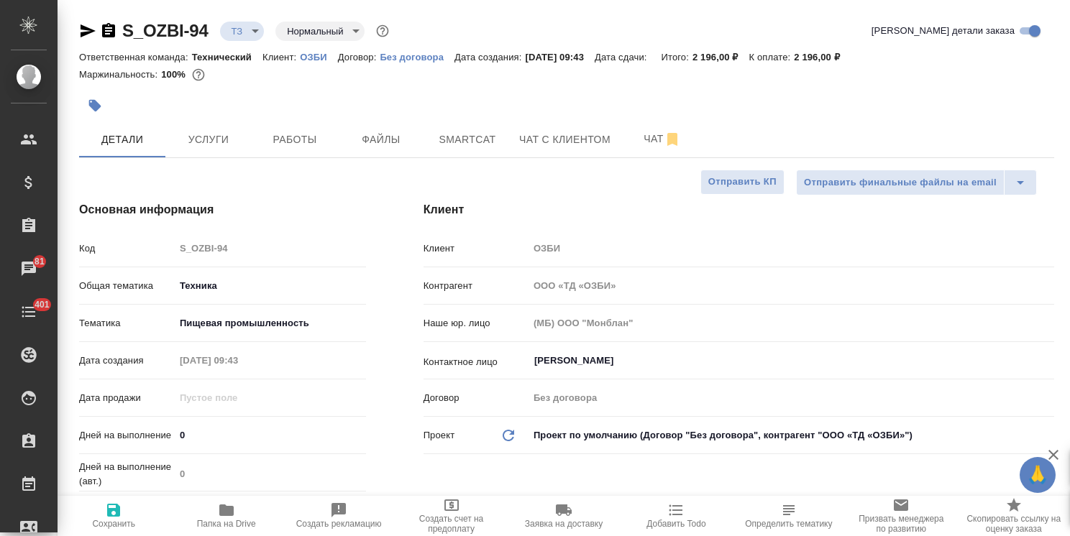
type textarea "x"
click at [141, 433] on div "Дней на выполнение 0" at bounding box center [222, 435] width 287 height 25
type input "1"
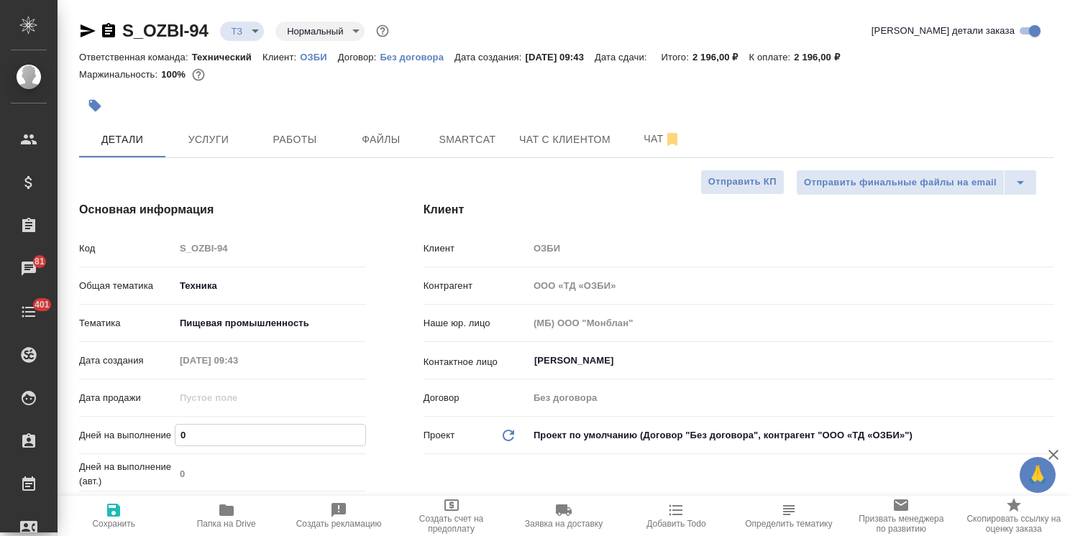
type textarea "x"
type input "1"
click at [101, 513] on span "Сохранить" at bounding box center [113, 515] width 95 height 27
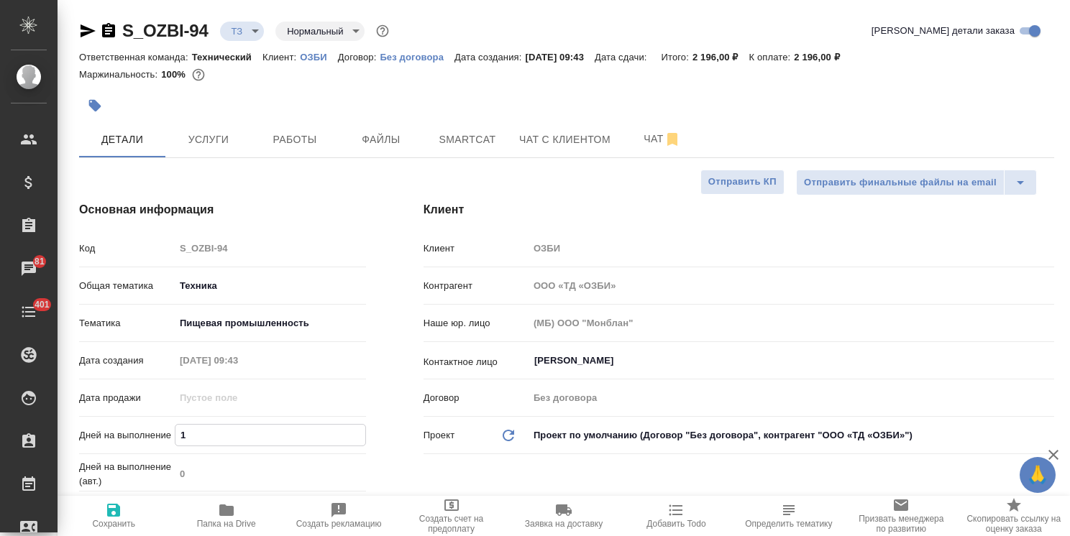
type textarea "x"
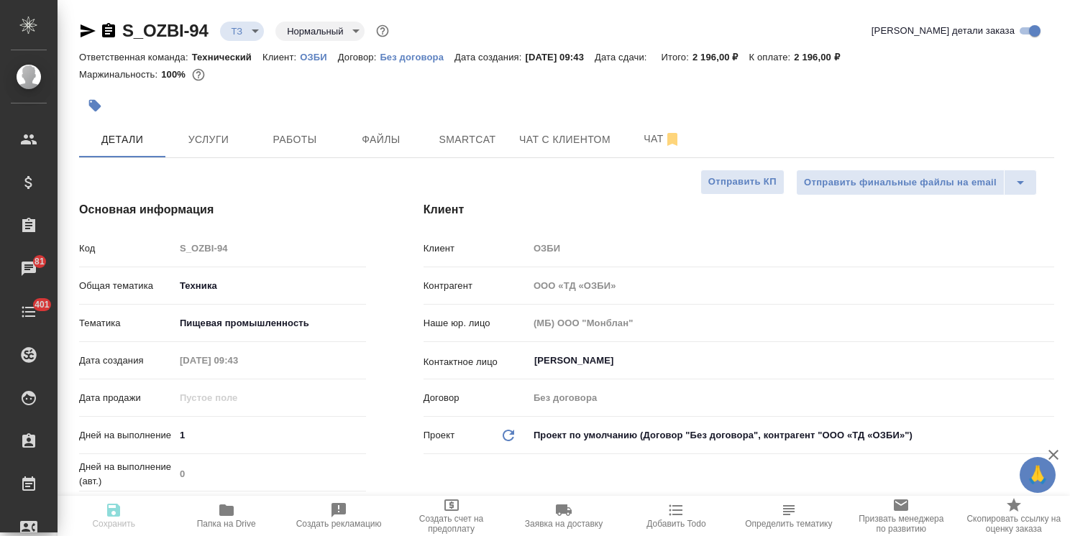
type textarea "x"
click at [112, 518] on icon "button" at bounding box center [113, 510] width 17 height 17
type textarea "x"
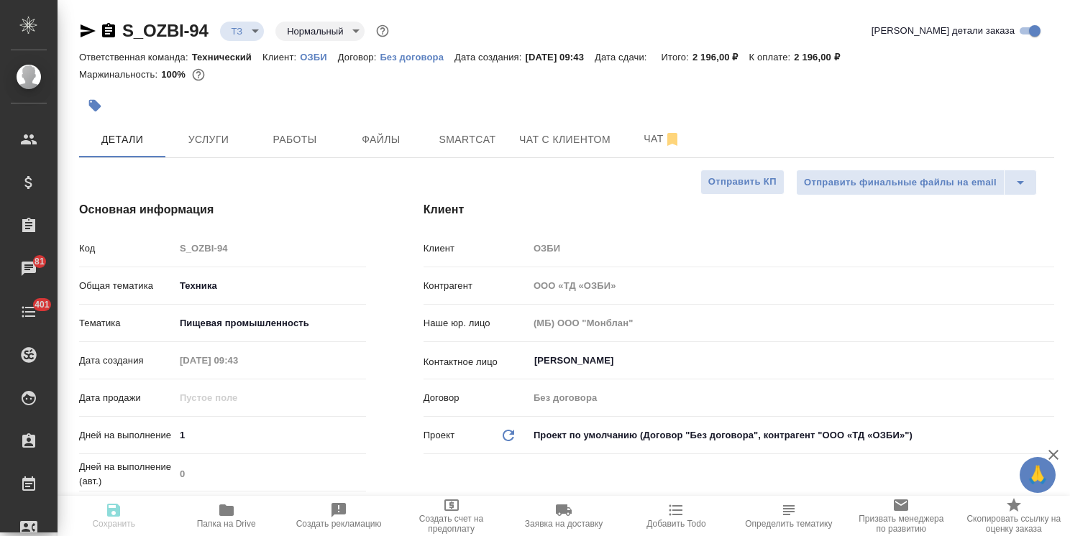
type textarea "x"
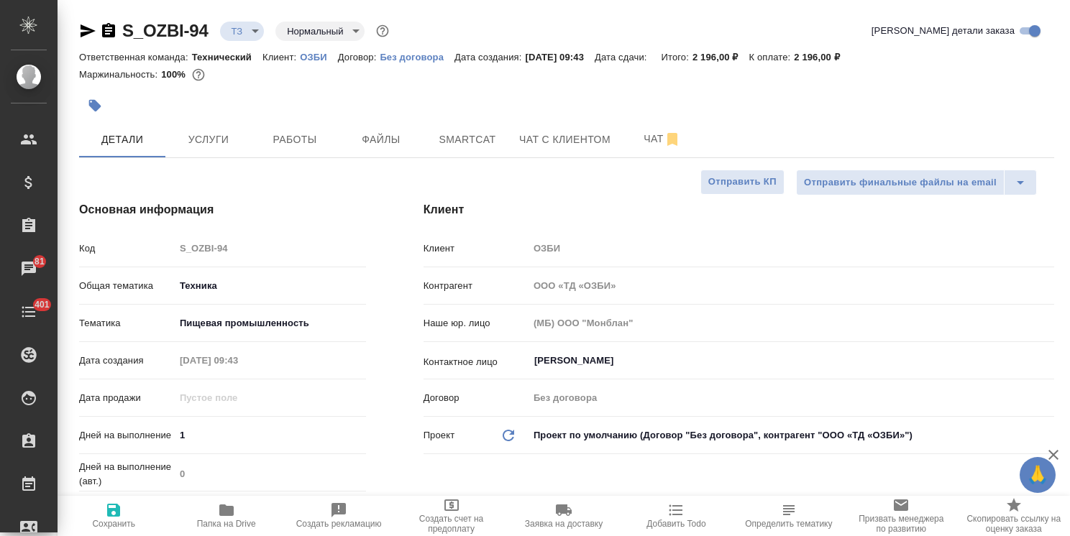
type textarea "x"
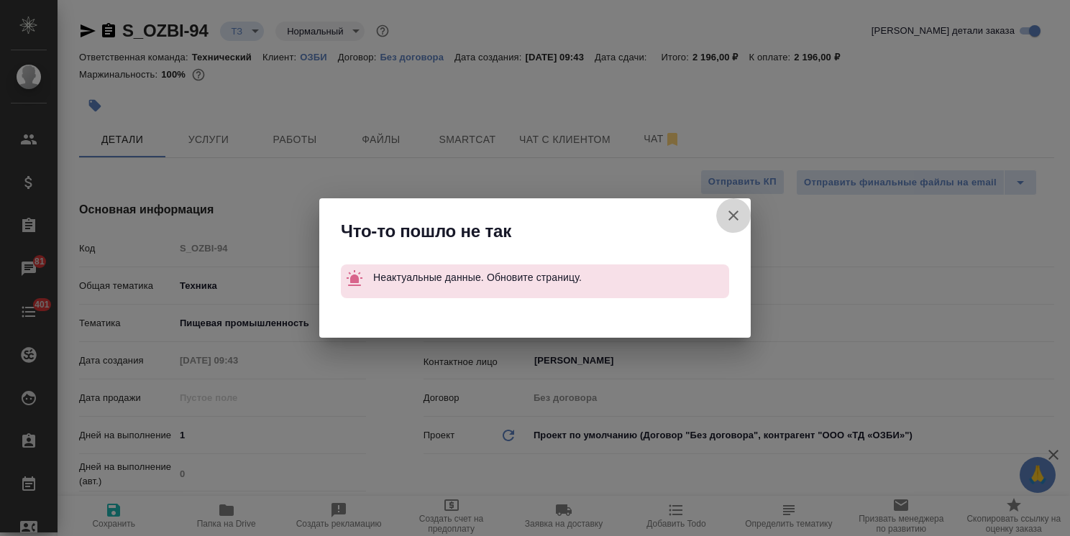
click at [733, 216] on icon "button" at bounding box center [733, 216] width 10 height 10
type textarea "x"
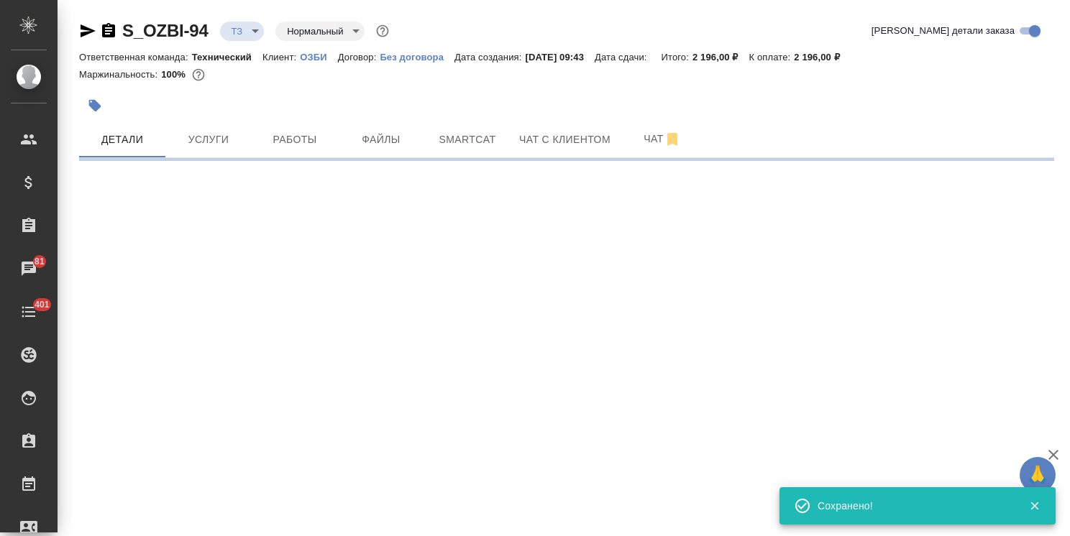
type input "new"
select select "RU"
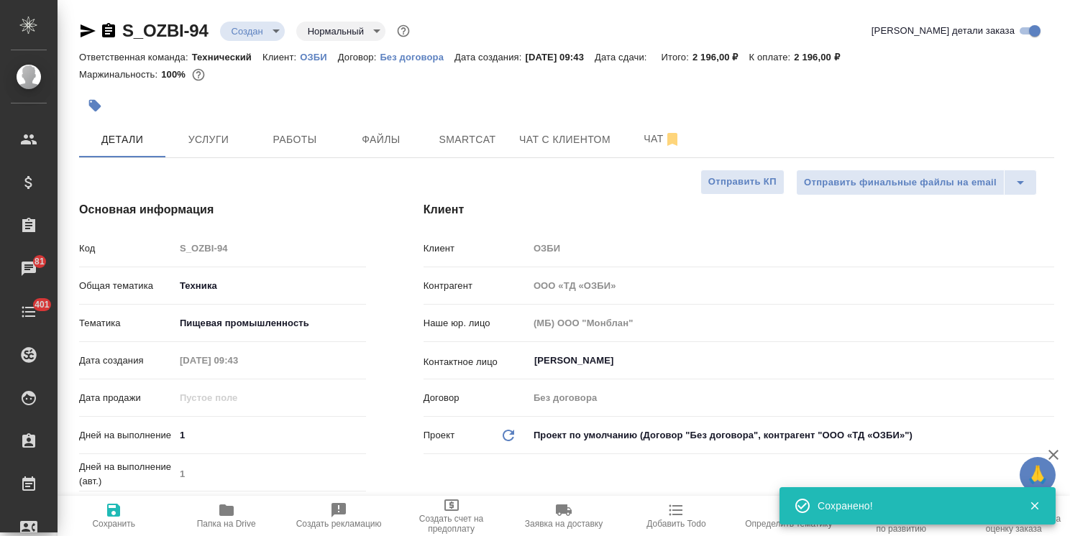
type textarea "x"
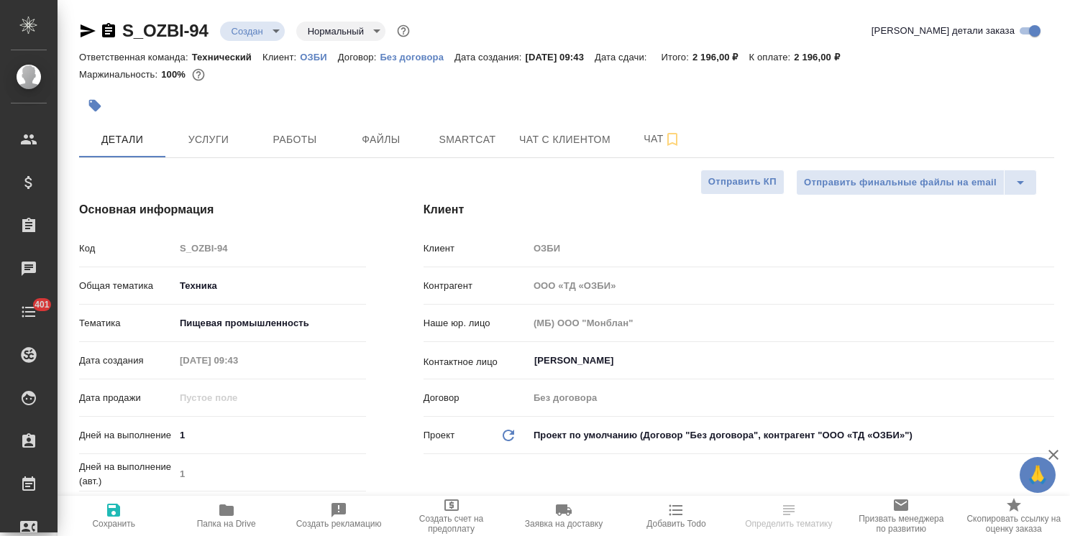
select select "RU"
click at [251, 31] on body "🙏 .cls-1 fill:#fff; AWATERA [PERSON_NAME] Спецификации Заказы Чаты 401 Todo Про…" at bounding box center [535, 268] width 1070 height 536
type textarea "x"
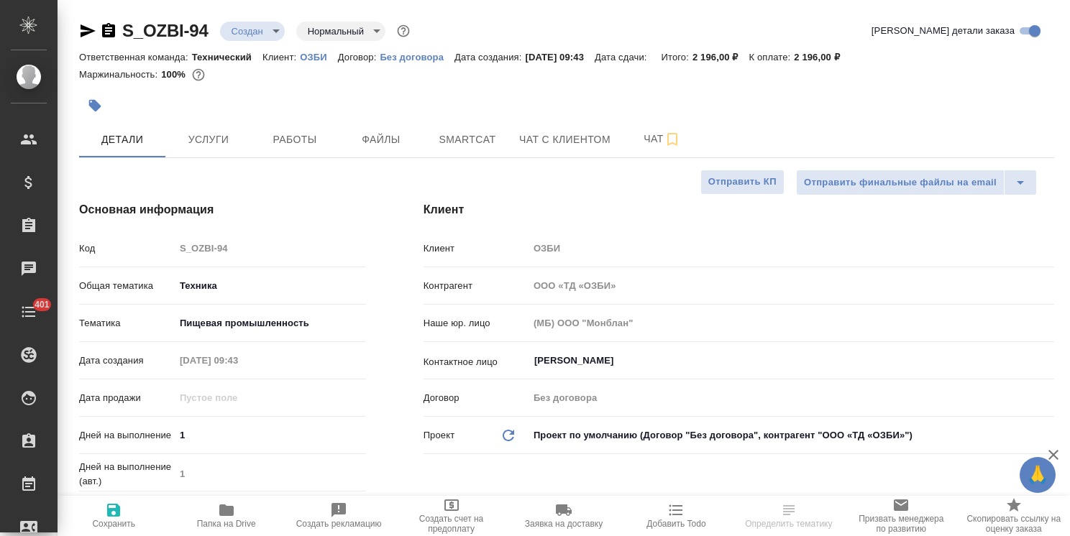
type textarea "x"
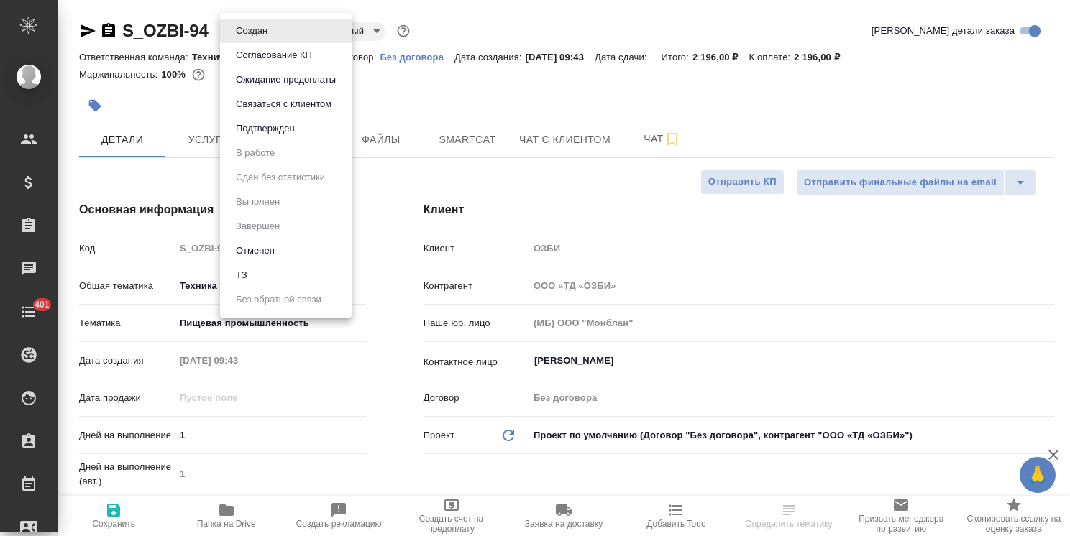
type textarea "x"
click at [268, 62] on button "Согласование КП" at bounding box center [273, 55] width 85 height 16
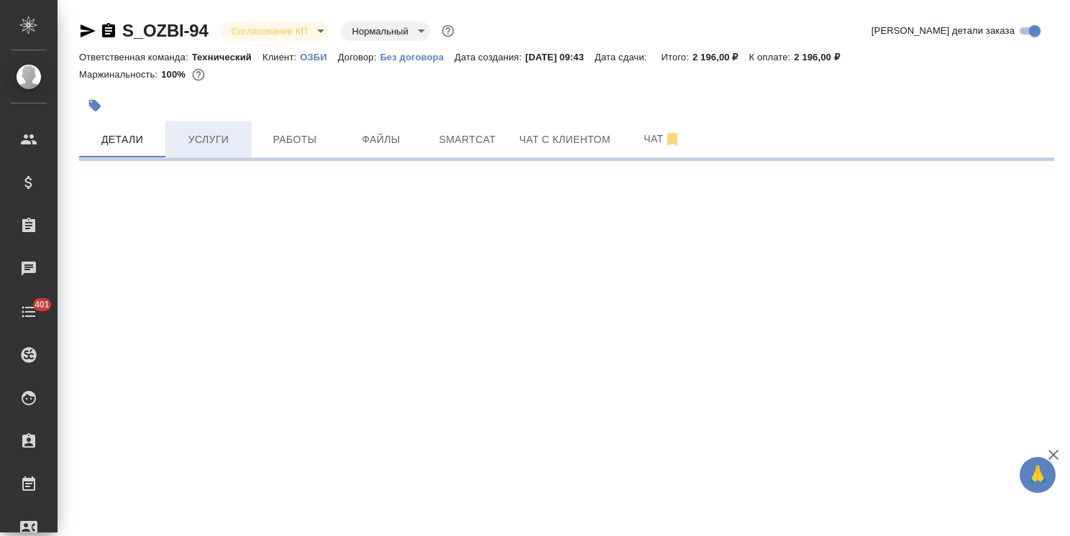
select select "RU"
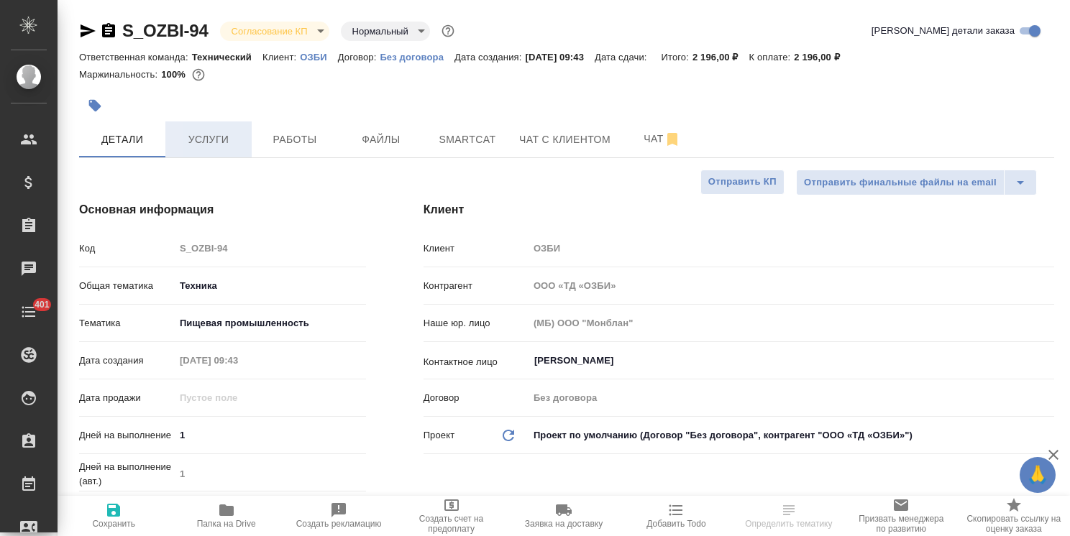
click at [212, 144] on span "Услуги" at bounding box center [208, 140] width 69 height 18
type textarea "x"
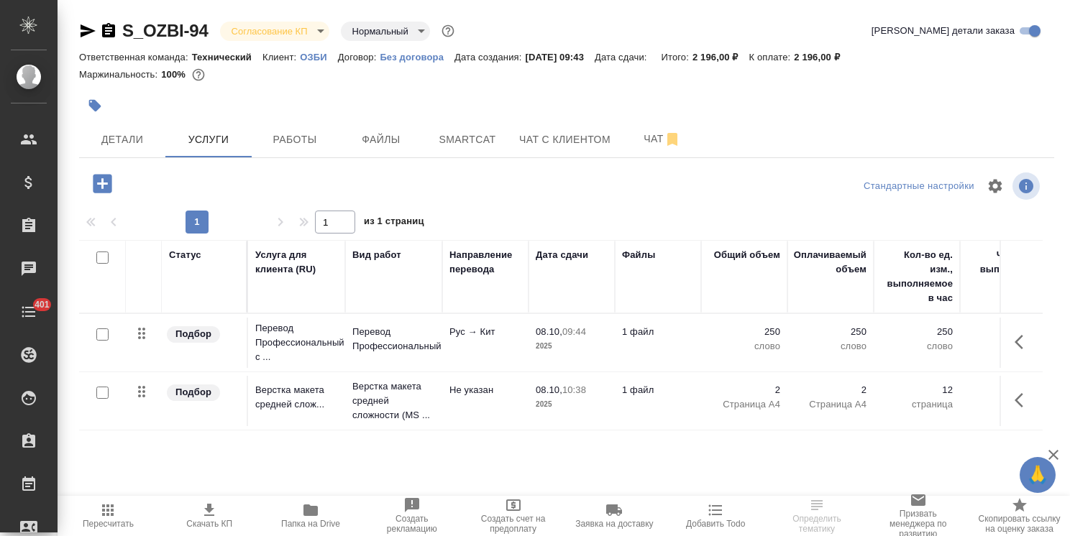
click at [204, 512] on icon "button" at bounding box center [209, 510] width 17 height 17
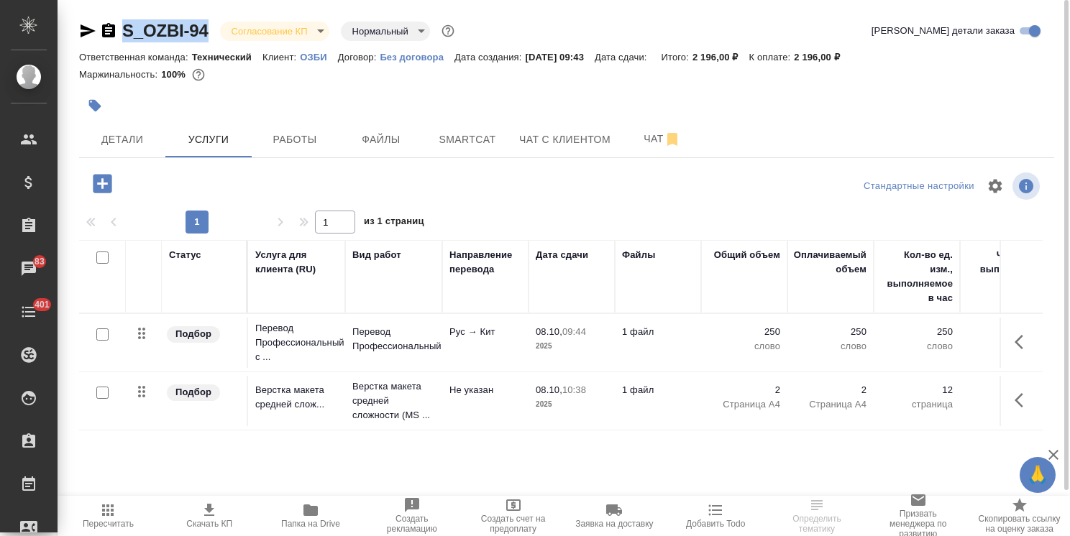
drag, startPoint x: 187, startPoint y: 13, endPoint x: 69, endPoint y: 4, distance: 118.2
click at [69, 4] on div "S_OZBI-94 Согласование КП kpNegotiation Нормальный normal Кратко детали заказа …" at bounding box center [566, 293] width 995 height 586
copy link "S_OZBI-94"
